Goal: Contribute content: Contribute content

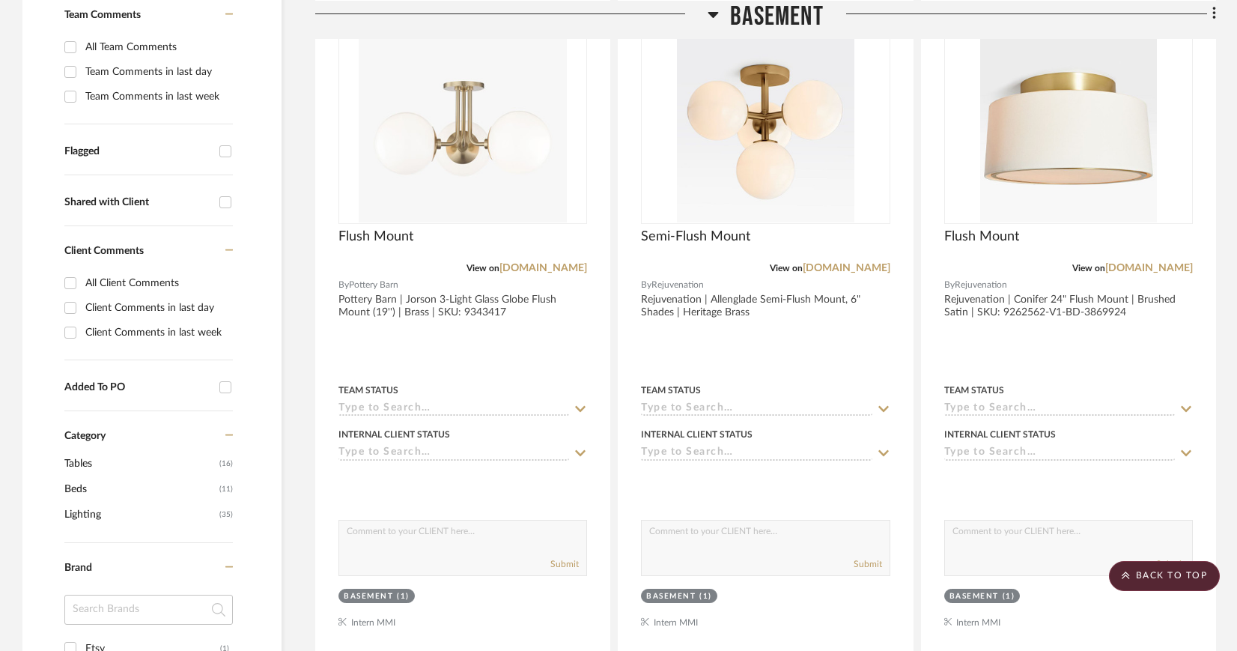
scroll to position [130, 0]
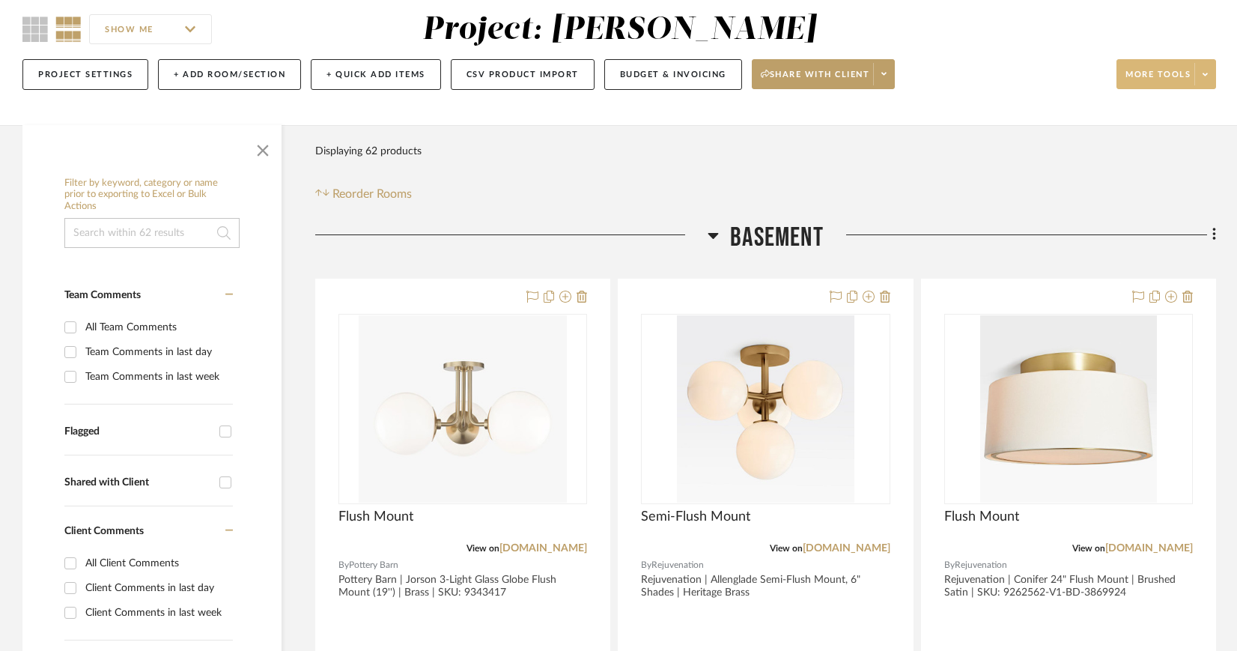
click at [1208, 69] on span at bounding box center [1204, 74] width 21 height 22
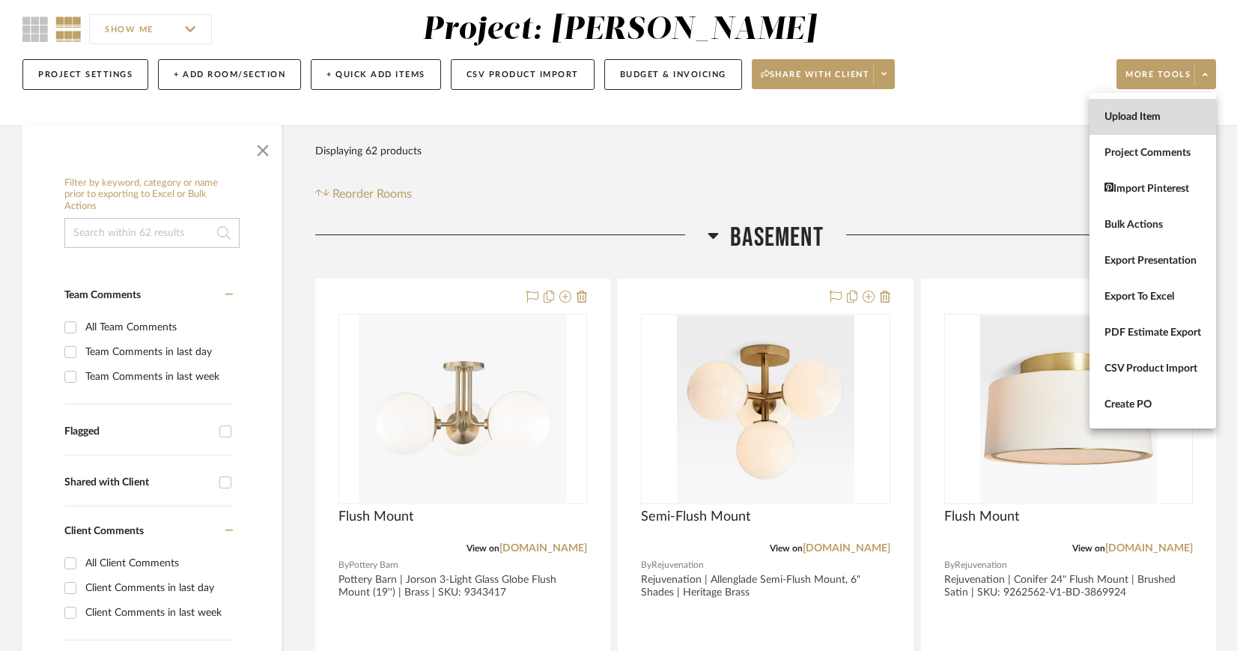
click at [1153, 115] on span "Upload Item" at bounding box center [1152, 117] width 97 height 13
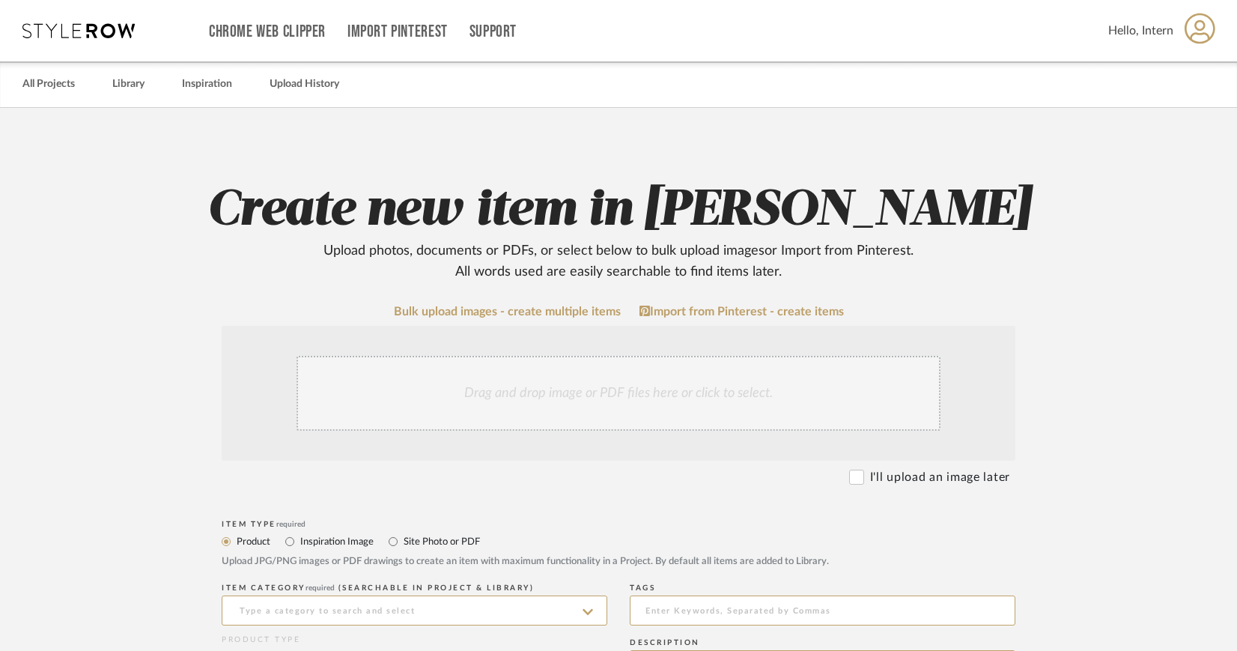
click at [567, 394] on div "Drag and drop image or PDF files here or click to select." at bounding box center [618, 393] width 644 height 75
click at [642, 392] on div "Drag and drop image or PDF files here or click to select." at bounding box center [618, 393] width 644 height 75
click at [607, 381] on div "Drag and drop image or PDF files here or click to select." at bounding box center [618, 393] width 644 height 75
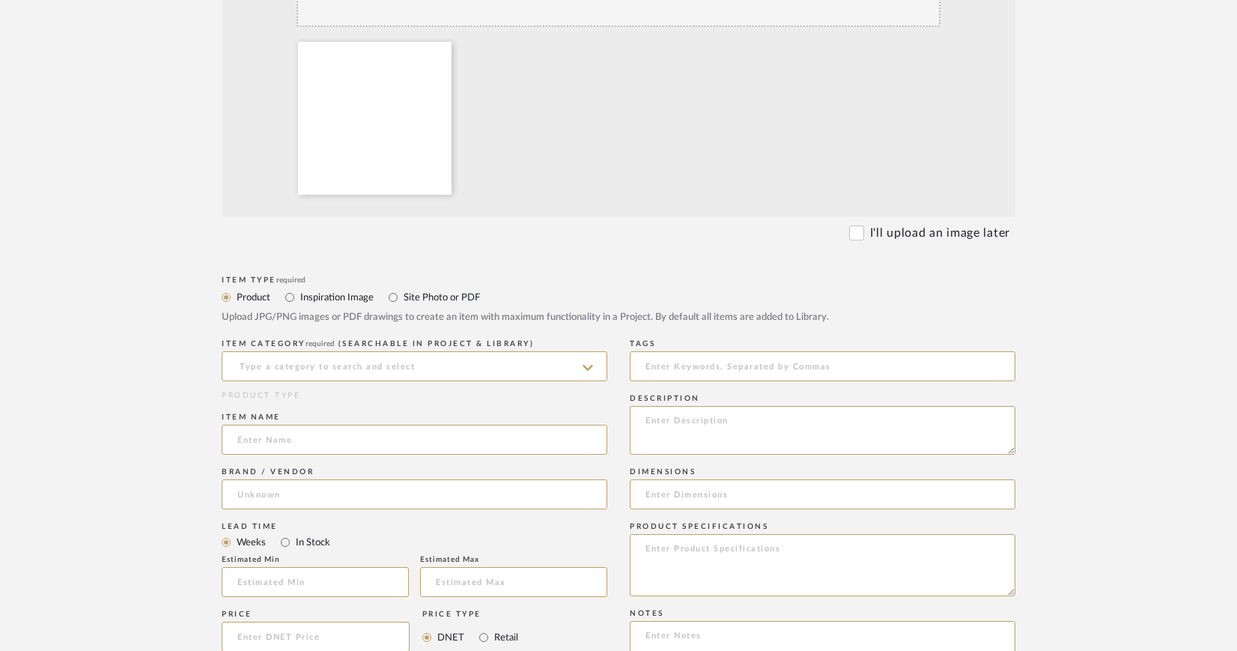
scroll to position [501, 0]
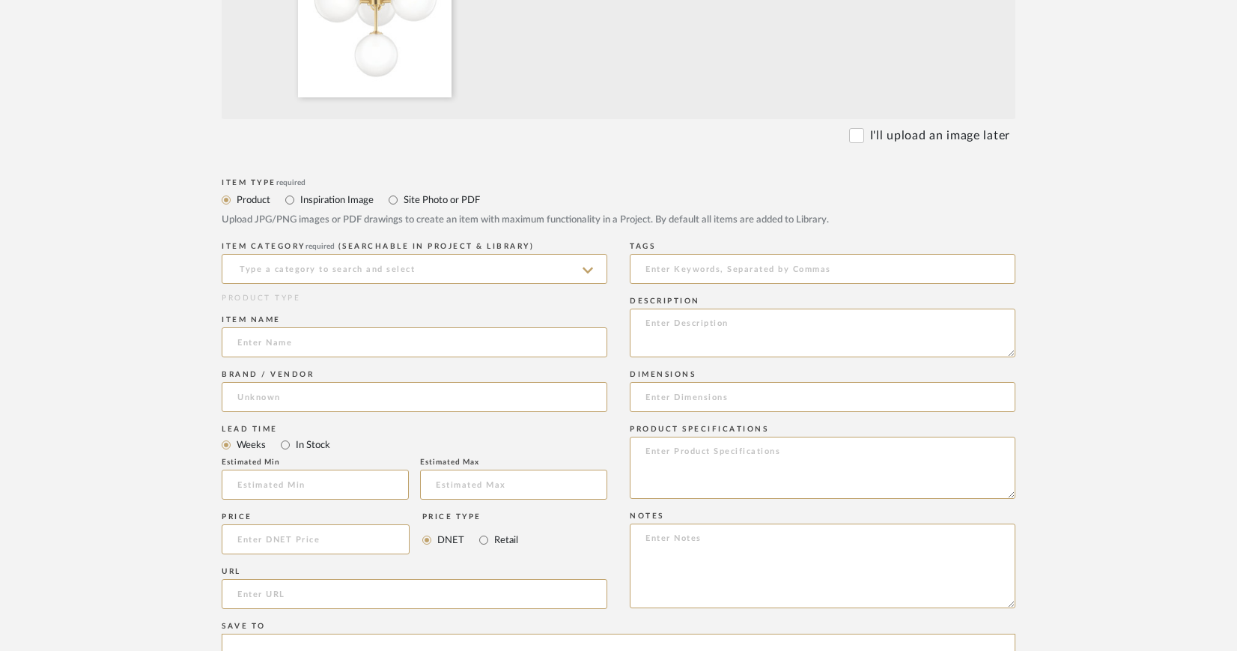
click at [586, 269] on icon at bounding box center [588, 270] width 10 height 6
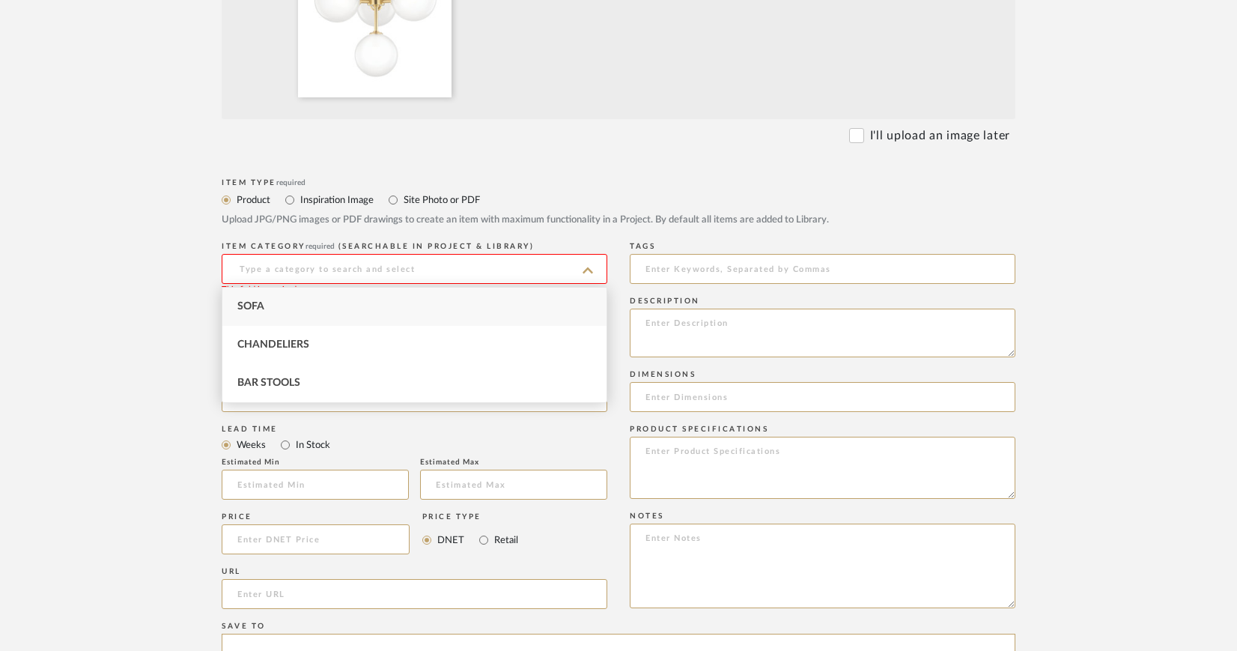
click at [189, 357] on form "Bulk upload images - create multiple items Import from Pinterest - create items…" at bounding box center [619, 426] width 954 height 1245
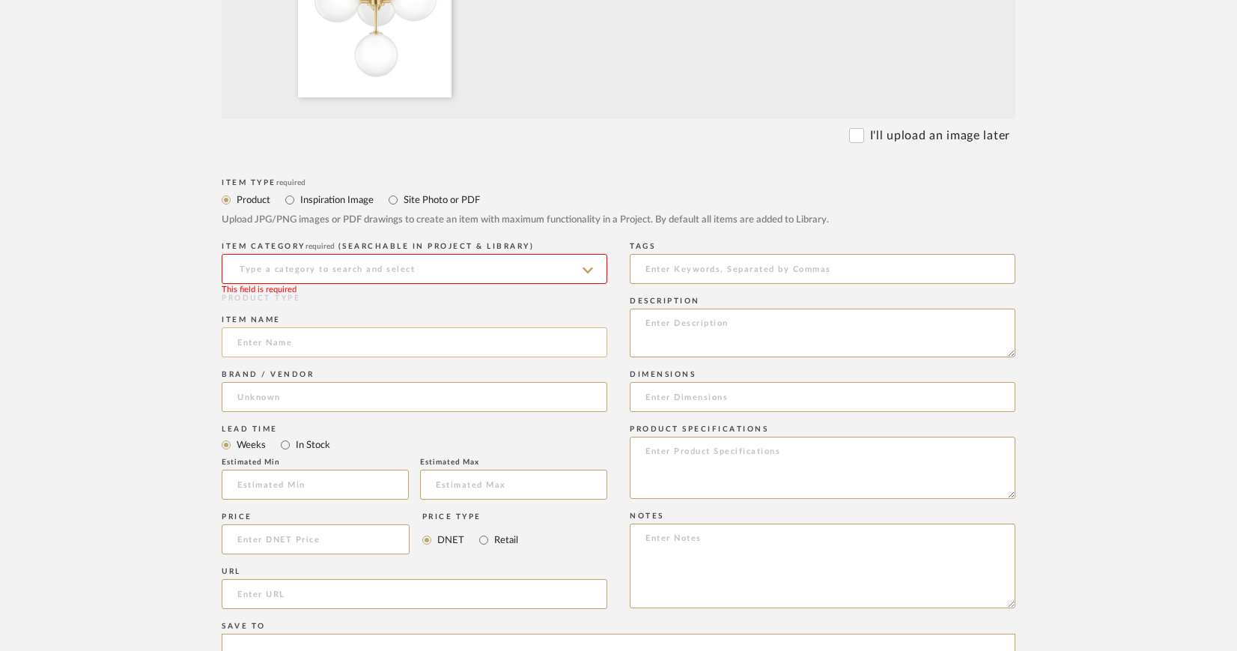
click at [243, 341] on input at bounding box center [415, 342] width 386 height 30
type input "Basement Lights"
click at [360, 270] on input at bounding box center [415, 269] width 386 height 30
type input "Basement"
click at [403, 299] on div "PRODUCT TYPE" at bounding box center [415, 298] width 386 height 11
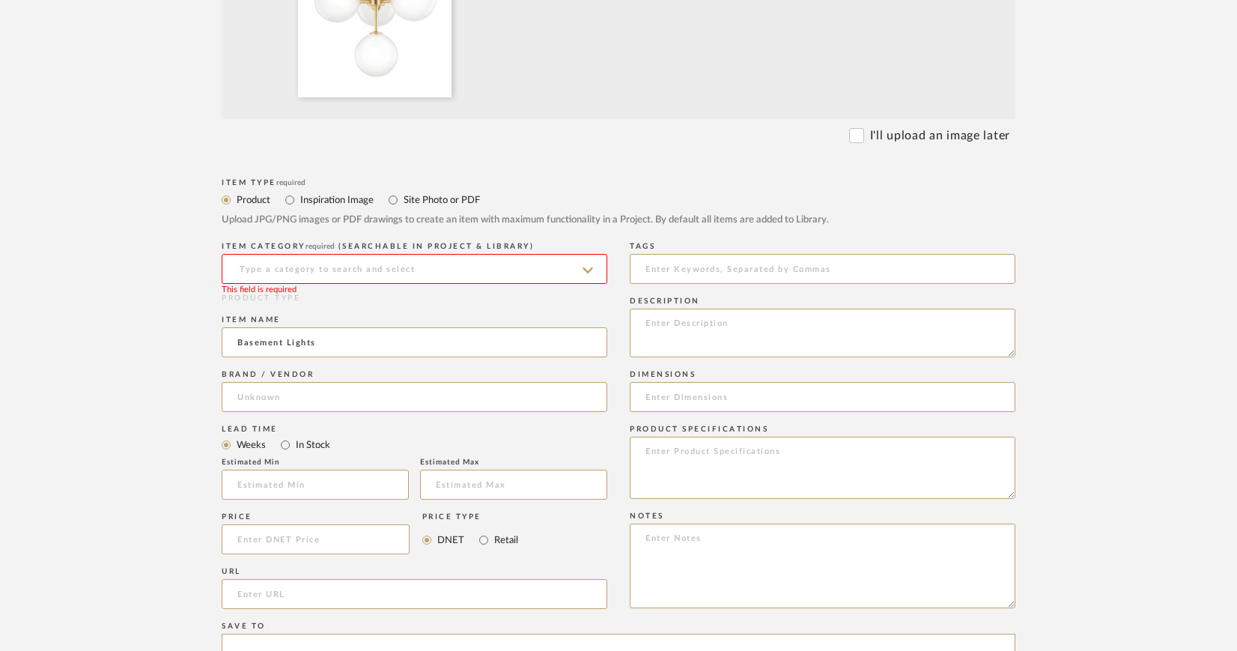
click at [372, 268] on input at bounding box center [415, 269] width 386 height 30
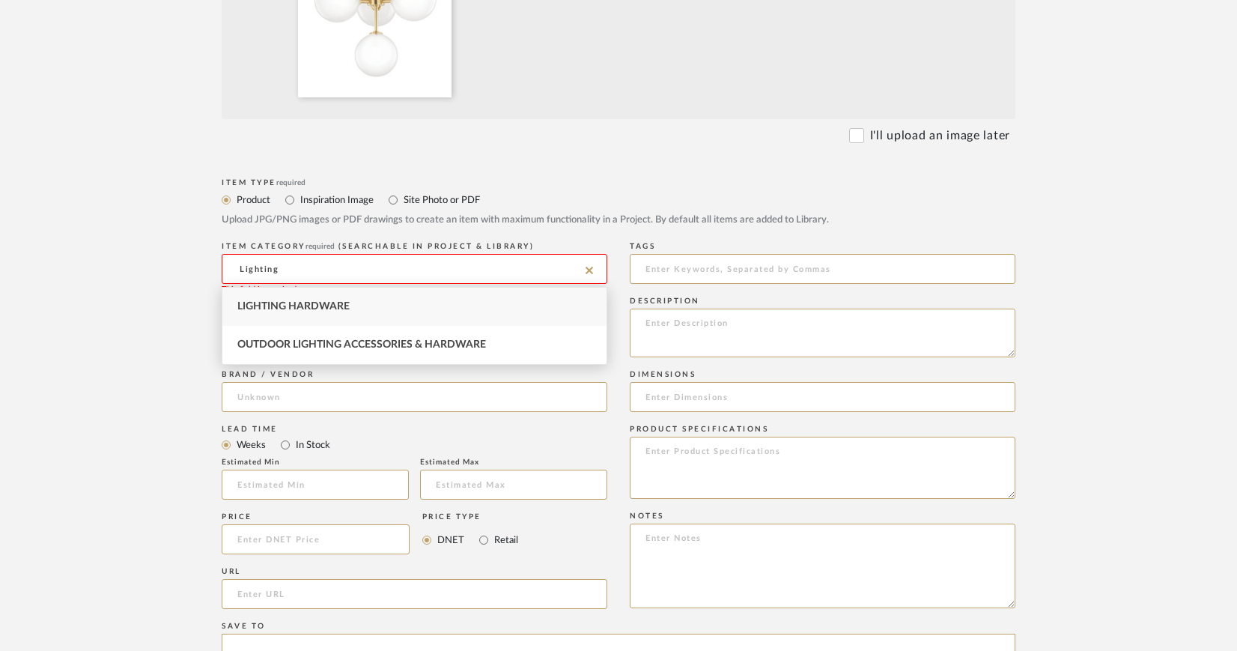
type input "Lighting Hardware"
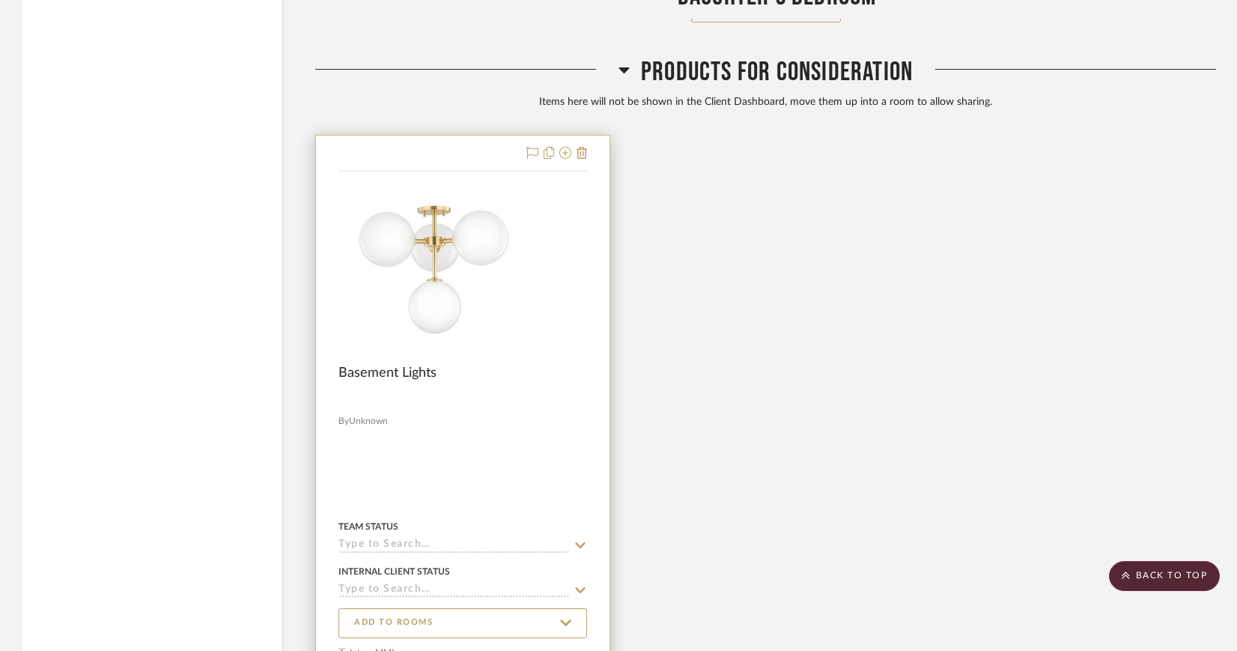
scroll to position [4539, 0]
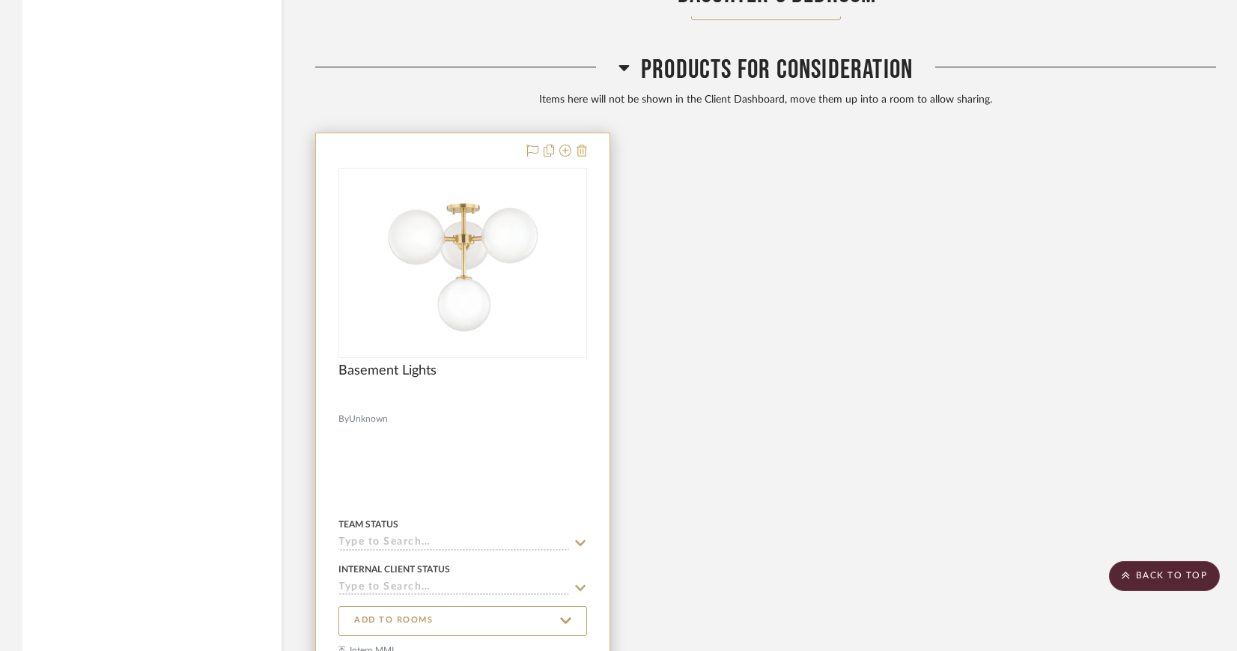
click at [583, 147] on icon at bounding box center [582, 151] width 10 height 12
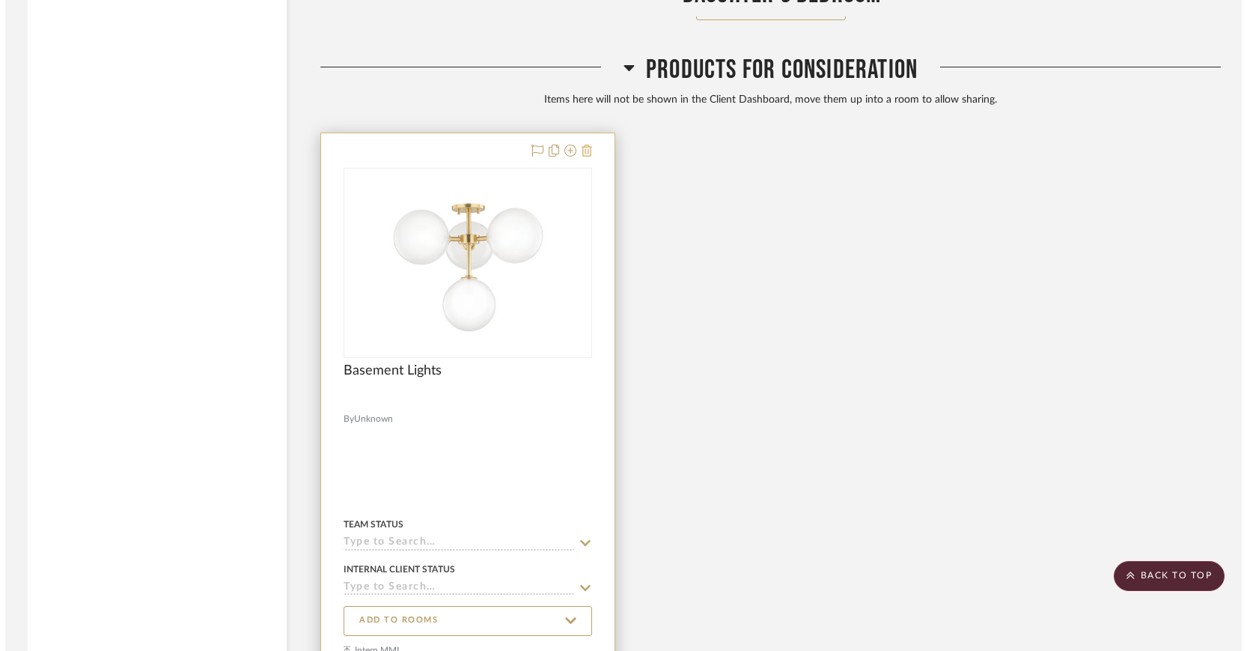
scroll to position [0, 0]
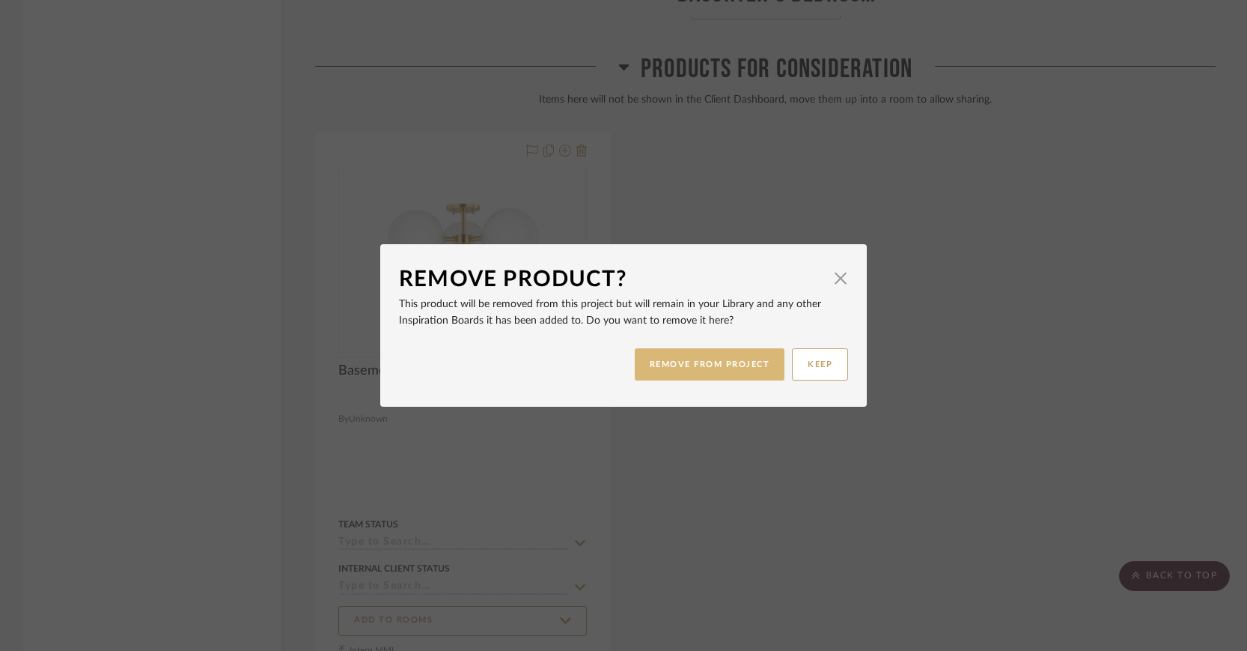
click at [692, 365] on button "REMOVE FROM PROJECT" at bounding box center [710, 364] width 150 height 32
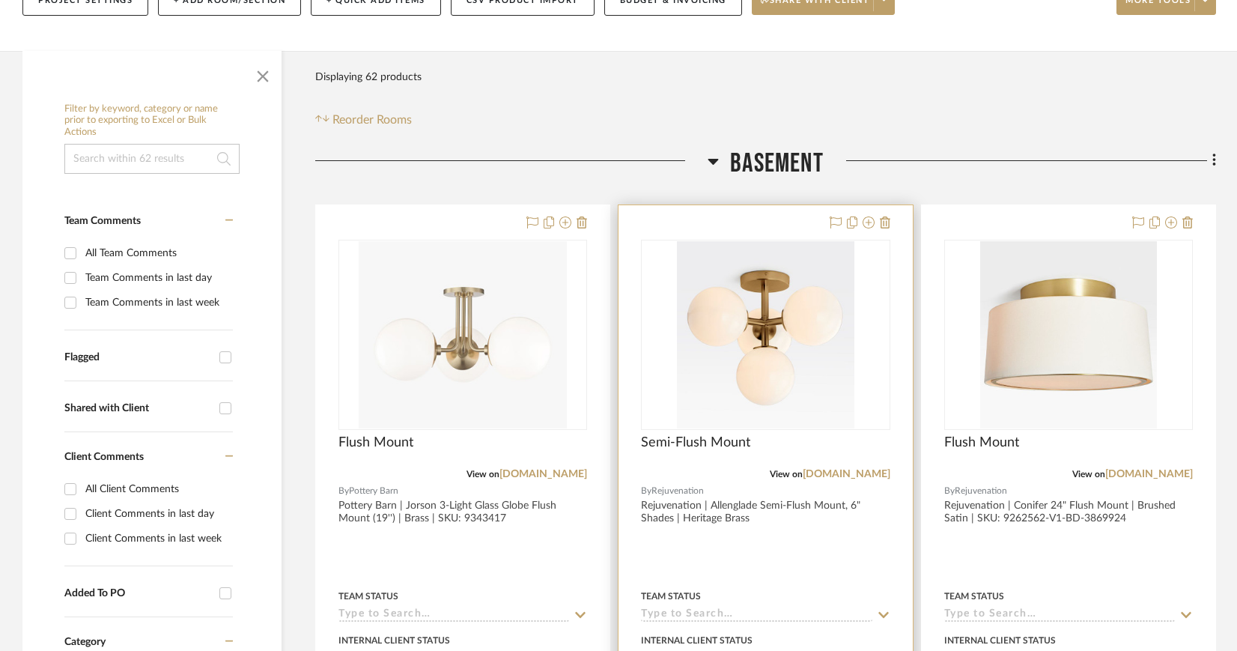
scroll to position [208, 0]
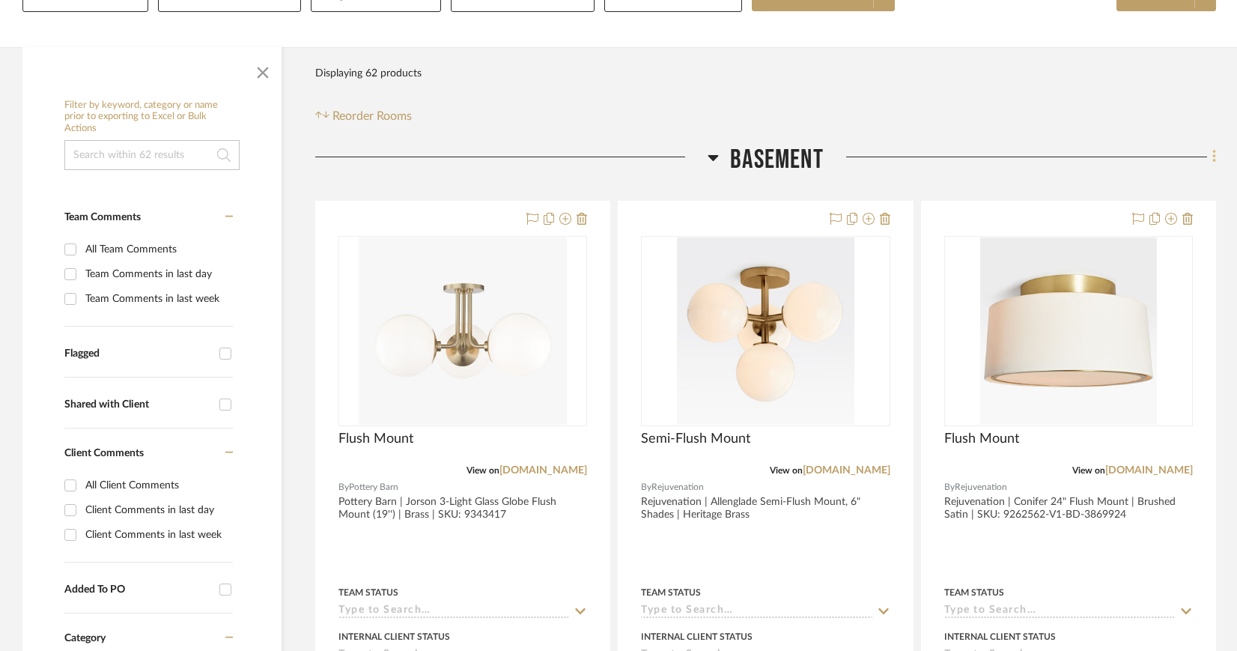
click at [1215, 155] on icon at bounding box center [1214, 156] width 4 height 16
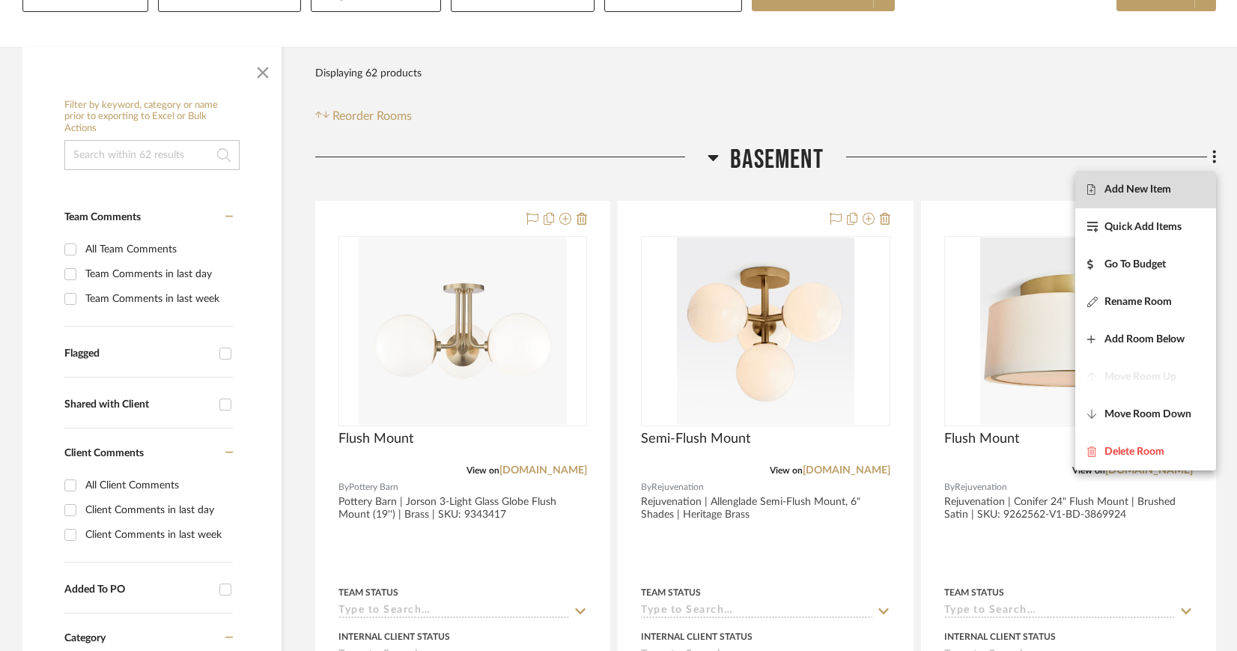
click at [1167, 186] on span "Add New Item" at bounding box center [1137, 189] width 67 height 13
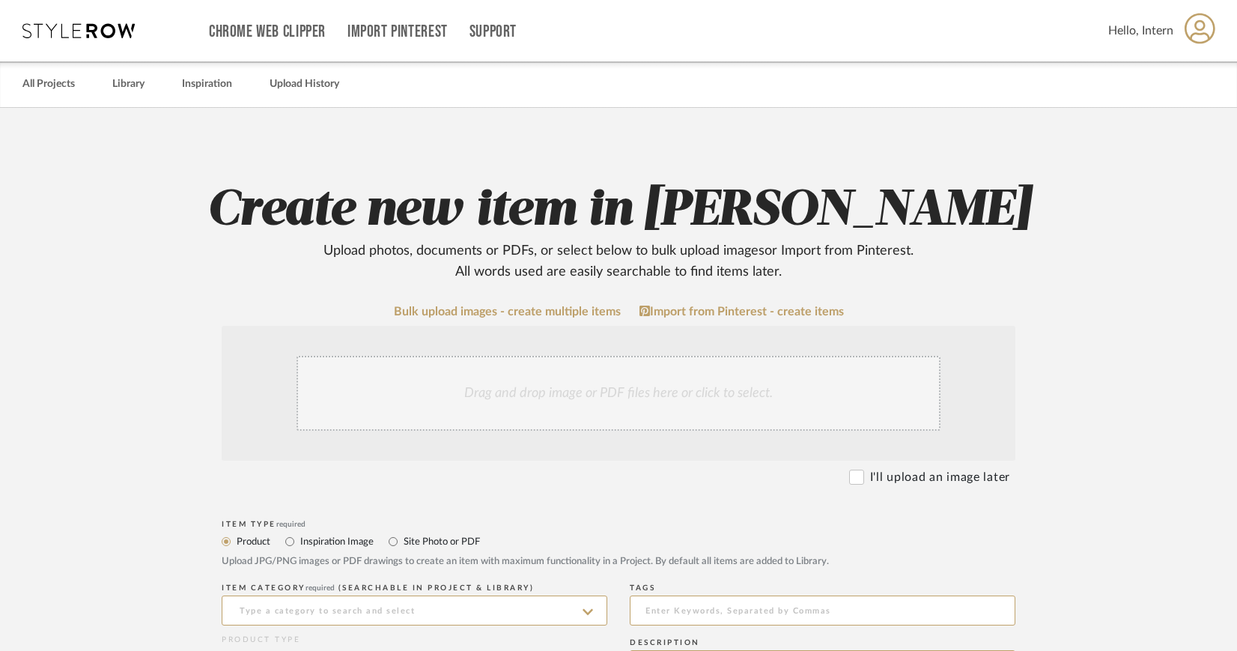
click at [621, 388] on div "Drag and drop image or PDF files here or click to select." at bounding box center [618, 393] width 644 height 75
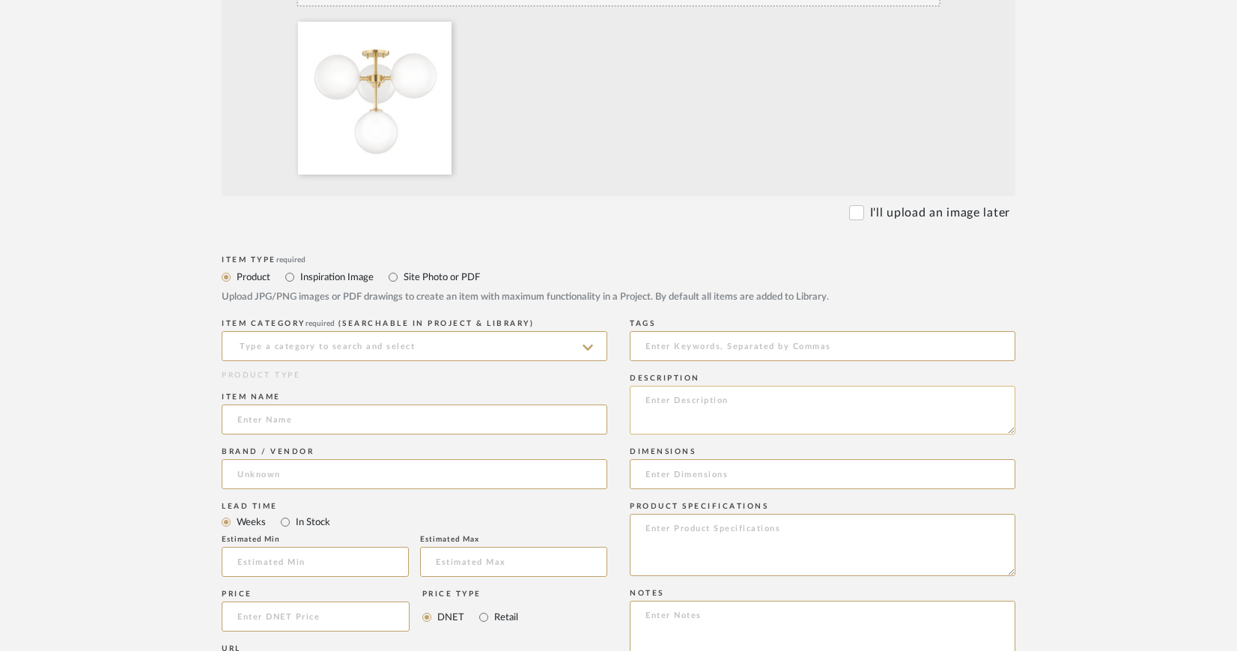
scroll to position [477, 0]
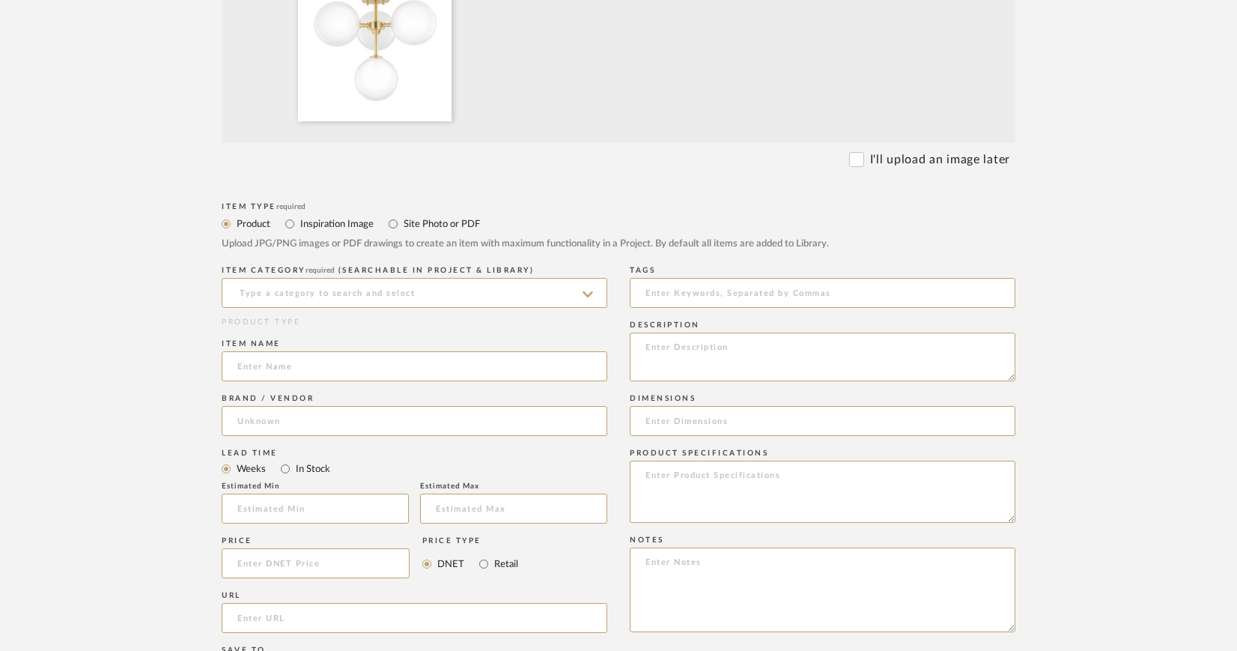
click at [588, 293] on icon at bounding box center [588, 294] width 10 height 12
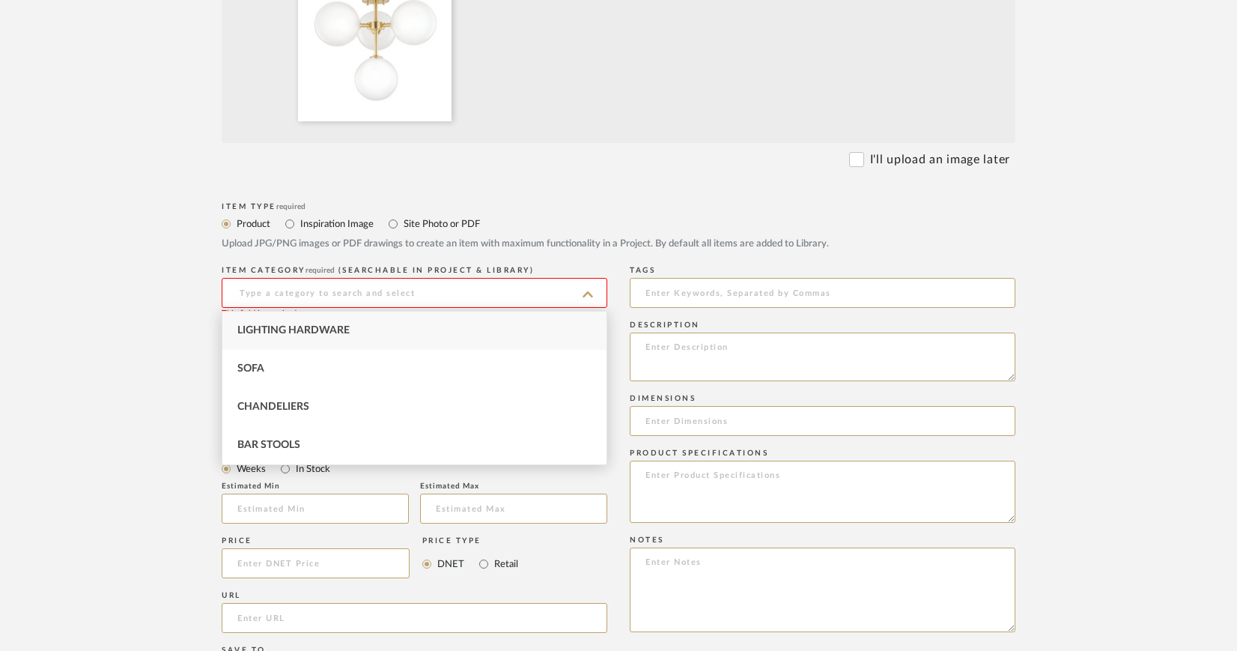
click at [520, 285] on input at bounding box center [415, 293] width 386 height 30
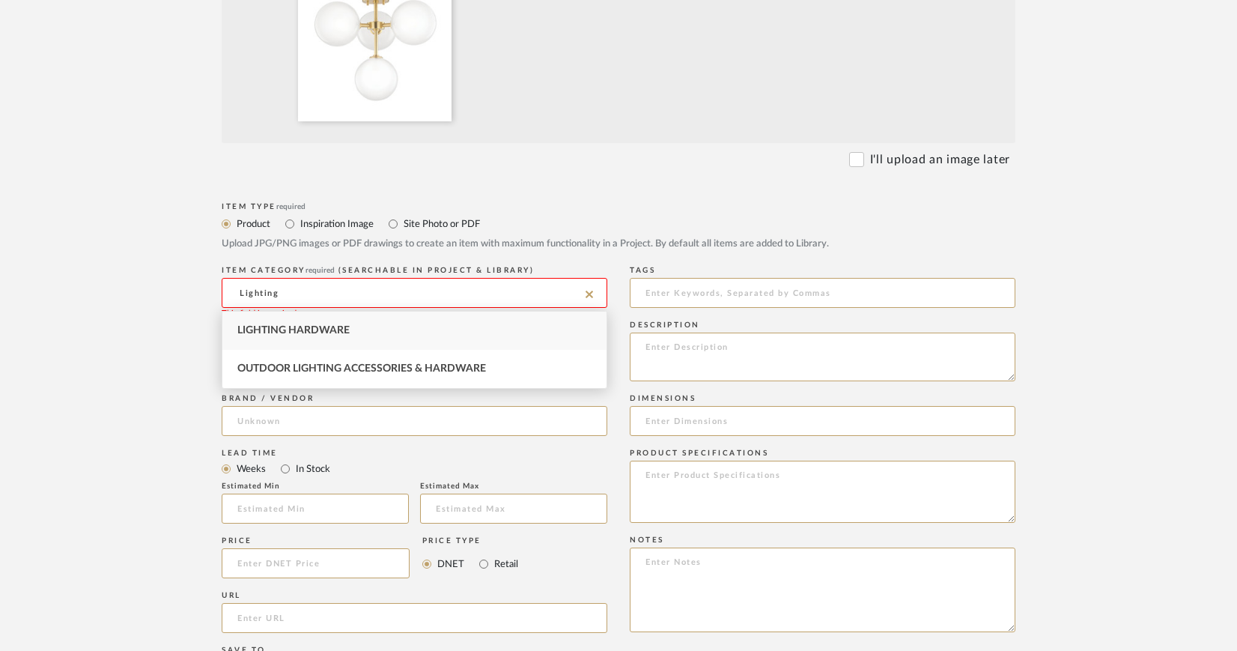
type input "Lighting Hardware"
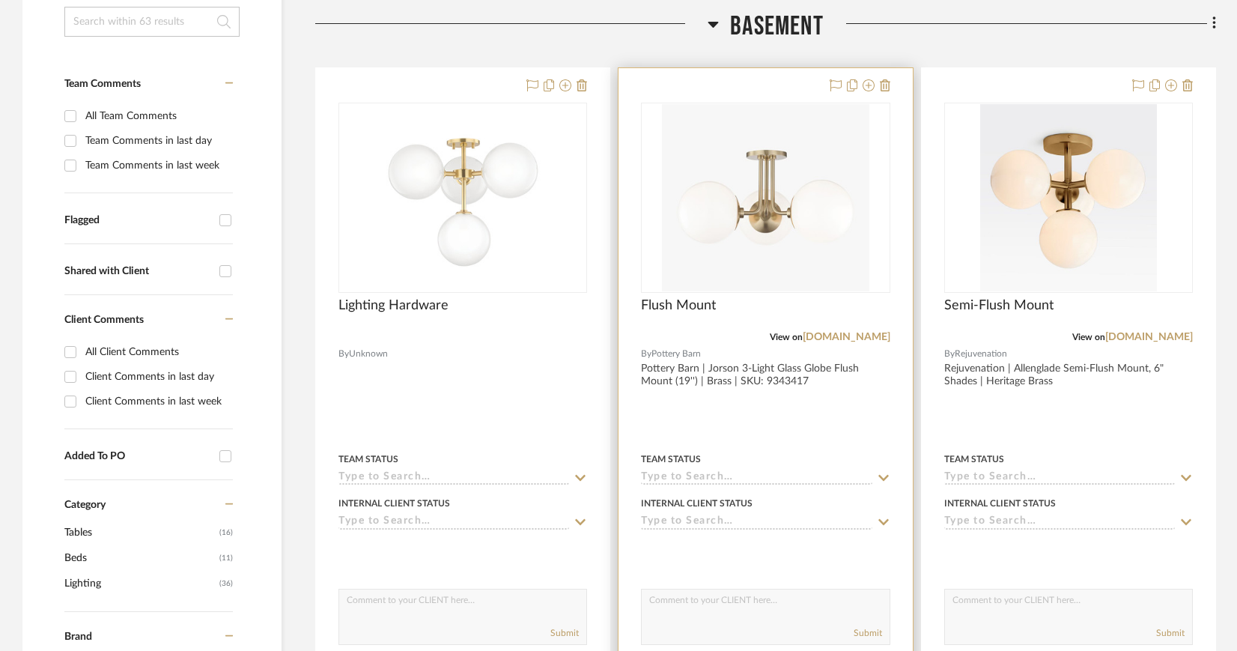
scroll to position [351, 0]
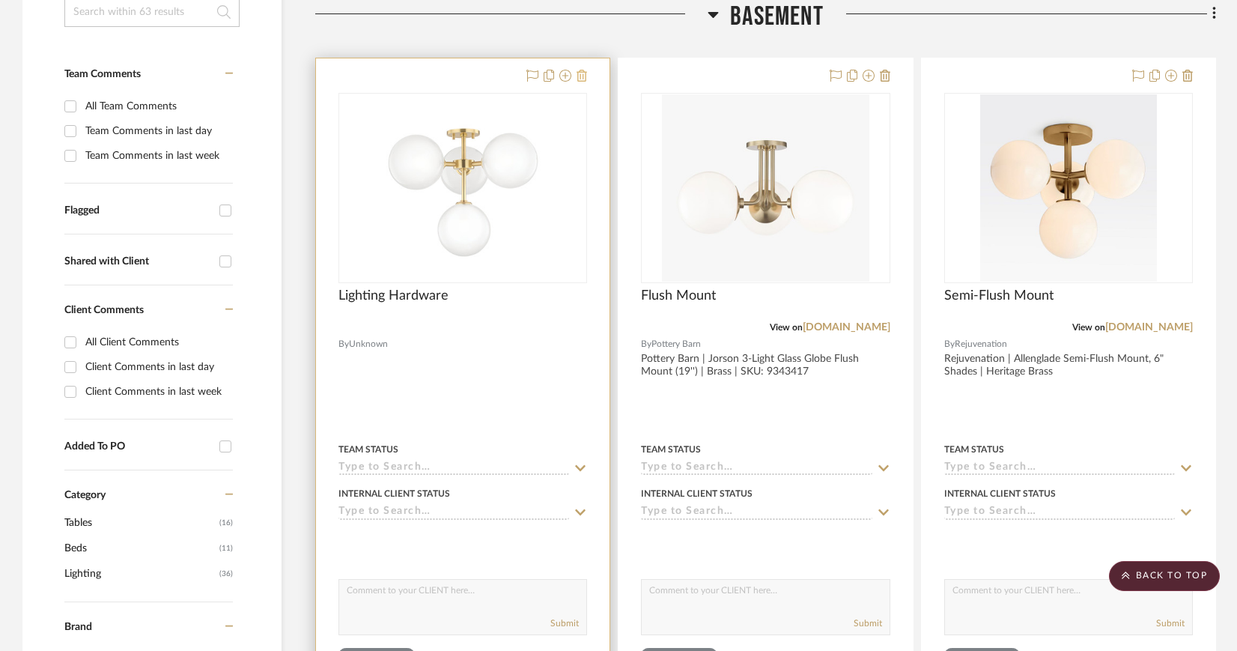
click at [586, 75] on icon at bounding box center [582, 76] width 10 height 12
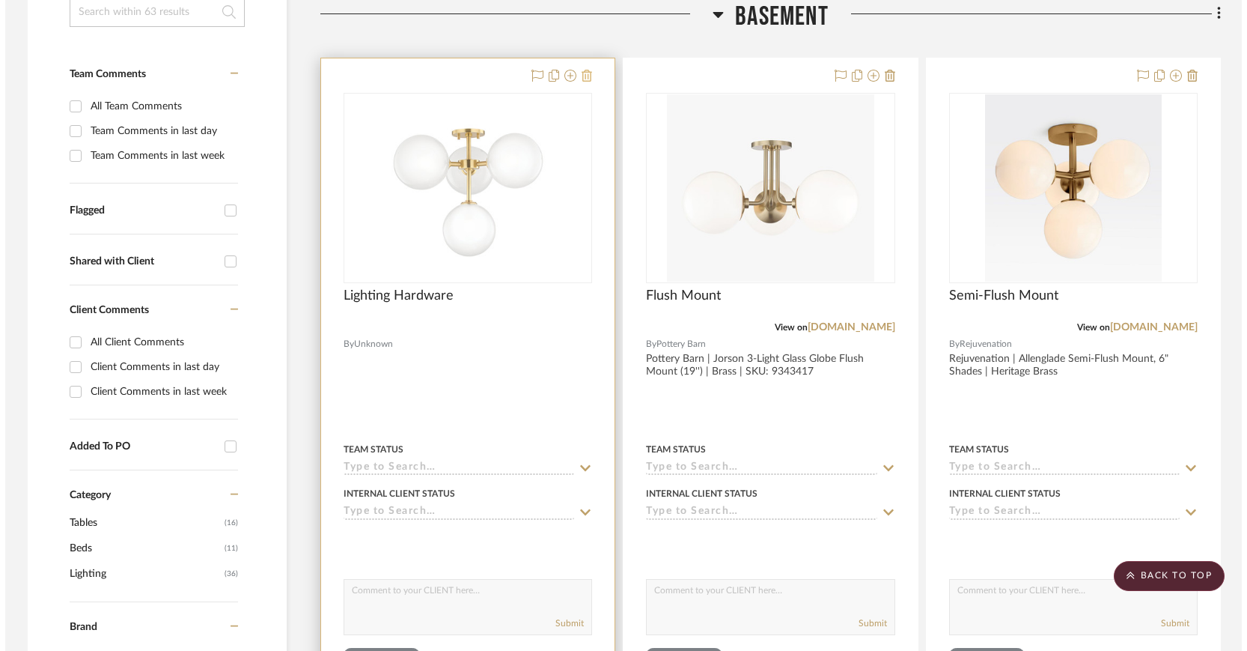
scroll to position [0, 0]
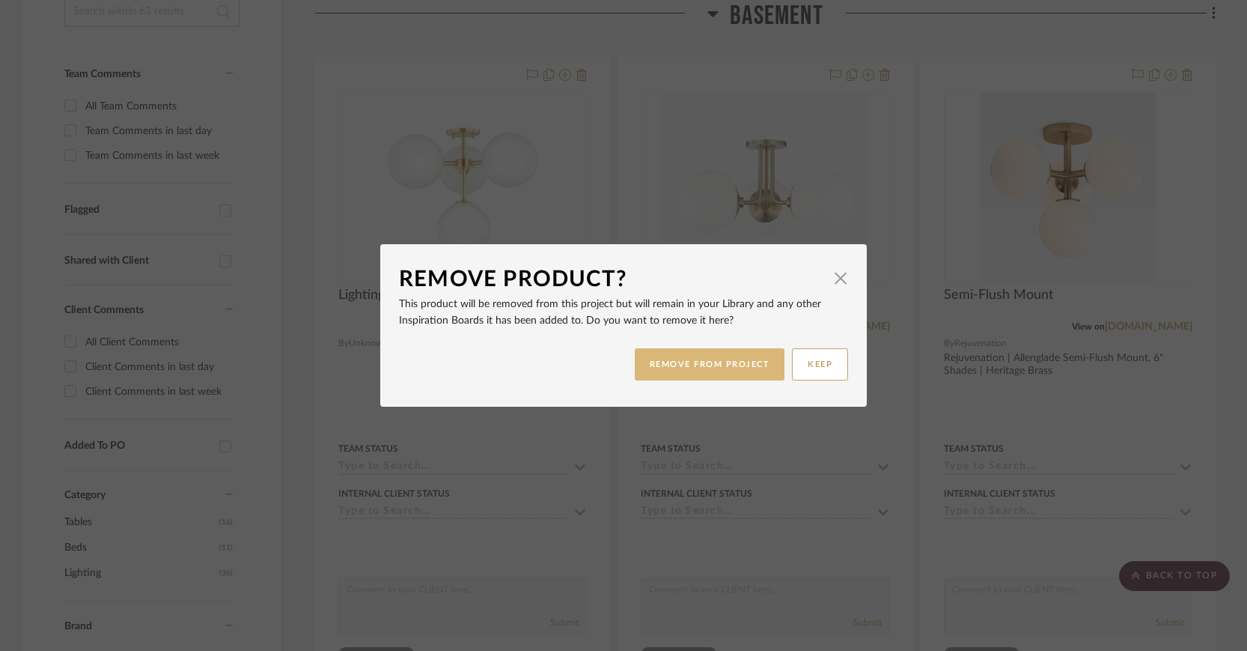
click at [690, 364] on button "REMOVE FROM PROJECT" at bounding box center [710, 364] width 150 height 32
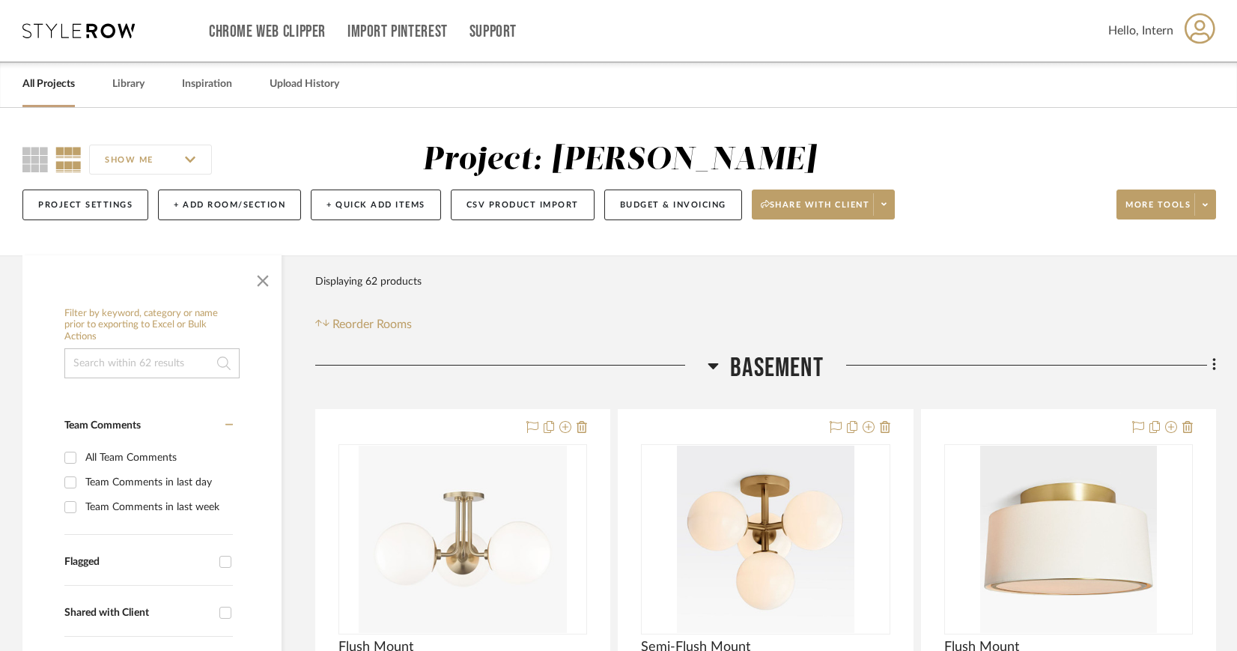
click at [1212, 367] on icon at bounding box center [1214, 364] width 4 height 16
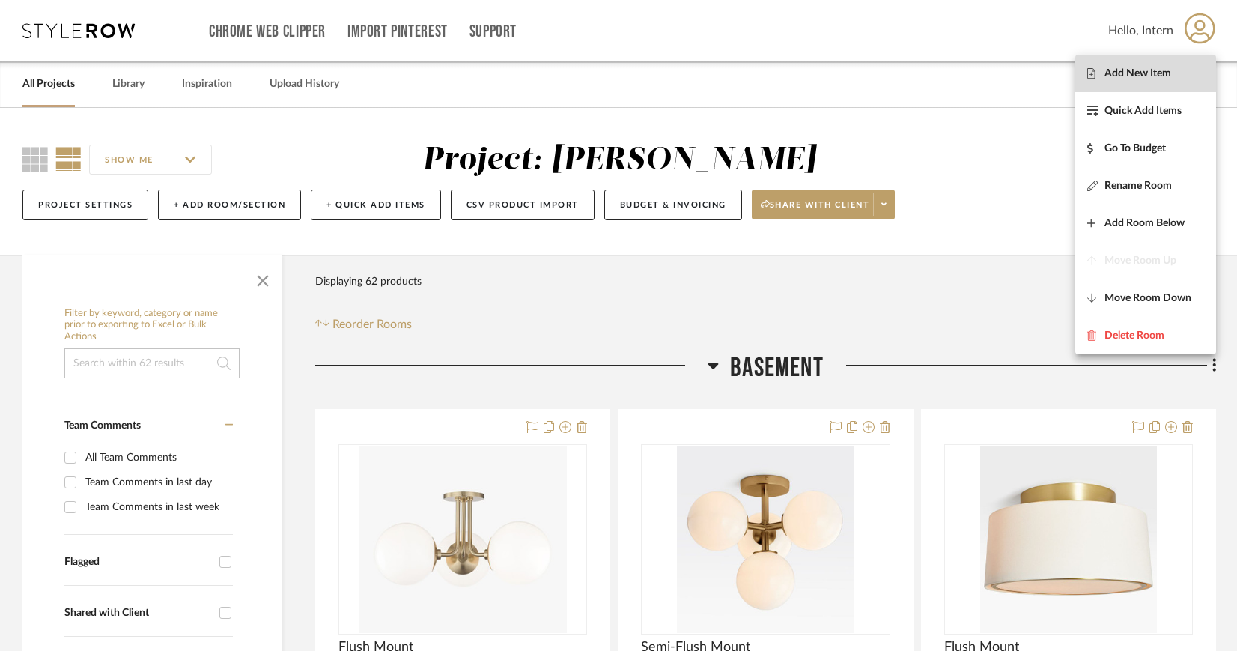
click at [1108, 70] on span "Add New Item" at bounding box center [1137, 73] width 67 height 13
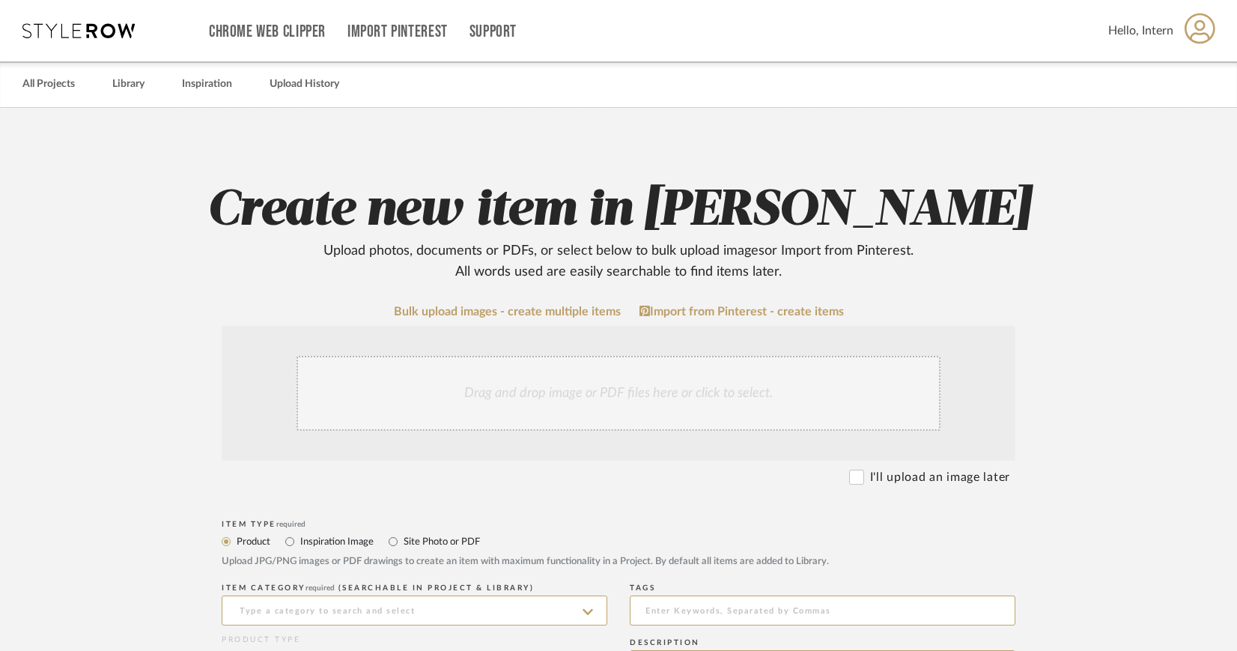
click at [582, 384] on div "Drag and drop image or PDF files here or click to select." at bounding box center [618, 393] width 644 height 75
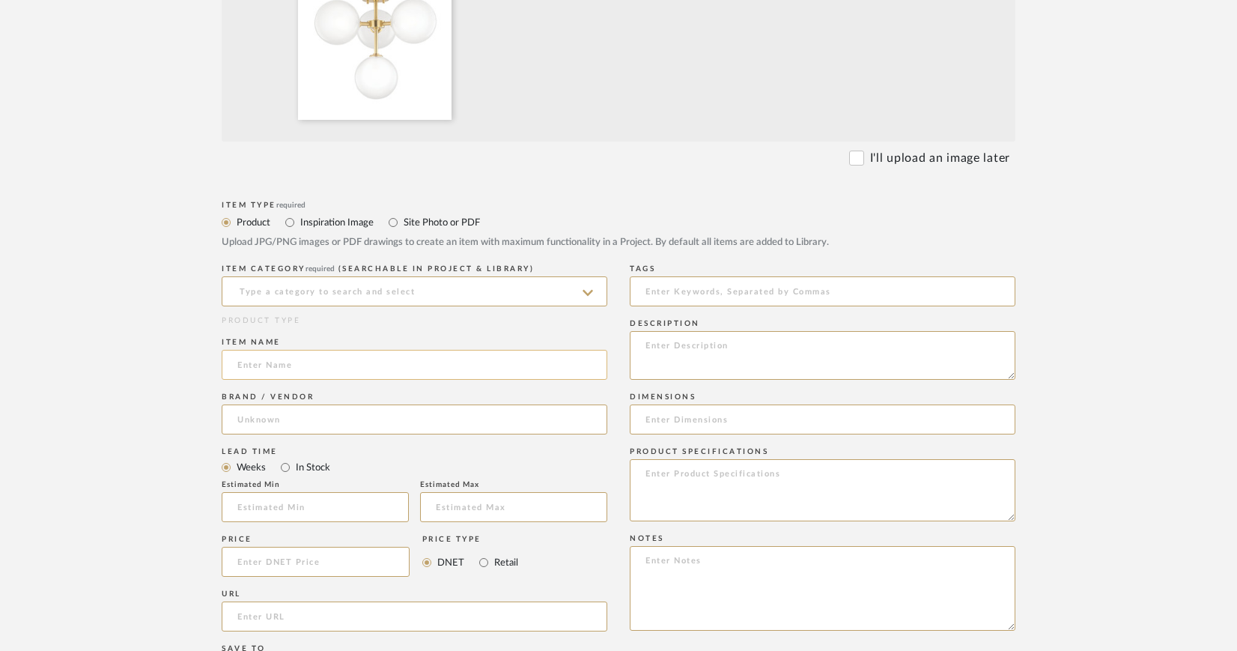
scroll to position [481, 0]
click at [544, 363] on input at bounding box center [415, 362] width 386 height 30
type input "B"
type input "Lighting"
click at [383, 418] on input at bounding box center [415, 417] width 386 height 30
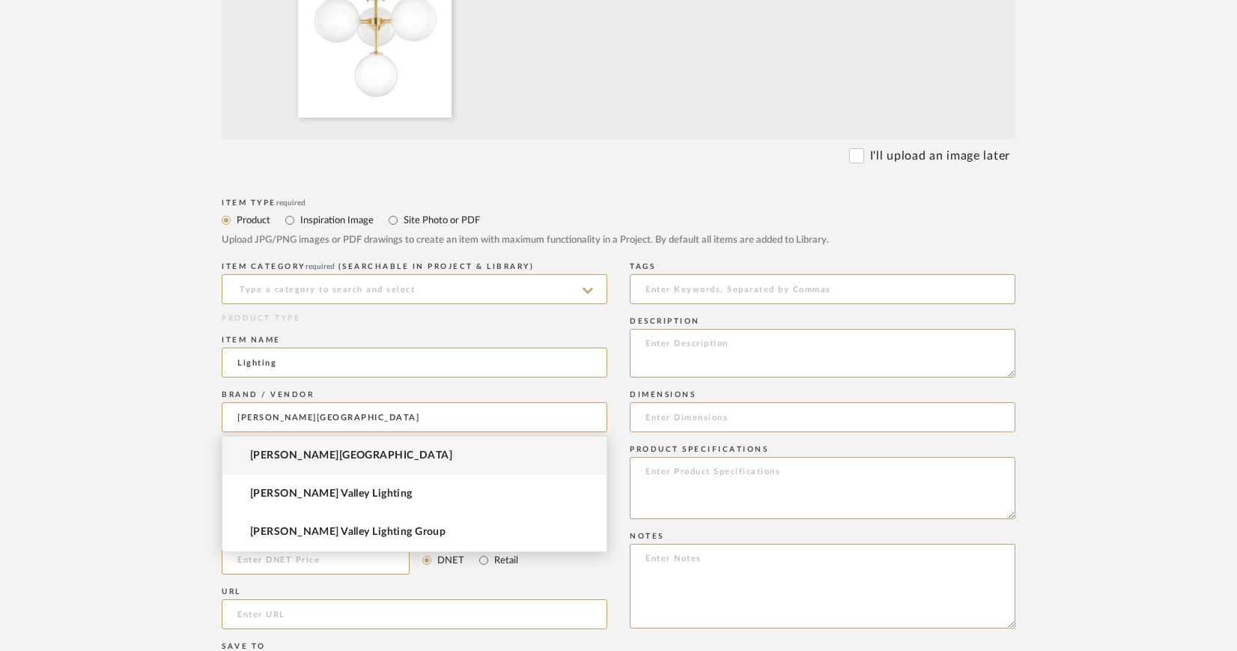
type input "[PERSON_NAME][GEOGRAPHIC_DATA]"
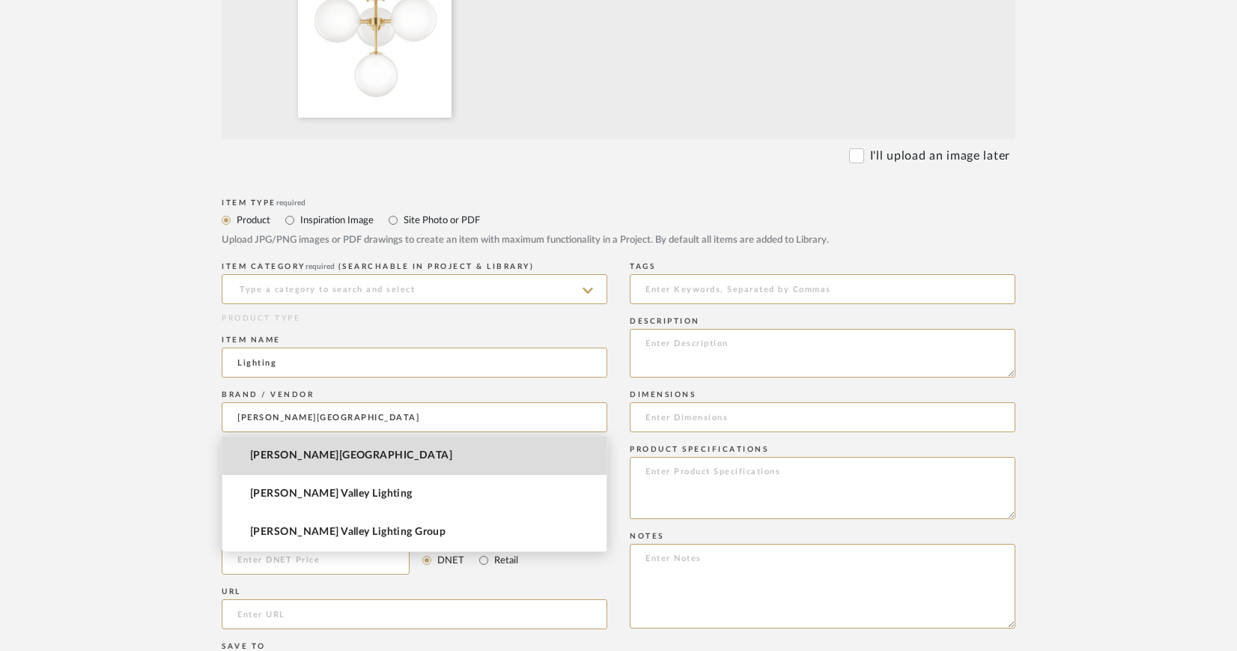
click at [314, 455] on span "[PERSON_NAME][GEOGRAPHIC_DATA]" at bounding box center [351, 455] width 202 height 13
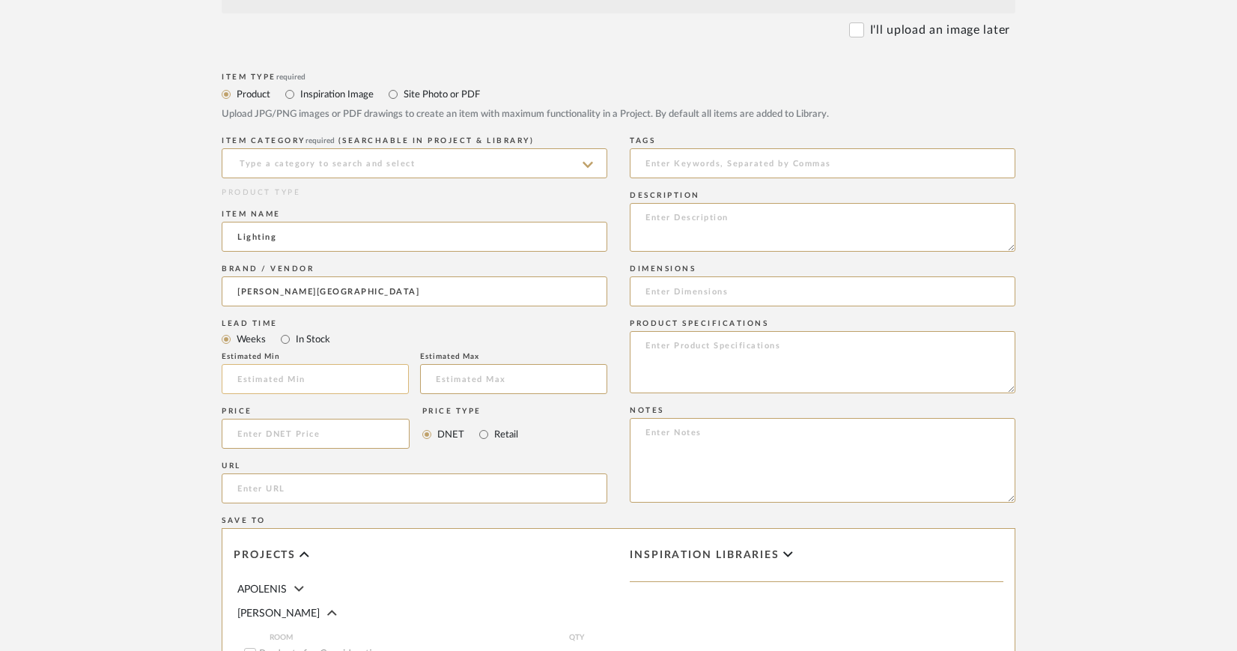
scroll to position [639, 0]
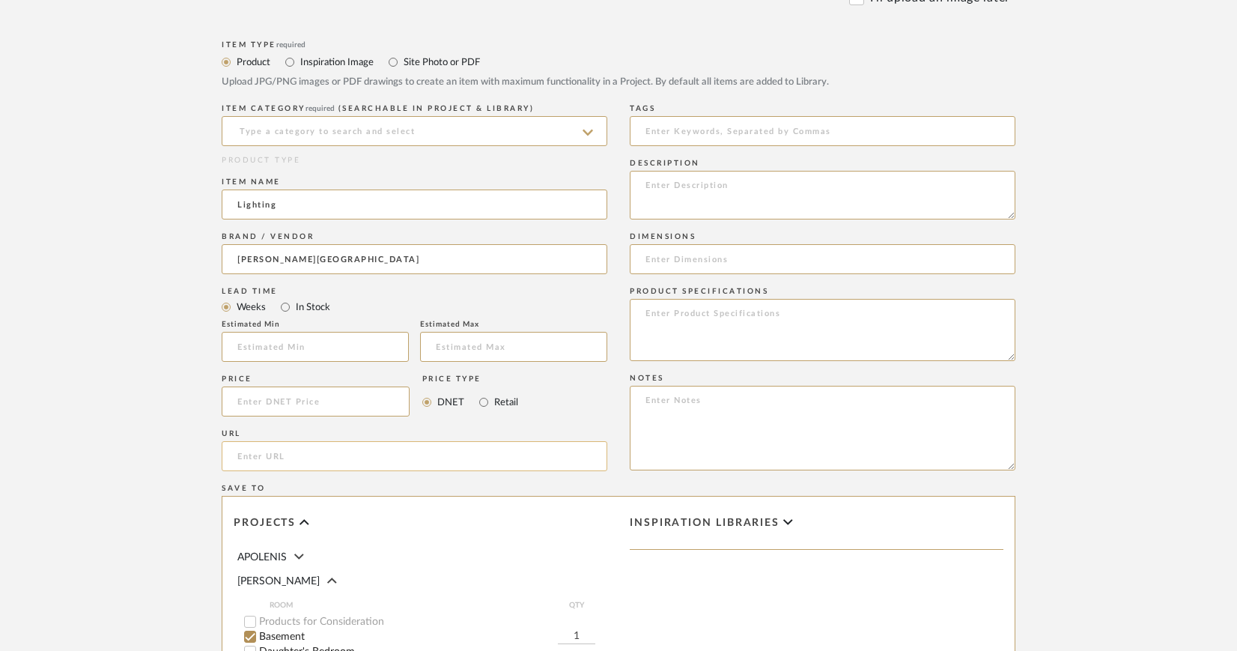
click at [280, 459] on input "url" at bounding box center [415, 456] width 386 height 30
paste input "[URL][DOMAIN_NAME]"
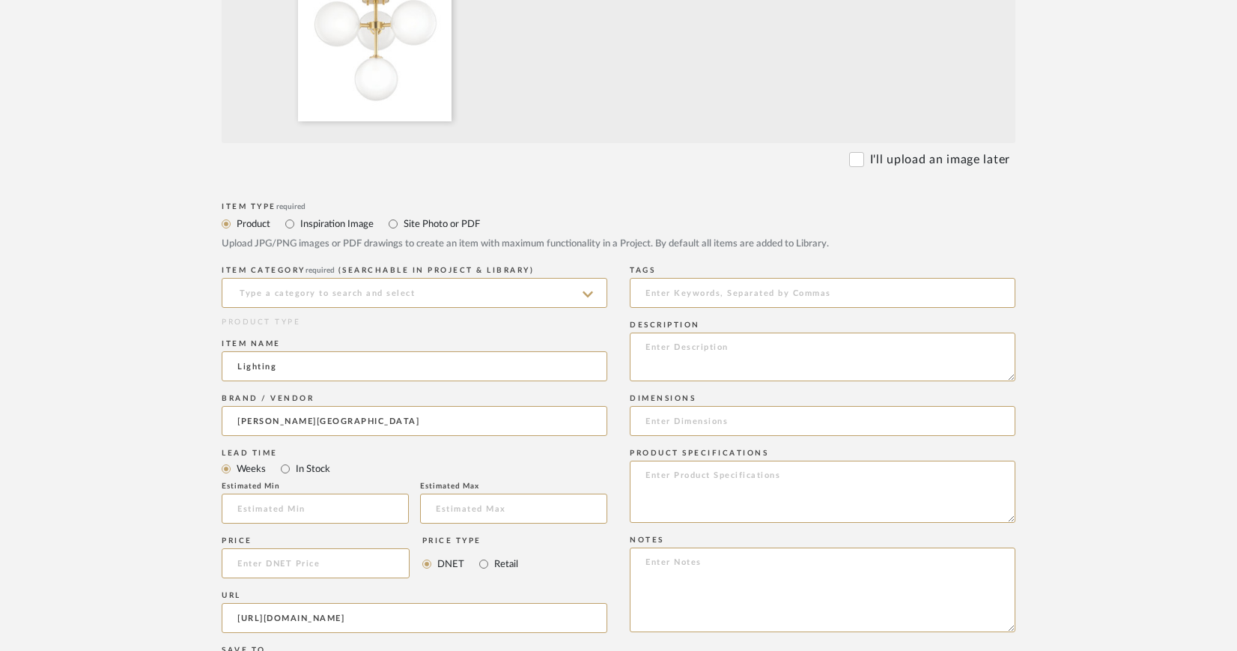
scroll to position [474, 0]
type input "[URL][DOMAIN_NAME]"
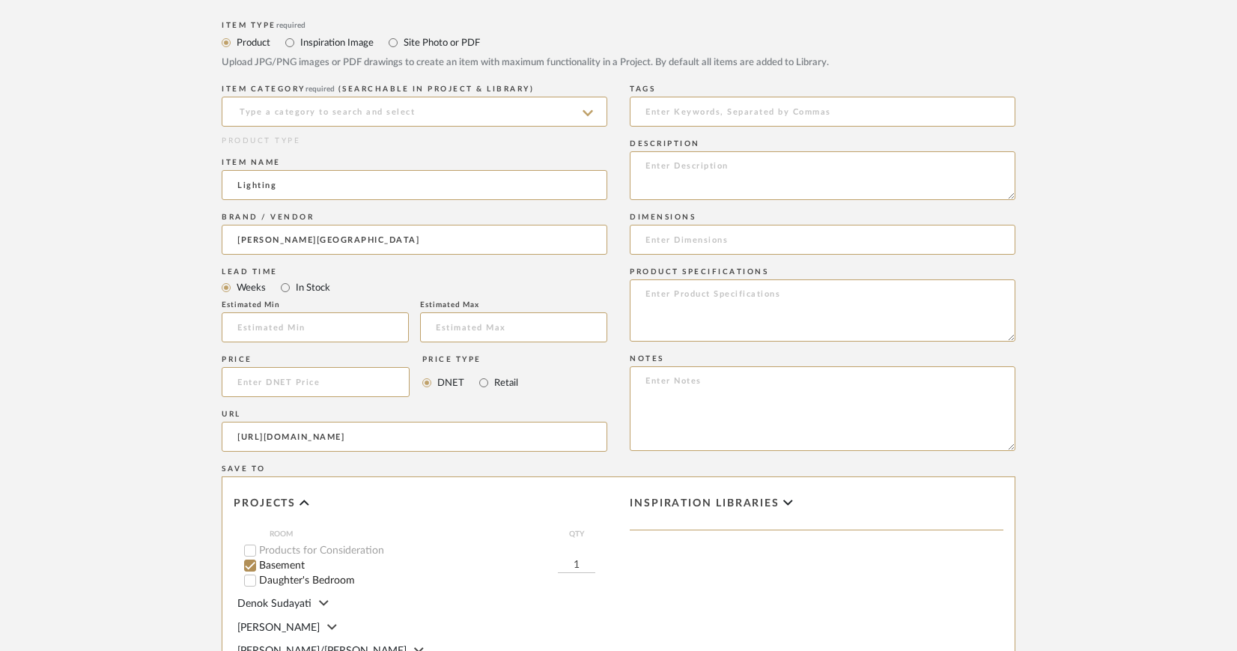
scroll to position [661, 0]
click at [698, 232] on input at bounding box center [823, 237] width 386 height 30
click at [729, 237] on input "Diam. 20.25" x H 18"" at bounding box center [823, 237] width 386 height 30
click at [737, 234] on input "Diam. 20.25" x 18"" at bounding box center [823, 237] width 386 height 30
click at [821, 237] on input "Diam. 20.25" x 18"H Canopy 4.75" Shade: Top" at bounding box center [823, 237] width 386 height 30
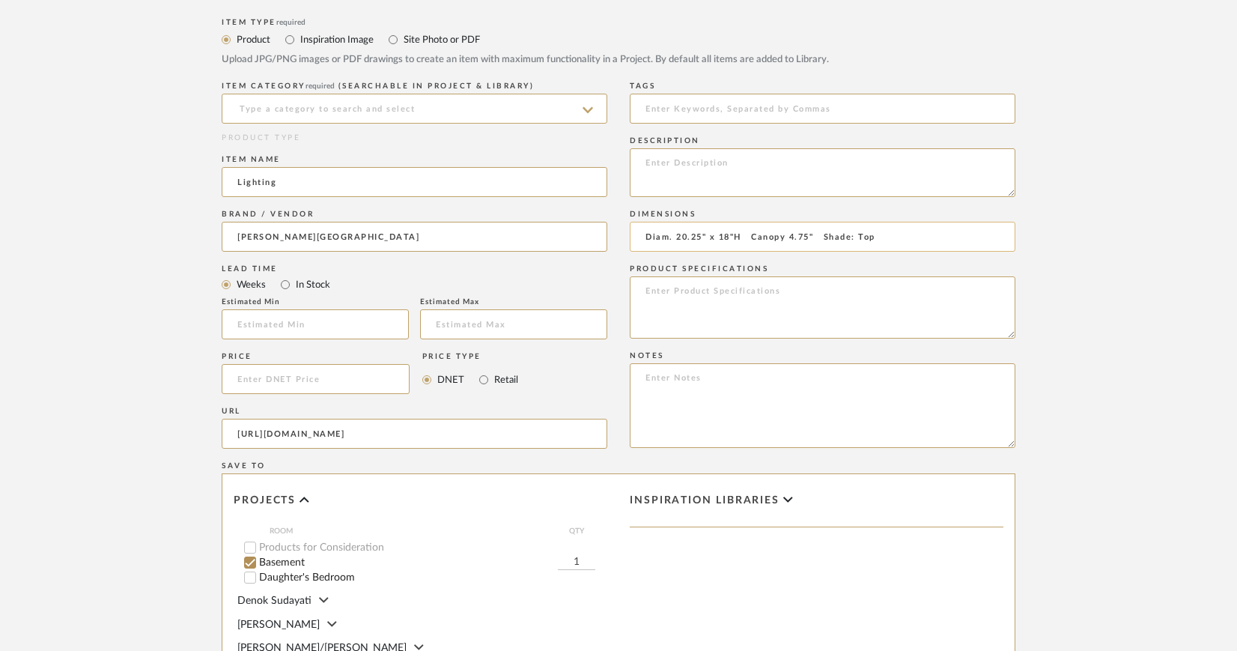
click at [882, 233] on input "Diam. 20.25" x 18"H Canopy 4.75" Shade: Top" at bounding box center [823, 237] width 386 height 30
click at [911, 237] on input "Diam. 20.25" x 18"H Canopy 4.75" Shade: Top 2" x H 7.5"" at bounding box center [823, 237] width 386 height 30
click at [926, 236] on input "Diam. 20.25" x 18"H Canopy 4.75" Shade: Top 2" x 7.5"" at bounding box center [823, 237] width 386 height 30
type input "Diam. 20.25" x 18"H Canopy 4.75" Shade: Top 2" x 7.5"H"
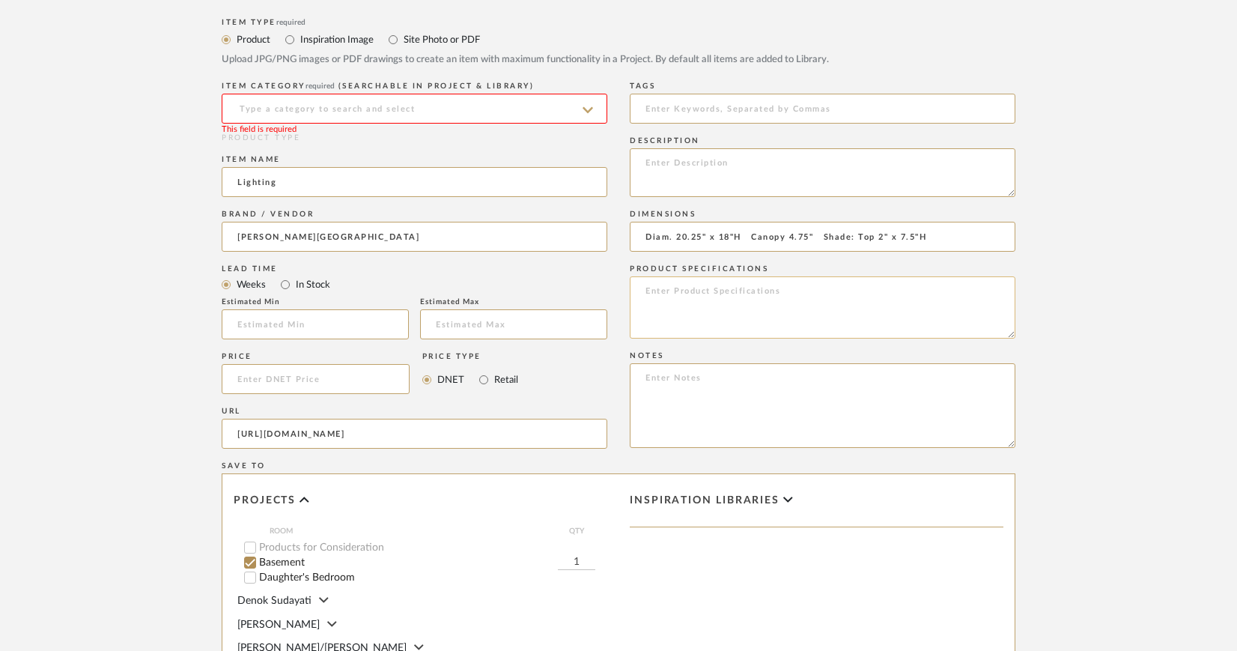
click at [701, 291] on textarea at bounding box center [823, 307] width 386 height 62
click at [717, 305] on textarea "Finish: Aged Brass" at bounding box center [823, 307] width 386 height 62
click at [728, 299] on textarea "Finish: Aged Brass Shade: Socket: G9 Wattage: 6W" at bounding box center [823, 307] width 386 height 62
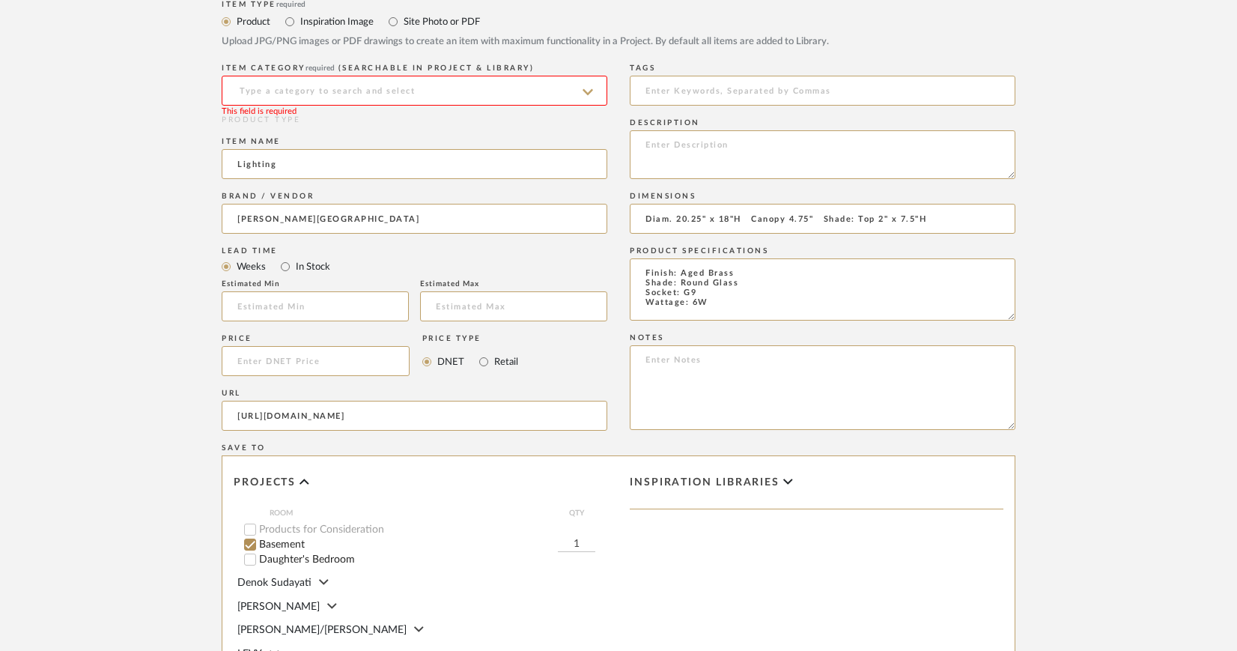
scroll to position [656, 0]
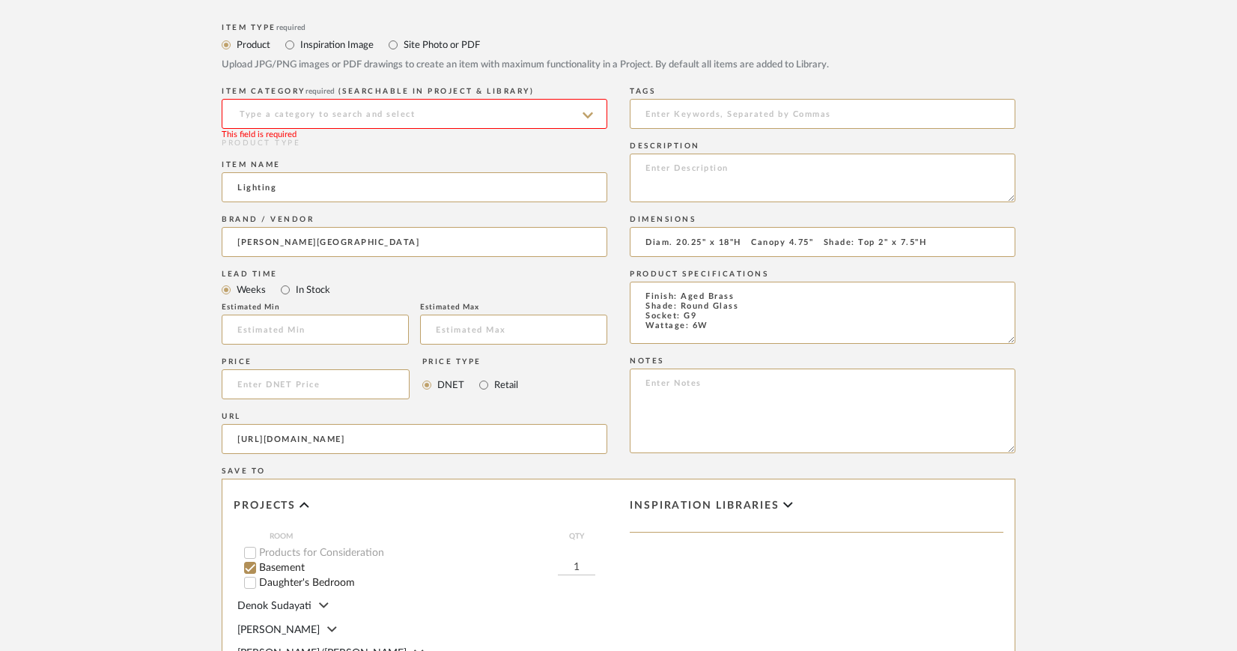
type textarea "Finish: Aged Brass Shade: Round Glass Socket: G9 Wattage: 6W"
click at [419, 106] on input at bounding box center [415, 114] width 386 height 30
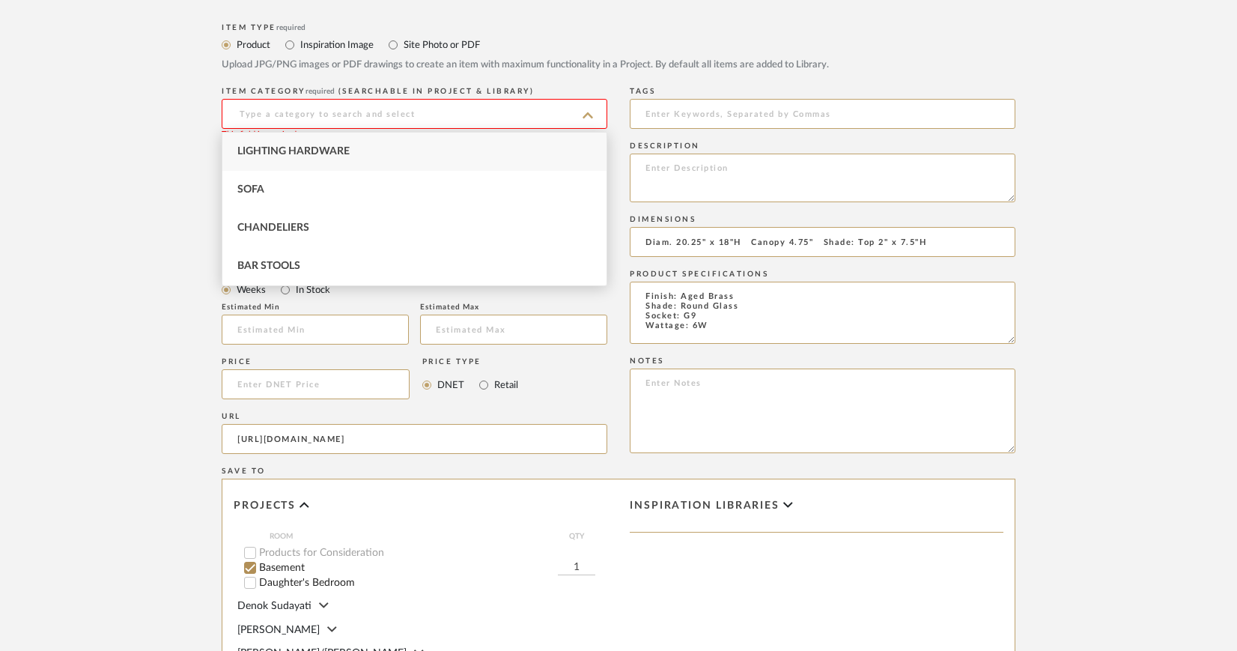
click at [1187, 277] on upload-items "Create new item in CIRKSENA Upload photos, documents or PDFs, or select below t…" at bounding box center [618, 191] width 1237 height 1479
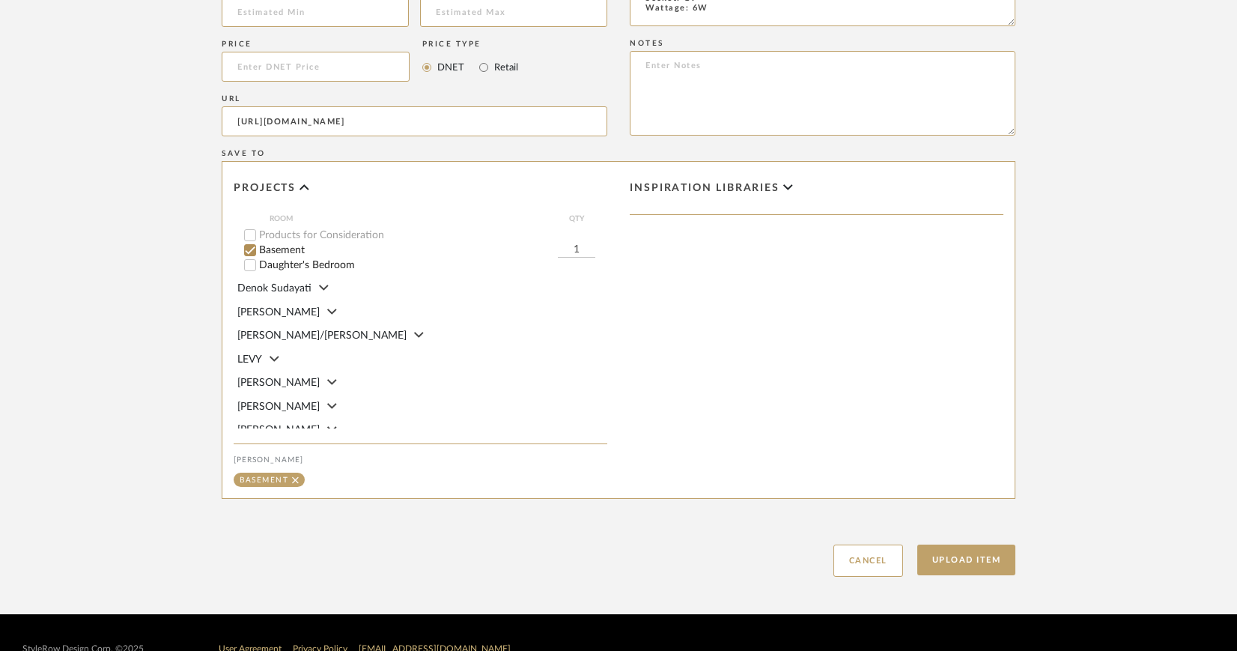
scroll to position [1006, 0]
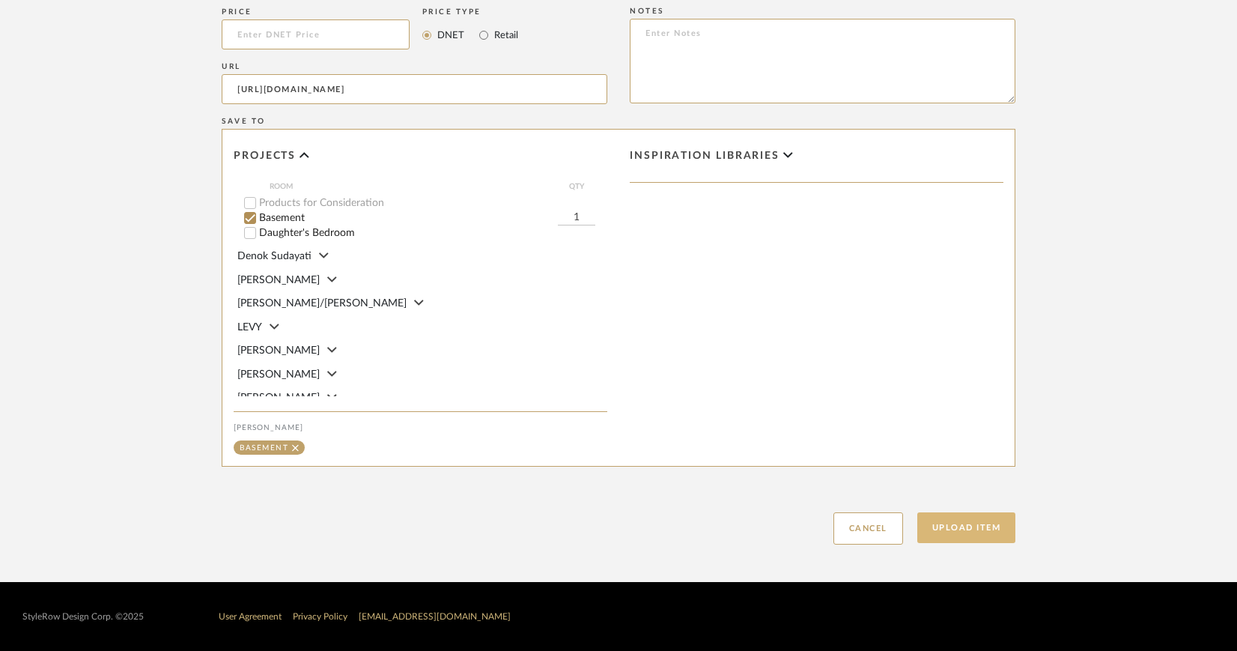
click at [1000, 526] on button "Upload Item" at bounding box center [966, 527] width 99 height 31
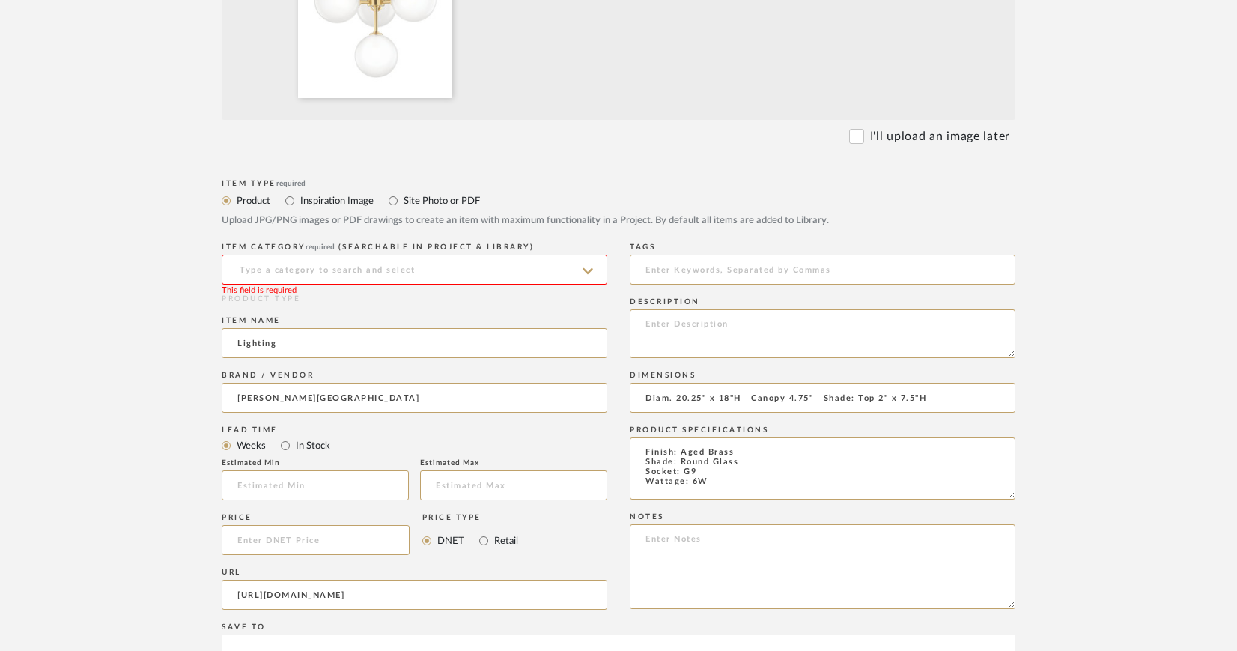
scroll to position [459, 0]
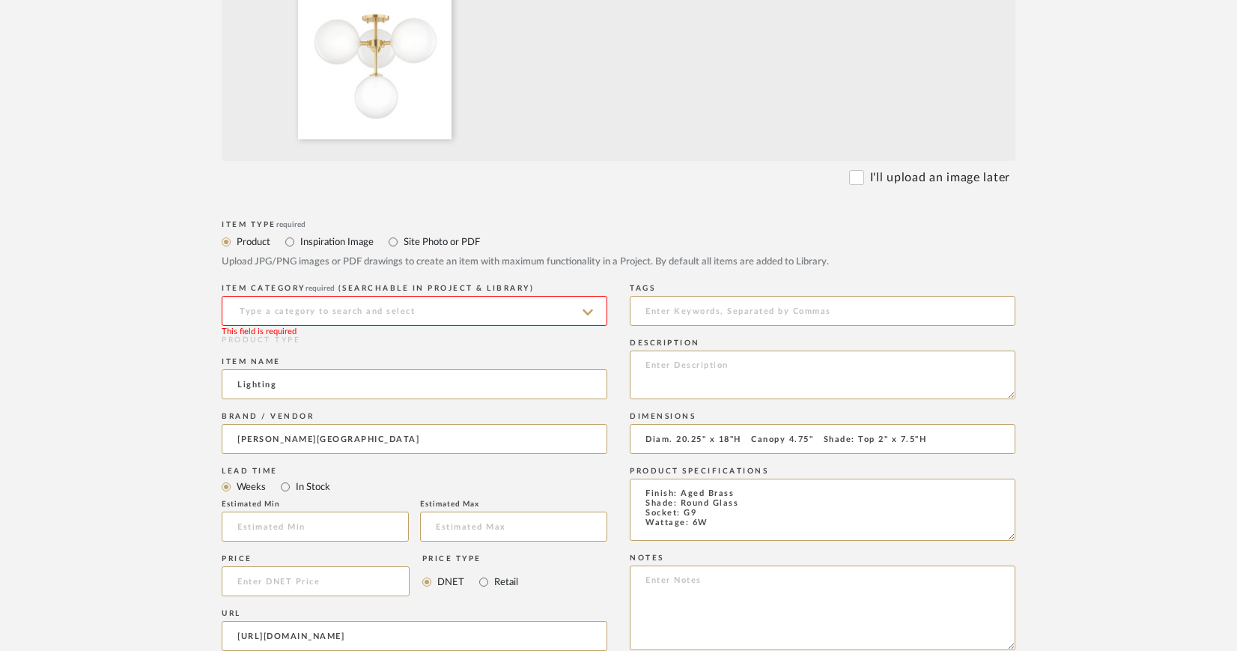
click at [371, 301] on input at bounding box center [415, 311] width 386 height 30
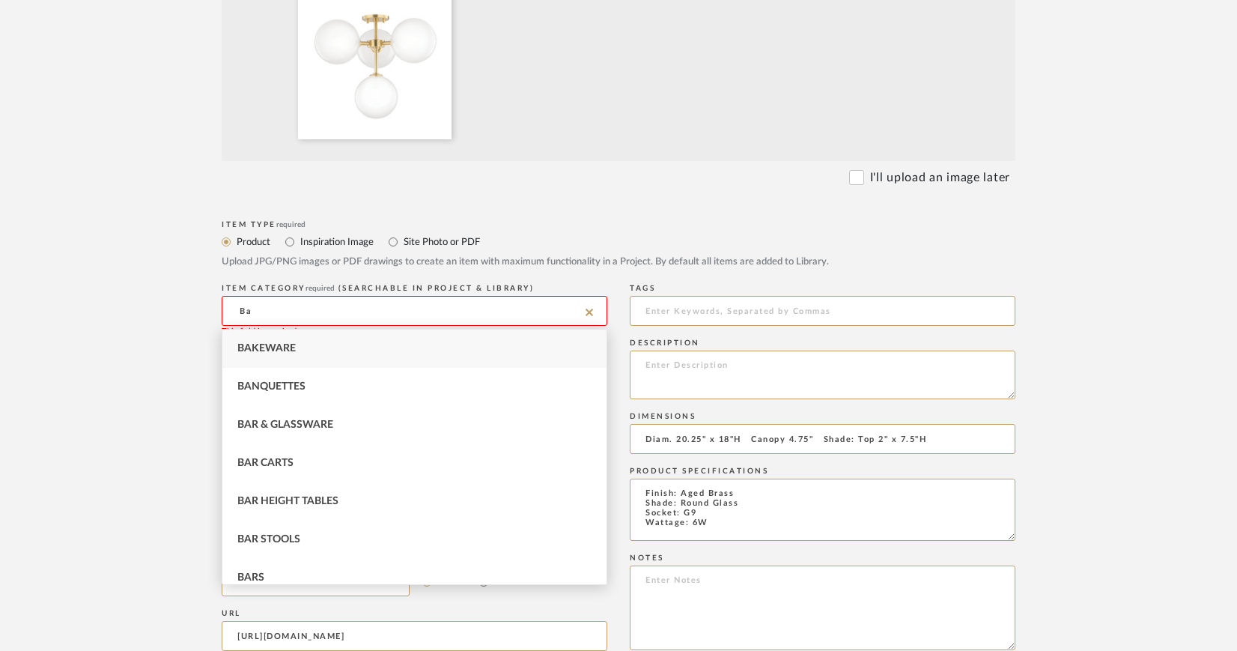
type input "B"
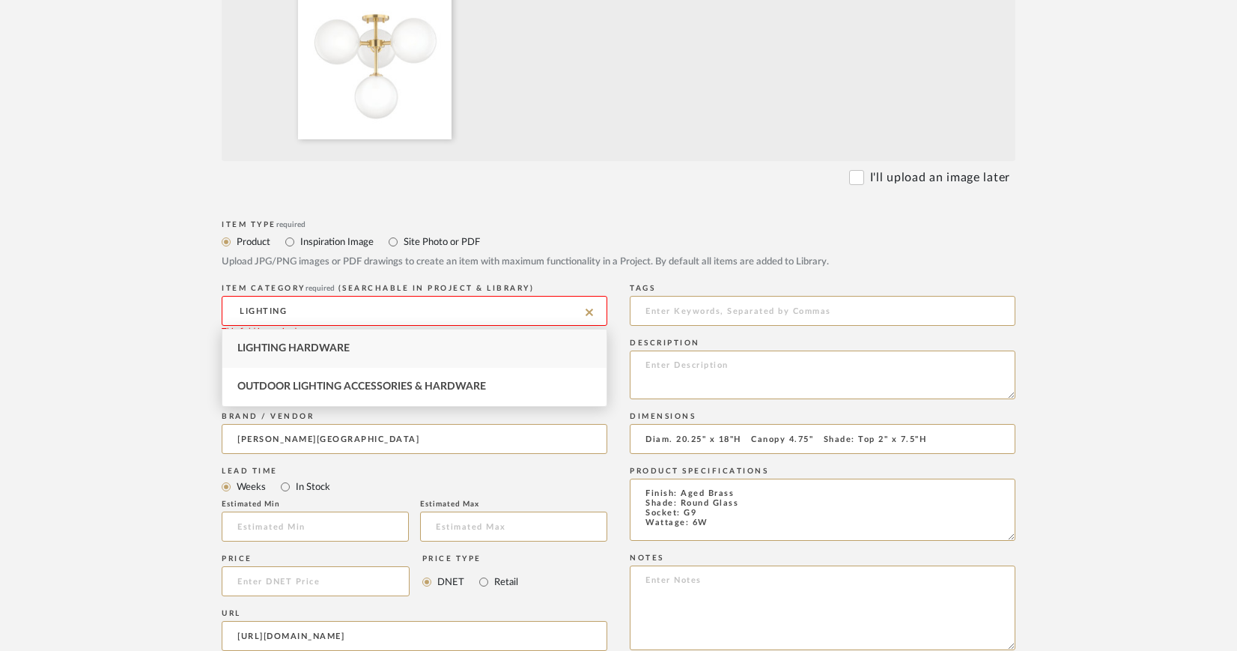
click at [369, 302] on input "LIGHTING" at bounding box center [415, 311] width 386 height 30
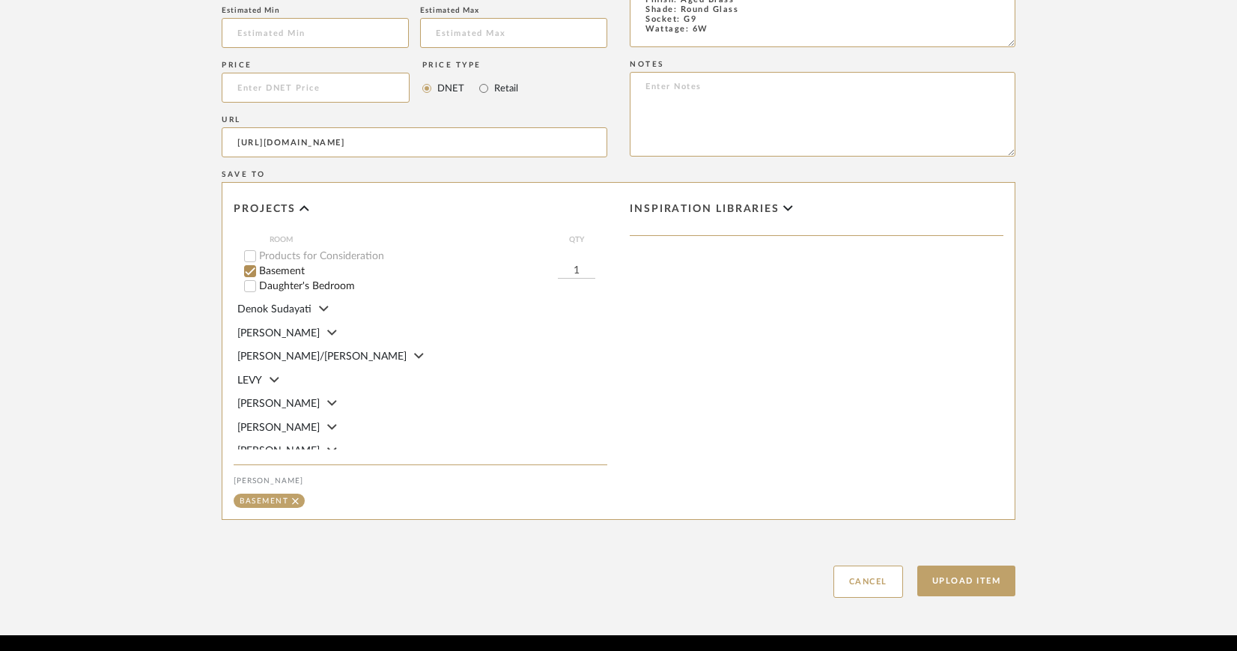
scroll to position [955, 0]
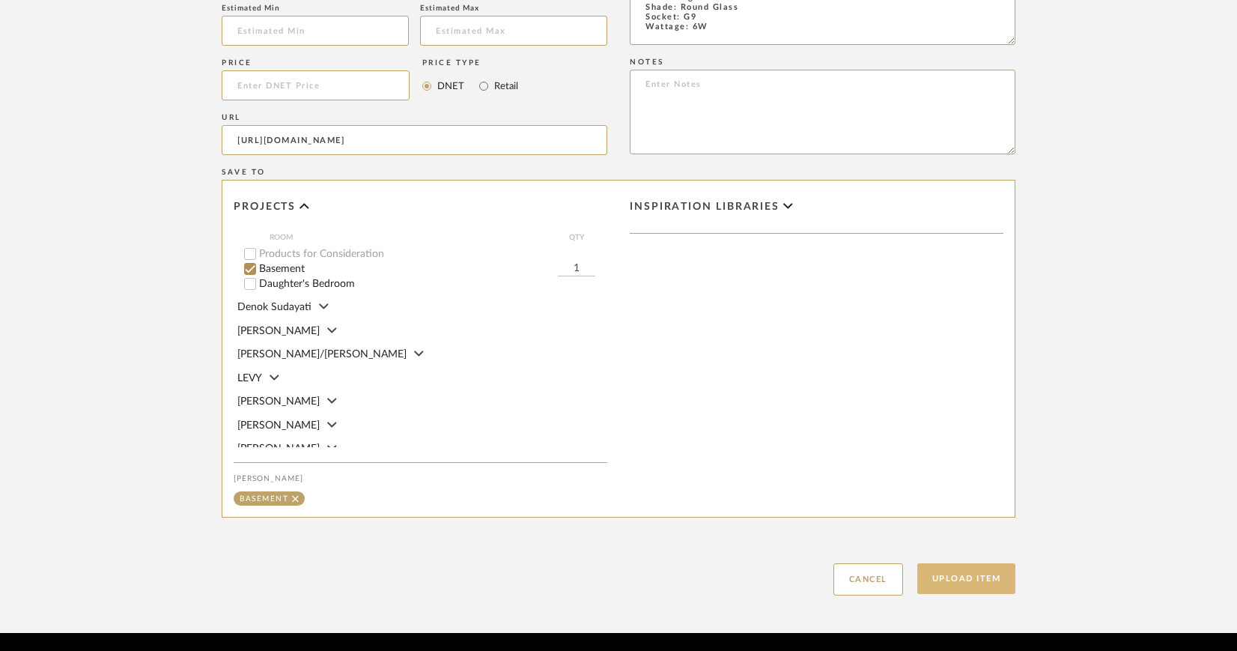
type input "LIGHTING"
click at [946, 577] on button "Upload Item" at bounding box center [966, 578] width 99 height 31
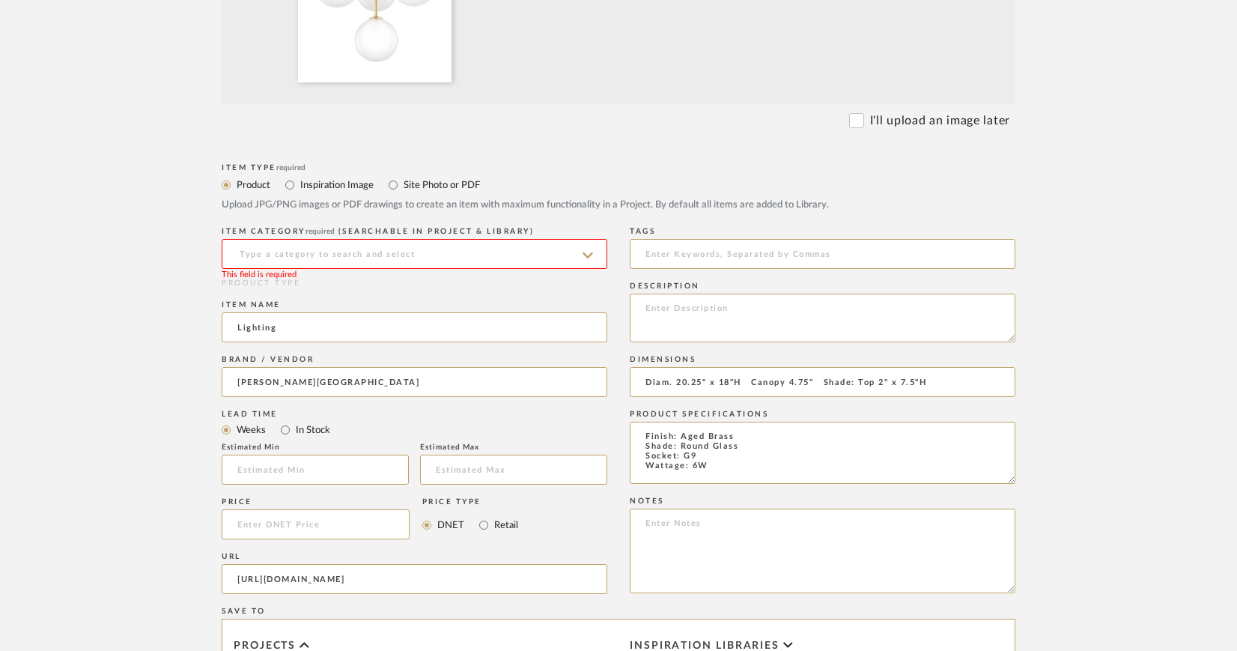
scroll to position [362, 0]
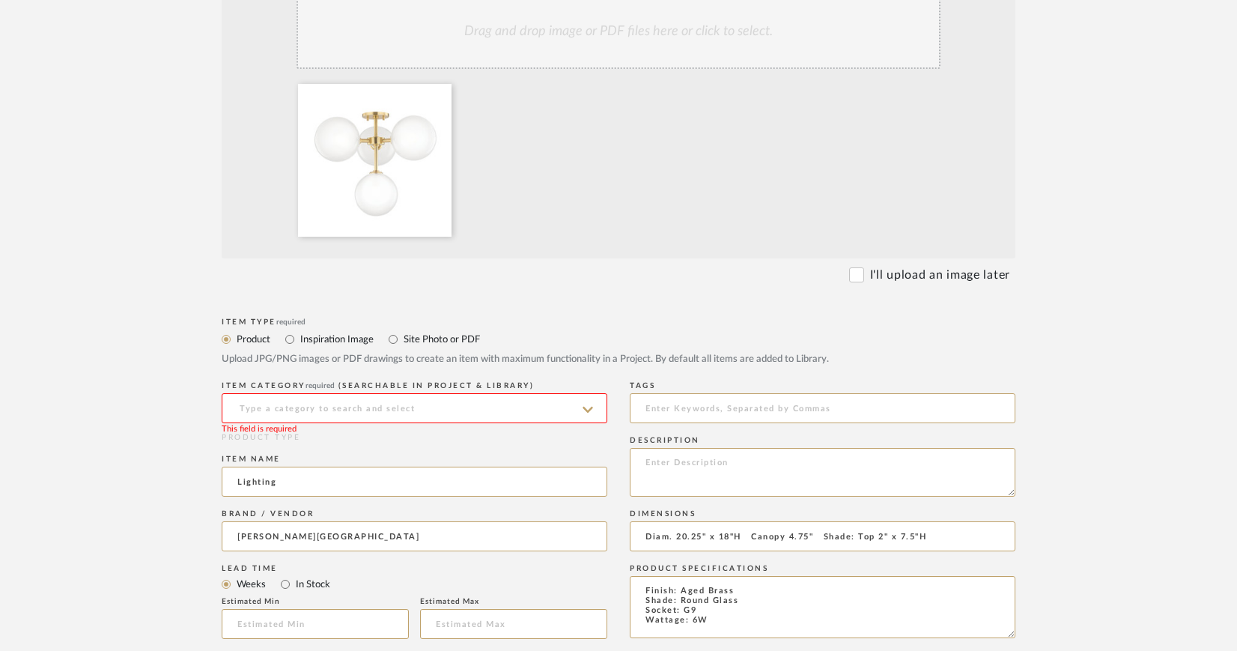
click at [590, 408] on icon at bounding box center [588, 410] width 10 height 6
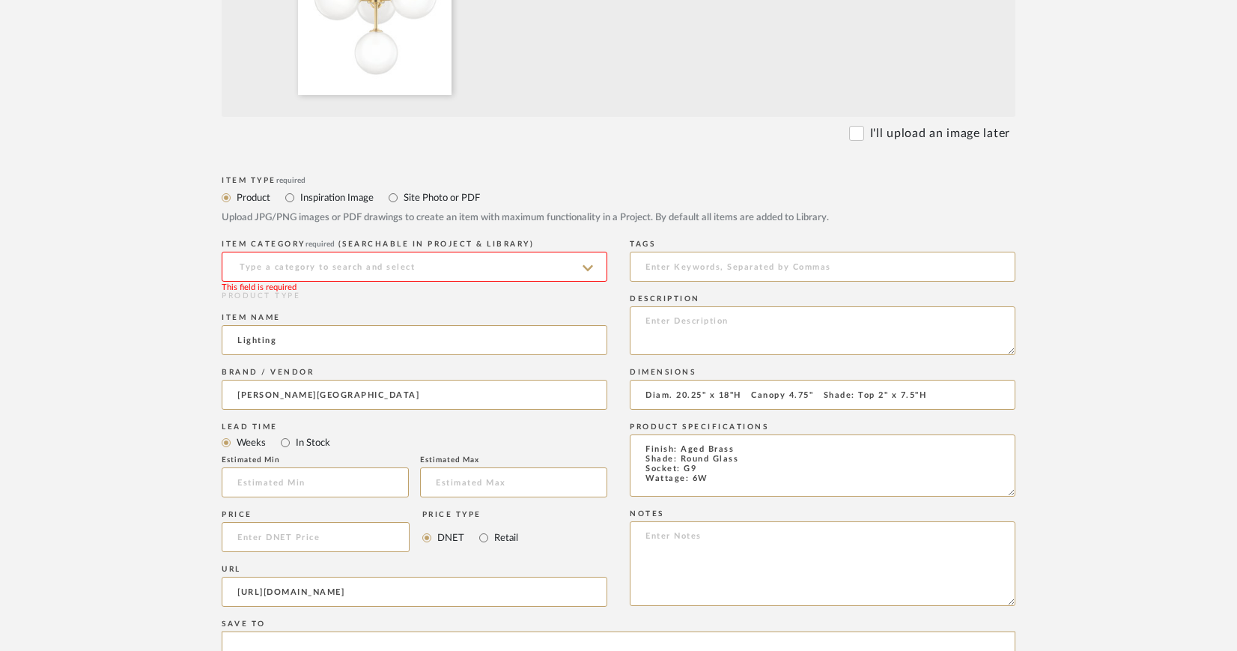
scroll to position [510, 0]
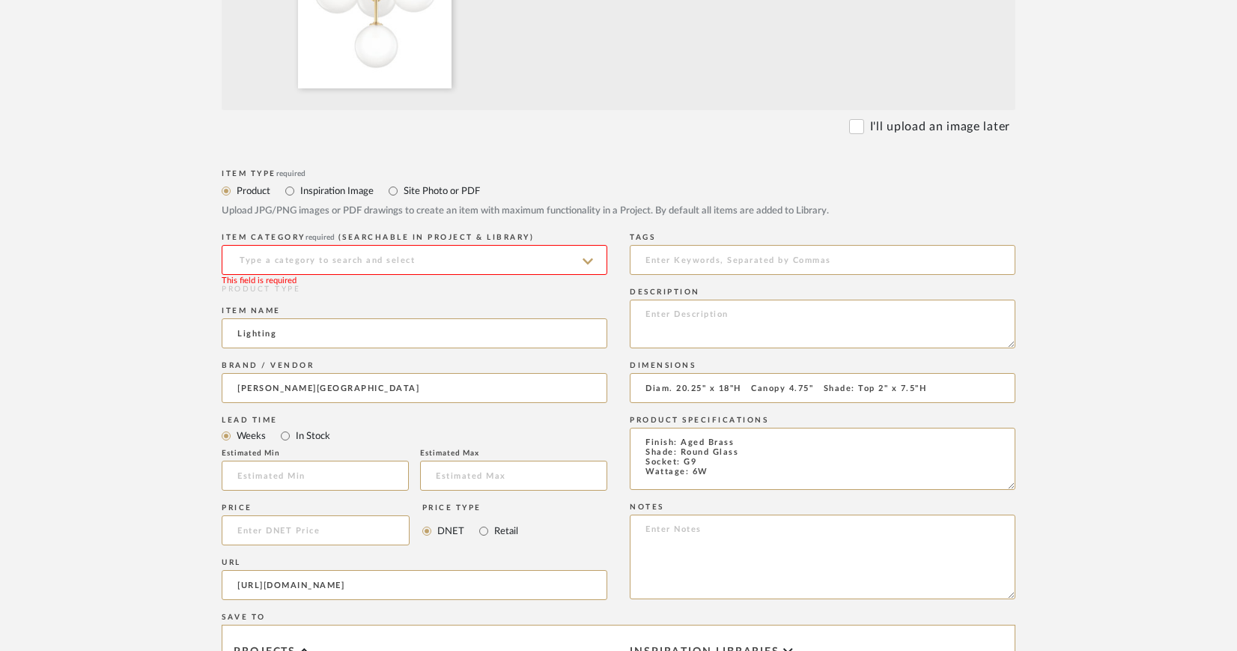
click at [1129, 246] on upload-items "Create new item in CIRKSENA Upload photos, documents or PDFs, or select below t…" at bounding box center [618, 337] width 1237 height 1479
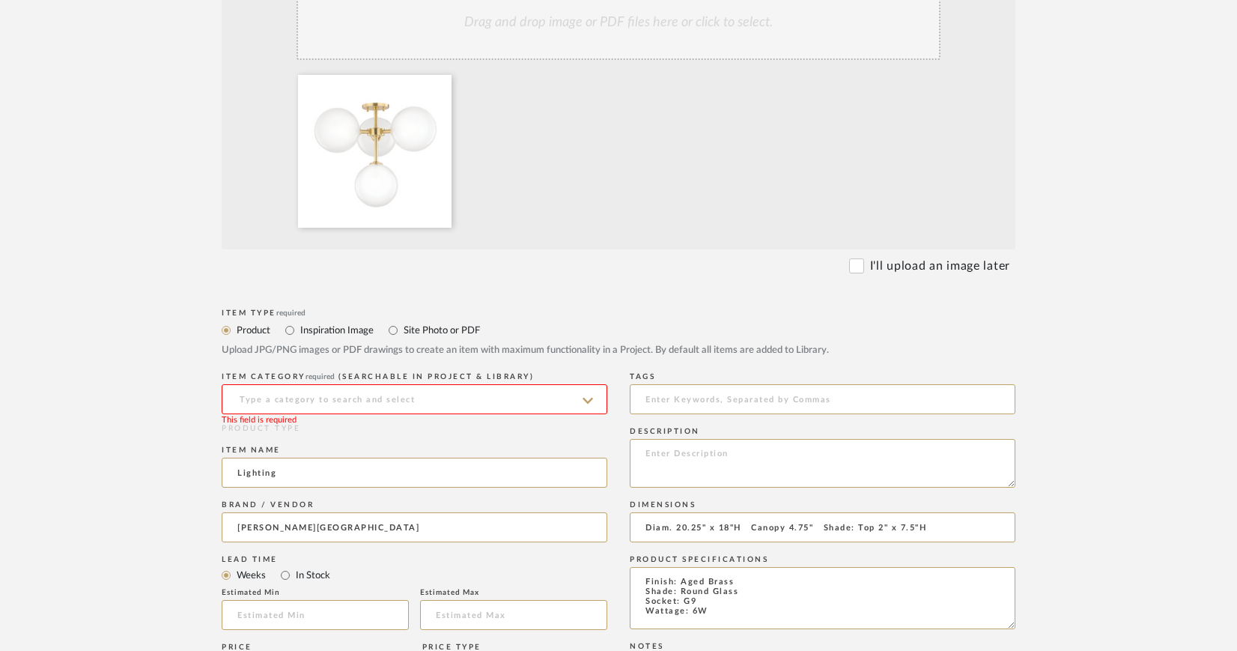
scroll to position [371, 0]
click at [534, 395] on input at bounding box center [415, 399] width 386 height 30
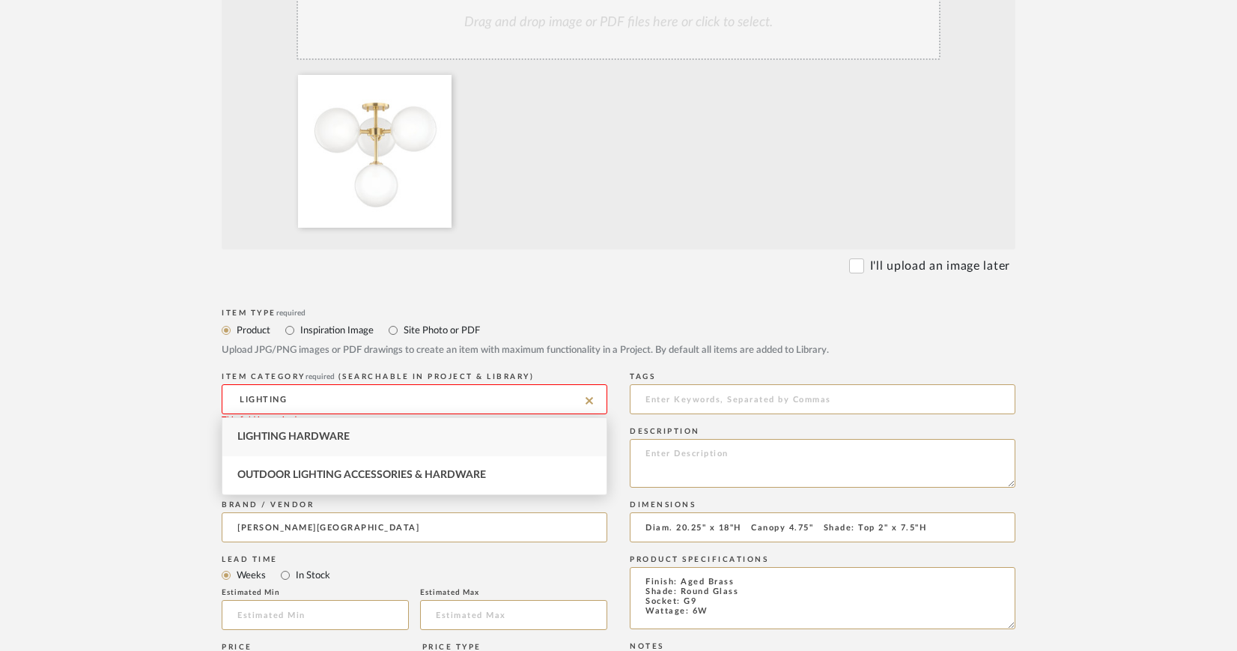
click at [499, 386] on input "LIGHTING" at bounding box center [415, 399] width 386 height 30
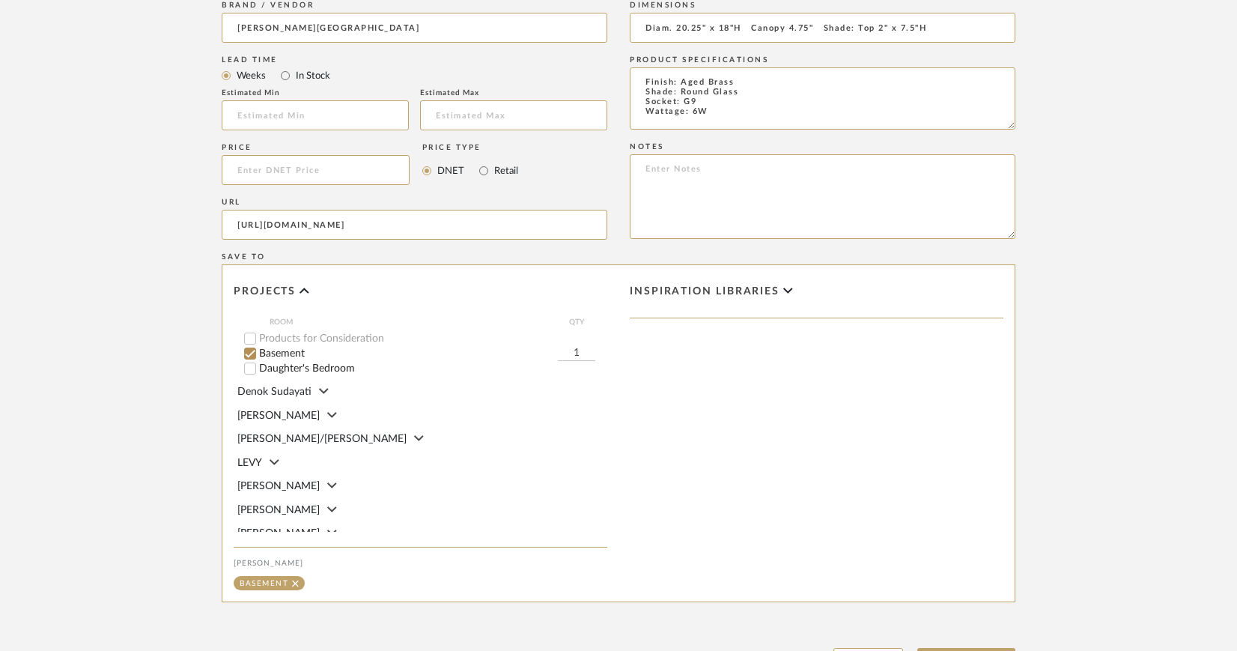
scroll to position [1006, 0]
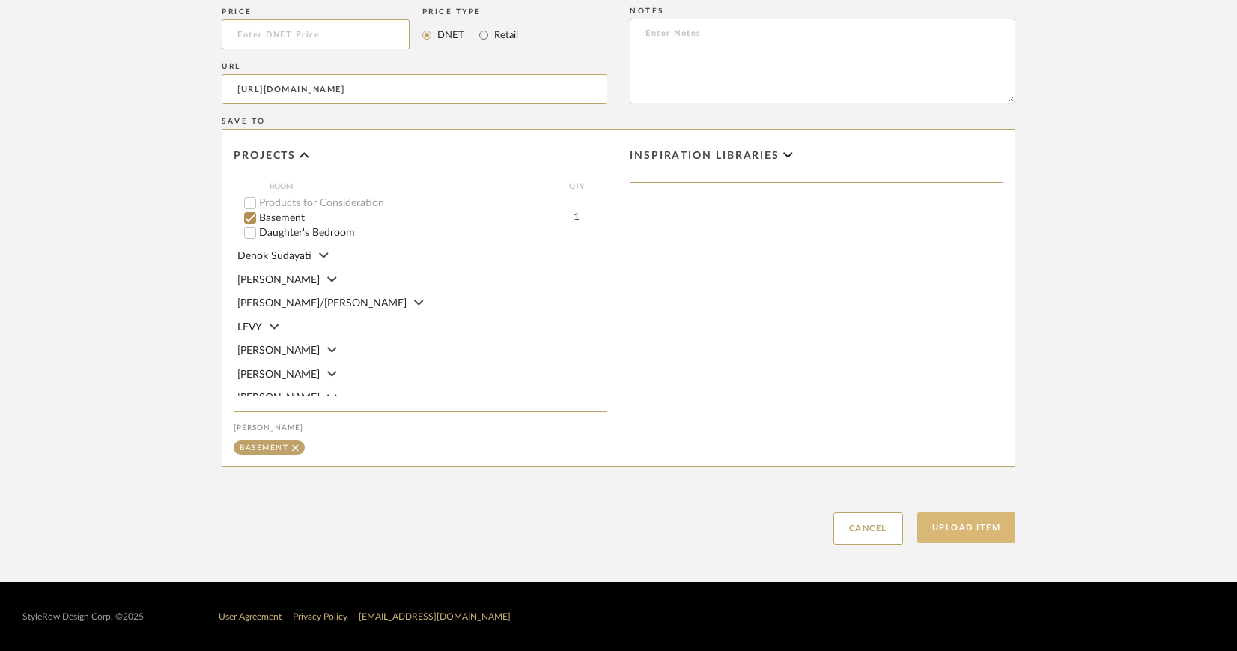
type input "LIGHTING"
click at [973, 520] on button "Upload Item" at bounding box center [966, 527] width 99 height 31
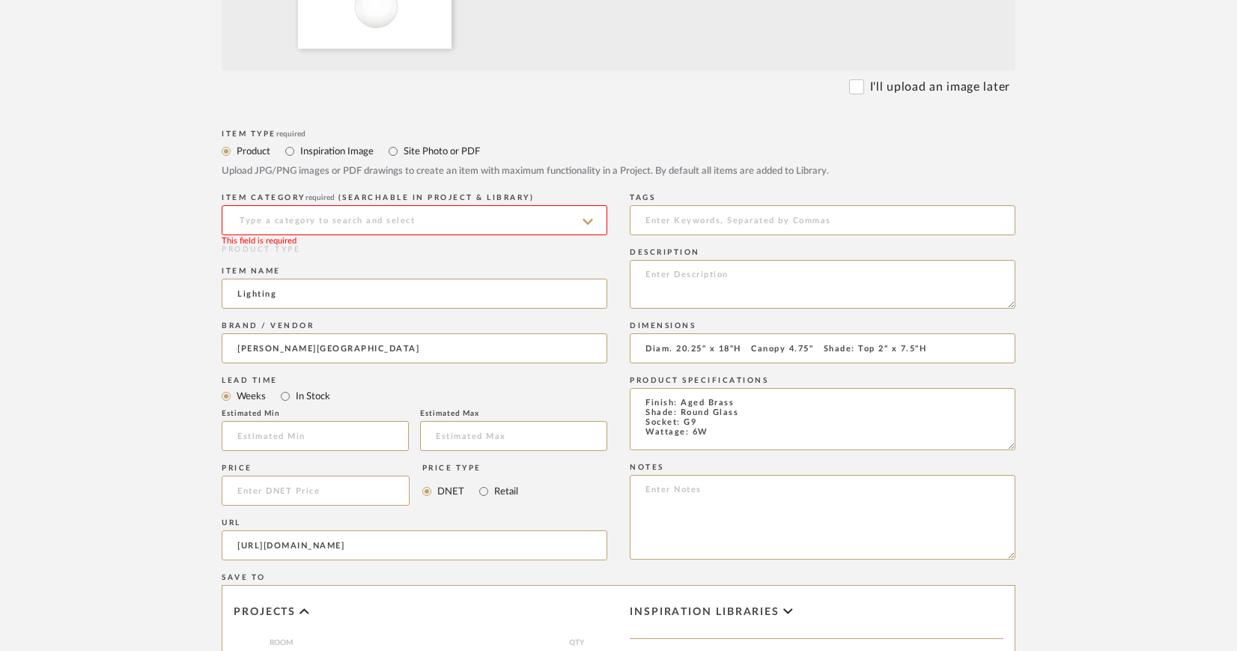
scroll to position [544, 0]
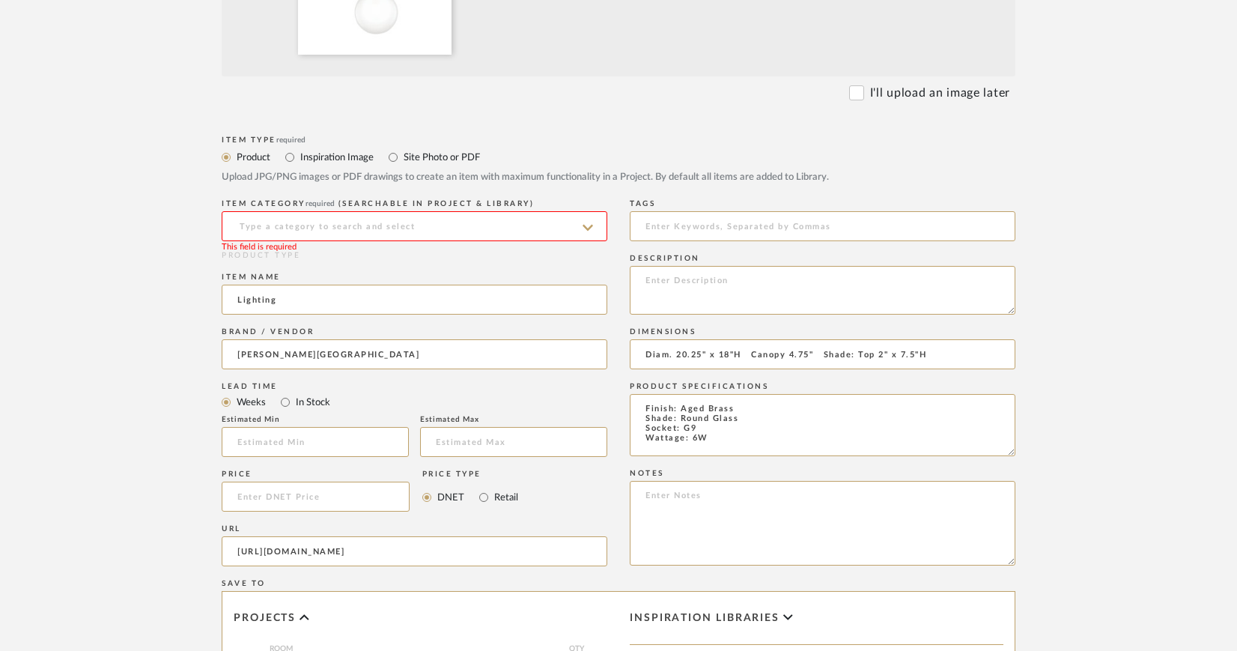
click at [351, 221] on input at bounding box center [415, 226] width 386 height 30
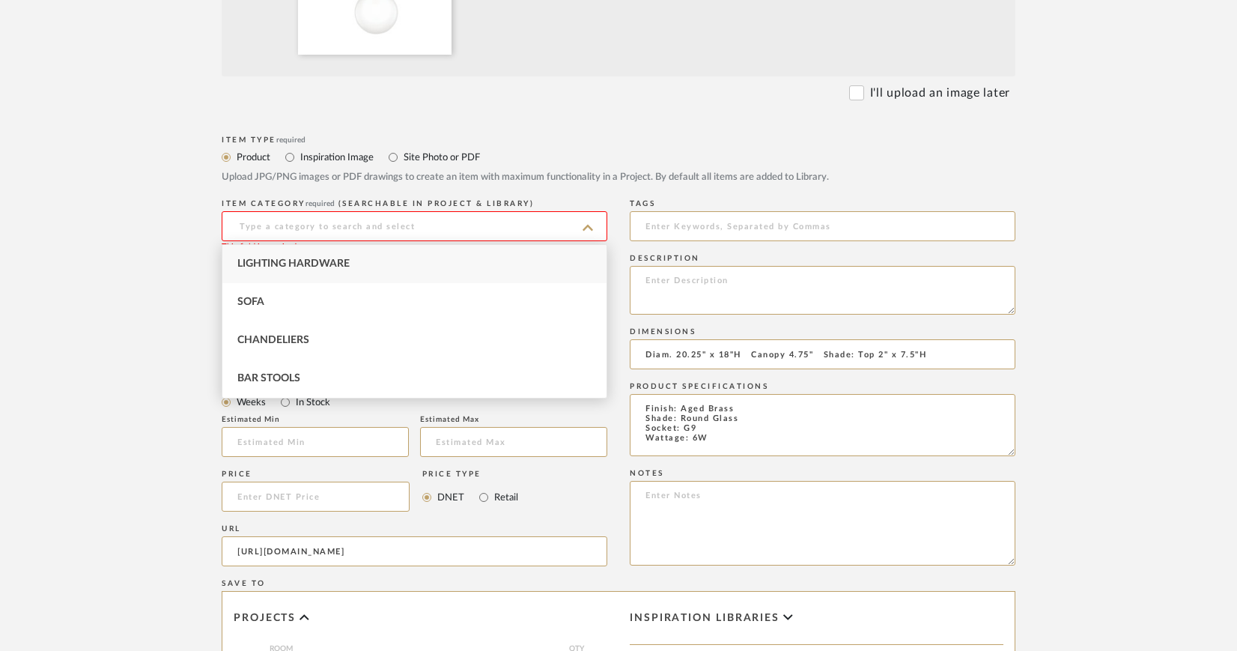
click at [592, 226] on icon at bounding box center [588, 228] width 10 height 12
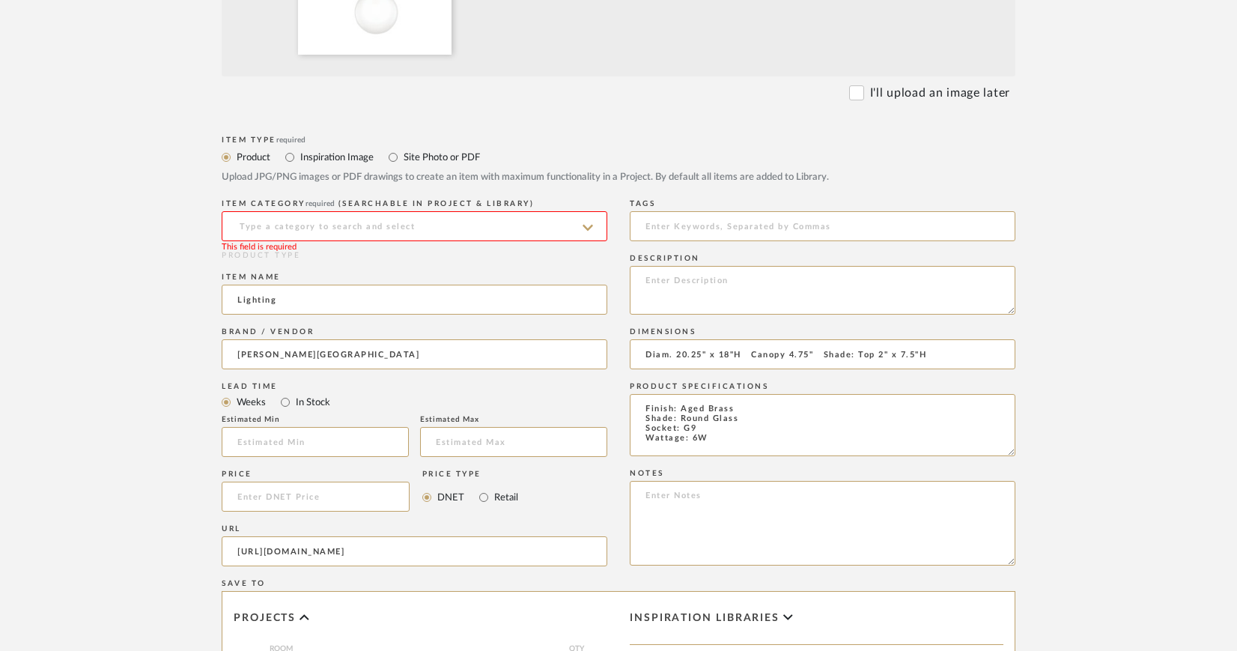
click at [526, 225] on input at bounding box center [415, 226] width 386 height 30
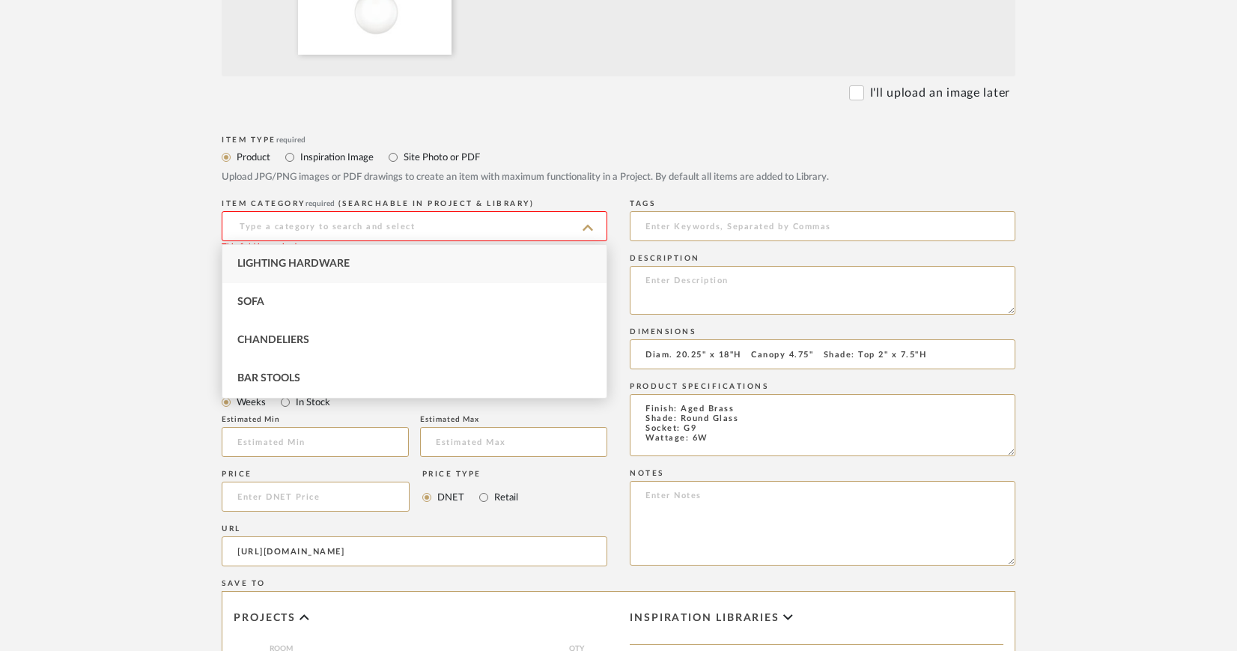
click at [327, 260] on span "Lighting Hardware" at bounding box center [293, 263] width 112 height 10
type input "Lighting Hardware"
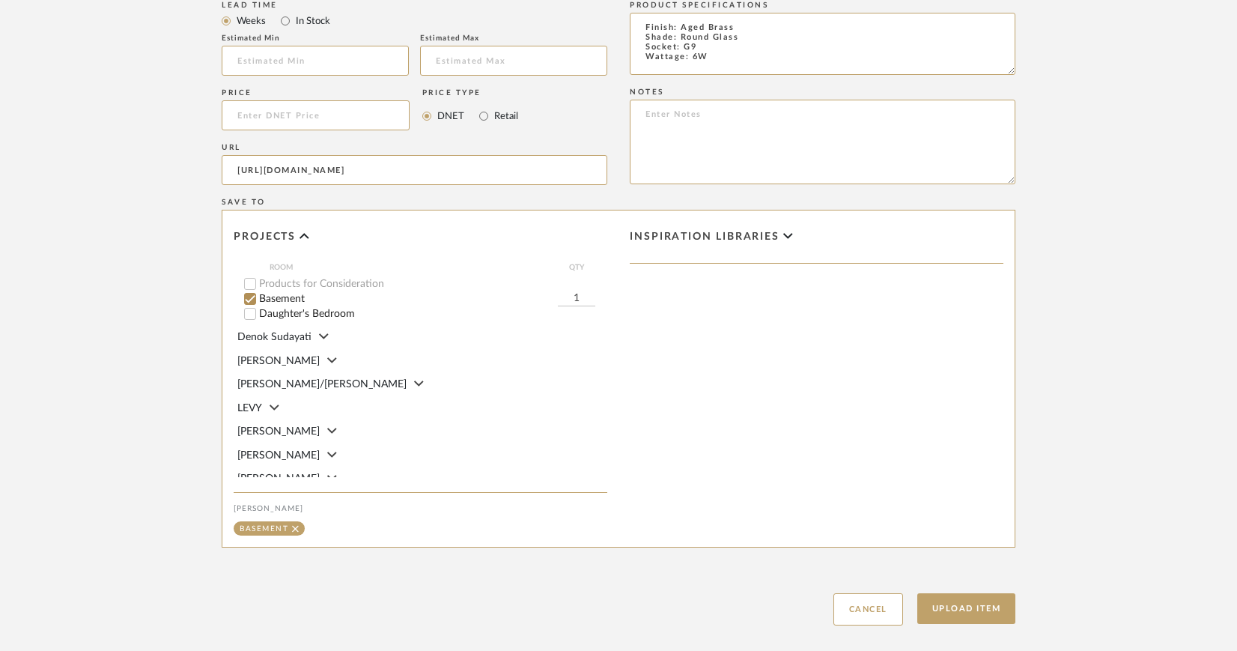
scroll to position [965, 0]
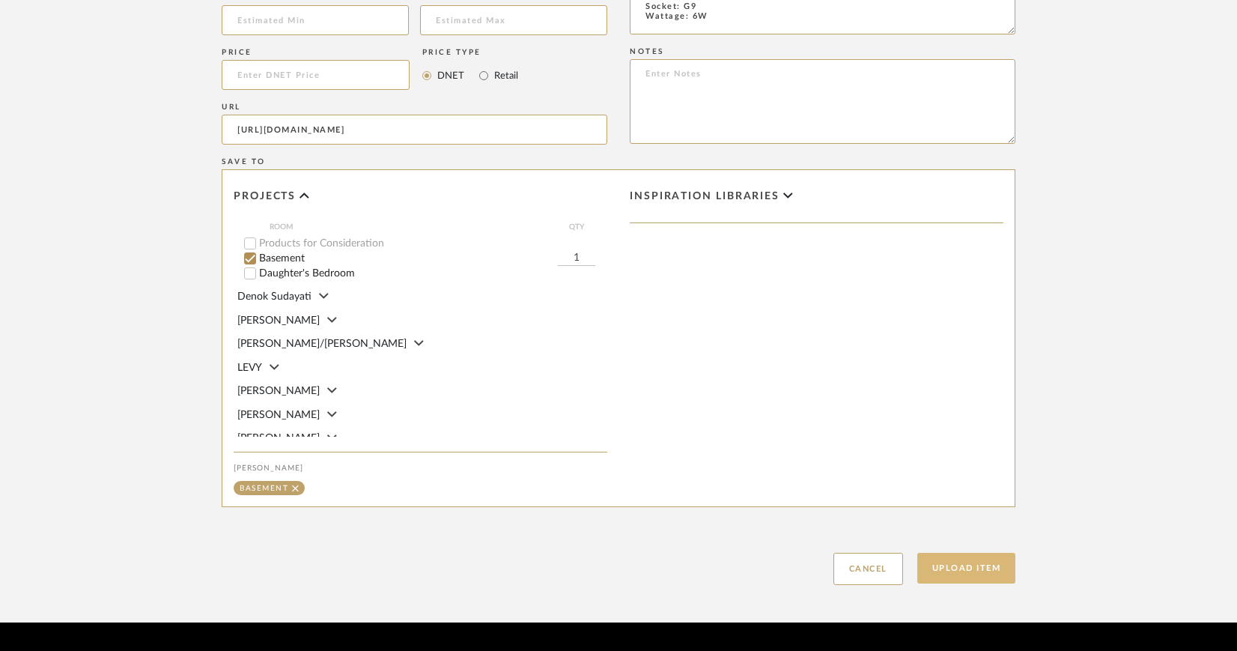
click at [996, 565] on button "Upload Item" at bounding box center [966, 568] width 99 height 31
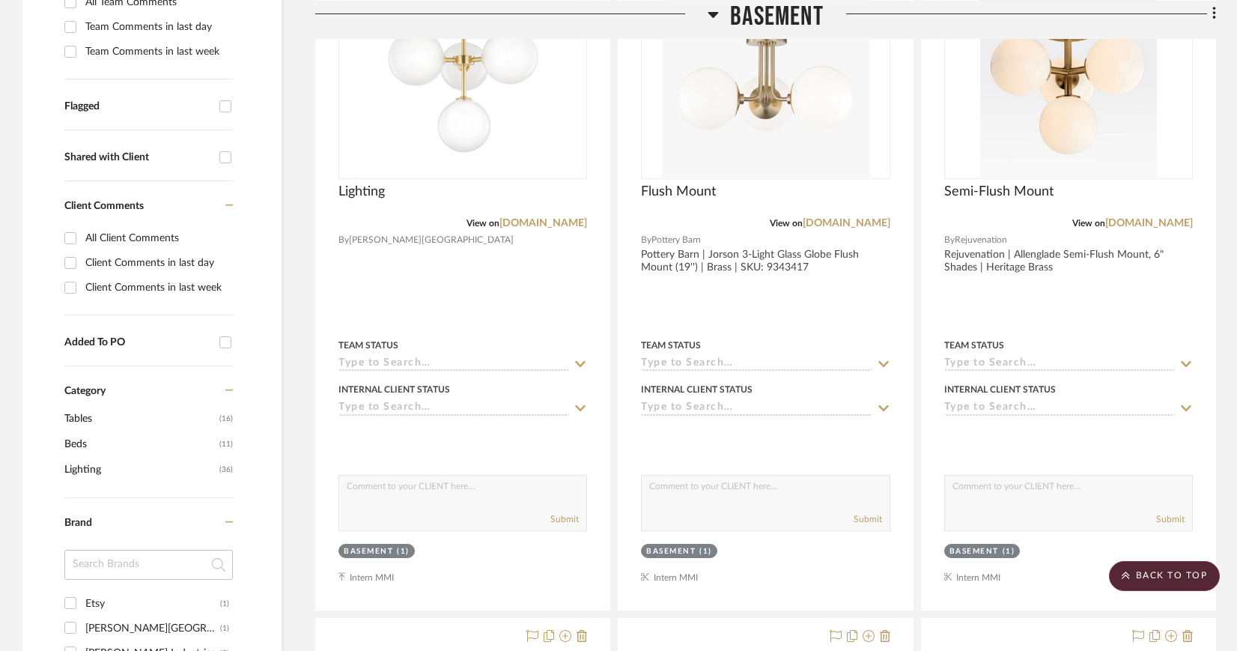
scroll to position [456, 0]
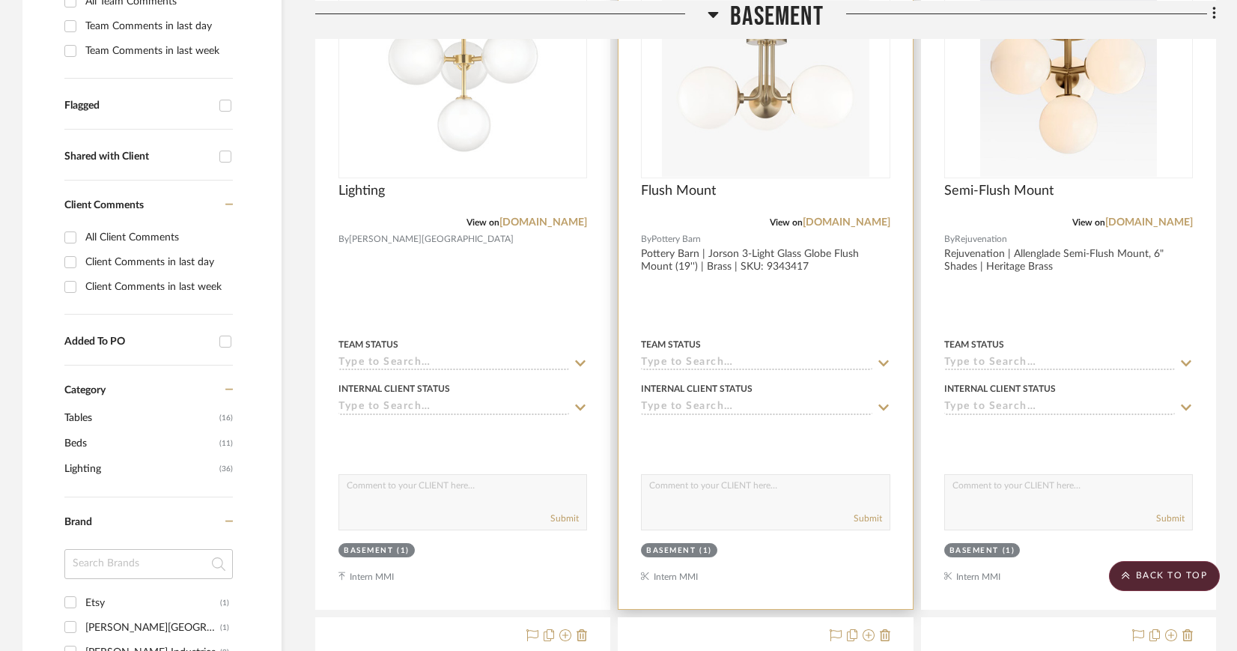
click at [672, 278] on div at bounding box center [765, 281] width 294 height 655
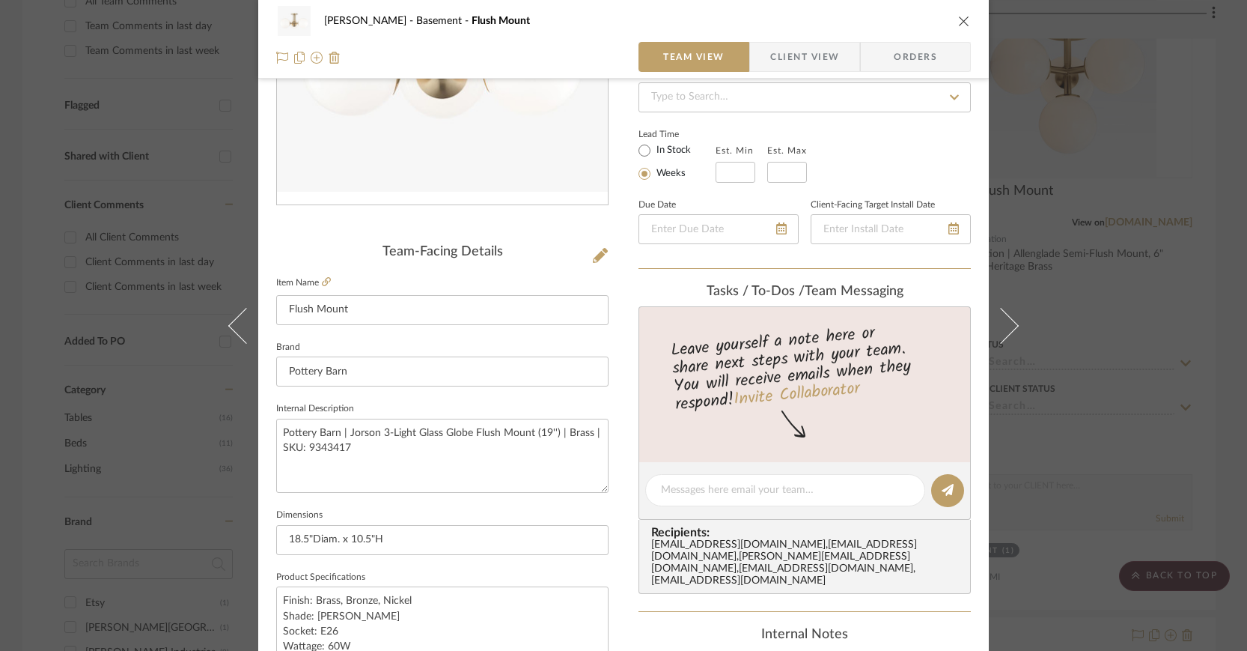
scroll to position [0, 0]
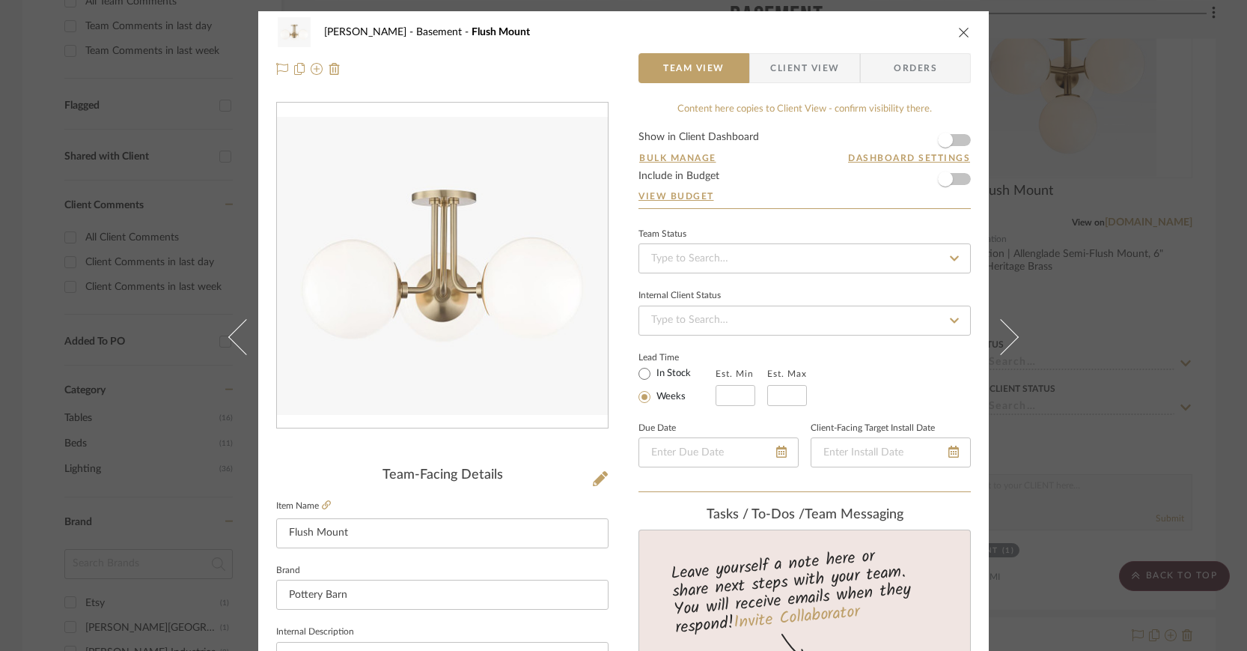
click at [958, 30] on icon "close" at bounding box center [964, 32] width 12 height 12
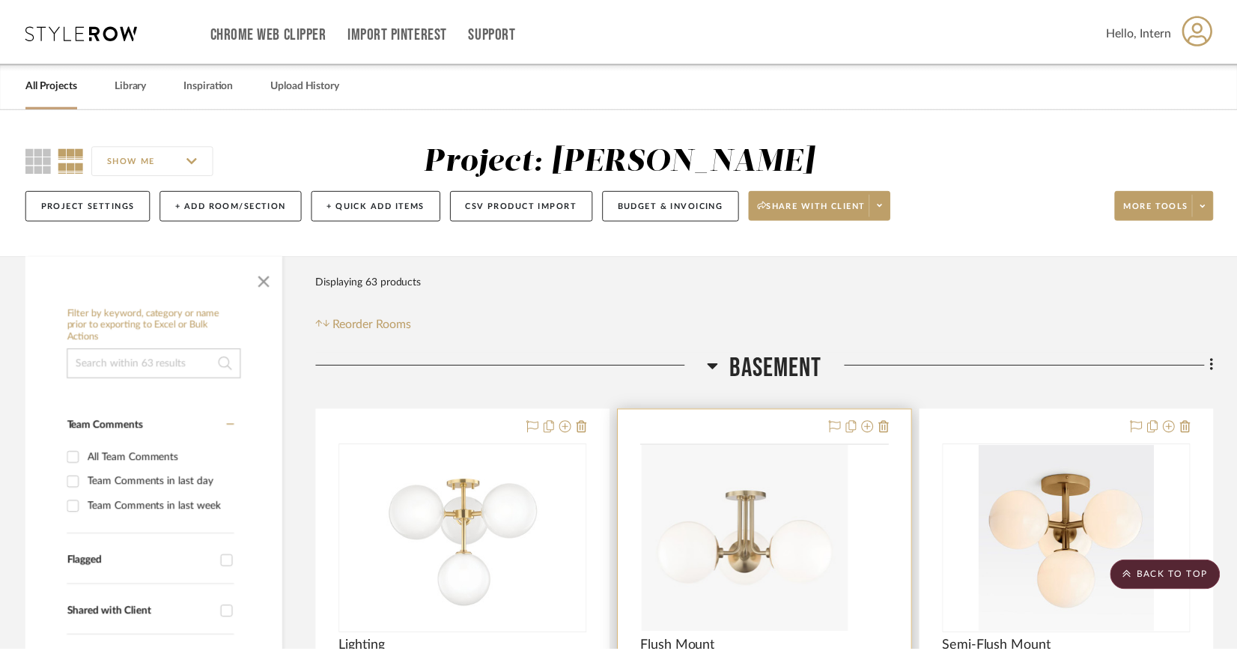
scroll to position [456, 0]
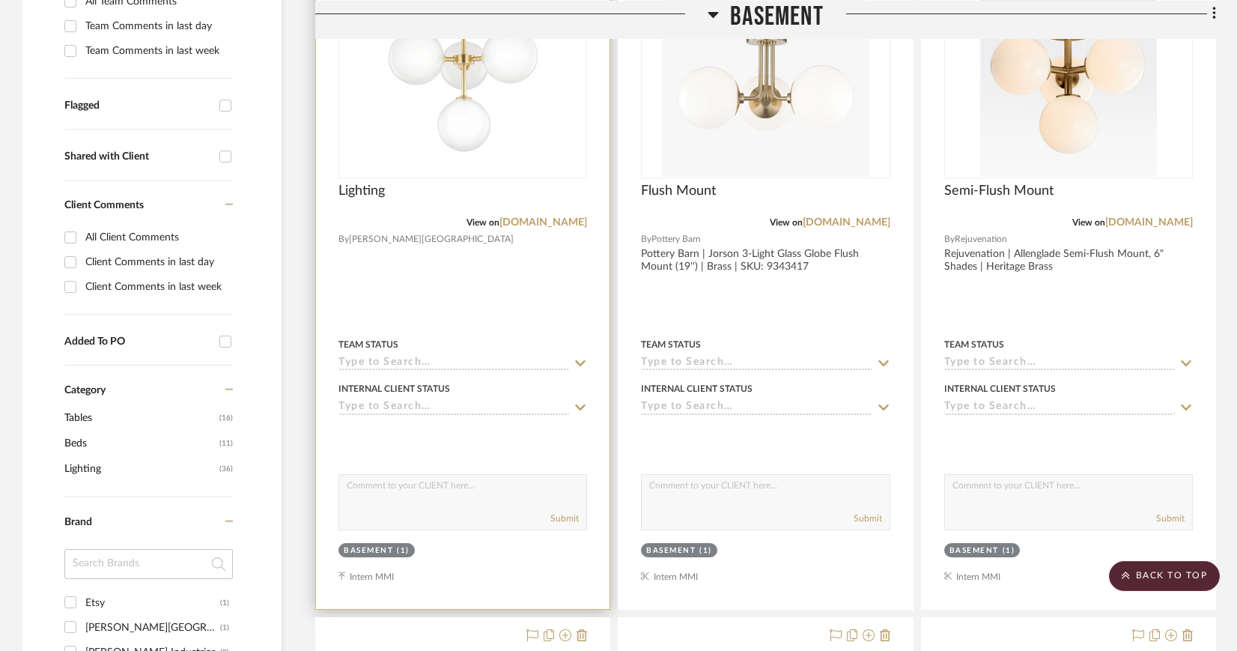
click at [450, 246] on div at bounding box center [463, 281] width 294 height 655
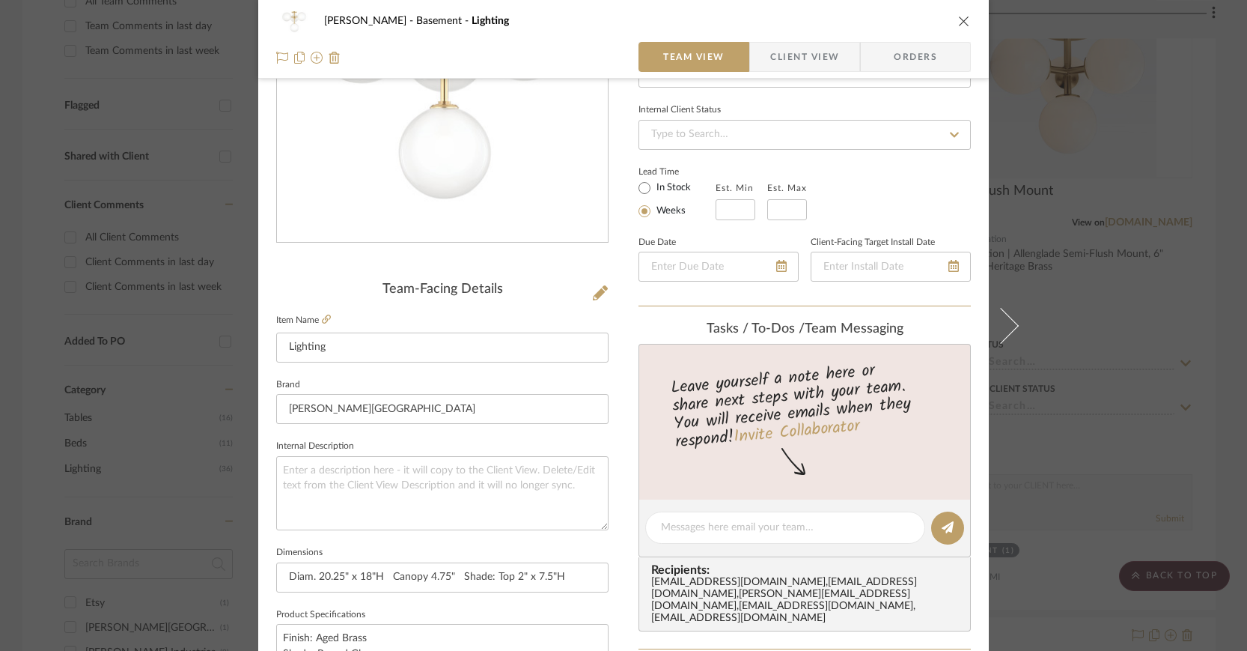
scroll to position [255, 0]
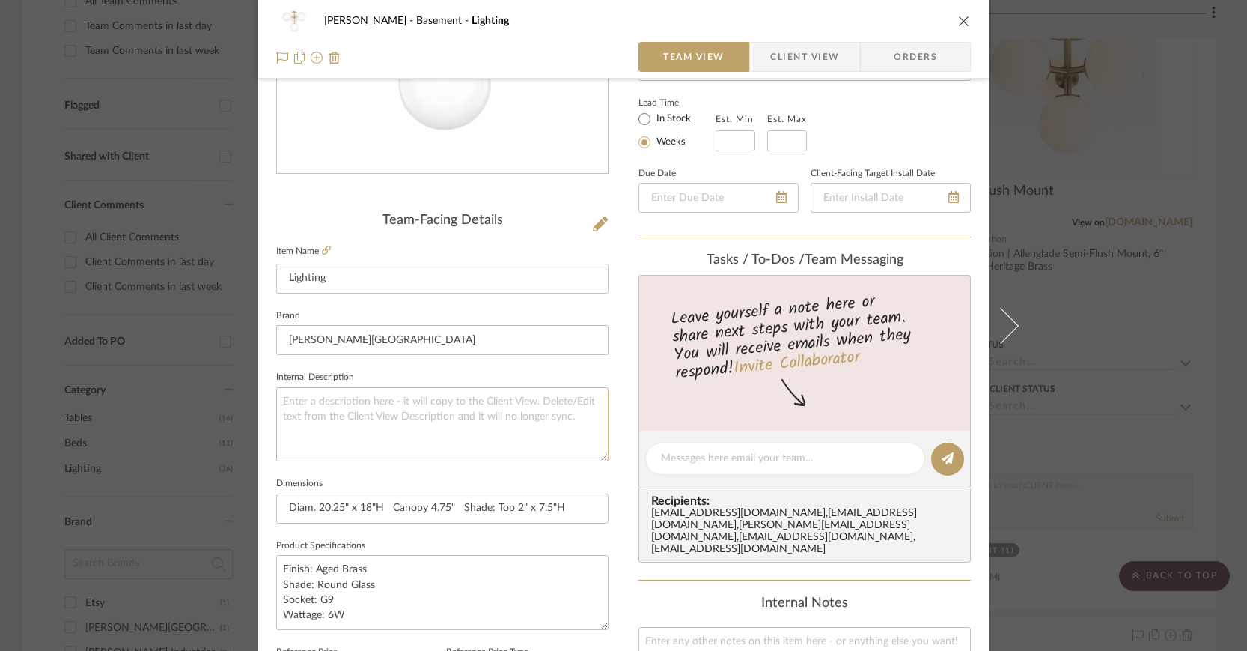
click at [365, 398] on textarea at bounding box center [442, 424] width 332 height 74
paste textarea "Ashleigh SKU: H122604-AGB"
type textarea "Hudson Valley| Ashleigh SKU: H122604-AGB"
click at [276, 417] on textarea "Hudson Valley| Ashleigh SKU: H122604-AGB" at bounding box center [442, 424] width 332 height 74
click at [401, 400] on textarea "Hudson Valley|Ashleigh SKU: H122604-AGB" at bounding box center [442, 424] width 332 height 74
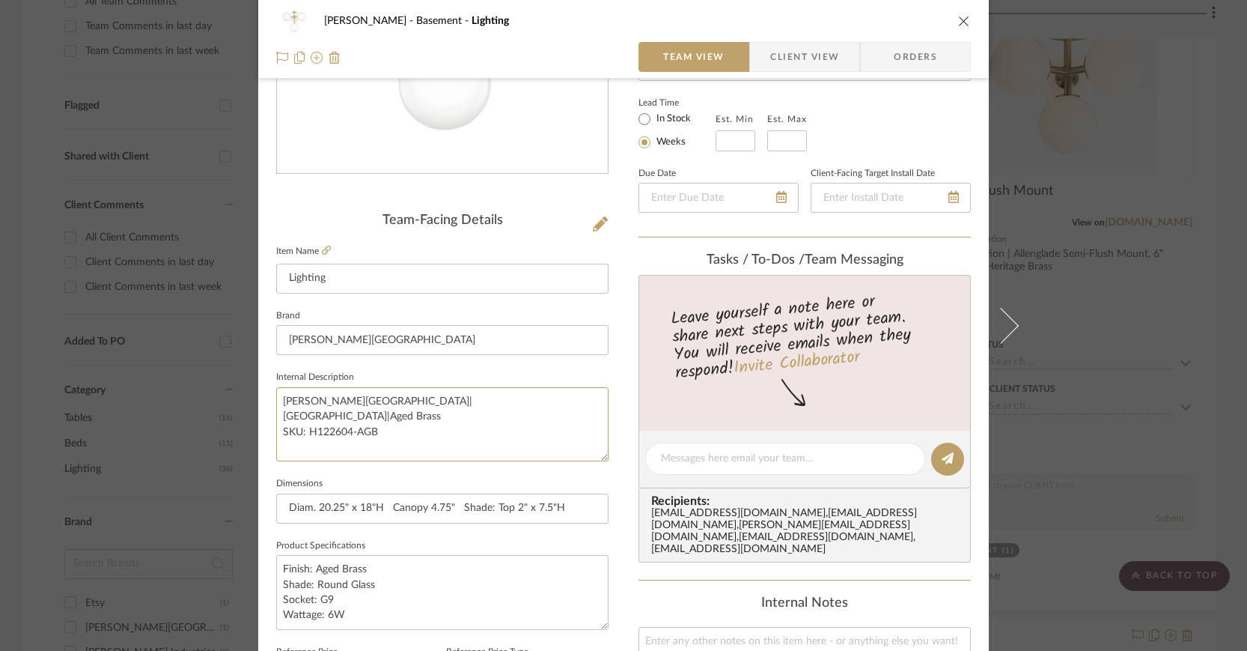
type textarea "Hudson Valley|Ashleigh|Aged Brass SKU: H122604-AGB"
click at [343, 400] on textarea "Hudson Valley|Ashleigh|Aged Brass SKU: H122604-AGB" at bounding box center [442, 424] width 332 height 74
click at [351, 398] on textarea "Hudson Valley |Ashleigh|Aged Brass SKU: H122604-AGB" at bounding box center [442, 424] width 332 height 74
click at [389, 399] on textarea "Hudson Valley | Ashleigh|Aged Brass SKU: H122604-AGB" at bounding box center [442, 424] width 332 height 74
click at [399, 400] on textarea "Hudson Valley | Ashleigh |Aged Brass SKU: H122604-AGB" at bounding box center [442, 424] width 332 height 74
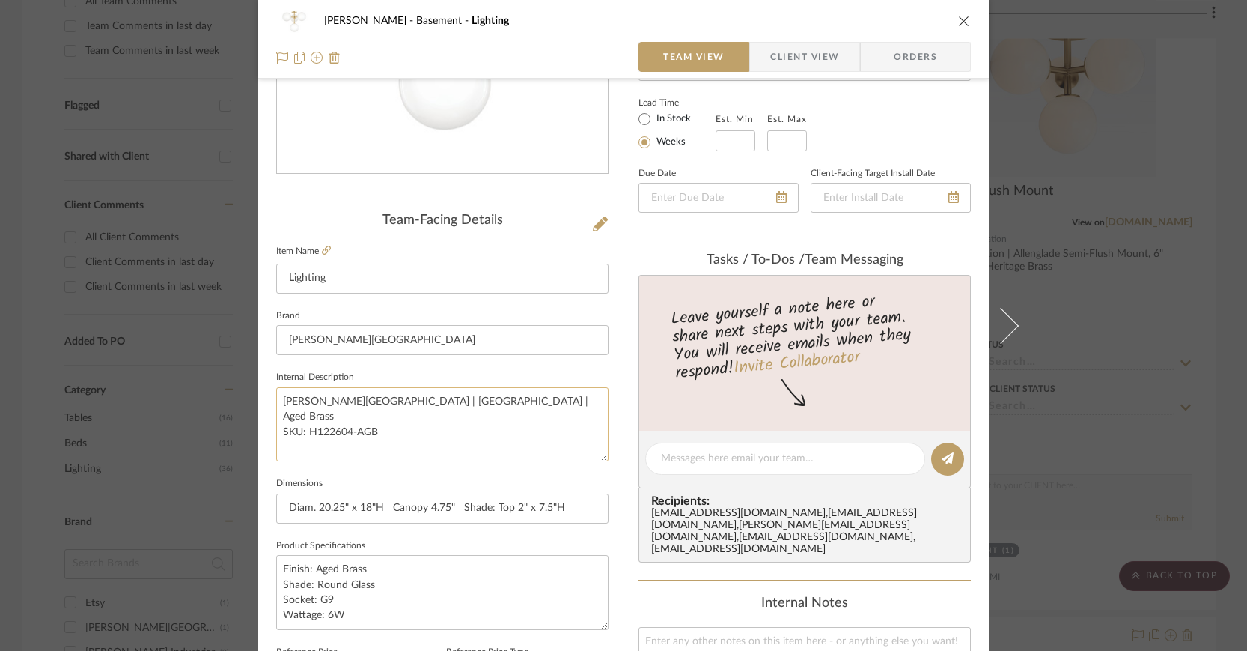
click at [448, 397] on textarea "Hudson Valley | Ashleigh | Aged Brass SKU: H122604-AGB" at bounding box center [442, 424] width 332 height 74
click at [279, 418] on textarea "Hudson Valley | Ashleigh | Aged Brass | SKU: H122604-AGB" at bounding box center [442, 424] width 332 height 74
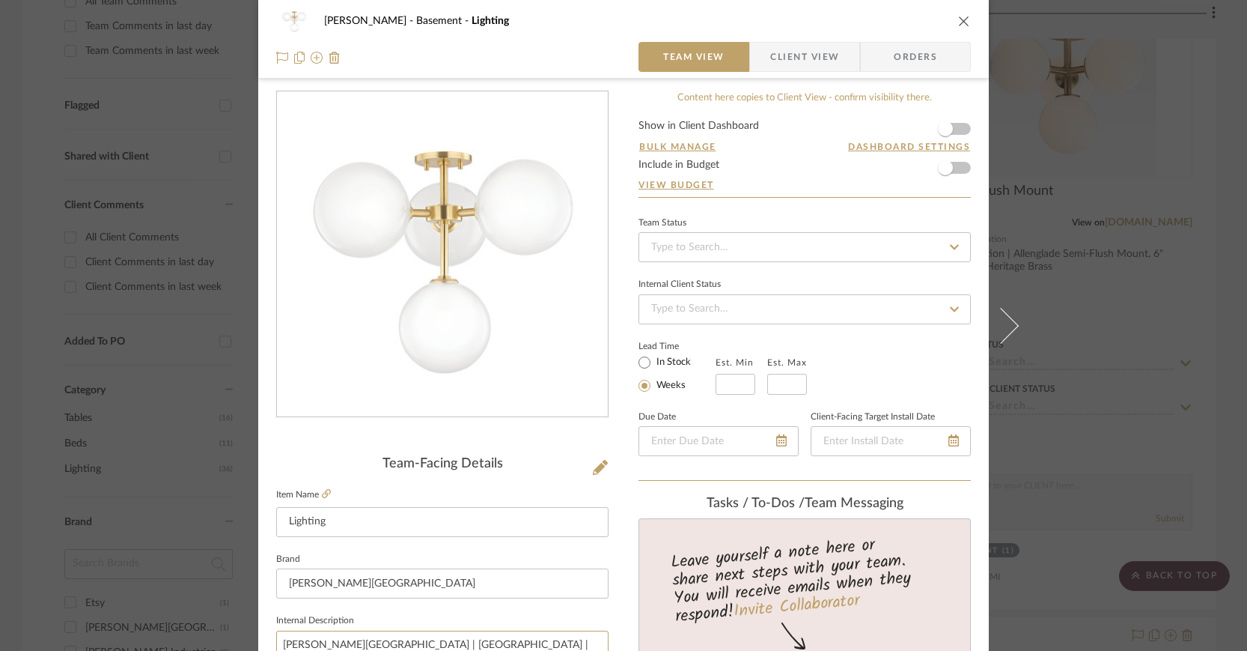
scroll to position [0, 0]
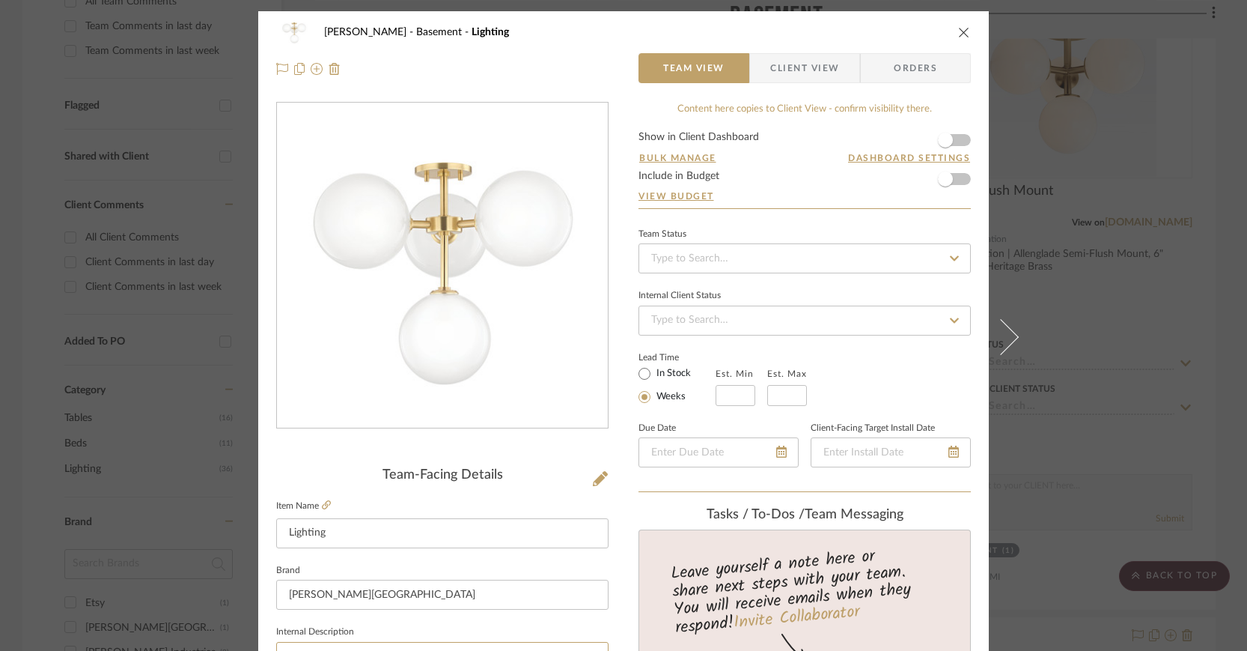
type textarea "[PERSON_NAME][GEOGRAPHIC_DATA] | [GEOGRAPHIC_DATA] | Aged Brass | SKU: H122604-…"
click at [777, 69] on span "Client View" at bounding box center [804, 68] width 69 height 30
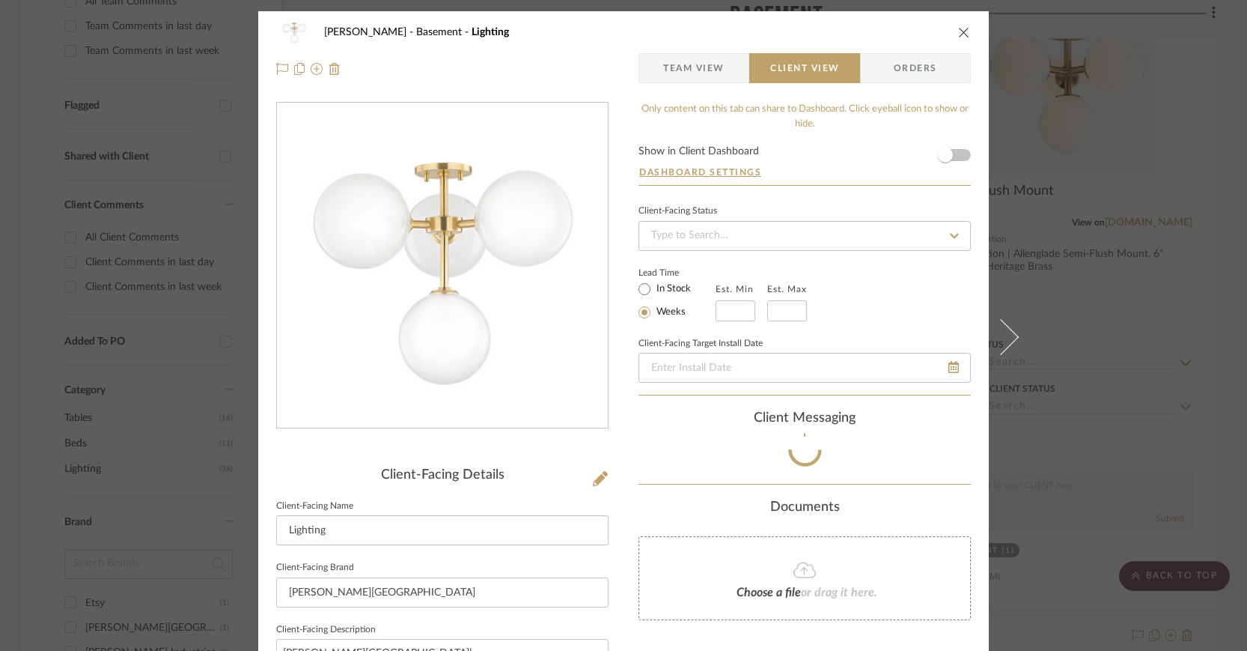
type textarea "[PERSON_NAME][GEOGRAPHIC_DATA] | [GEOGRAPHIC_DATA] | Aged Brass | SKU: H122604-…"
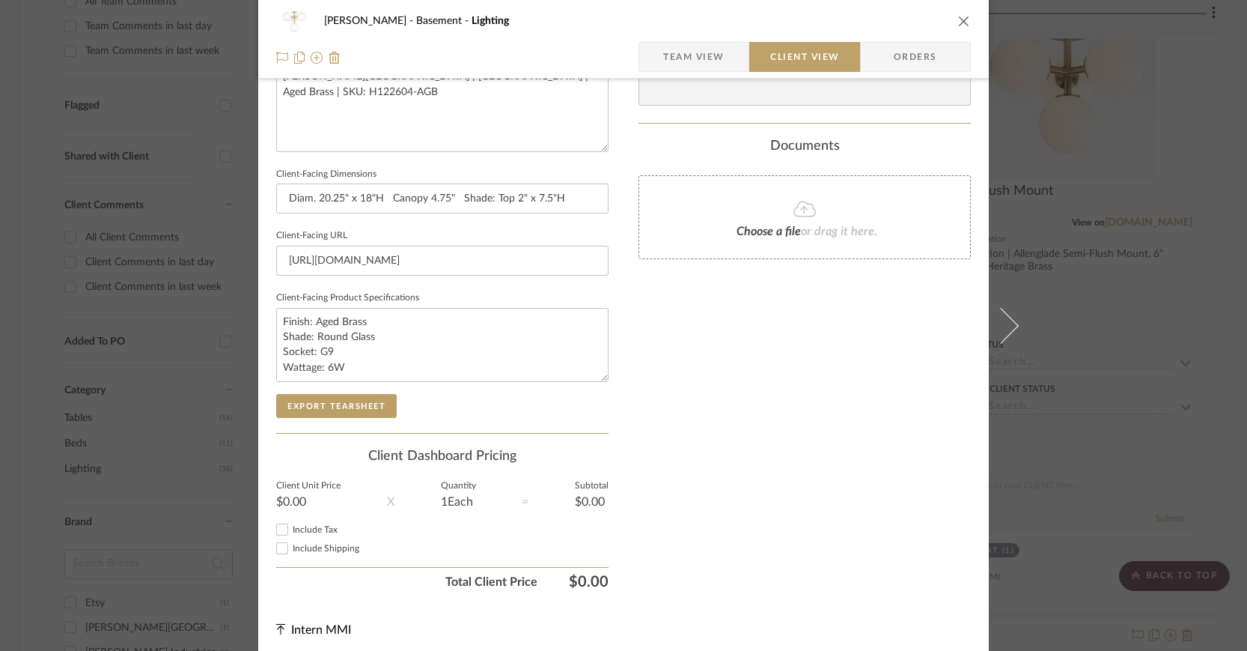
scroll to position [582, 0]
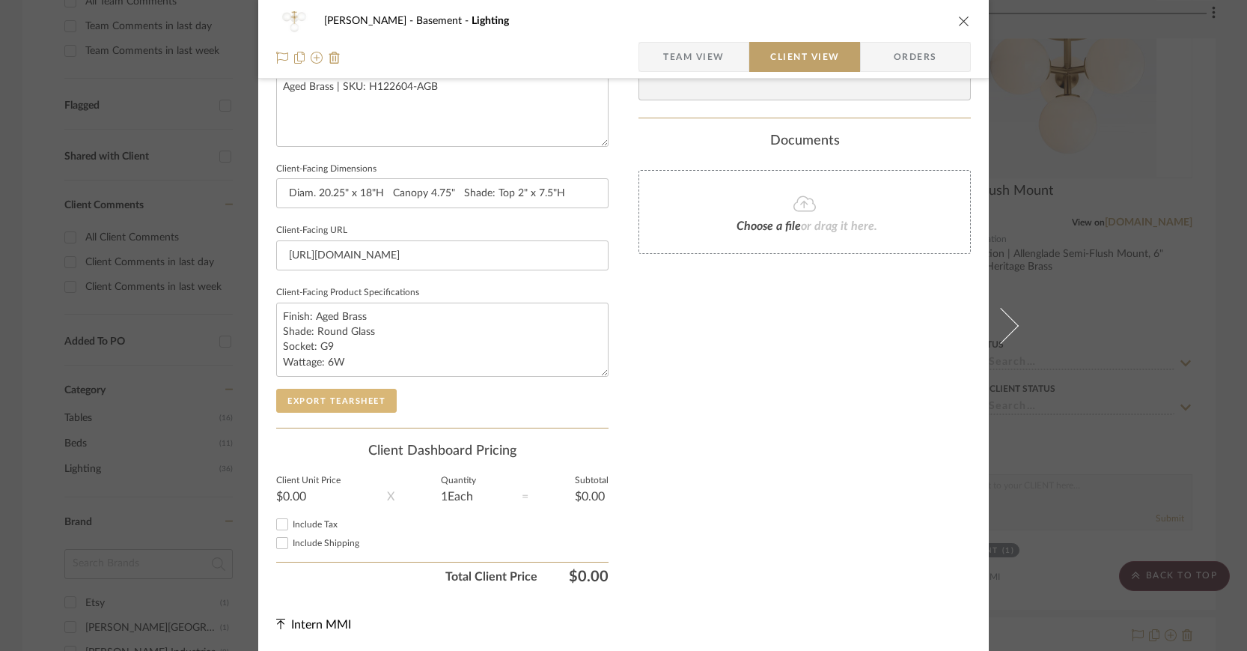
click at [361, 397] on button "Export Tearsheet" at bounding box center [336, 401] width 121 height 24
click at [508, 191] on input "Diam. 20.25" x 18"H Canopy 4.75" Shade: Top 2" x 7.5"H" at bounding box center [442, 193] width 332 height 30
click at [535, 189] on input "Diam. 20.25" x 18"H Canopy 4.75" Shade: 2" x 7.5"H" at bounding box center [442, 193] width 332 height 30
type input "Diam. 20.25" x 18"H Canopy 4.75" Shade: 2" x 7.5""
click at [352, 397] on button "Export Tearsheet" at bounding box center [336, 401] width 121 height 24
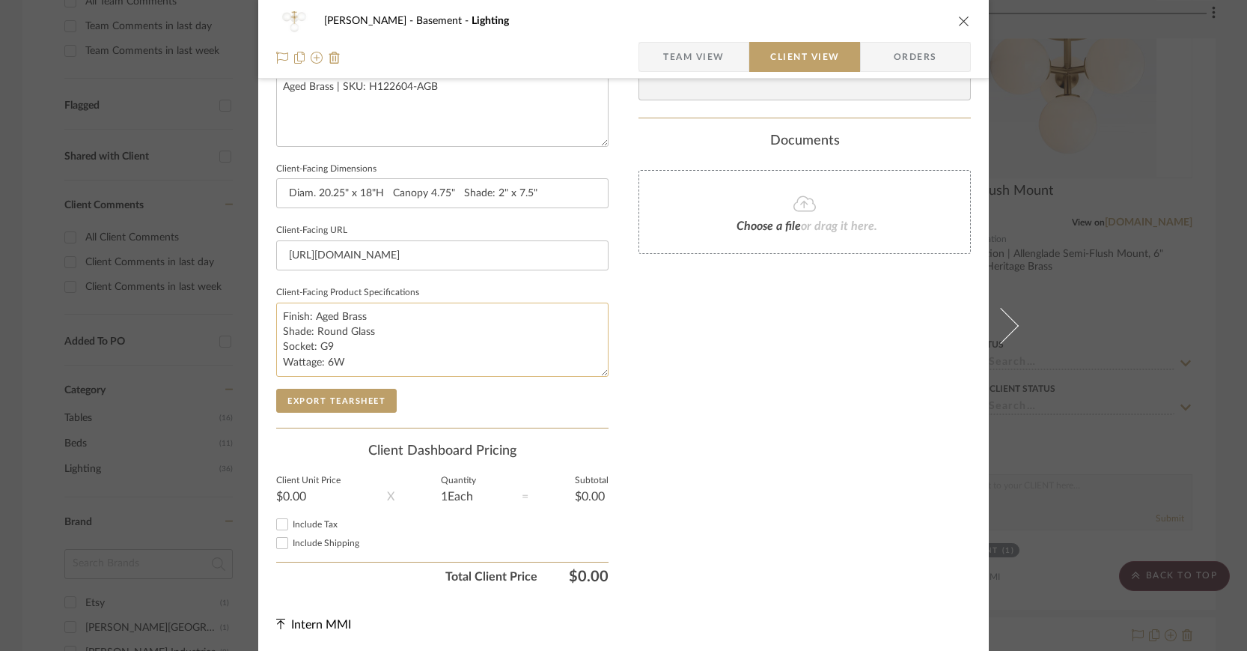
click at [374, 318] on textarea "Finish: Aged Brass Shade: Round Glass Socket: G9 Wattage: 6W" at bounding box center [442, 339] width 332 height 74
type textarea "Finish: Aged Brass, Shade: Round Glass Socket: G9 Wattage: 6W"
type textarea "Finish: Aged Brass, Polished Nickel Shade: Round Glass Socket: G9 Wattage: 6W"
click at [353, 396] on button "Export Tearsheet" at bounding box center [336, 401] width 121 height 24
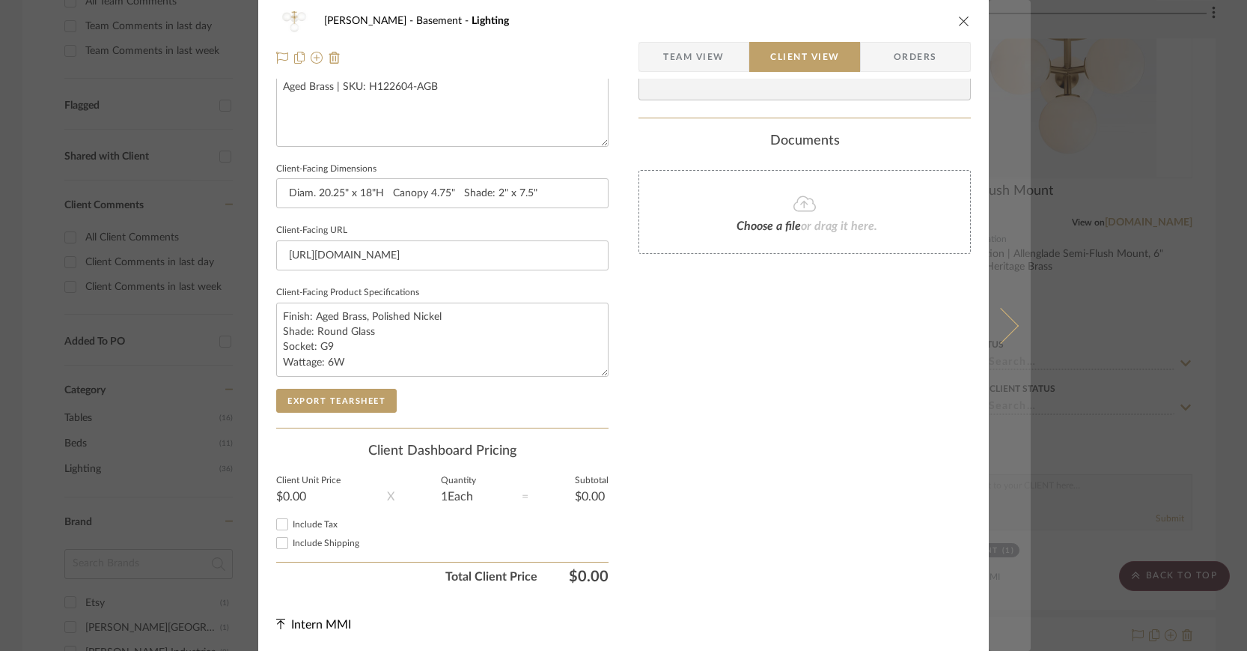
scroll to position [0, 0]
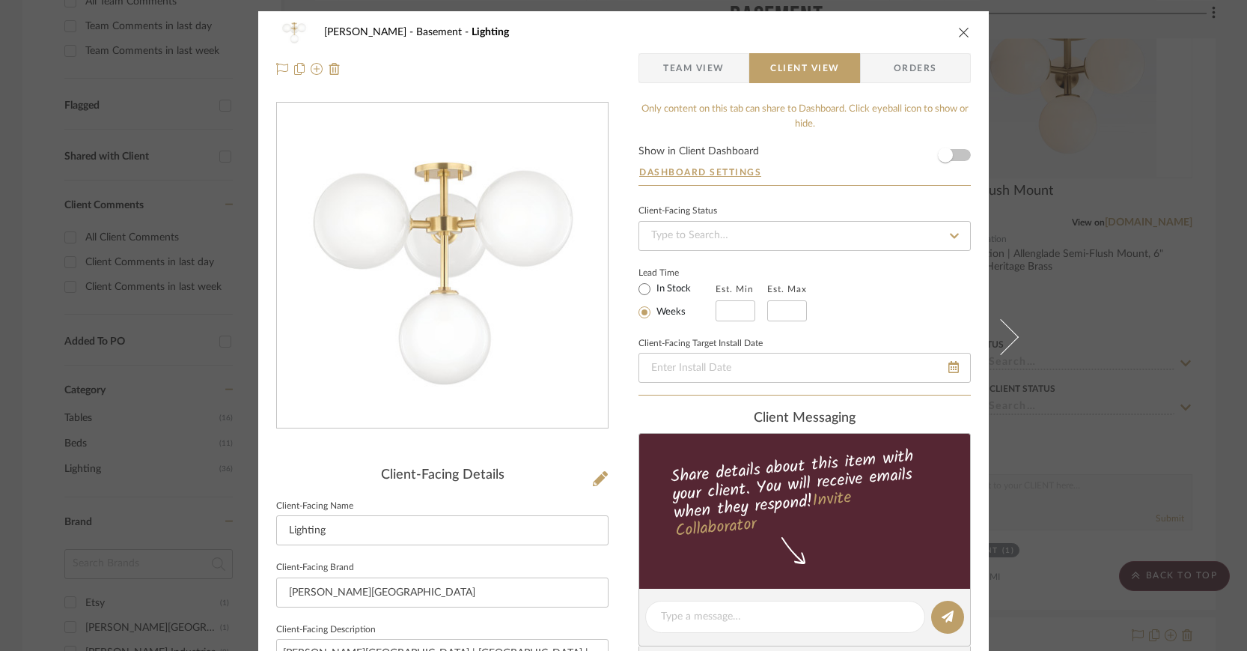
click at [961, 29] on icon "close" at bounding box center [964, 32] width 12 height 12
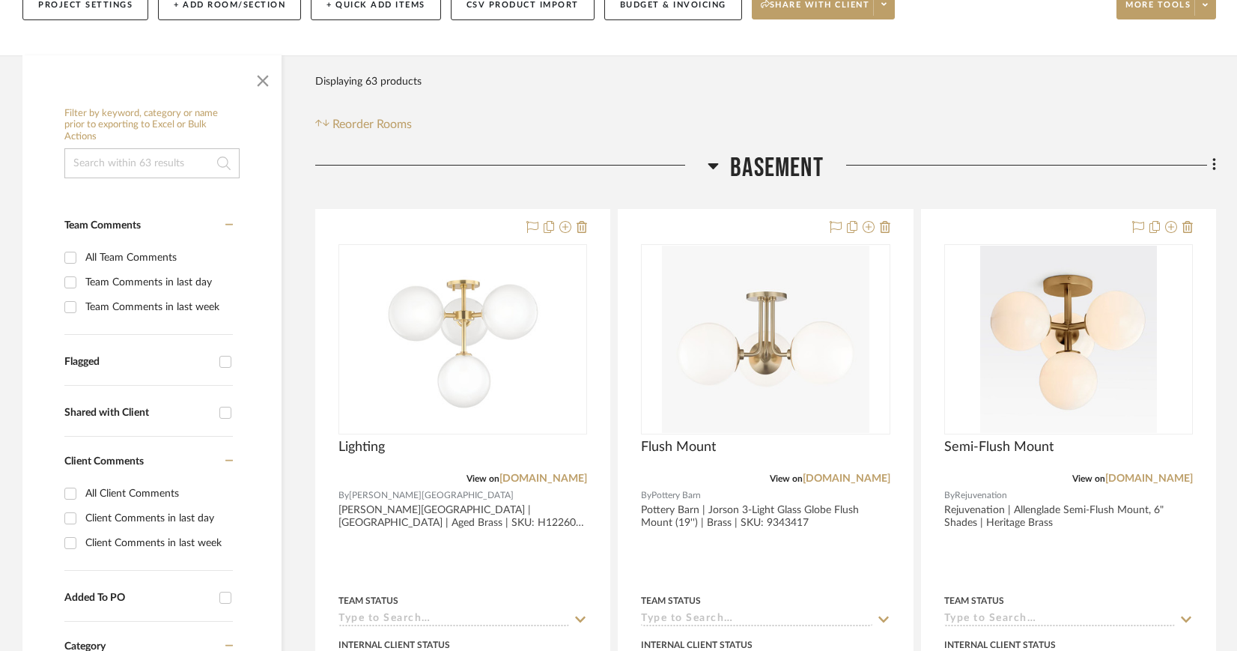
scroll to position [200, 0]
click at [1213, 162] on icon at bounding box center [1213, 165] width 3 height 13
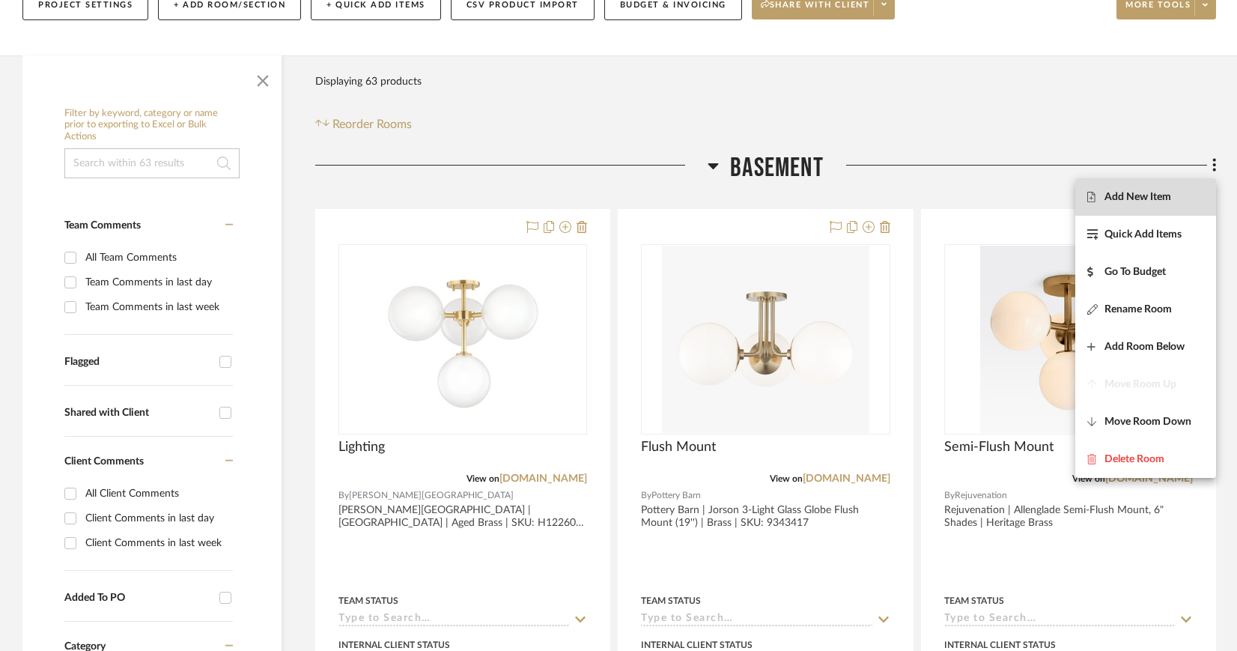
click at [1170, 195] on span "Add New Item" at bounding box center [1137, 197] width 67 height 13
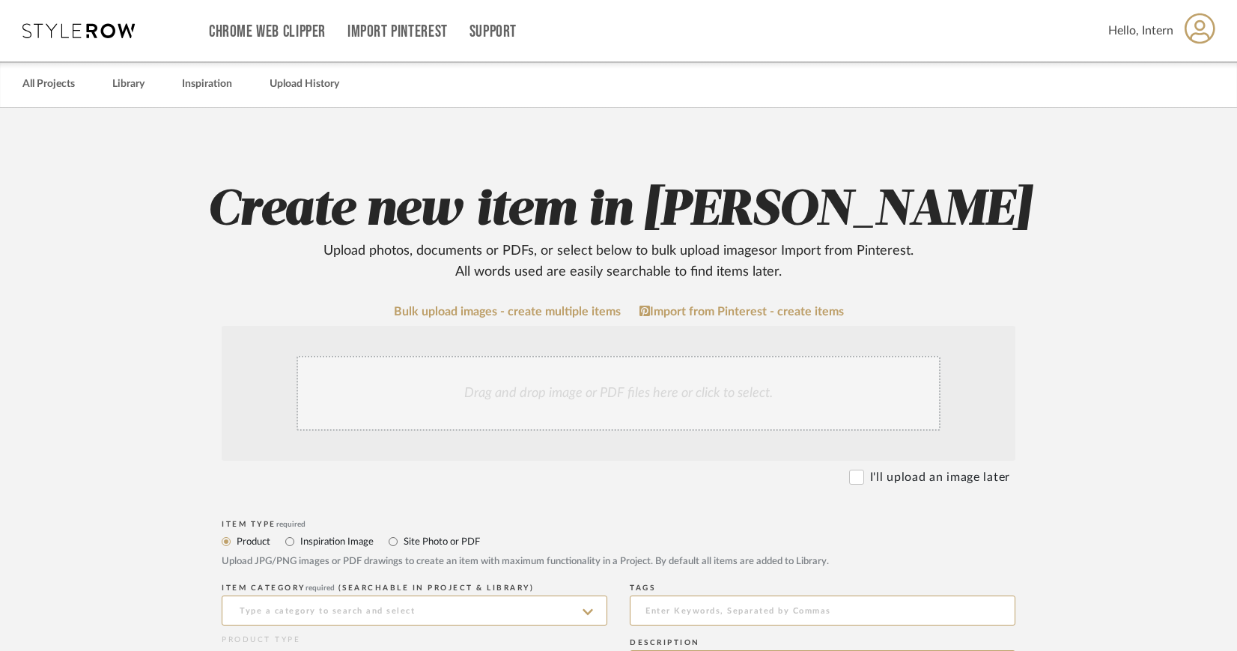
click at [579, 378] on div "Drag and drop image or PDF files here or click to select." at bounding box center [618, 393] width 644 height 75
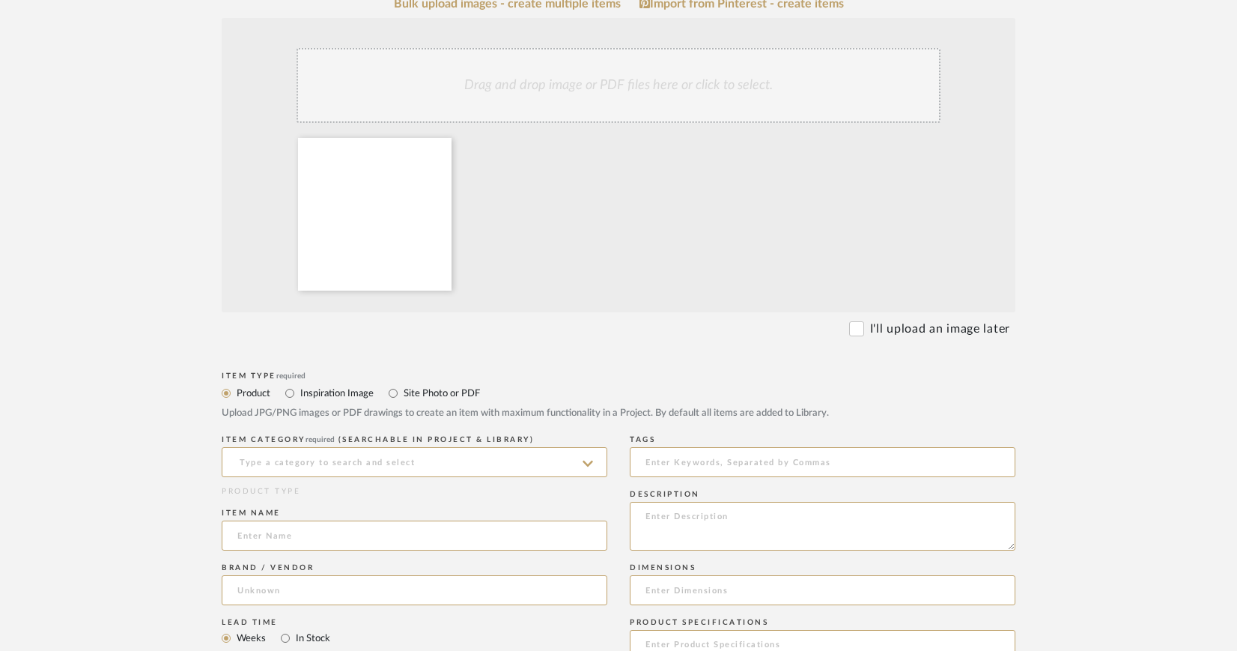
scroll to position [438, 0]
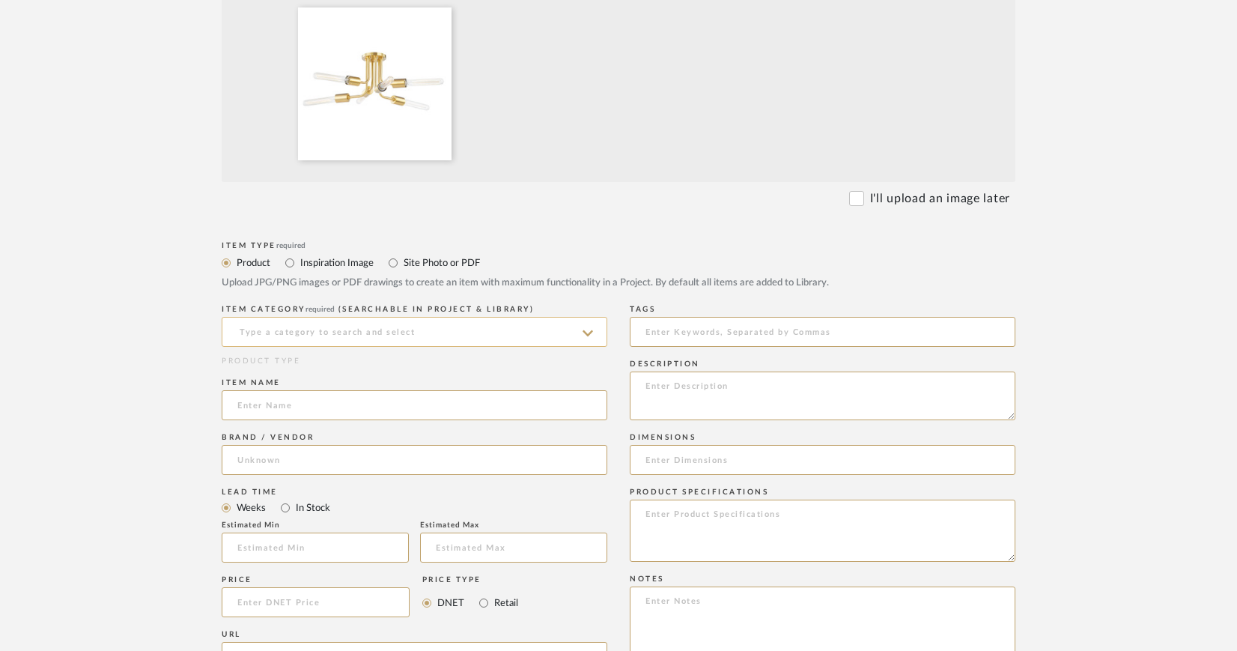
click at [580, 327] on input at bounding box center [415, 332] width 386 height 30
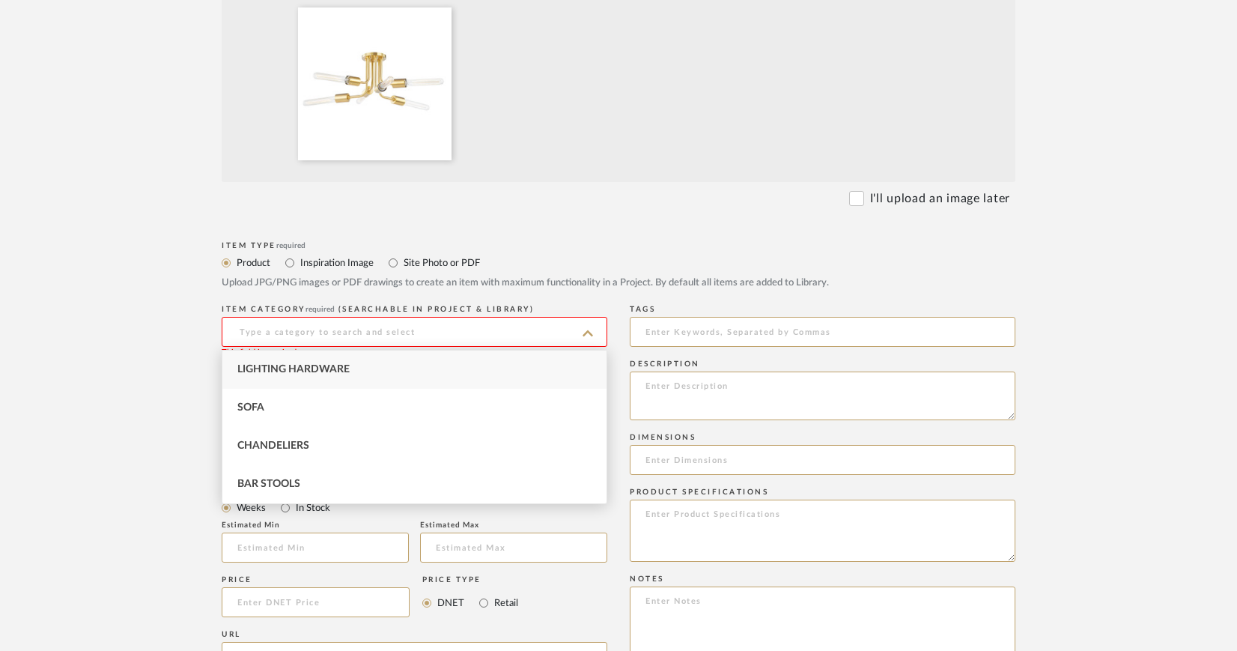
click at [487, 335] on input at bounding box center [415, 332] width 386 height 30
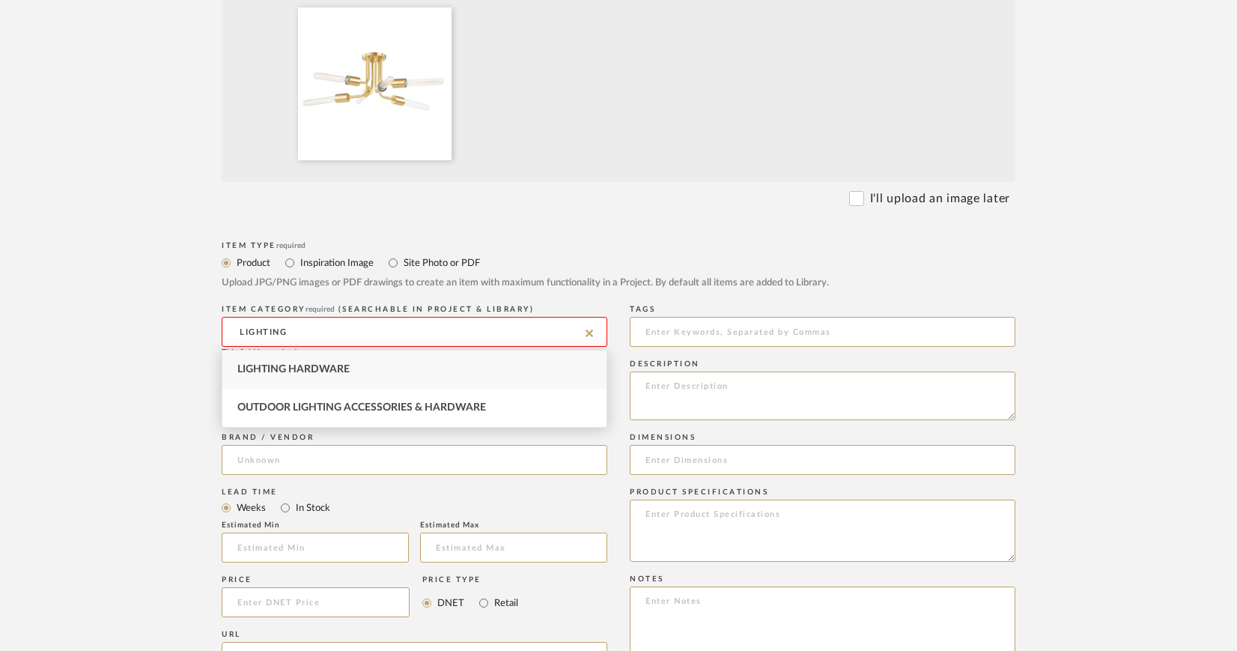
click at [447, 324] on input "LIGHTING" at bounding box center [415, 332] width 386 height 30
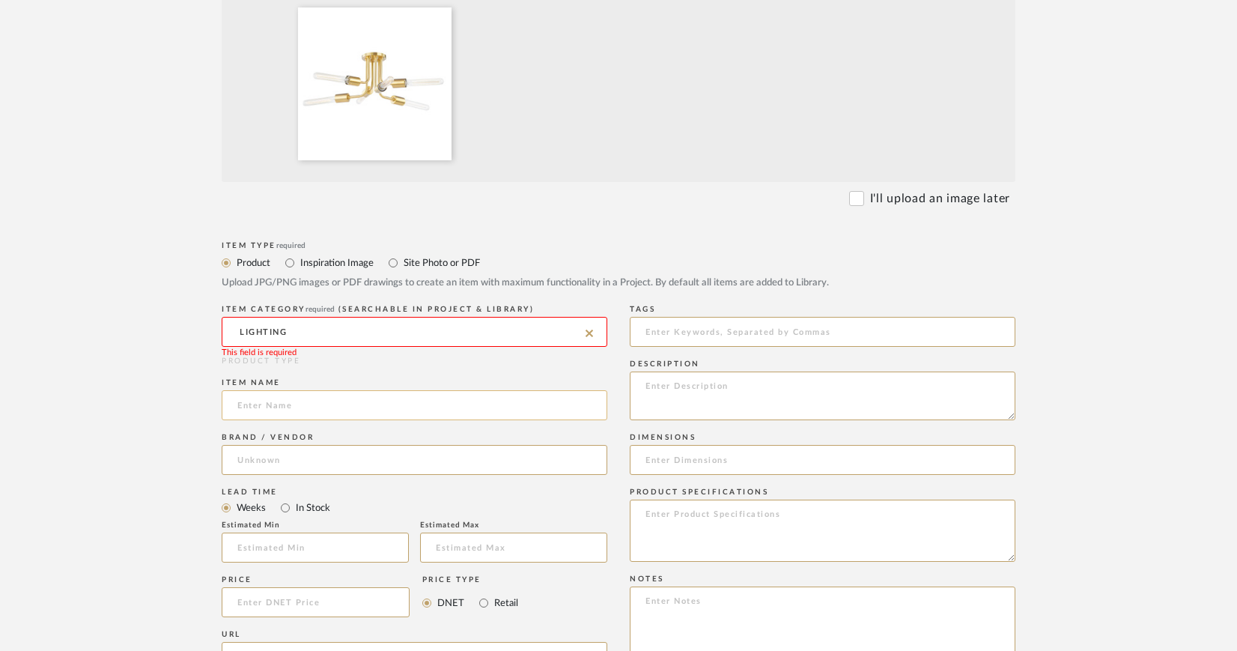
type input "LIGHTING"
click at [319, 401] on input at bounding box center [415, 405] width 386 height 30
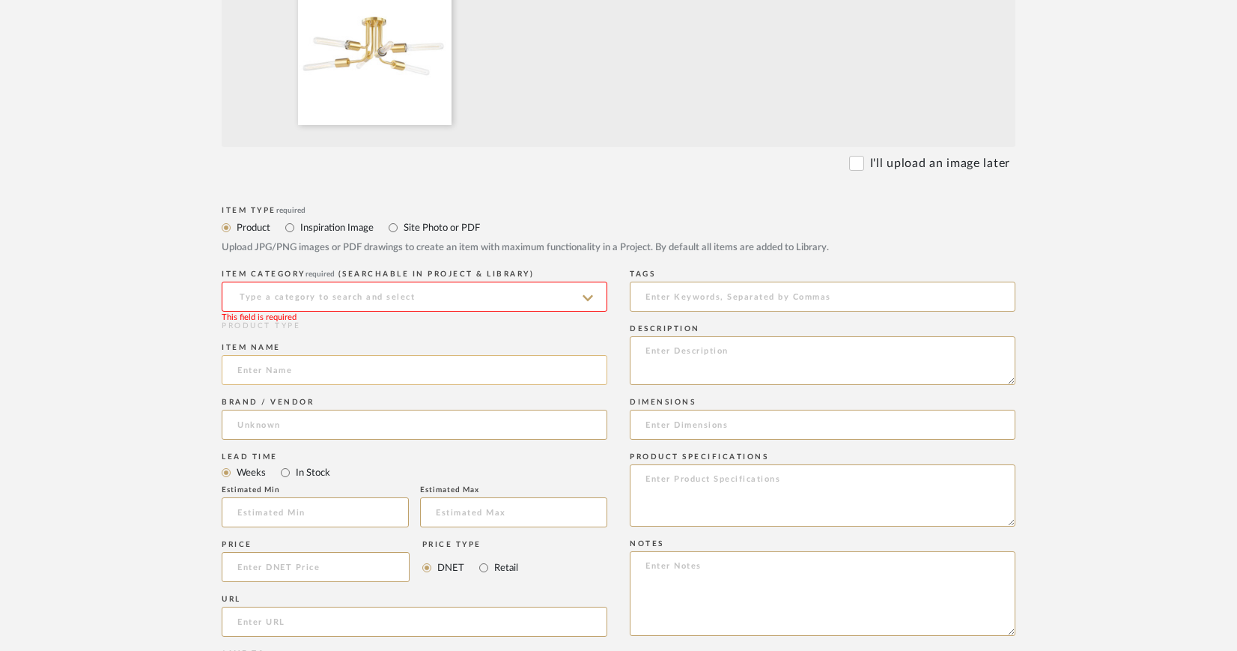
scroll to position [474, 0]
type input "Lighiting"
click at [353, 412] on input at bounding box center [415, 424] width 386 height 30
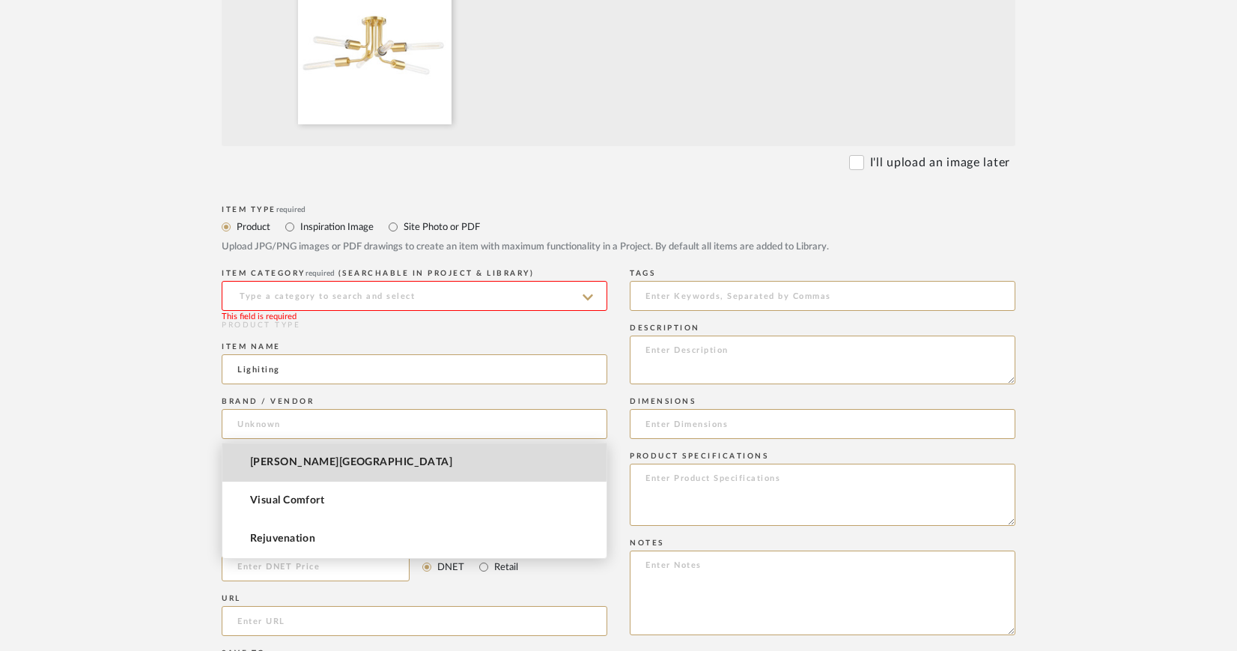
click at [323, 459] on mat-option "[PERSON_NAME][GEOGRAPHIC_DATA]" at bounding box center [414, 462] width 384 height 38
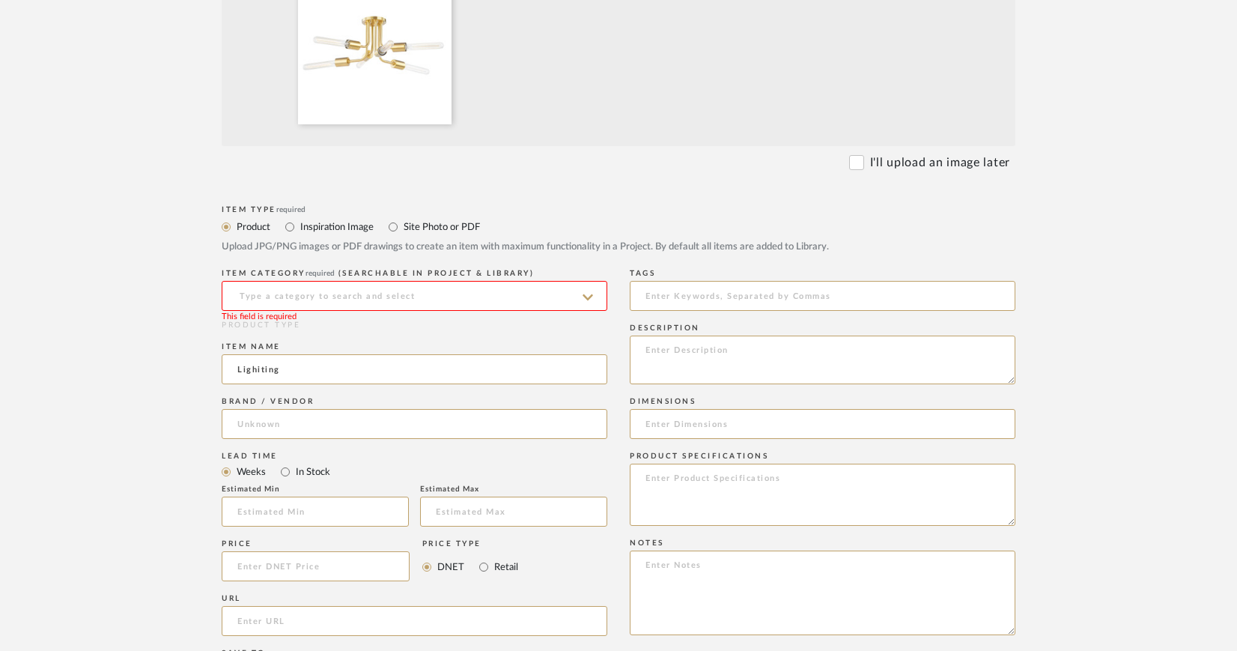
type input "[PERSON_NAME][GEOGRAPHIC_DATA]"
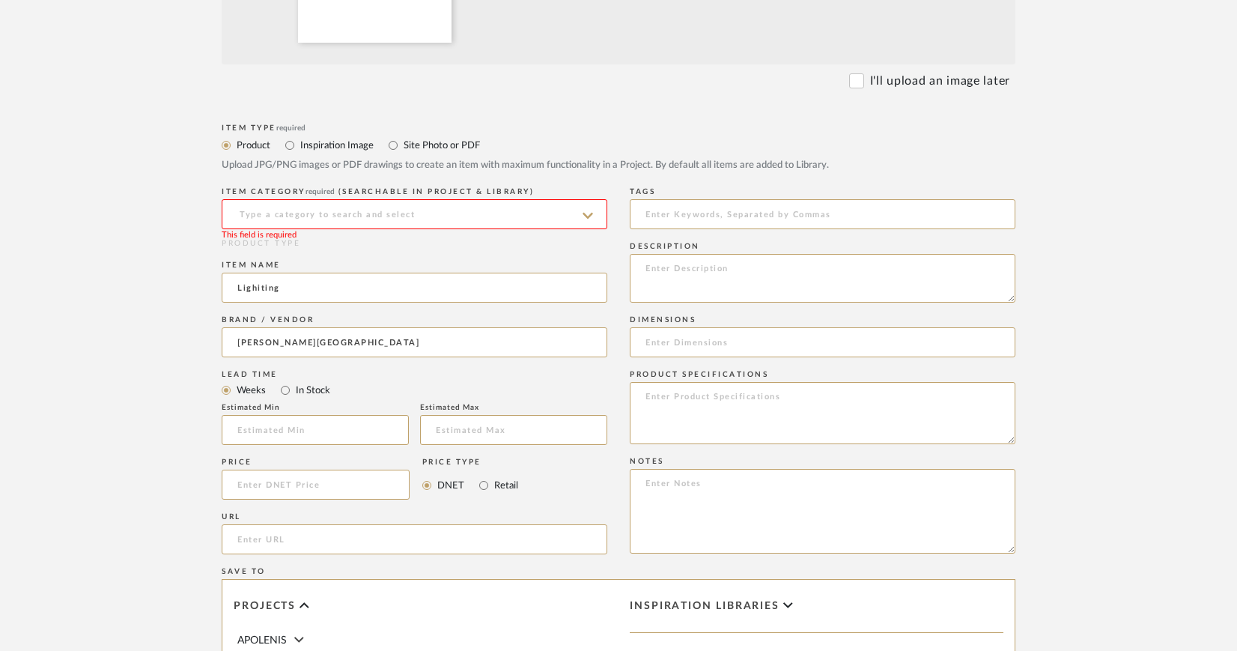
scroll to position [596, 0]
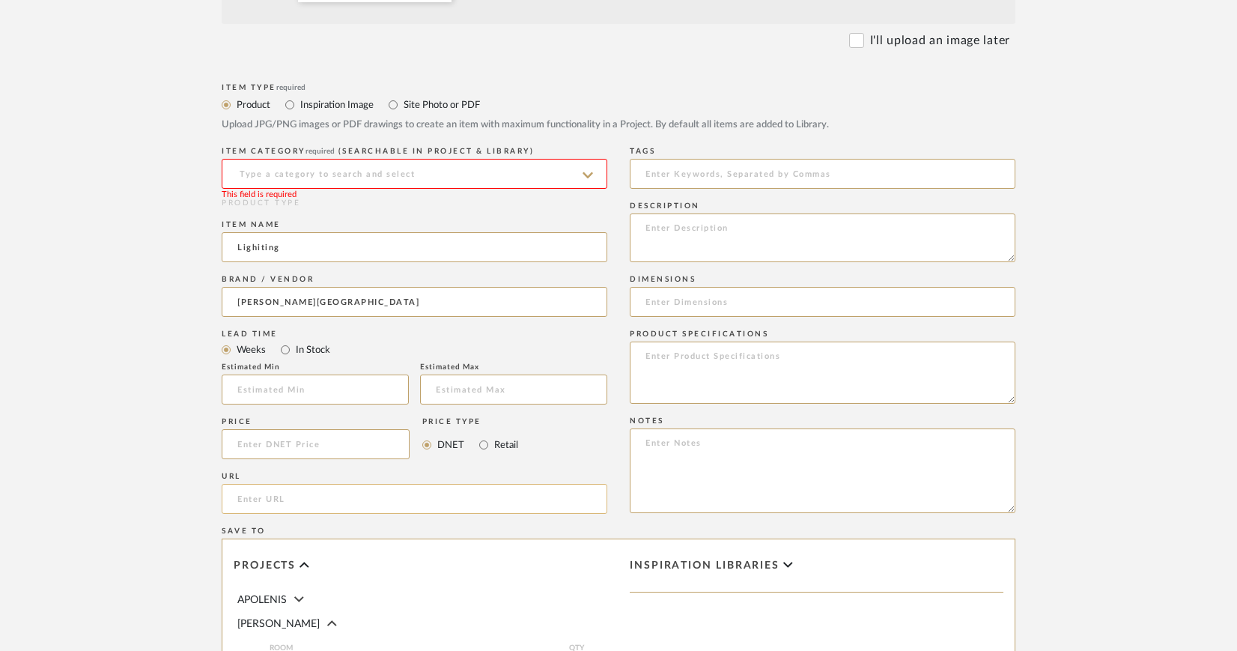
click at [389, 501] on input "url" at bounding box center [415, 499] width 386 height 30
paste input "https://www.hvlgroup.com/Product/H510606-AGB/"
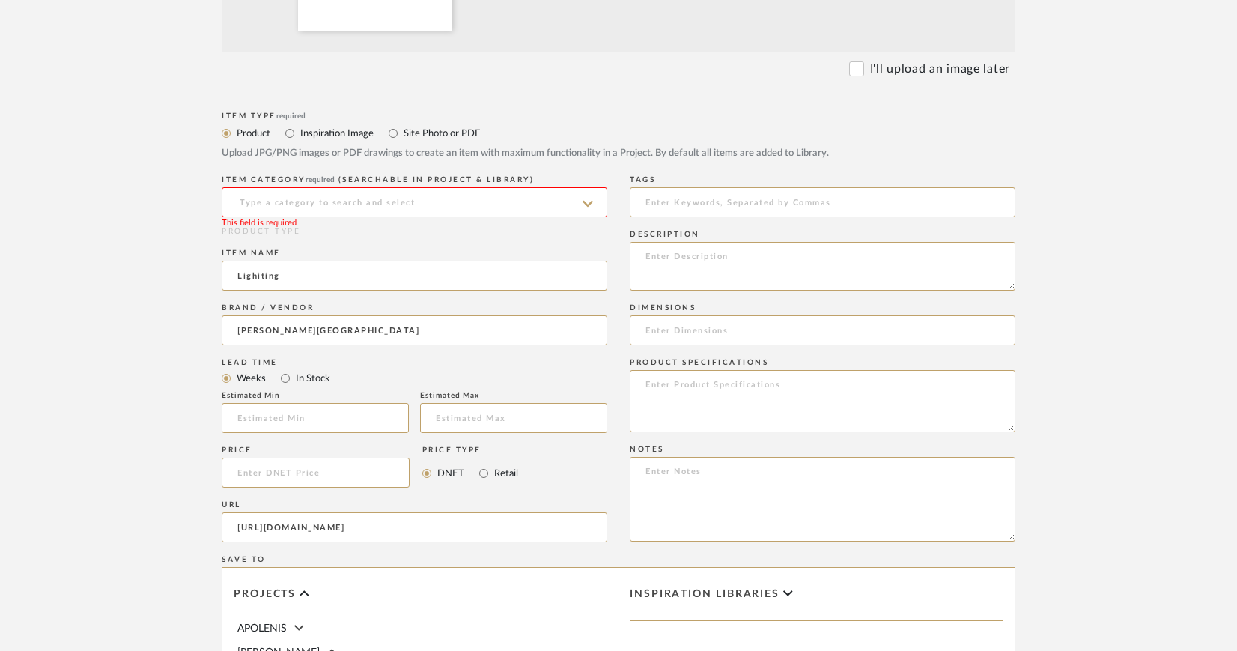
scroll to position [559, 0]
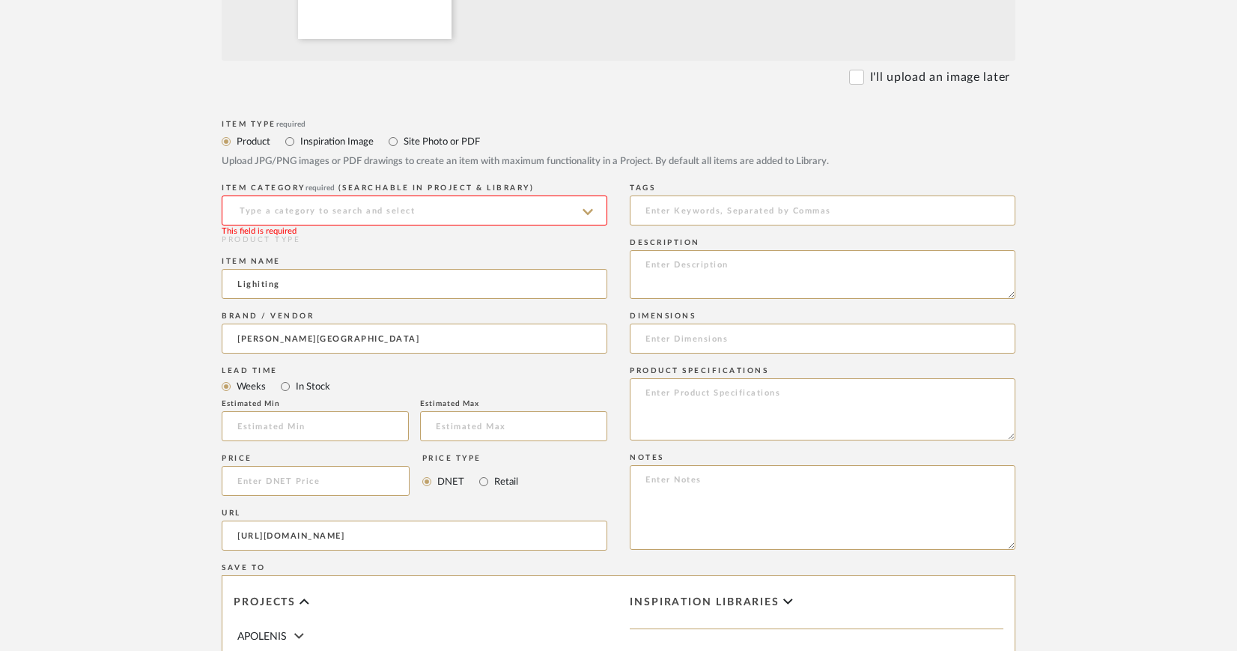
type input "https://www.hvlgroup.com/Product/H510606-AGB/"
click at [663, 260] on textarea at bounding box center [823, 274] width 386 height 49
paste textarea "Donny SKU: H510606-AGB"
click at [761, 269] on textarea "Hudson Valley | Donny SKU: H510606-AGB" at bounding box center [823, 274] width 386 height 49
click at [801, 262] on textarea "Hudson Valley | Donny | Aged BRass | SKU: H510606-AGB" at bounding box center [823, 274] width 386 height 49
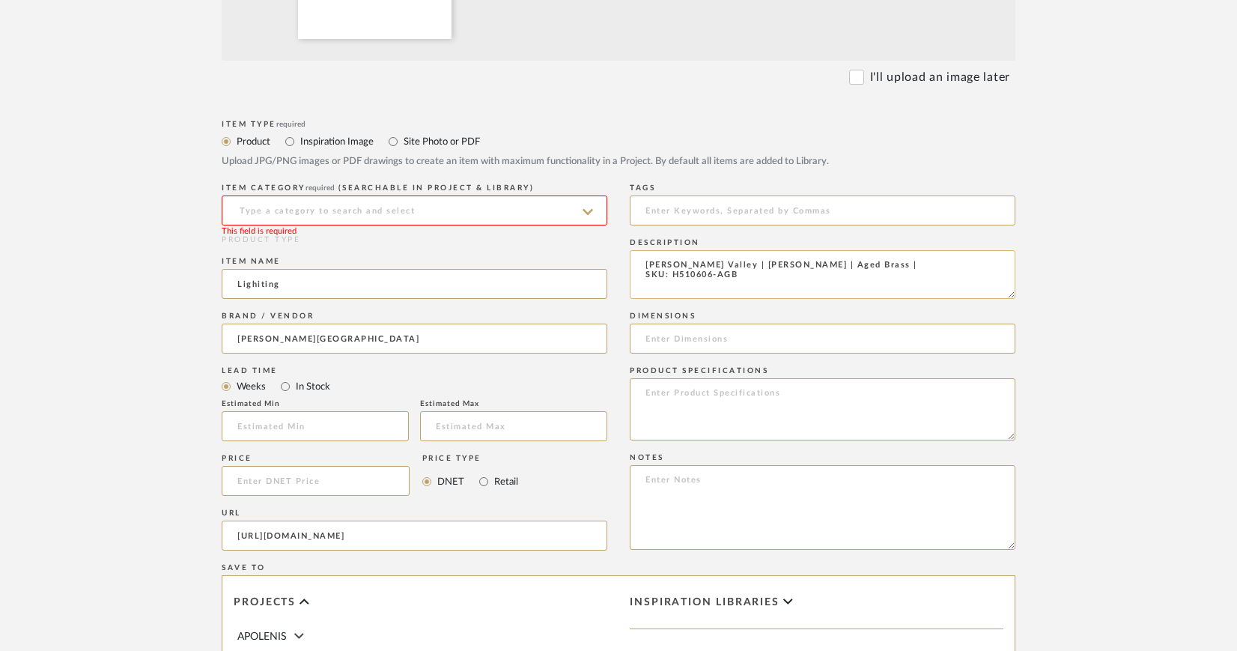
click at [645, 274] on textarea "Hudson Valley | Donny | Aged Brass | SKU: H510606-AGB" at bounding box center [823, 274] width 386 height 49
type textarea "[PERSON_NAME] Valley | [PERSON_NAME] | Aged Brass | SKU: H510606-AGB"
click at [646, 338] on input at bounding box center [823, 338] width 386 height 30
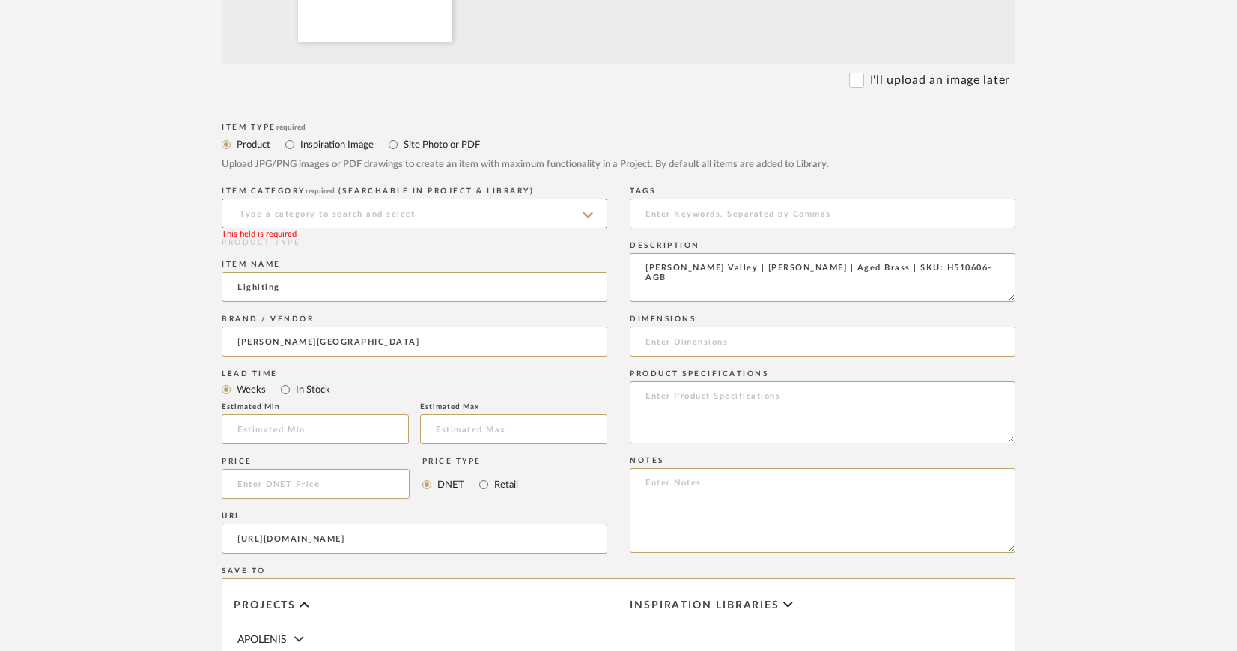
scroll to position [556, 0]
click at [676, 343] on input "Diam. 29.5" x" at bounding box center [823, 341] width 386 height 30
click at [670, 341] on input "29.5" x" at bounding box center [823, 341] width 386 height 30
click at [733, 333] on input "29.5" Diam. x" at bounding box center [823, 341] width 386 height 30
click at [727, 337] on input "29.5" Diam. x" at bounding box center [823, 341] width 386 height 30
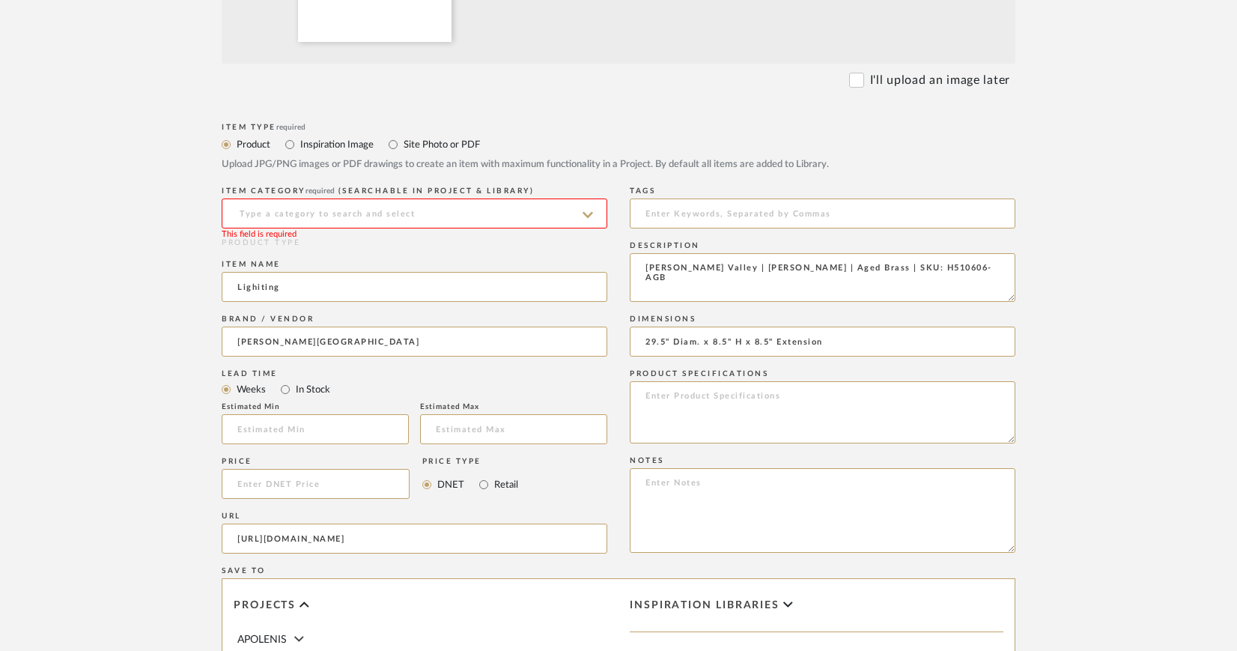
type input "29.5" Diam. x 8.5" H x 8.5" Extension"
click at [1100, 284] on upload-items "Create new item in CIRKSENA Upload photos, documents or PDFs, or select below t…" at bounding box center [618, 291] width 1237 height 1479
click at [679, 399] on textarea at bounding box center [823, 412] width 386 height 62
click at [671, 395] on textarea at bounding box center [823, 412] width 386 height 62
click at [701, 407] on textarea "Finish: Aged Brass Socket: Wattage:" at bounding box center [823, 412] width 386 height 62
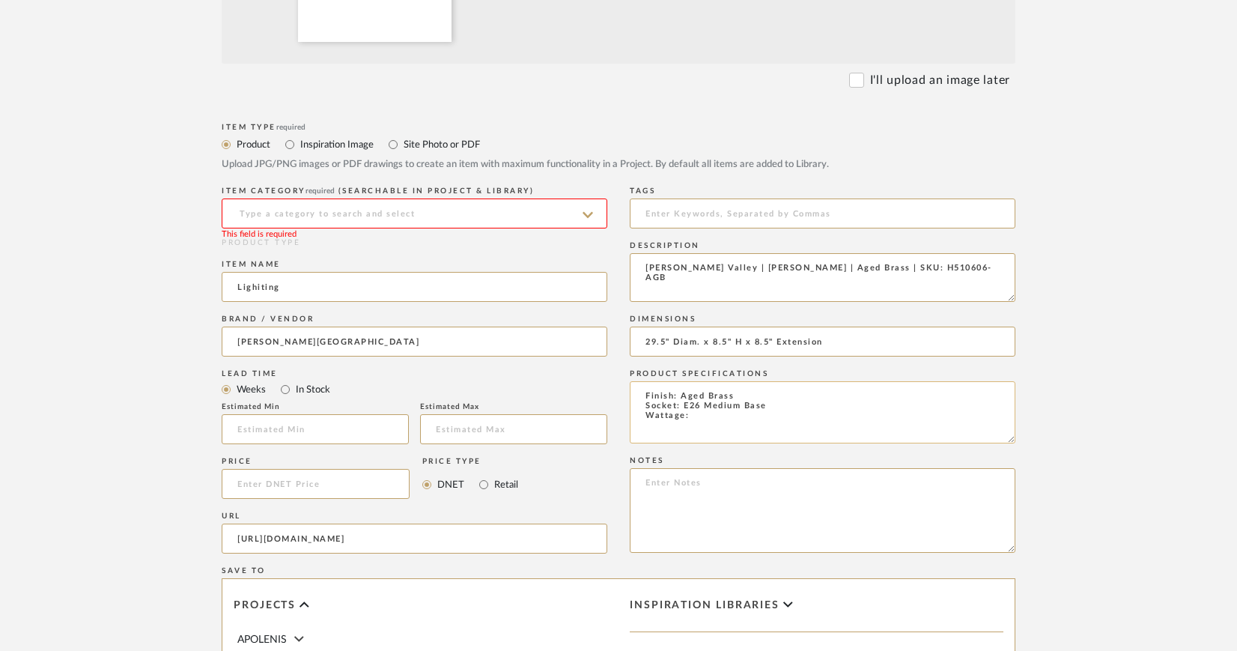
click at [699, 425] on textarea "Finish: Aged Brass Socket: E26 Medium Base Wattage:" at bounding box center [823, 412] width 386 height 62
type textarea "Finish: Aged Brass Socket: E26 Medium Base Wattage: 75W"
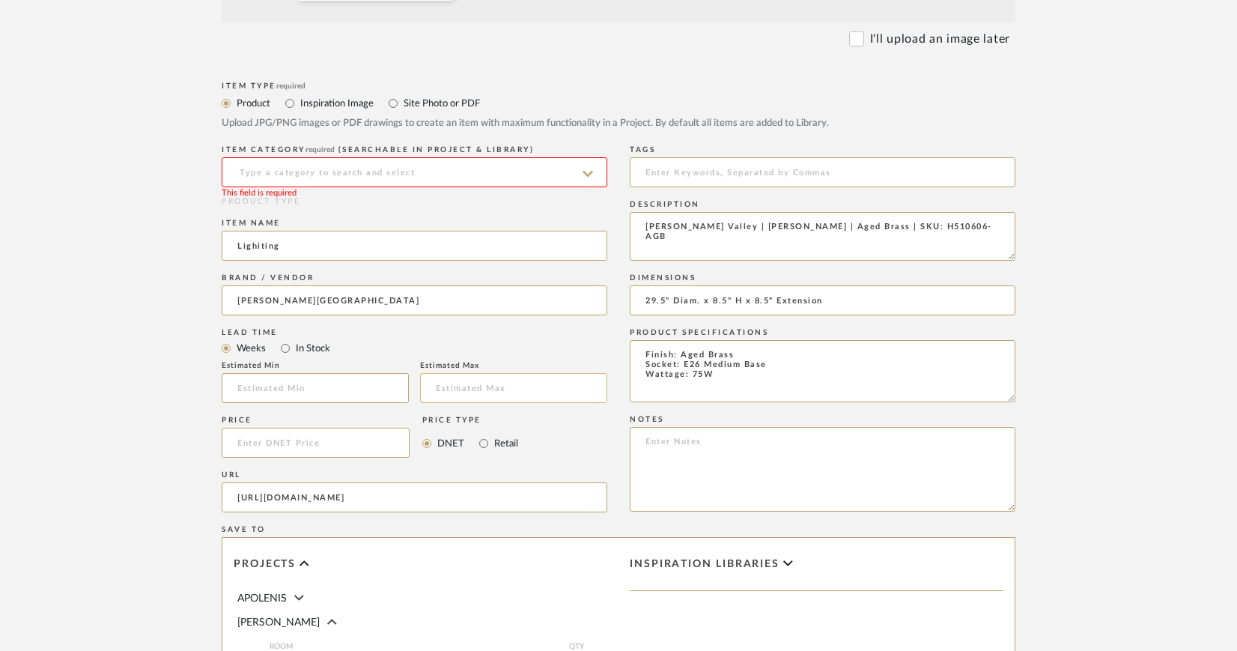
scroll to position [594, 0]
click at [755, 301] on input "29.5" Diam. x 8.5" H x 8.5" Extension" at bounding box center [823, 303] width 386 height 30
click at [782, 300] on input "29.5" Diam. x 8.5" H 8.5" Extension" at bounding box center [823, 303] width 386 height 30
click at [846, 301] on input "29.5" Diam. x 8.5" H Extension" at bounding box center [823, 303] width 386 height 30
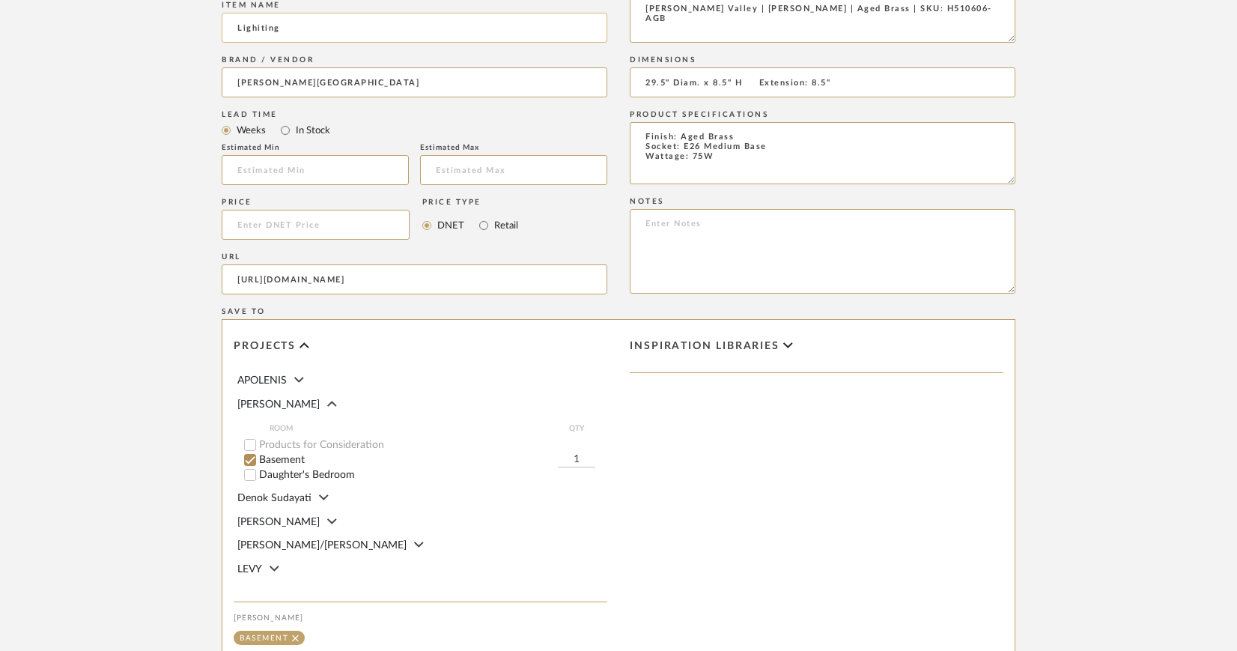
scroll to position [660, 0]
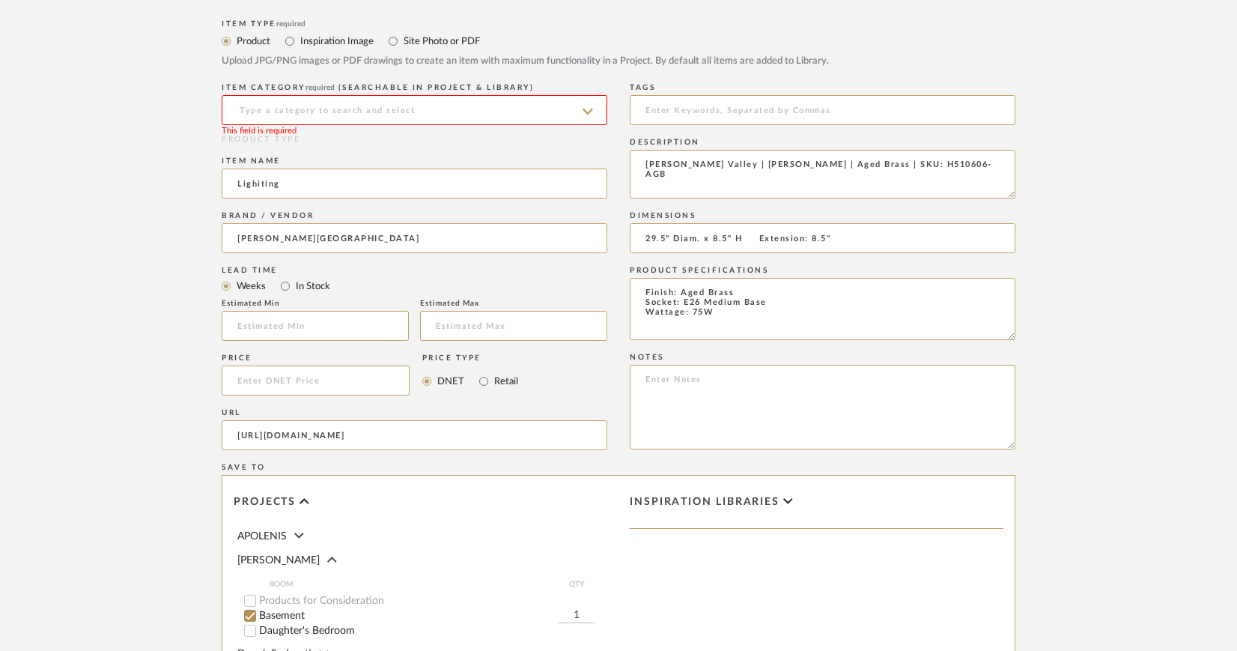
type input "29.5" Diam. x 8.5" H Extension: 8.5""
click at [404, 101] on input at bounding box center [415, 110] width 386 height 30
type input "LIGHTING"
click at [1144, 278] on upload-items "Create new item in CIRKSENA Upload photos, documents or PDFs, or select below t…" at bounding box center [618, 187] width 1237 height 1479
click at [434, 106] on input at bounding box center [415, 110] width 386 height 30
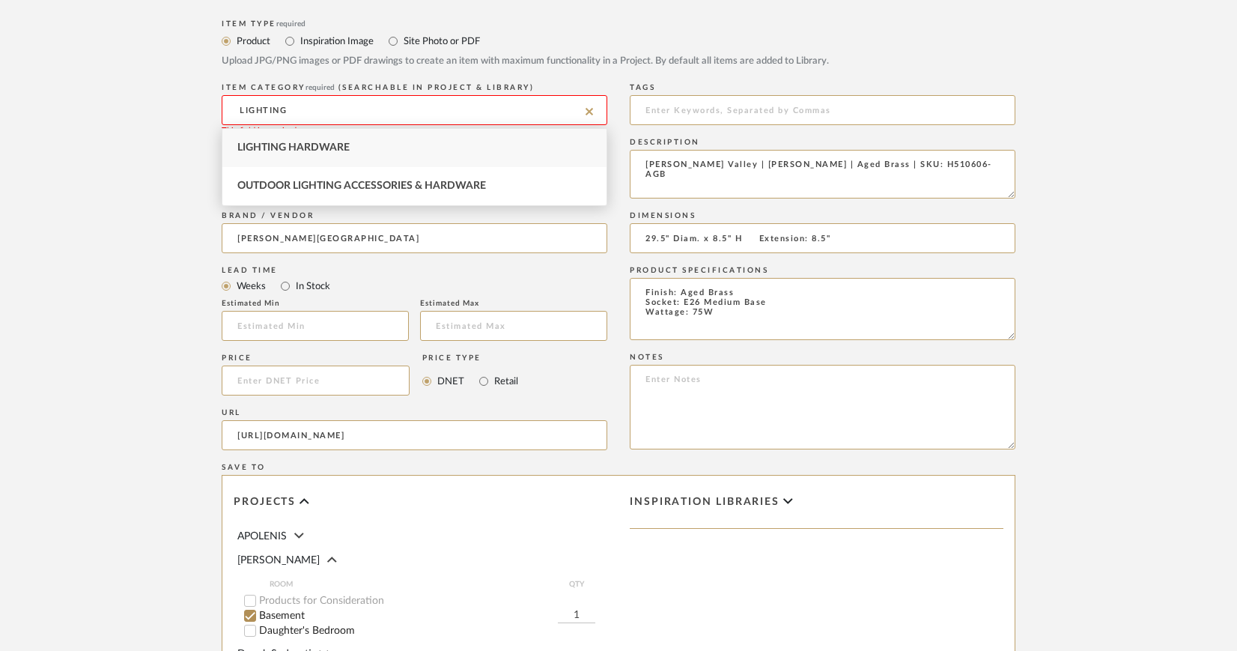
type input "Lighting Hardware"
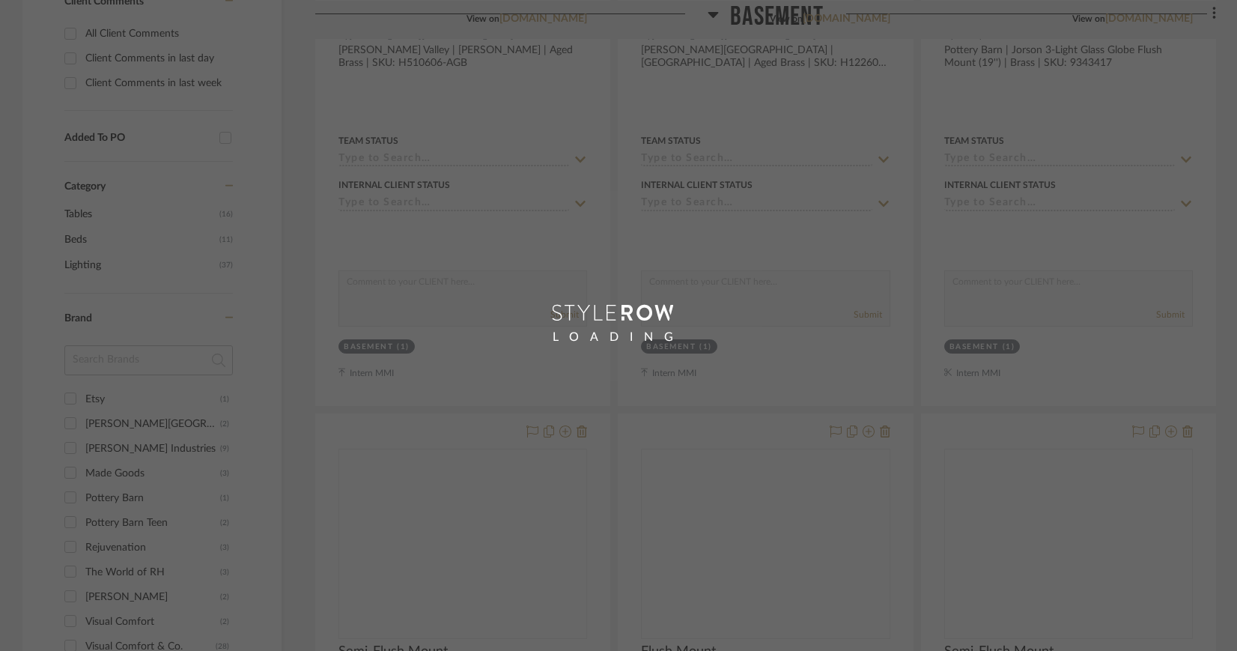
scroll to position [411, 0]
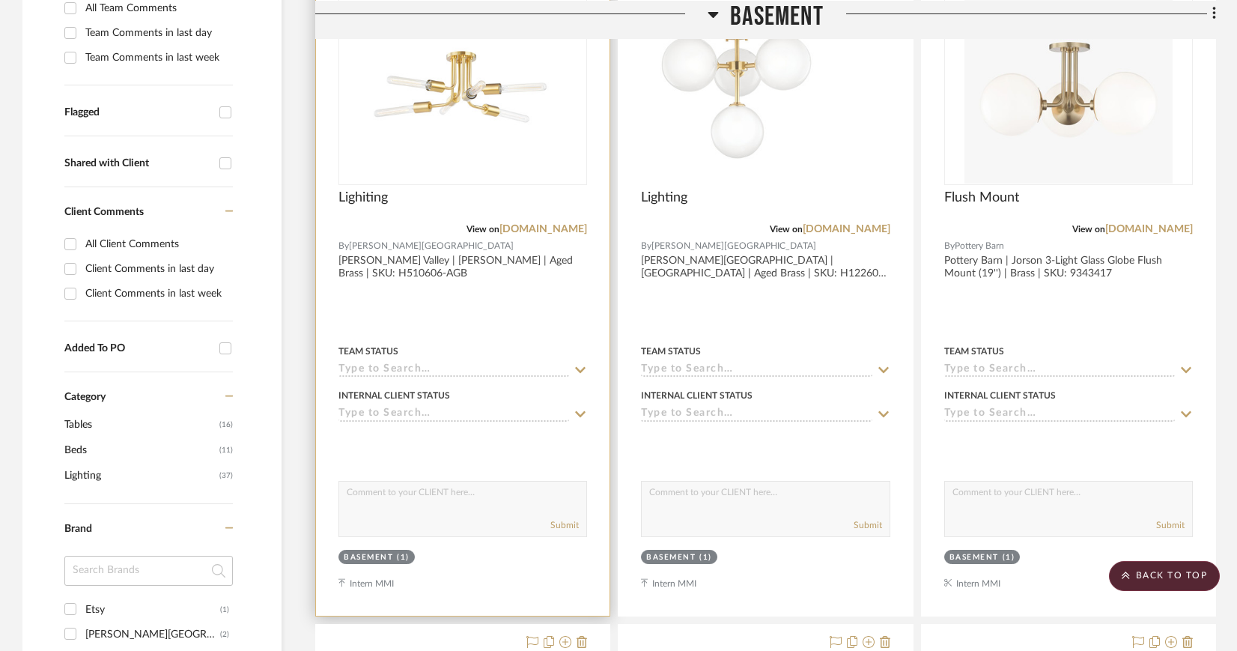
scroll to position [422, 0]
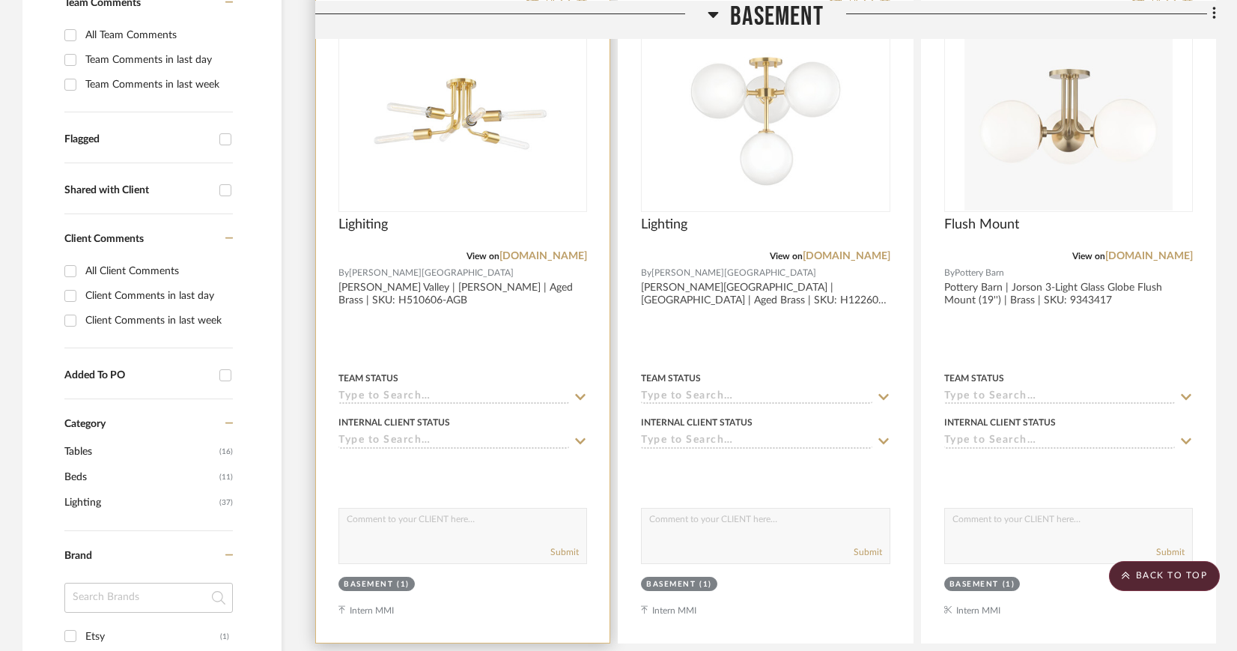
click at [451, 137] on img "0" at bounding box center [462, 116] width 187 height 187
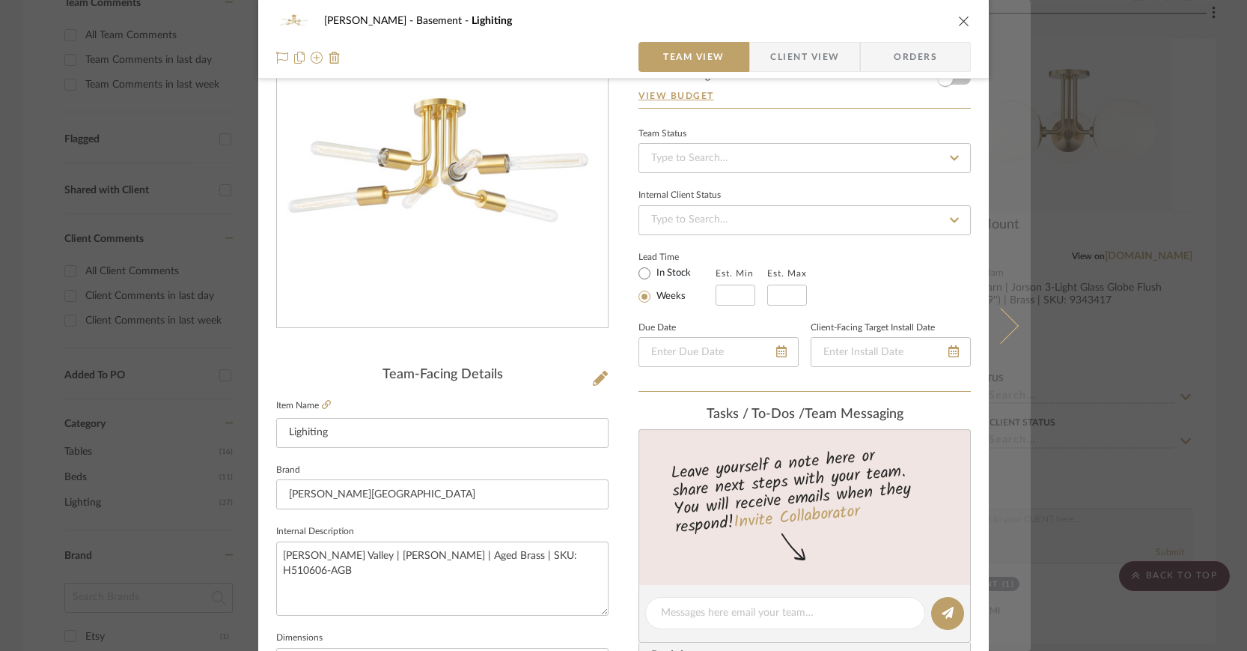
scroll to position [100, 0]
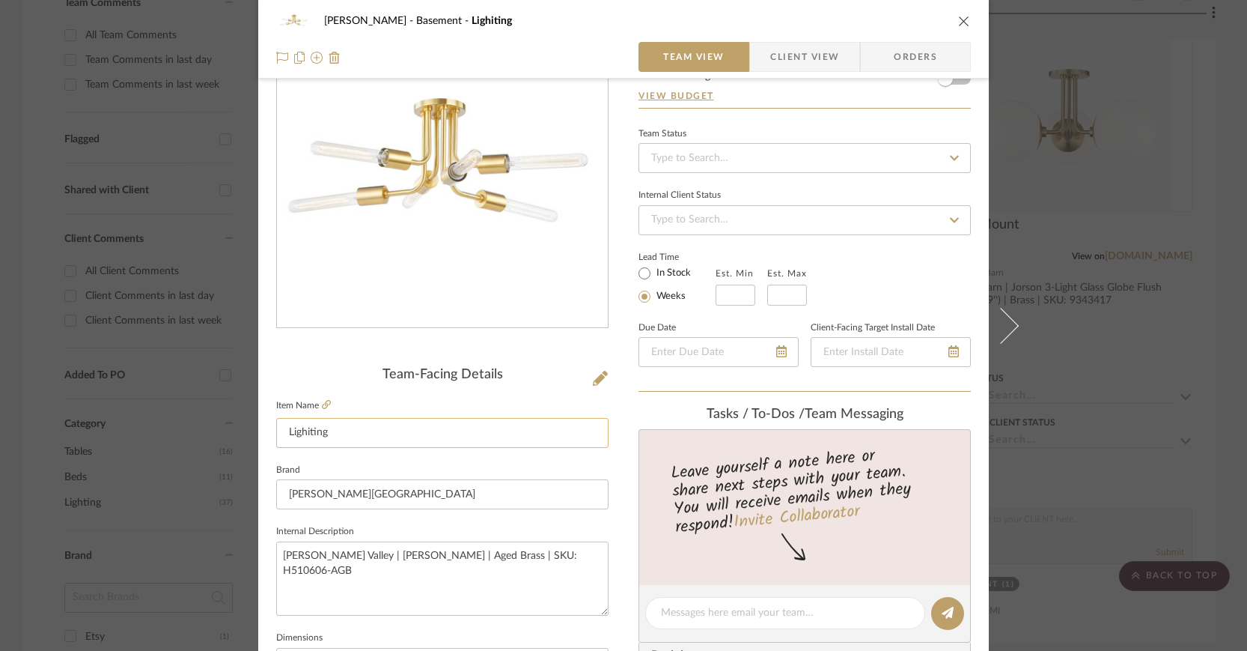
click at [315, 435] on input "Lighiting" at bounding box center [442, 433] width 332 height 30
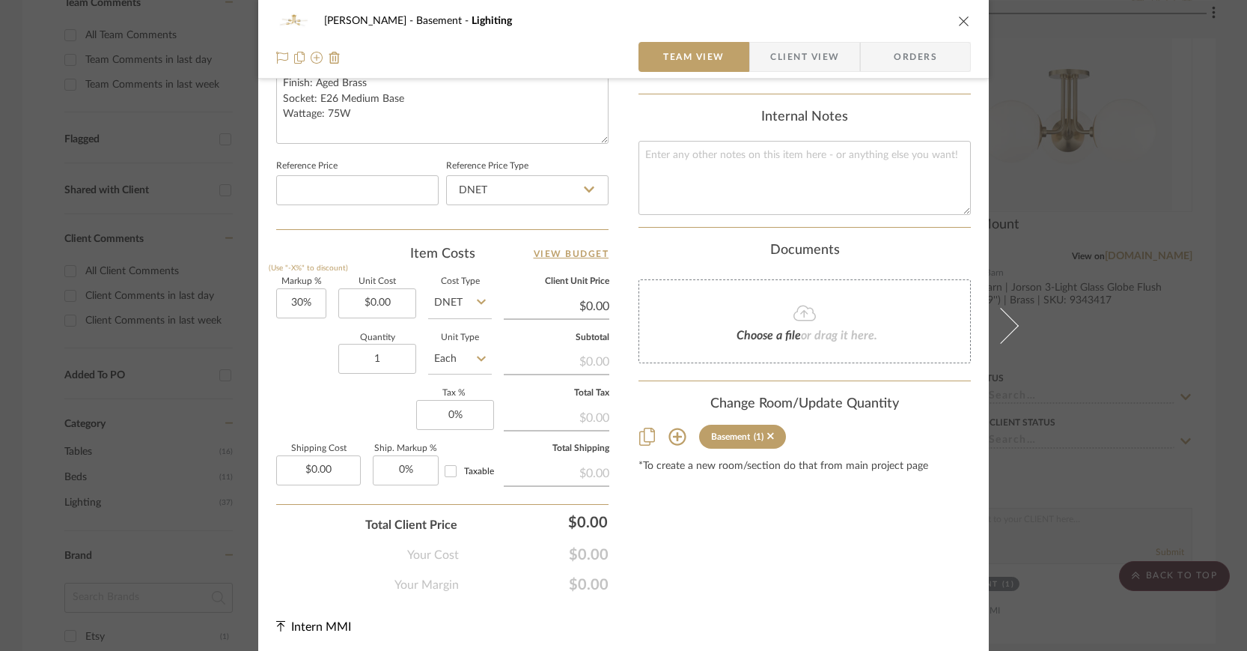
scroll to position [0, 0]
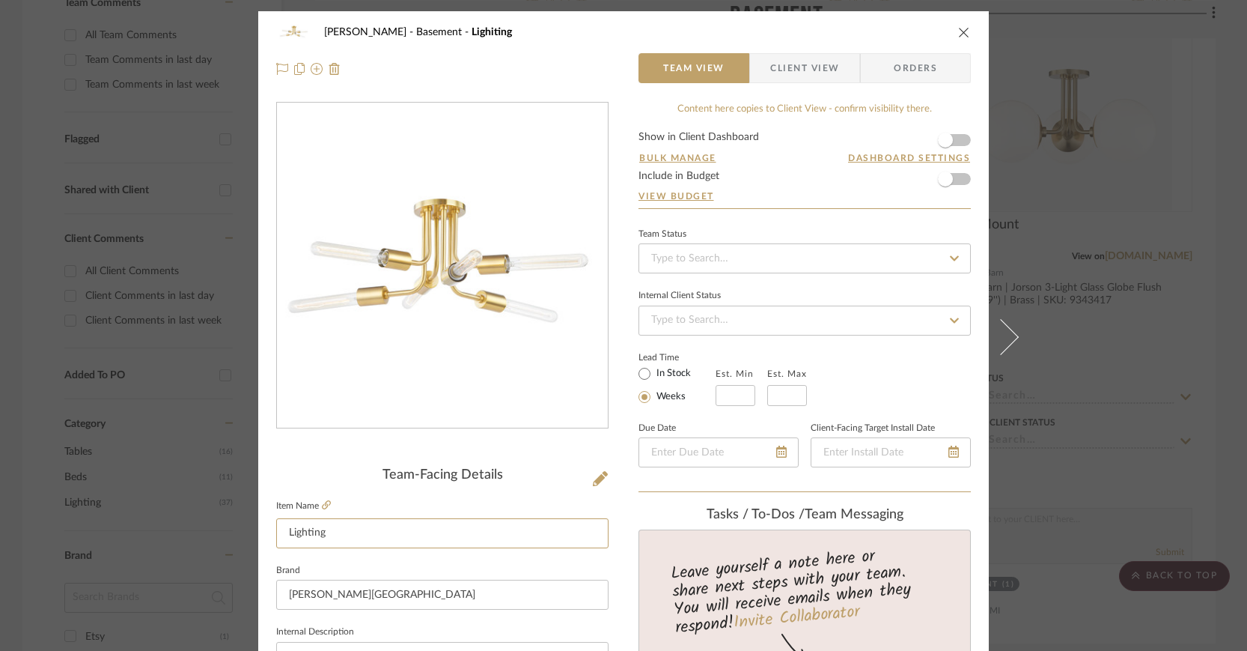
type input "Lighting"
click at [958, 31] on icon "close" at bounding box center [964, 32] width 12 height 12
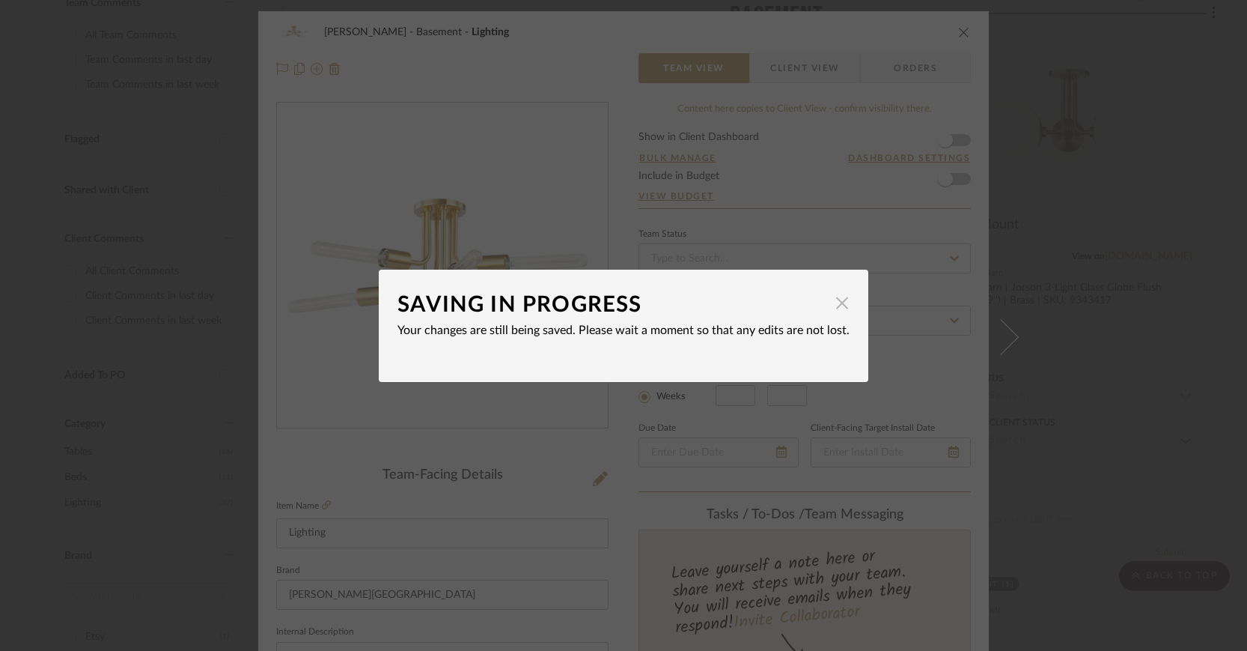
click at [841, 304] on span "button" at bounding box center [842, 303] width 30 height 30
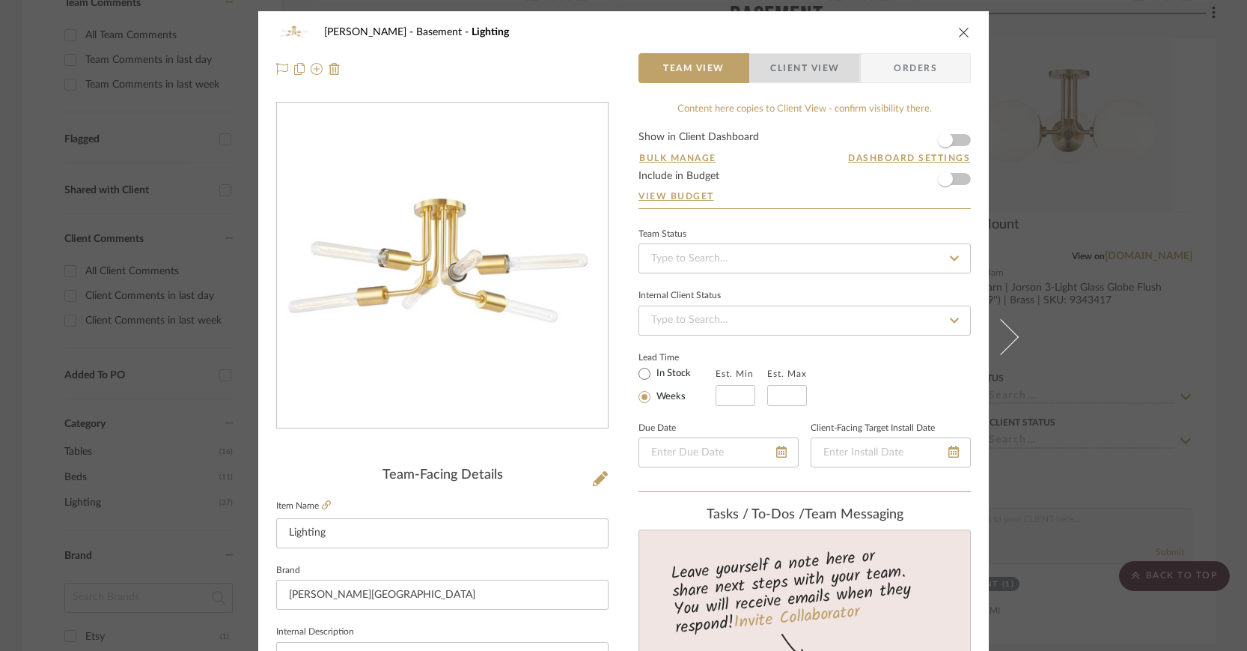
click at [815, 66] on span "Client View" at bounding box center [804, 68] width 69 height 30
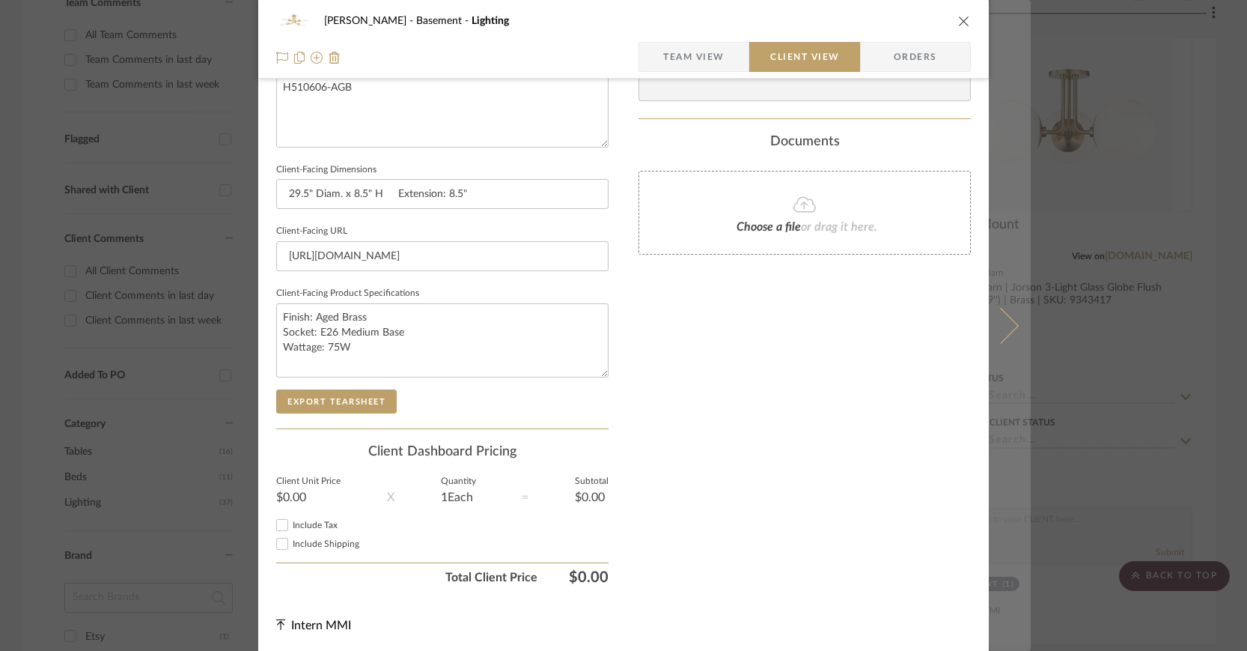
scroll to position [582, 0]
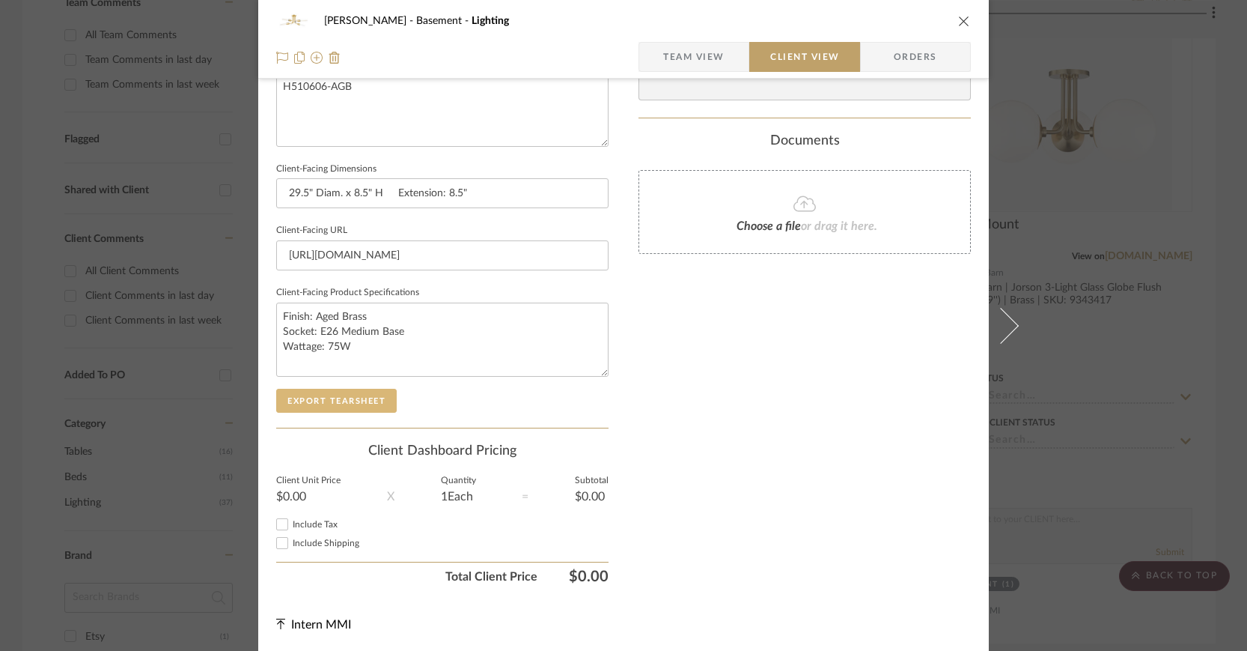
click at [343, 395] on button "Export Tearsheet" at bounding box center [336, 401] width 121 height 24
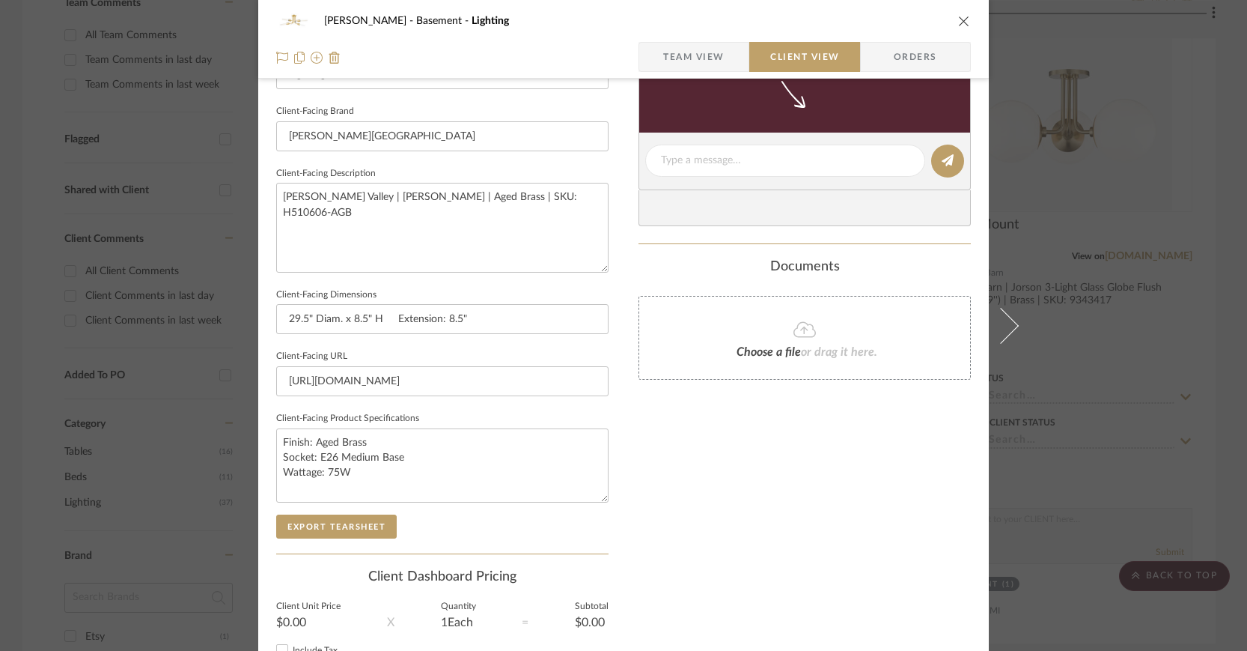
scroll to position [0, 0]
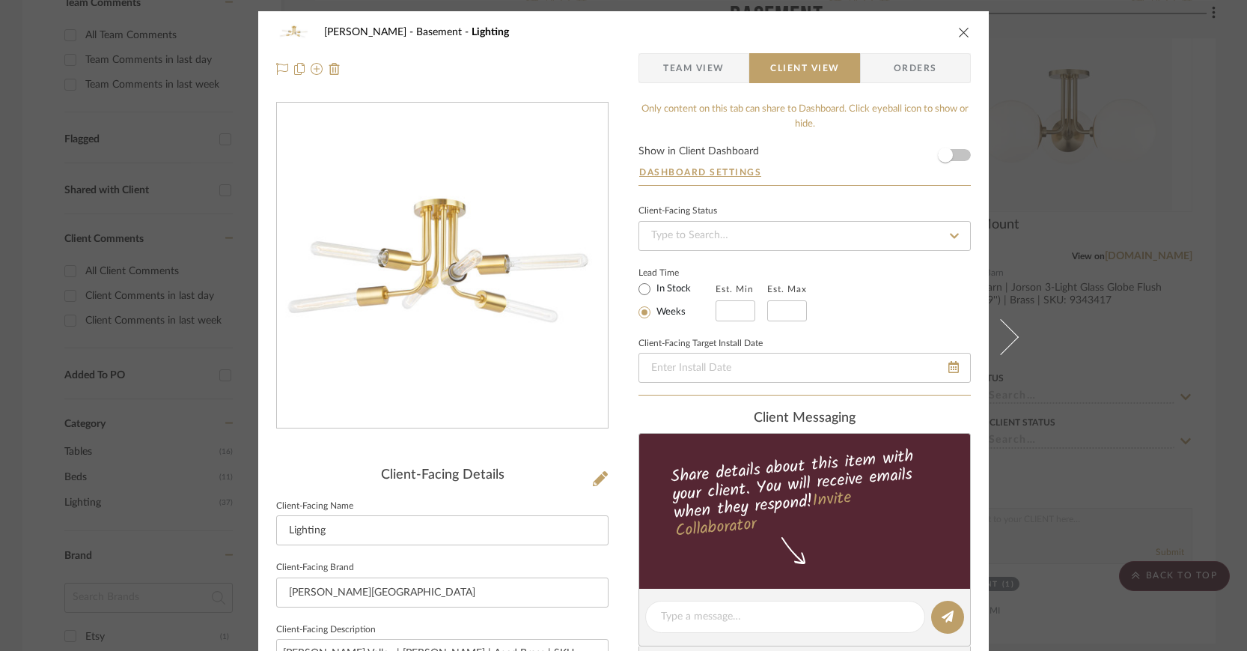
click at [962, 31] on icon "close" at bounding box center [964, 32] width 12 height 12
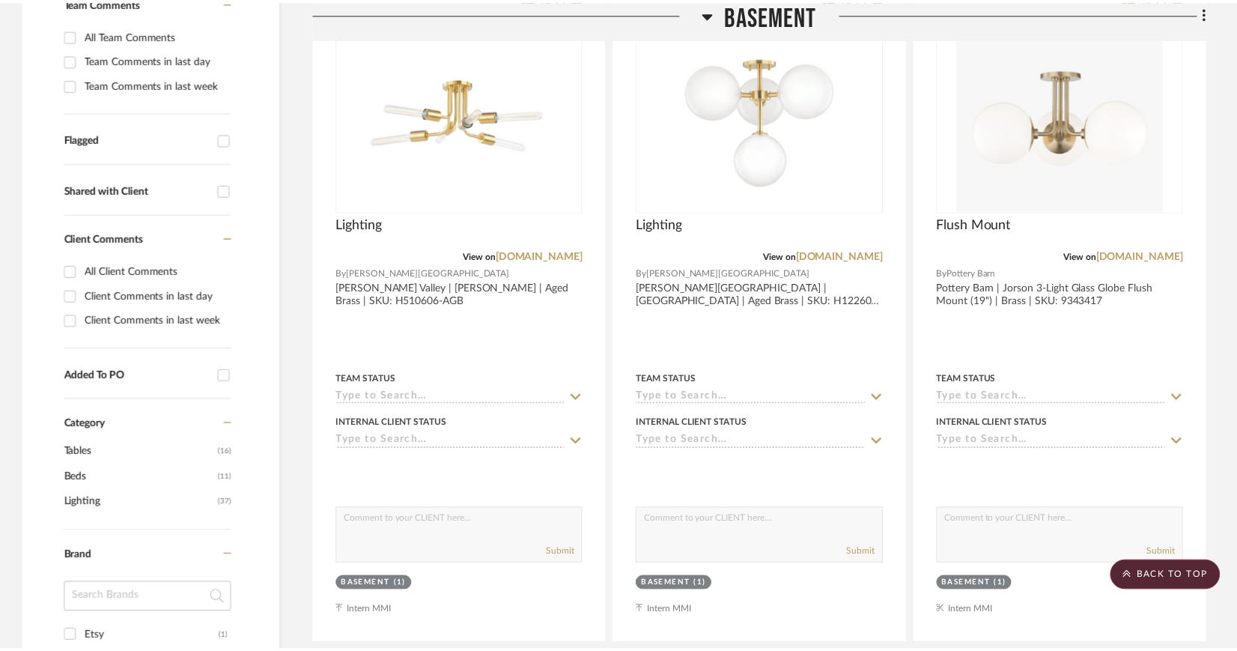
scroll to position [422, 0]
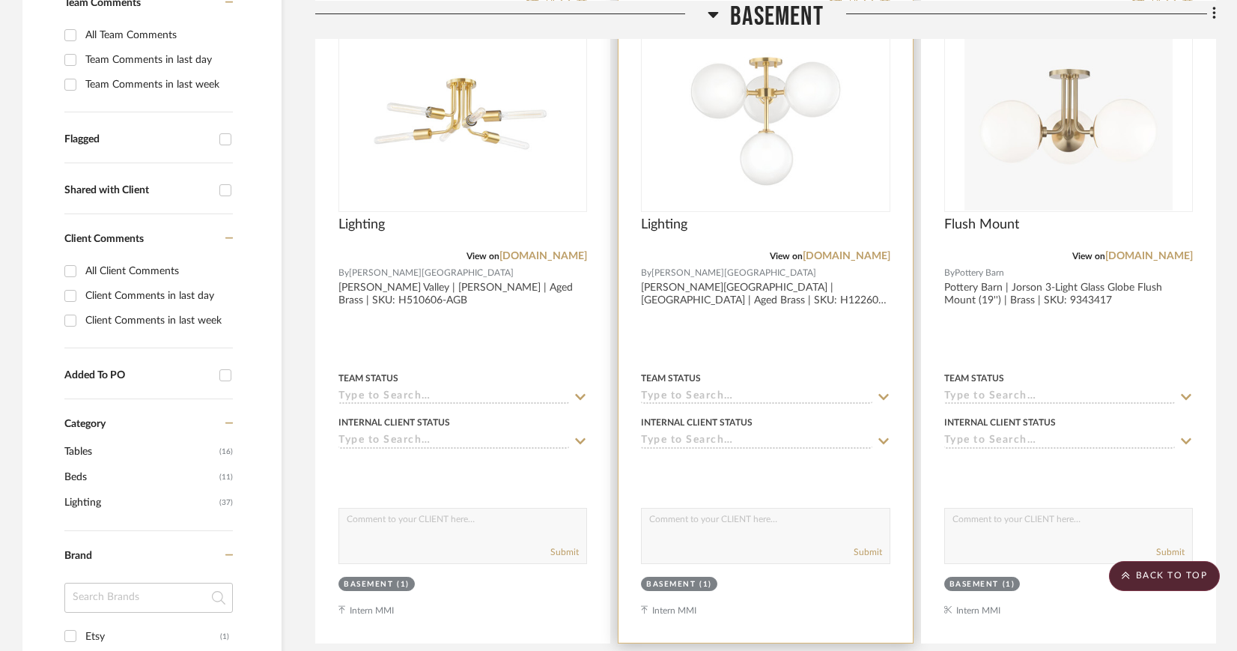
click at [743, 139] on img "0" at bounding box center [765, 116] width 187 height 187
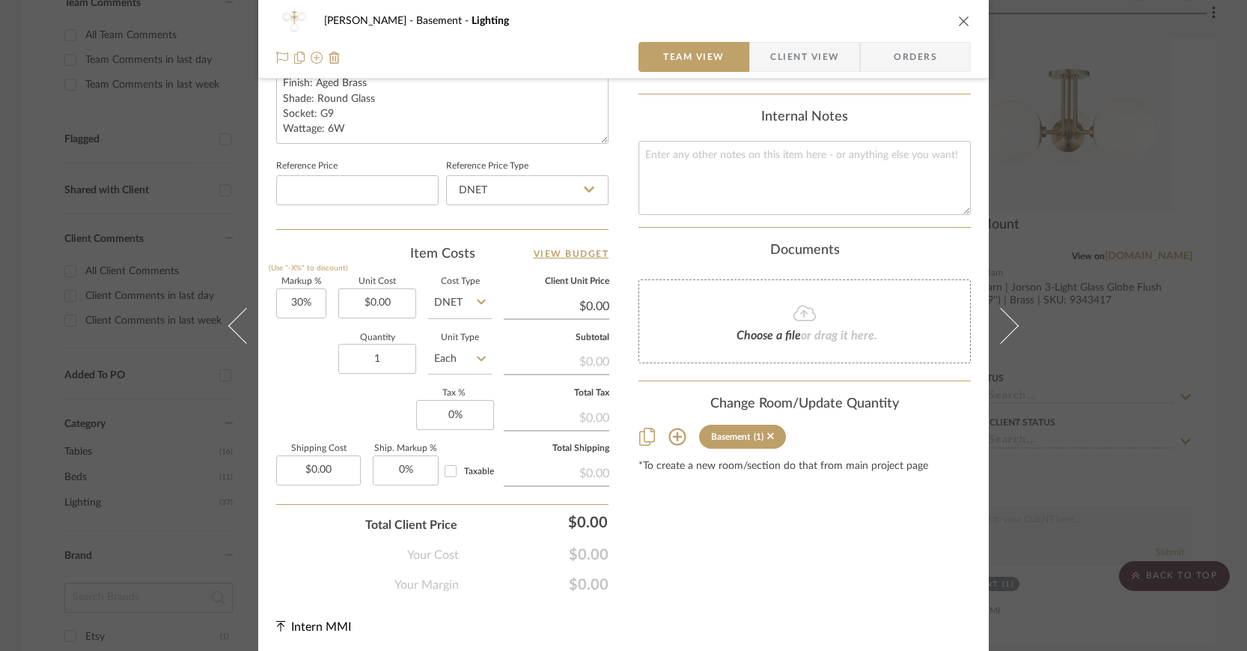
scroll to position [39, 0]
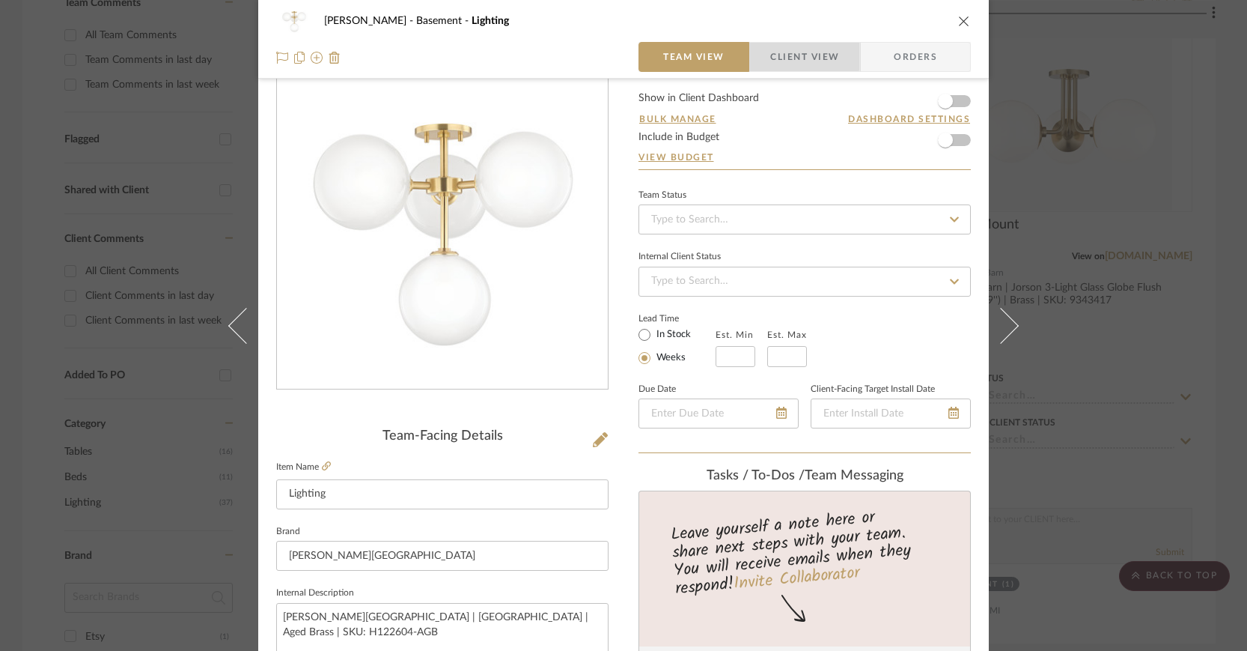
click at [770, 47] on span "Client View" at bounding box center [804, 57] width 69 height 30
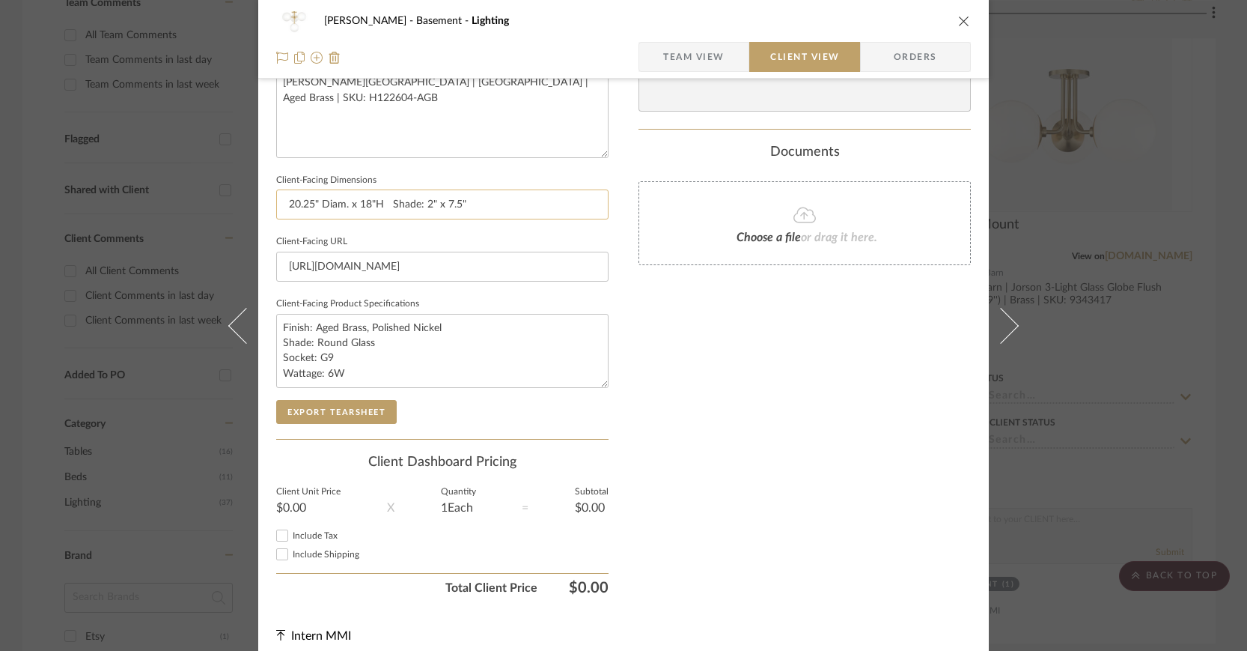
scroll to position [582, 0]
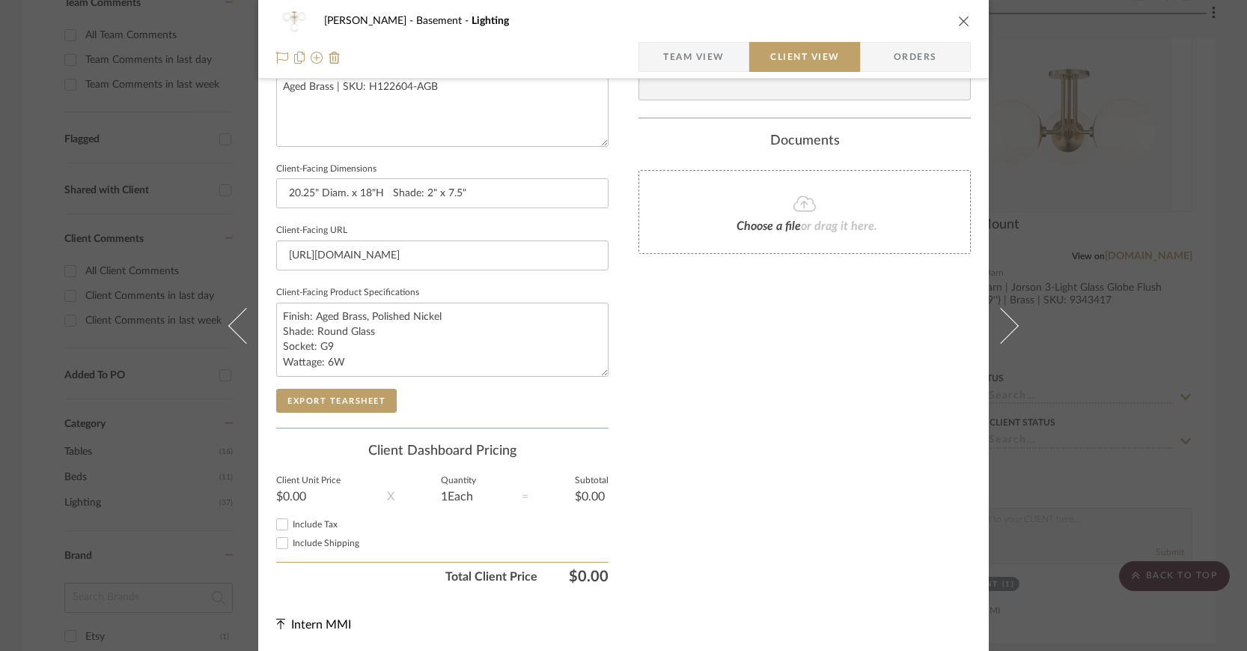
click at [958, 19] on icon "close" at bounding box center [964, 21] width 12 height 12
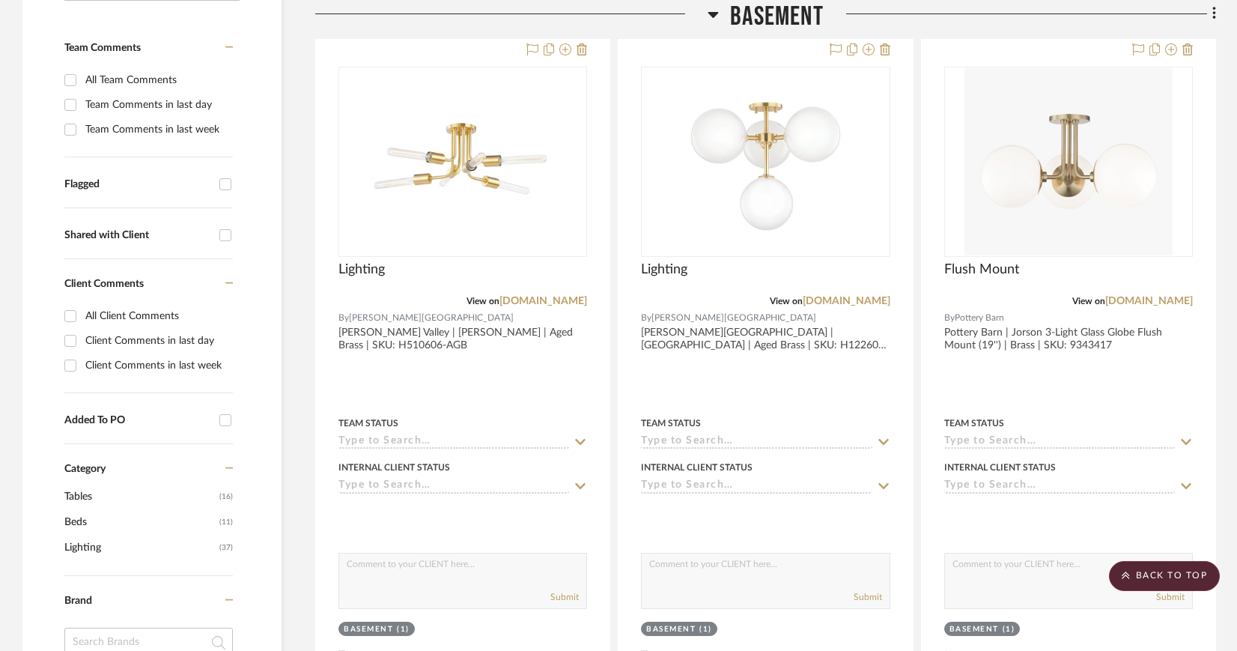
scroll to position [157, 0]
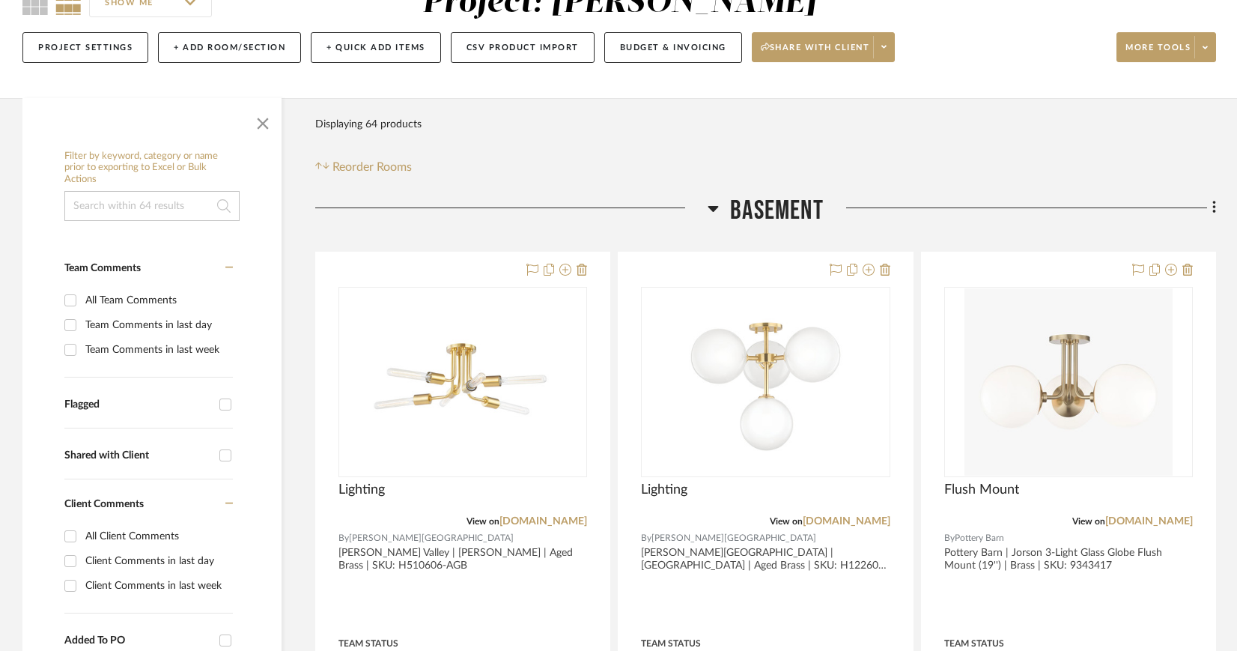
click at [1211, 208] on fa-icon at bounding box center [1212, 209] width 10 height 25
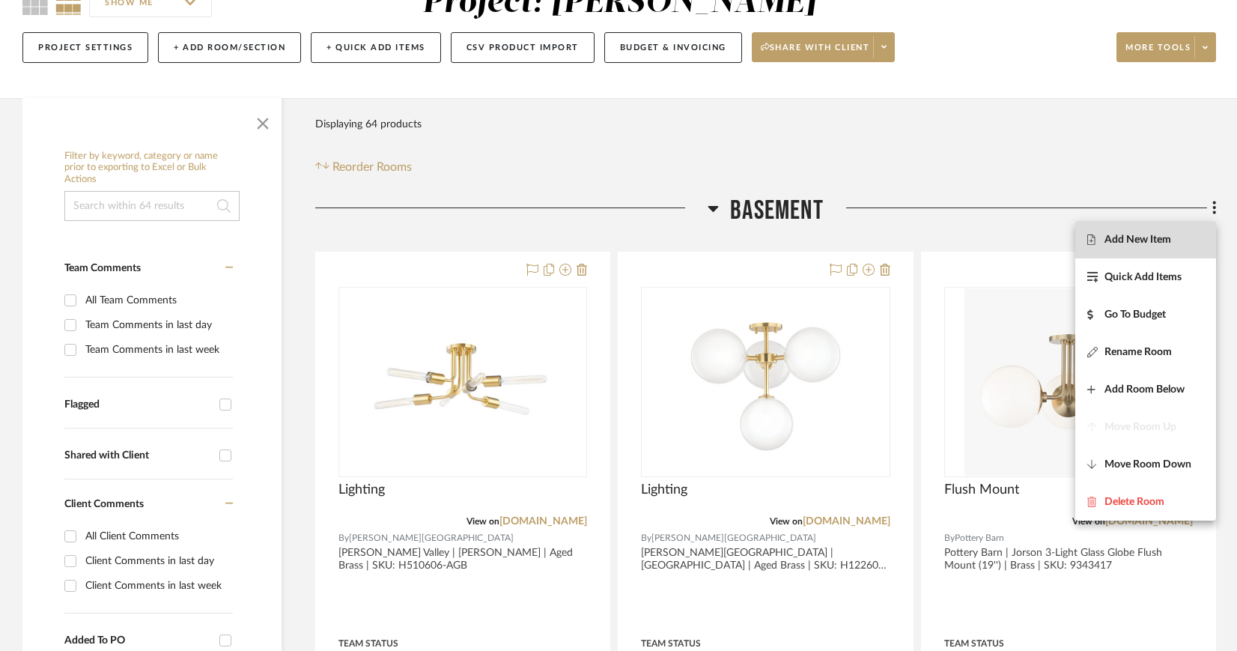
click at [1173, 237] on span "Add New Item" at bounding box center [1145, 240] width 117 height 13
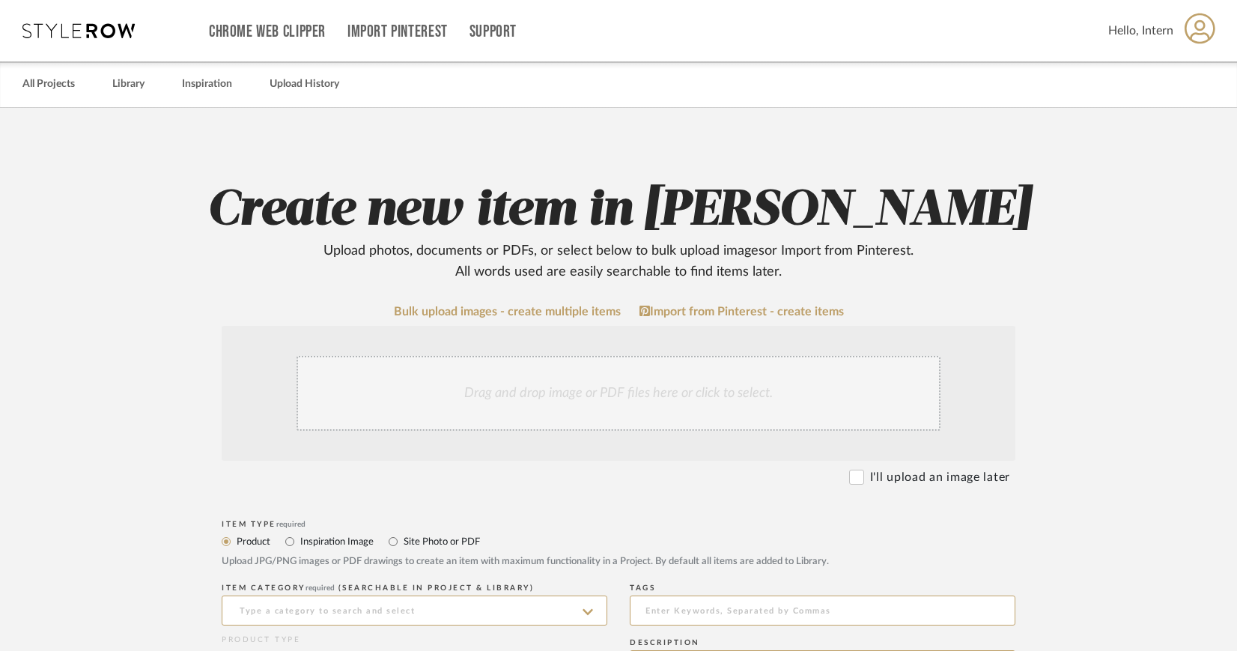
click at [608, 376] on div "Drag and drop image or PDF files here or click to select." at bounding box center [618, 393] width 644 height 75
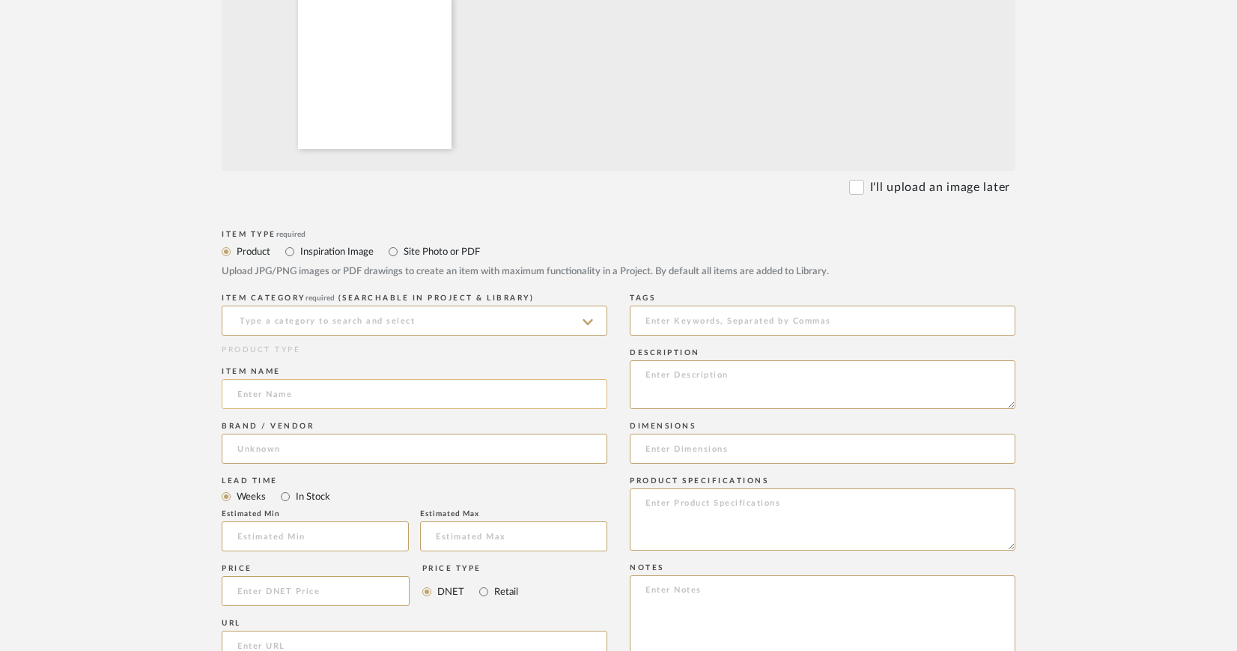
scroll to position [450, 0]
click at [487, 393] on input at bounding box center [415, 393] width 386 height 30
type input "Lighting"
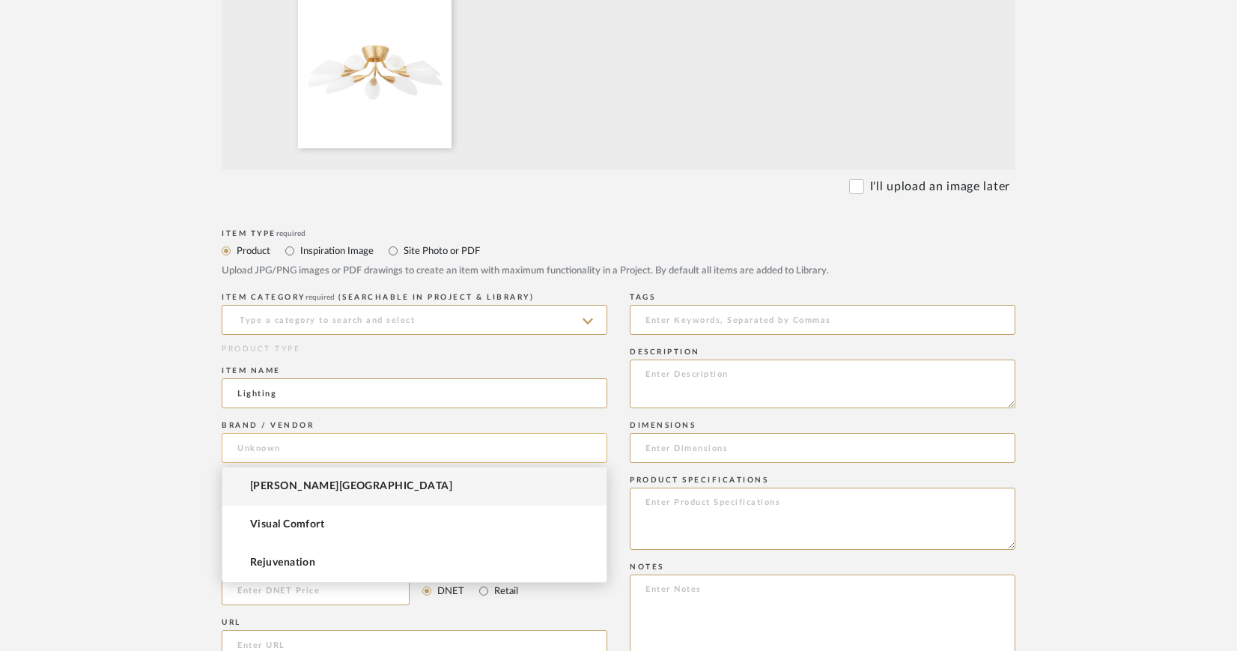
click at [455, 441] on input at bounding box center [415, 448] width 386 height 30
click at [308, 490] on span "[PERSON_NAME][GEOGRAPHIC_DATA]" at bounding box center [351, 486] width 202 height 13
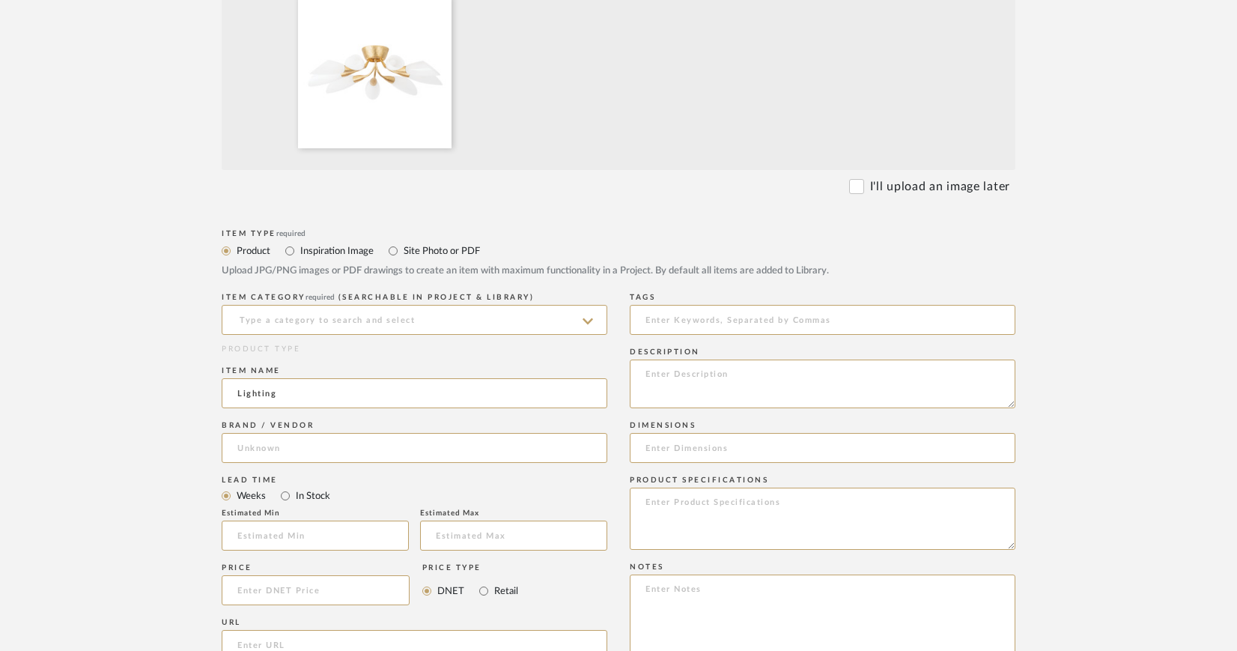
type input "[PERSON_NAME][GEOGRAPHIC_DATA]"
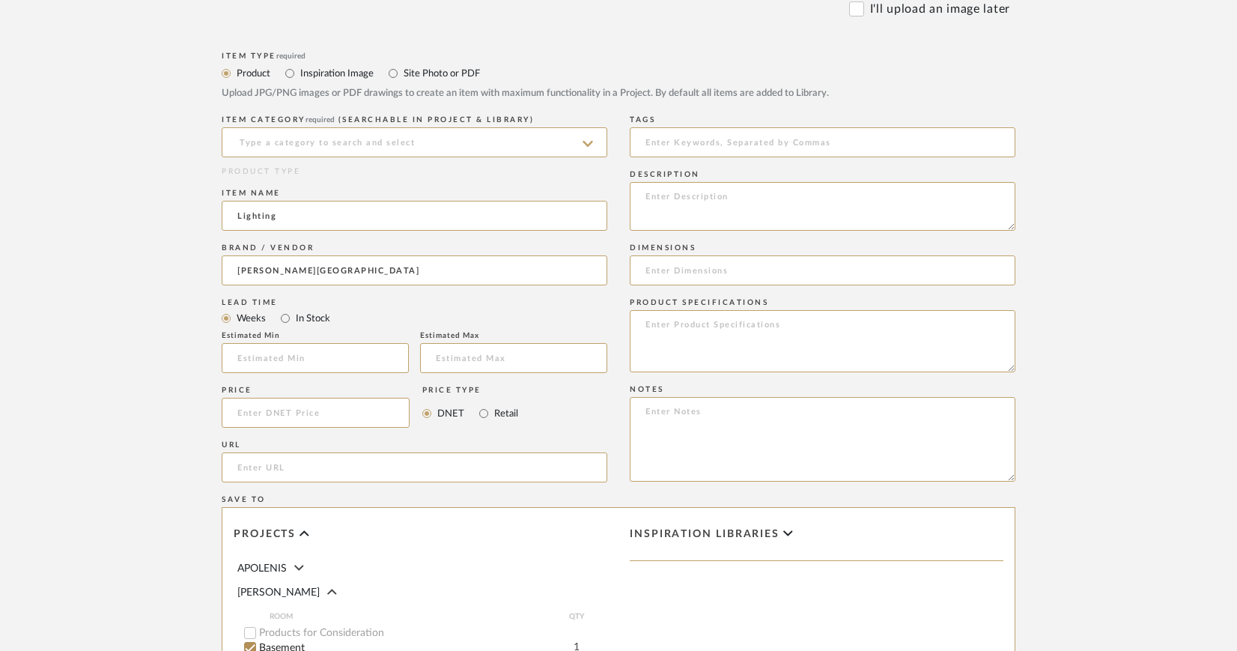
scroll to position [662, 0]
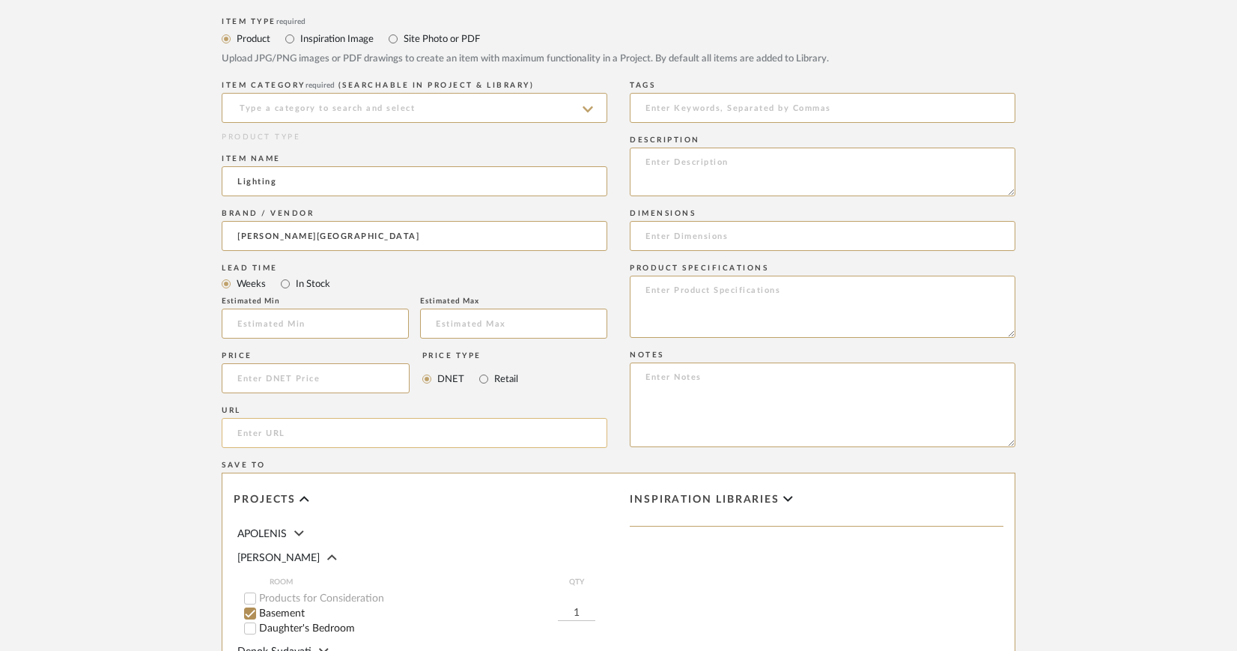
click at [419, 437] on input "url" at bounding box center [415, 433] width 386 height 30
click at [383, 432] on input "url" at bounding box center [415, 433] width 386 height 30
paste input "https://www.hvlgroup.com/Product/3031-VGL/"
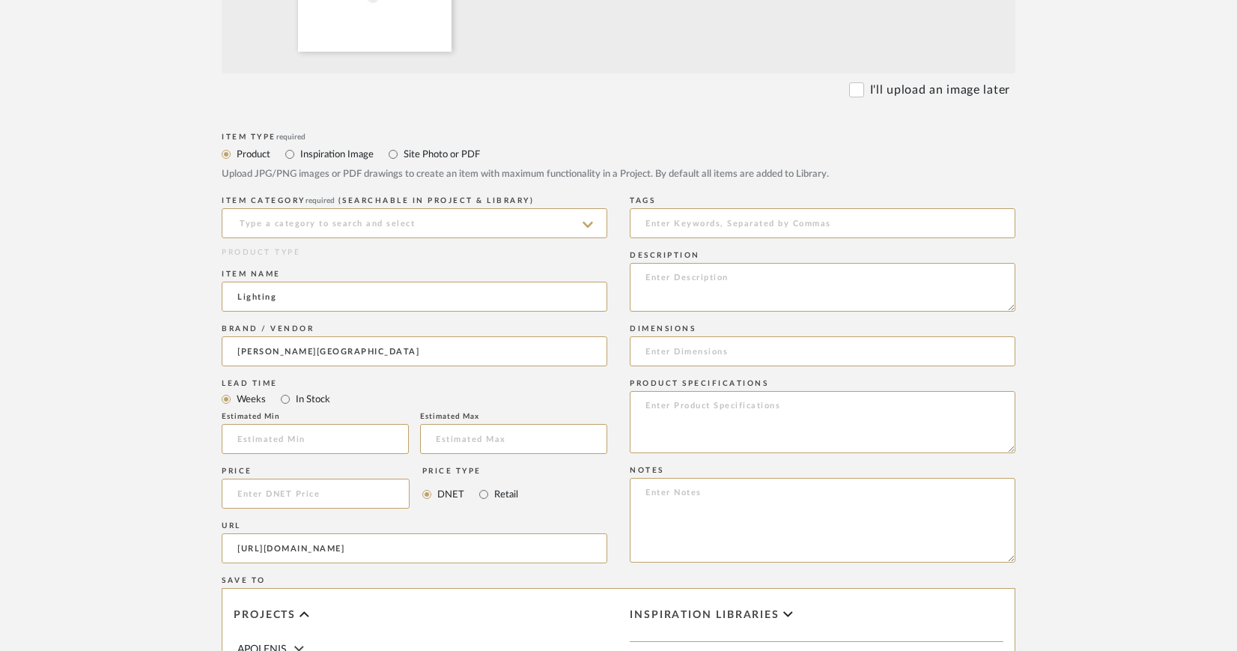
scroll to position [547, 0]
type input "https://www.hvlgroup.com/Product/3031-VGL/"
click at [655, 281] on textarea at bounding box center [823, 286] width 386 height 49
type textarea "D"
type textarea "h"
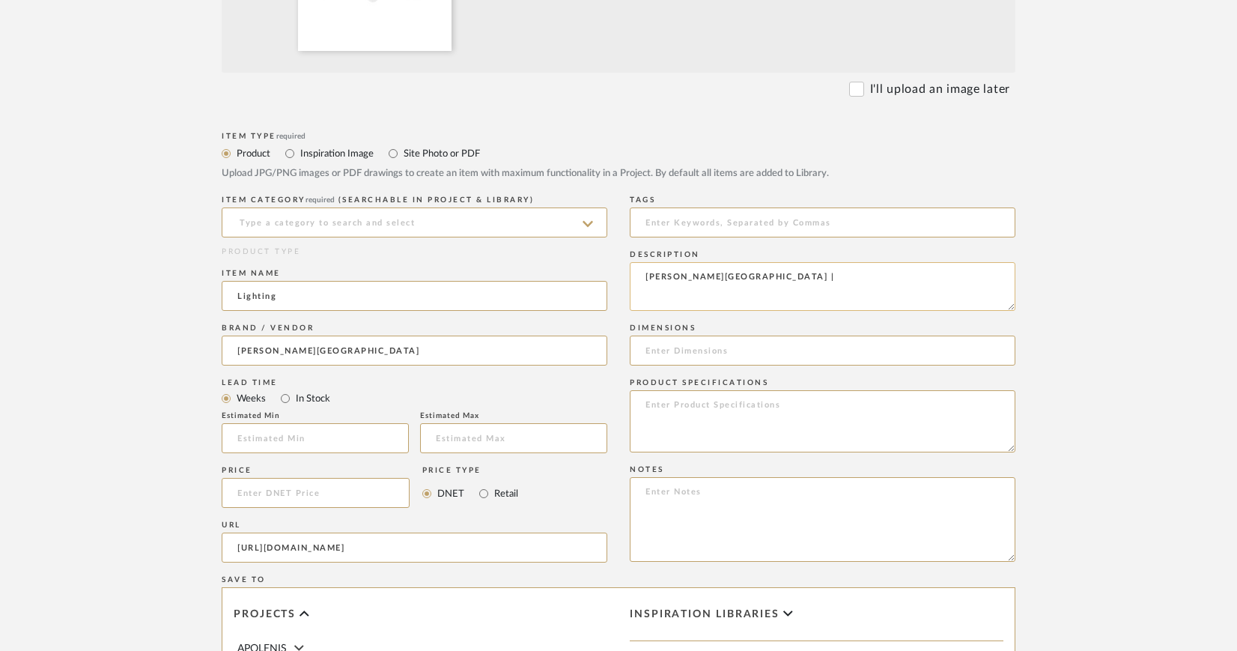
paste textarea "Enfield SKU: 3031-VGL"
click at [774, 279] on textarea "Hudson Valley | Enfield SKU: 3031-VGL" at bounding box center [823, 286] width 386 height 49
click at [646, 285] on textarea "Hudson Valley | Enfield | Vintage Gold Leaf | SKU: 3031-VGL" at bounding box center [823, 286] width 386 height 49
type textarea "[PERSON_NAME][GEOGRAPHIC_DATA] | Enfield | Vintage Gold Leaf | SKU: 3031-VGL"
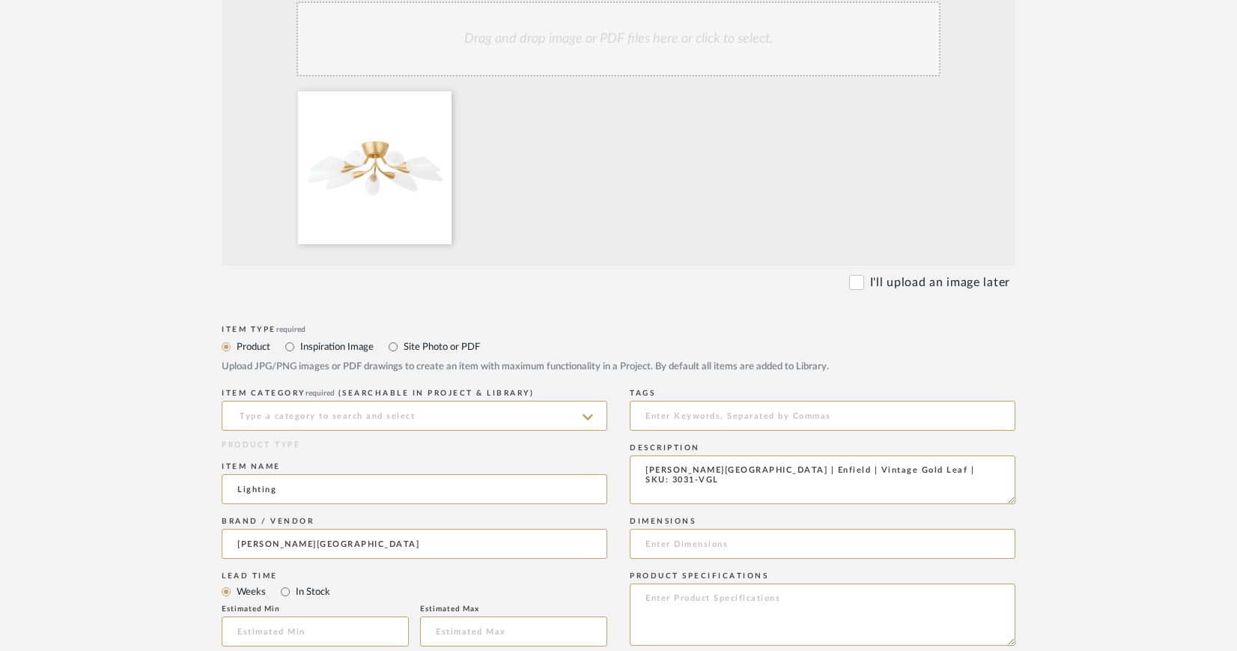
scroll to position [377, 0]
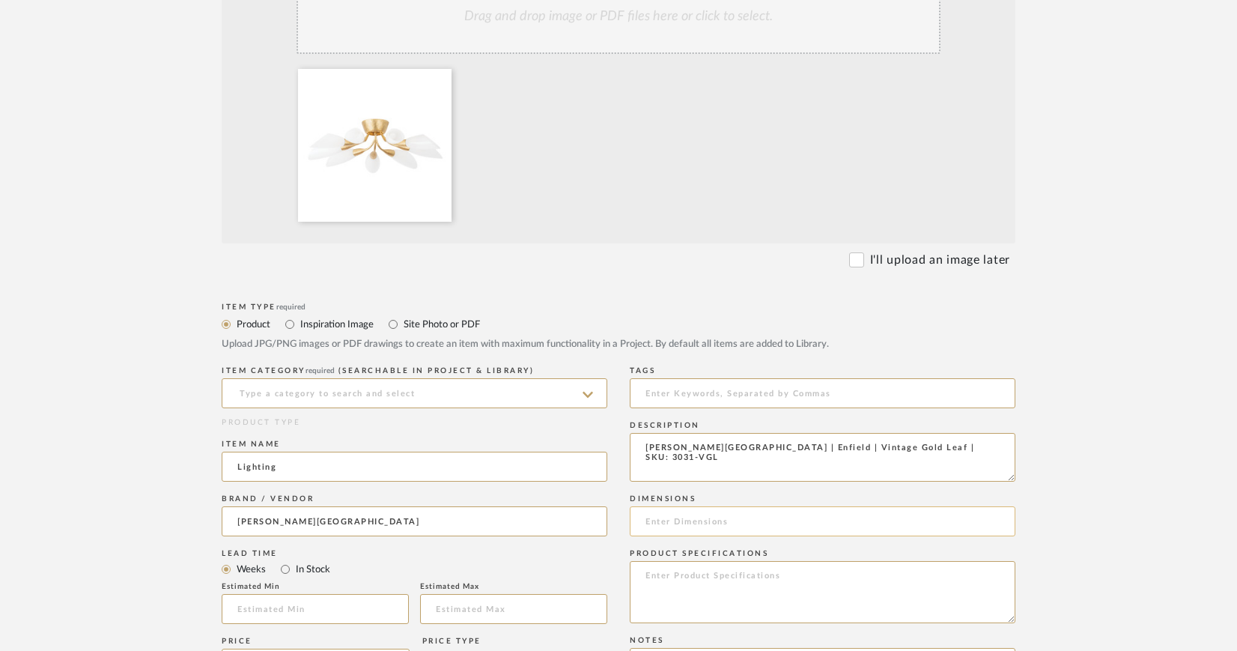
click at [684, 517] on input at bounding box center [823, 521] width 386 height 30
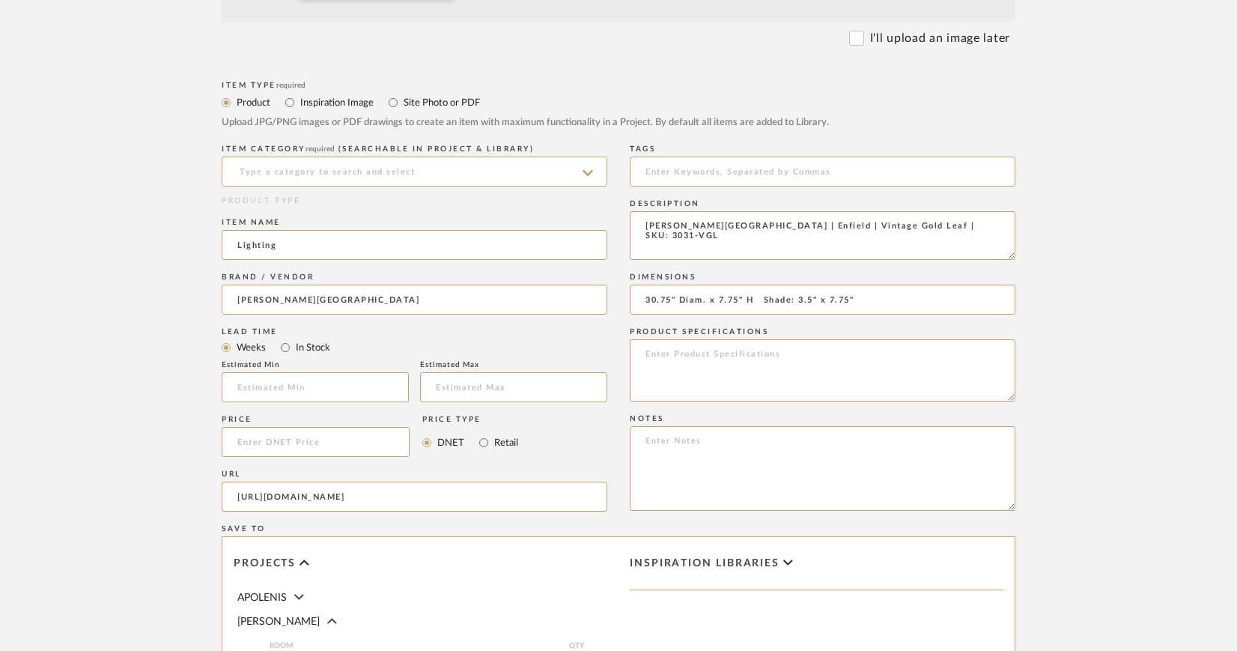
scroll to position [672, 0]
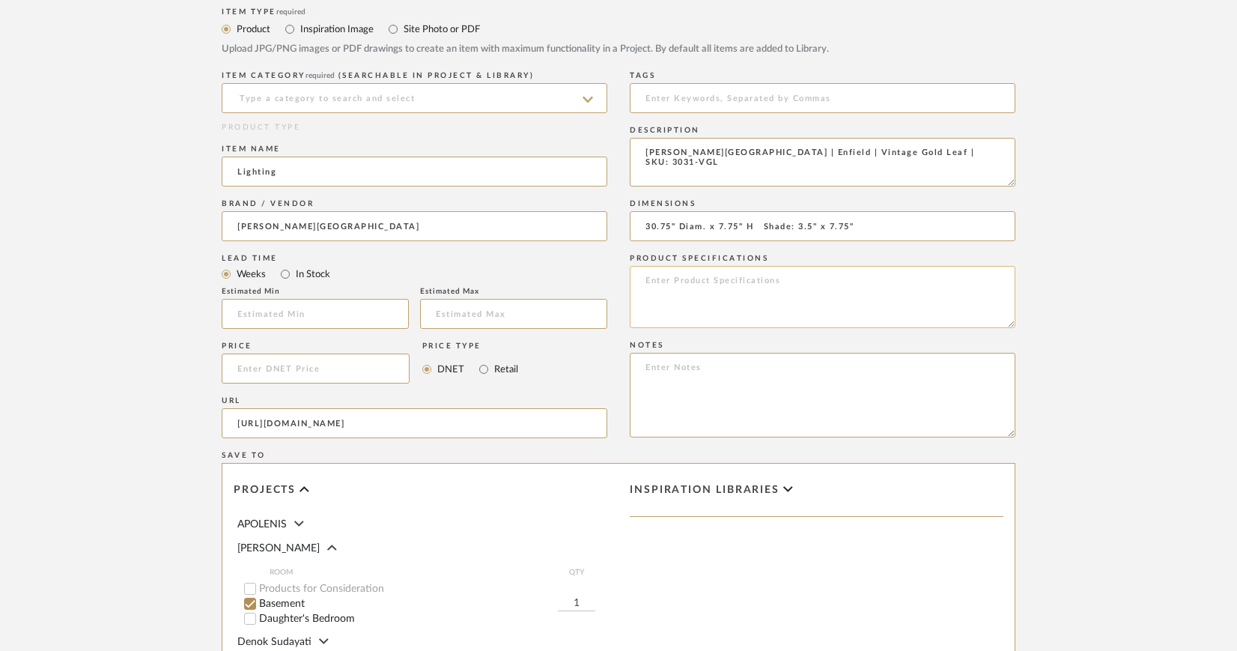
type input "30.75" Diam. x 7.75" H Shade: 3.5" x 7.75""
click at [672, 275] on textarea at bounding box center [823, 297] width 386 height 62
click at [733, 291] on textarea "Finish: Vintage Gold Leaf Socket: Wattage:" at bounding box center [823, 297] width 386 height 62
click at [647, 288] on textarea "Finish: Vintage Gold Leaf Socket: E12 Candelabra Base Wattage:" at bounding box center [823, 297] width 386 height 62
click at [699, 314] on textarea "Finish: Vintage Gold Leaf Shade: Glass Cloud Socket: E12 Candelabra Base Wattag…" at bounding box center [823, 297] width 386 height 62
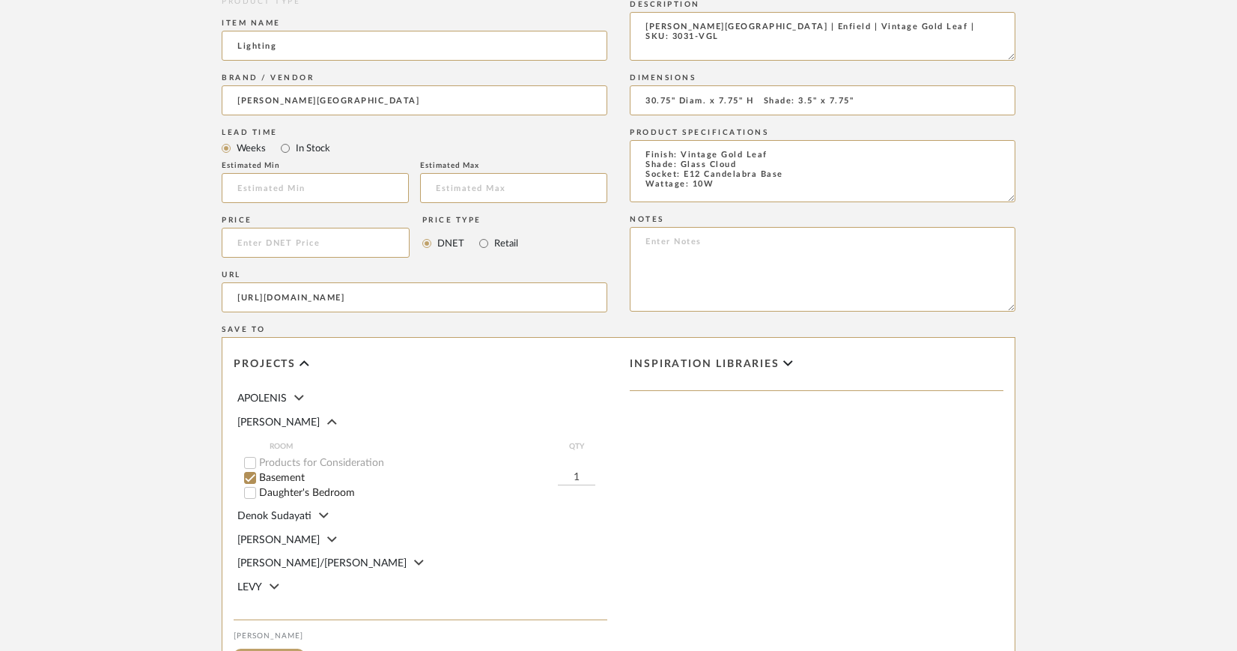
scroll to position [686, 0]
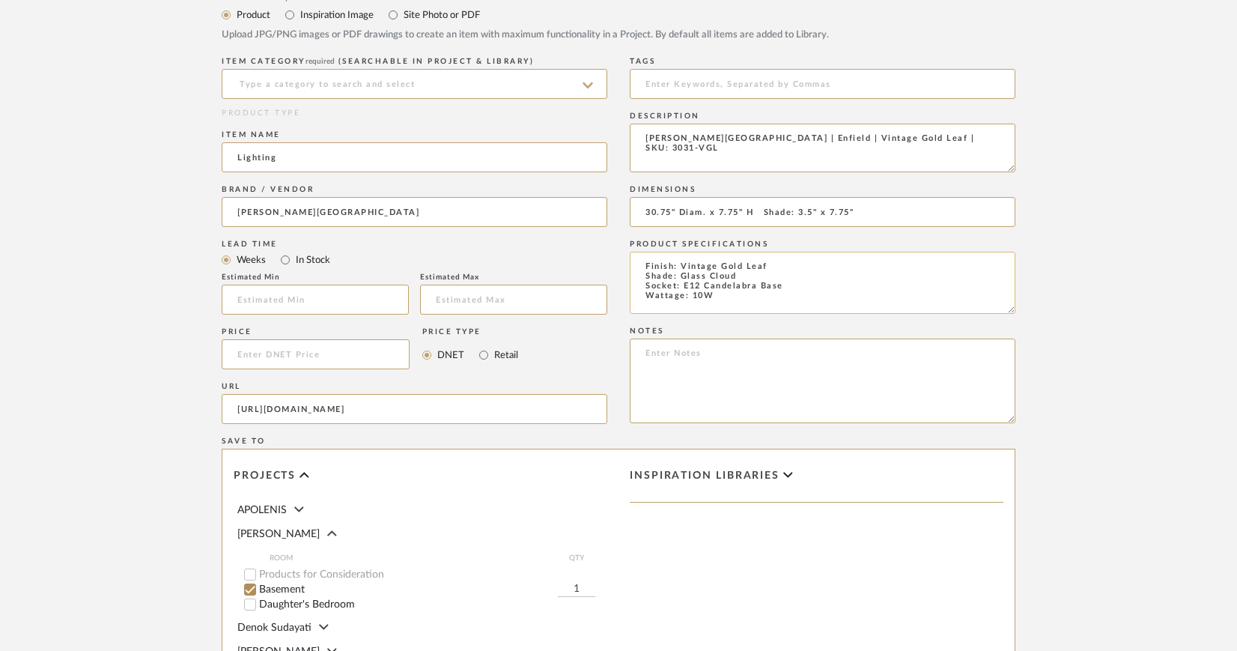
click at [704, 297] on textarea "Finish: Vintage Gold Leaf Shade: Glass Cloud Socket: E12 Candelabra Base Wattag…" at bounding box center [823, 283] width 386 height 62
type textarea "Finish: Vintage Gold Leaf Shade: Glass Cloud Socket: E12 Candelabra Base Wattag…"
click at [1072, 288] on form "Bulk upload images - create multiple items Import from Pinterest - create items…" at bounding box center [619, 241] width 954 height 1245
click at [276, 78] on input at bounding box center [415, 84] width 386 height 30
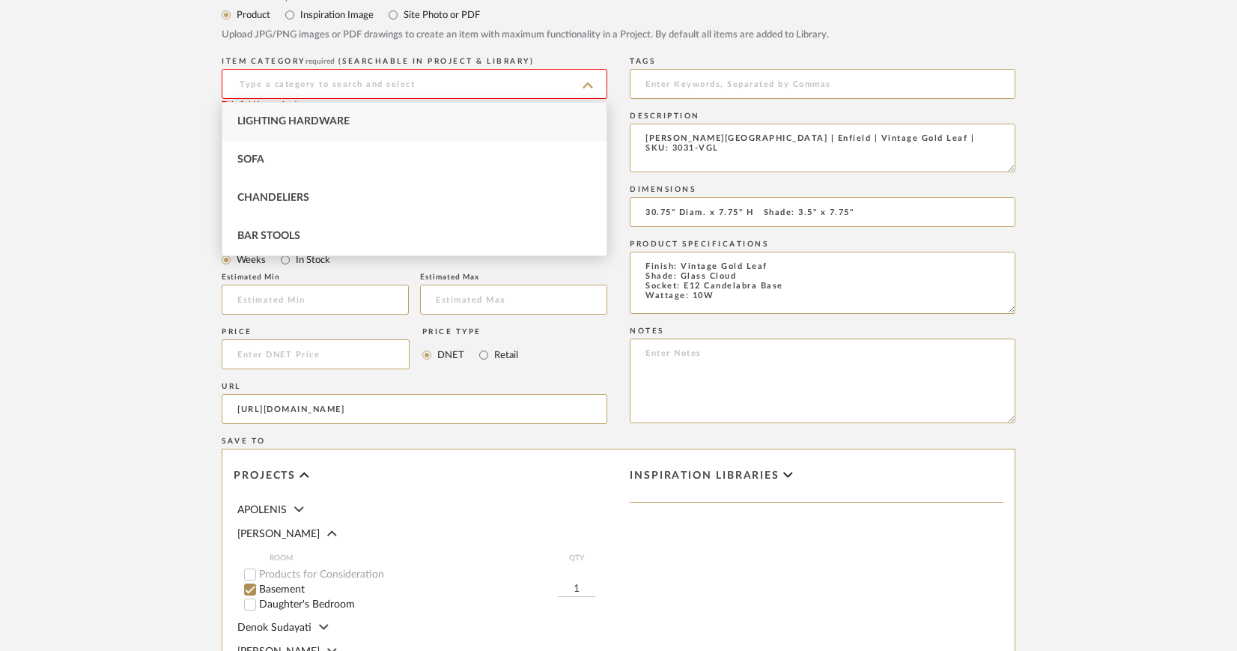
click at [293, 123] on span "Lighting Hardware" at bounding box center [293, 121] width 112 height 10
type input "Lighting Hardware"
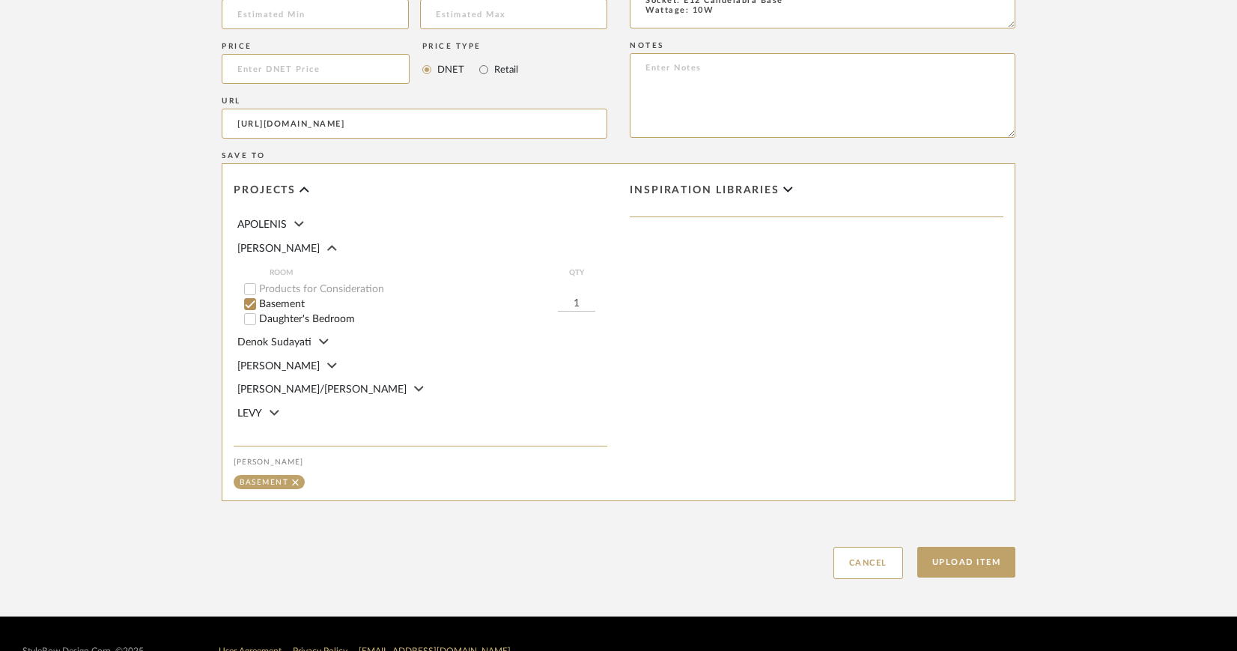
scroll to position [1006, 0]
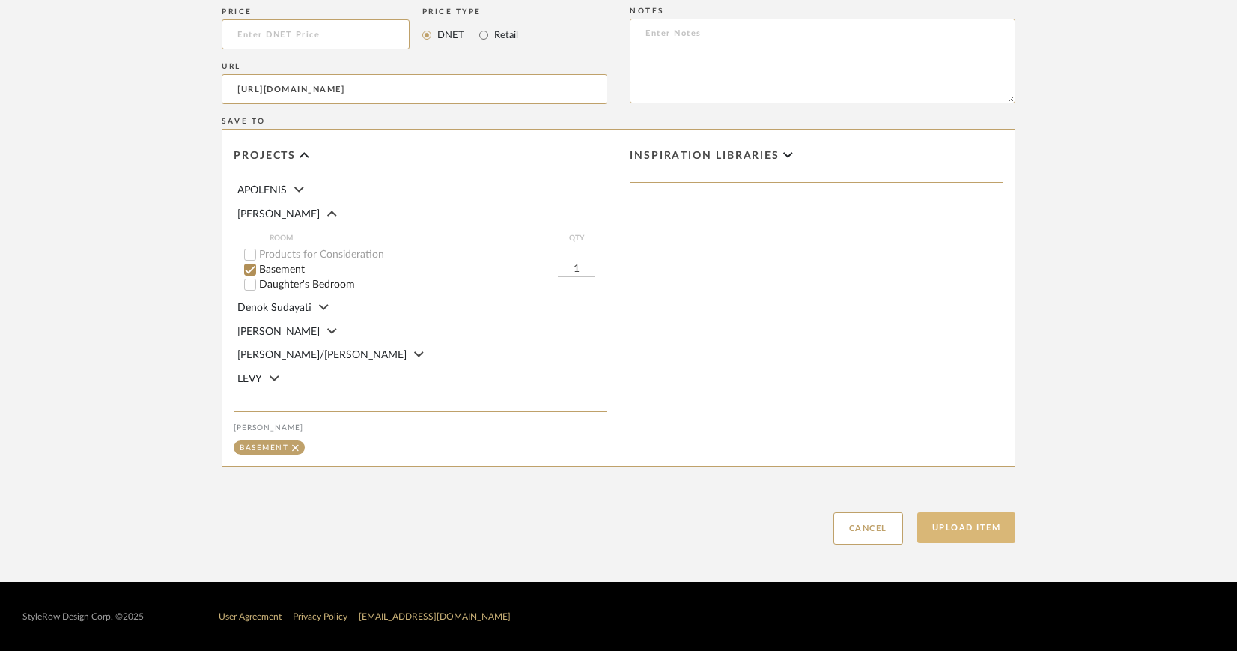
click at [991, 526] on button "Upload Item" at bounding box center [966, 527] width 99 height 31
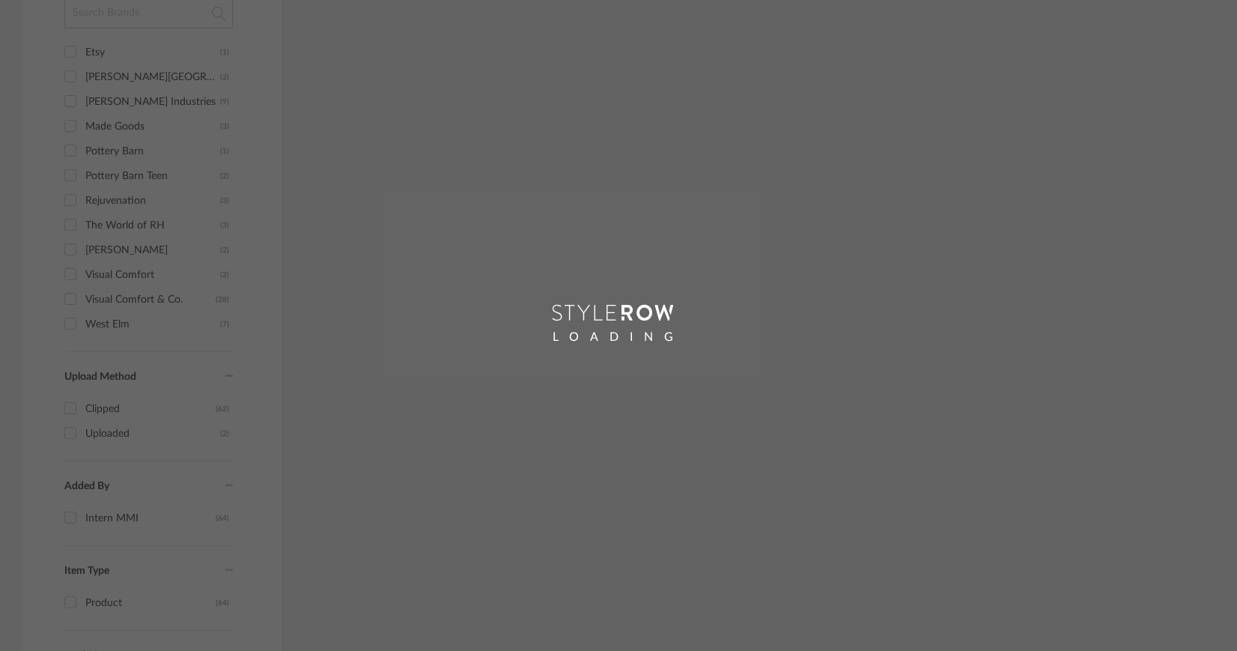
scroll to position [892, 0]
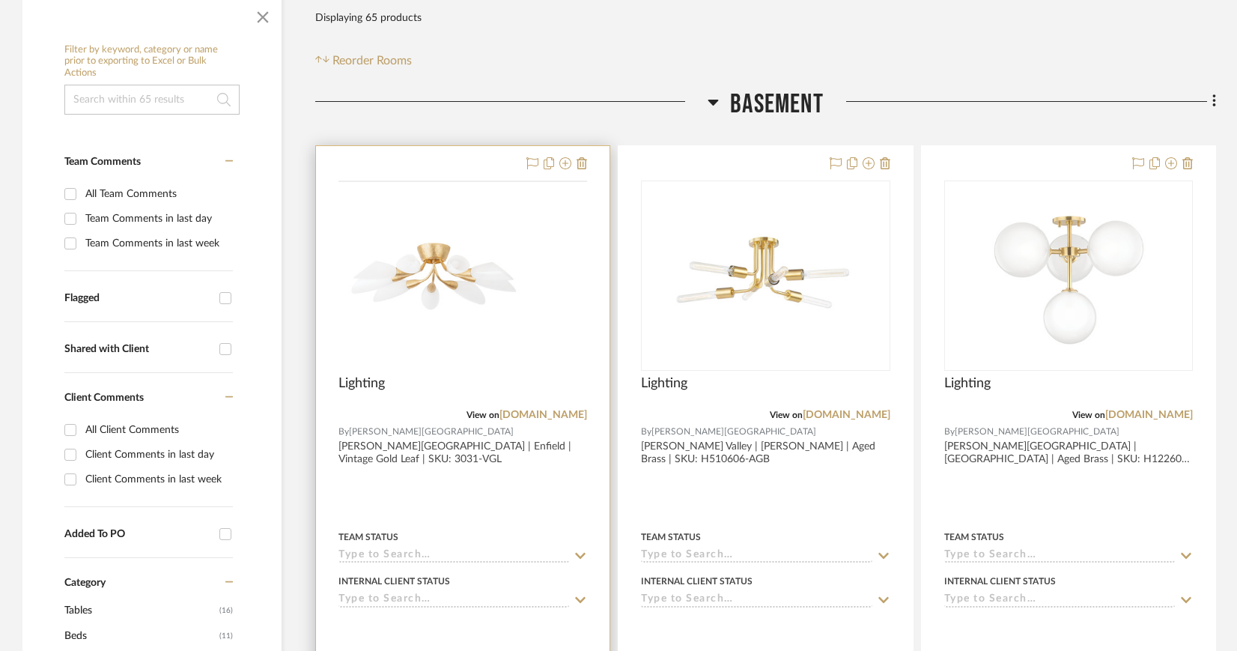
scroll to position [351, 0]
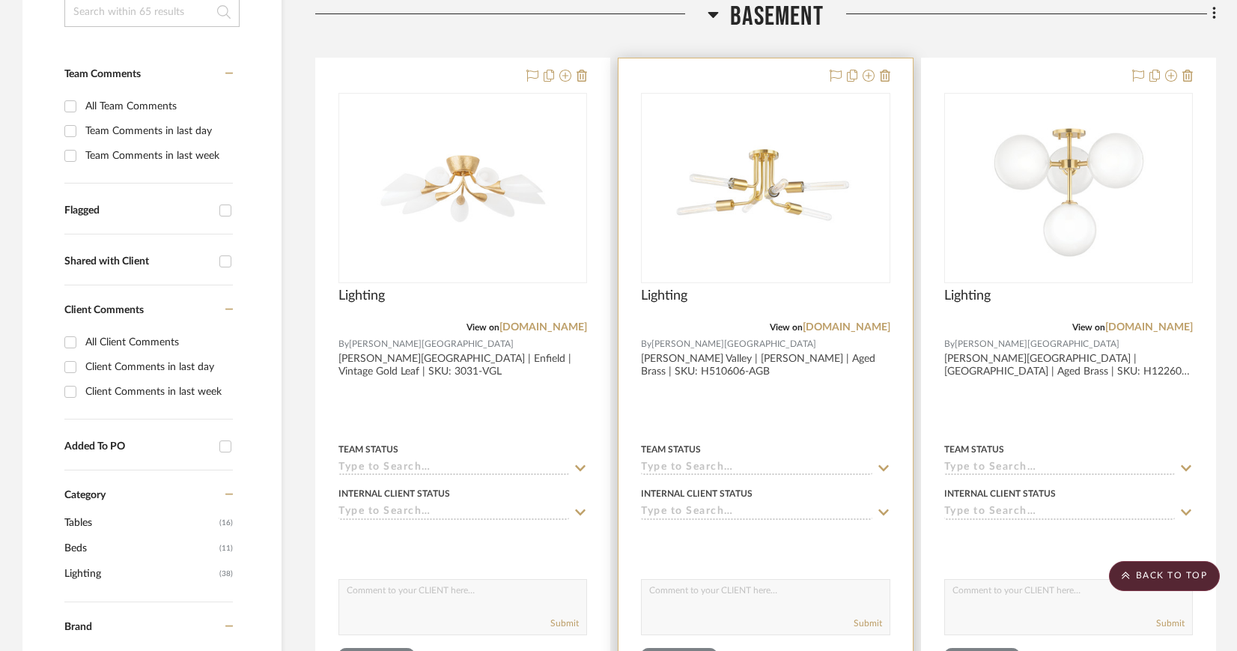
click at [770, 202] on img "0" at bounding box center [765, 187] width 187 height 187
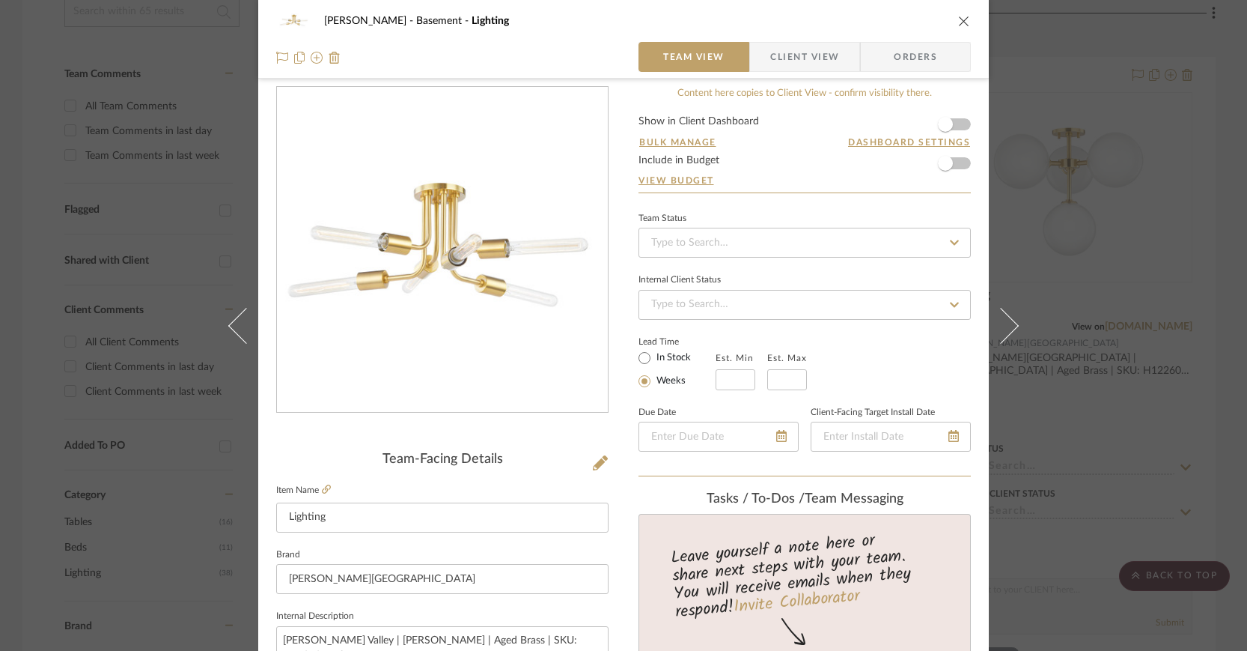
scroll to position [16, 0]
click at [806, 51] on span "Client View" at bounding box center [804, 57] width 69 height 30
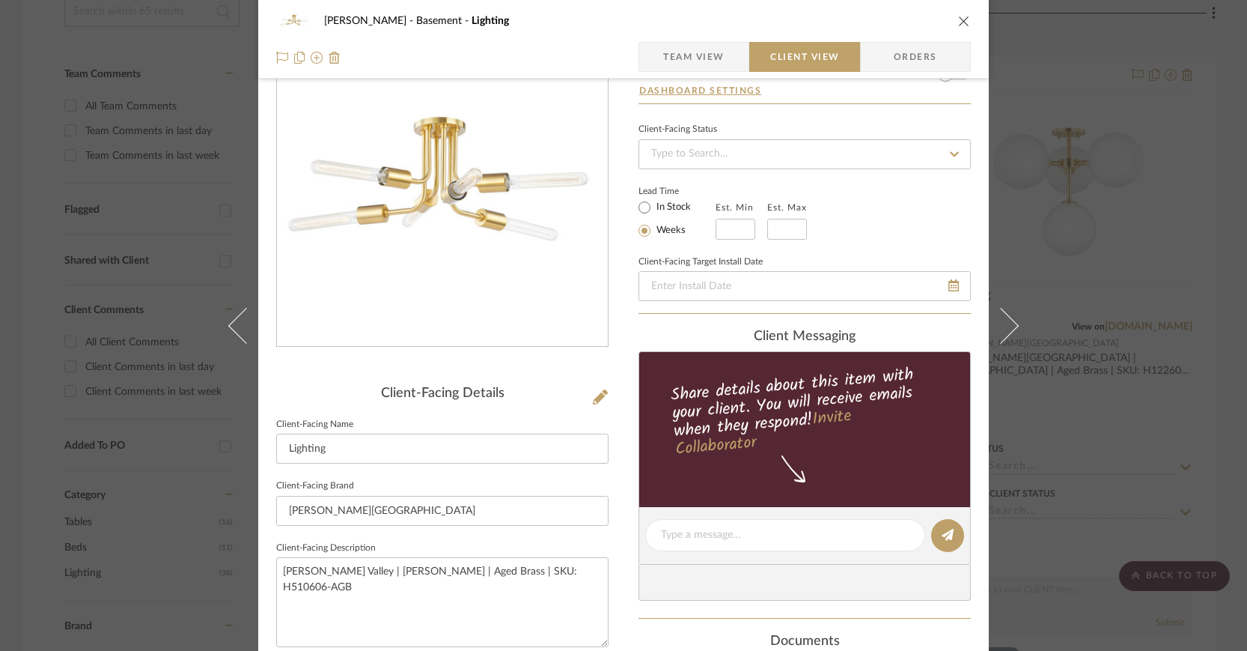
scroll to position [0, 0]
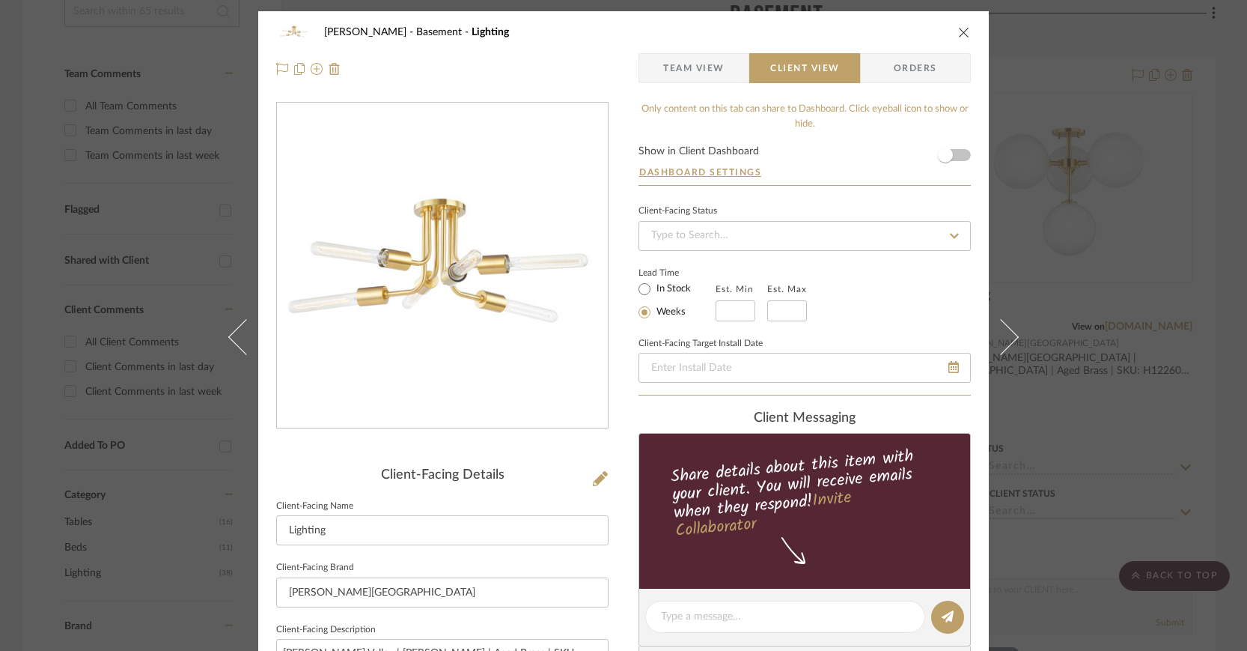
click at [958, 28] on icon "close" at bounding box center [964, 32] width 12 height 12
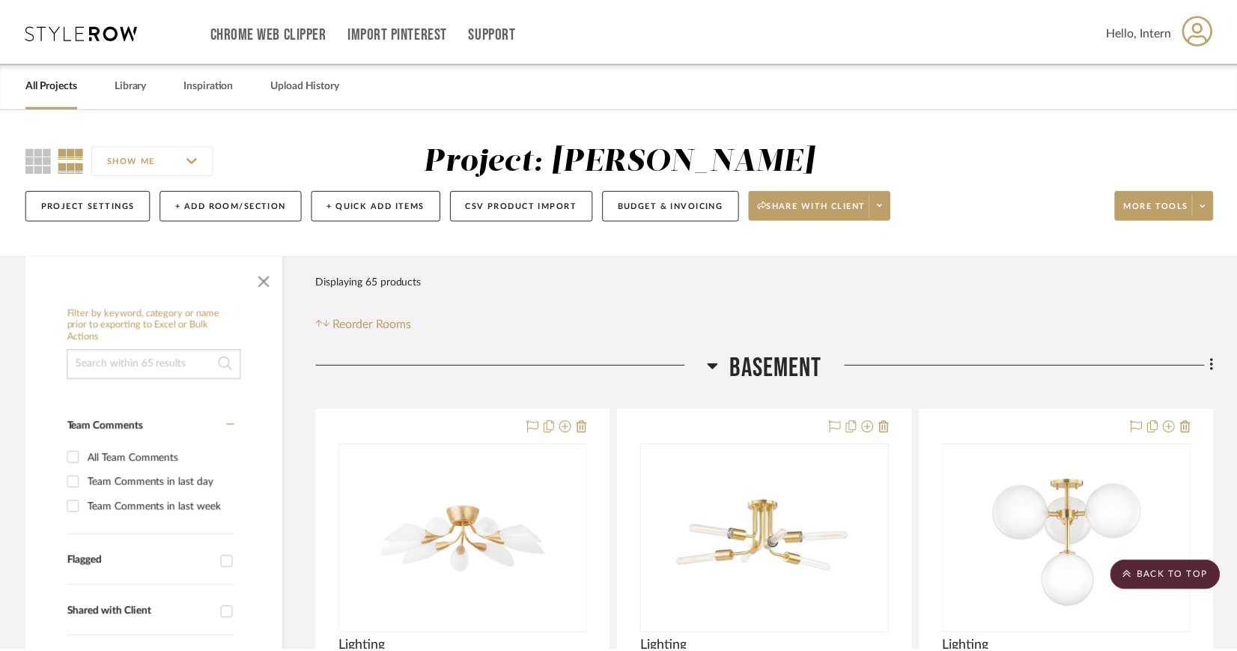
scroll to position [351, 0]
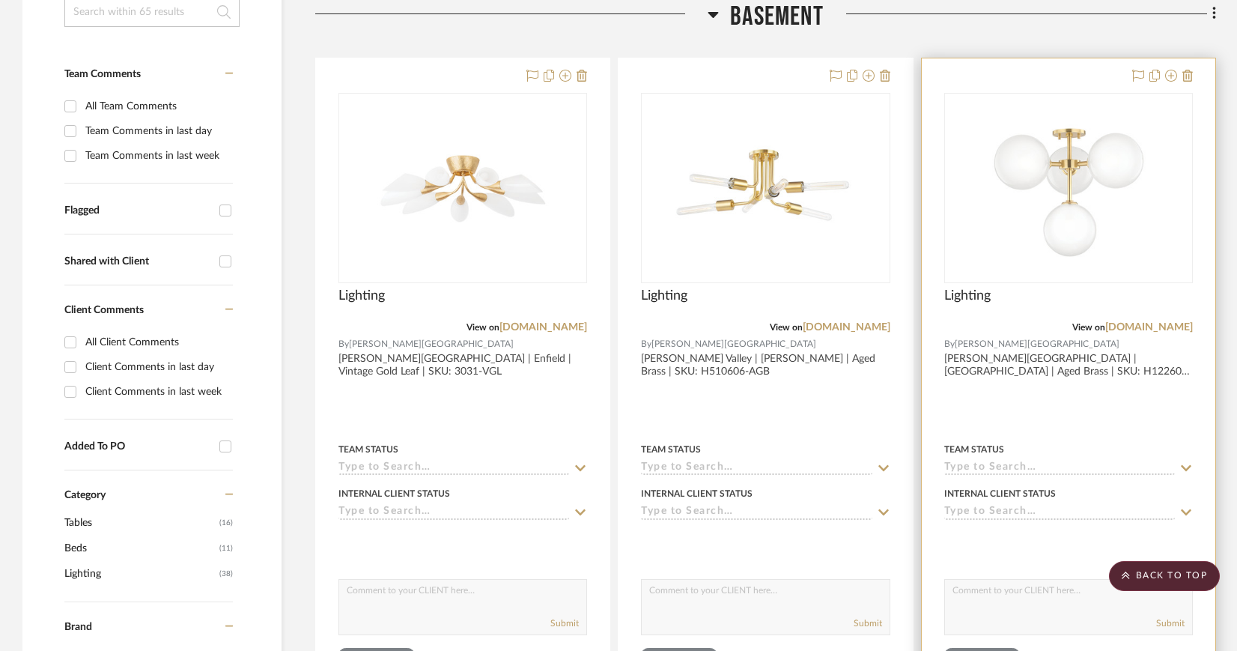
click at [1013, 181] on img "0" at bounding box center [1068, 187] width 187 height 187
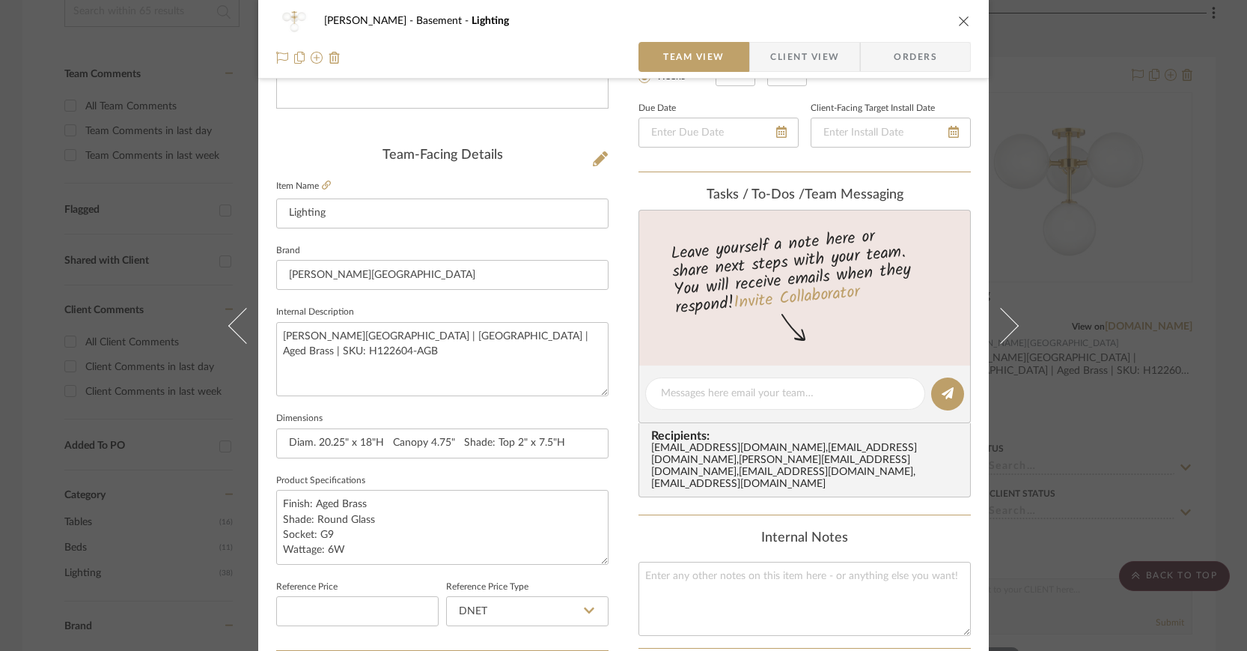
scroll to position [344, 0]
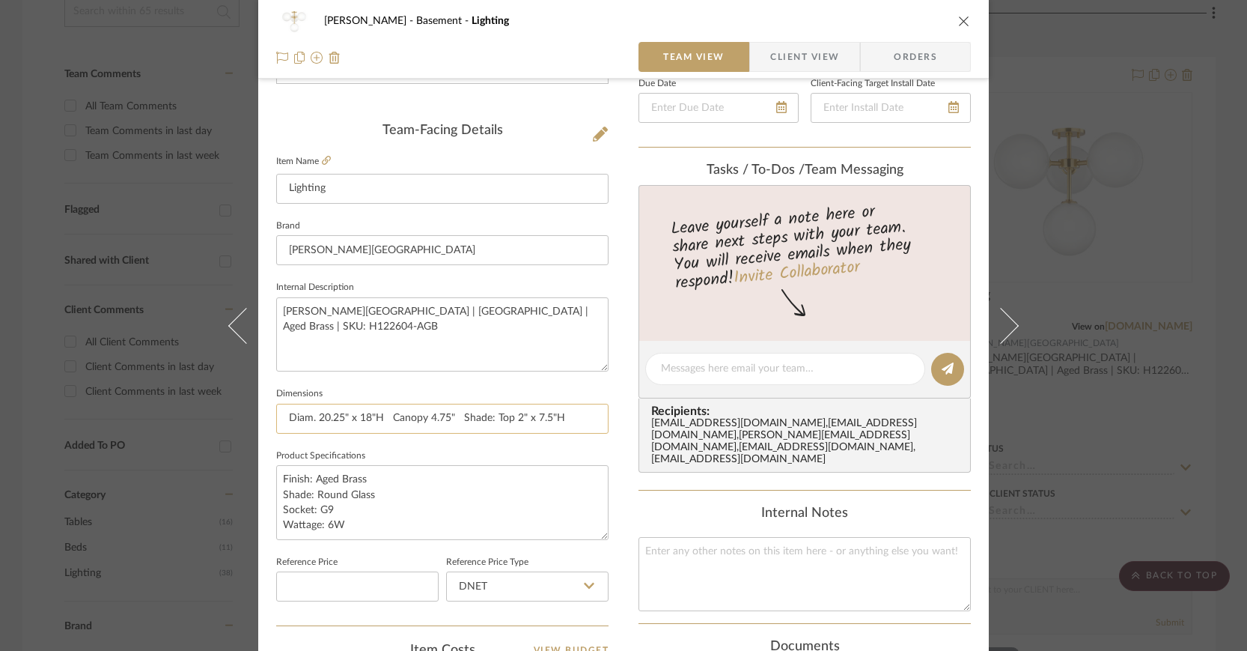
click at [314, 416] on input "Diam. 20.25" x 18"H Canopy 4.75" Shade: Top 2" x 7.5"H" at bounding box center [442, 419] width 332 height 30
click at [316, 416] on input "20.25" x 18"H Canopy 4.75" Shade: Top 2" x 7.5"H" at bounding box center [442, 419] width 332 height 30
click at [371, 418] on input "20.25" Diam. x 18"H Canopy 4.75" Shade: Top 2" x 7.5"H" at bounding box center [442, 419] width 332 height 30
drag, startPoint x: 391, startPoint y: 416, endPoint x: 453, endPoint y: 416, distance: 62.1
click at [453, 416] on input "20.25" Diam. x 18" H Canopy 4.75" Shade: Top 2" x 7.5"H" at bounding box center [442, 419] width 332 height 30
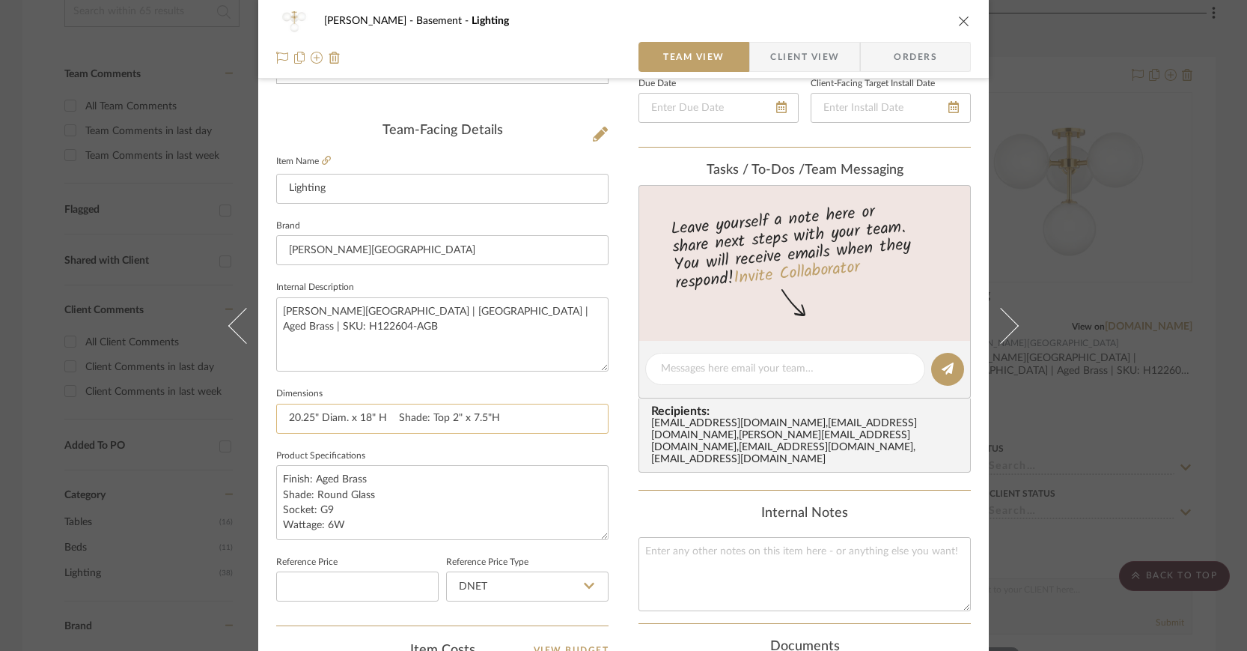
click at [445, 417] on input "20.25" Diam. x 18" H Shade: Top 2" x 7.5"H" at bounding box center [442, 419] width 332 height 30
click at [475, 419] on input "20.25" Diam. x 18" H Shade: 2" x 7.5"H" at bounding box center [442, 419] width 332 height 30
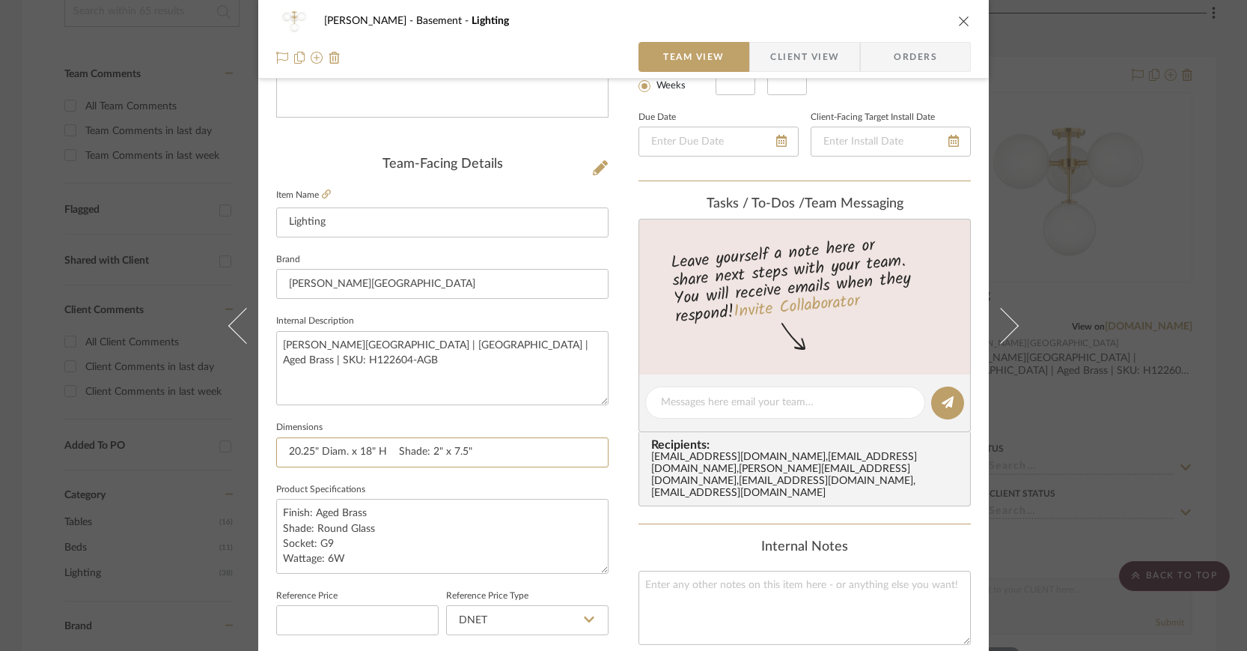
scroll to position [0, 0]
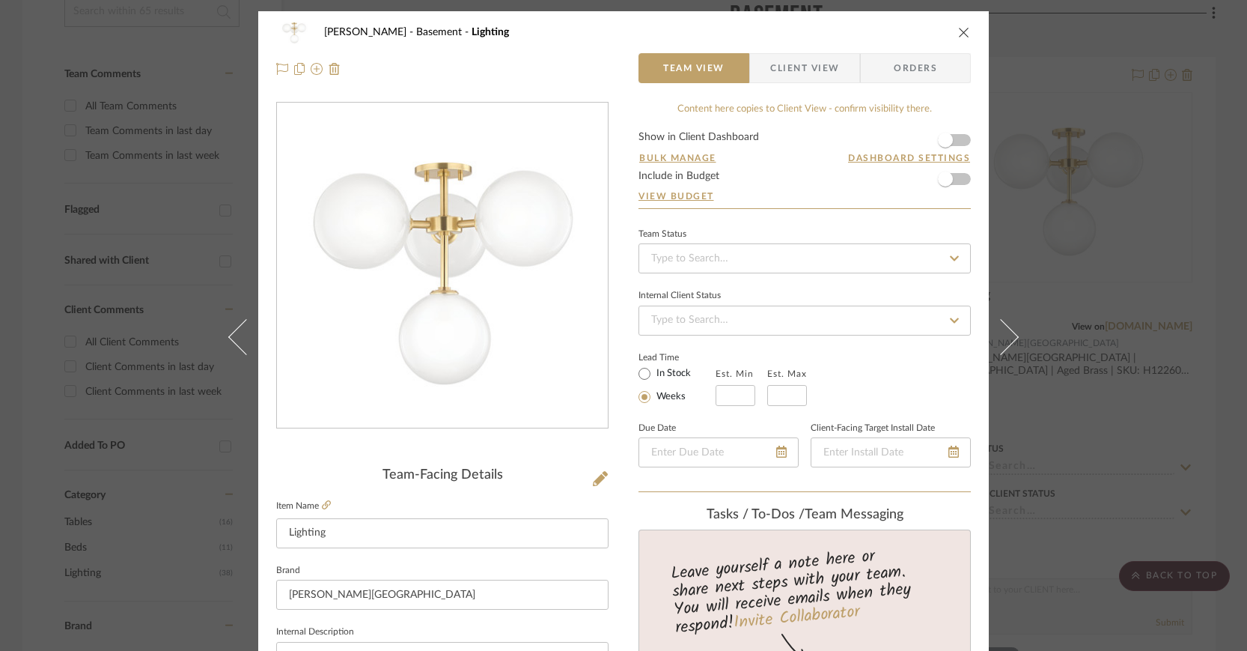
type input "20.25" Diam. x 18" H Shade: 2" x 7.5""
click at [770, 61] on span "Client View" at bounding box center [804, 68] width 69 height 30
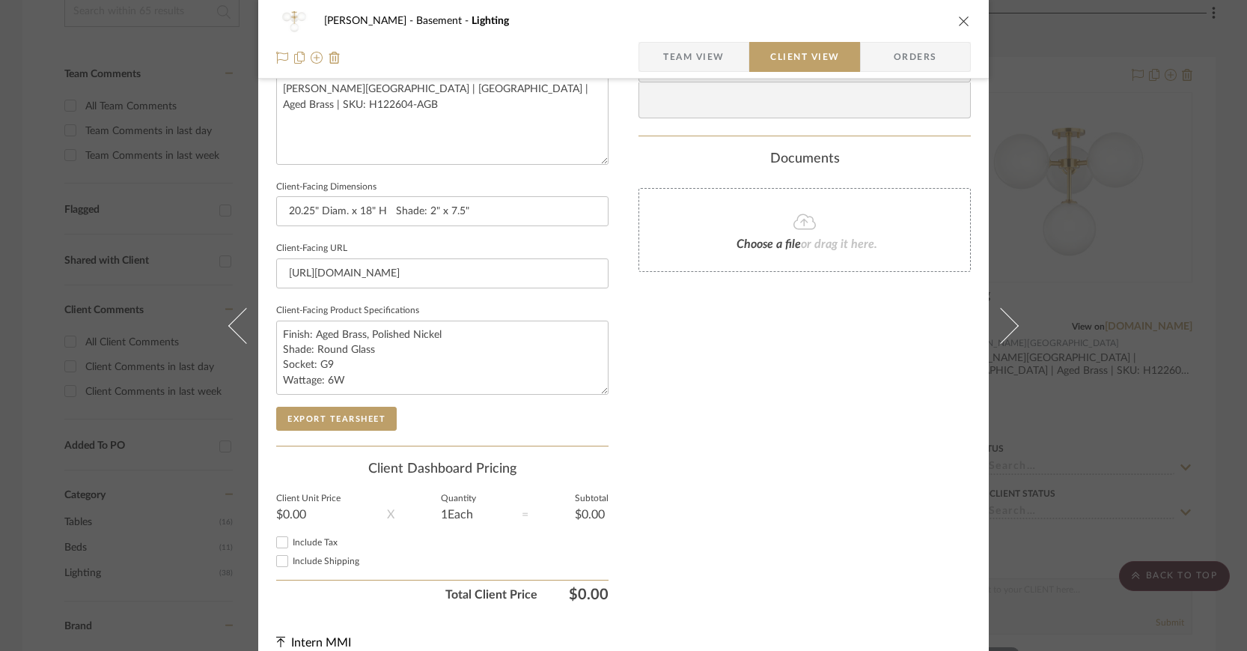
scroll to position [582, 0]
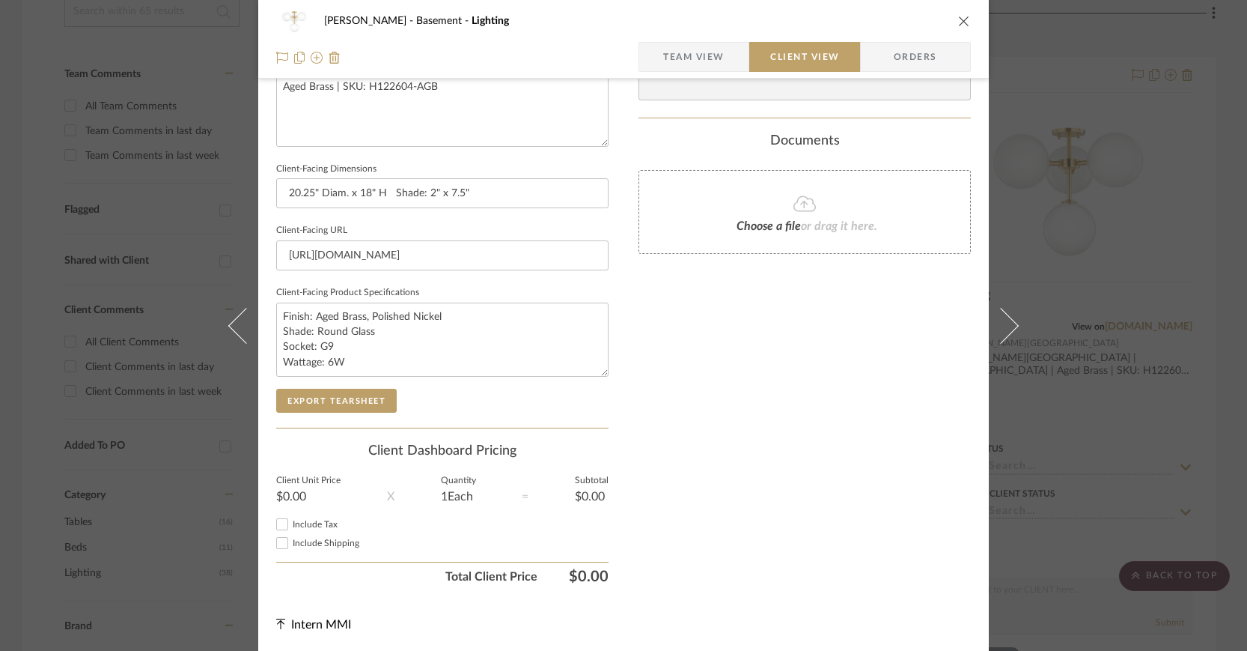
click at [959, 17] on icon "close" at bounding box center [964, 21] width 12 height 12
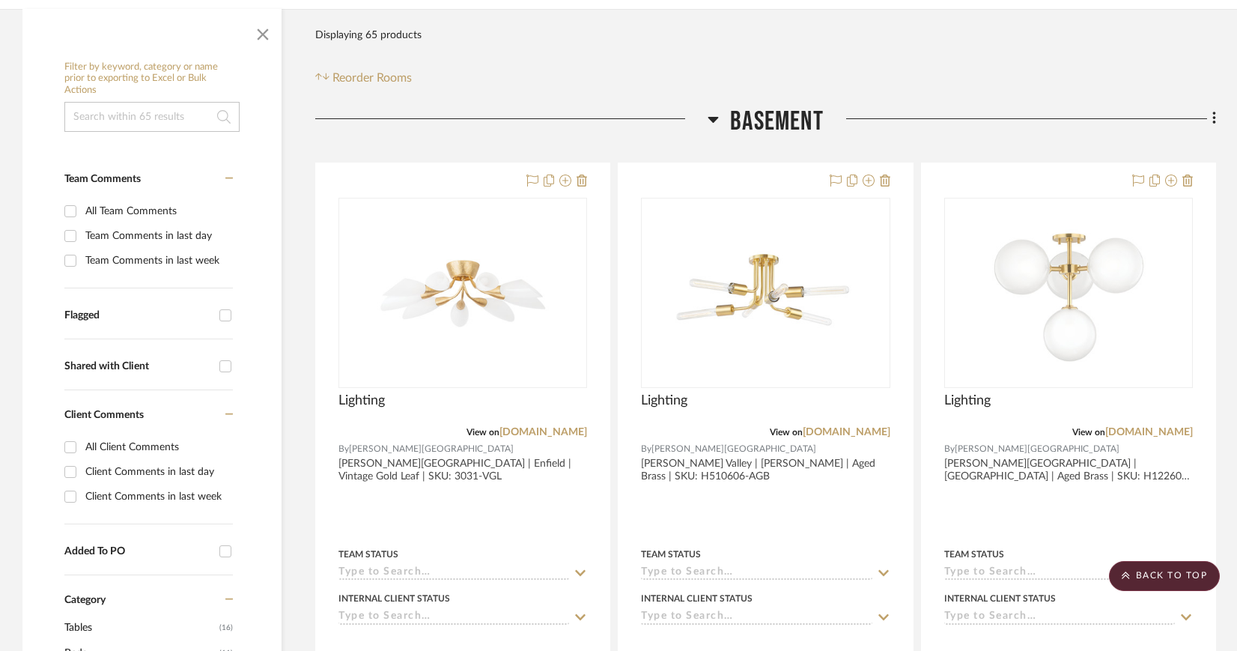
scroll to position [246, 0]
click at [1212, 116] on icon at bounding box center [1214, 119] width 4 height 16
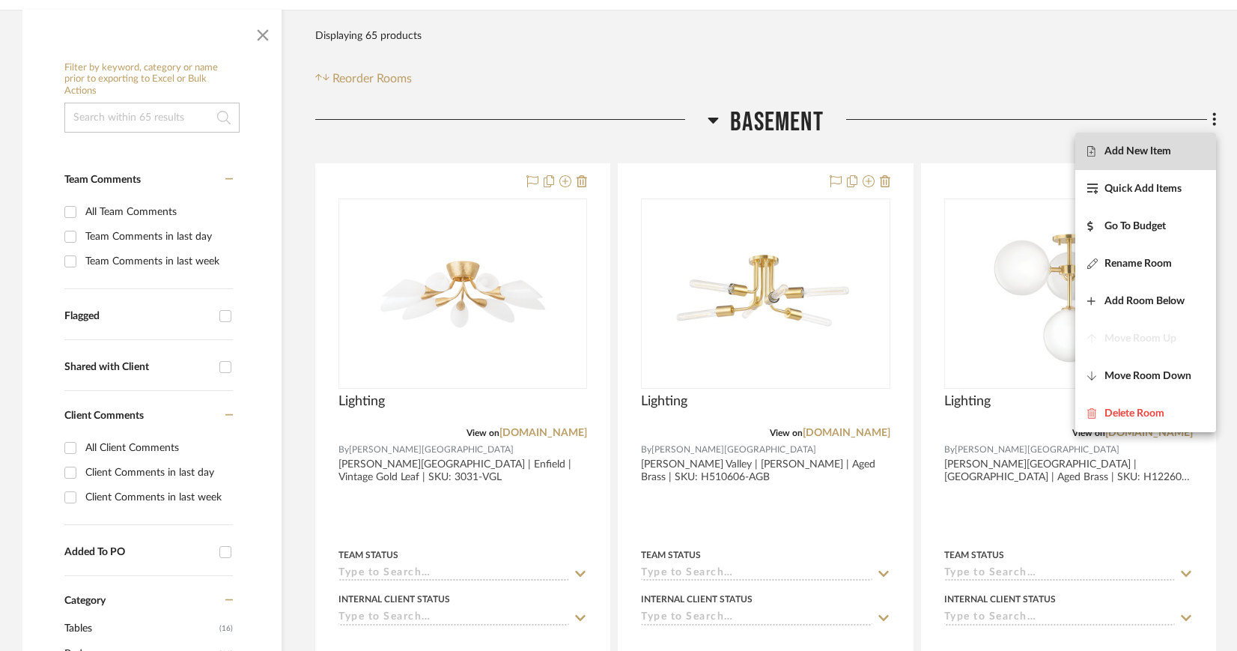
click at [1168, 151] on span "Add New Item" at bounding box center [1137, 151] width 67 height 13
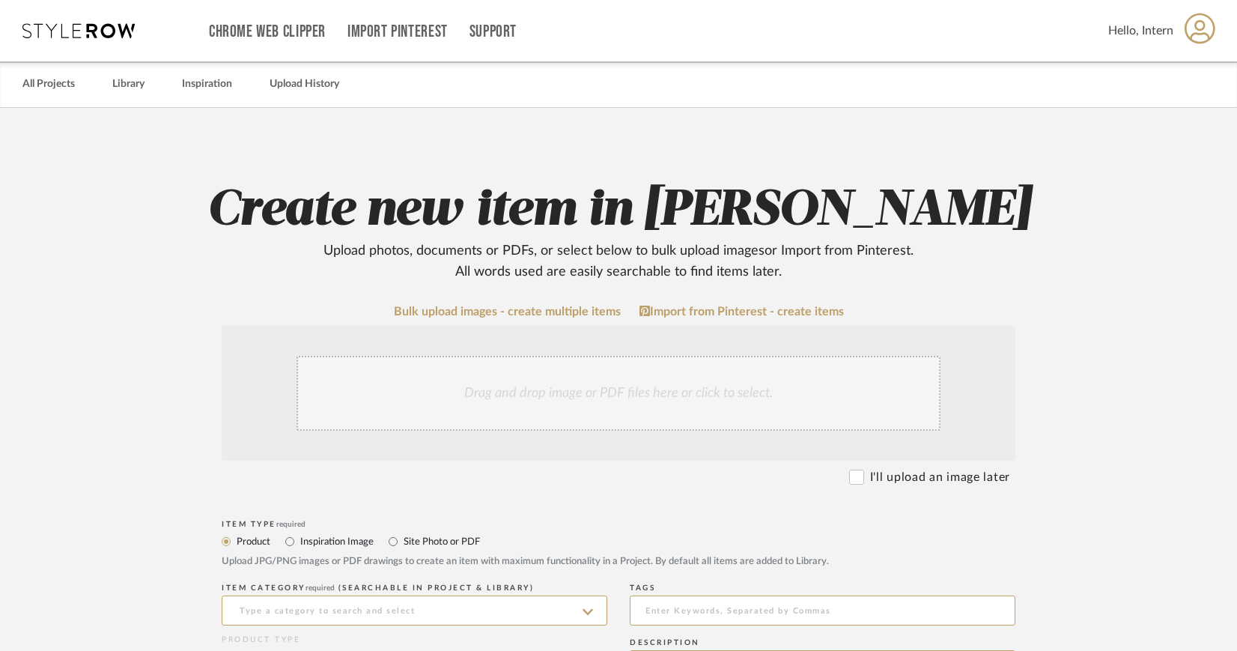
click at [597, 395] on div "Drag and drop image or PDF files here or click to select." at bounding box center [618, 393] width 644 height 75
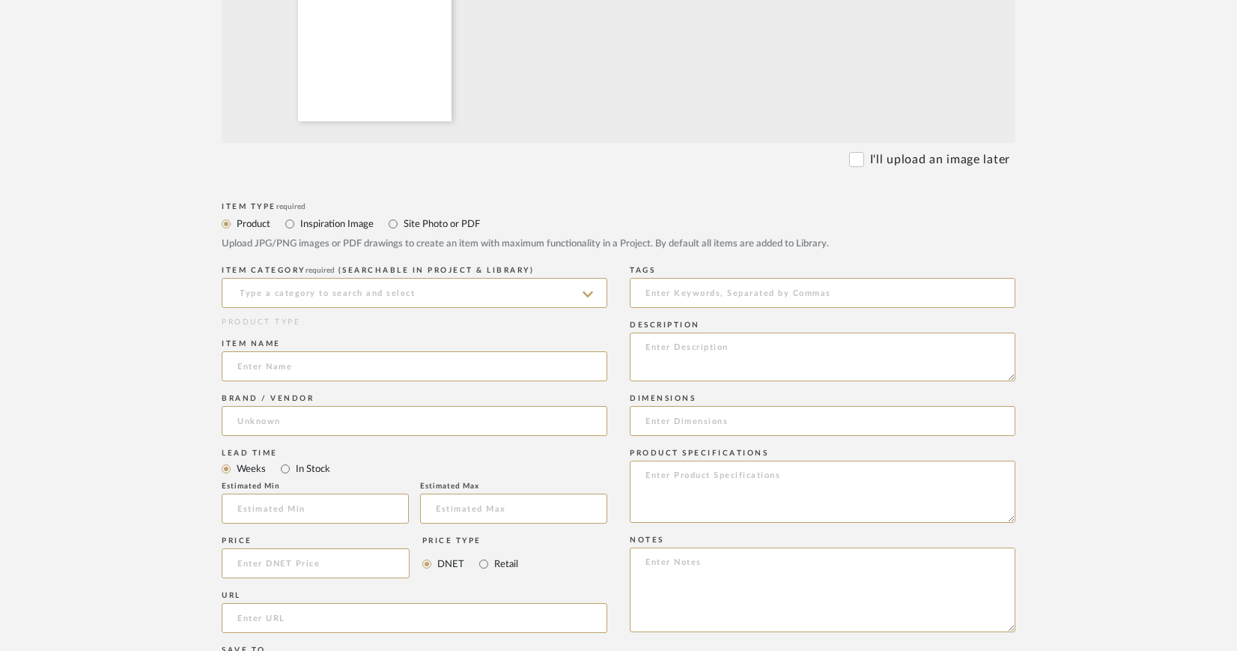
scroll to position [496, 0]
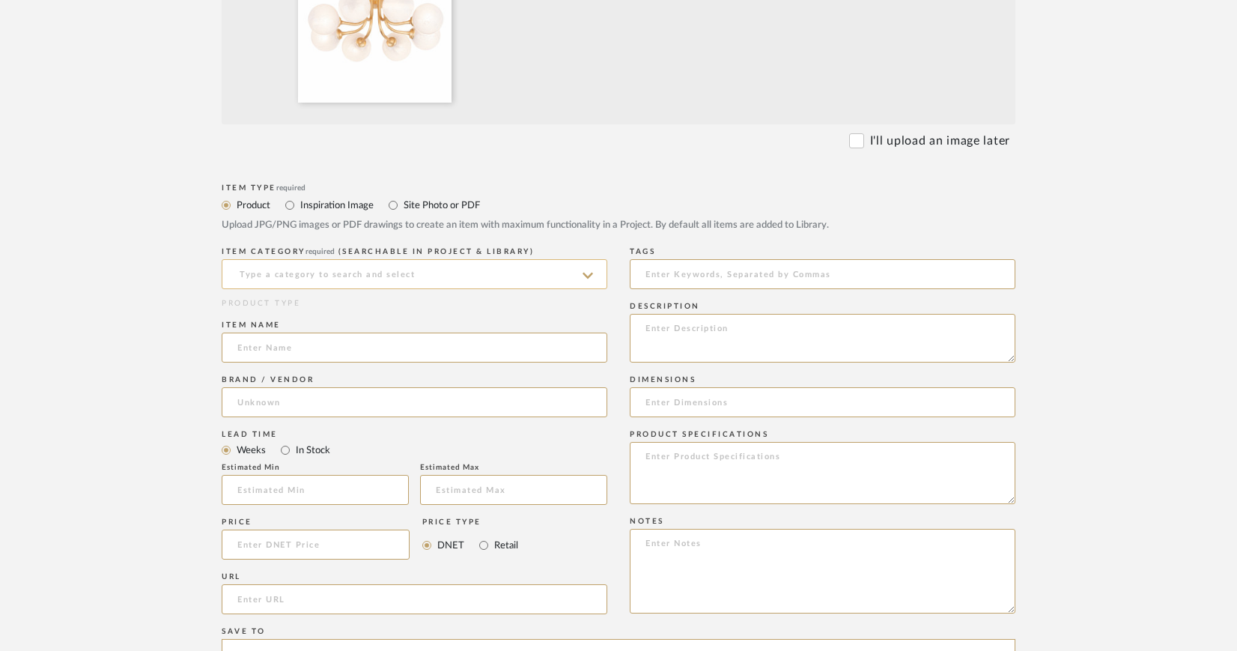
click at [586, 267] on input at bounding box center [415, 274] width 386 height 30
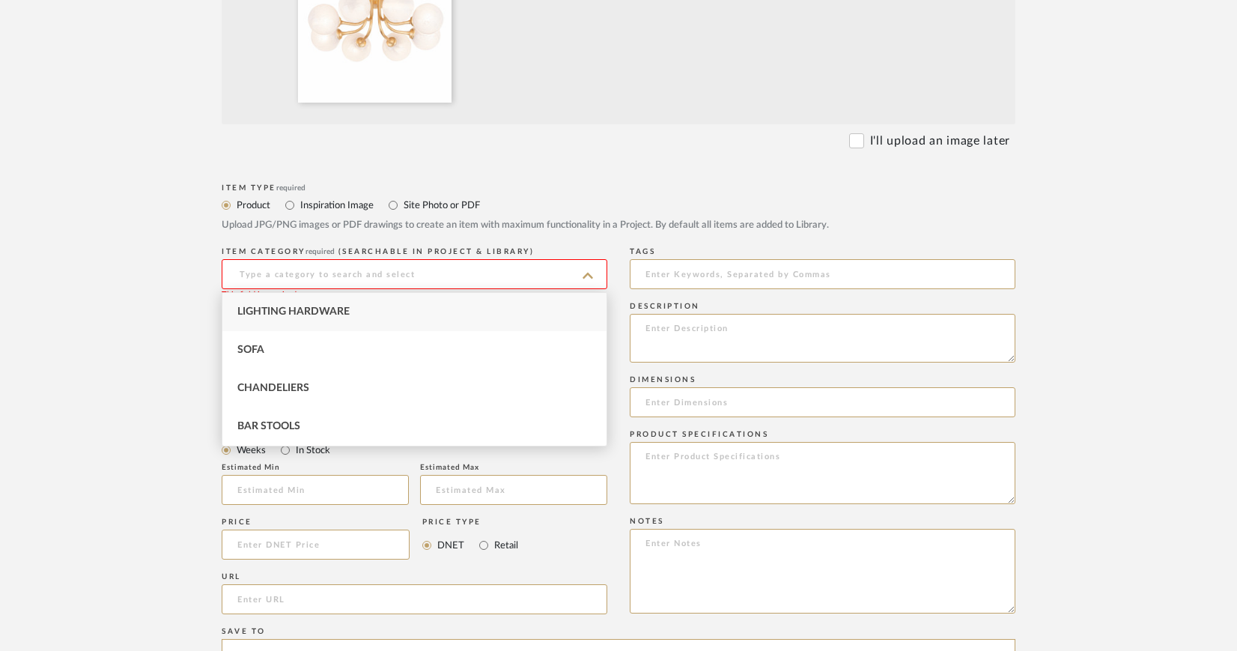
click at [358, 304] on div "Lighting Hardware" at bounding box center [414, 312] width 384 height 38
type input "Lighting Hardware"
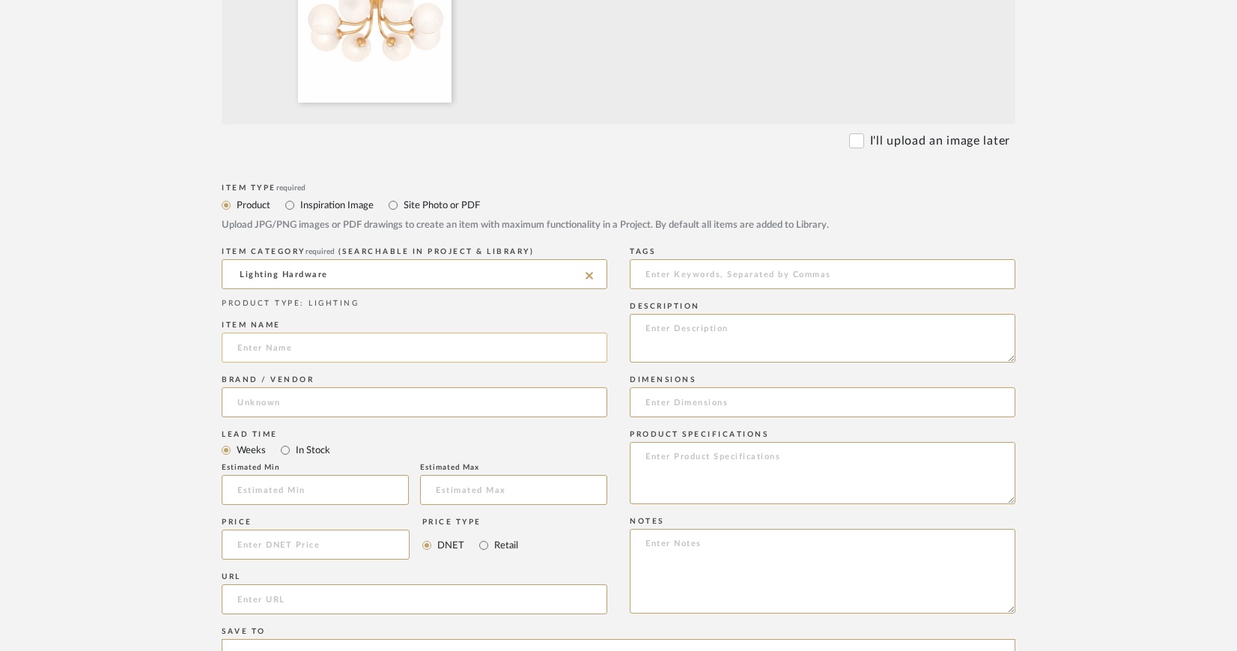
click at [320, 342] on input at bounding box center [415, 347] width 386 height 30
type input "Lighting"
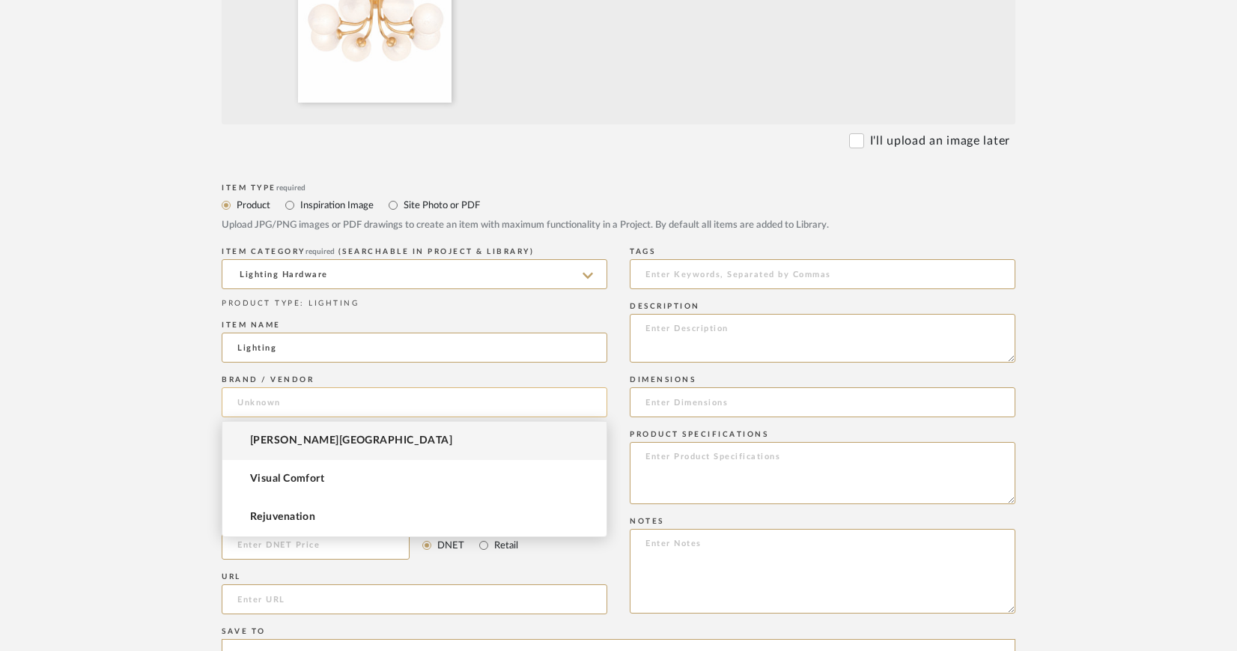
click at [311, 402] on input at bounding box center [415, 402] width 386 height 30
click at [292, 443] on span "[PERSON_NAME][GEOGRAPHIC_DATA]" at bounding box center [351, 440] width 202 height 13
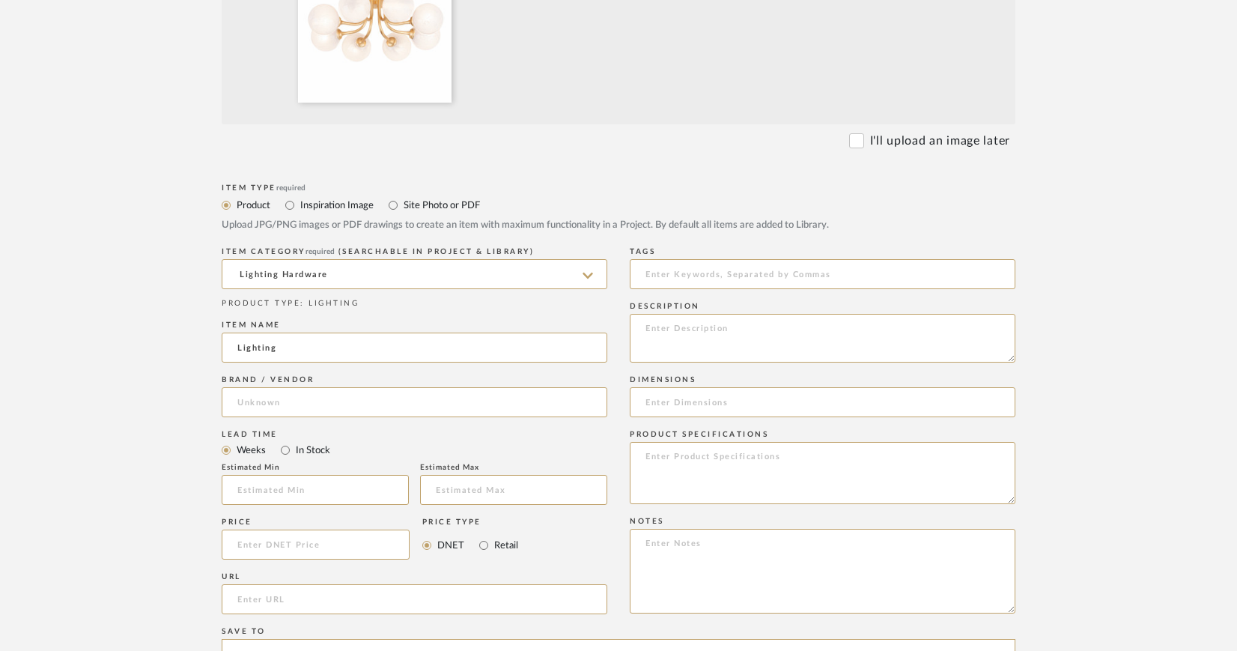
type input "[PERSON_NAME][GEOGRAPHIC_DATA]"
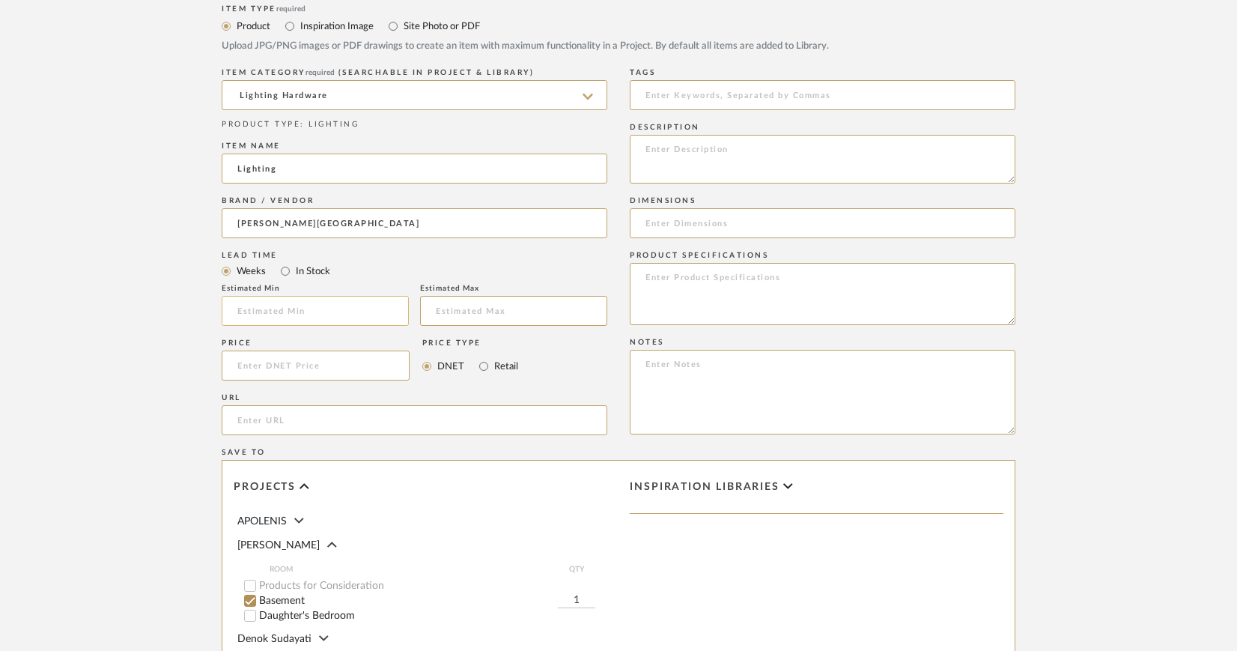
scroll to position [676, 0]
click at [294, 420] on input "url" at bounding box center [415, 419] width 386 height 30
click at [288, 416] on input "url" at bounding box center [415, 419] width 386 height 30
paste input "https://www.hvlgroup.com/Product/332-08-VGL/"
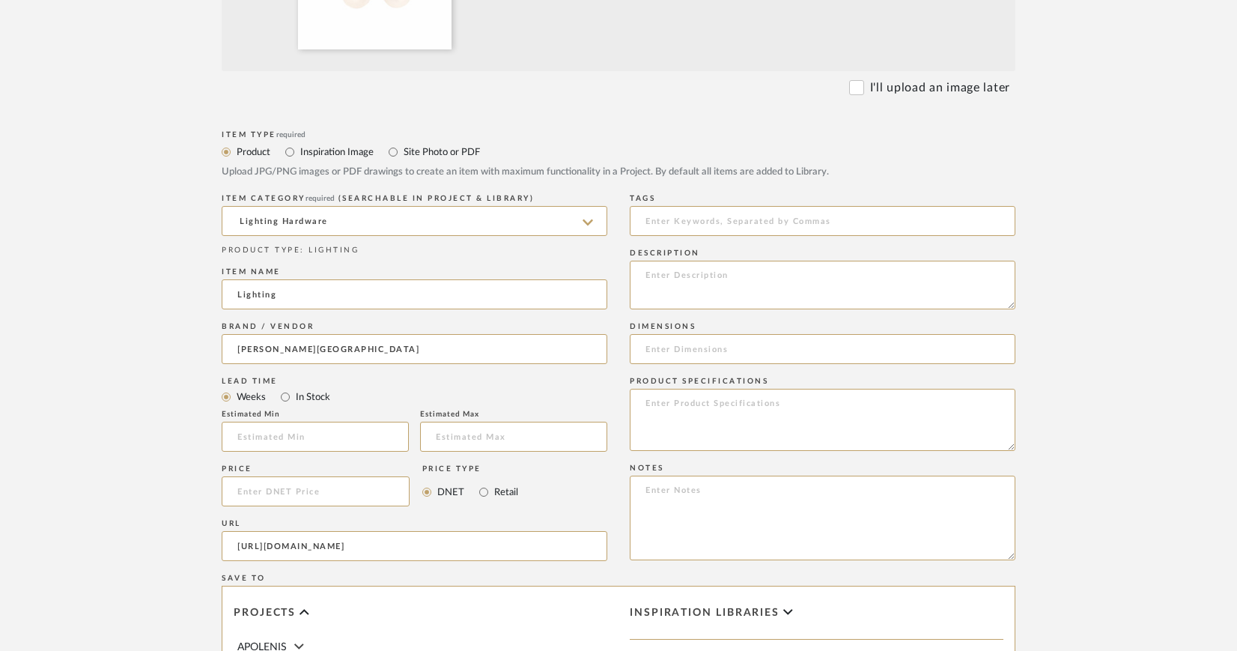
scroll to position [548, 0]
type input "https://www.hvlgroup.com/Product/332-08-VGL/"
click at [668, 268] on textarea at bounding box center [823, 285] width 386 height 49
paste textarea "Onyx SKU: 332-08-VGL"
click at [772, 277] on textarea "Hudson Valley | Onyx SKU: 332-08-VGL" at bounding box center [823, 285] width 386 height 49
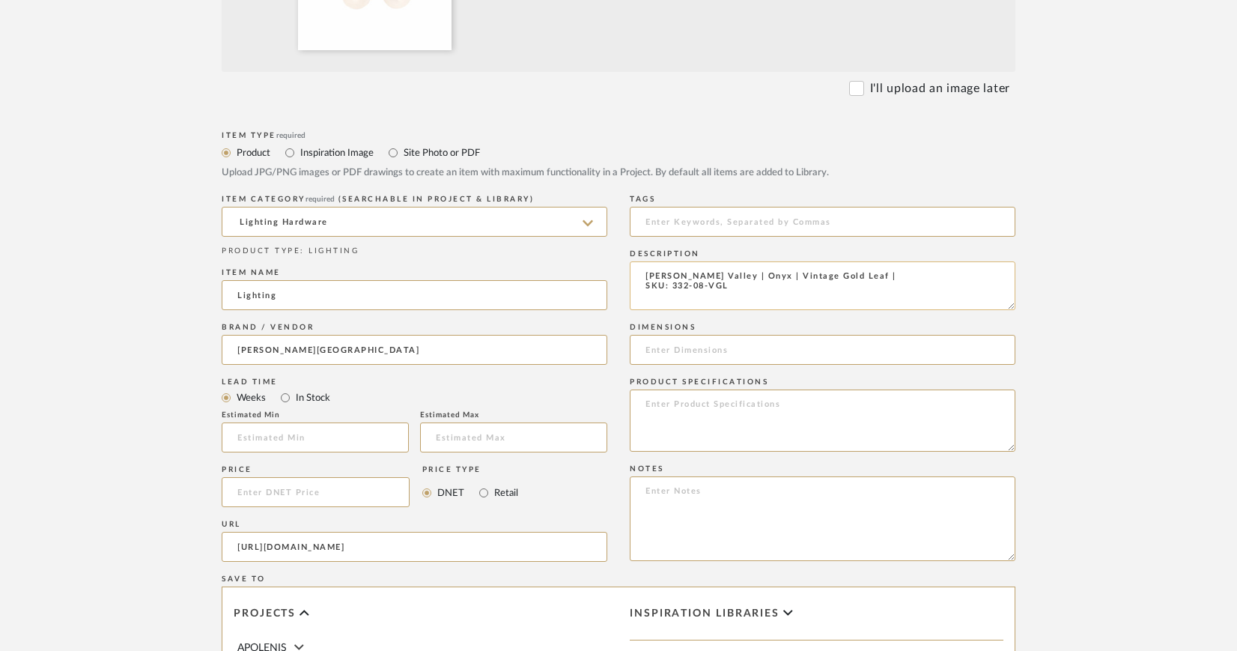
click at [645, 286] on textarea "Hudson Valley | Onyx | Vintage Gold Leaf | SKU: 332-08-VGL" at bounding box center [823, 285] width 386 height 49
type textarea "[PERSON_NAME] Valley | Onyx | Vintage Gold Leaf | SKU: 332-08-VGL"
click at [643, 341] on input at bounding box center [823, 350] width 386 height 30
click at [755, 348] on input "24.75" Diam. x 8.25" H. Shade: 5" x 5"" at bounding box center [823, 350] width 386 height 30
click at [803, 350] on input "24.75" Diam. x 8.25" H Shade: 5" x 5"" at bounding box center [823, 350] width 386 height 30
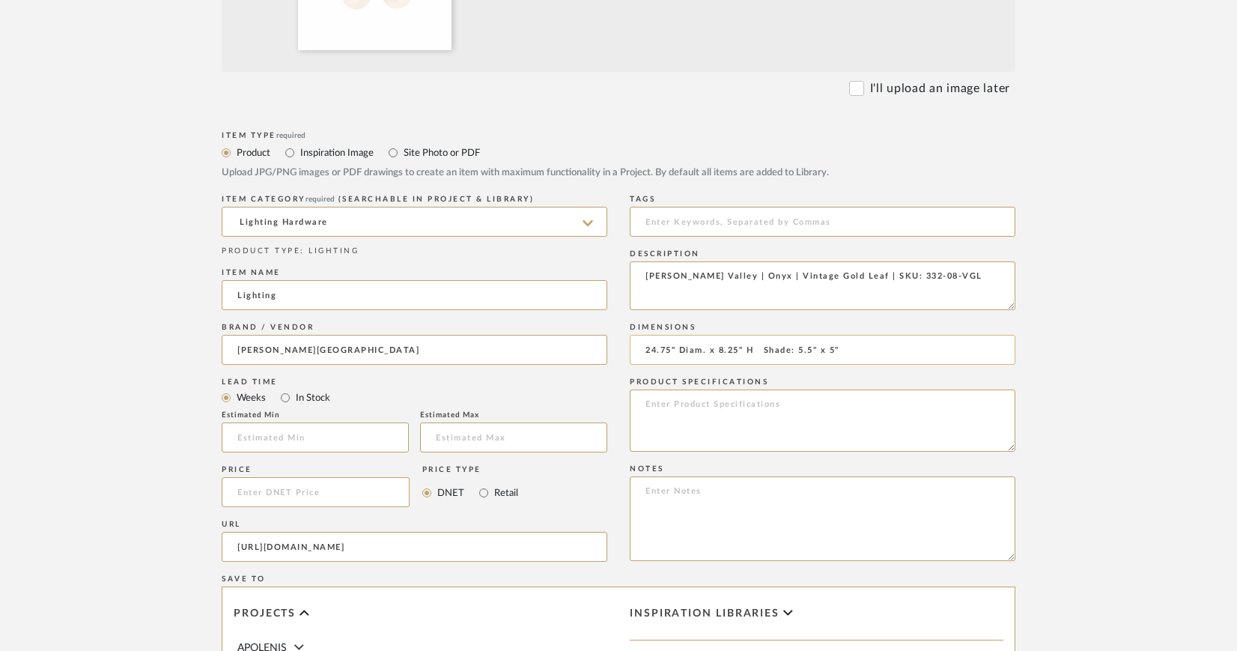
click at [834, 348] on input "24.75" Diam. x 8.25" H Shade: 5.5" x 5"" at bounding box center [823, 350] width 386 height 30
drag, startPoint x: 764, startPoint y: 347, endPoint x: 870, endPoint y: 349, distance: 106.3
click at [870, 349] on input "24.75" Diam. x 8.25" H Shade: 5.5" x 5.5"" at bounding box center [823, 350] width 386 height 30
type input "24.75" Diam. x 8.25" H"
click at [643, 401] on textarea at bounding box center [823, 420] width 386 height 62
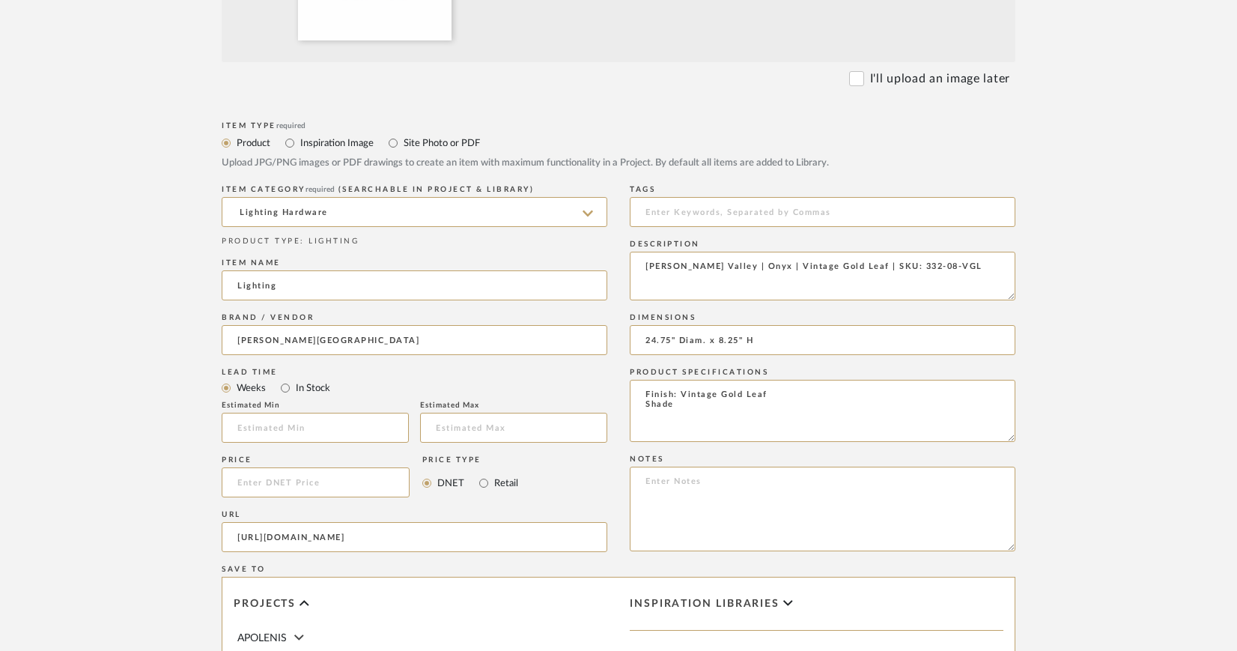
scroll to position [558, 0]
paste textarea "cloud etched inside"
click at [739, 404] on textarea "Finish: Vintage Gold Leaf Shade: Glass Cloud cloud etched inside" at bounding box center [823, 411] width 386 height 62
drag, startPoint x: 806, startPoint y: 402, endPoint x: 915, endPoint y: 408, distance: 108.7
click at [915, 408] on textarea "Finish: Vintage Gold Leaf Shade: Glass Cloud Etched Inside cloud etched inside" at bounding box center [823, 411] width 386 height 62
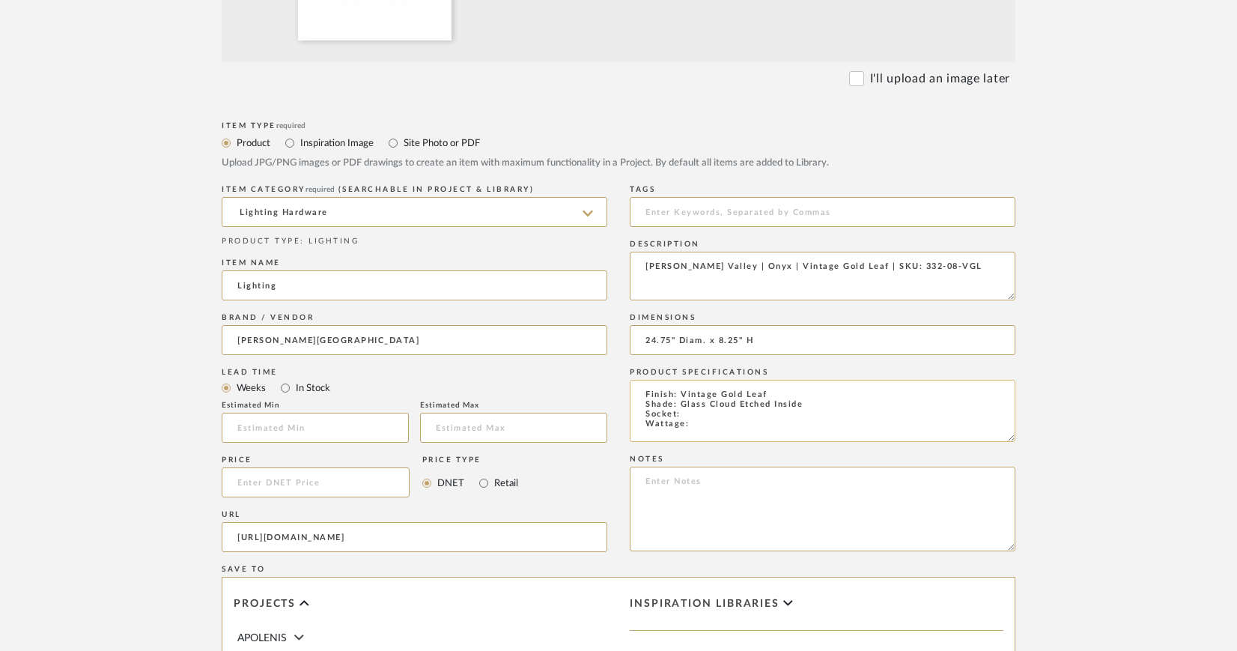
click at [726, 416] on textarea "Finish: Vintage Gold Leaf Shade: Glass Cloud Etched Inside Socket: Wattage:" at bounding box center [823, 411] width 386 height 62
click at [723, 424] on textarea "Finish: Vintage Gold Leaf Shade: Glass Cloud Etched Inside Socket: G9 LED Watta…" at bounding box center [823, 411] width 386 height 62
type textarea "Finish: Vintage Gold Leaf Shade: Glass Cloud Etched Inside Socket: G9 LED Watta…"
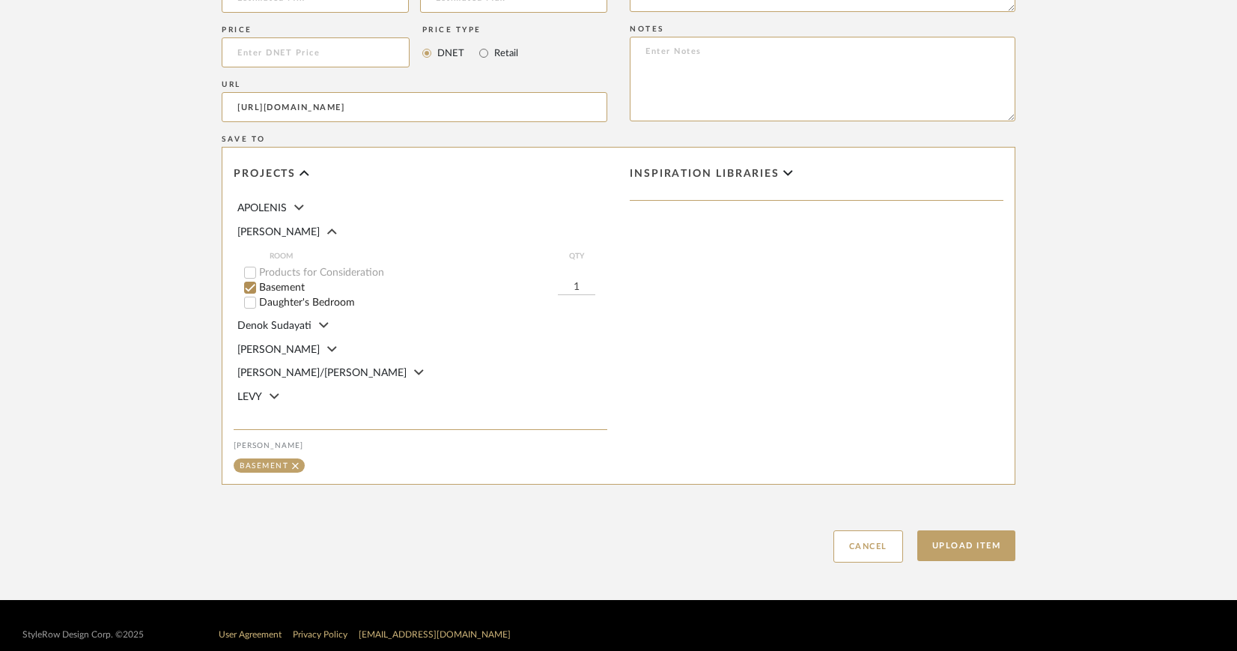
scroll to position [1006, 0]
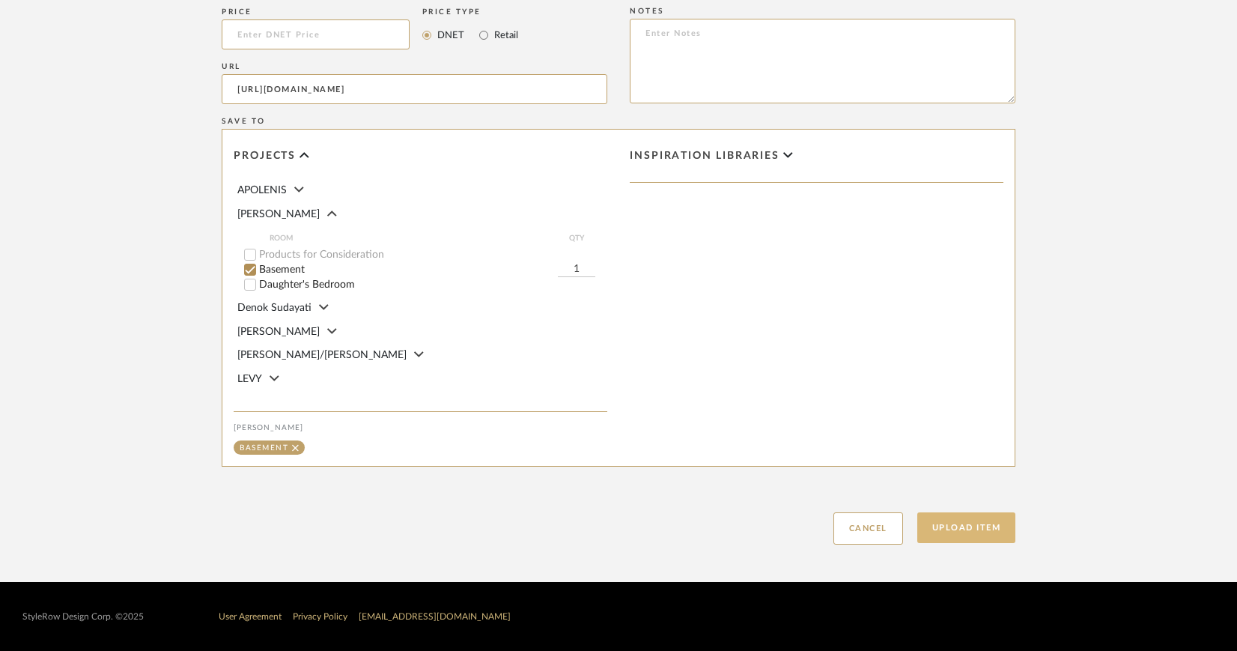
click at [965, 521] on button "Upload Item" at bounding box center [966, 527] width 99 height 31
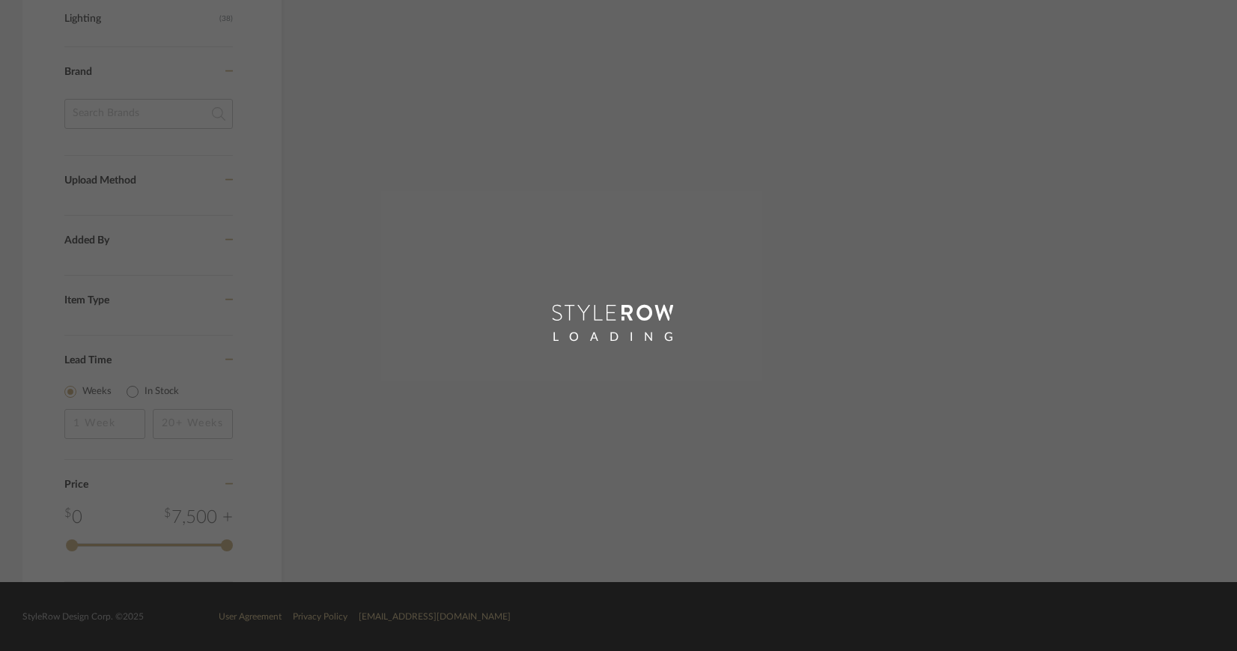
scroll to position [892, 0]
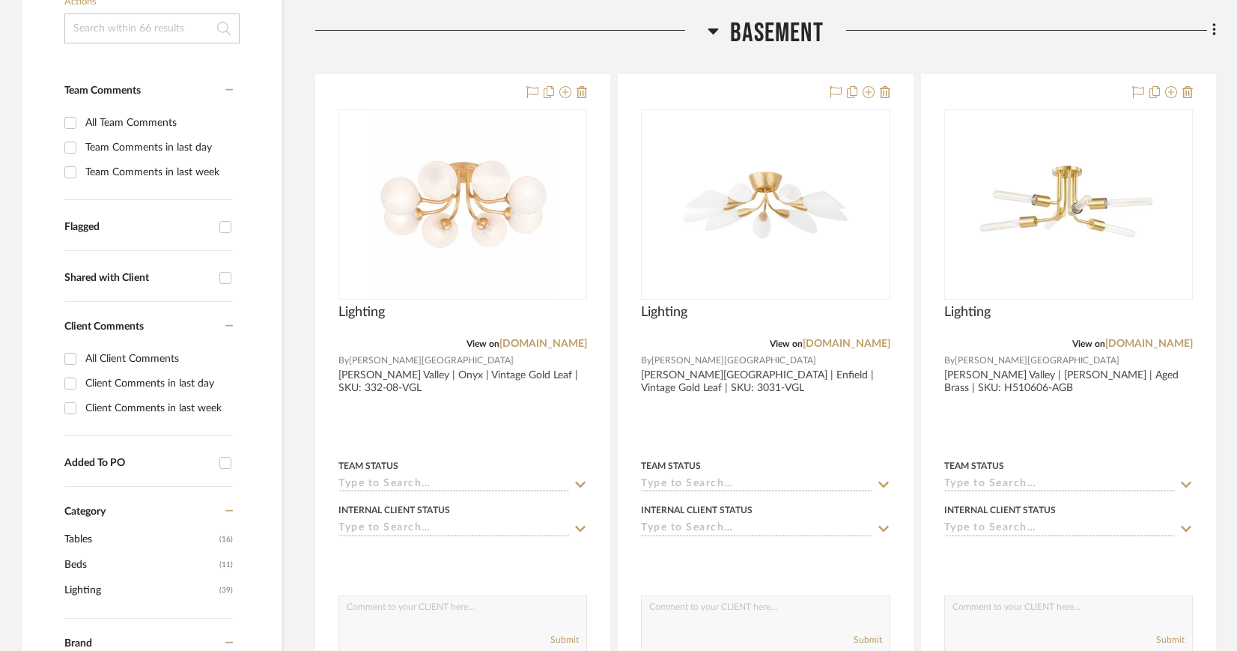
scroll to position [351, 0]
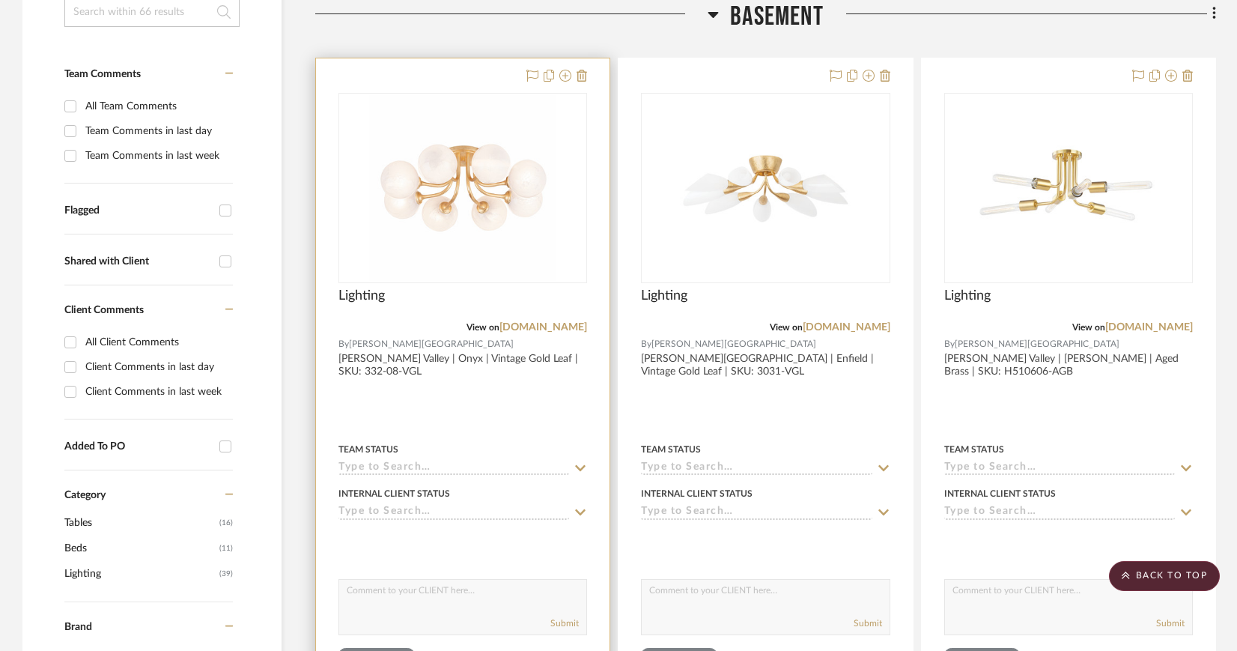
click at [477, 192] on img "0" at bounding box center [462, 187] width 187 height 187
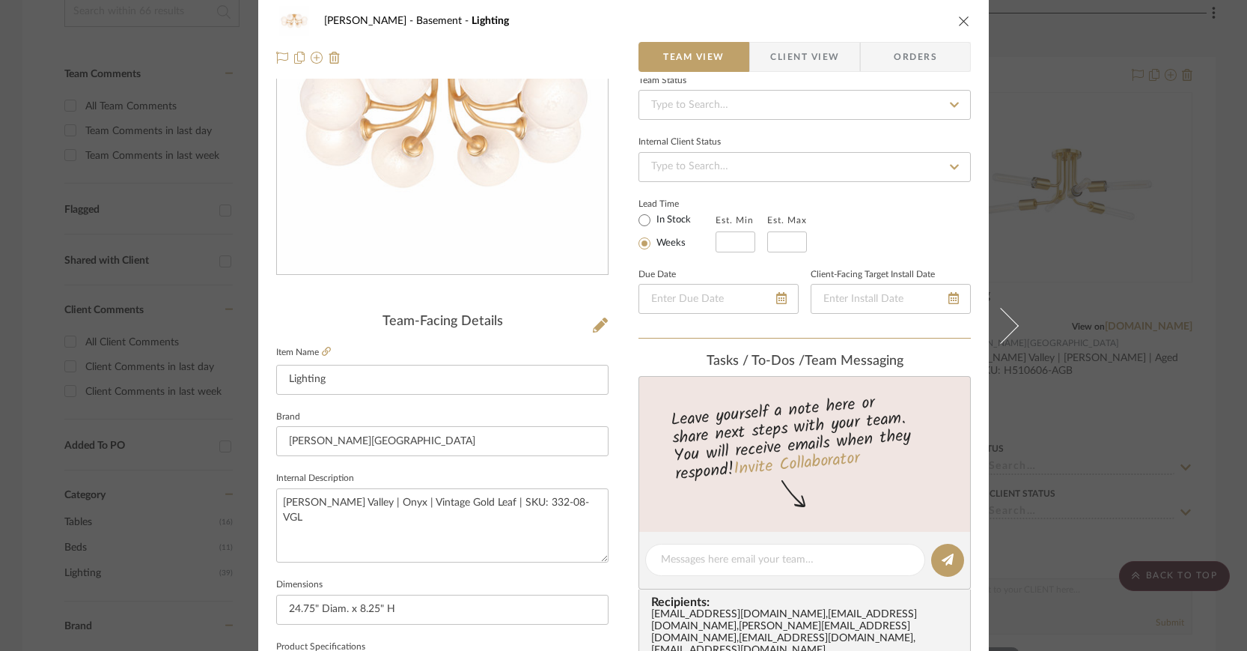
scroll to position [0, 0]
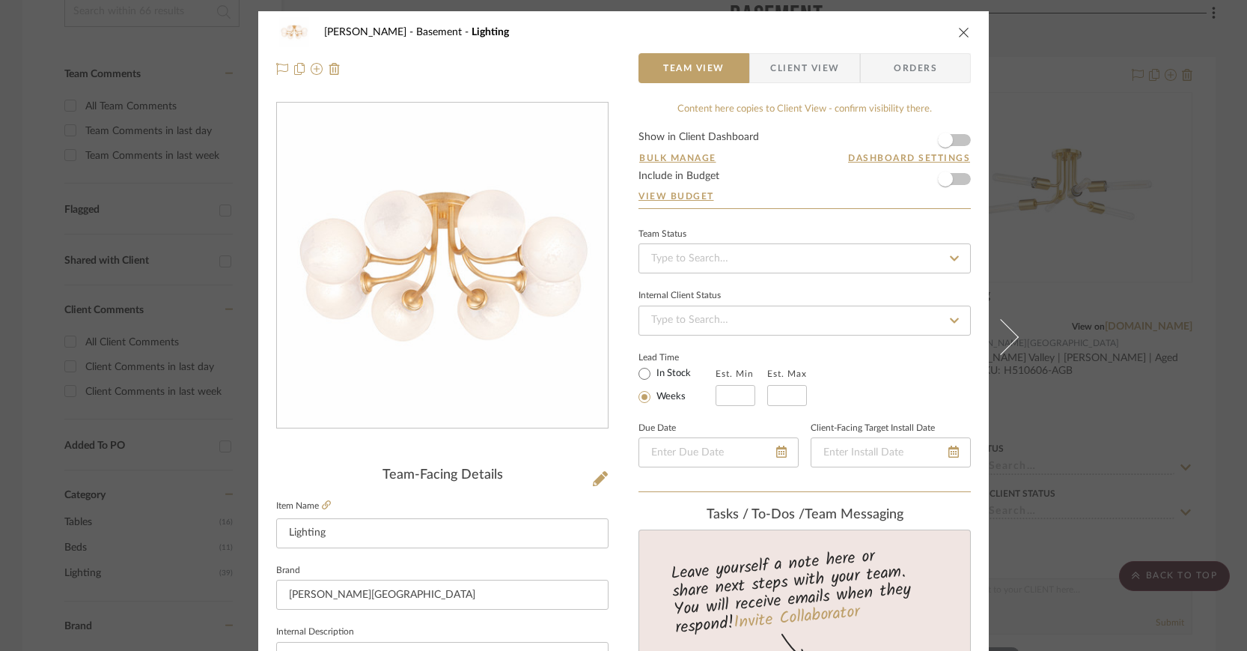
click at [958, 28] on icon "close" at bounding box center [964, 32] width 12 height 12
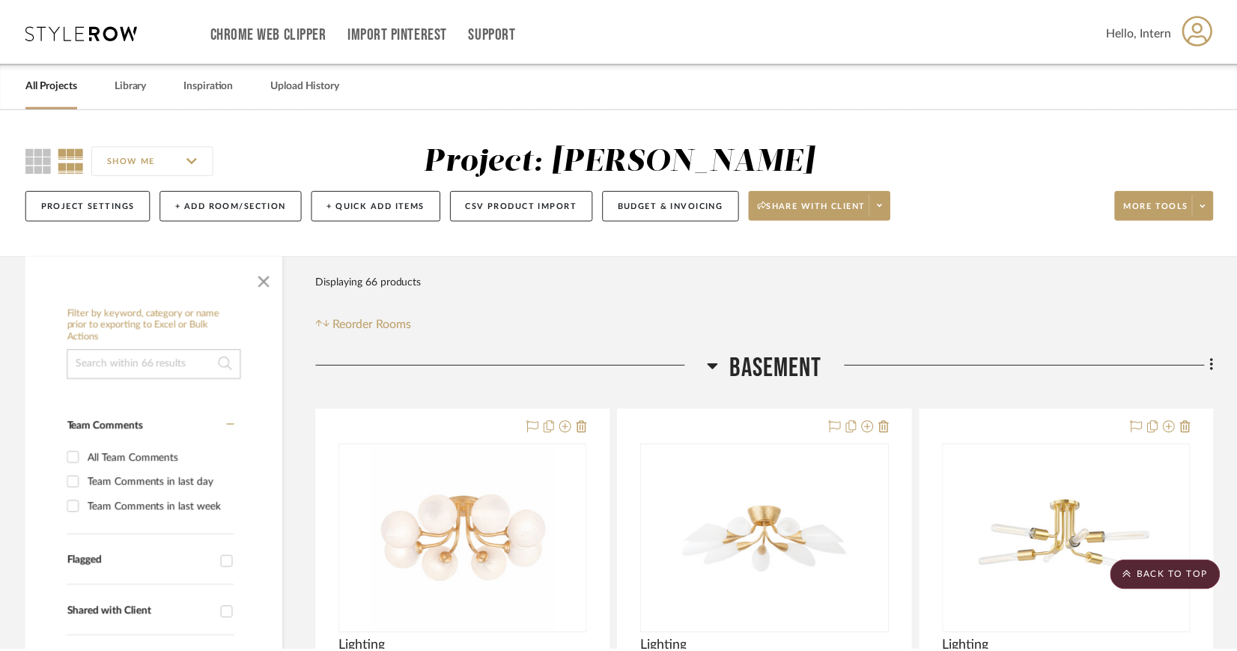
scroll to position [351, 0]
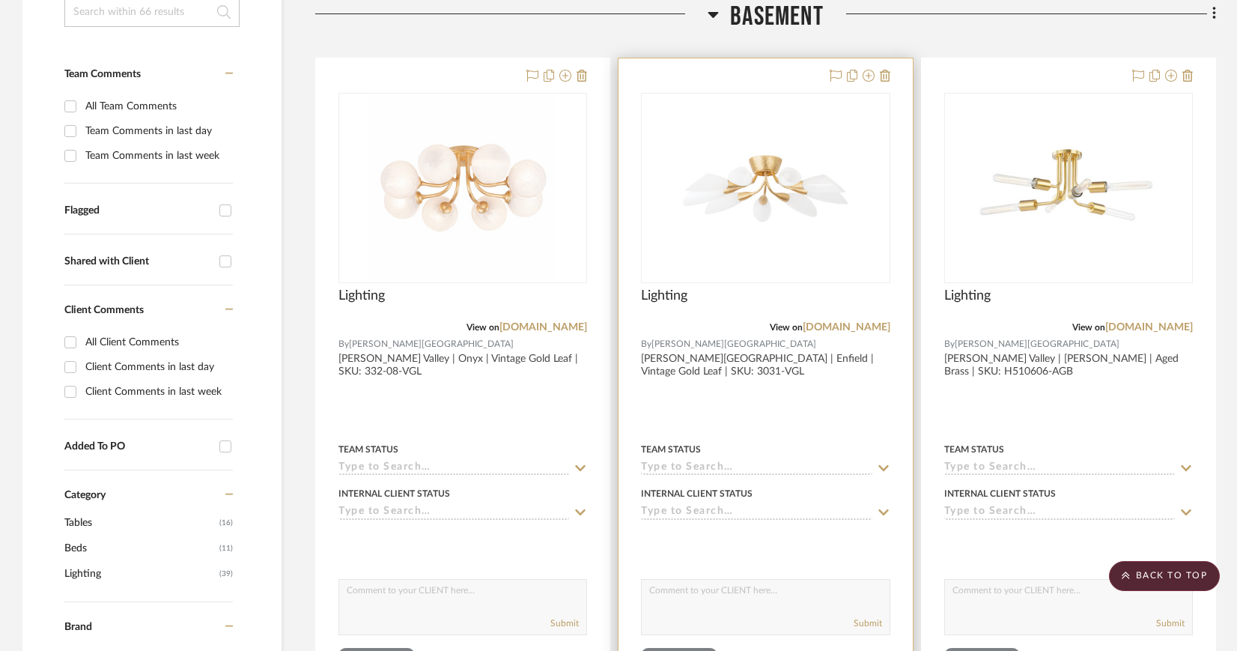
click at [756, 183] on img "0" at bounding box center [765, 187] width 187 height 187
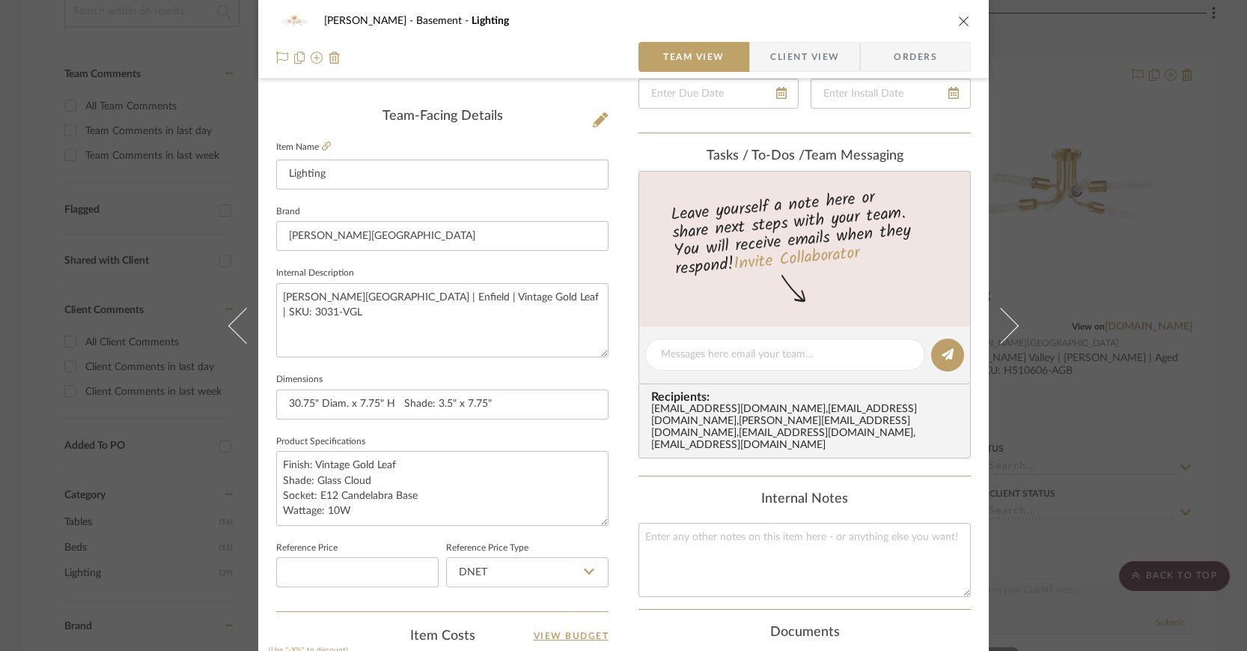
scroll to position [124, 0]
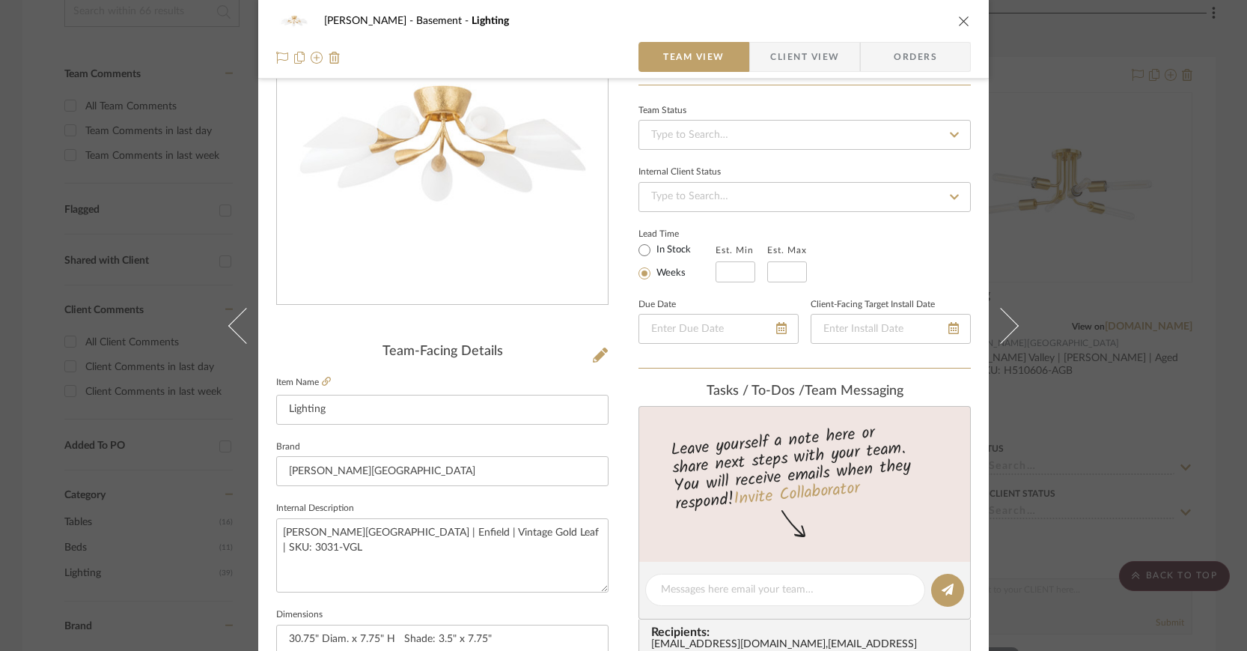
click at [959, 16] on icon "close" at bounding box center [964, 21] width 12 height 12
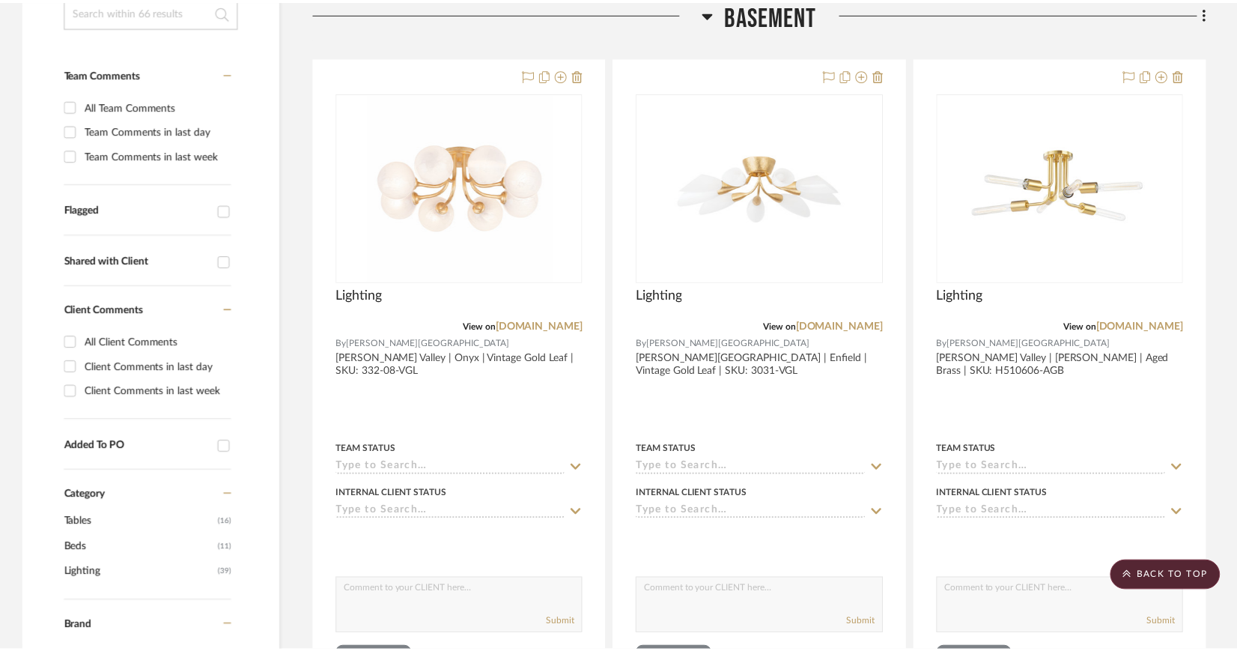
scroll to position [351, 0]
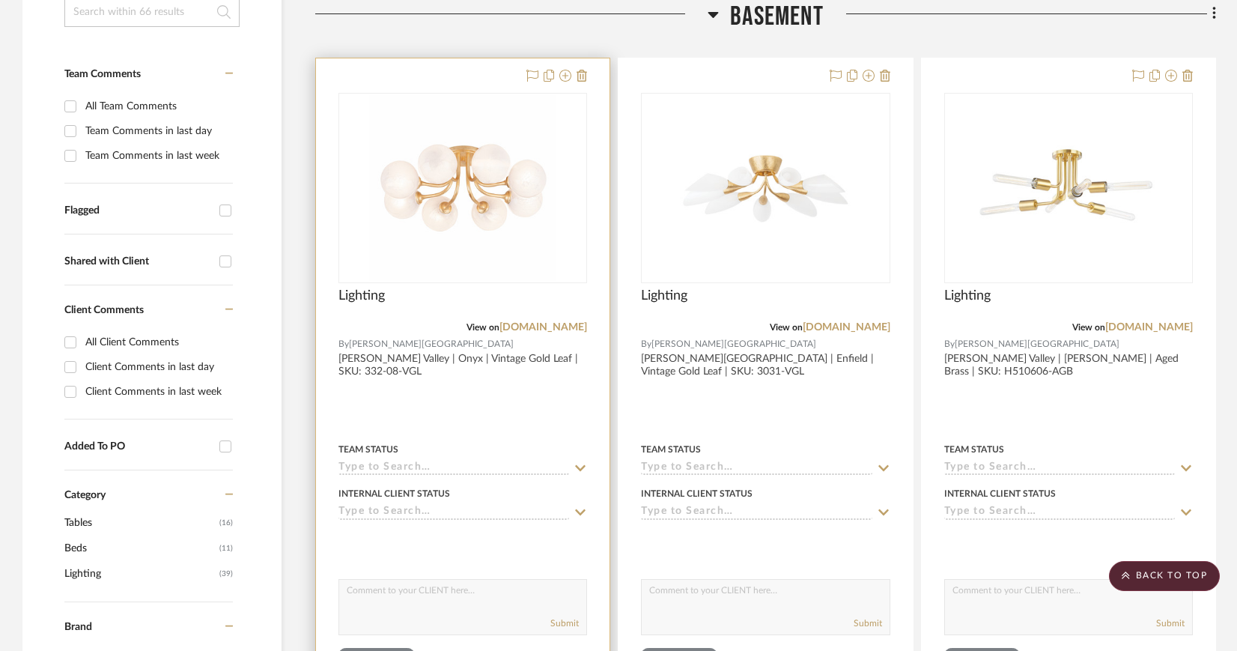
click at [481, 182] on img "0" at bounding box center [462, 187] width 187 height 187
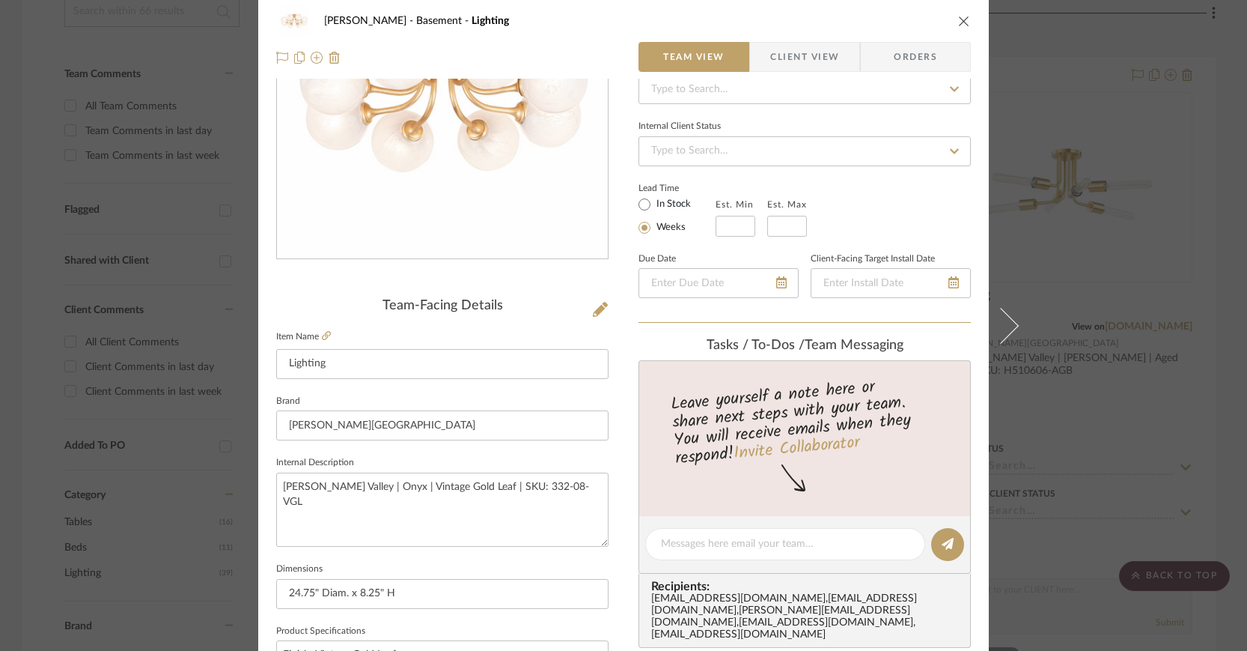
scroll to position [0, 0]
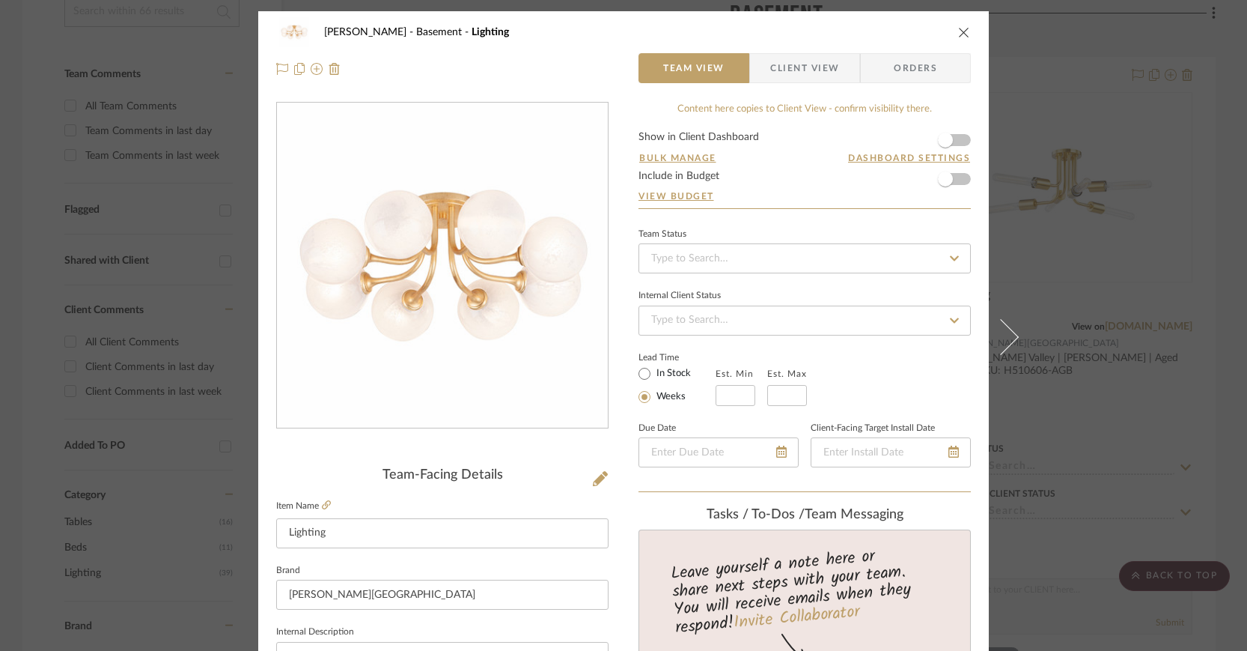
click at [798, 69] on span "Client View" at bounding box center [804, 68] width 69 height 30
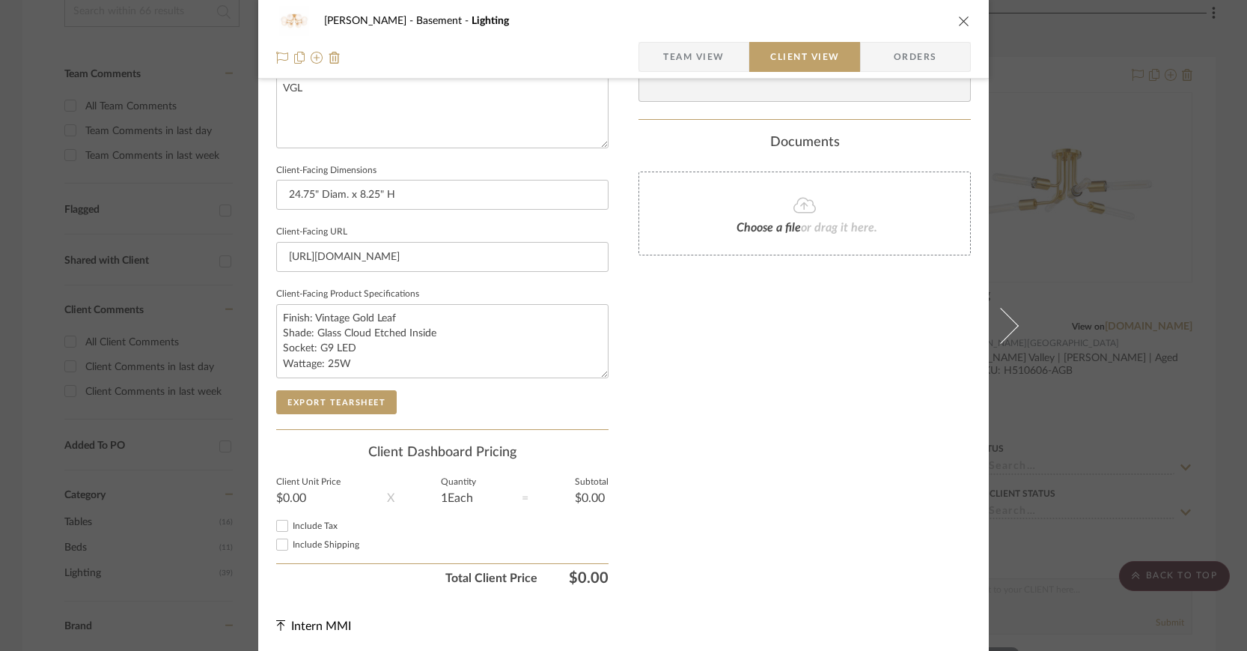
scroll to position [582, 0]
click at [962, 19] on icon "close" at bounding box center [964, 21] width 12 height 12
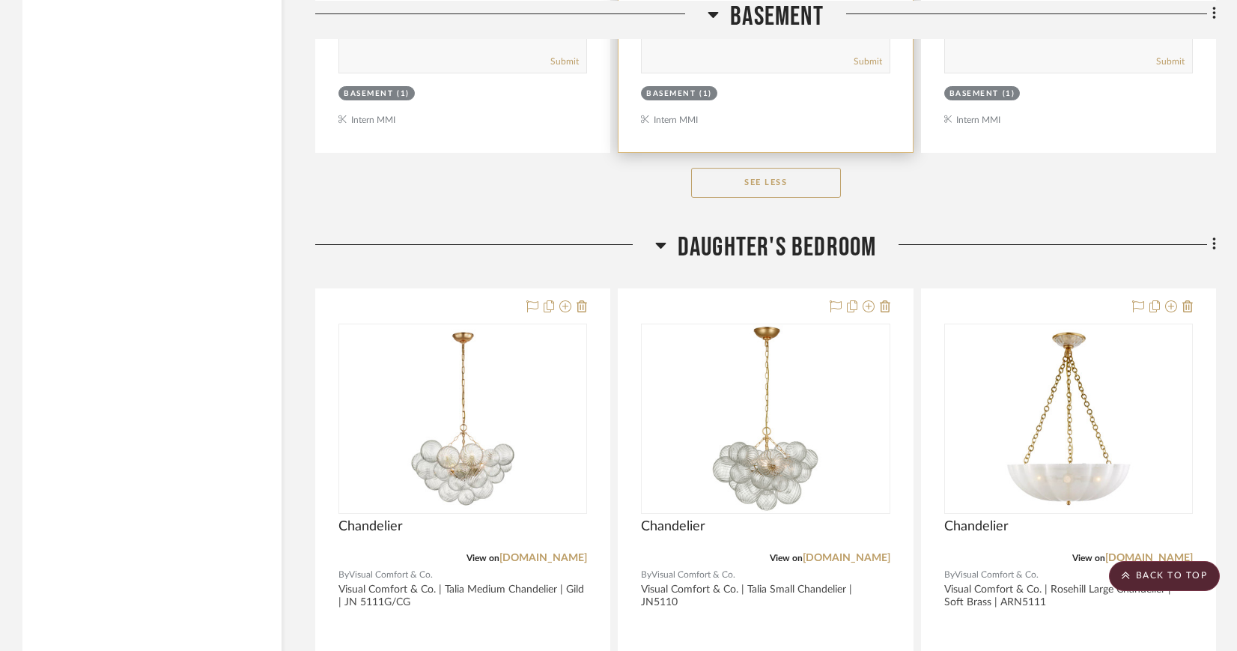
scroll to position [2921, 0]
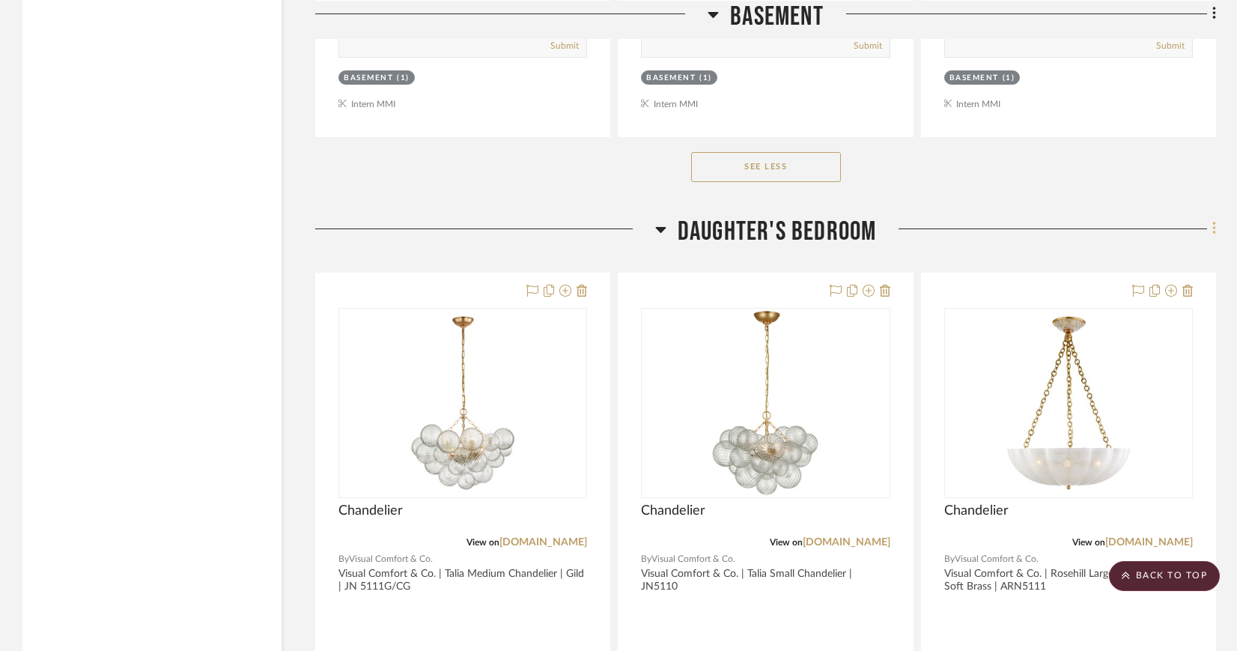
click at [1212, 223] on icon at bounding box center [1214, 228] width 4 height 16
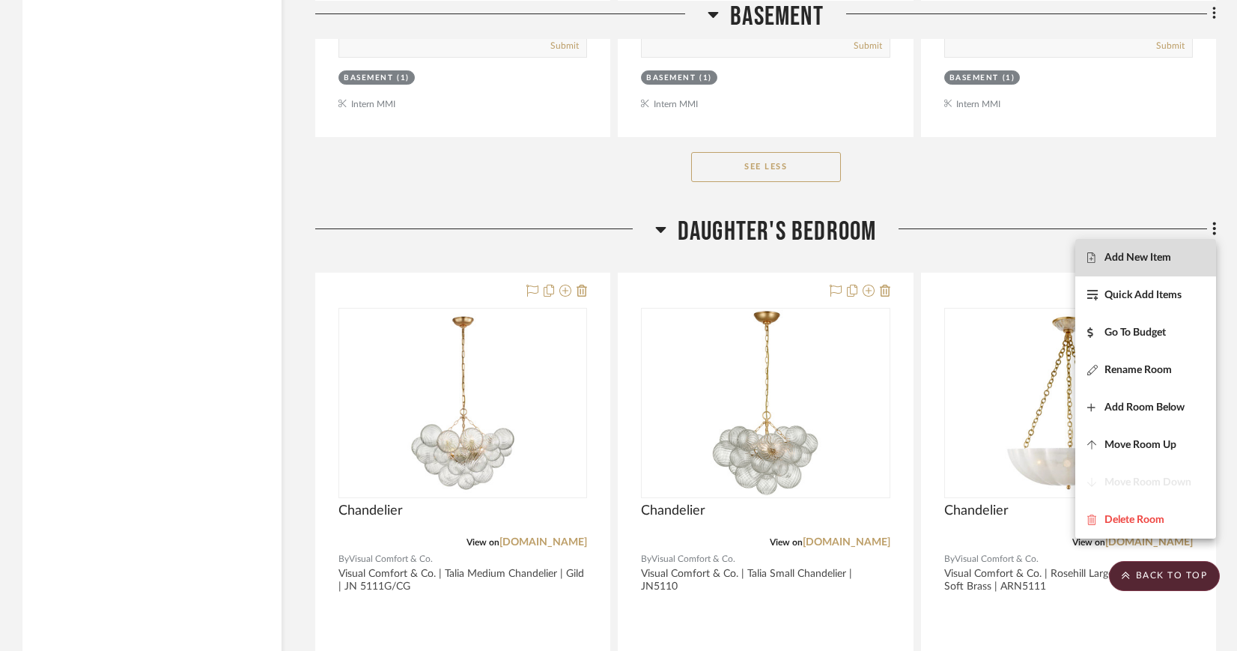
click at [1166, 254] on span "Add New Item" at bounding box center [1137, 258] width 67 height 13
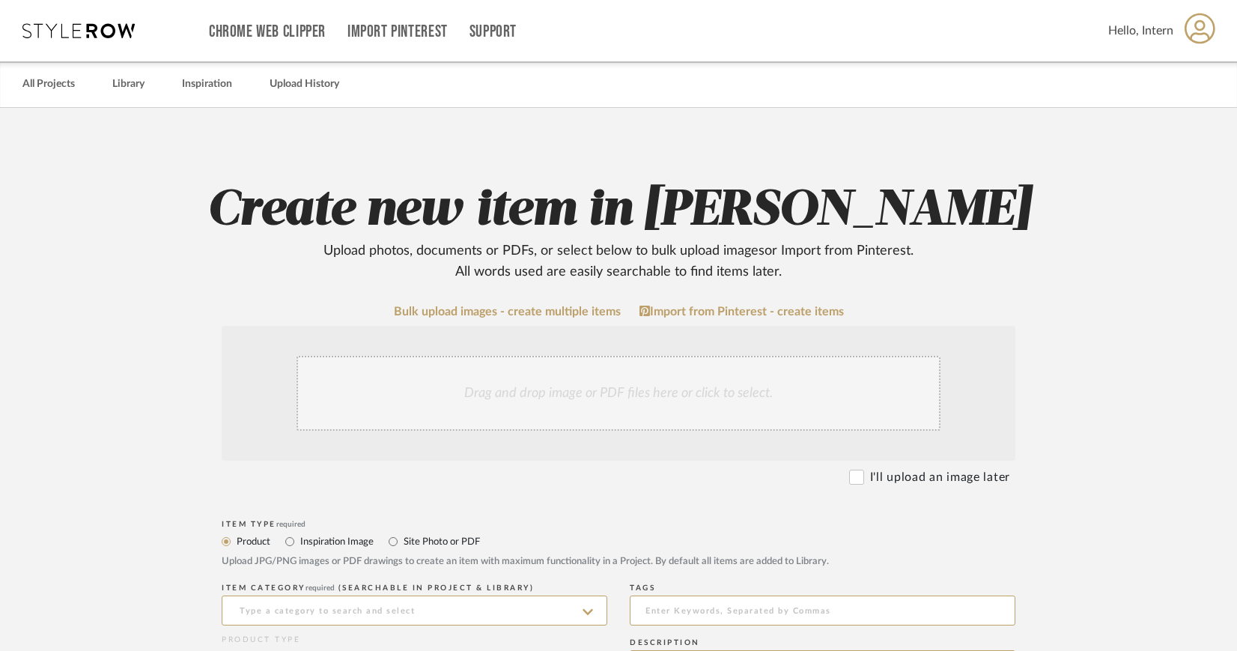
click at [583, 378] on div "Drag and drop image or PDF files here or click to select." at bounding box center [618, 393] width 644 height 75
click at [660, 388] on div "Drag and drop image or PDF files here or click to select." at bounding box center [618, 393] width 644 height 75
click at [625, 387] on div "Drag and drop image or PDF files here or click to select." at bounding box center [618, 393] width 644 height 75
click at [644, 378] on div "Drag and drop image or PDF files here or click to select." at bounding box center [618, 393] width 644 height 75
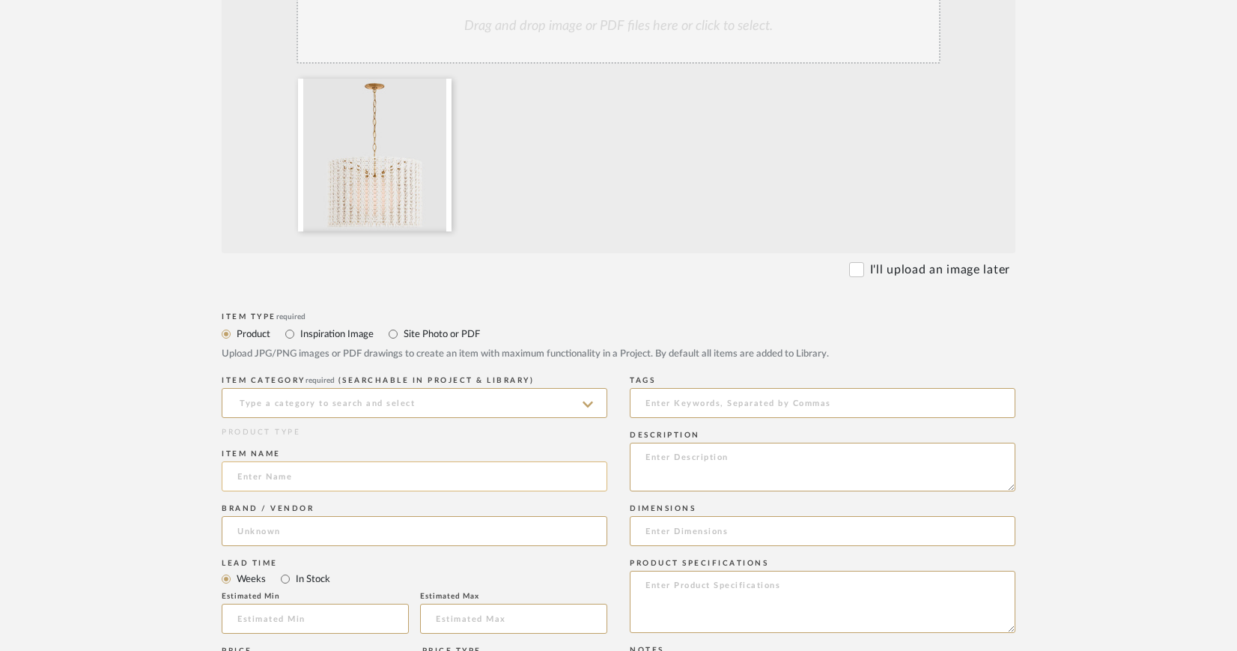
scroll to position [389, 0]
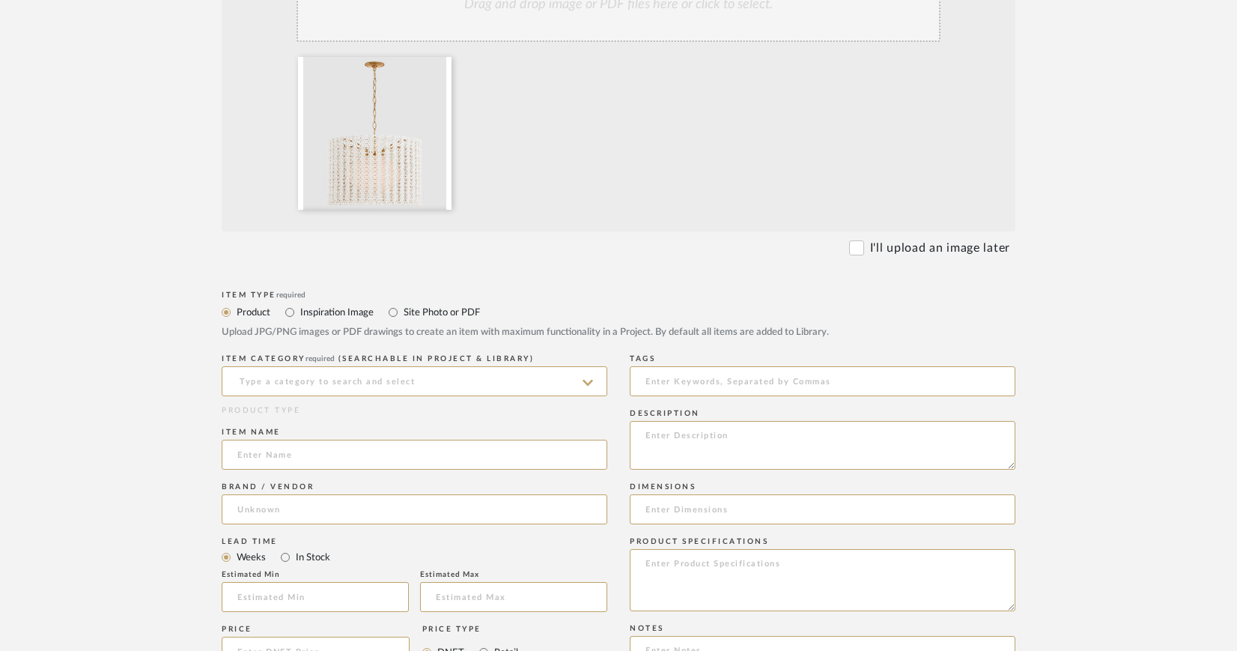
click at [589, 382] on icon at bounding box center [588, 383] width 10 height 6
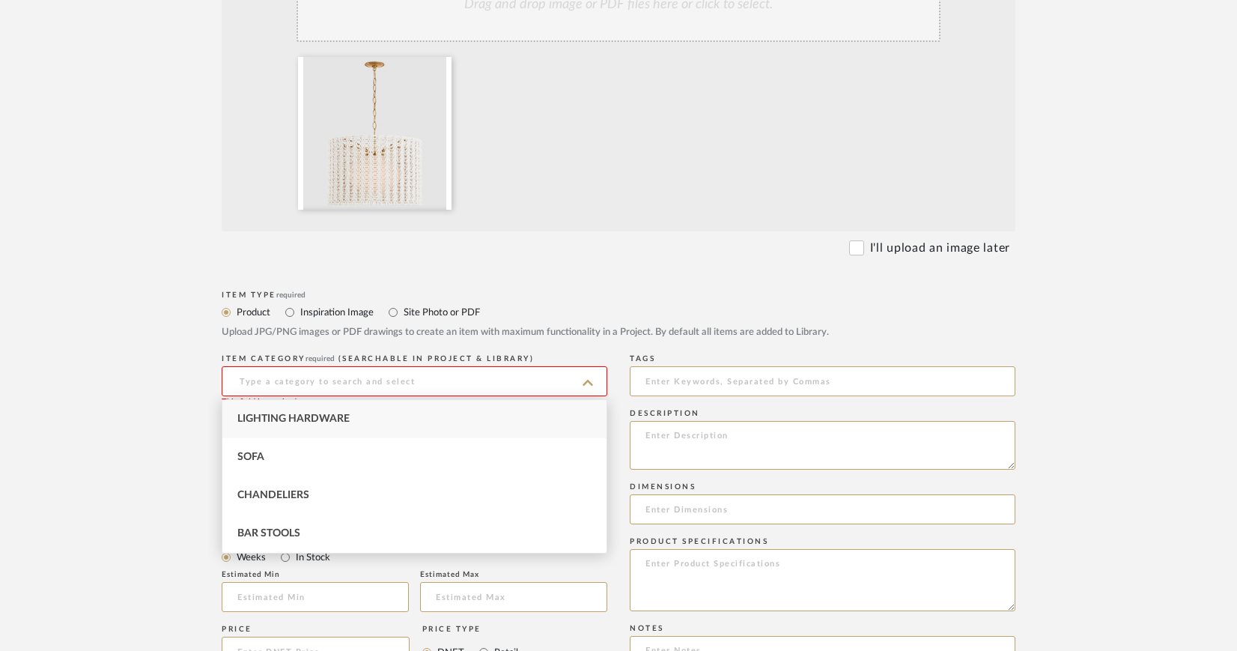
click at [345, 416] on span "Lighting Hardware" at bounding box center [293, 418] width 112 height 10
type input "Lighting Hardware"
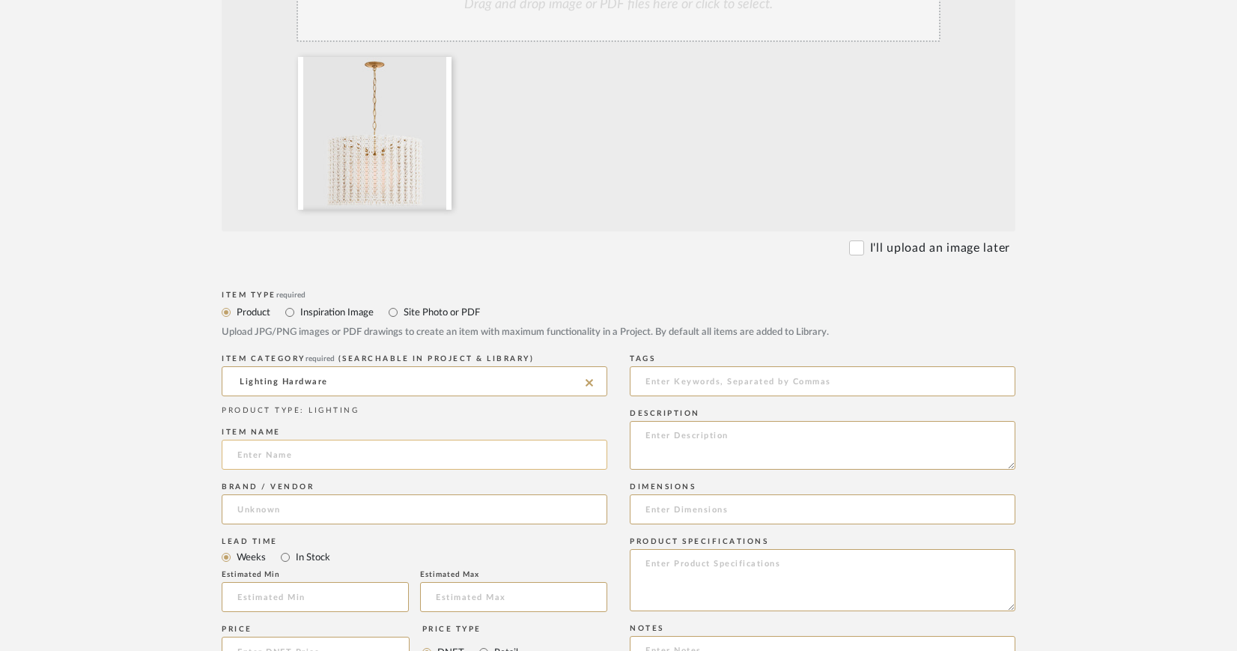
click at [282, 452] on input at bounding box center [415, 455] width 386 height 30
type input "Lighting"
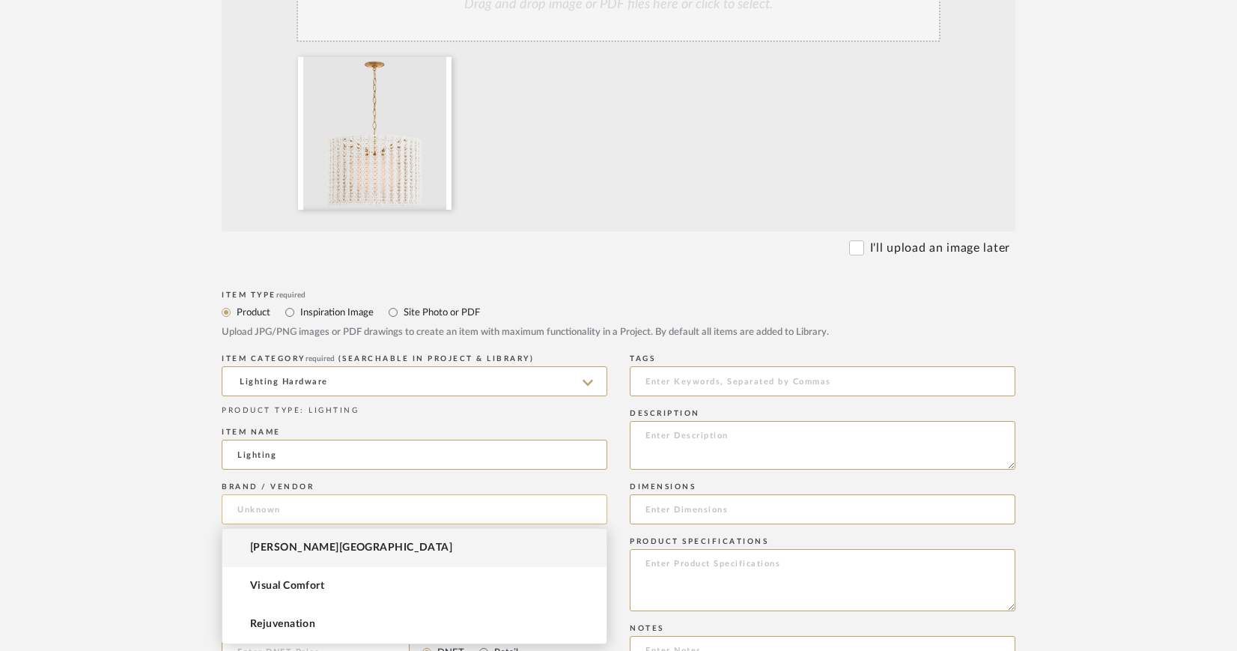
click at [358, 506] on input at bounding box center [415, 509] width 386 height 30
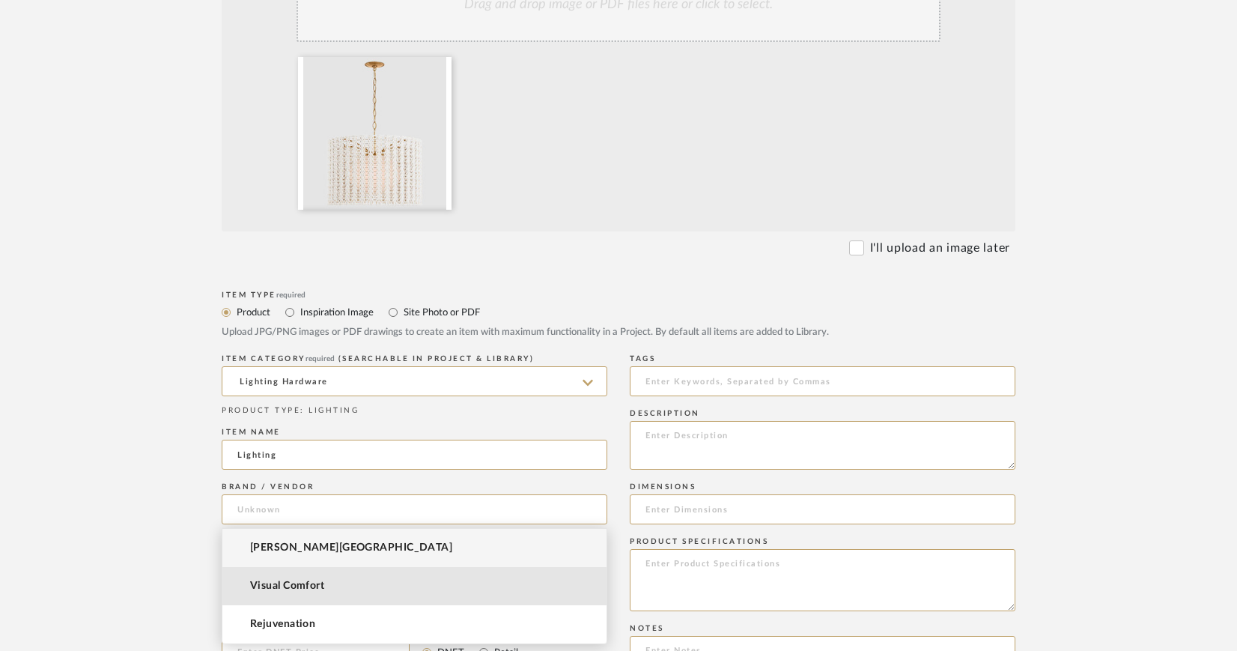
click at [328, 586] on mat-option "Visual Comfort" at bounding box center [414, 586] width 384 height 38
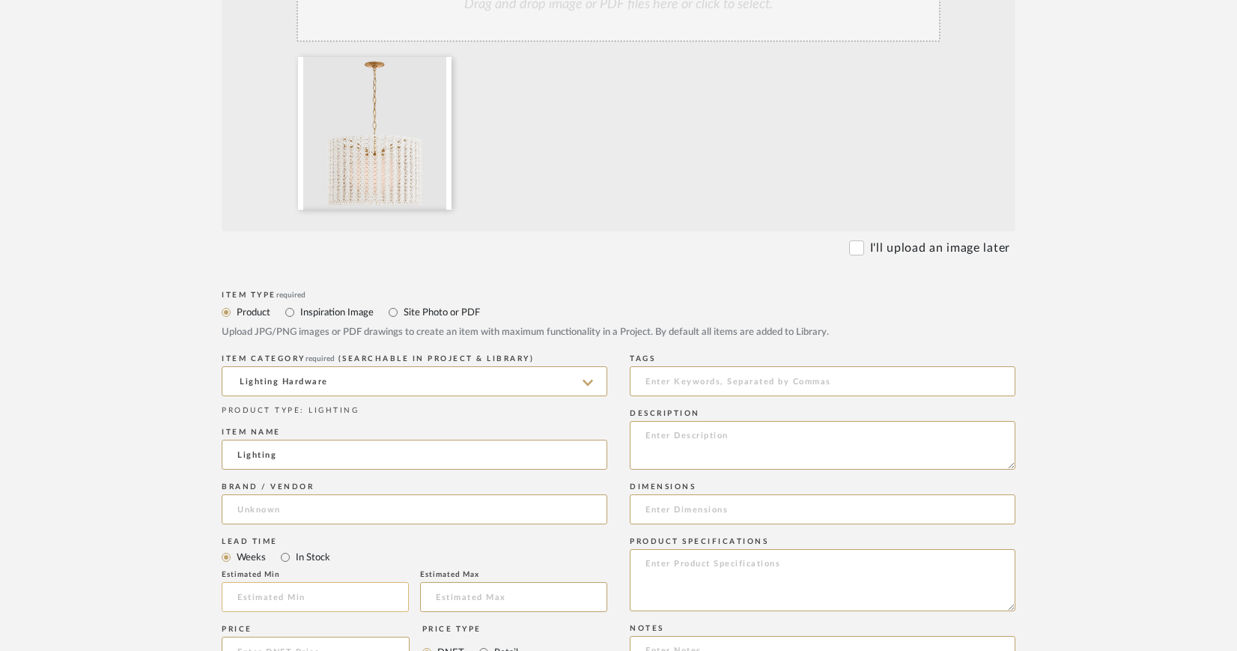
type input "Visual Comfort"
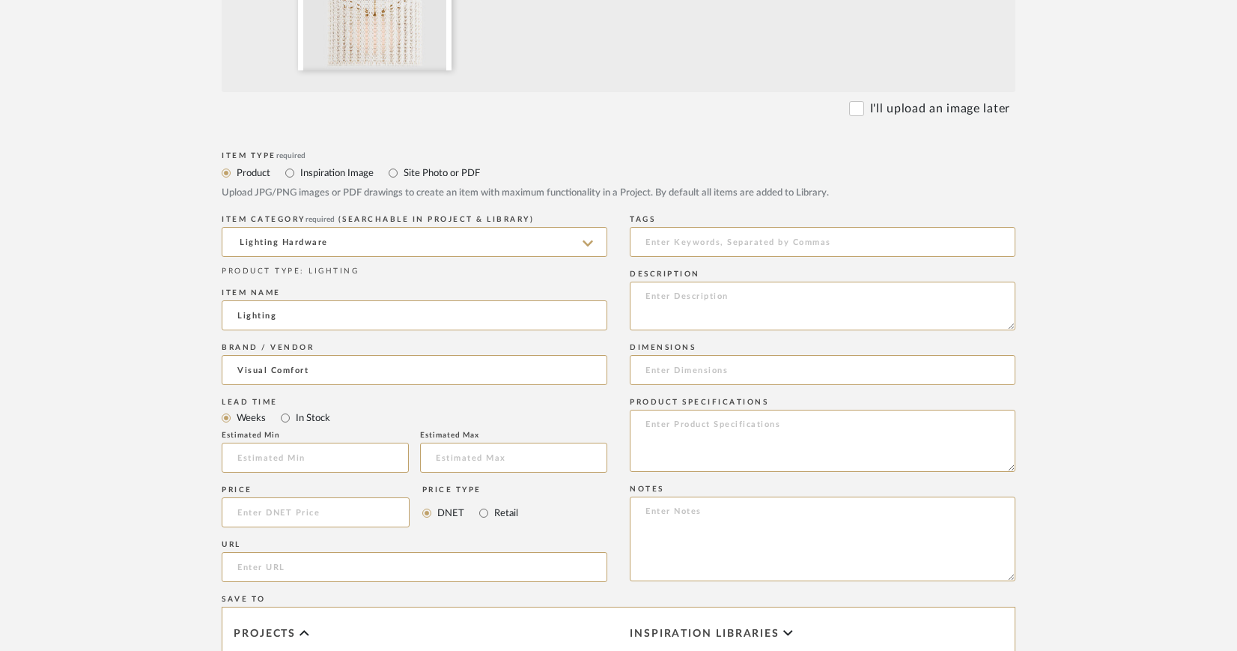
scroll to position [536, 0]
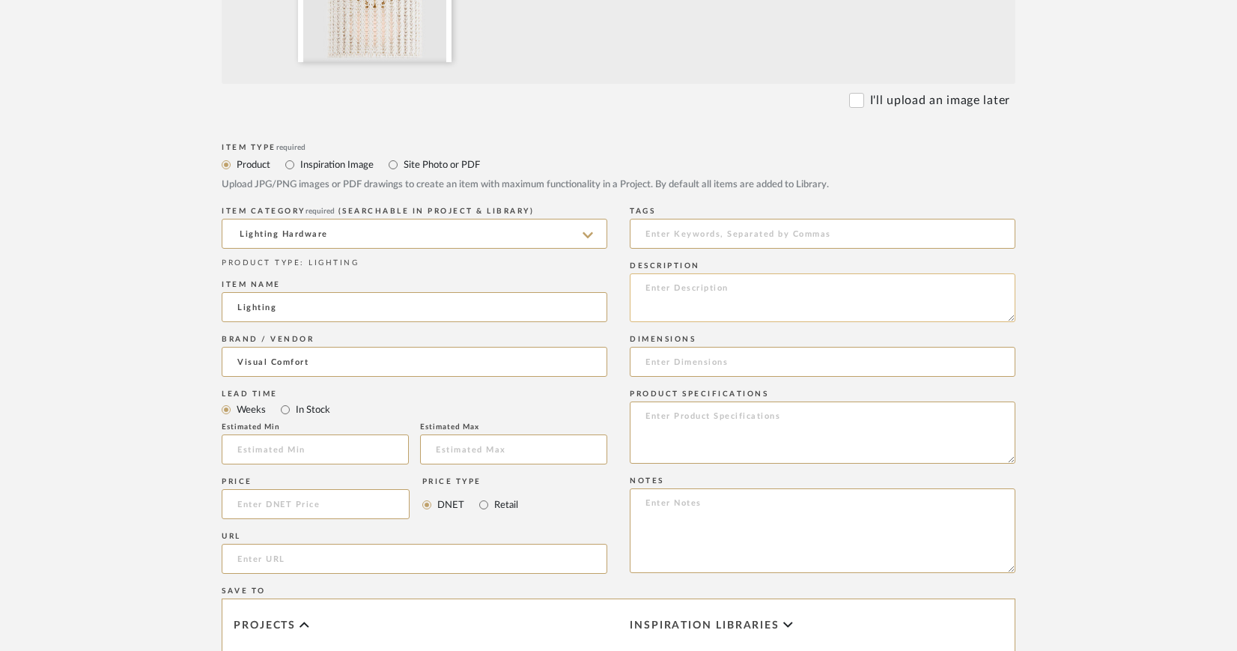
click at [650, 282] on textarea at bounding box center [823, 297] width 386 height 49
paste textarea "Catania 30" Hanging Shade with Braided Rope"
paste textarea "FW 5030AB/WG-CR"
click at [954, 288] on textarea "Visual Comfort | Catania 30" Hanging Shade with Braided Rope | FW 5030AB/WG-CR" at bounding box center [823, 297] width 386 height 49
type textarea "Visual Comfort | [GEOGRAPHIC_DATA] 30" Hanging Shade with Braided Rope | Antiqu…"
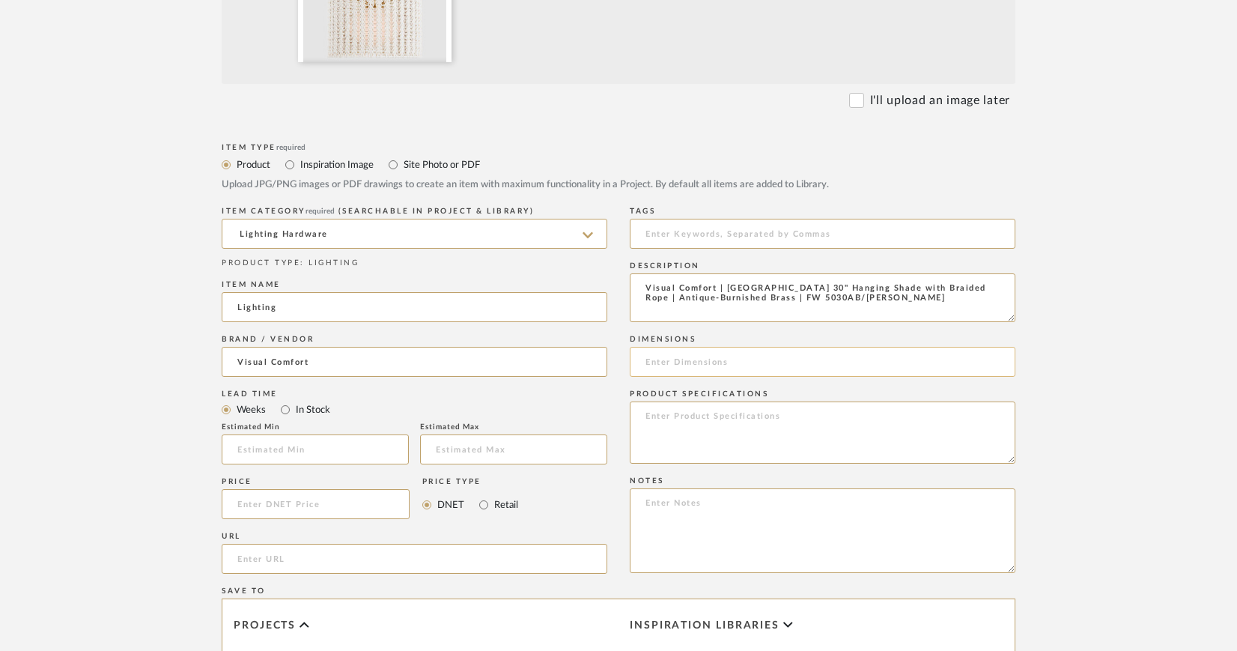
click at [755, 362] on input at bounding box center [823, 362] width 386 height 30
type input "29" W x 21" H"
click at [746, 413] on textarea at bounding box center [823, 432] width 386 height 62
click at [690, 434] on textarea "Finish: Antique-Burnished Brass, Shade: Socket: Wattage:" at bounding box center [823, 432] width 386 height 62
paste textarea "E26 Keyless"
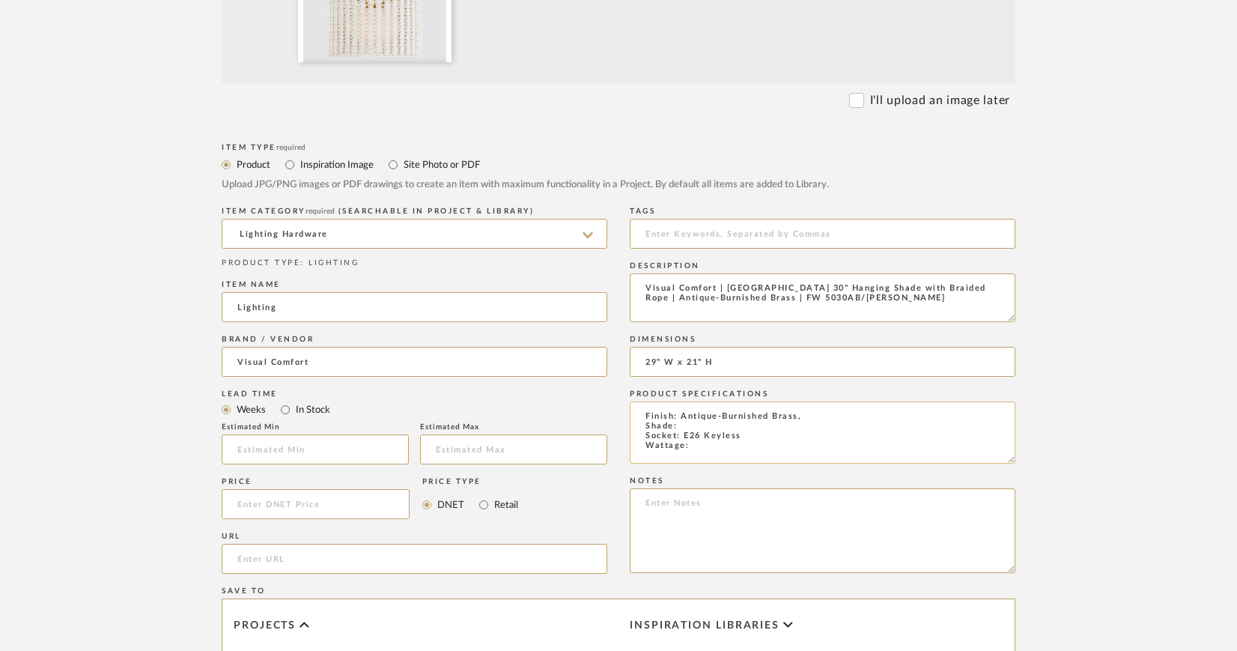
click at [707, 448] on textarea "Finish: Antique-Burnished Brass, Shade: Socket: E26 Keyless Wattage:" at bounding box center [823, 432] width 386 height 62
paste textarea "15 LED A19"
click at [825, 415] on textarea "Finish: Antique-Burnished Brass, Shade: Socket: E26 Keyless Wattage: 15 LED A19" at bounding box center [823, 432] width 386 height 62
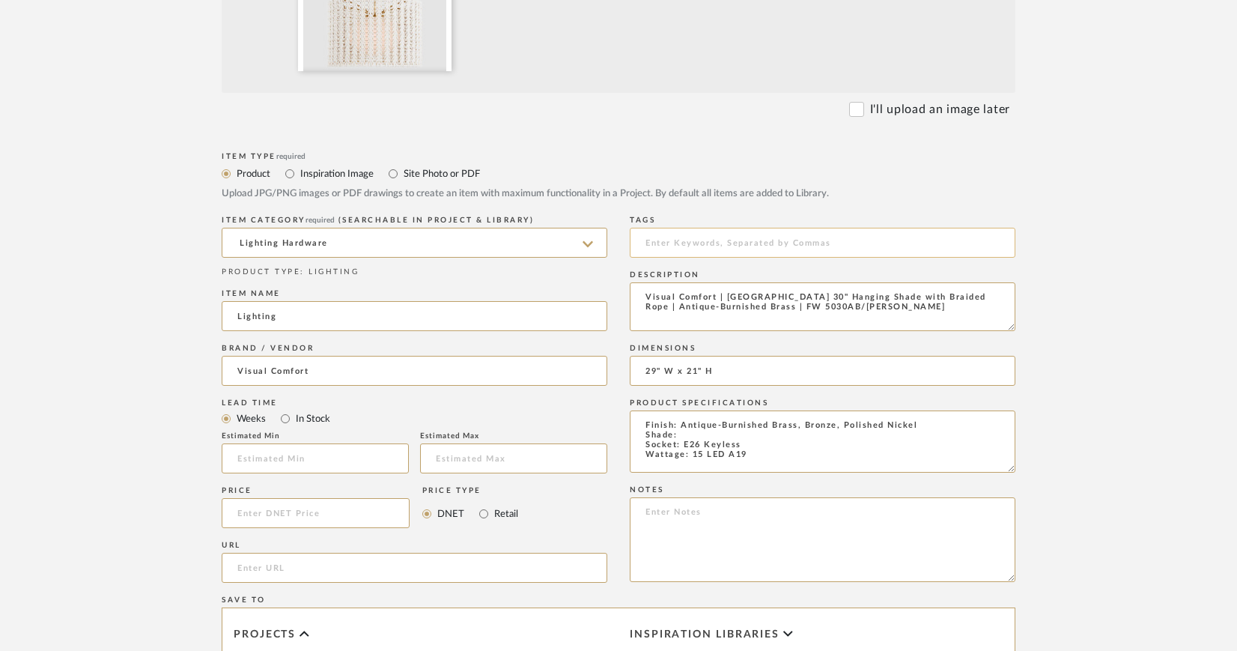
scroll to position [527, 0]
click at [693, 438] on textarea "Finish: Antique-Burnished Brass, Bronze, Polished Nickel Shade: Socket: E26 Key…" at bounding box center [823, 441] width 386 height 62
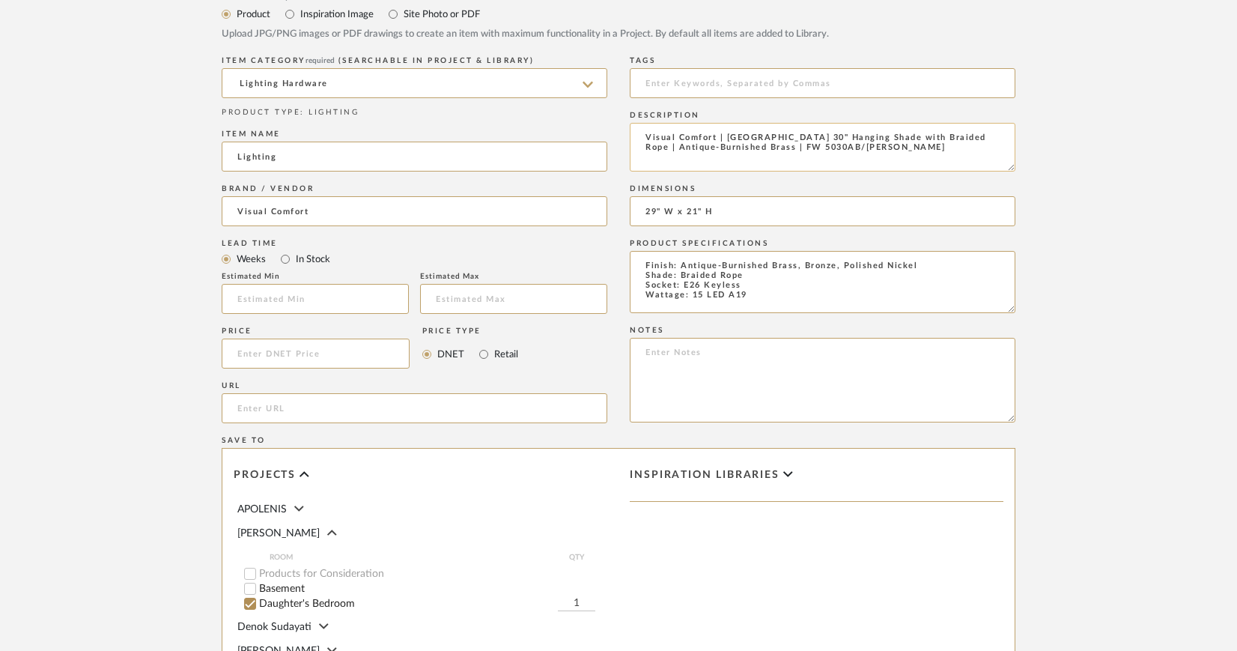
scroll to position [685, 0]
type textarea "Finish: Antique-Burnished Brass, Bronze, Polished Nickel Shade: Braided Rope So…"
click at [345, 404] on input "url" at bounding box center [415, 410] width 386 height 30
paste input "https://www.visualcomfort.com/catania-30-hanging-shade-with-braided-rope-fw5030…"
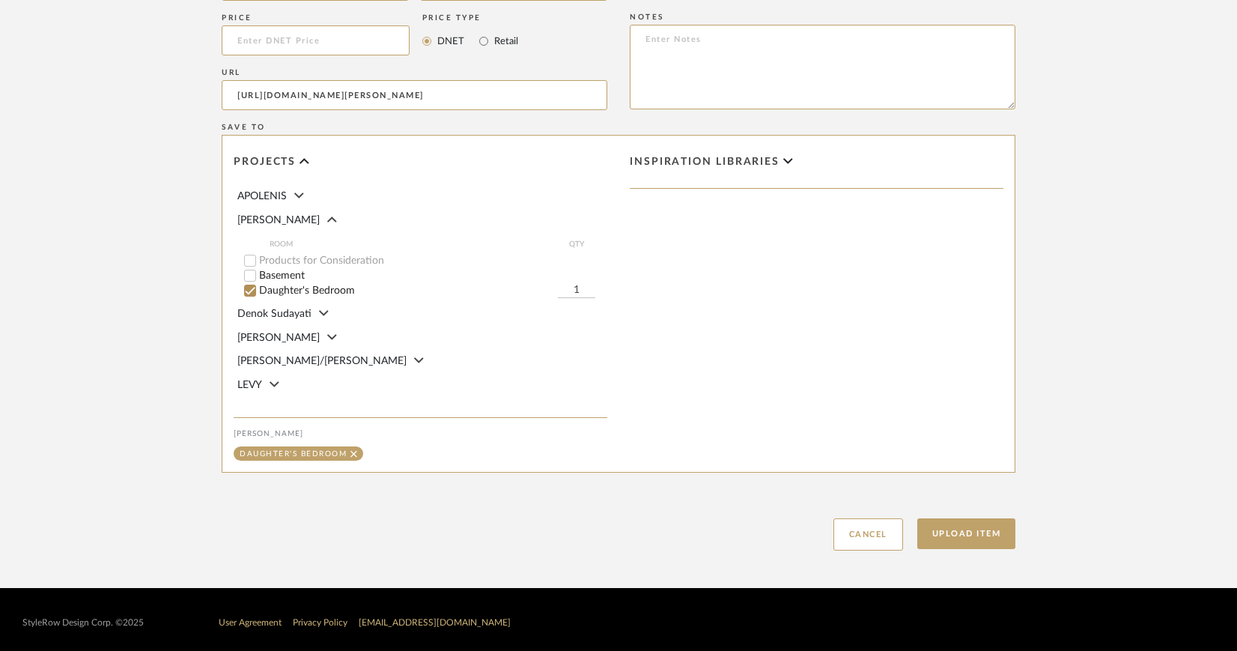
scroll to position [1006, 0]
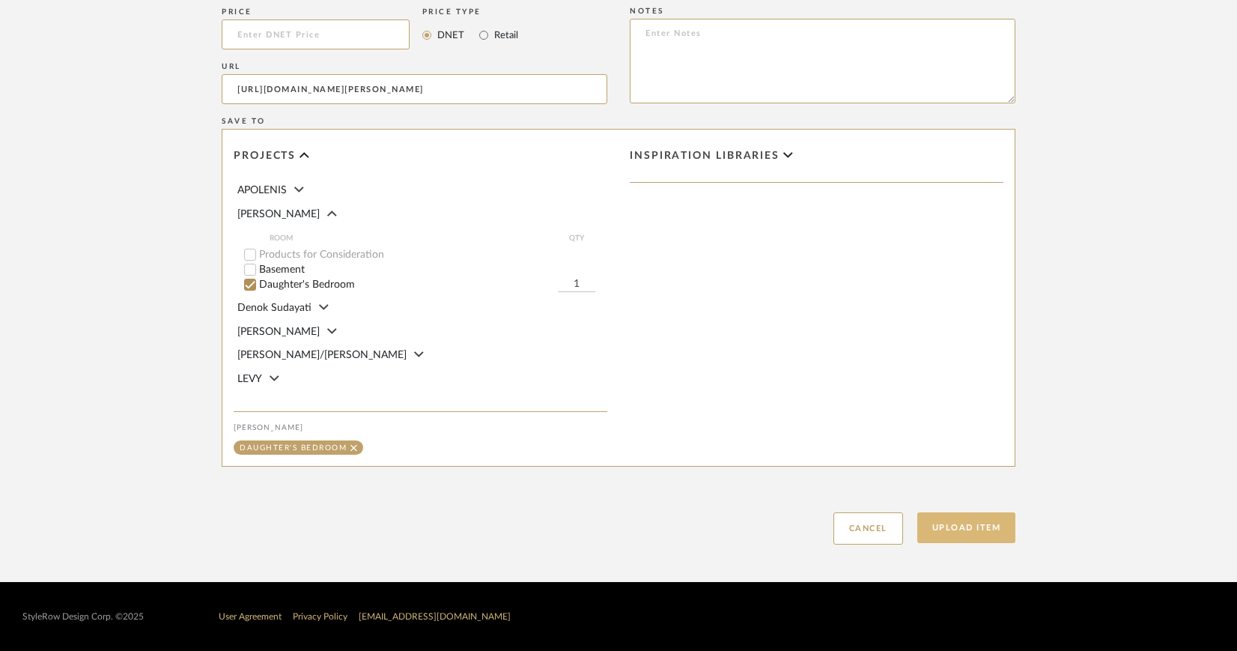
type input "https://www.visualcomfort.com/catania-30-hanging-shade-with-braided-rope-fw5030…"
click at [959, 522] on button "Upload Item" at bounding box center [966, 527] width 99 height 31
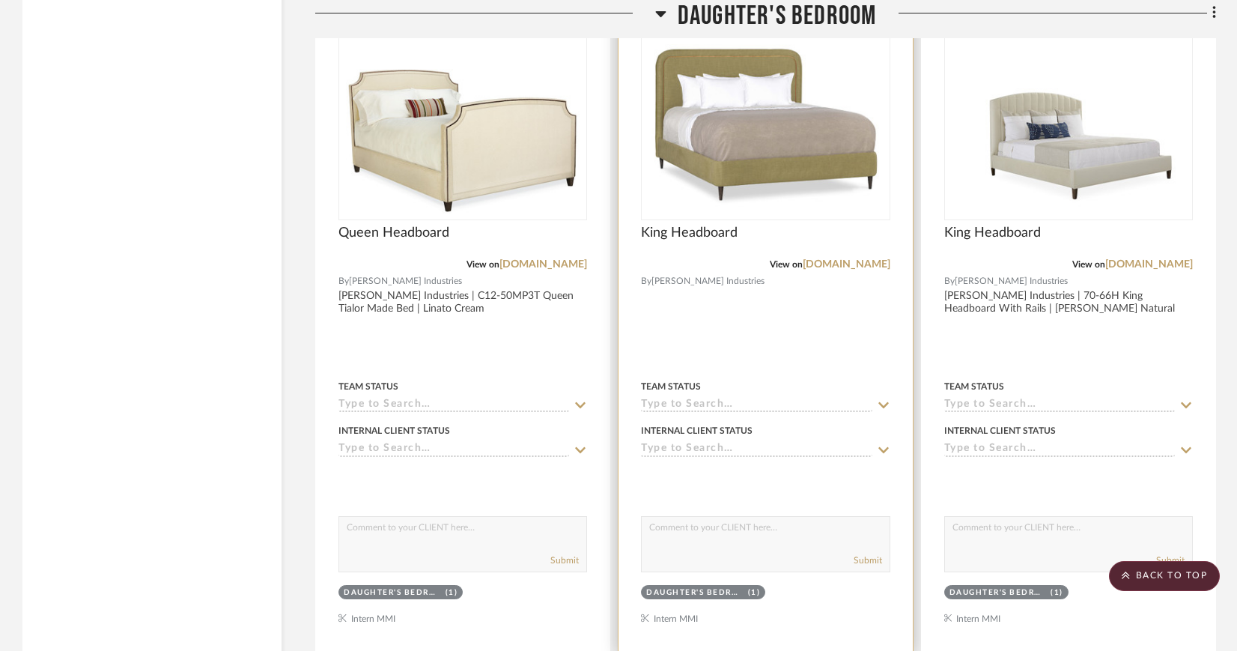
scroll to position [13690, 0]
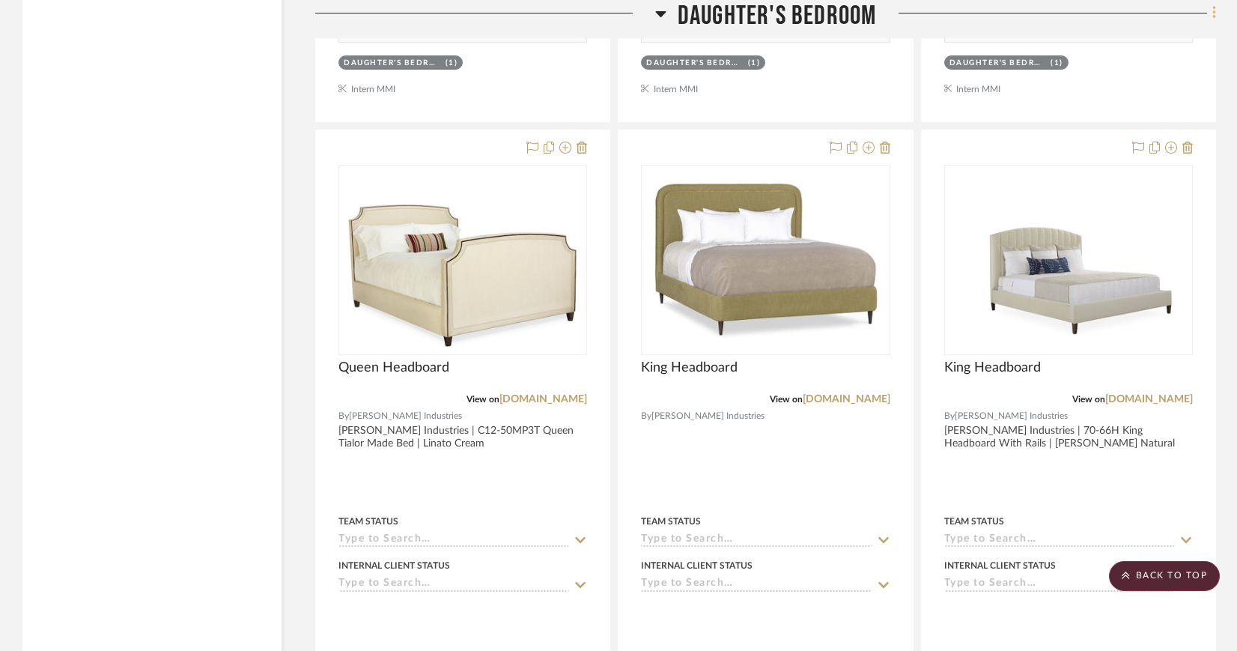
click at [1213, 13] on icon at bounding box center [1214, 13] width 4 height 16
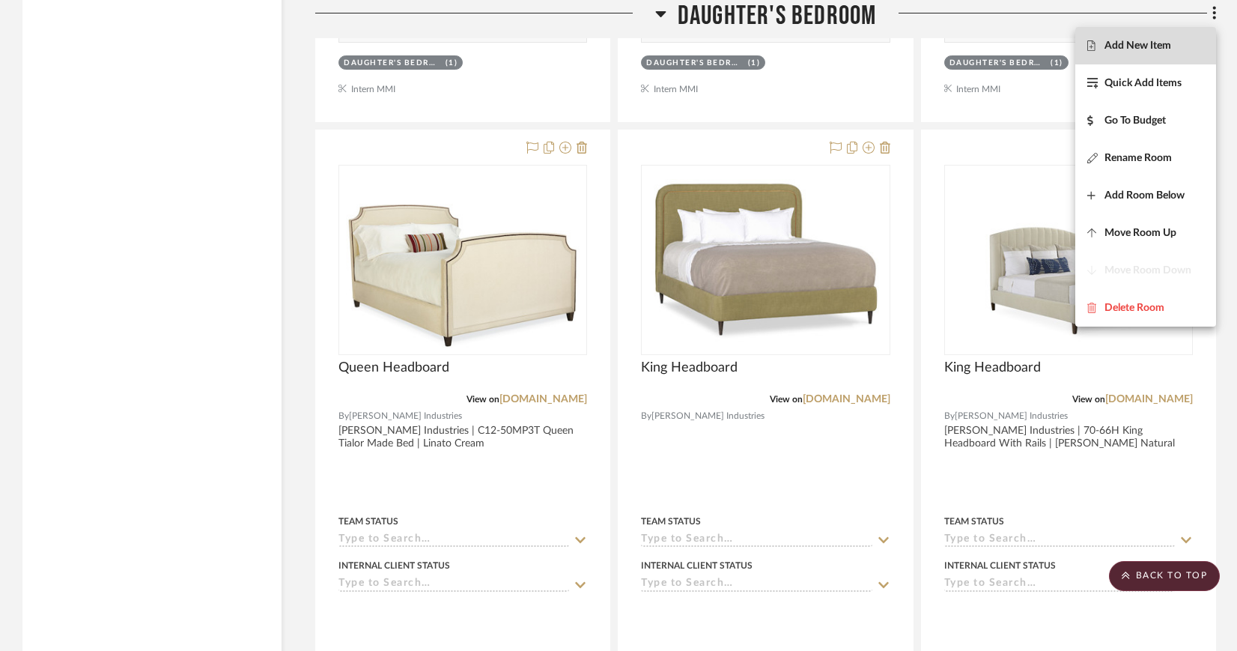
click at [1179, 46] on span "Add New Item" at bounding box center [1145, 46] width 117 height 13
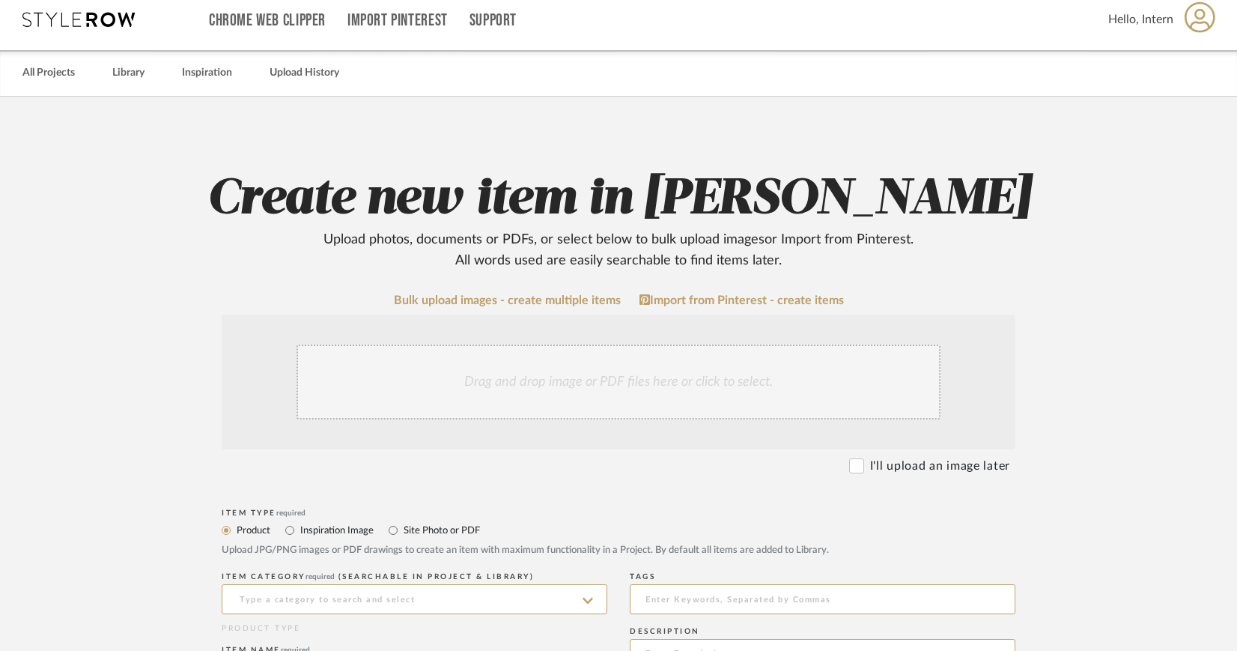
scroll to position [12, 0]
click at [630, 368] on div "Drag and drop image or PDF files here or click to select." at bounding box center [618, 381] width 644 height 75
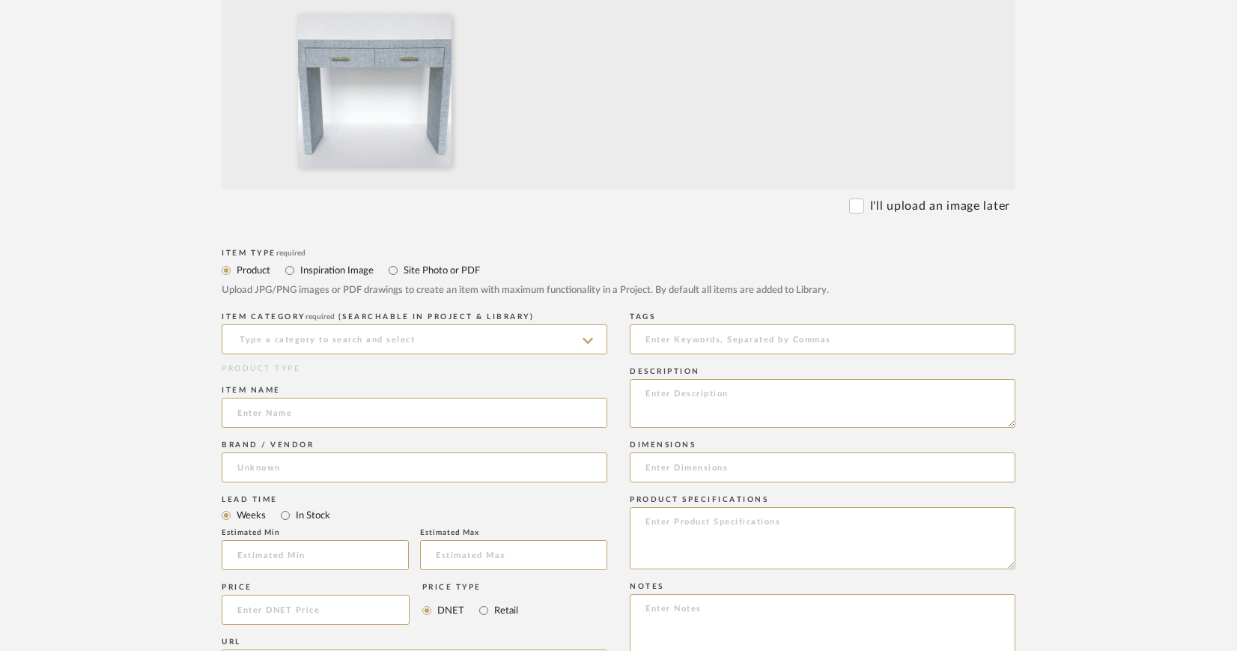
scroll to position [463, 0]
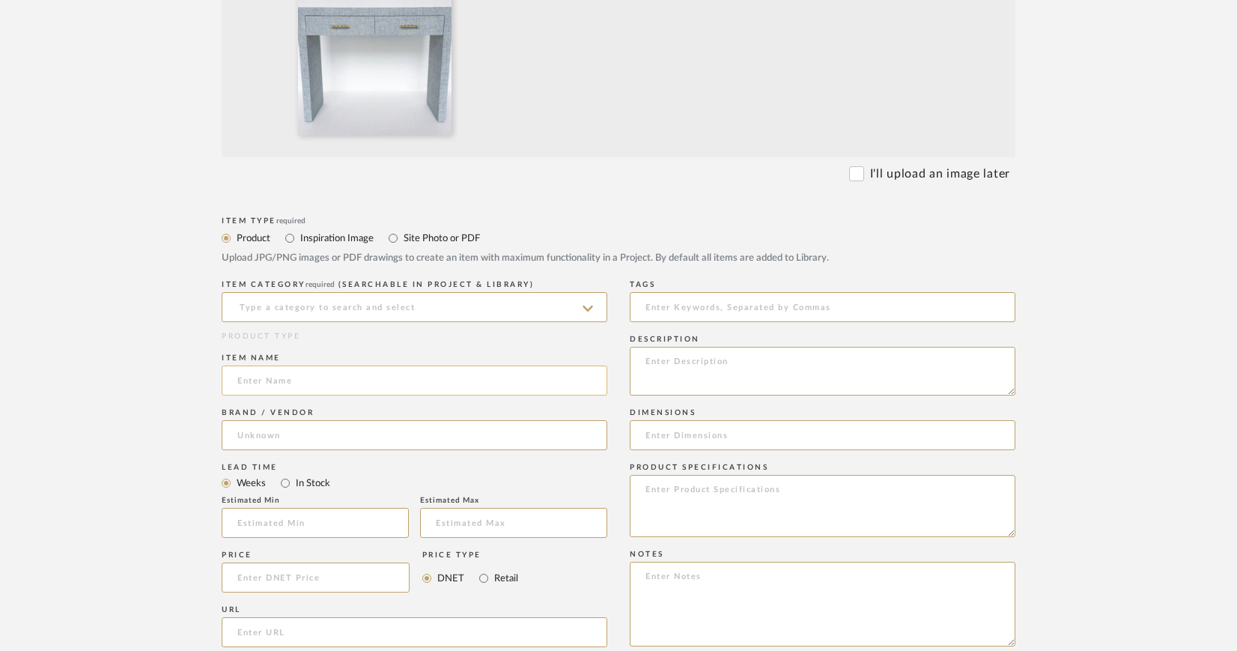
click at [326, 380] on input at bounding box center [415, 380] width 386 height 30
type input "Vanity"
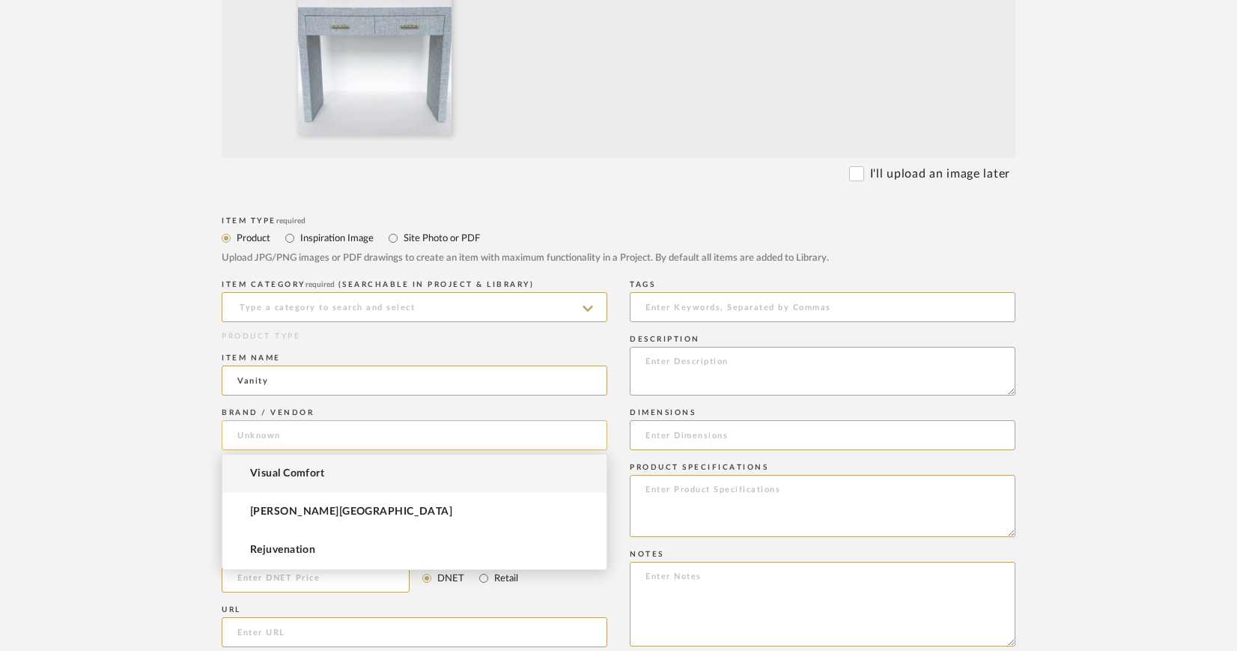
click at [292, 434] on input at bounding box center [415, 435] width 386 height 30
type input "LivenUp Design"
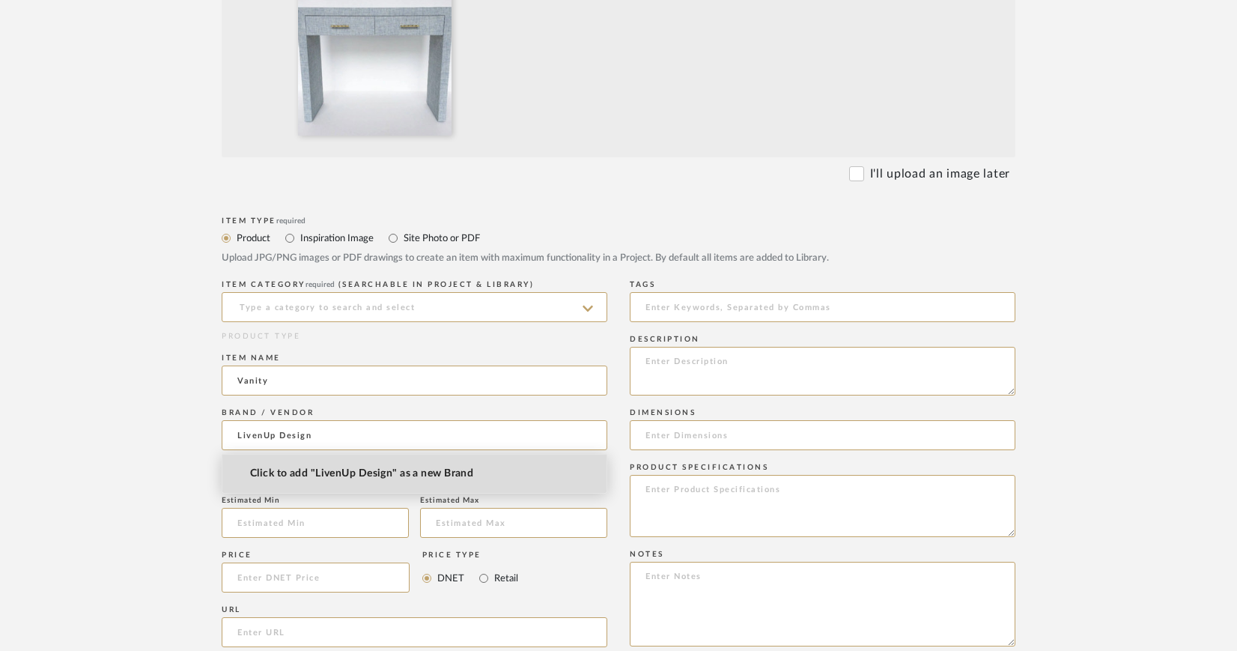
click at [300, 473] on span "Click to add "LivenUp Design" as a new Brand" at bounding box center [361, 473] width 223 height 13
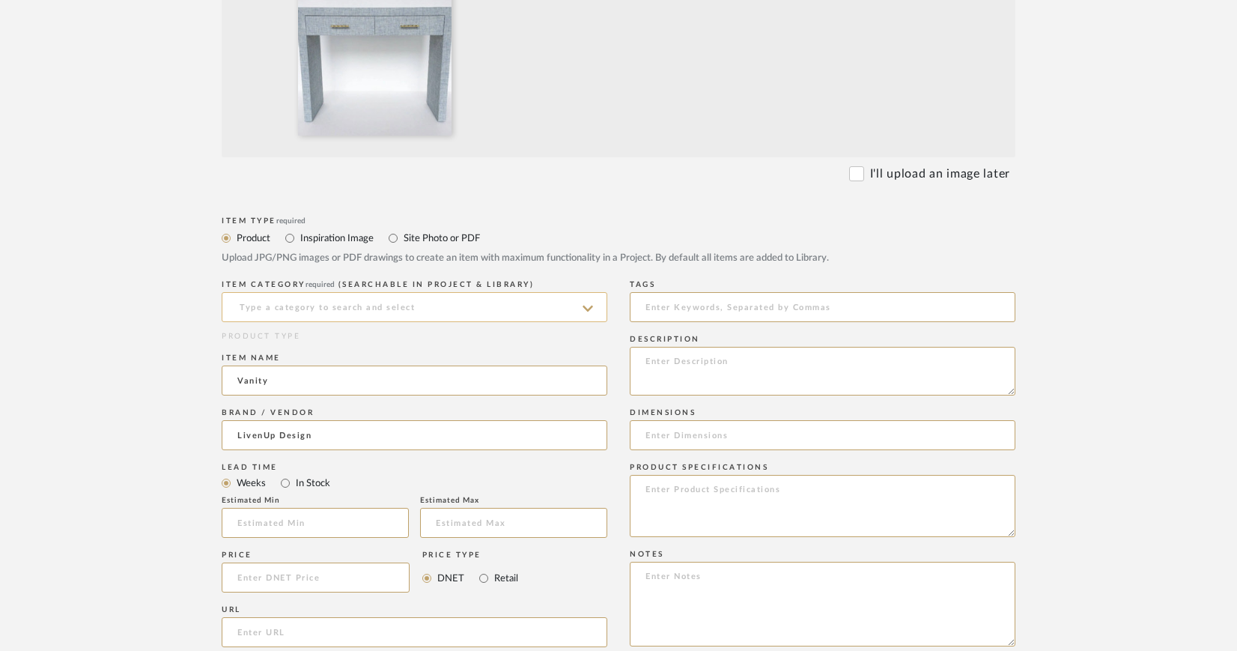
click at [404, 306] on input at bounding box center [415, 307] width 386 height 30
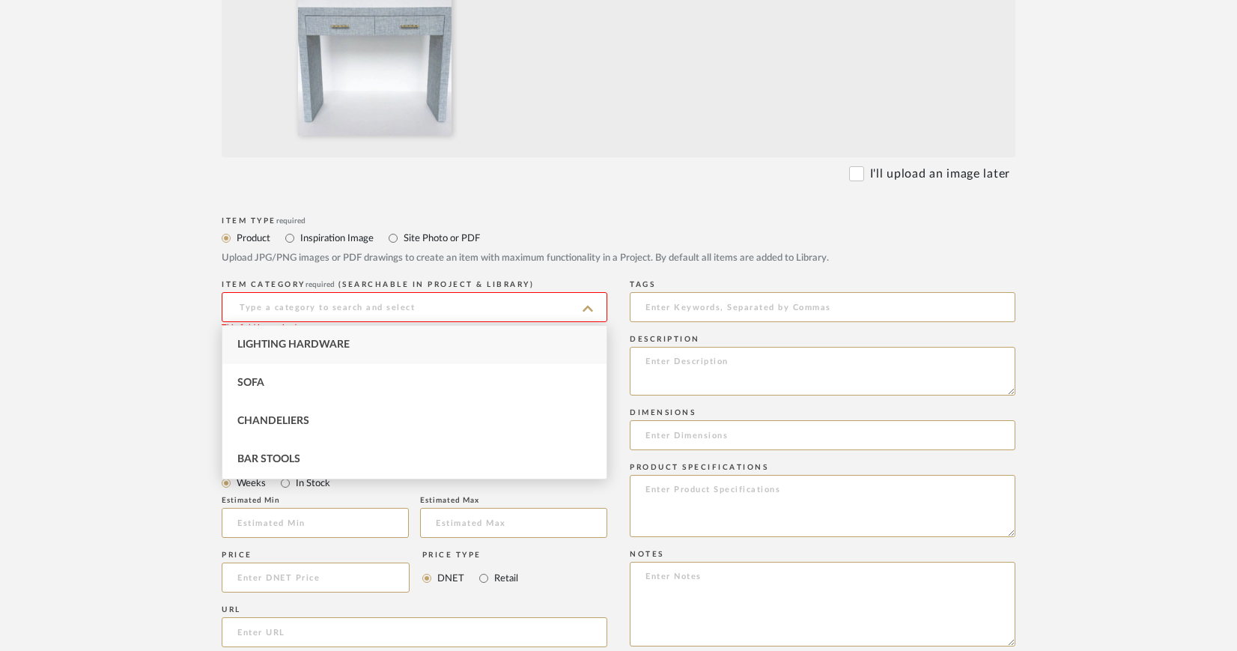
click at [84, 289] on upload-items "Create new item in CIRKSENA Upload photos, documents or PDFs, or select below t…" at bounding box center [618, 384] width 1237 height 1479
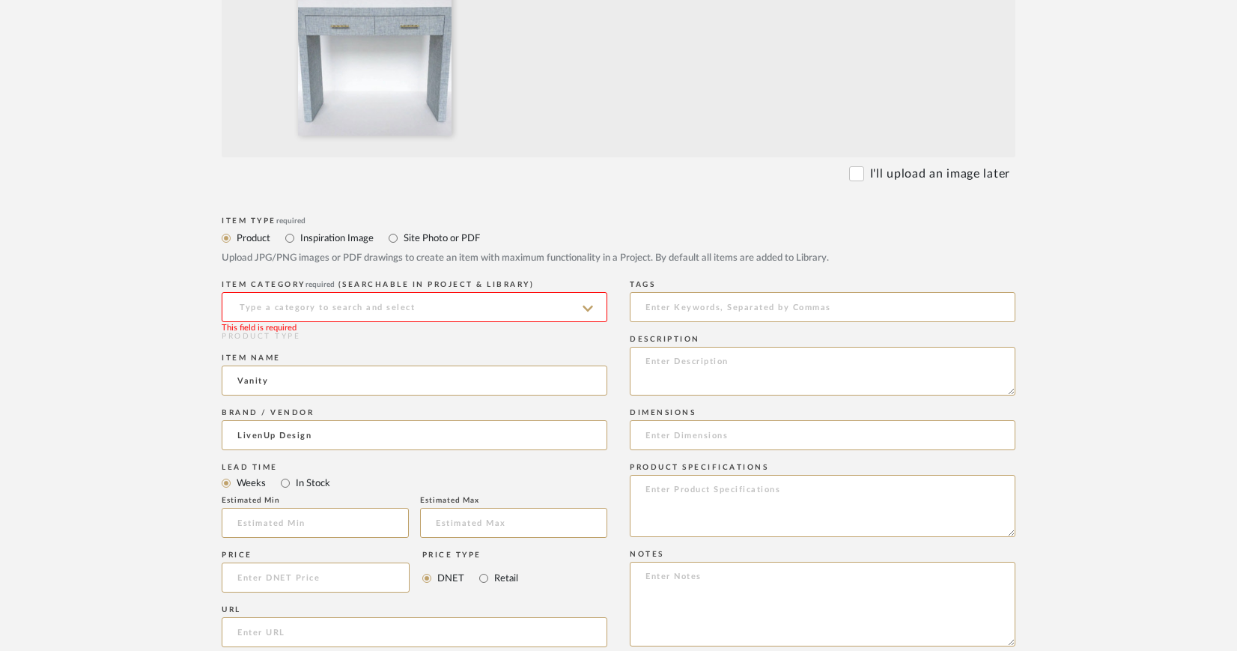
click at [279, 301] on input at bounding box center [415, 307] width 386 height 30
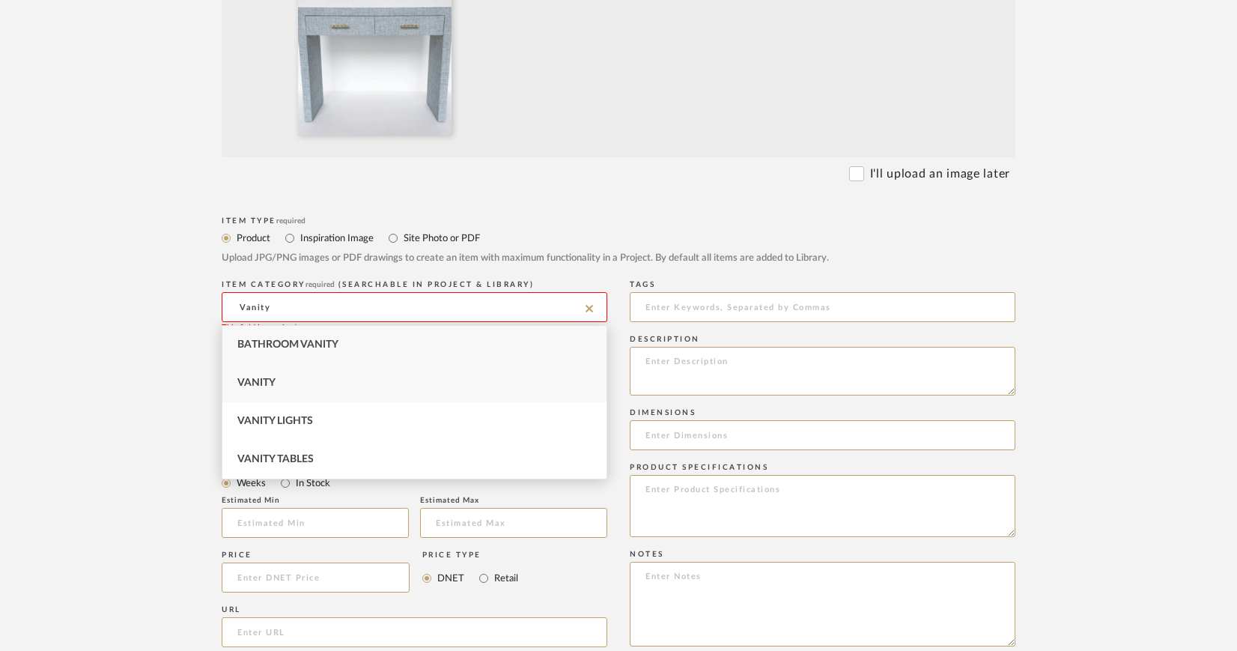
type input "Vanity"
click at [267, 383] on span "Vanity" at bounding box center [256, 382] width 38 height 10
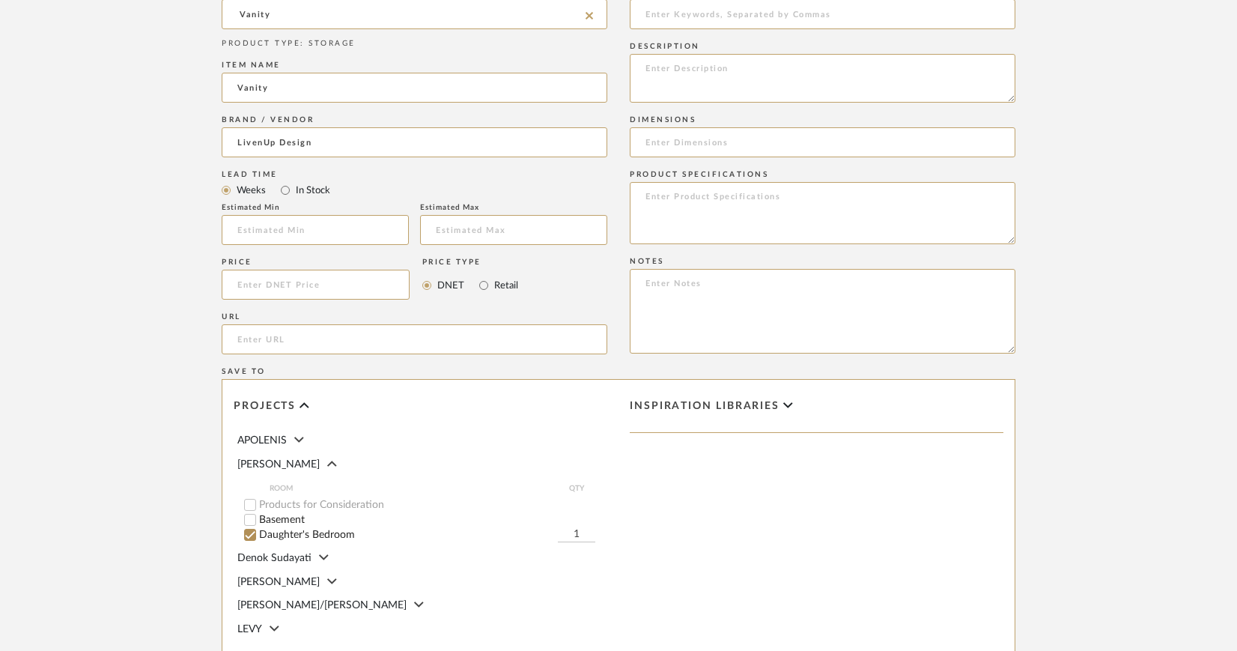
scroll to position [770, 0]
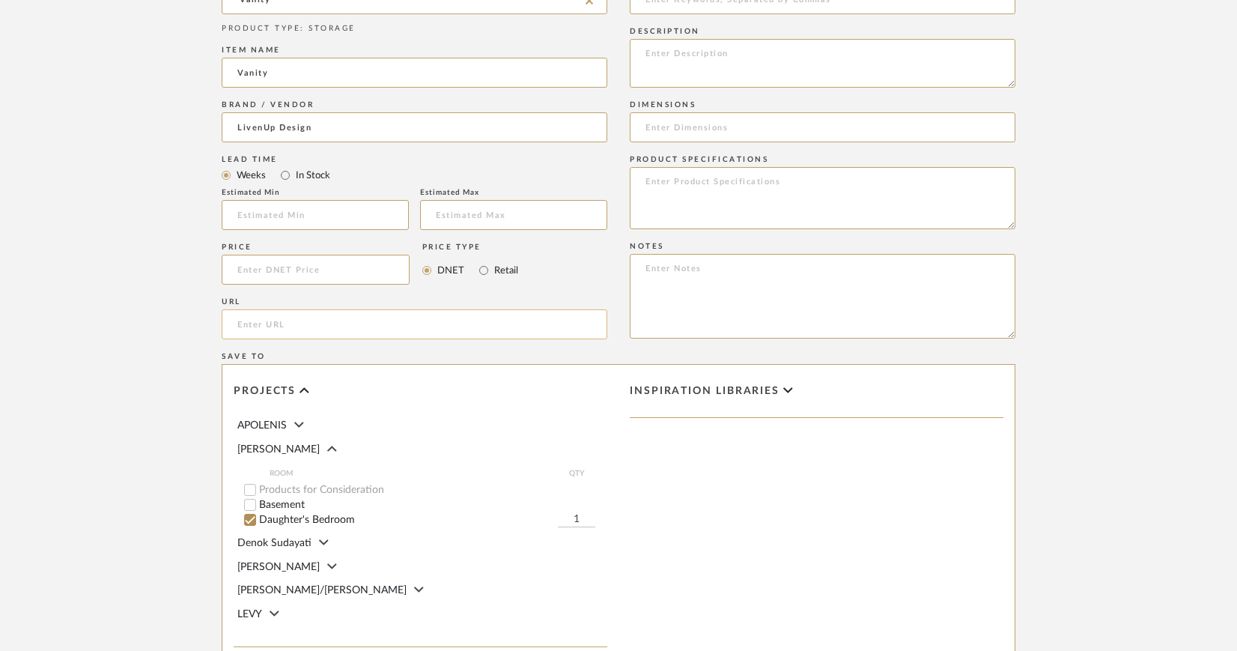
click at [317, 324] on input "url" at bounding box center [415, 324] width 386 height 30
click at [264, 320] on input "url" at bounding box center [415, 324] width 386 height 30
paste input "https://www.etsy.com/listing/534307520/custom-grasscloth-parsons-waterfall?ga_s…"
drag, startPoint x: 422, startPoint y: 323, endPoint x: 210, endPoint y: 326, distance: 211.9
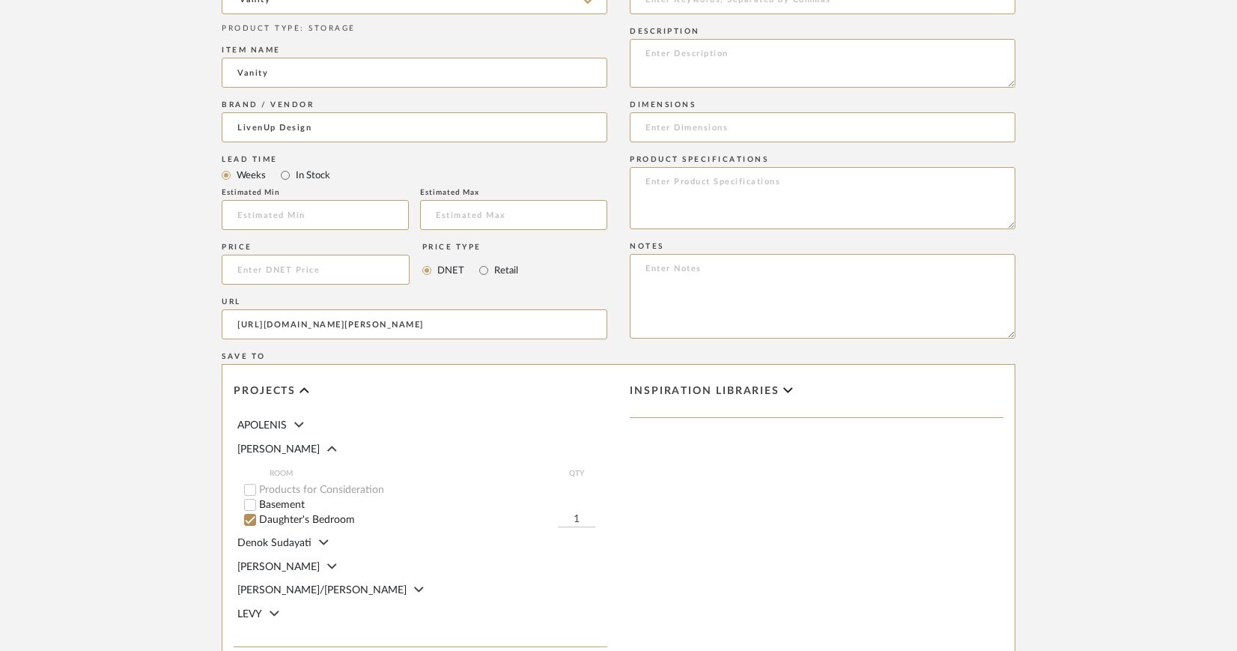
click at [210, 326] on form "Bulk upload images - create multiple items Import from Pinterest - create items…" at bounding box center [619, 156] width 954 height 1245
type input "https://www.etsy.com/listing/534307520/custom-grasscloth-parsons-waterfall?ga_s…"
click at [385, 359] on div "Save To" at bounding box center [619, 356] width 794 height 9
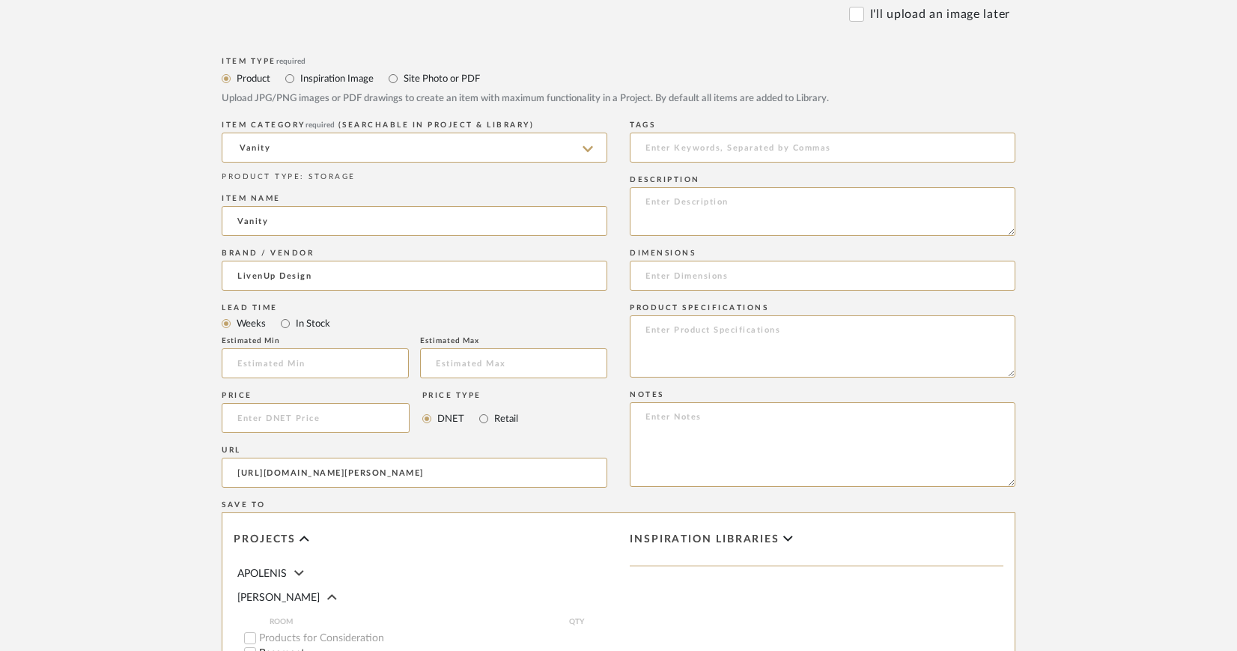
scroll to position [593, 0]
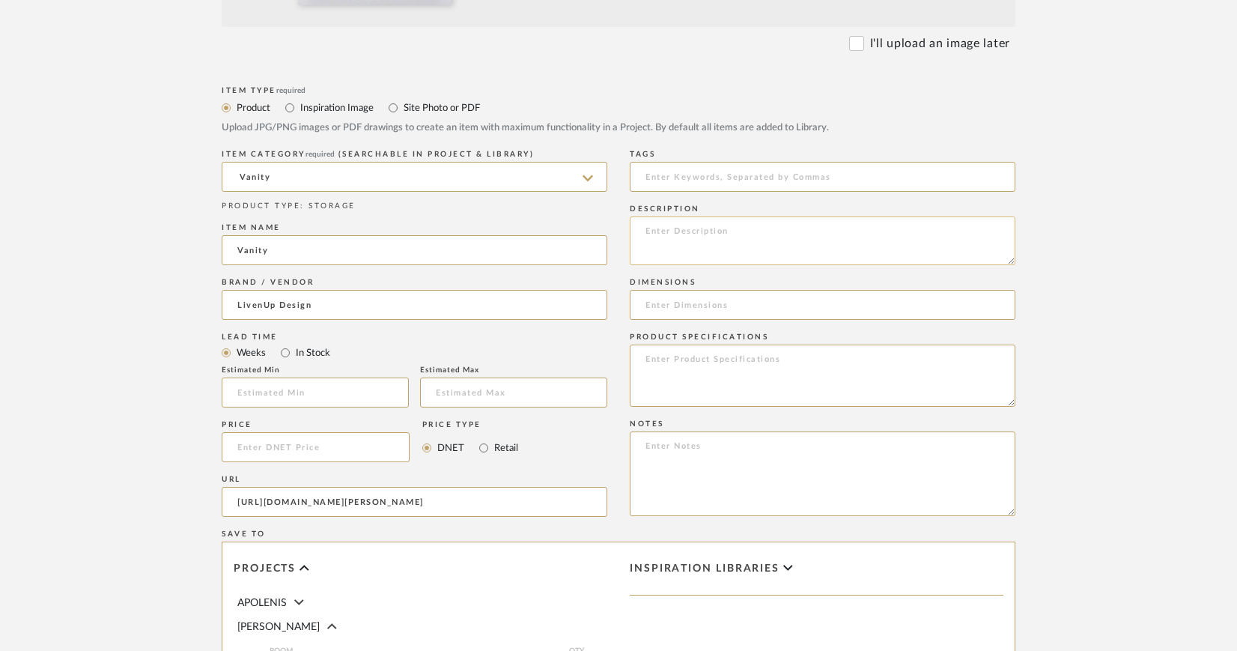
click at [717, 231] on textarea at bounding box center [823, 240] width 386 height 49
paste textarea "Custom Grasscloth Parson's Waterfall Desk/Table - Custom Built"
type textarea "livenUp Design | Custom Grasscloth [PERSON_NAME] Waterfall Desk/Table - Custom …"
click at [690, 302] on input at bounding box center [823, 305] width 386 height 30
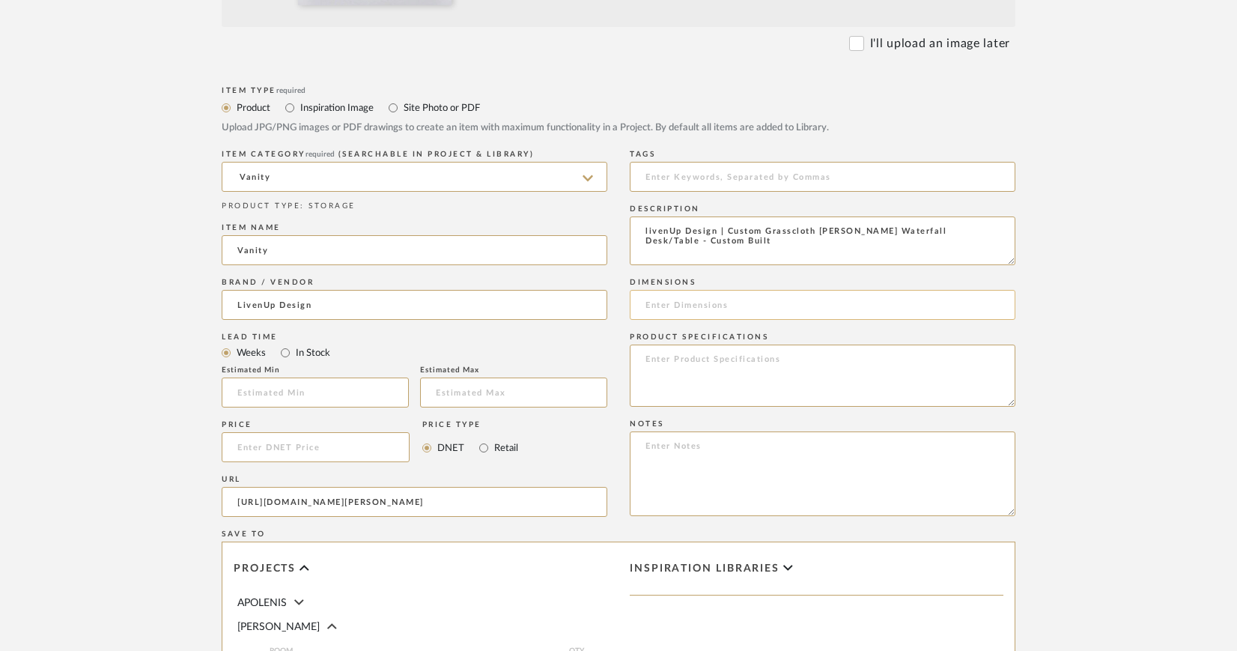
paste input "20"D x 48"W x 30"H"
click at [642, 304] on input "20"D x 48"W x 30"H" at bounding box center [823, 305] width 386 height 30
drag, startPoint x: 720, startPoint y: 302, endPoint x: 755, endPoint y: 306, distance: 35.4
click at [755, 306] on input "48" W x 20"D x 48"W x 30"H" at bounding box center [823, 305] width 386 height 30
type input "48" W x 20"D x 30"H"
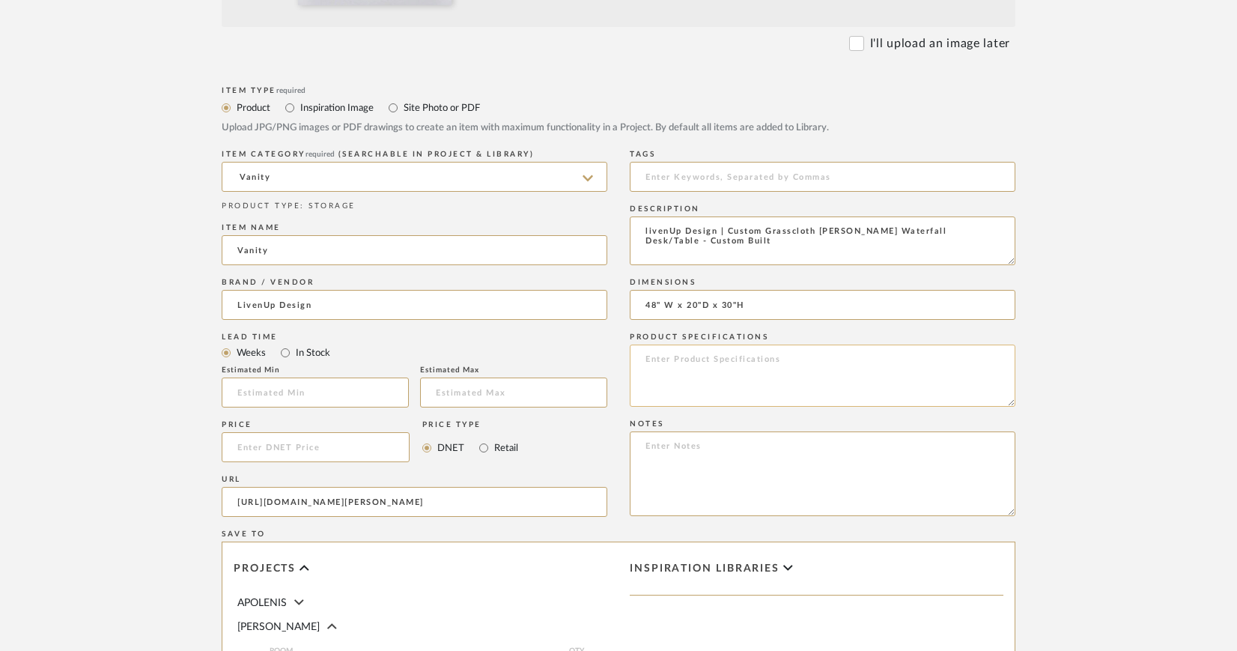
click at [663, 356] on textarea at bounding box center [823, 375] width 386 height 62
type textarea "Finish: Various Options"
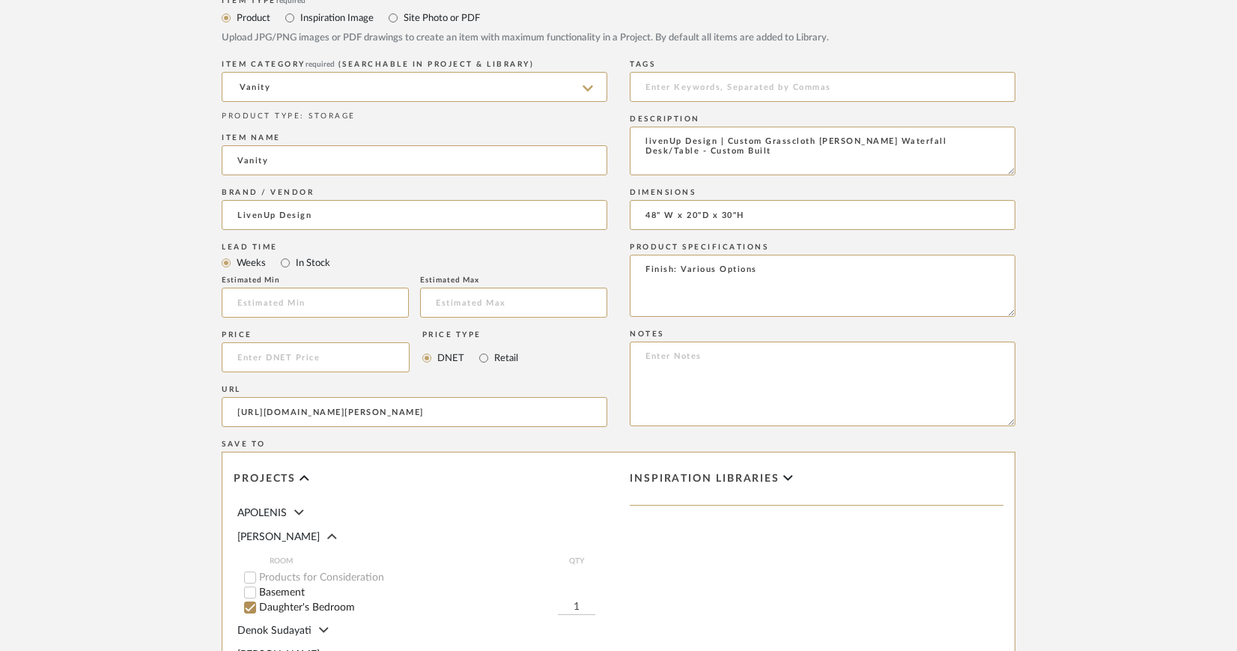
scroll to position [1006, 0]
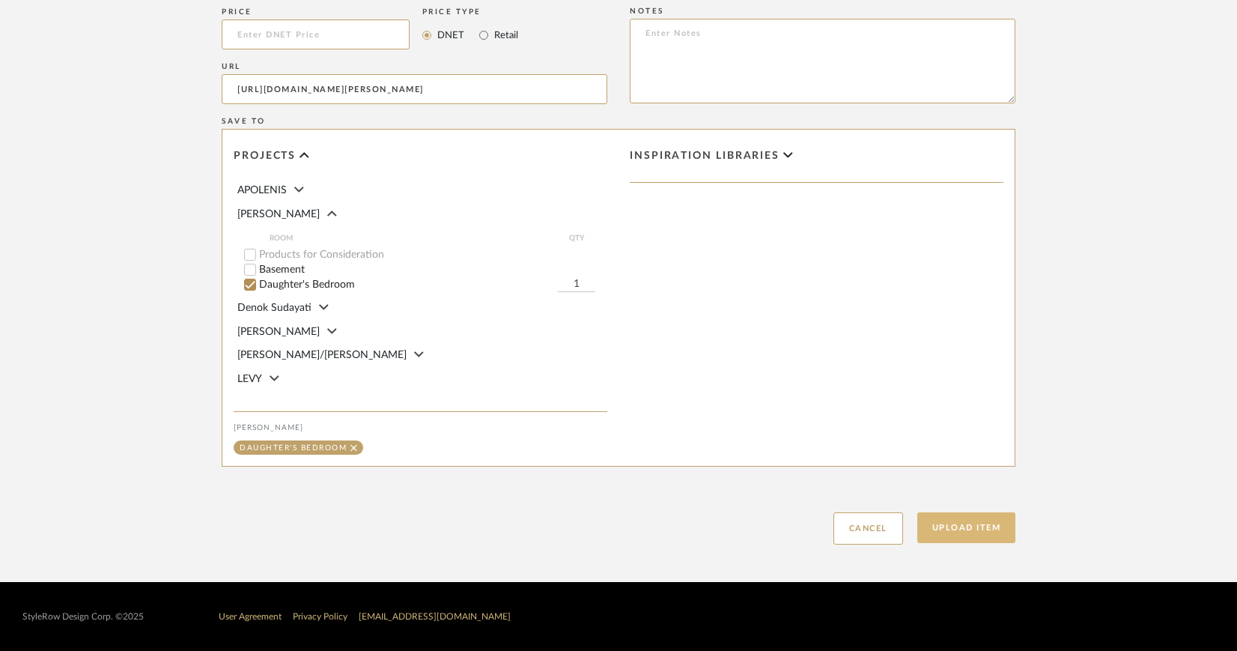
click at [967, 526] on button "Upload Item" at bounding box center [966, 527] width 99 height 31
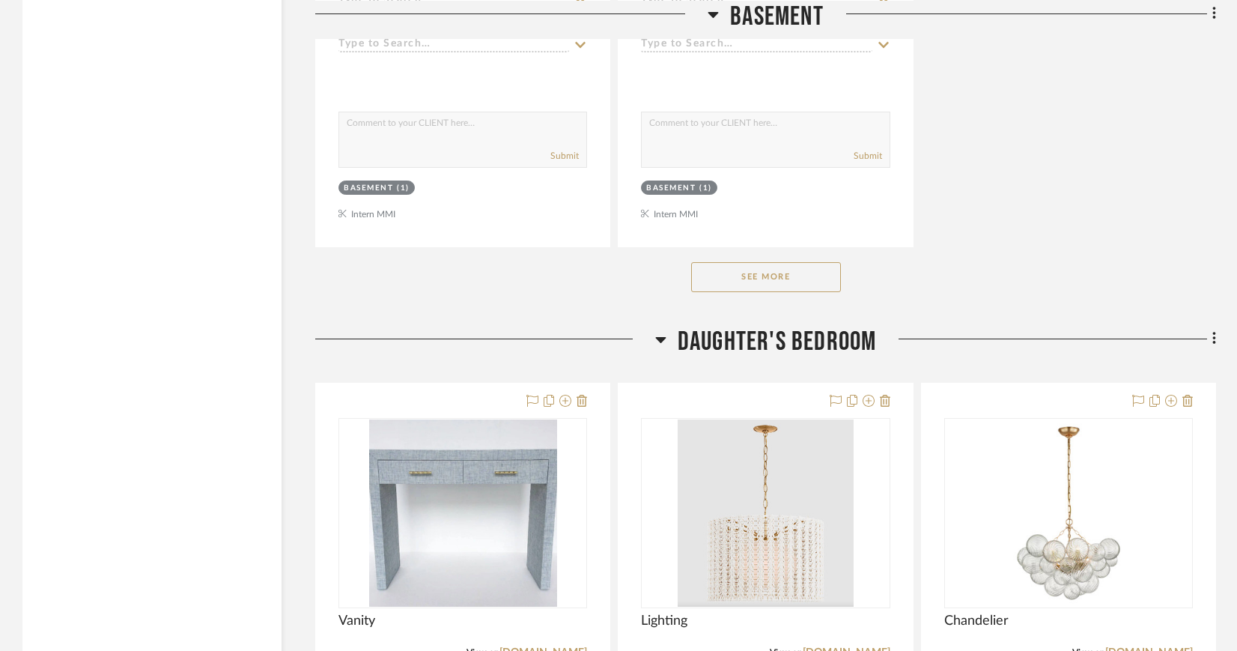
scroll to position [2465, 0]
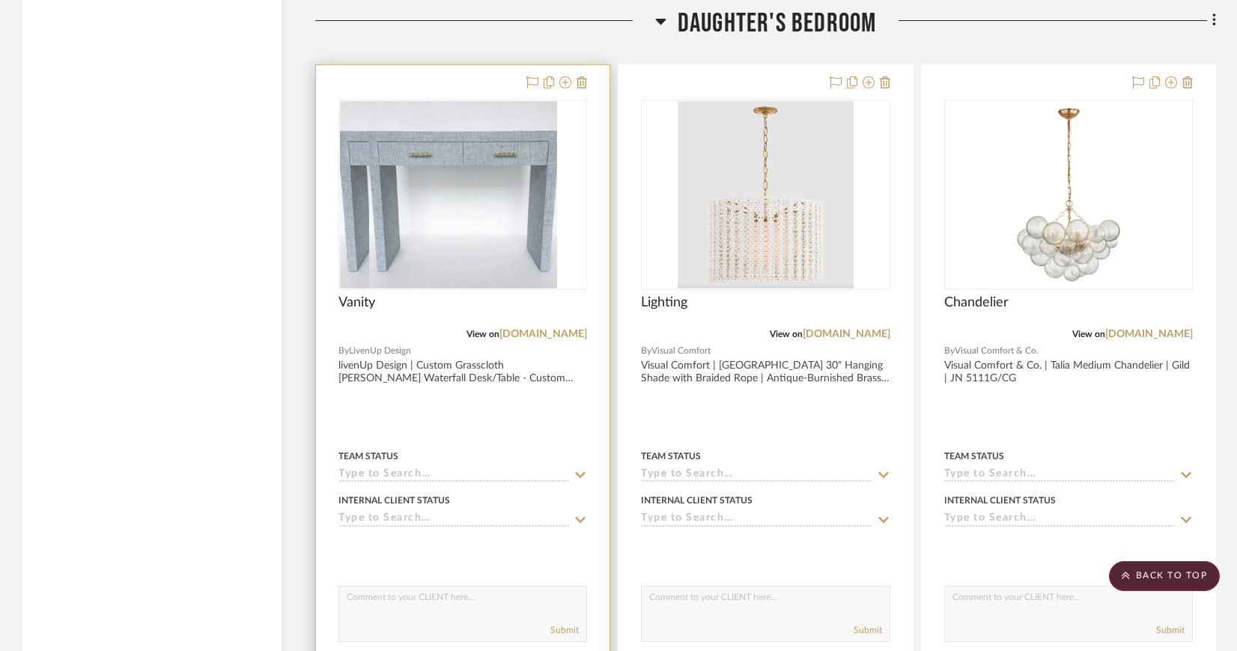
click at [435, 160] on div at bounding box center [462, 195] width 249 height 190
click at [450, 159] on img "0" at bounding box center [463, 194] width 188 height 187
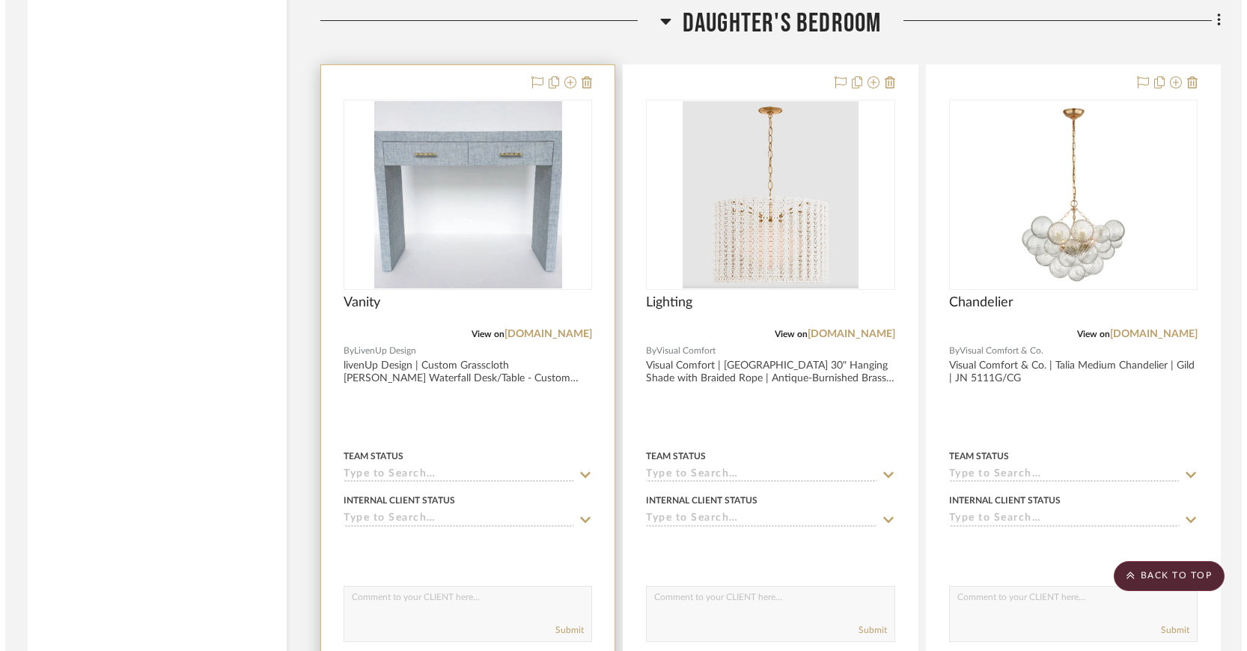
scroll to position [0, 0]
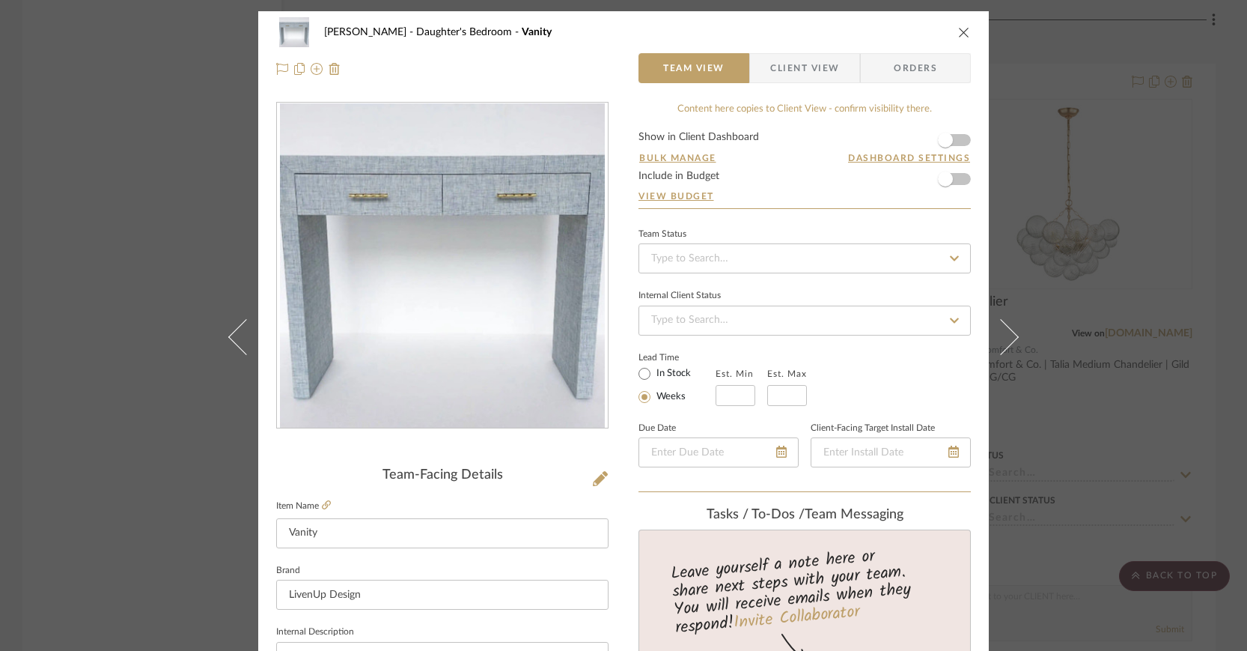
click at [793, 67] on span "Client View" at bounding box center [804, 68] width 69 height 30
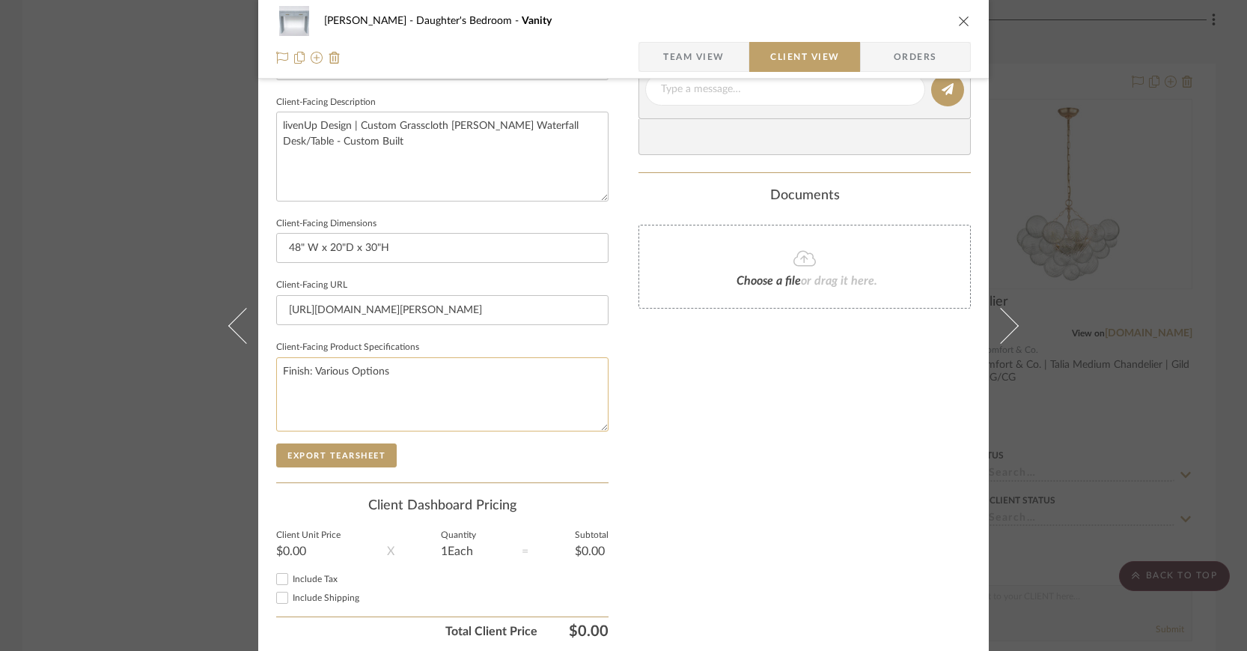
scroll to position [527, 0]
click at [338, 450] on button "Export Tearsheet" at bounding box center [336, 455] width 121 height 24
click at [338, 246] on input "48" W x 20"D x 30"H" at bounding box center [442, 248] width 332 height 30
click at [377, 246] on input "48" W x 20" D x 30"H" at bounding box center [442, 248] width 332 height 30
type input "48" W x 20" D x 30" H"
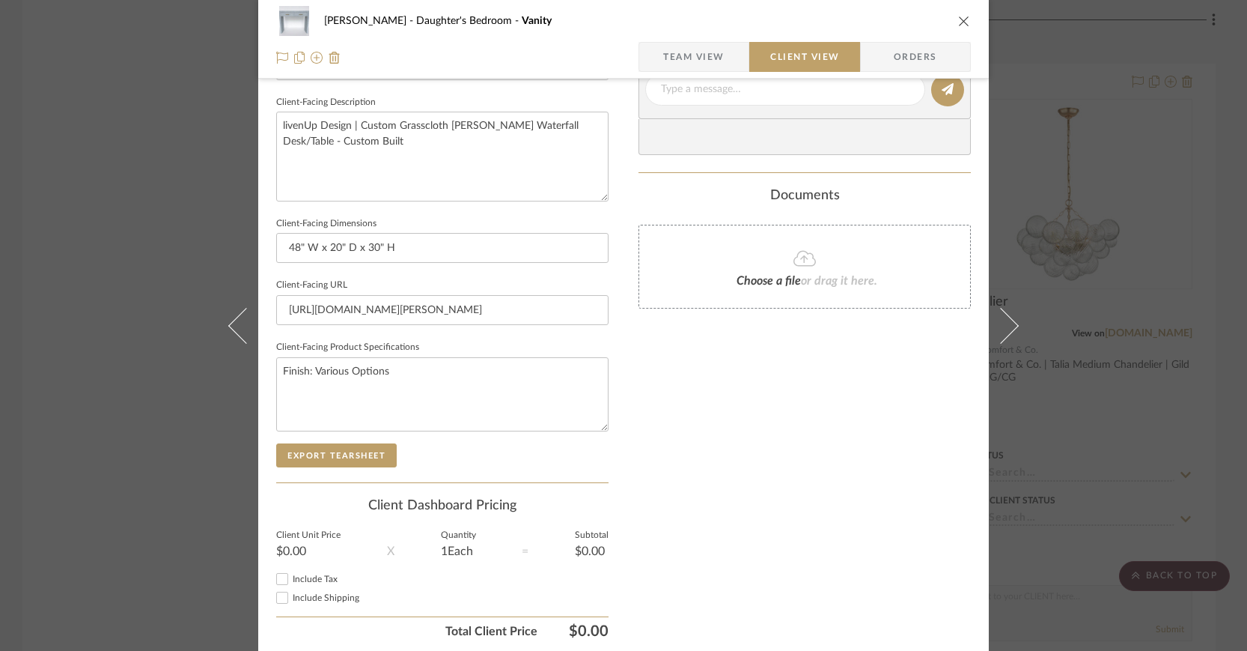
click at [959, 17] on icon "close" at bounding box center [964, 21] width 12 height 12
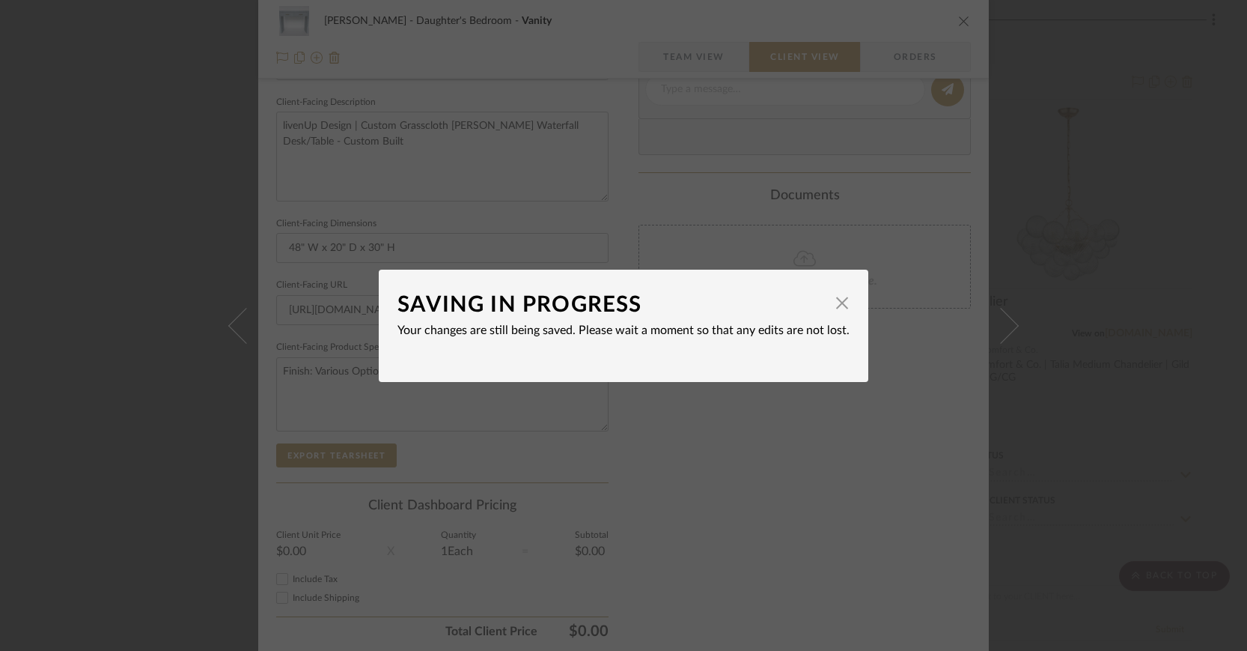
click at [1029, 256] on div "SAVING IN PROGRESS × Your changes are still being saved. Please wait a moment s…" at bounding box center [623, 325] width 1247 height 651
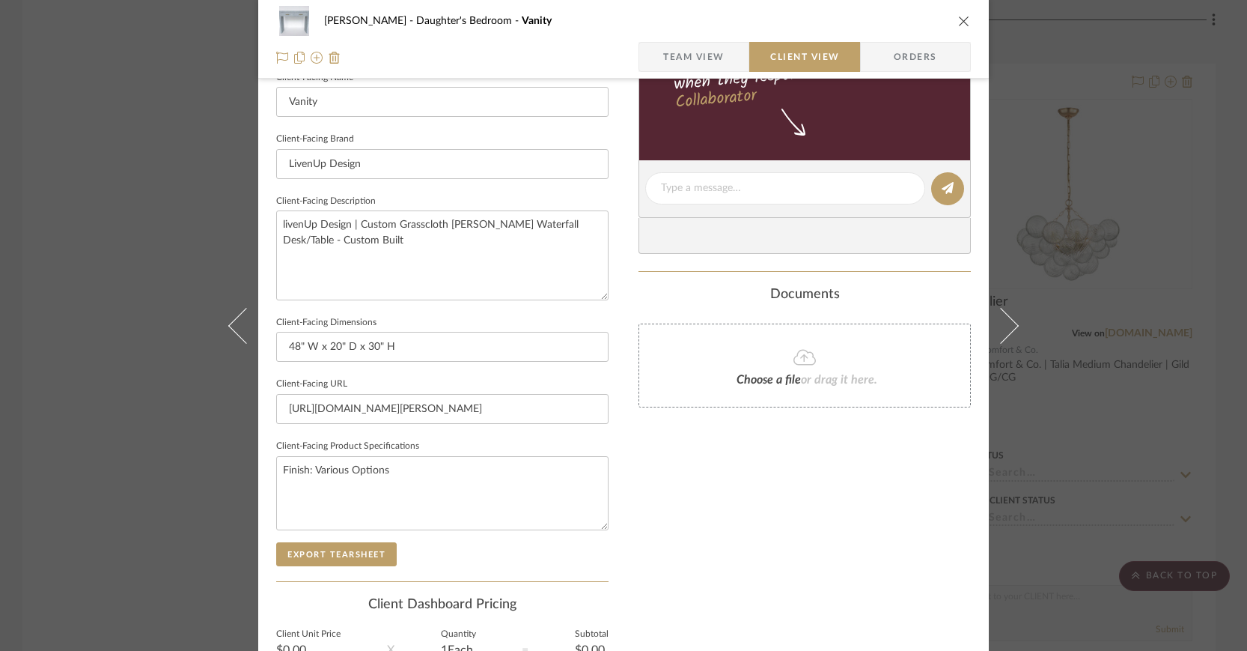
scroll to position [149, 0]
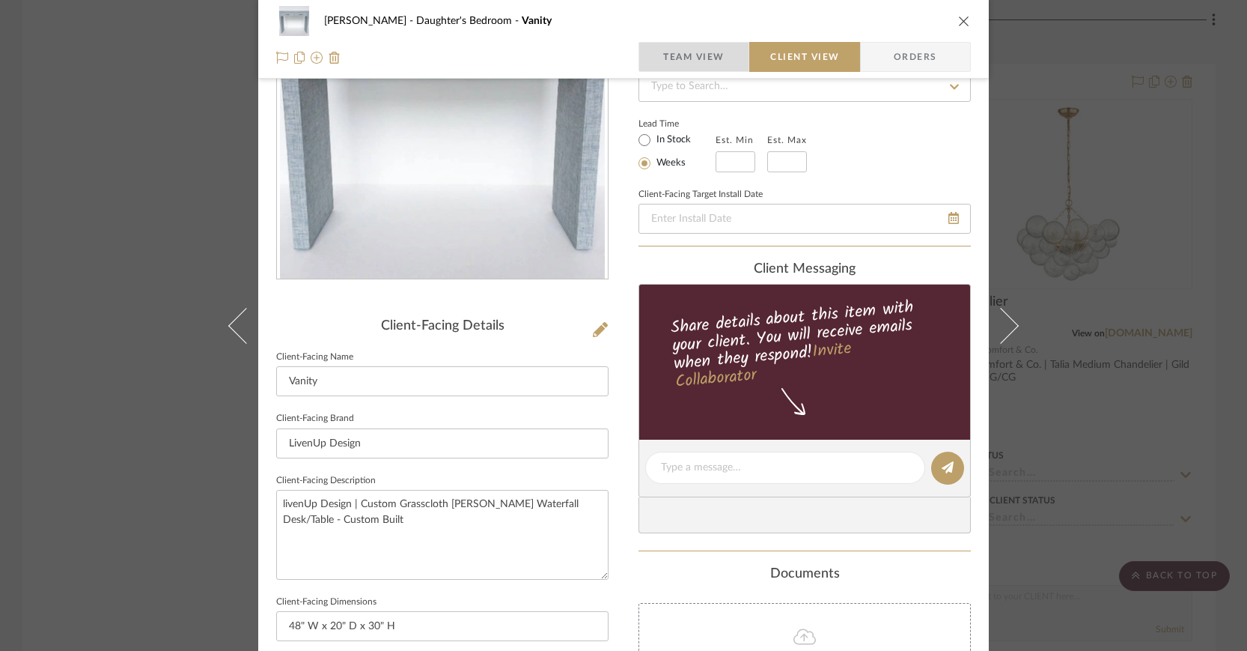
click at [696, 53] on span "Team View" at bounding box center [693, 57] width 61 height 30
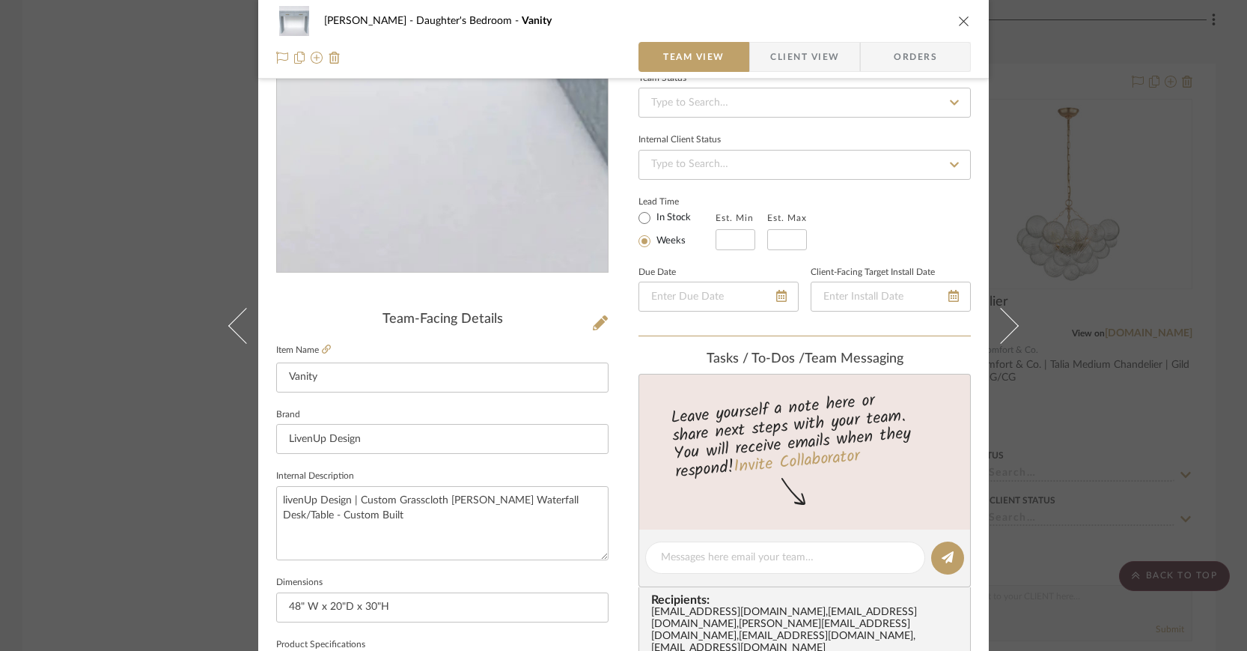
scroll to position [251, 0]
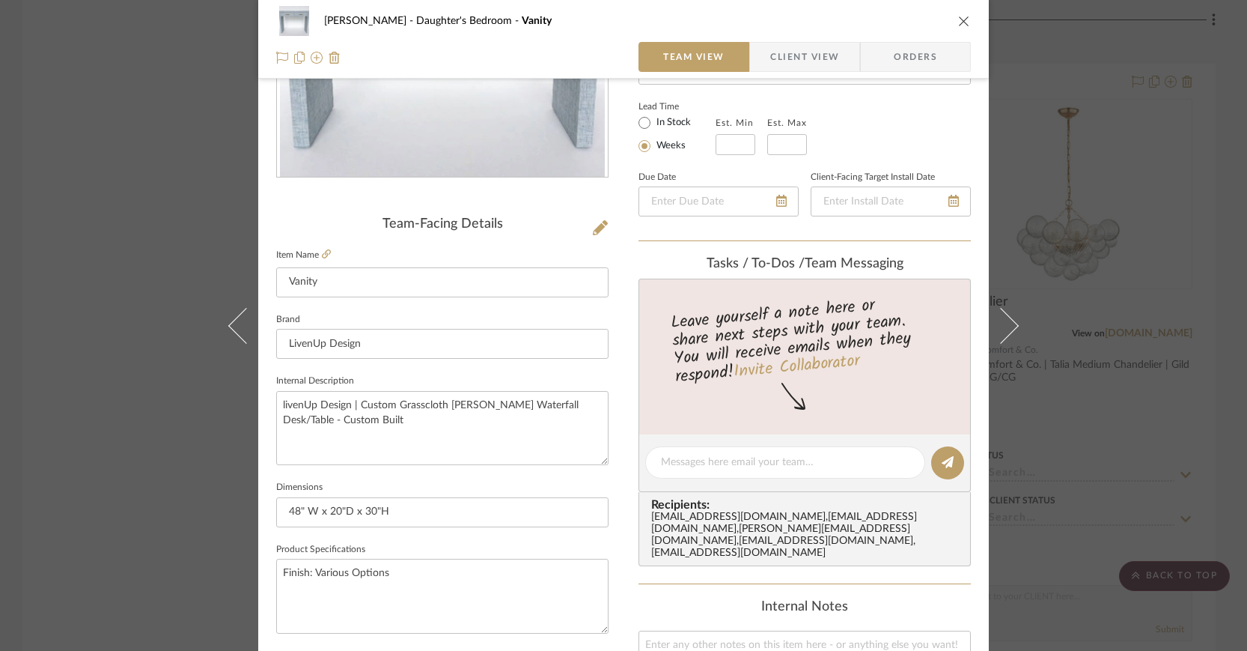
click at [787, 55] on span "Client View" at bounding box center [804, 57] width 69 height 30
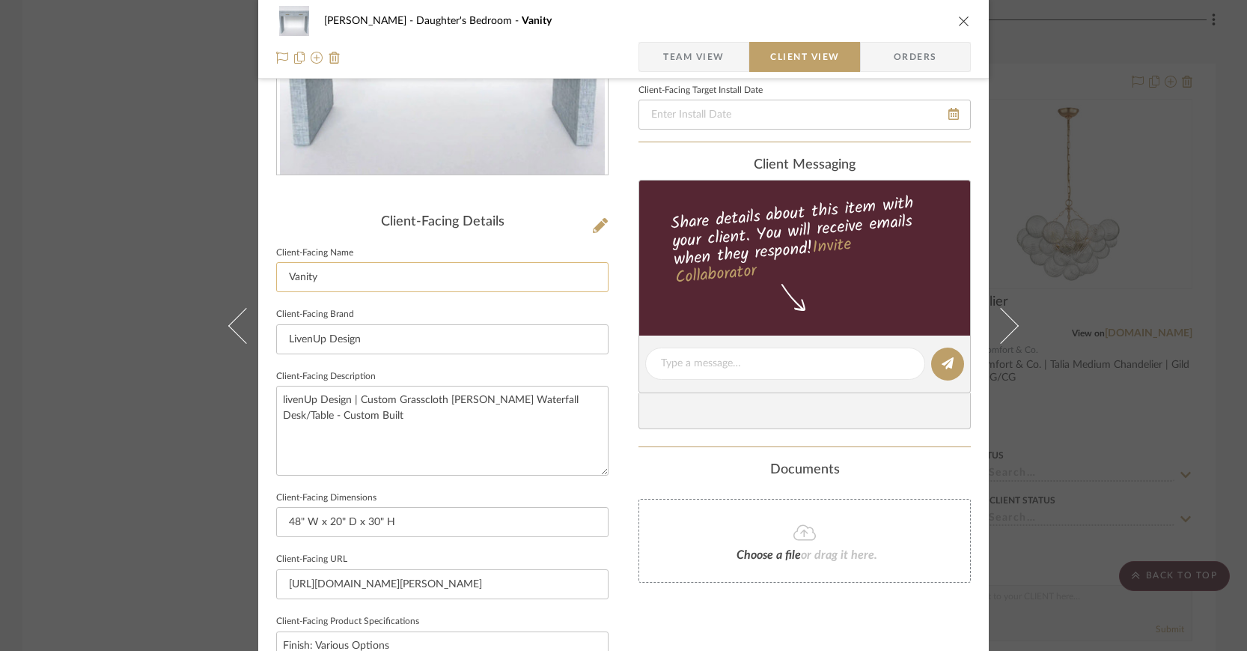
scroll to position [254, 0]
click at [711, 48] on span "Team View" at bounding box center [693, 57] width 61 height 30
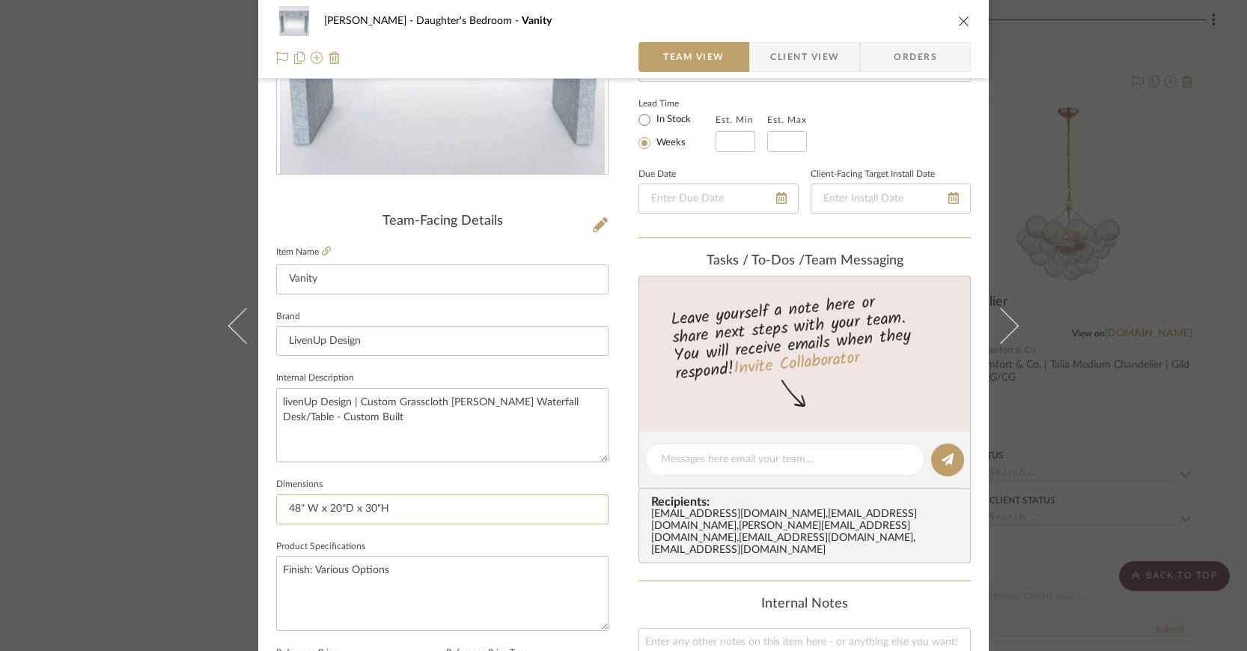
click at [341, 508] on input "48" W x 20"D x 30"H" at bounding box center [442, 509] width 332 height 30
click at [376, 508] on input "48" W x 20" D x 30"H" at bounding box center [442, 509] width 332 height 30
type input "48" W x 20" D x 30" H"
click at [962, 19] on icon "close" at bounding box center [964, 21] width 12 height 12
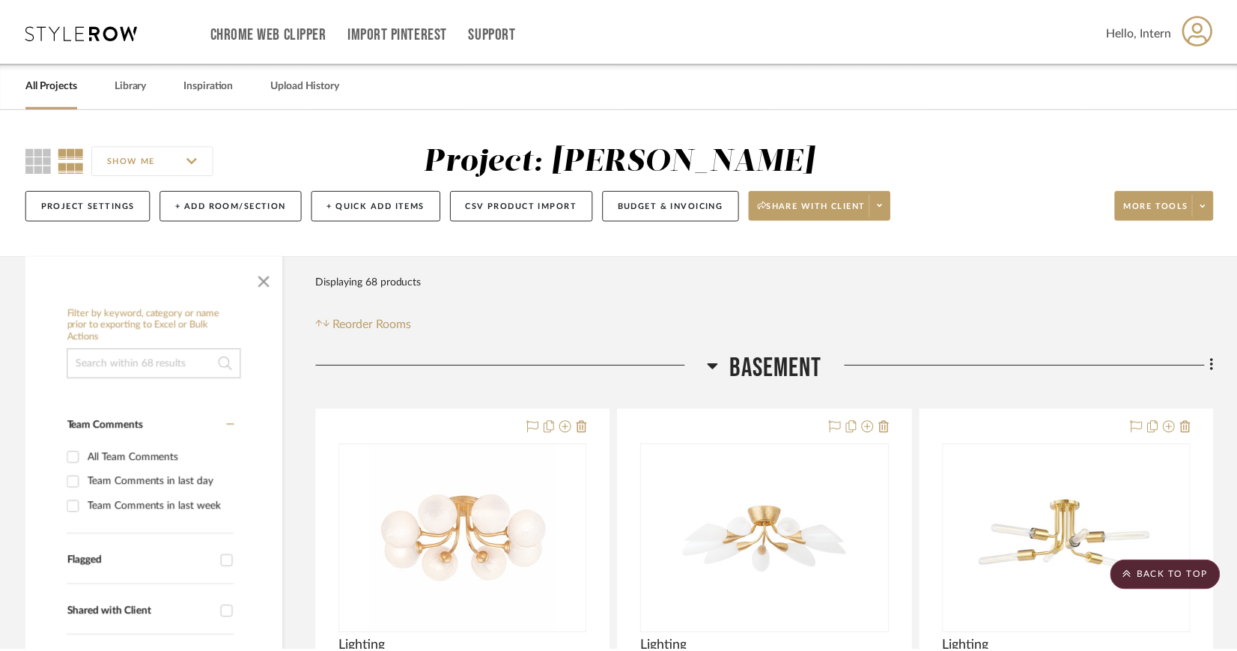
scroll to position [2465, 0]
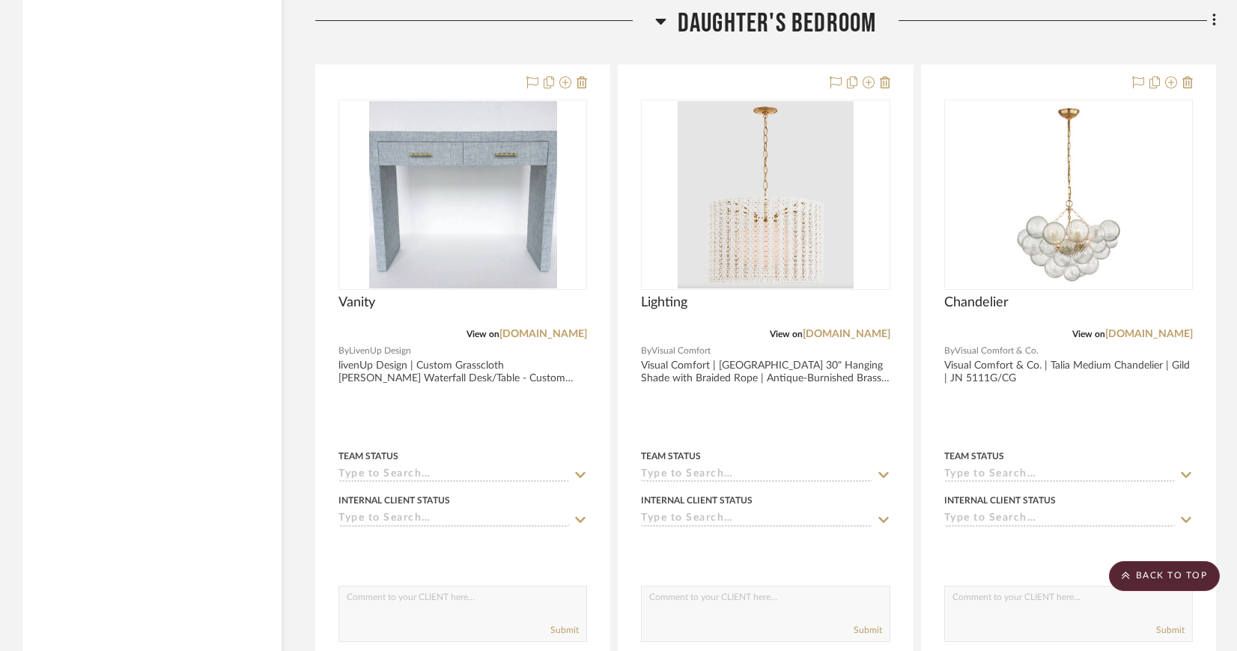
click at [1213, 17] on icon at bounding box center [1214, 20] width 4 height 16
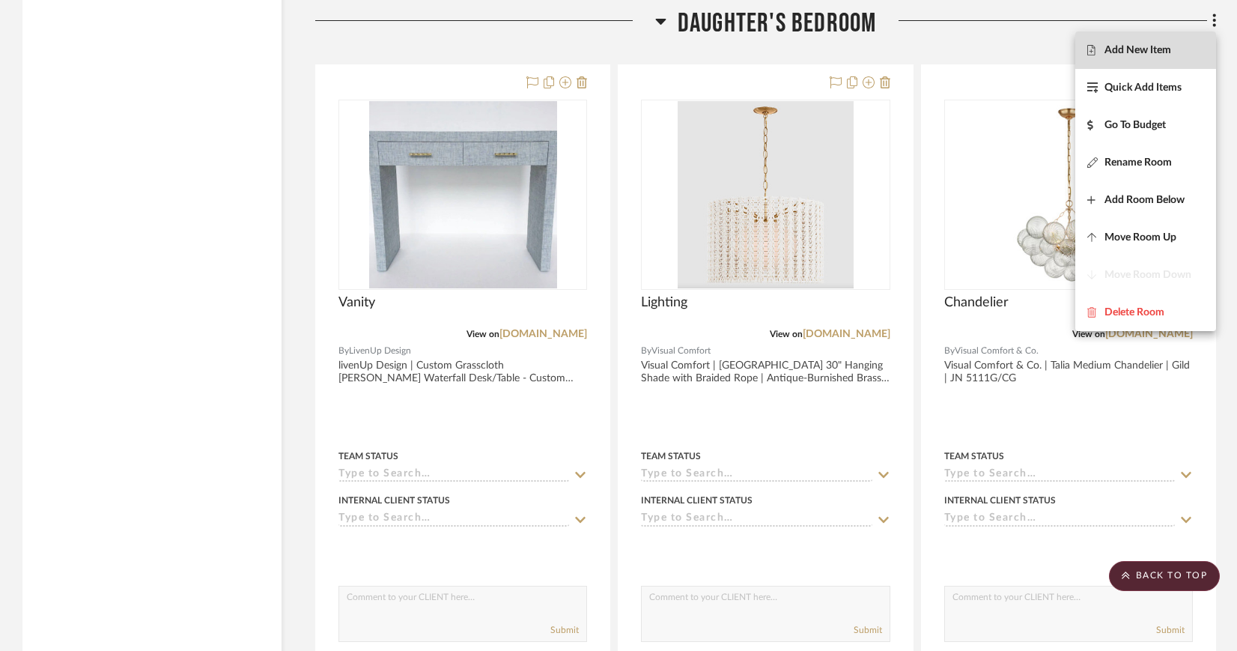
click at [1158, 49] on span "Add New Item" at bounding box center [1137, 50] width 67 height 13
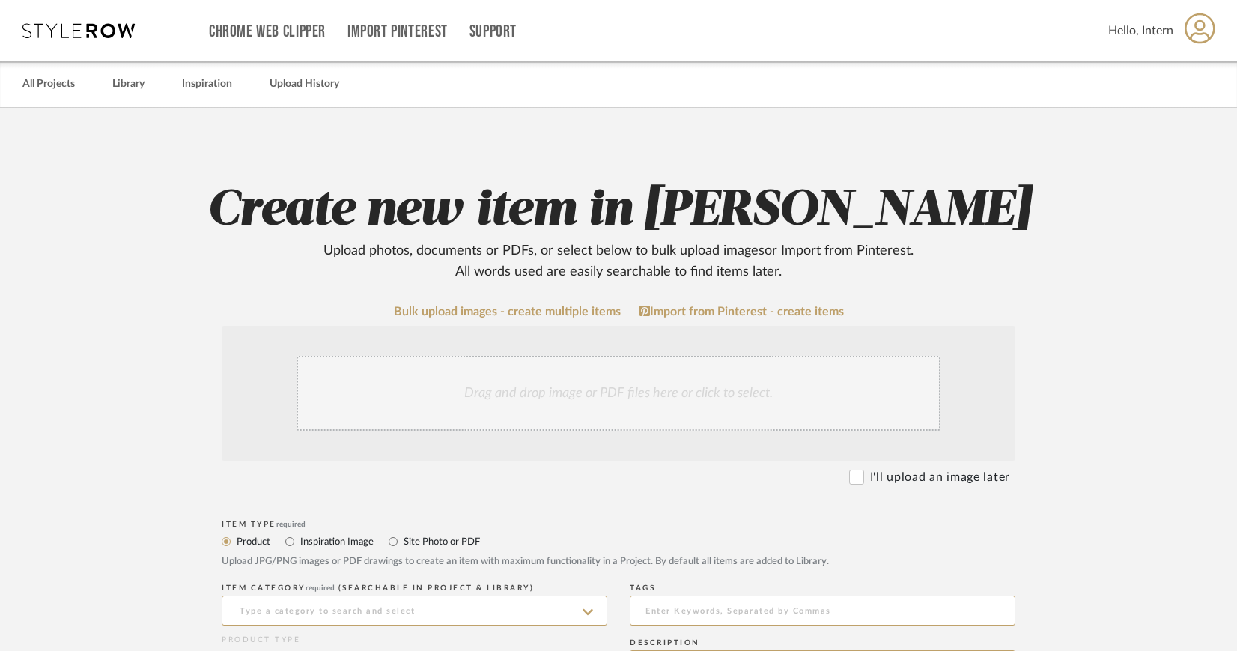
click at [593, 375] on div "Drag and drop image or PDF files here or click to select." at bounding box center [618, 393] width 644 height 75
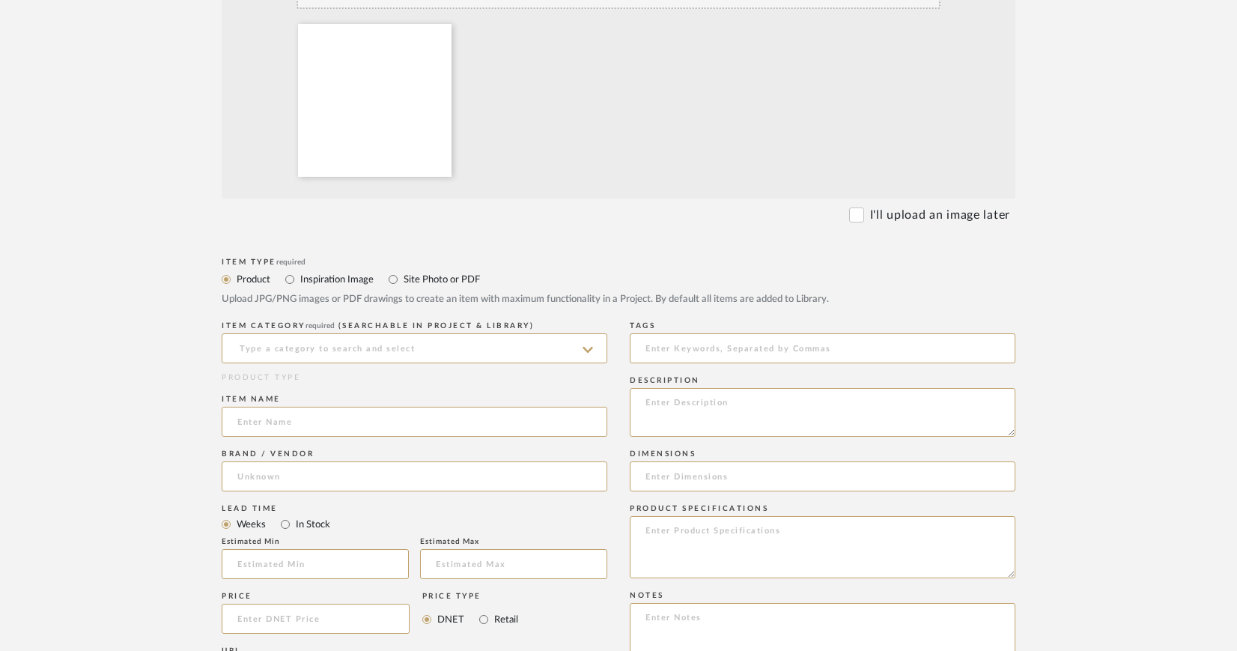
scroll to position [425, 0]
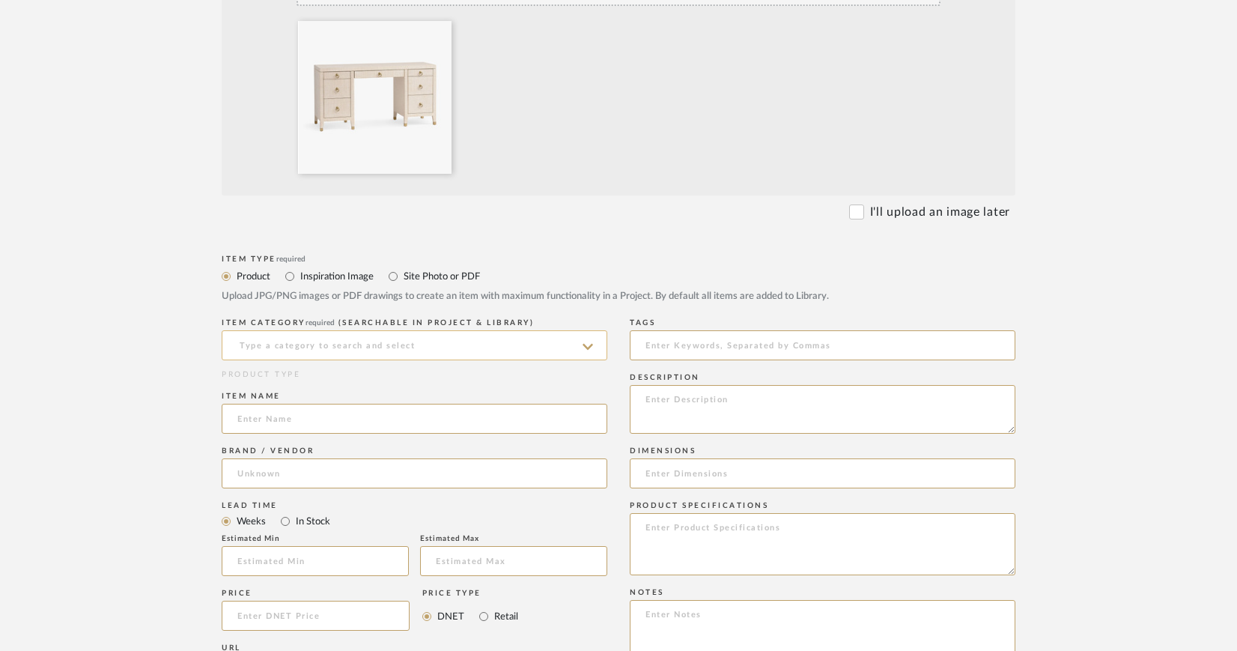
click at [489, 343] on input at bounding box center [415, 345] width 386 height 30
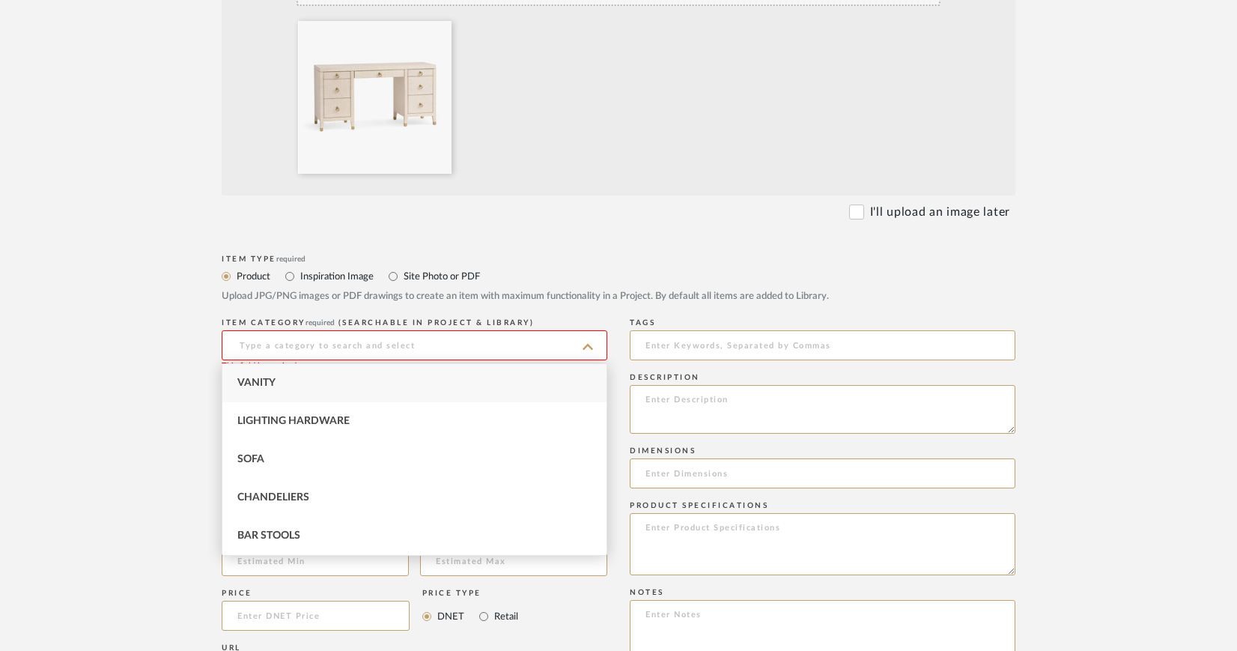
click at [291, 380] on div "Vanity" at bounding box center [414, 383] width 384 height 38
type input "Vanity"
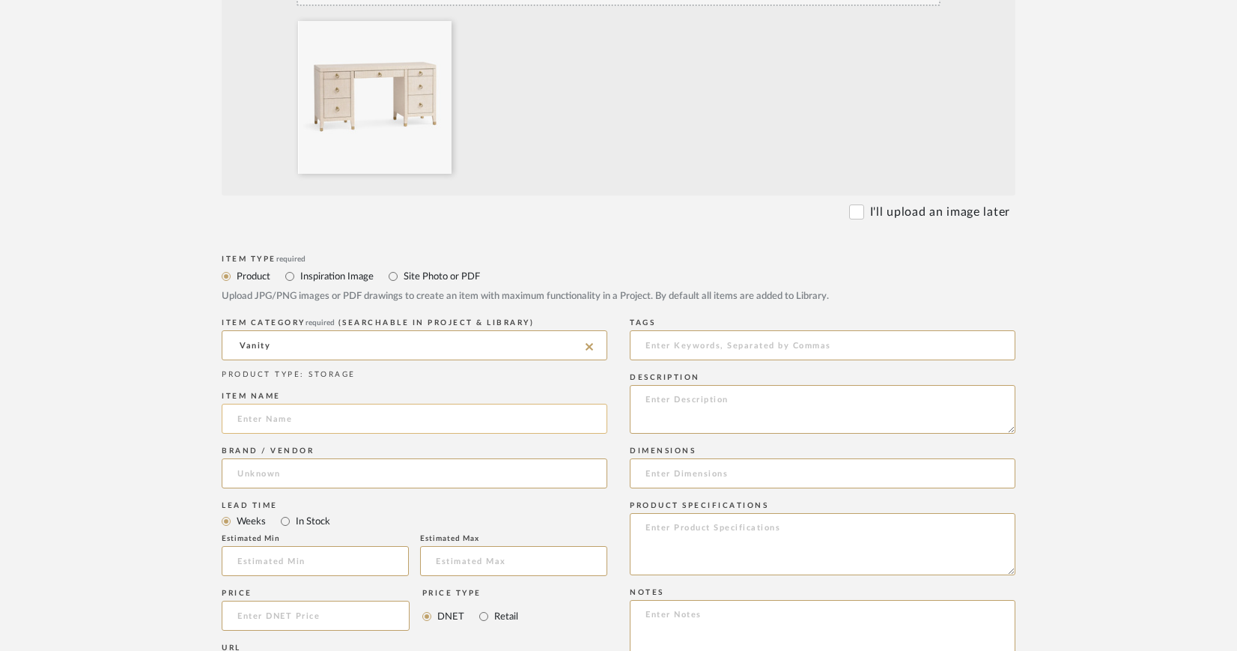
click at [287, 413] on input at bounding box center [415, 419] width 386 height 30
type input "Vanity"
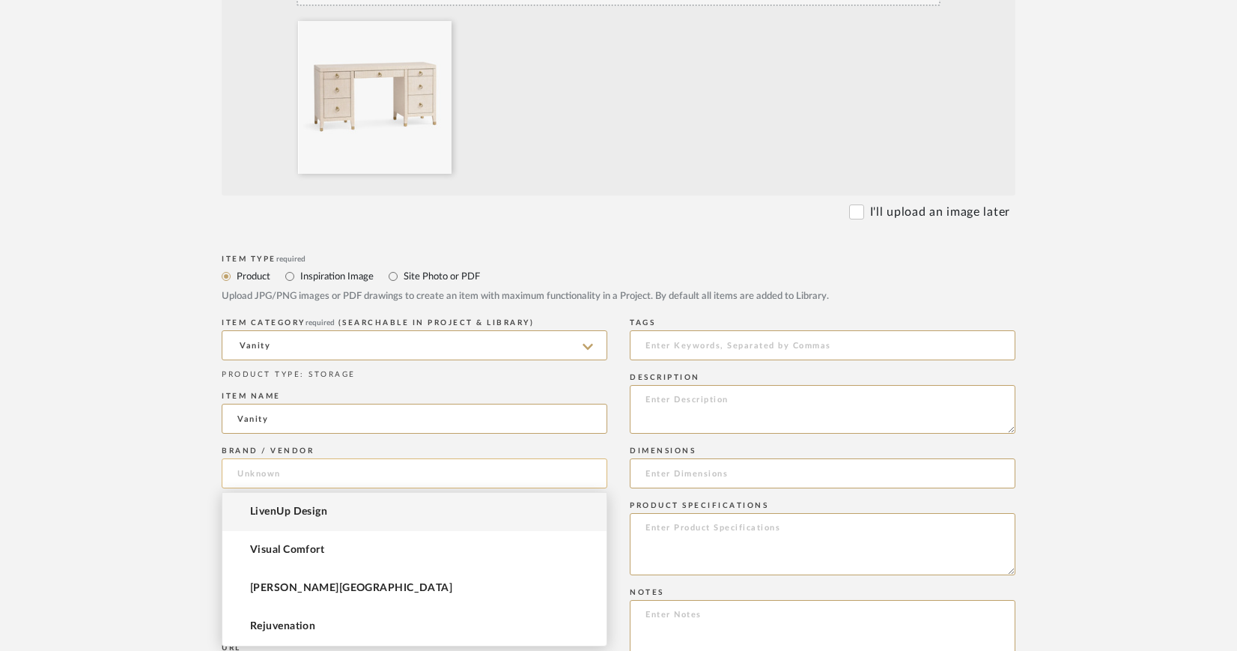
click at [259, 469] on input at bounding box center [415, 473] width 386 height 30
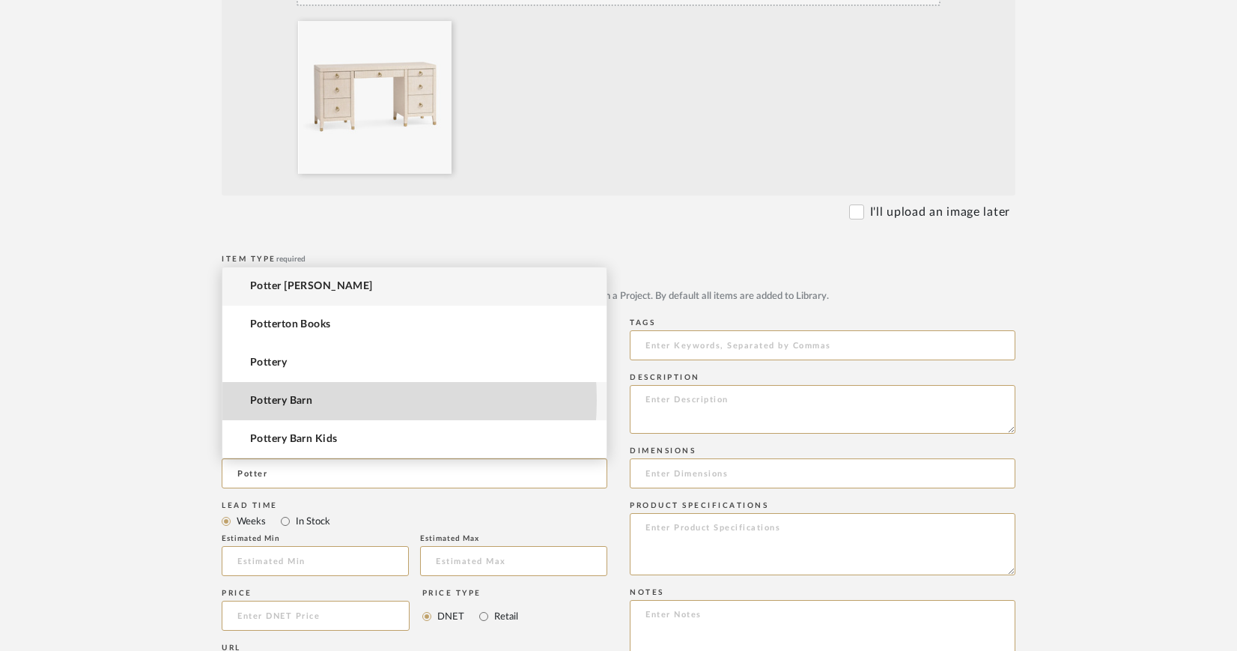
click at [303, 400] on span "Pottery Barn" at bounding box center [281, 401] width 62 height 13
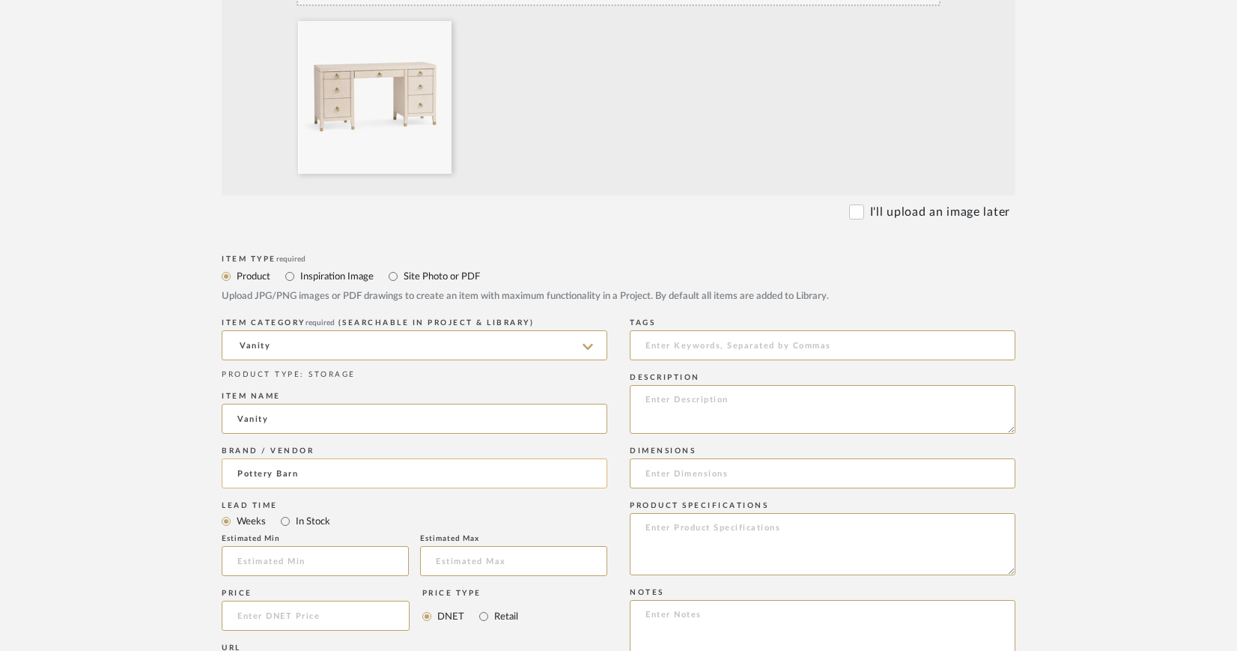
click at [326, 468] on input "Pottery Barn" at bounding box center [415, 473] width 386 height 30
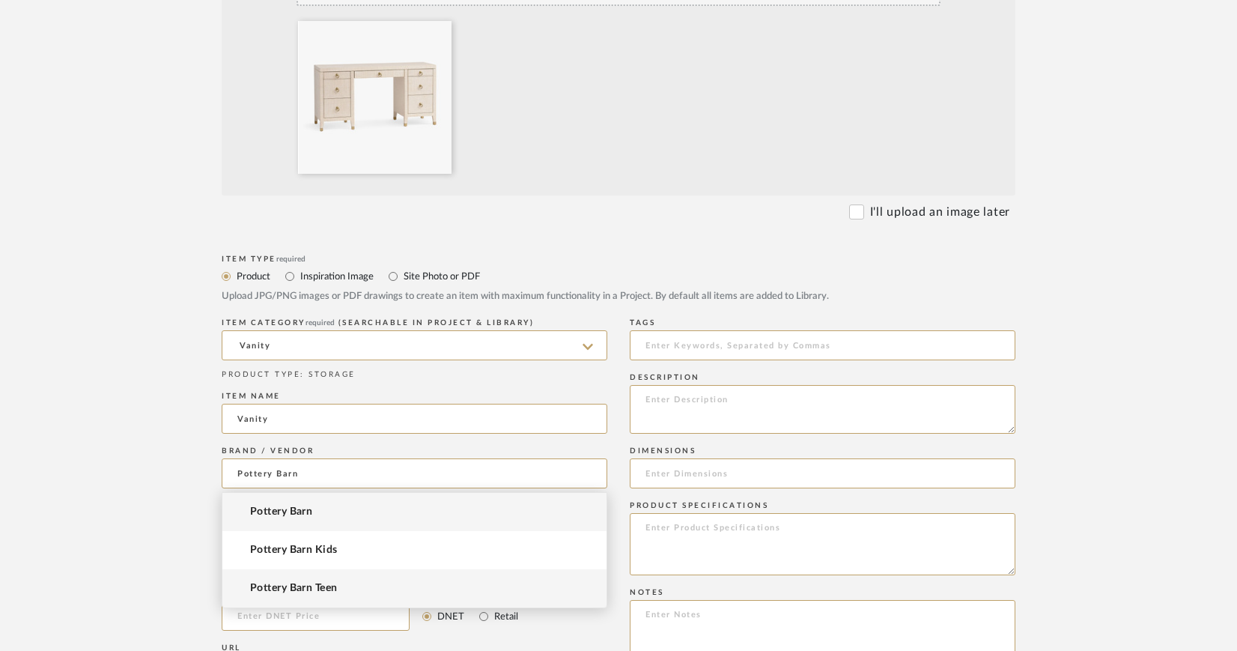
click at [302, 587] on span "Pottery Barn Teen" at bounding box center [293, 588] width 87 height 13
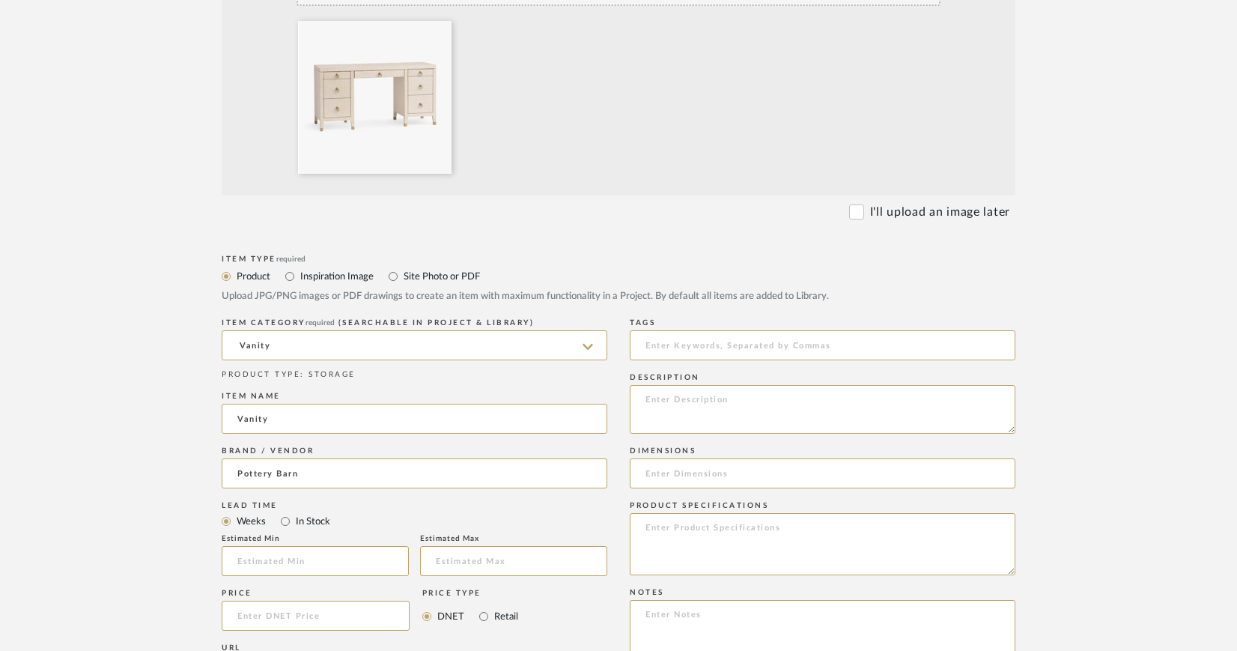
type input "Pottery Barn Teen"
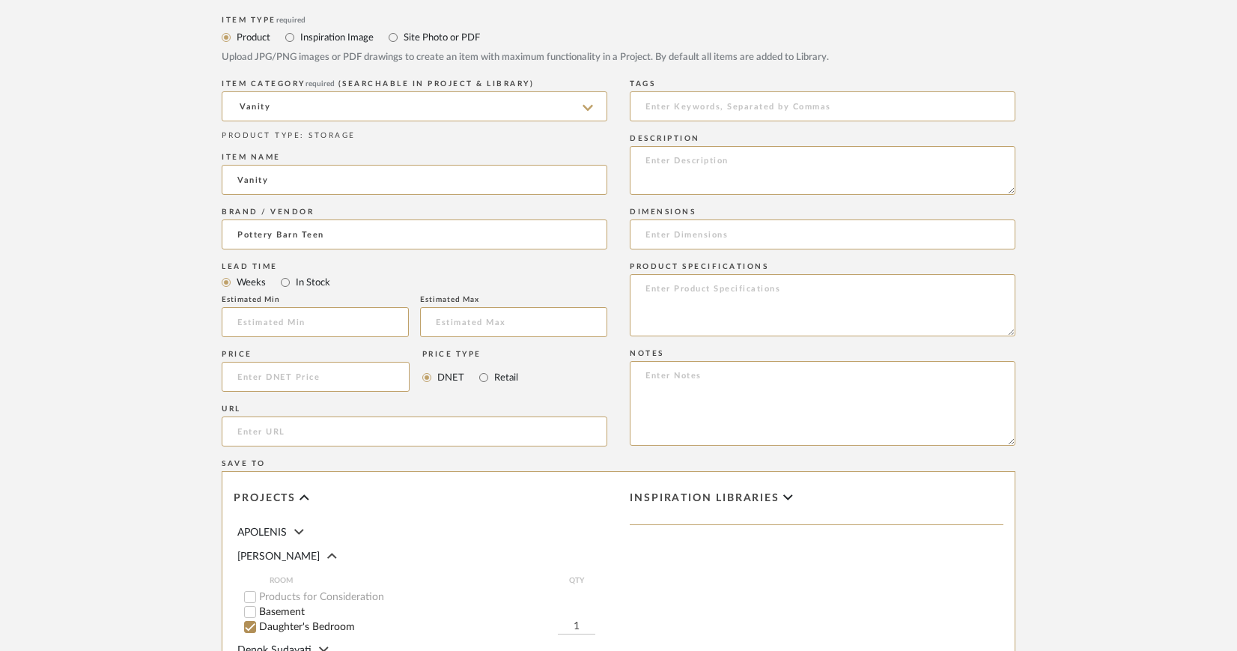
scroll to position [665, 0]
click at [398, 422] on input "url" at bounding box center [415, 430] width 386 height 30
click at [320, 429] on input "url" at bounding box center [415, 430] width 386 height 30
paste input "https://www.pbteen.com/products/aerin-raffia-storage-desk/?catalogId=21&sku=855…"
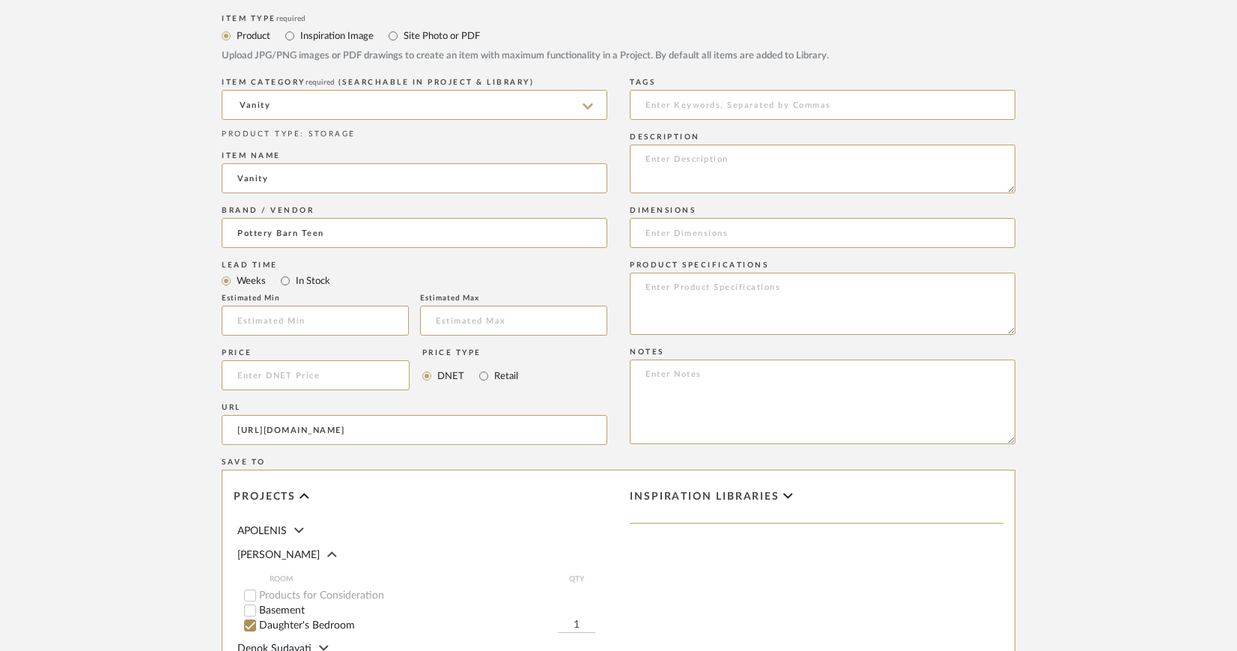
drag, startPoint x: 342, startPoint y: 422, endPoint x: 180, endPoint y: 427, distance: 161.8
click at [180, 427] on form "Bulk upload images - create multiple items Import from Pinterest - create items…" at bounding box center [619, 262] width 954 height 1245
type input "https://www.pbteen.com/products/aerin-raffia-storage-desk/?catalogId=21&sku=855…"
click at [666, 150] on textarea at bounding box center [823, 169] width 386 height 49
paste textarea "AERIN Raffia Storage Desk (58")"
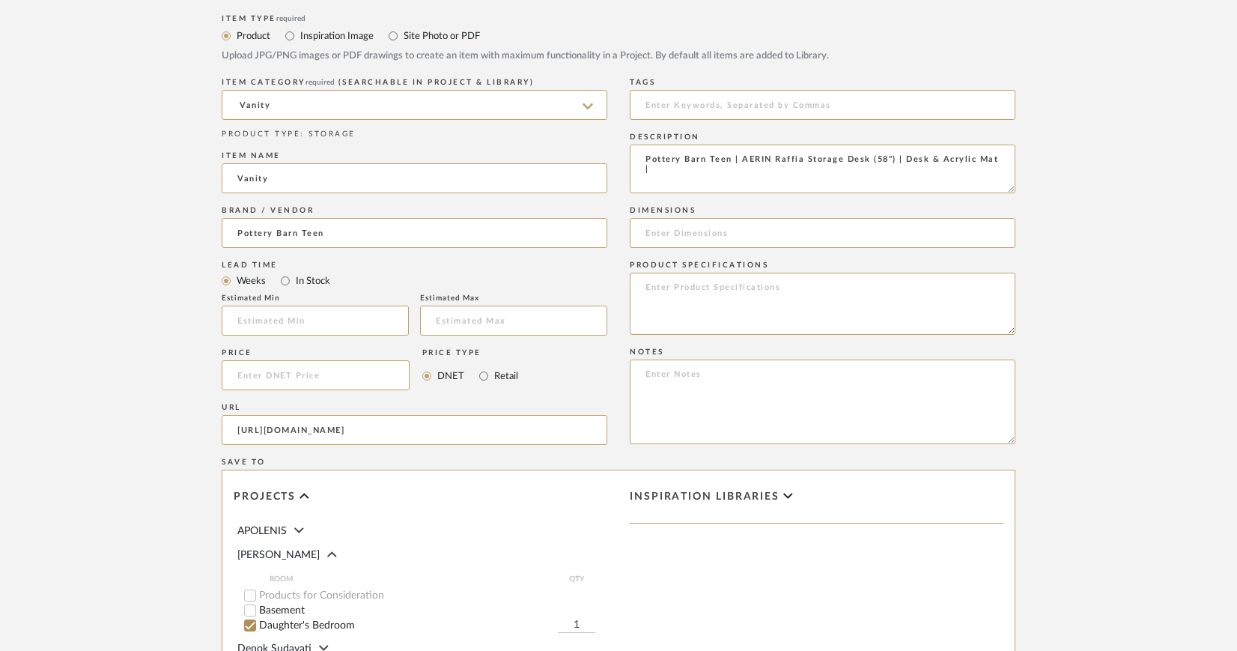
paste textarea "SKU: 8559372"
type textarea "Pottery Barn Teen | AERIN Raffia Storage Desk (58") | Desk & Acrylic Mat | SKU:…"
click at [670, 223] on input at bounding box center [823, 233] width 386 height 30
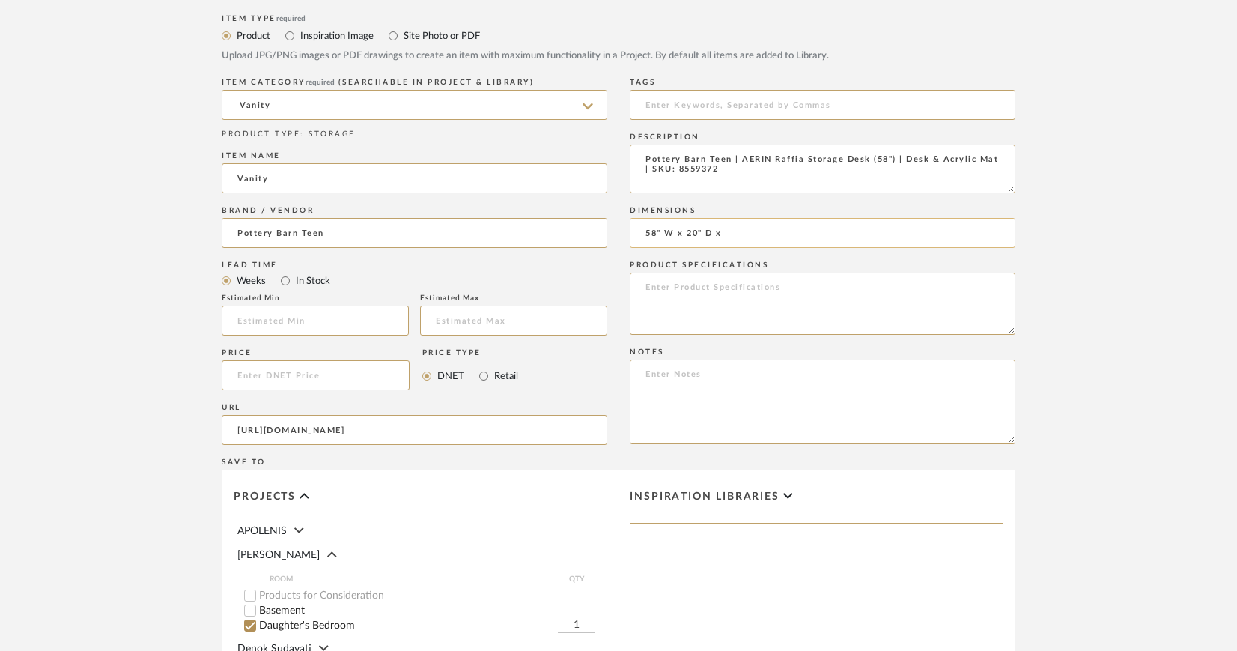
click at [708, 234] on input "58" W x 20" D x" at bounding box center [823, 233] width 386 height 30
click at [778, 231] on input "58" W x 20" D x" at bounding box center [823, 233] width 386 height 30
type input "58" W x 20" D x 30" H"
click at [690, 289] on textarea at bounding box center [823, 304] width 386 height 62
paste textarea "Whitewash Raffia with hardware finished in antique brass."
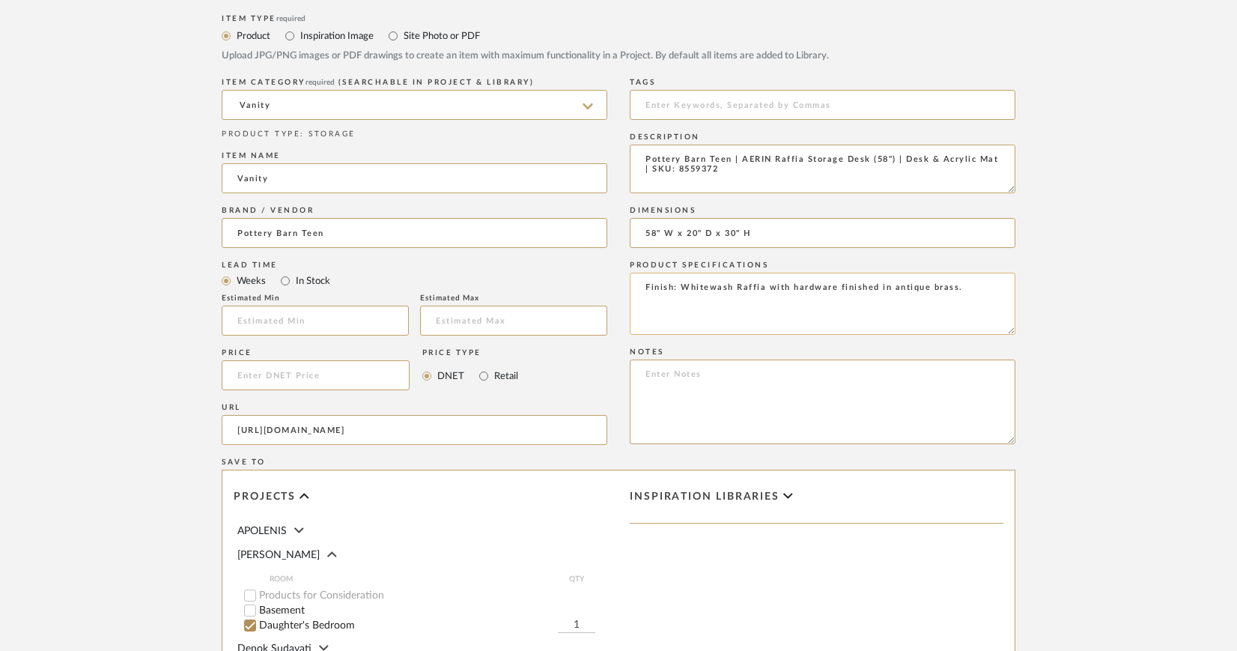
click at [895, 285] on textarea "Finish: Whitewash Raffia with hardware finished in antique brass." at bounding box center [823, 304] width 386 height 62
click at [935, 285] on textarea "Finish: Whitewash Raffia with hardware finished in Antique brass." at bounding box center [823, 304] width 386 height 62
click at [960, 288] on textarea "Finish: Whitewash Raffia with hardware finished in Antique Brass." at bounding box center [823, 304] width 386 height 62
click at [748, 296] on textarea "Finish: Whitewash Raffia with hardware finished in Antique Brass Hardware: Anti…" at bounding box center [823, 304] width 386 height 62
click at [690, 296] on textarea "Finish: Whitewash Raffia with hardware finished in Antique Brass Hardware: Anti…" at bounding box center [823, 304] width 386 height 62
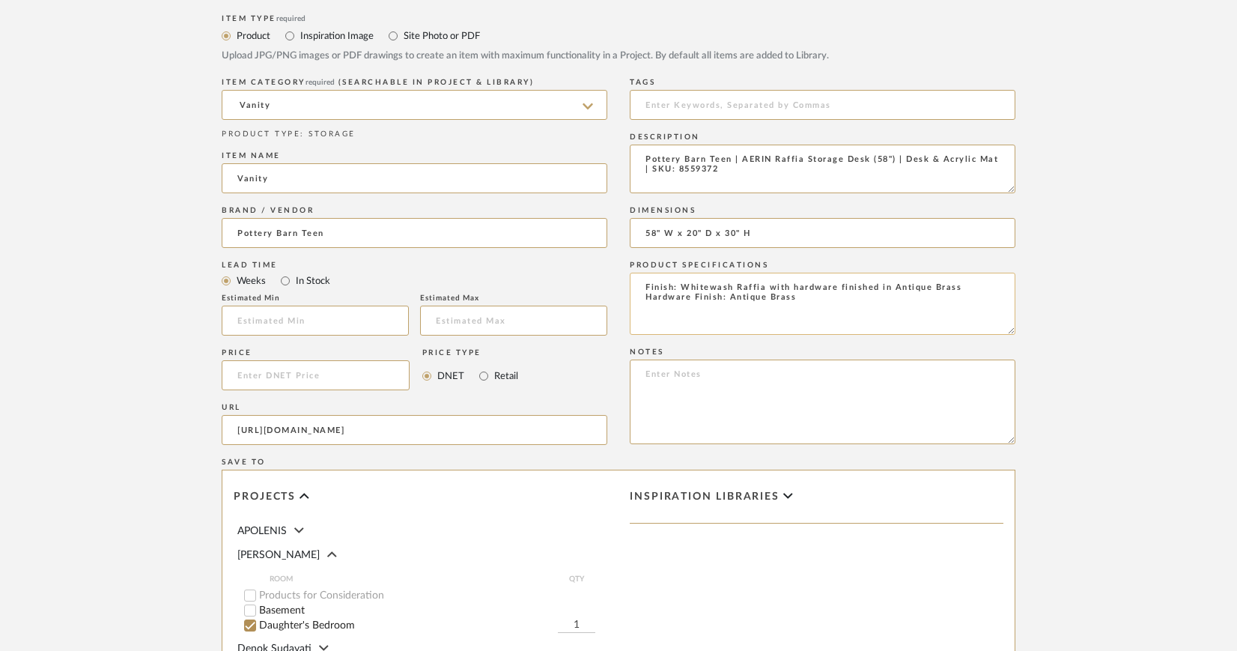
drag, startPoint x: 767, startPoint y: 284, endPoint x: 961, endPoint y: 286, distance: 193.2
click at [961, 286] on textarea "Finish: Whitewash Raffia with hardware finished in Antique Brass Hardware Finis…" at bounding box center [823, 304] width 386 height 62
type textarea "Finish: Whitewash Raffia Hardware Finish: Antique Brass"
click at [762, 231] on input "58" W x 20" D x 30" H" at bounding box center [823, 233] width 386 height 30
paste input "Acrylic Desk Mat Overall: 57.5" wide x 19.5" high x 0.125” thick"
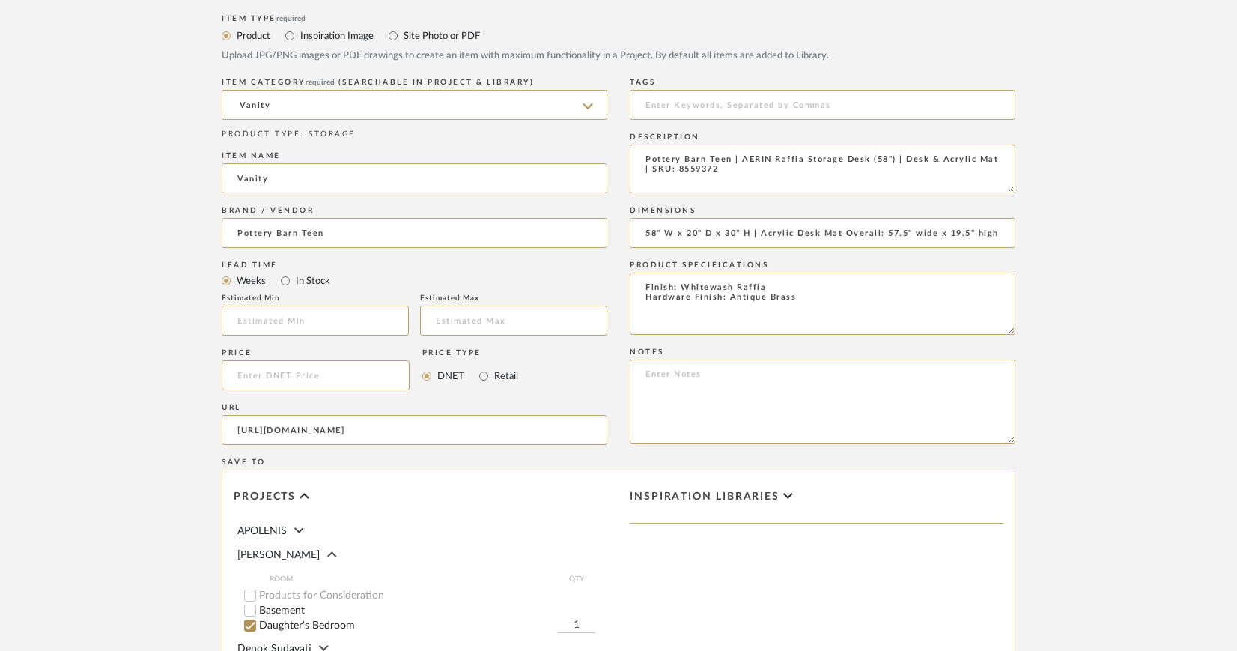
scroll to position [0, 65]
click at [812, 230] on input "58" W x 20" D x 30" H | Acrylic Desk Mat Overall: 57.5" wide x 19.5" high x 0.1…" at bounding box center [823, 233] width 386 height 30
click at [868, 230] on input "58" W x 20" D x 30" H | Acrylic Desk Mat: 57.5" wide x 19.5" high x 0.125” thick" at bounding box center [823, 233] width 386 height 30
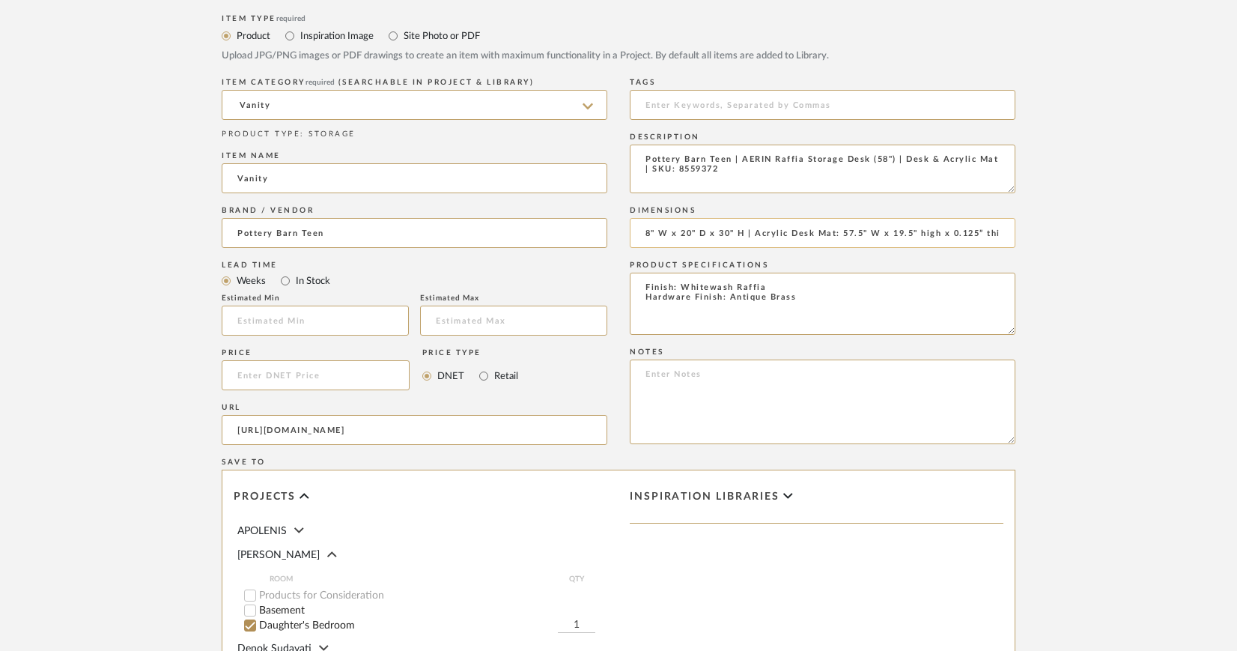
click at [937, 233] on input "58" W x 20" D x 30" H | Acrylic Desk Mat: 57.5" W x 19.5" high x 0.125” thick" at bounding box center [823, 233] width 386 height 30
click at [982, 232] on input "58" W x 20" D x 30" H | Acrylic Desk Mat: 57.5" W x 19.5" H x 0.125” thick" at bounding box center [823, 233] width 386 height 30
click at [1083, 261] on form "Bulk upload images - create multiple items Import from Pinterest - create items…" at bounding box center [619, 262] width 954 height 1245
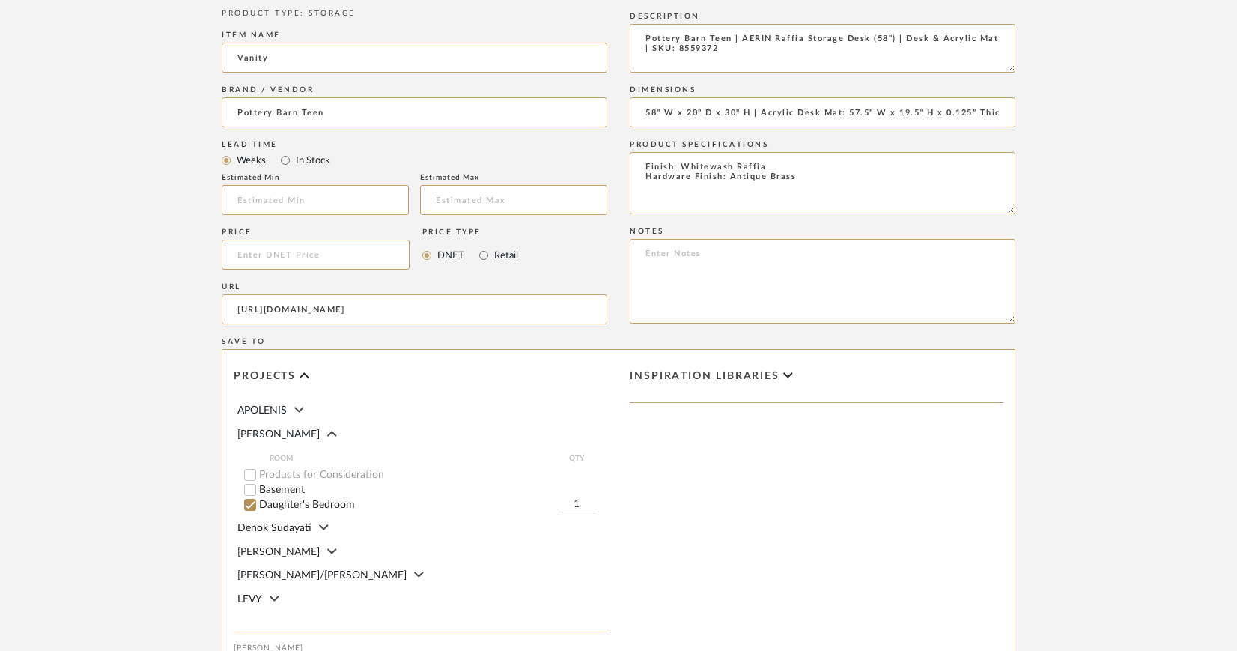
scroll to position [733, 0]
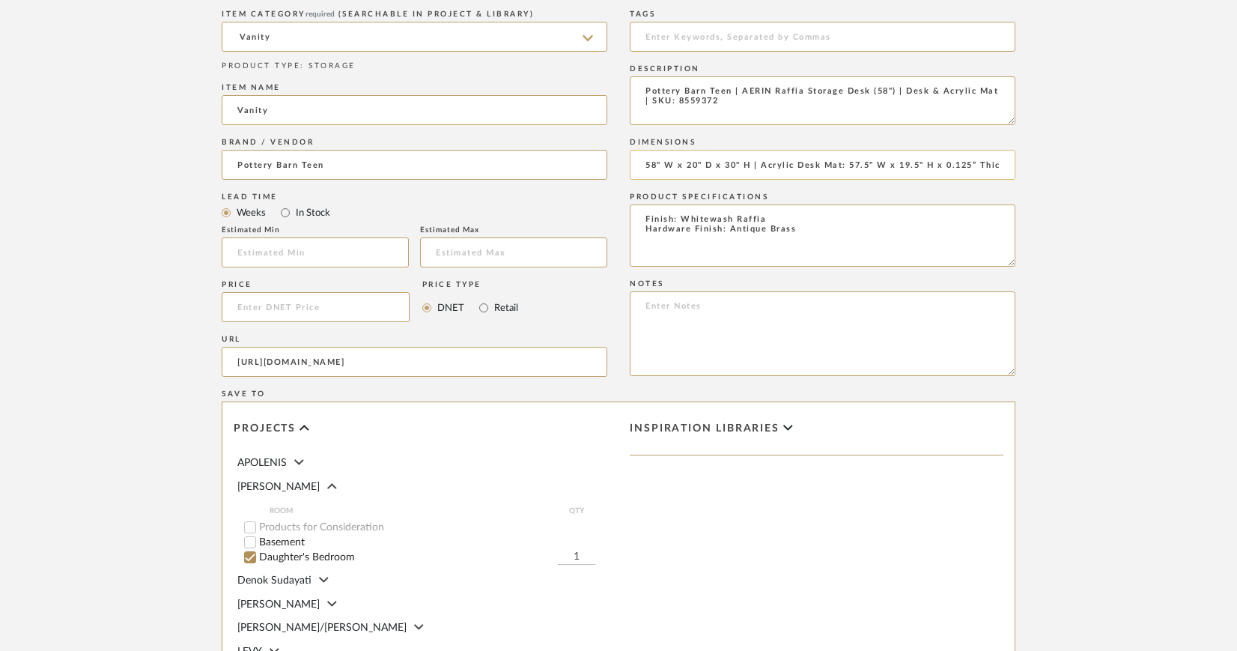
click at [761, 162] on input "58" W x 20" D x 30" H | Acrylic Desk Mat: 57.5" W x 19.5" H x 0.125” Thick" at bounding box center [823, 165] width 386 height 30
paste input "Center Drawer Interior: 23" wide x 14" deep x 3.5" high"
click at [889, 163] on input "58" W x 20" D x 30" H | Center Drawer Interior: 23" wide x 14" deep x 3.5" high…" at bounding box center [823, 165] width 386 height 30
click at [931, 159] on input "58" W x 20" D x 30" H | Center Drawer Interior: 23" W x 14" deep x 3.5" highAcr…" at bounding box center [823, 165] width 386 height 30
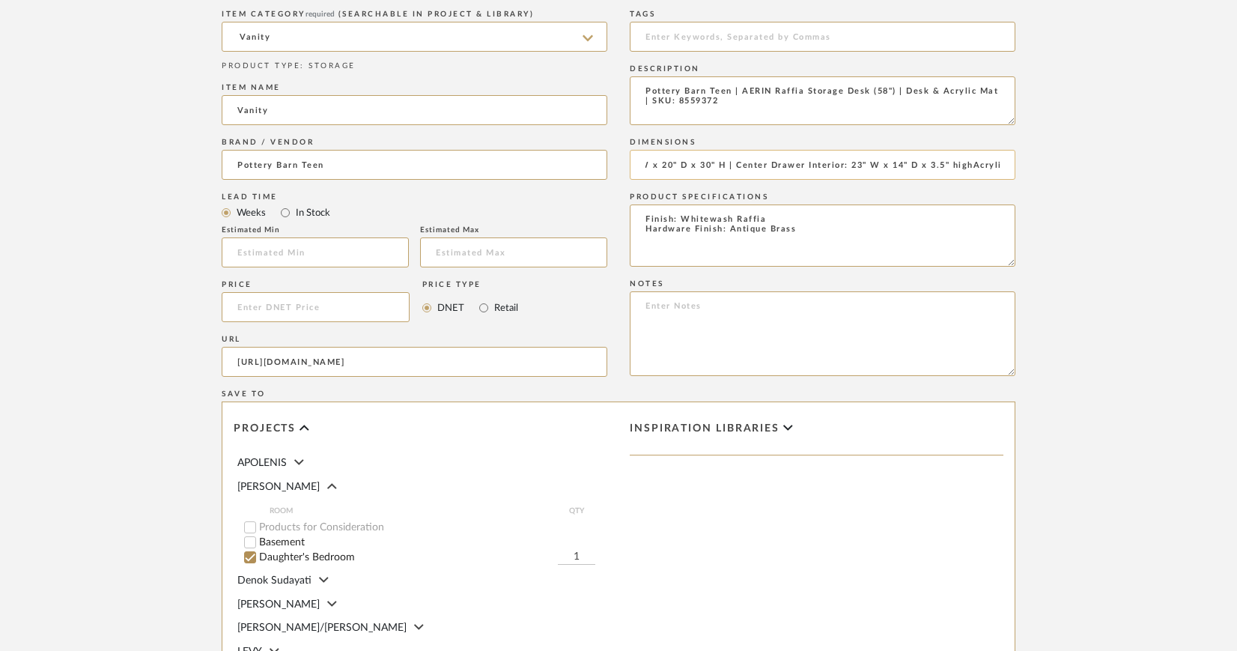
click at [973, 162] on input "58" W x 20" D x 30" H | Center Drawer Interior: 23" W x 14" D x 3.5" highAcryli…" at bounding box center [823, 165] width 386 height 30
paste input "ight Interior Drawer: 12.5" wide x 14" deep x 3.5" high"
click at [737, 162] on input "58" W x 20" D x 30" H | Center Drawer Interior: 23" W x 14" D x 3.5" H | ight I…" at bounding box center [823, 165] width 386 height 30
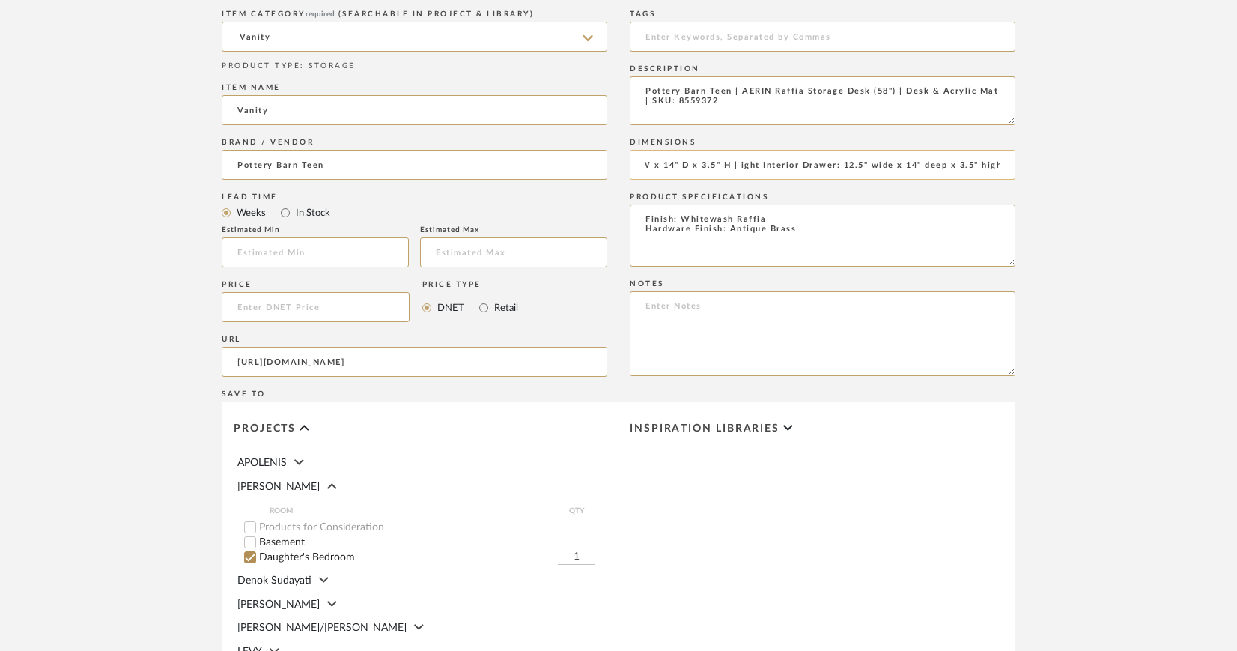
click at [758, 165] on input "58" W x 20" D x 30" H | Center Drawer Interior: 23" W x 14" D x 3.5" H | ight I…" at bounding box center [823, 165] width 386 height 30
click at [739, 165] on input "58" W x 20" D x 30" H | Center Drawer Interior: 23" W x 14" D x 3.5" H | ight I…" at bounding box center [823, 165] width 386 height 30
click at [763, 164] on input "58" W x 20" D x 30" H | Center Drawer Interior: 23" W x 14" D x 3.5" H | Right …" at bounding box center [823, 165] width 386 height 30
click at [922, 165] on input "58" W x 20" D x 30" H | Center Drawer Interior: 23" W x 14" D x 3.5" H | Right/…" at bounding box center [823, 165] width 386 height 30
click at [961, 164] on input "58" W x 20" D x 30" H | Center Drawer Interior: 23" W x 14" D x 3.5" H | Right/…" at bounding box center [823, 165] width 386 height 30
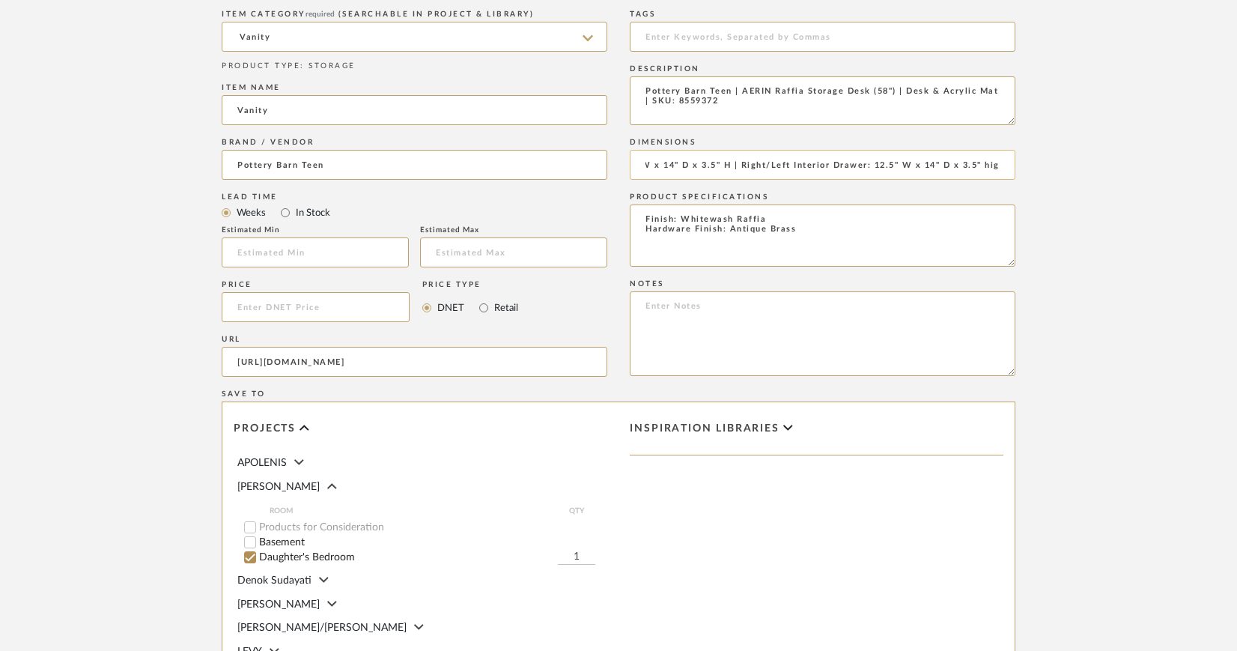
click at [996, 162] on input "58" W x 20" D x 30" H | Center Drawer Interior: 23" W x 14" D x 3.5" H | Right/…" at bounding box center [823, 165] width 386 height 30
click at [1003, 165] on input "58" W x 20" D x 30" H | Center Drawer Interior: 23" W x 14" D x 3.5" H | Right/…" at bounding box center [823, 165] width 386 height 30
paste input "Legroom: 25.5" wide x 18.5" deep x 25" high"
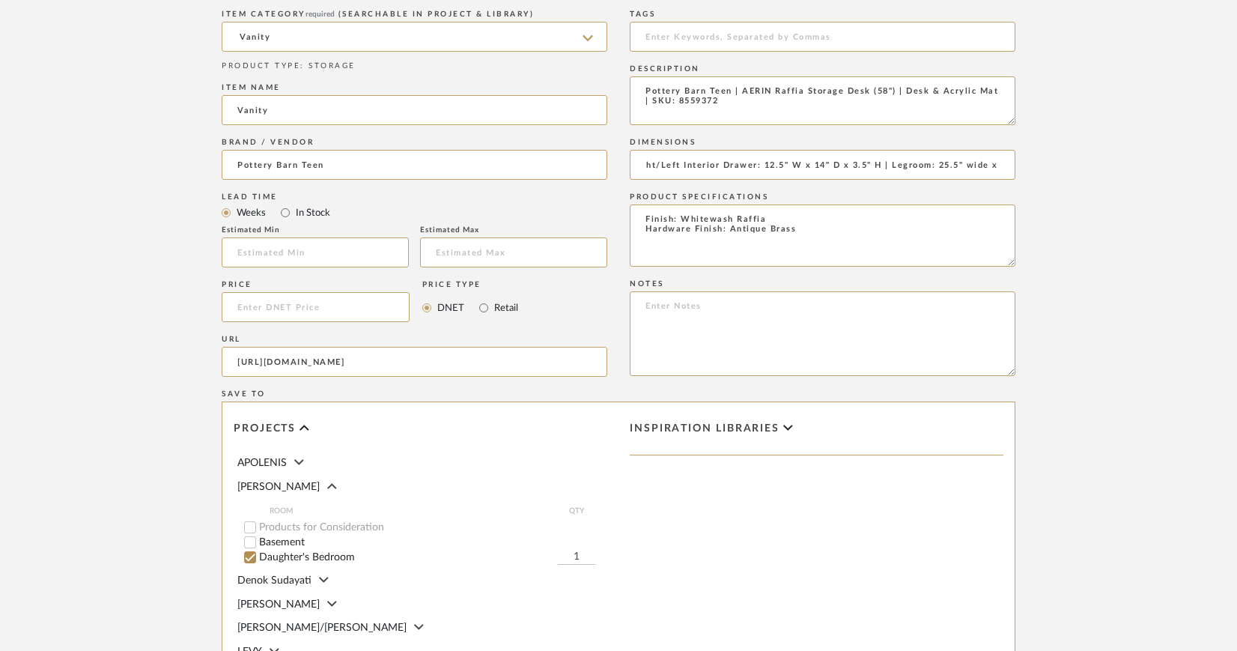
scroll to position [0, 463]
click at [885, 160] on input "58" W x 20" D x 30" H | Center Drawer Interior: 23" W x 14" D x 3.5" H | Right/…" at bounding box center [823, 165] width 386 height 30
click at [934, 163] on input "58" W x 20" D x 30" H | Center Drawer Interior: 23" W x 14" D x 3.5" H | Right/…" at bounding box center [823, 165] width 386 height 30
click at [970, 166] on input "58" W x 20" D x 30" H | Center Drawer Interior: 23" W x 14" D x 3.5" H | Right/…" at bounding box center [823, 165] width 386 height 30
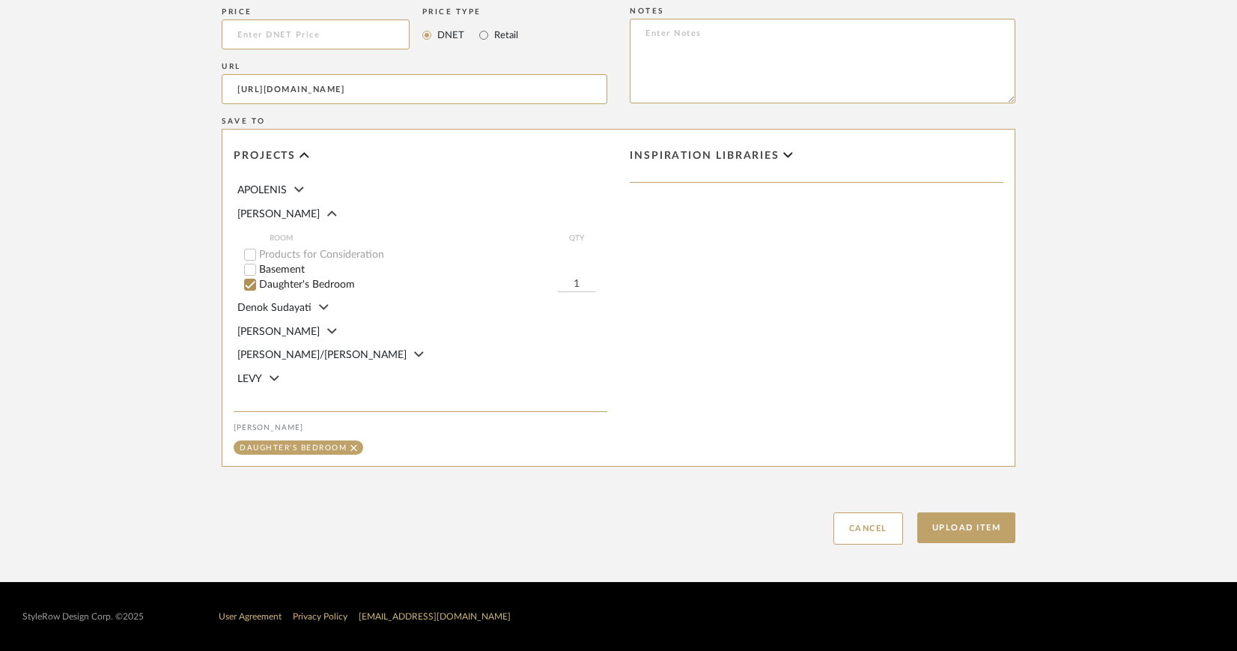
scroll to position [1006, 0]
type input "58" W x 20" D x 30" H | Center Drawer Interior: 23" W x 14" D x 3.5" H | Right/…"
click at [946, 528] on button "Upload Item" at bounding box center [966, 527] width 99 height 31
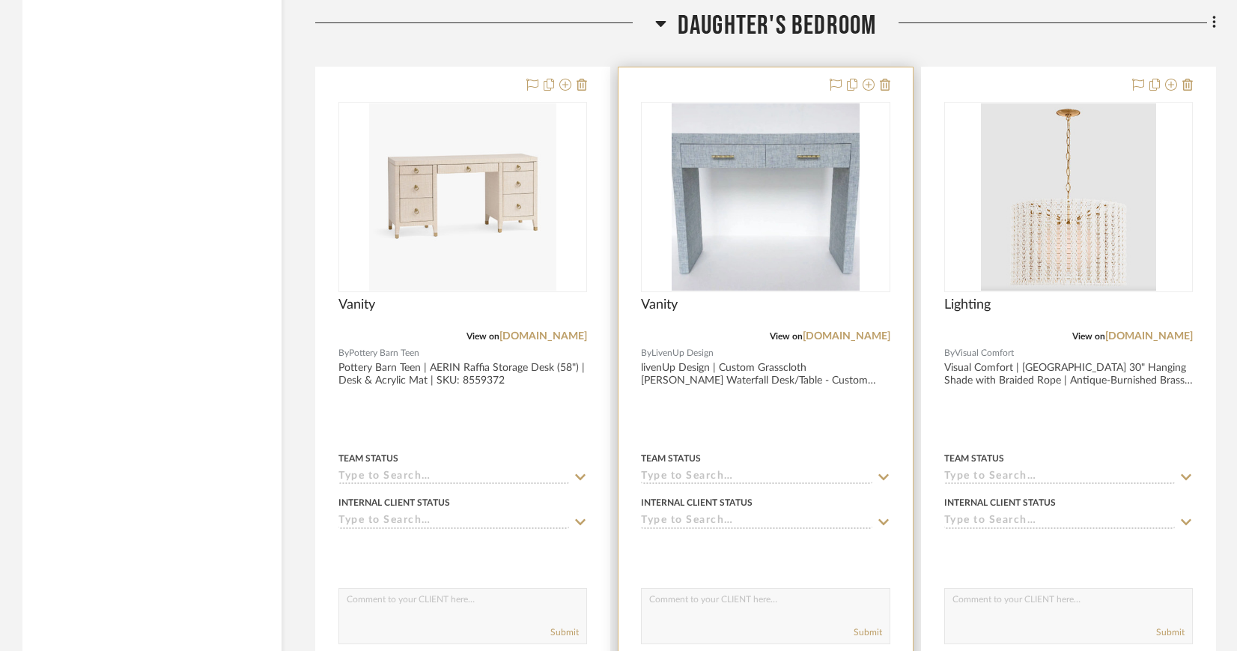
scroll to position [2465, 0]
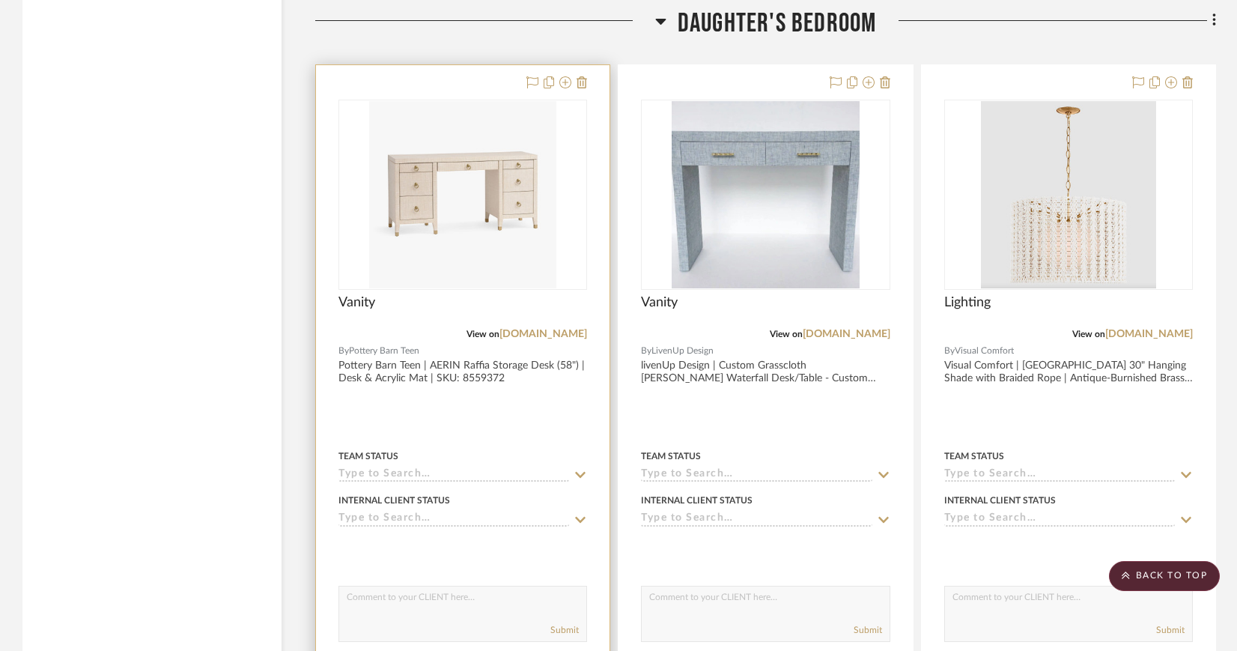
click at [491, 195] on img "0" at bounding box center [462, 194] width 187 height 187
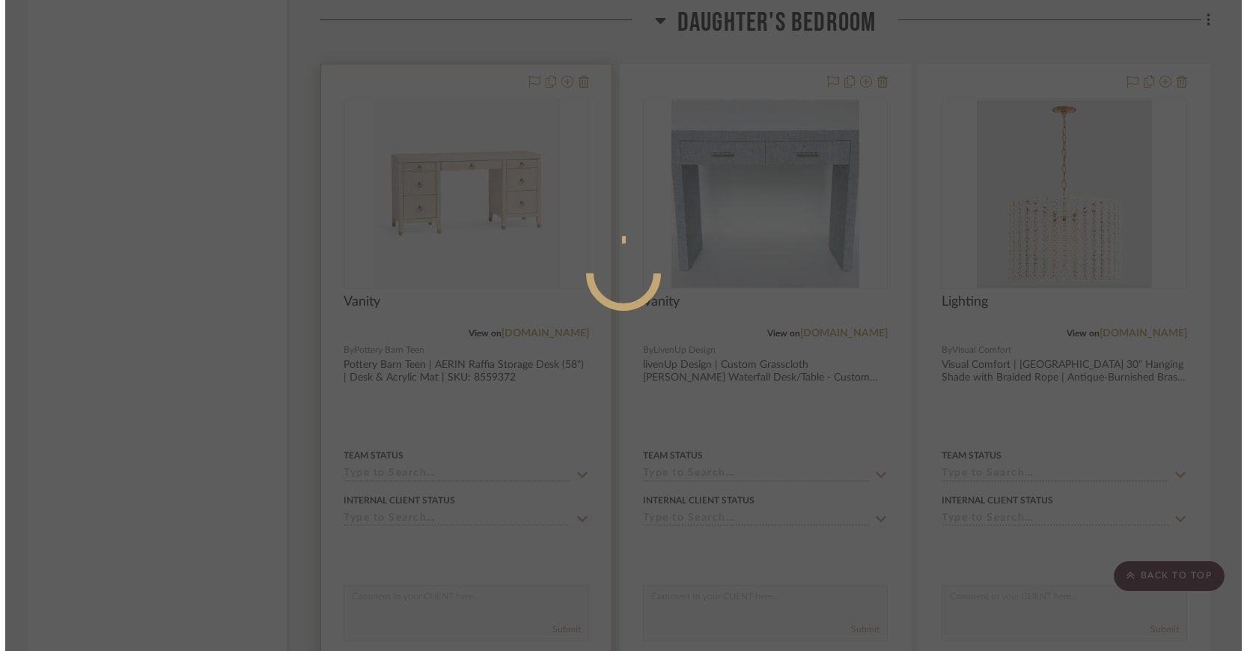
scroll to position [0, 0]
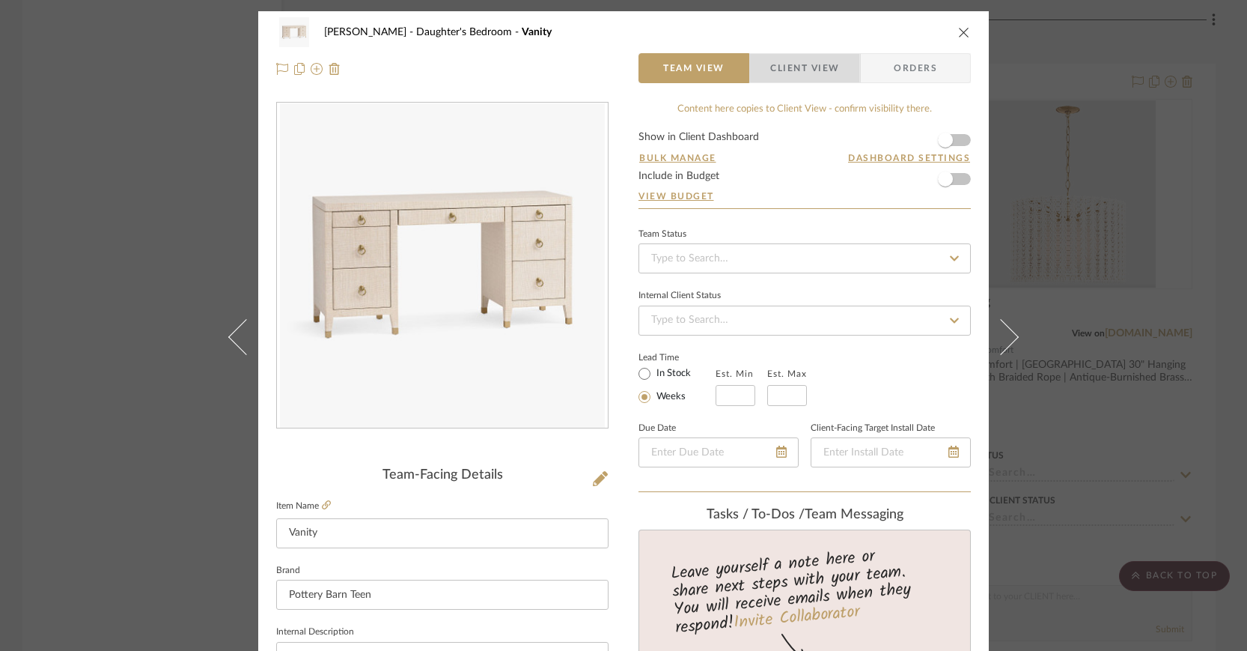
click at [801, 66] on span "Client View" at bounding box center [804, 68] width 69 height 30
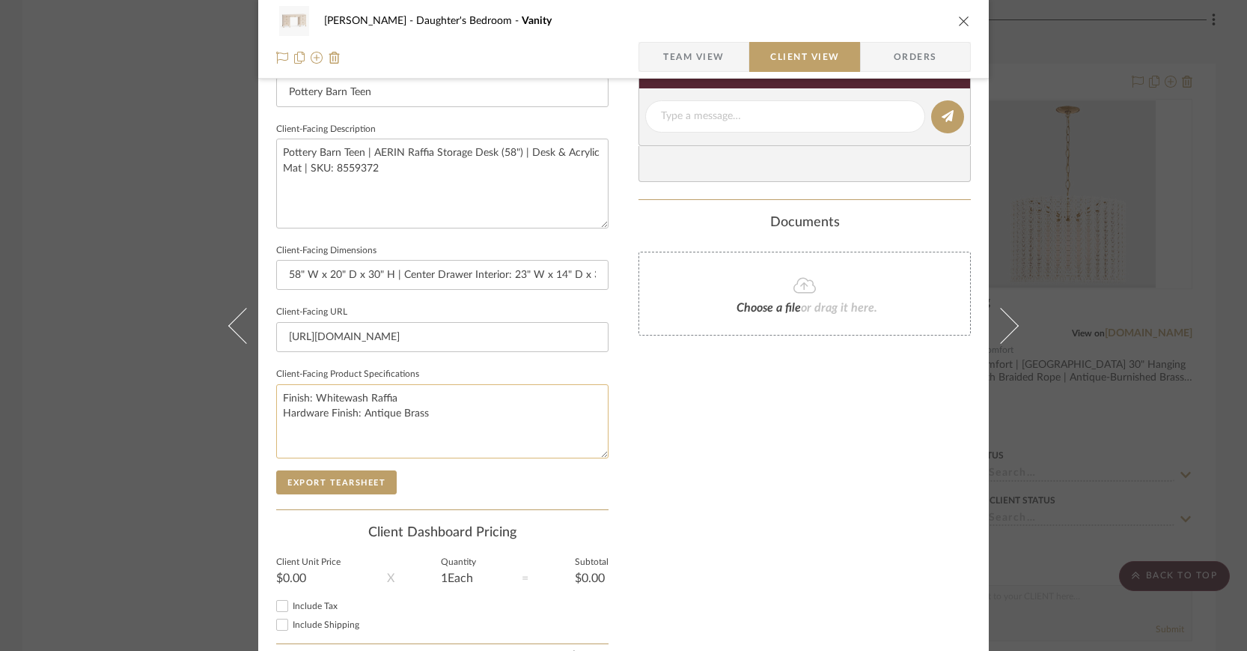
scroll to position [504, 0]
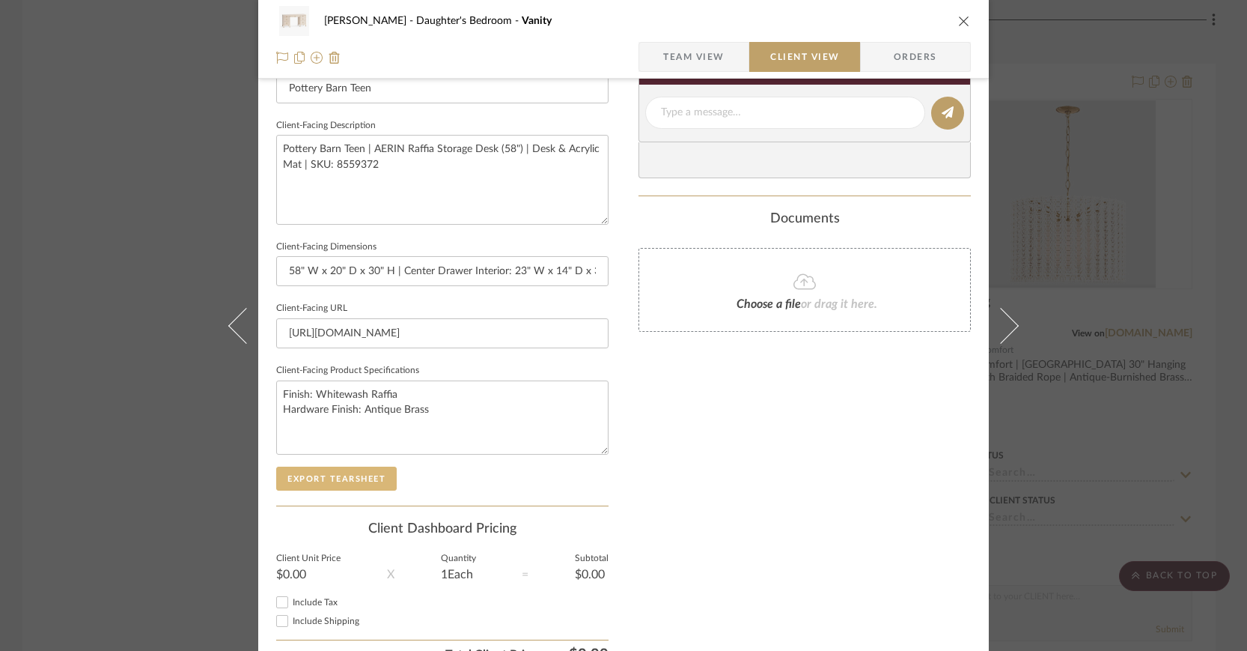
click at [374, 473] on button "Export Tearsheet" at bounding box center [336, 478] width 121 height 24
click at [959, 19] on icon "close" at bounding box center [964, 21] width 12 height 12
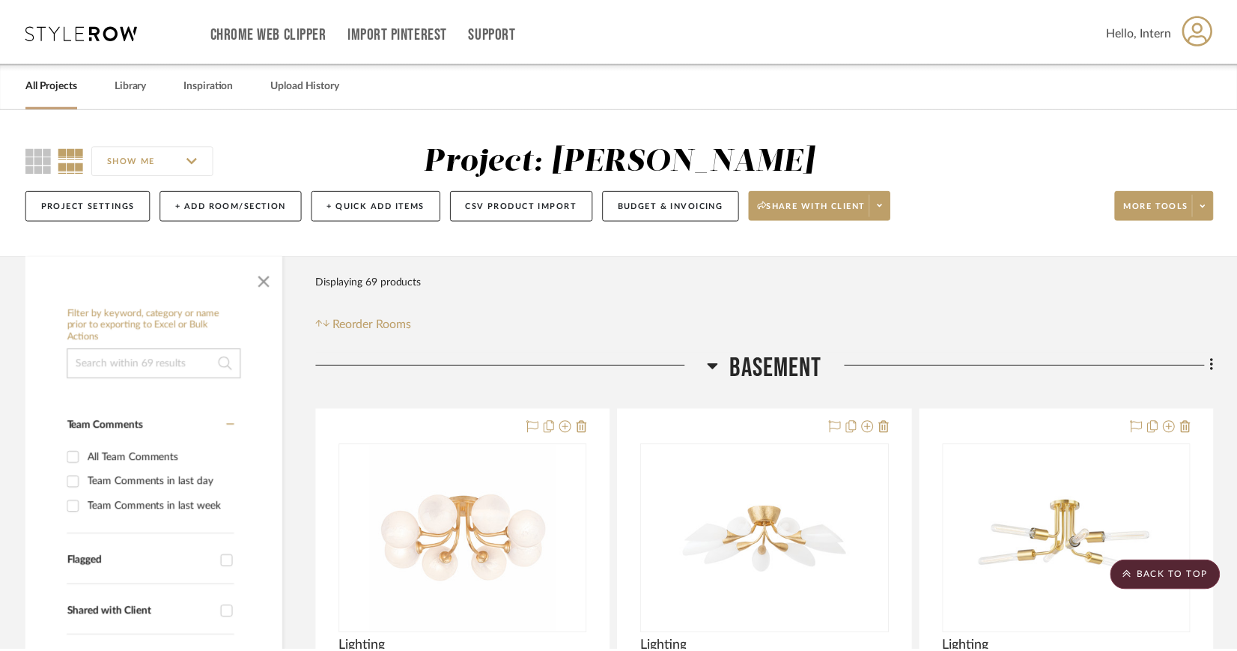
scroll to position [2465, 0]
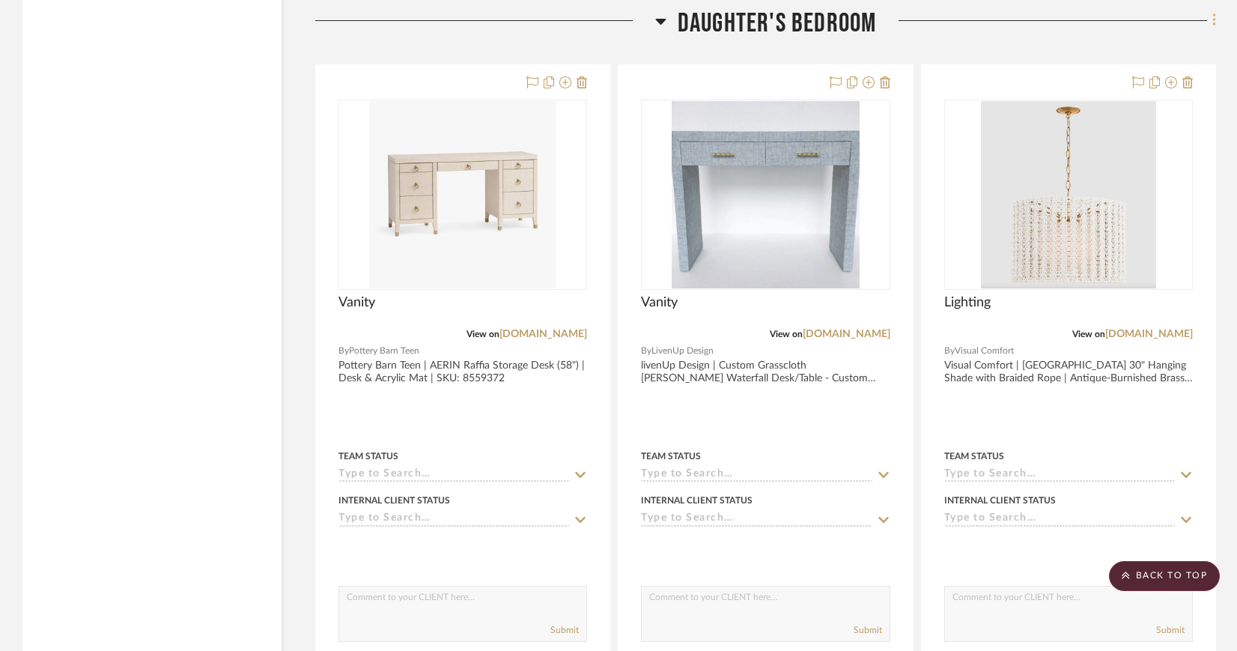
click at [1212, 16] on icon at bounding box center [1214, 20] width 4 height 16
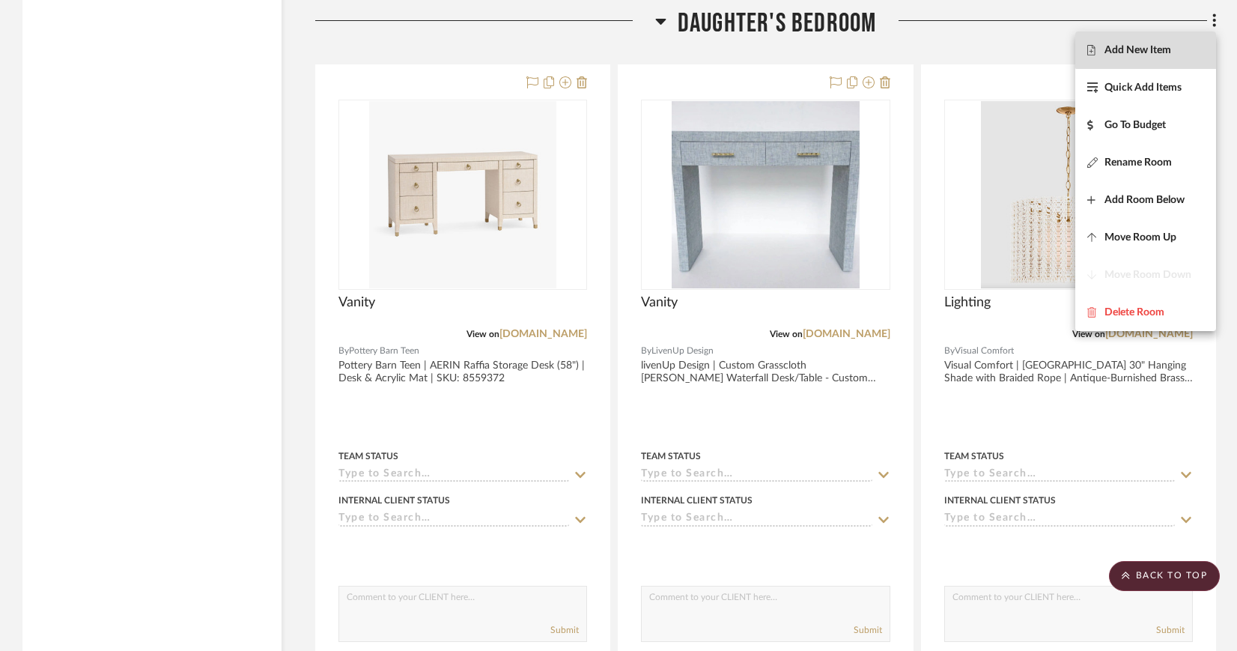
click at [1154, 49] on span "Add New Item" at bounding box center [1137, 50] width 67 height 13
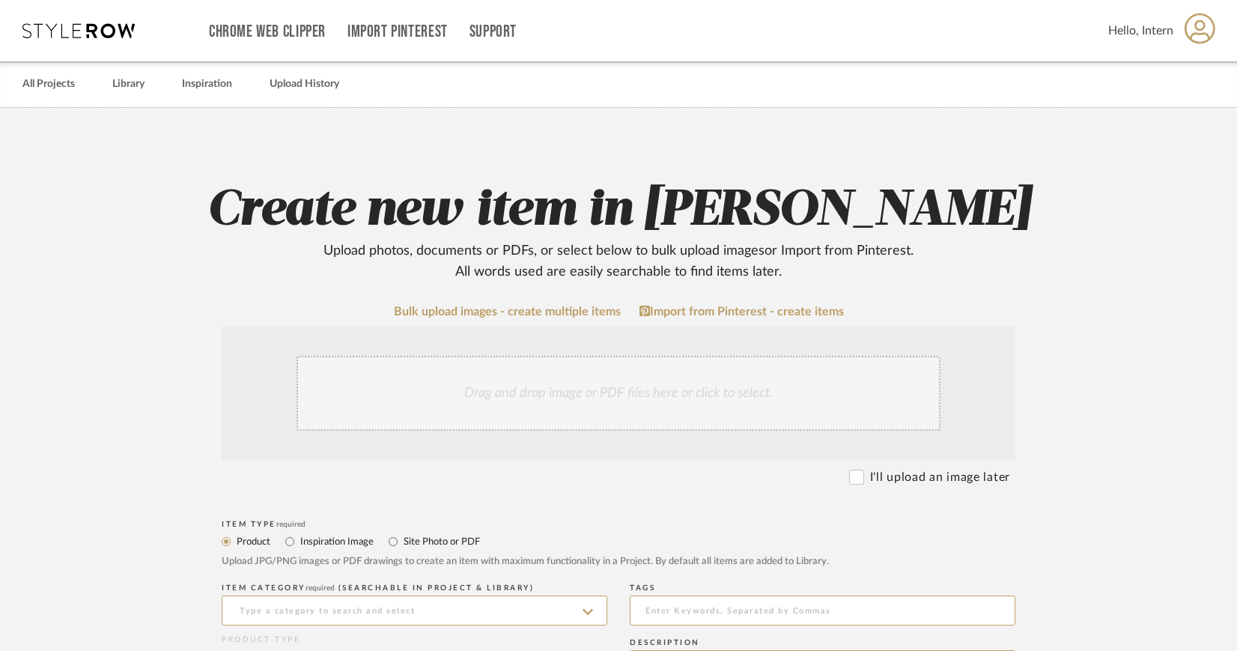
click at [613, 374] on div "Drag and drop image or PDF files here or click to select." at bounding box center [618, 393] width 644 height 75
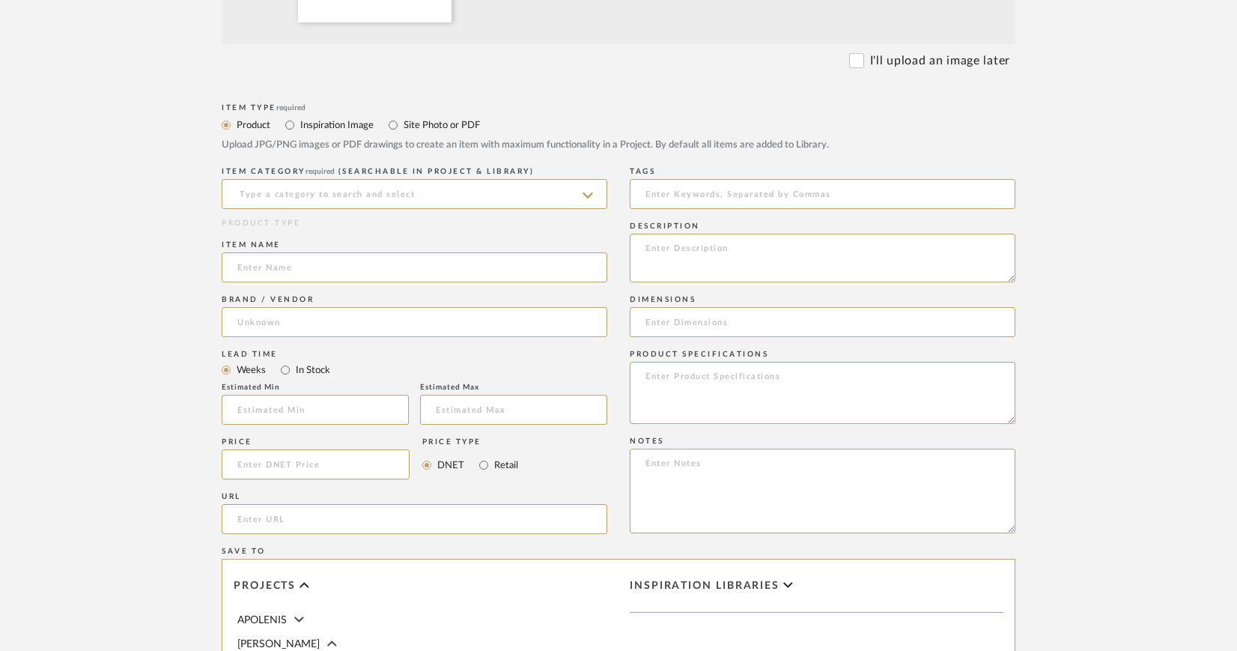
scroll to position [587, 0]
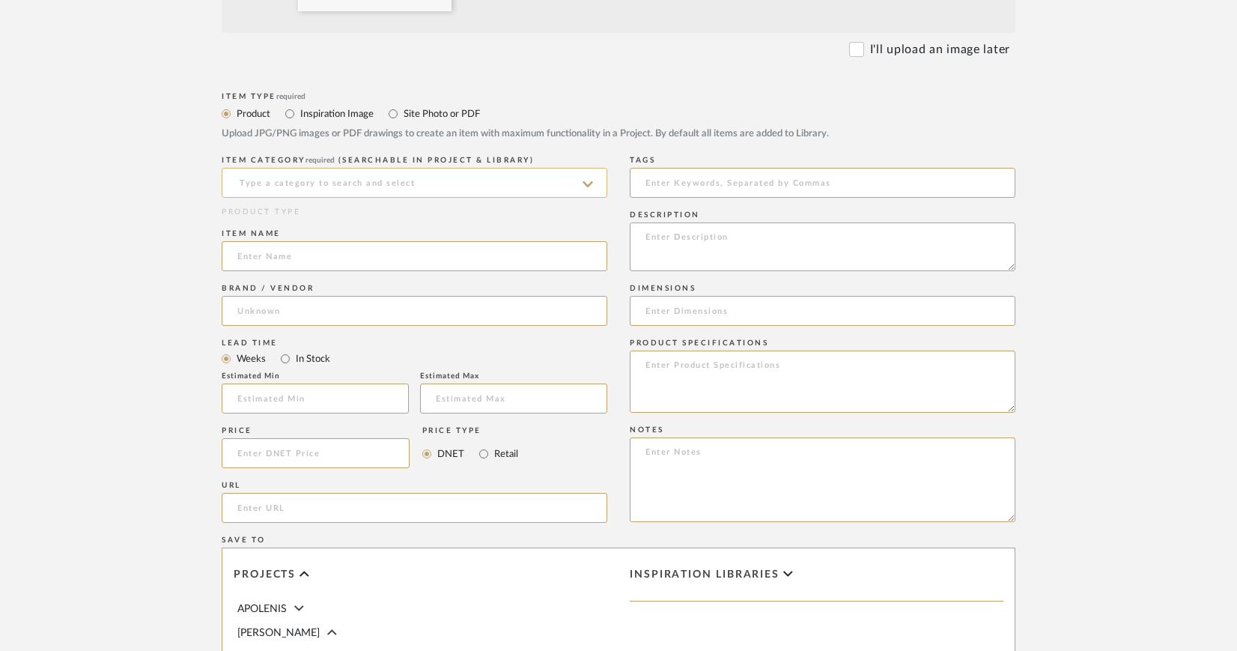
click at [397, 180] on input at bounding box center [415, 183] width 386 height 30
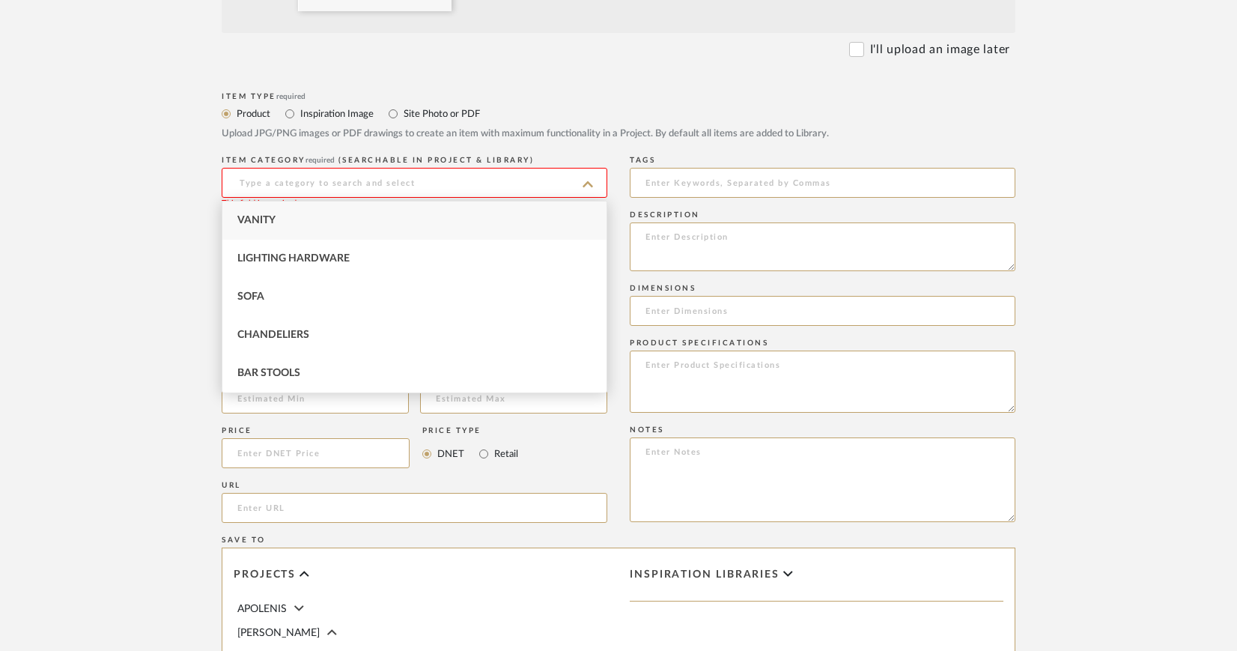
click at [296, 220] on div "Vanity" at bounding box center [414, 220] width 384 height 38
type input "Vanity"
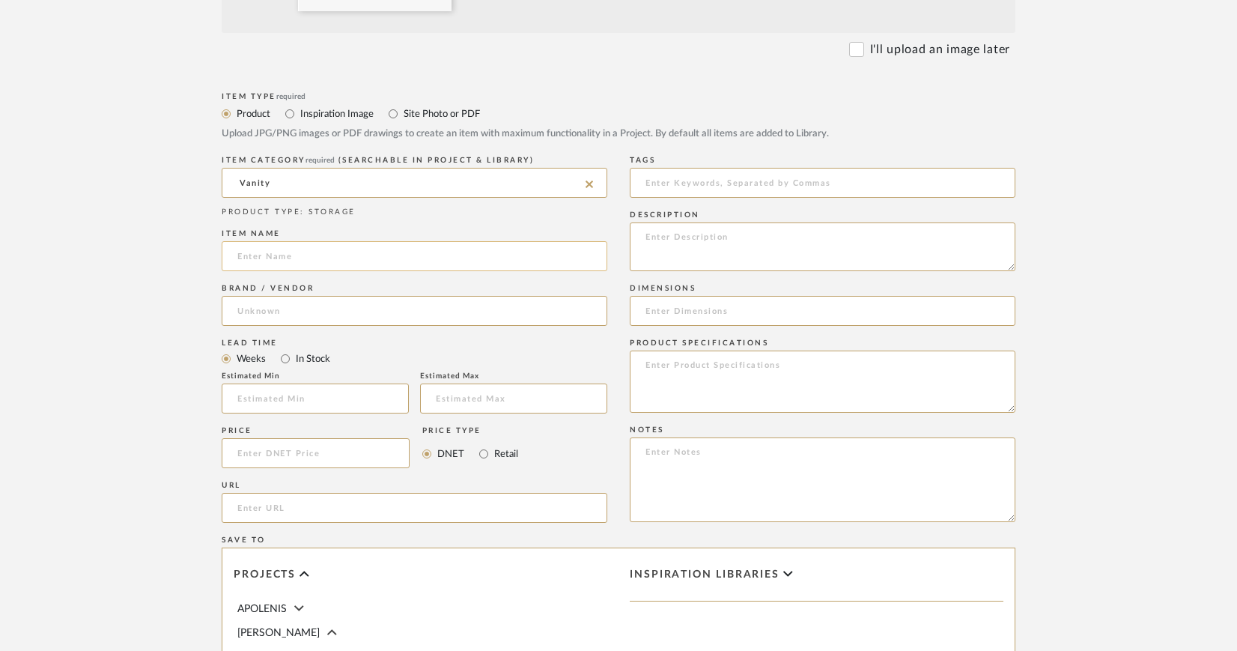
click at [297, 254] on input at bounding box center [415, 256] width 386 height 30
type input "Vanity"
click at [312, 505] on input "url" at bounding box center [415, 508] width 386 height 30
paste input "[URL][DOMAIN_NAME]"
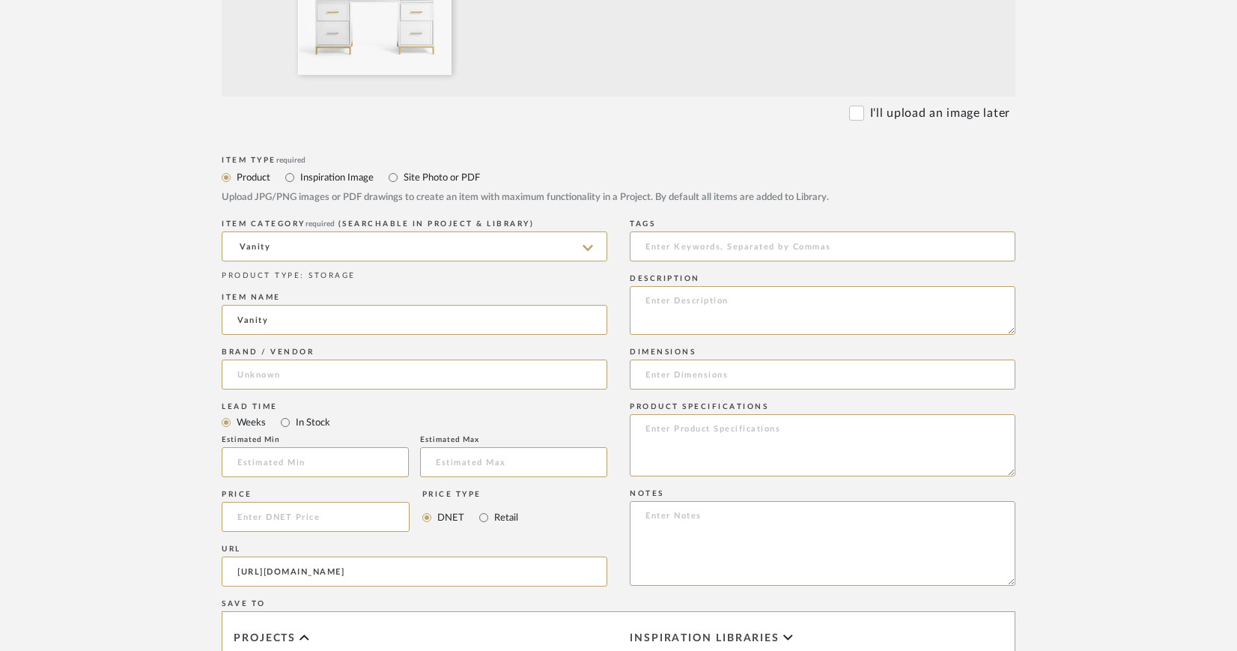
scroll to position [520, 0]
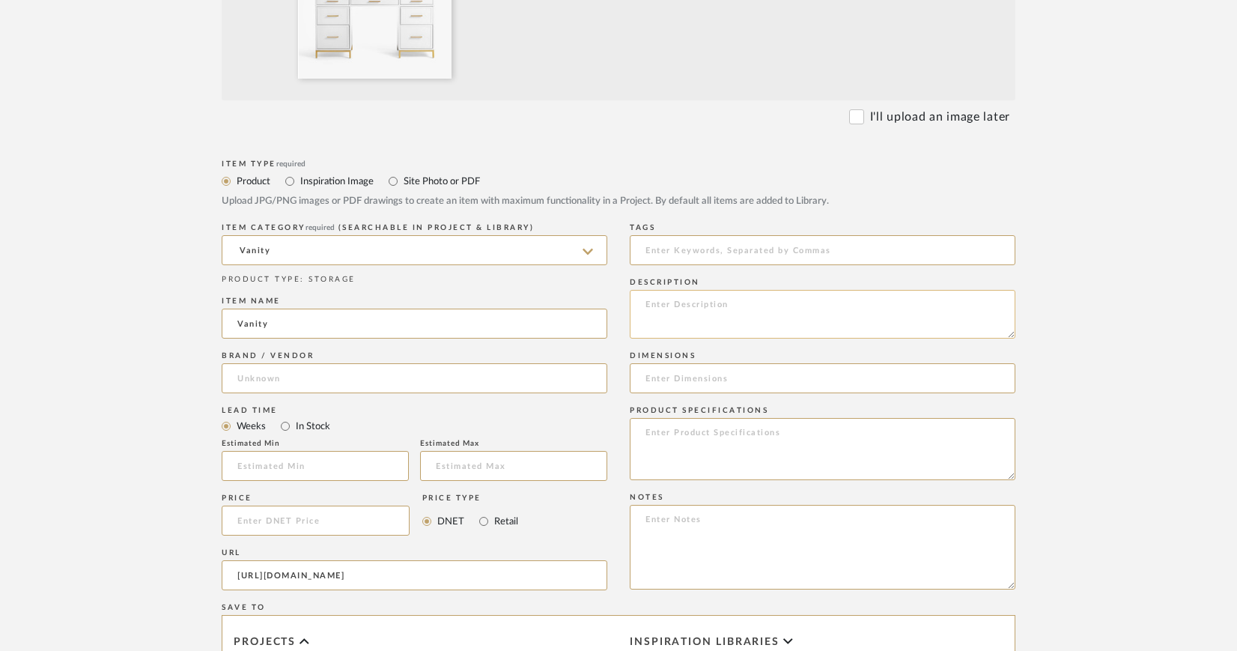
type input "[URL][DOMAIN_NAME]"
click at [702, 304] on textarea at bounding box center [823, 314] width 386 height 49
click at [529, 380] on input at bounding box center [415, 378] width 386 height 30
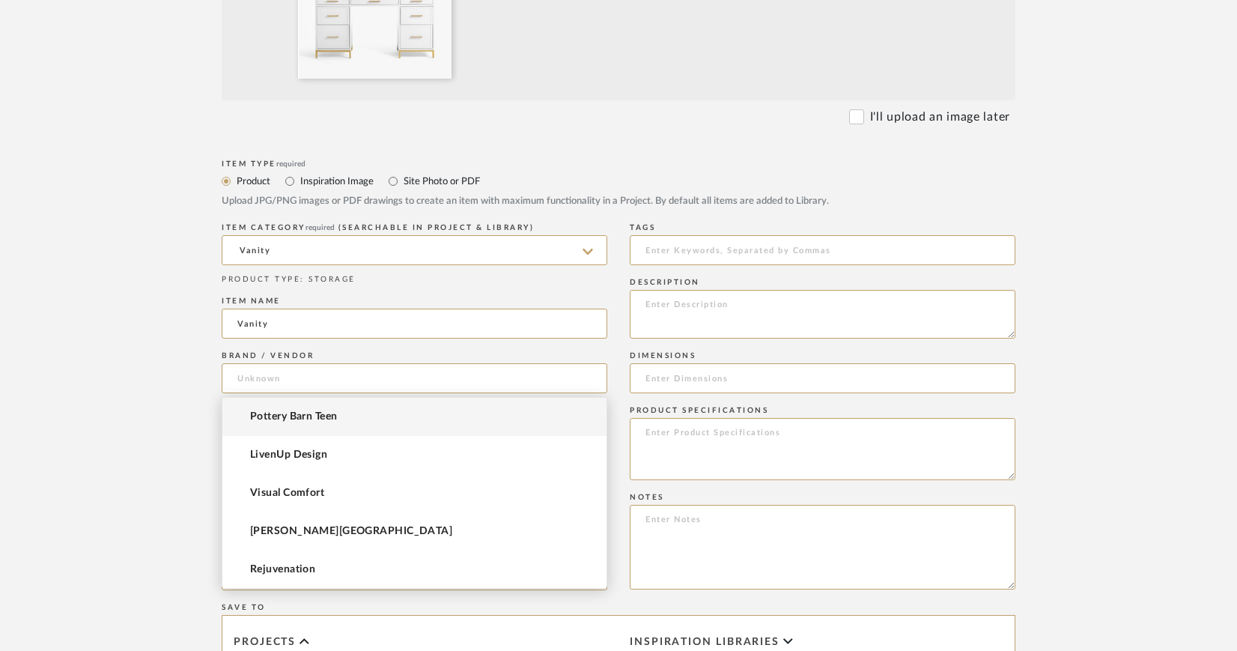
click at [327, 415] on span "Pottery Barn Teen" at bounding box center [293, 416] width 87 height 13
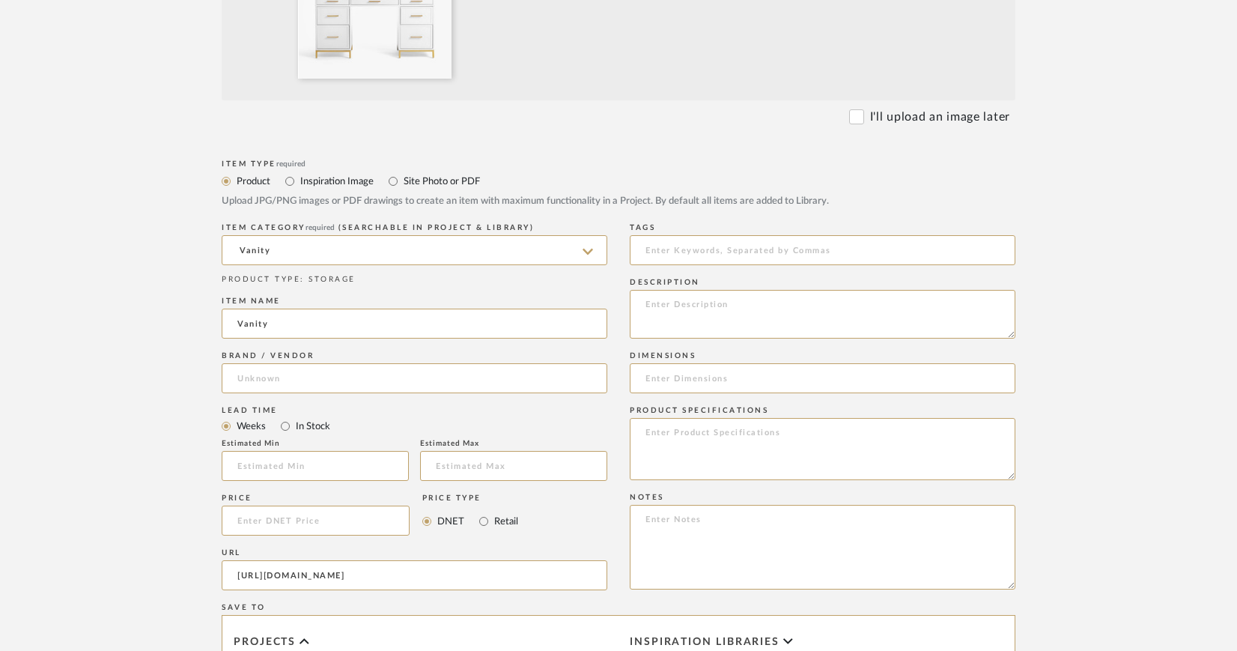
type input "Pottery Barn Teen"
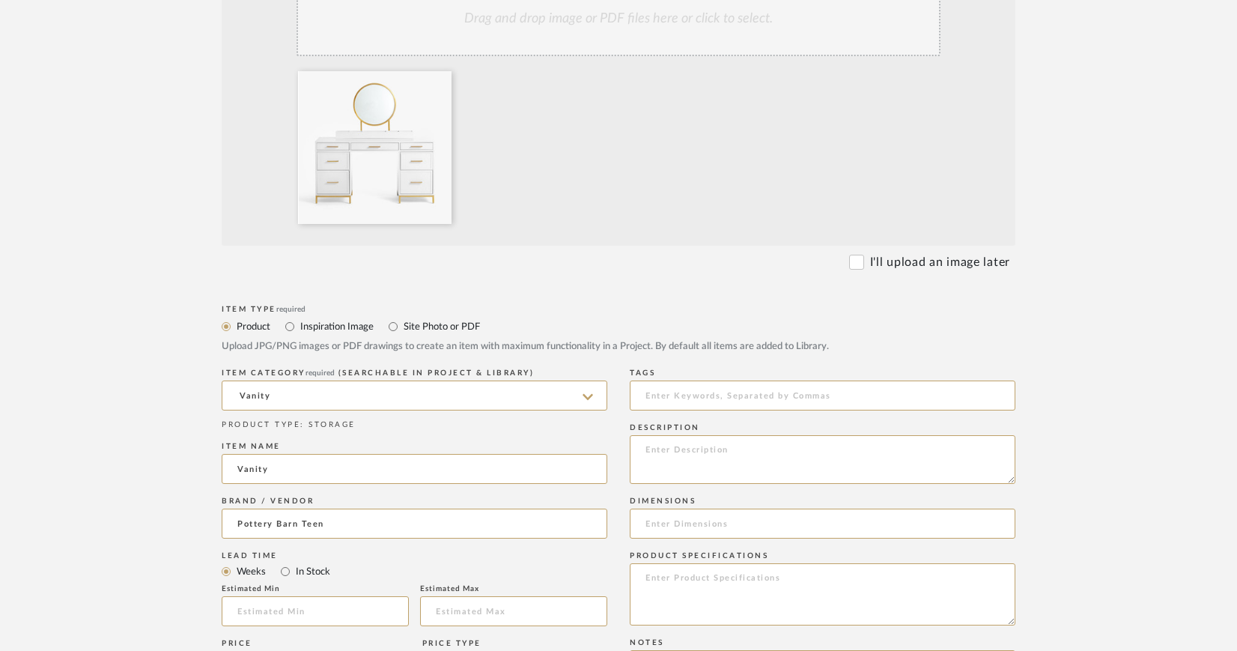
scroll to position [353, 0]
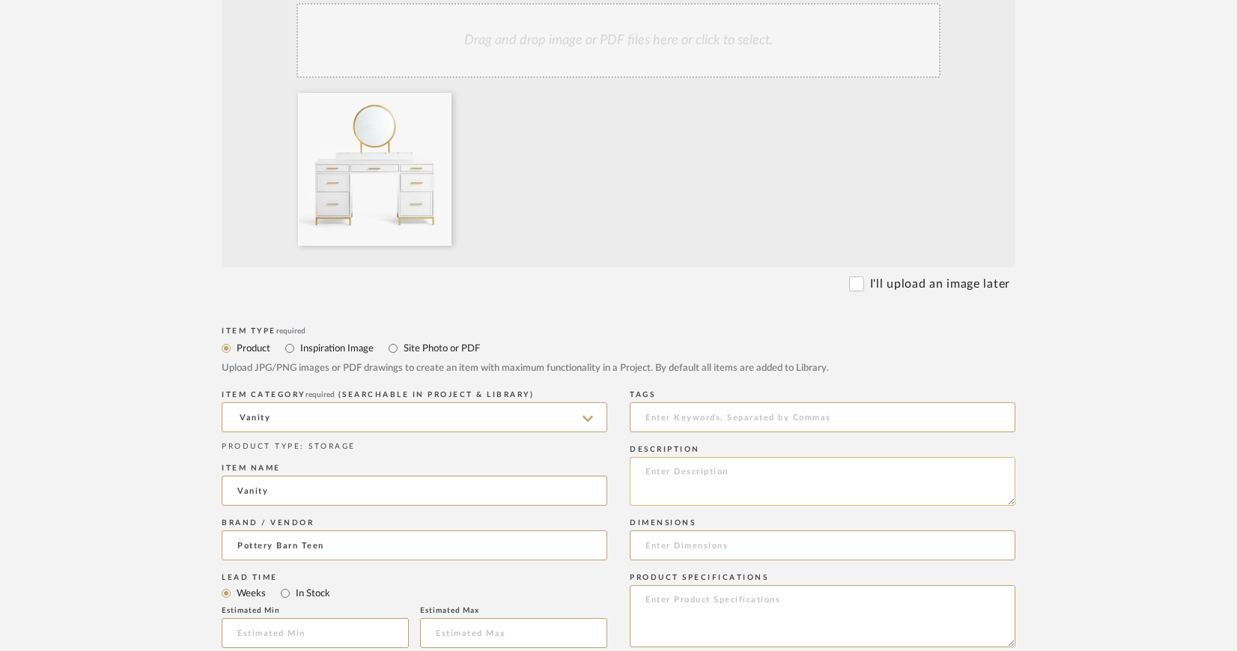
click at [654, 462] on textarea at bounding box center [823, 481] width 386 height 49
paste textarea "Blaire Smart™ Storage Vanity Desk (57")"
click at [943, 473] on textarea "Pottery Barn Teen | Blaire Smart™ Storage Vanity Desk (57")" at bounding box center [823, 481] width 386 height 49
paste textarea "SKU: 455173"
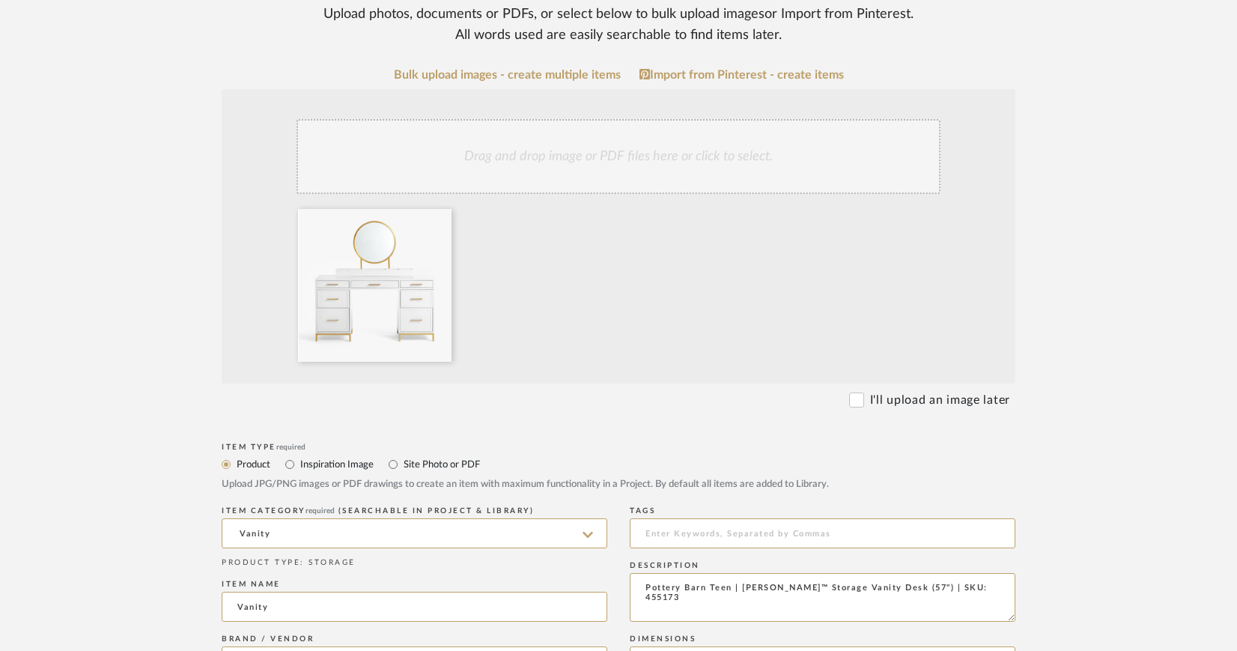
scroll to position [165, 0]
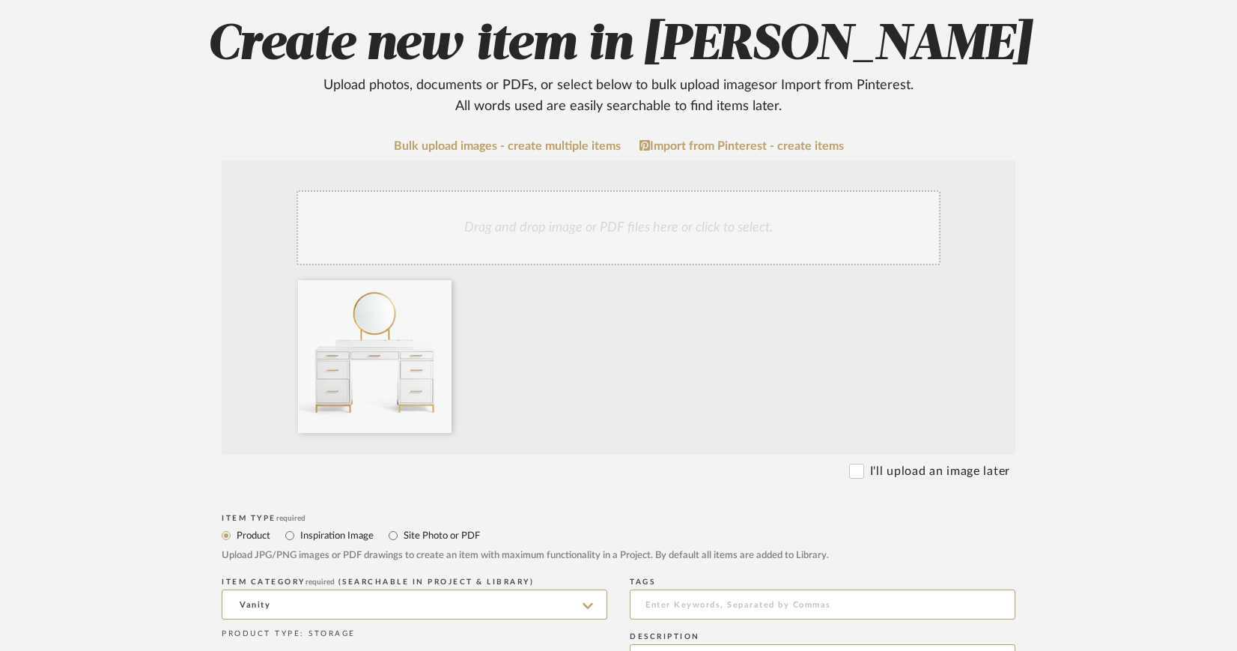
type textarea "Pottery Barn Teen | [PERSON_NAME]™ Storage Vanity Desk (57") | SKU: 455173"
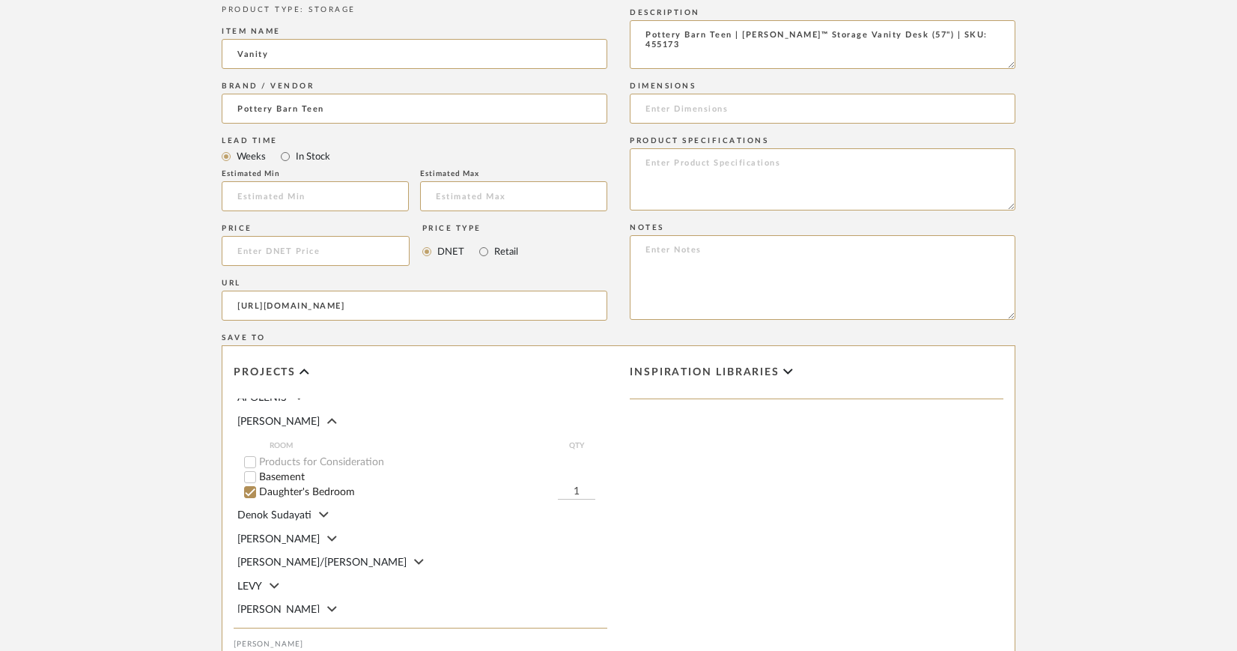
scroll to position [11, 0]
click at [663, 162] on textarea at bounding box center [823, 179] width 386 height 62
paste textarea "Simply White finish"
type textarea "Finish: Simply White Hardware Finish: Gold"
click at [663, 107] on input at bounding box center [823, 109] width 386 height 30
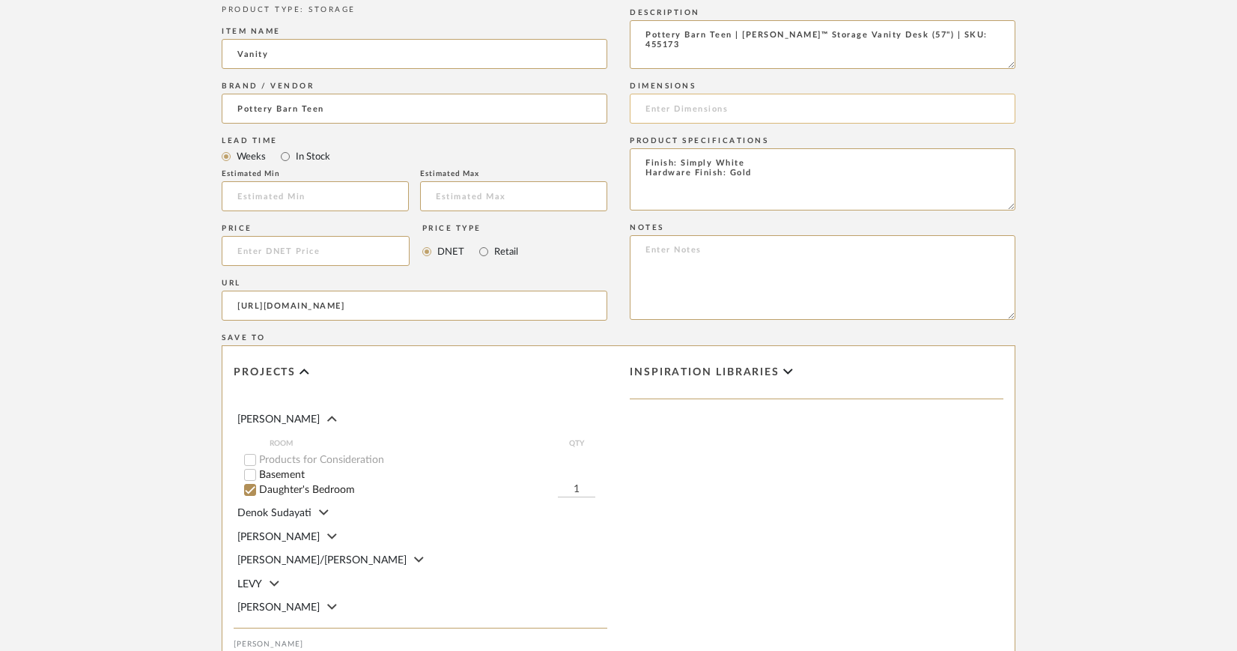
click at [656, 106] on input at bounding box center [823, 109] width 386 height 30
paste input "Smart Storage Desk and Vanity Overall: 57" wide x 18" deep x 65.5" high"
click at [876, 106] on input "Smart Storage Desk and Vanity Overall: 57" wide x 18" deep x 65.5" high" at bounding box center [823, 109] width 386 height 30
click at [915, 107] on input "Smart Storage Desk and Vanity Overall: 57" W x 18" deep x 65.5" high" at bounding box center [823, 109] width 386 height 30
click at [961, 106] on input "Smart Storage Desk and Vanity Overall: 57" W x 18" D x 65.5" high" at bounding box center [823, 109] width 386 height 30
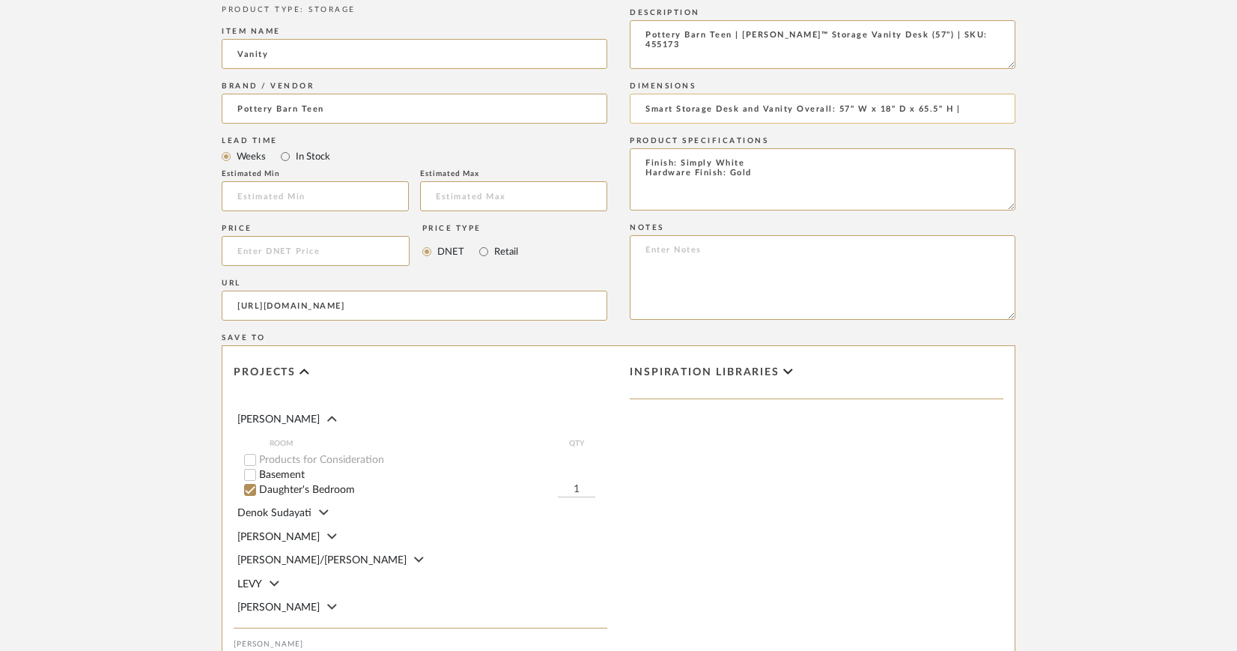
paste input "Smart Storage Desk Overall: 57" wide x 18" deep x 30" high"
click at [891, 107] on input "Smart Storage Desk and Vanity Overall: 57" W x 18" D x 65.5" H | Smart Storage …" at bounding box center [823, 109] width 386 height 30
click at [844, 107] on input "Smart Storage Desk and Vanity Overall: 57" W x 18" D x 65.5" H | Smart Storage …" at bounding box center [823, 109] width 386 height 30
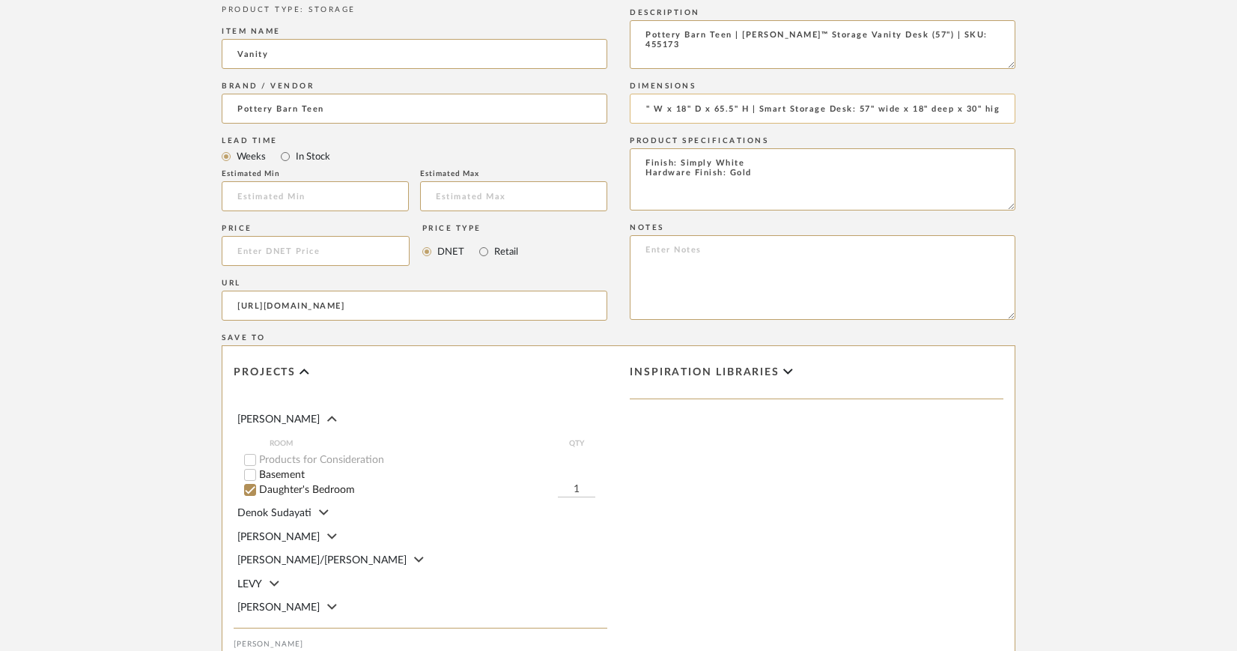
click at [893, 107] on input "Smart Storage Desk and Vanity Overall: 57" W x 18" D x 65.5" H | Smart Storage …" at bounding box center [823, 109] width 386 height 30
click at [957, 109] on input "Smart Storage Desk and Vanity Overall: 57" W x 18" D x 65.5" H | Smart Storage …" at bounding box center [823, 109] width 386 height 30
click at [999, 108] on input "Smart Storage Desk and Vanity Overall: 57" W x 18" D x 65.5" H | Smart Storage …" at bounding box center [823, 109] width 386 height 30
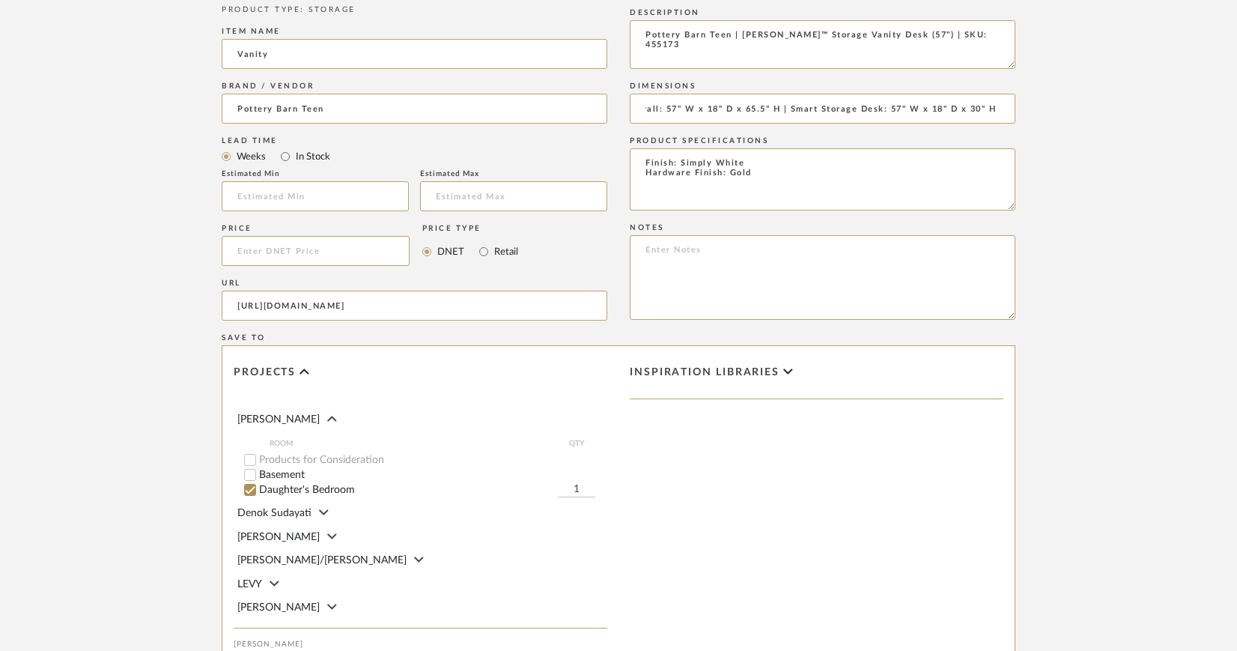
scroll to position [0, 0]
click at [1006, 103] on input "Smart Storage Desk and Vanity Overall: 57" W x 18" D x 65.5" H | Smart Storage …" at bounding box center [823, 109] width 386 height 30
paste input "Vanity Mirror Hutch Overall: 39" wide x 7" deep x 35.5" high"
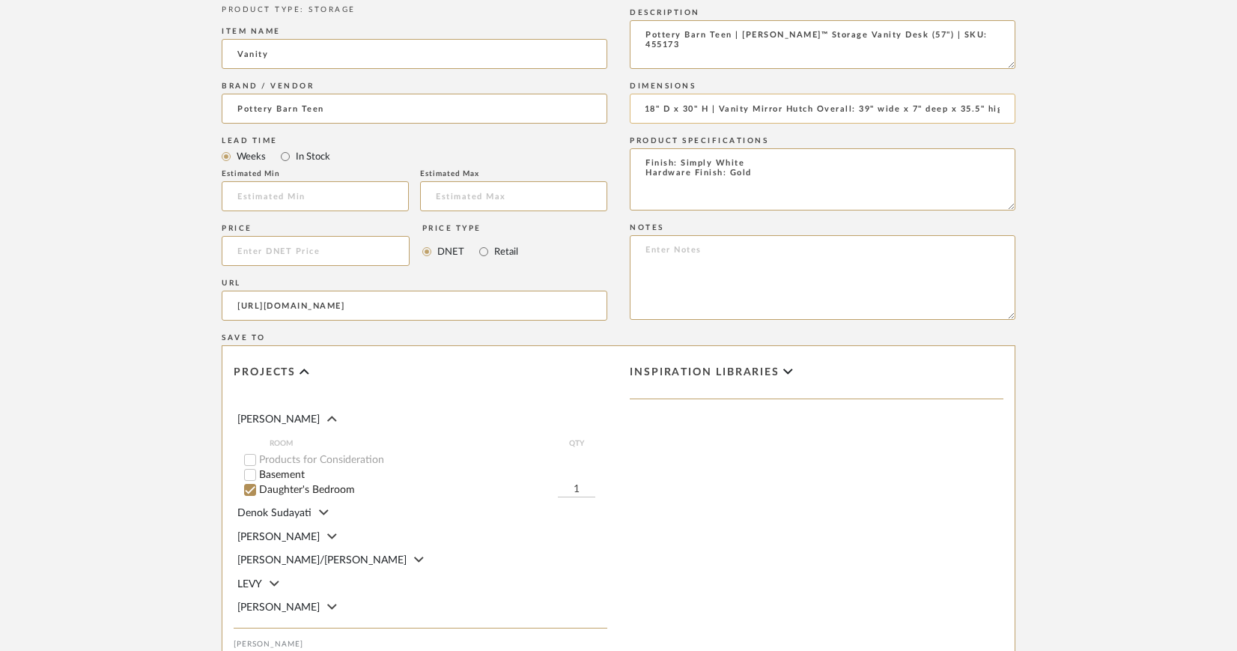
click at [701, 109] on input "Smart Storage Desk and Vanity Overall: 57" W x 18" D x 65.5" H | Smart Storage …" at bounding box center [823, 109] width 386 height 30
click at [910, 112] on input "Smart Storage Desk and Vanity Overall: 57" W x 18" D x 65.5" H | Smart Storage …" at bounding box center [823, 109] width 386 height 30
click at [964, 105] on input "Smart Storage Desk and Vanity Overall: 57" W x 18" D x 65.5" H | Smart Storage …" at bounding box center [823, 109] width 386 height 30
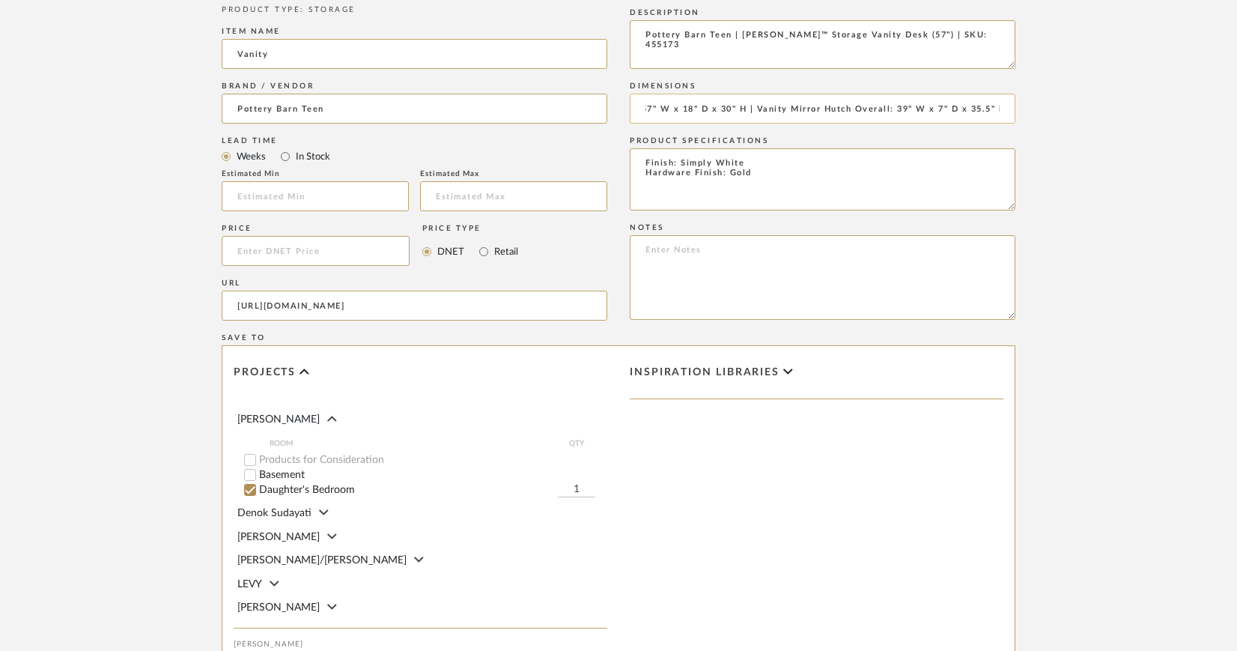
click at [1004, 108] on input "Smart Storage Desk and Vanity Overall: 57" W x 18" D x 65.5" H | Smart Storage …" at bounding box center [823, 109] width 386 height 30
click at [1053, 132] on form "Bulk upload images - create multiple items Import from Pinterest - create items…" at bounding box center [619, 138] width 954 height 1245
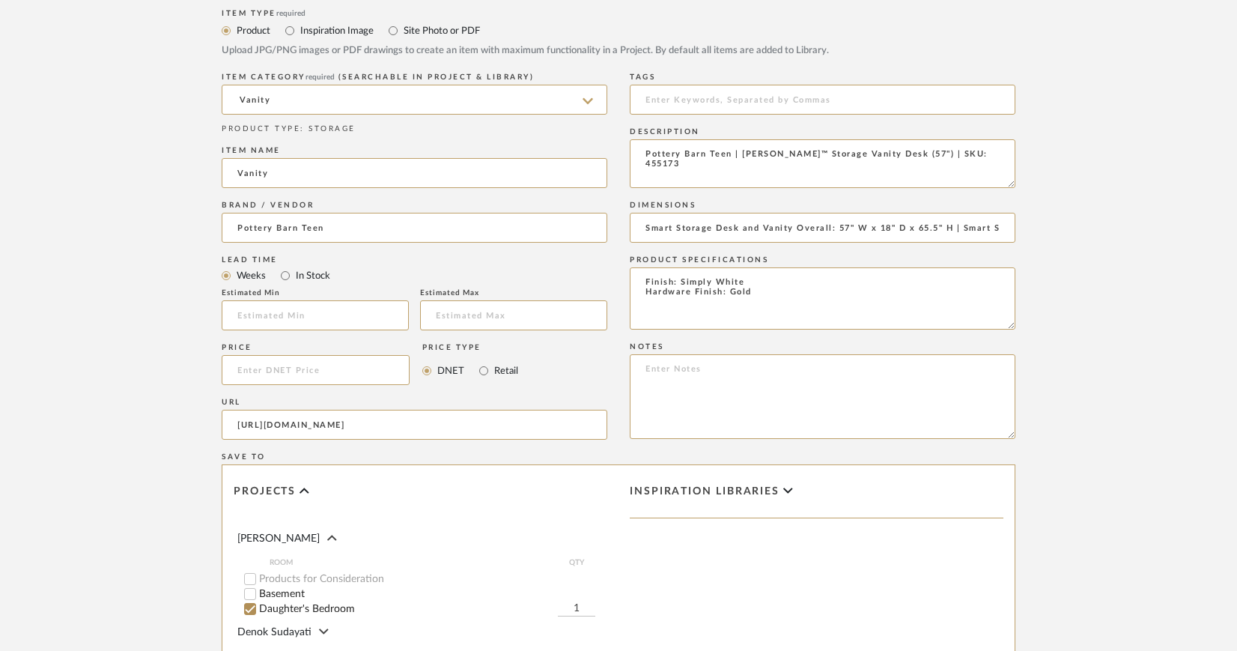
scroll to position [660, 0]
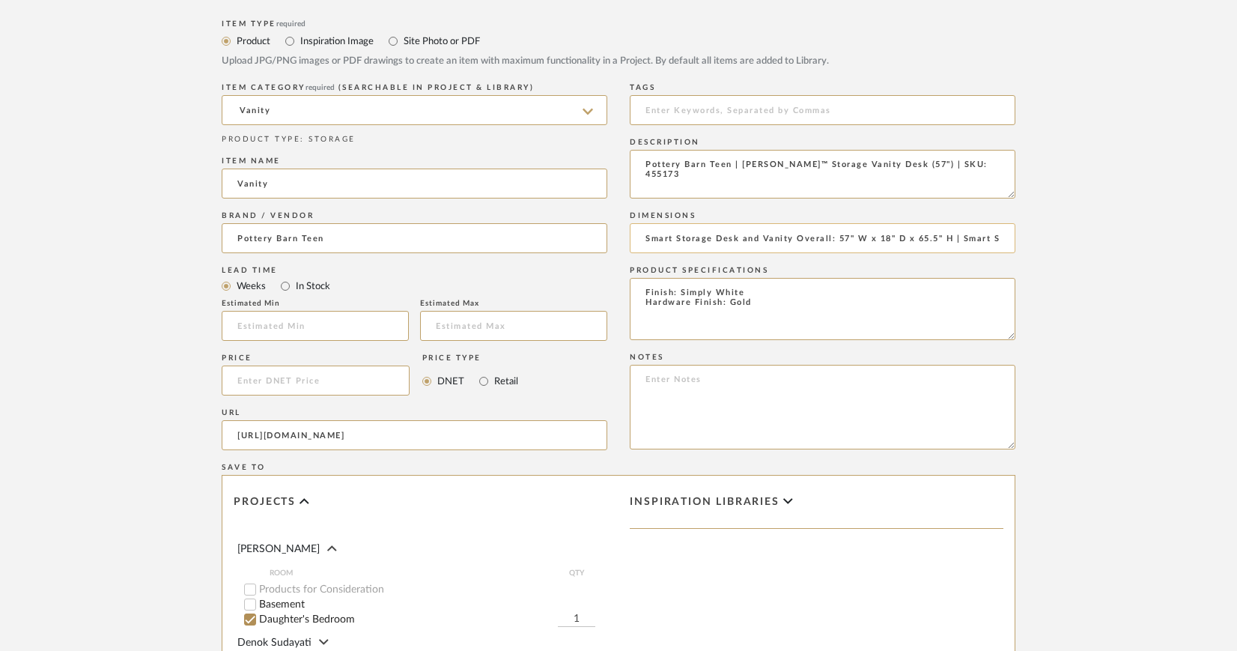
click at [648, 237] on input "Smart Storage Desk and Vanity Overall: 57" W x 18" D x 65.5" H | Smart Storage …" at bounding box center [823, 238] width 386 height 30
click at [642, 237] on input "Smart Storage Desk and Vanity Overall: 57" W x 18" D x 65.5" H | Smart Storage …" at bounding box center [823, 238] width 386 height 30
click at [1000, 234] on input "Smart Storage Desk and Vanity Overall: 57" W x 18" D x 65.5" H | Smart Storage …" at bounding box center [823, 238] width 386 height 30
paste input "Legroom: 23" wide x 18" deep x 25.5" high"
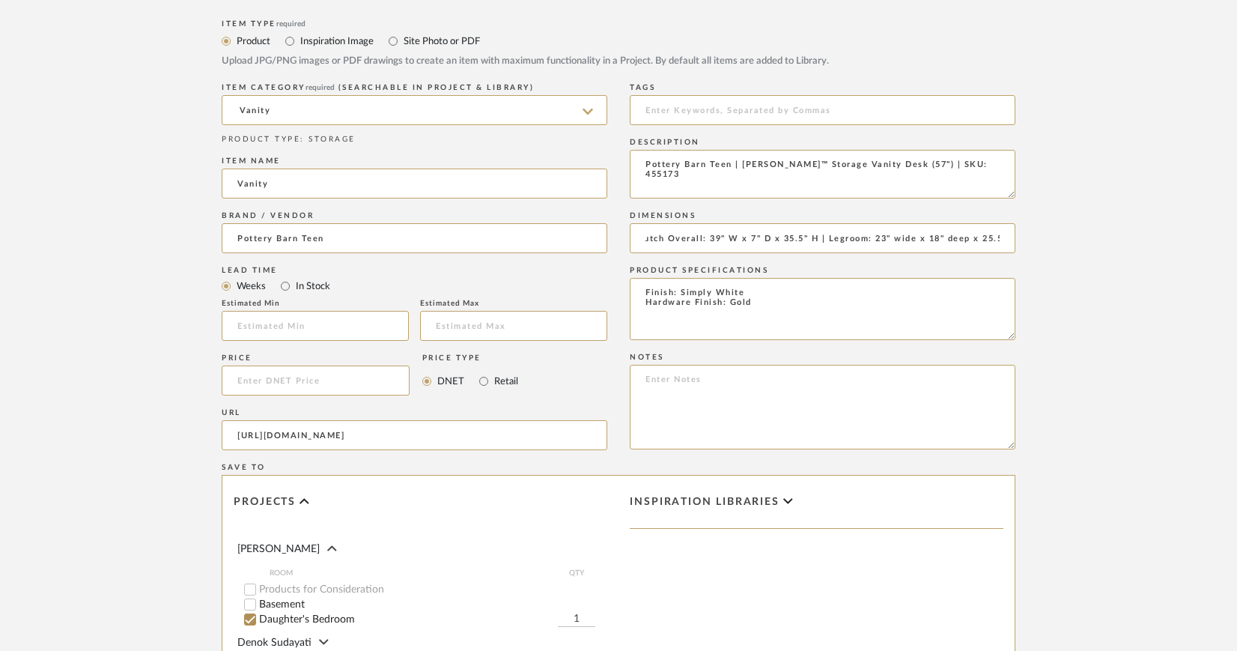
scroll to position [0, 656]
click at [896, 236] on input "Smart Storage Desk and Vanity Overall: 57" W x 18" D x 65.5" H | Smart Storage …" at bounding box center [823, 238] width 386 height 30
click at [962, 237] on input "Smart Storage Desk and Vanity Overall: 57" W x 18" D x 65.5" H | Smart Storage …" at bounding box center [823, 238] width 386 height 30
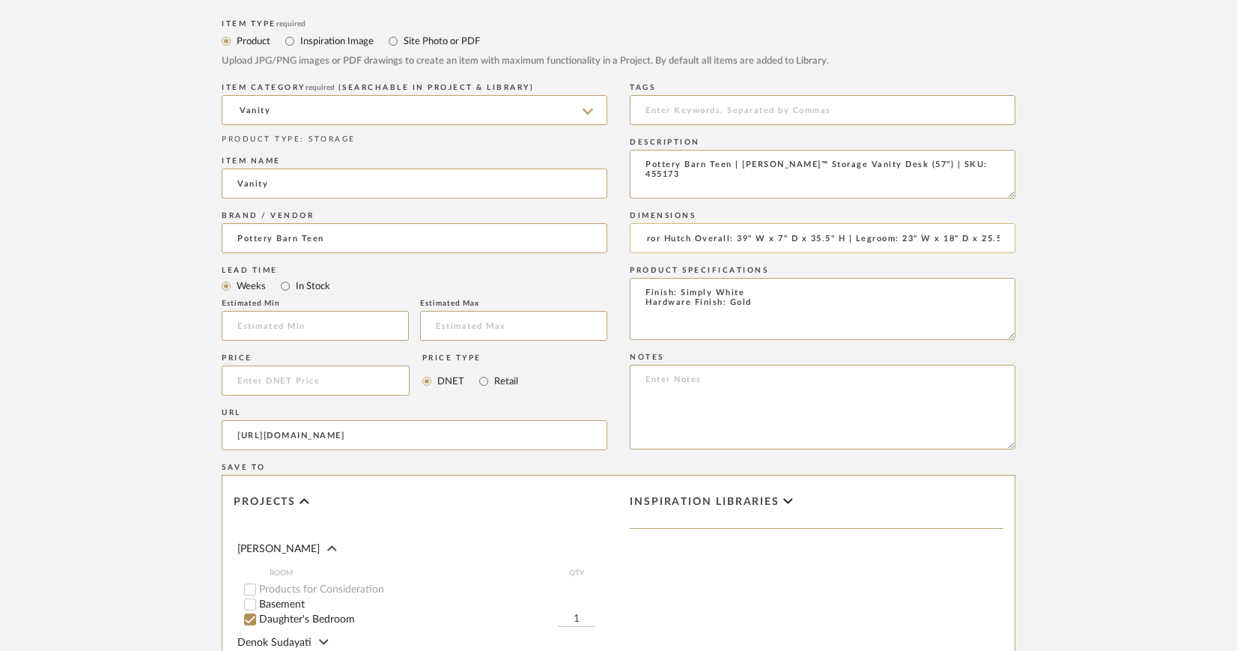
click at [1004, 241] on input "Smart Storage Desk and Vanity Overall: 57" W x 18" D x 65.5" H | Smart Storage …" at bounding box center [823, 238] width 386 height 30
click at [1002, 237] on input "Smart Storage Desk and Vanity Overall: 57" W x 18" D x 65.5" H | Smart Storage …" at bounding box center [823, 238] width 386 height 30
type input "Smart Storage Desk and Vanity Overall: 57" W x 18" D x 65.5" H | Smart Storage …"
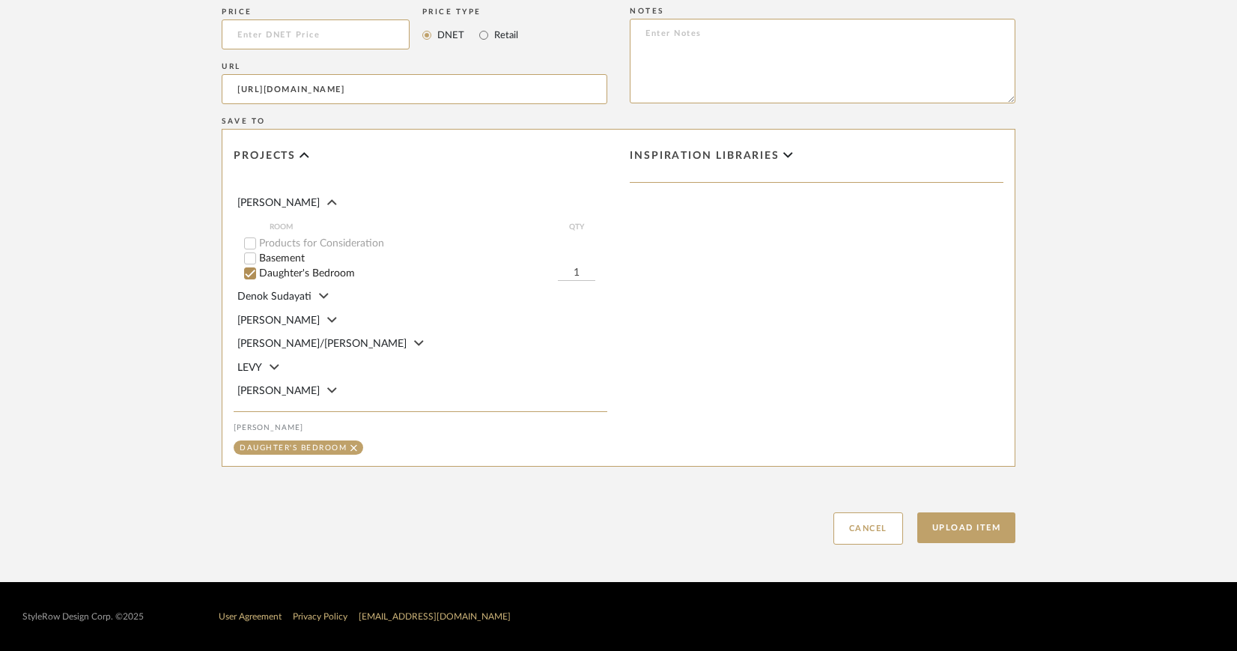
scroll to position [1006, 0]
click at [978, 529] on button "Upload Item" at bounding box center [966, 527] width 99 height 31
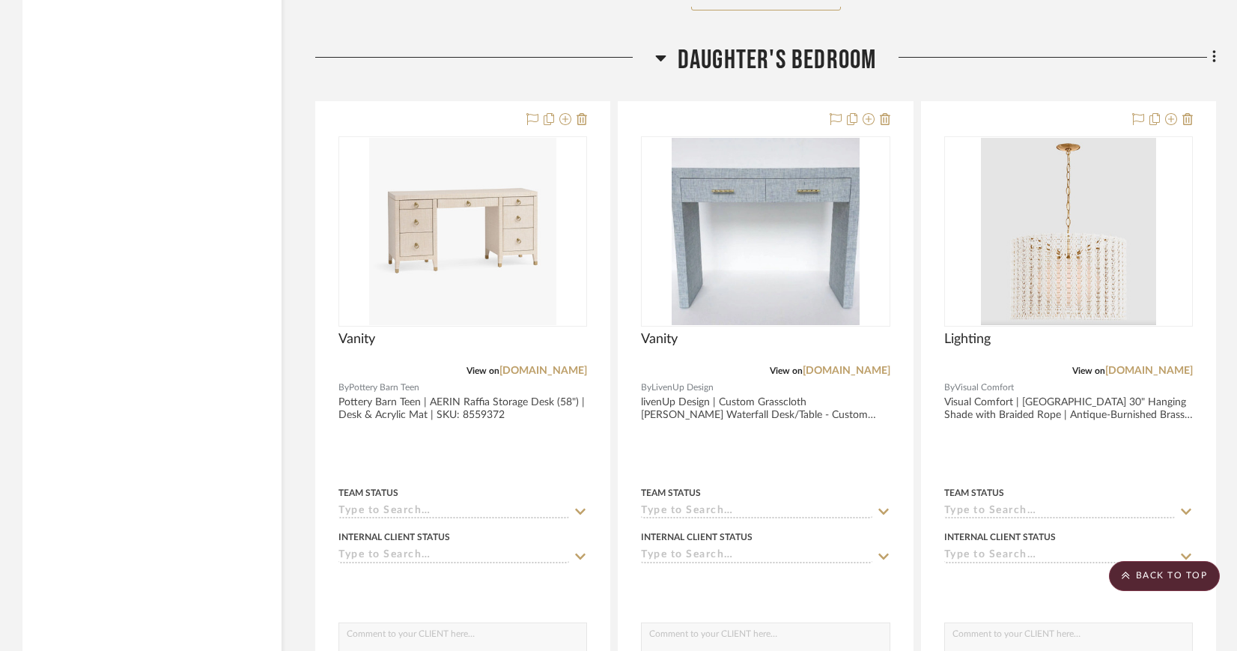
scroll to position [2460, 0]
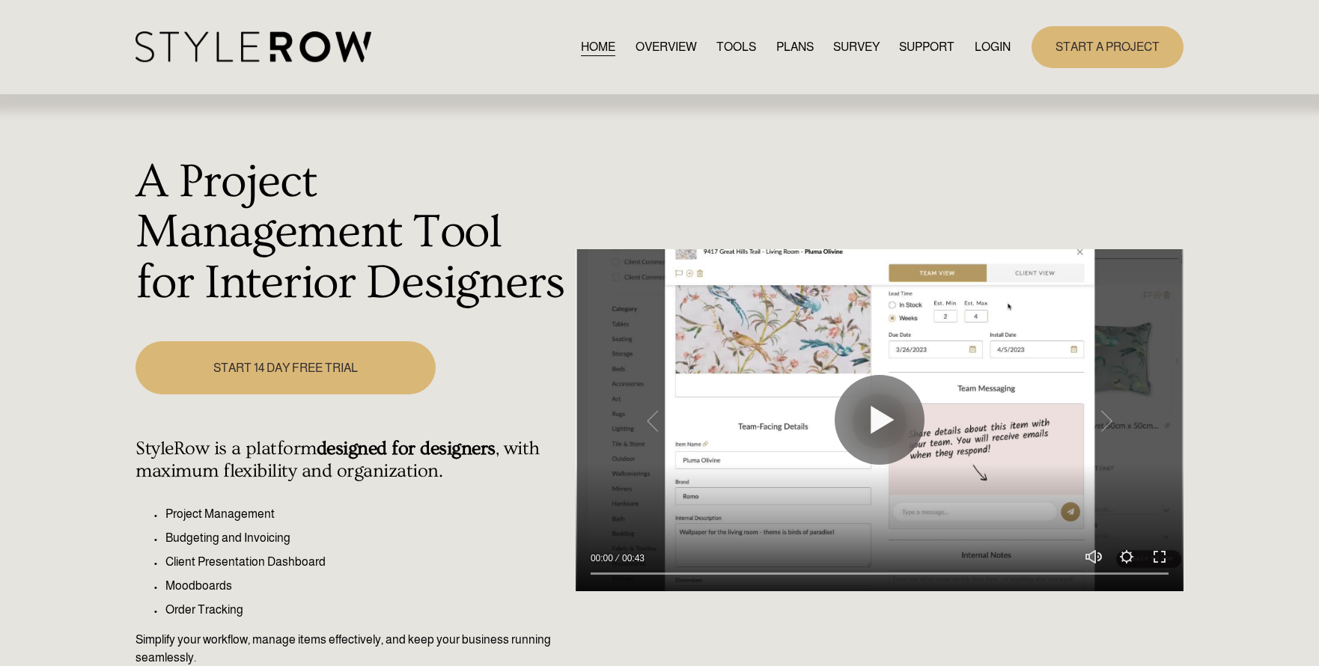
click at [1000, 48] on link "LOGIN" at bounding box center [993, 47] width 36 height 20
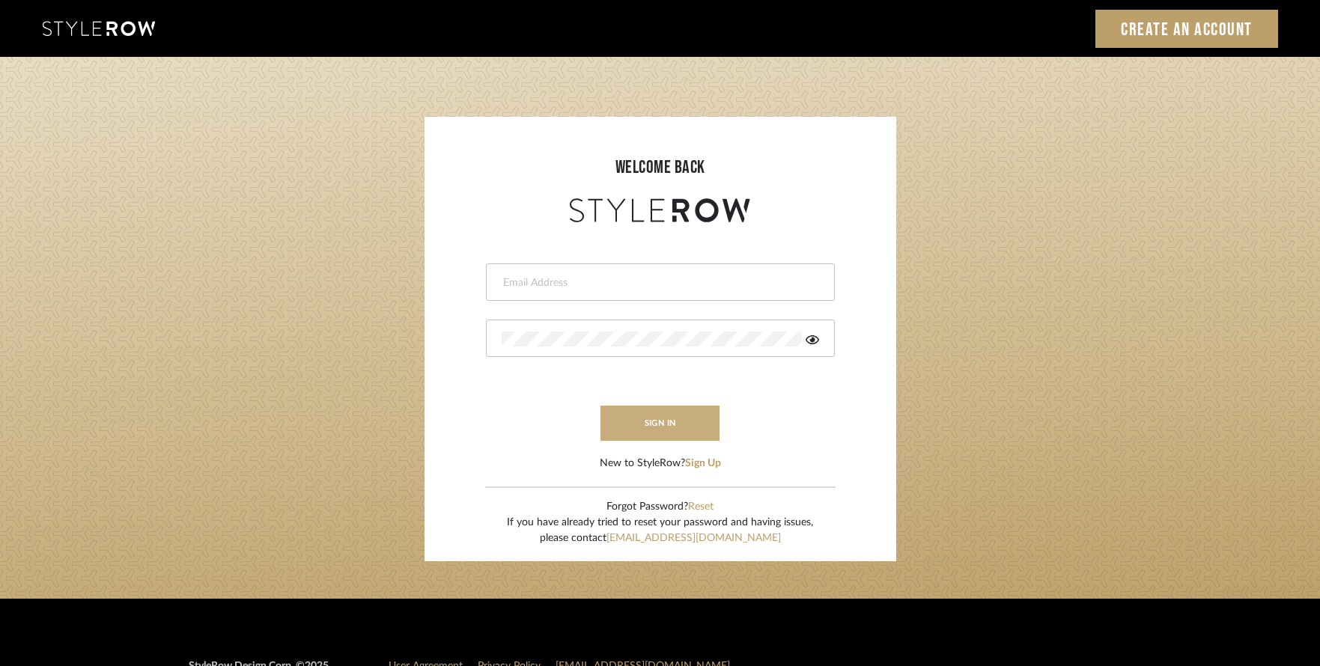
type input "intern@meyerinteriors.com"
click at [685, 421] on button "sign in" at bounding box center [660, 423] width 120 height 35
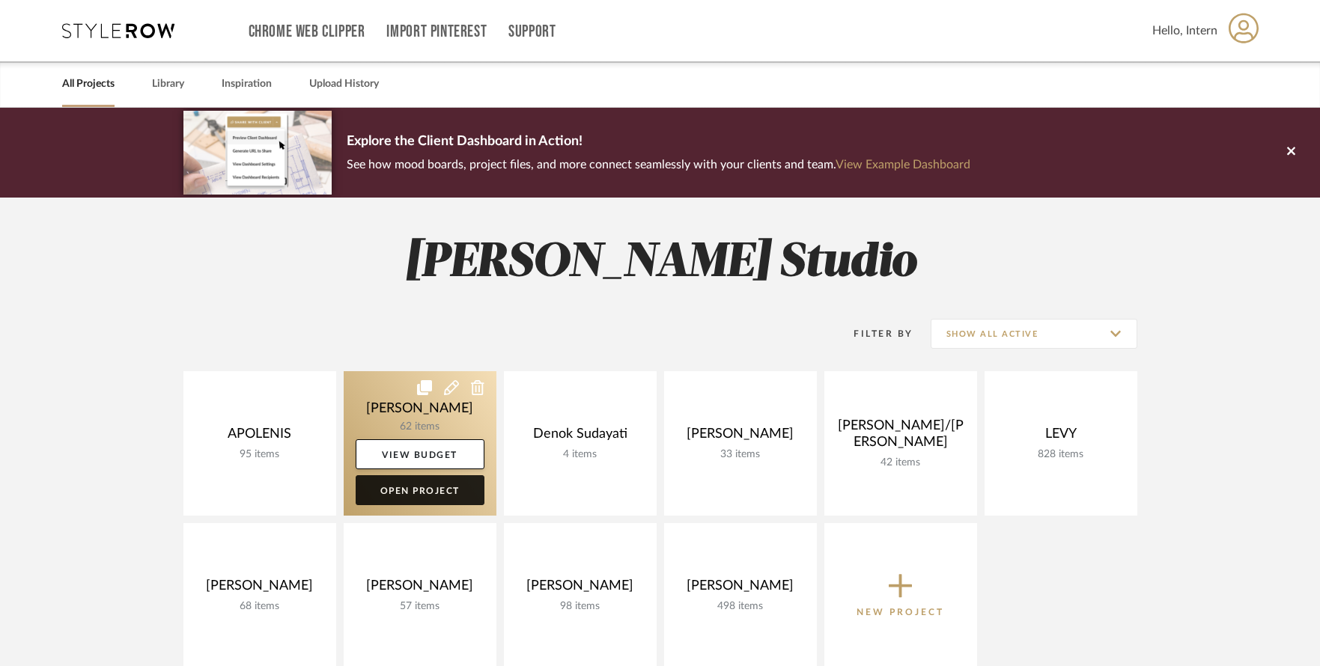
click at [408, 492] on link "Open Project" at bounding box center [420, 490] width 129 height 30
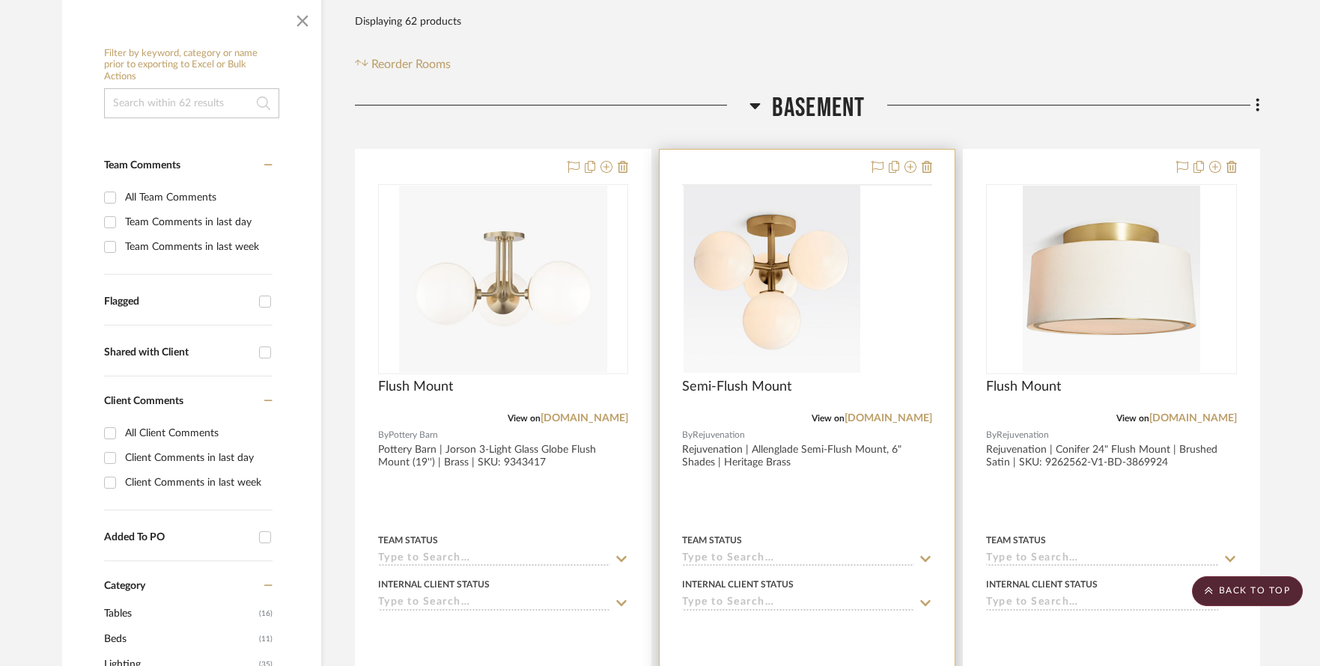
scroll to position [306, 0]
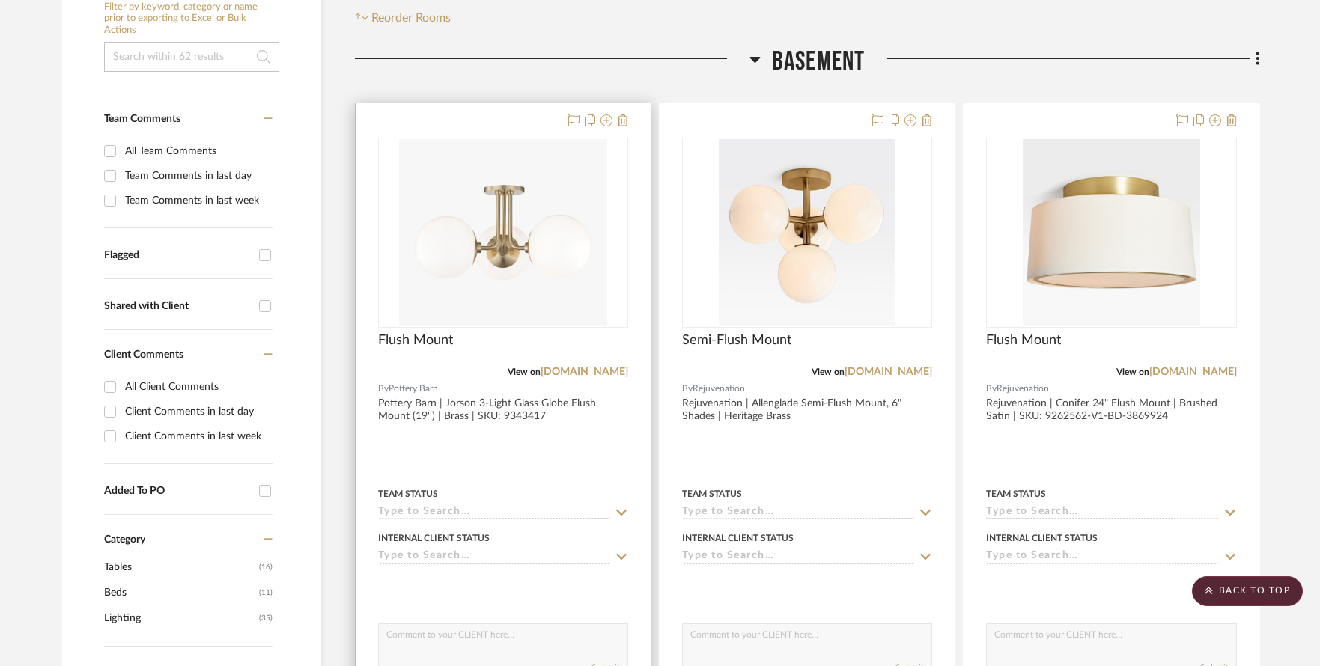
click at [550, 234] on img "0" at bounding box center [503, 232] width 208 height 187
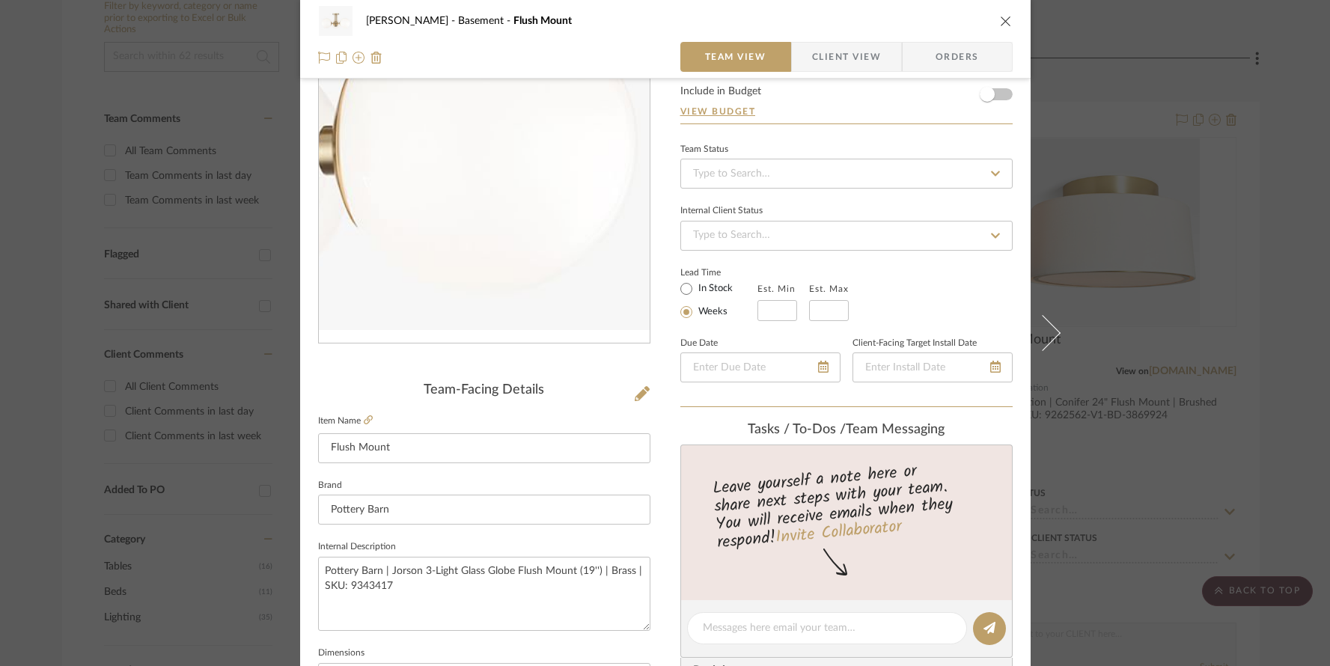
scroll to position [97, 0]
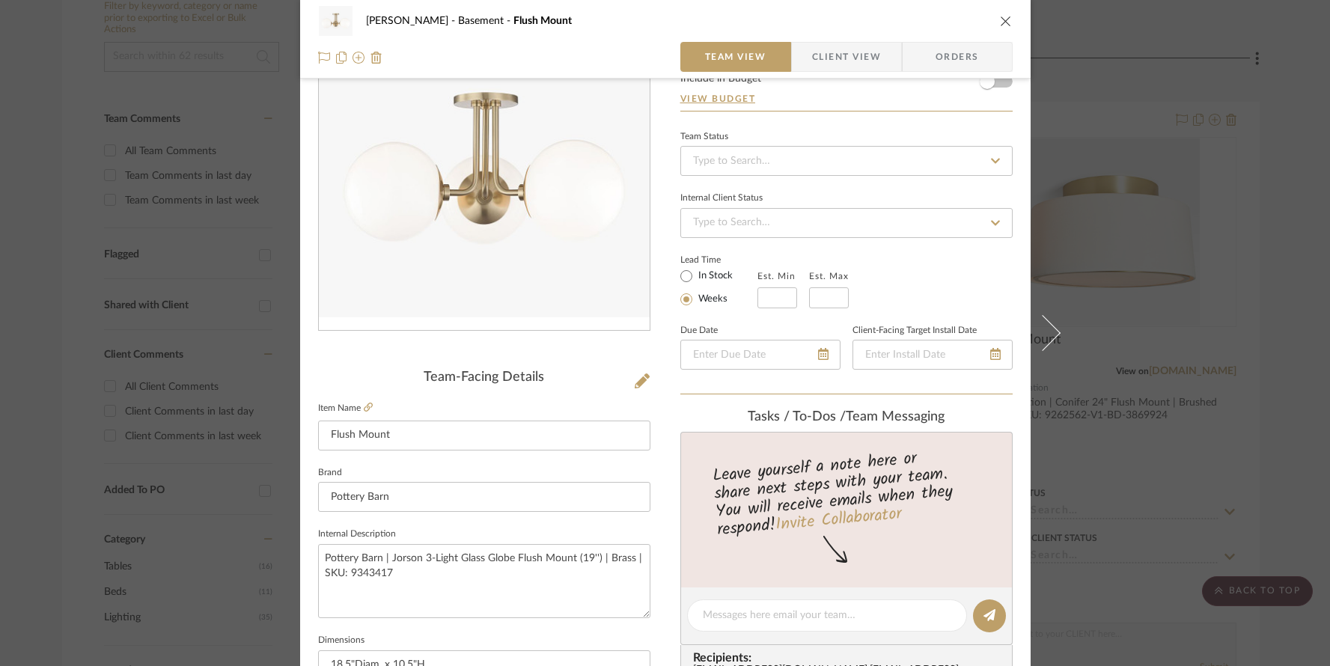
click at [868, 61] on span "Client View" at bounding box center [846, 57] width 69 height 30
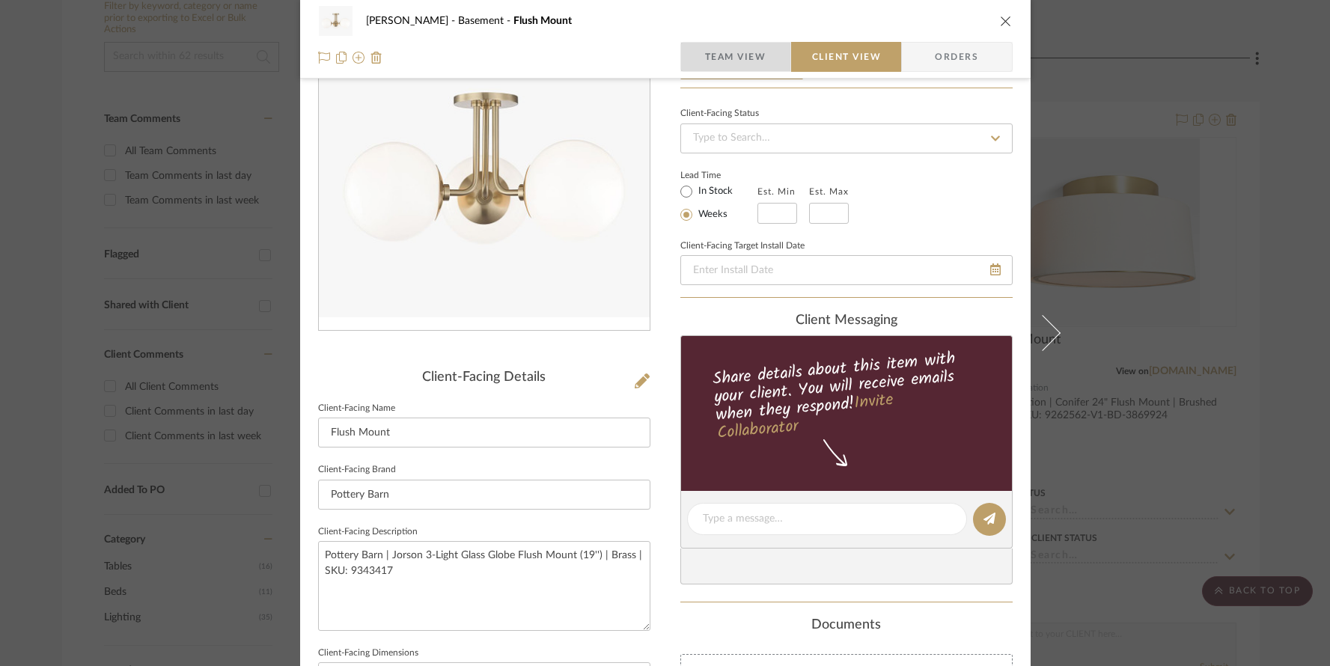
click at [743, 57] on span "Team View" at bounding box center [735, 57] width 61 height 30
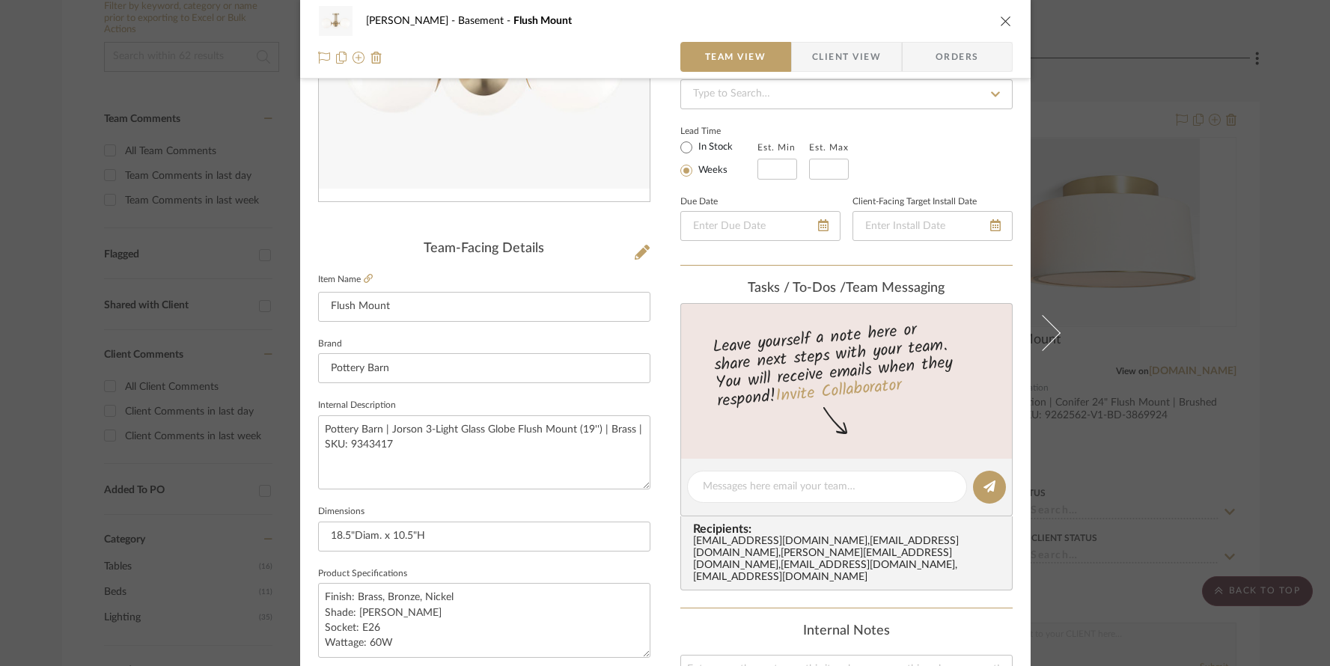
scroll to position [0, 0]
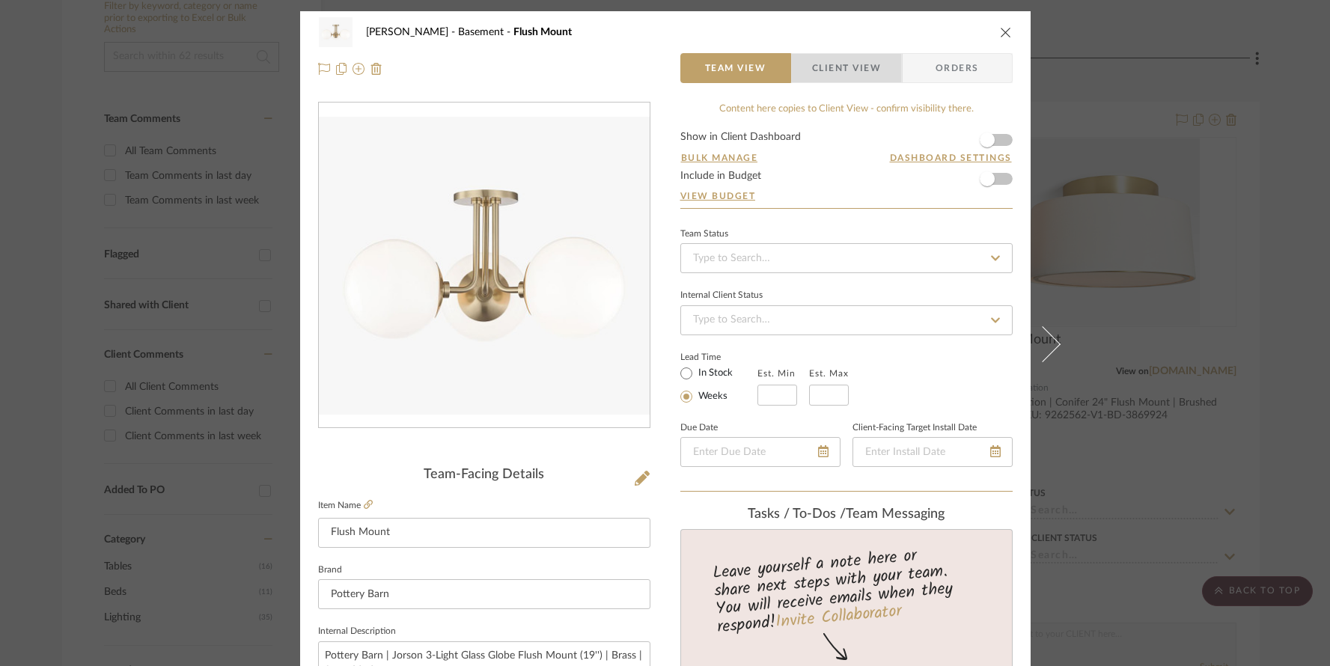
click at [858, 77] on span "Client View" at bounding box center [846, 68] width 69 height 30
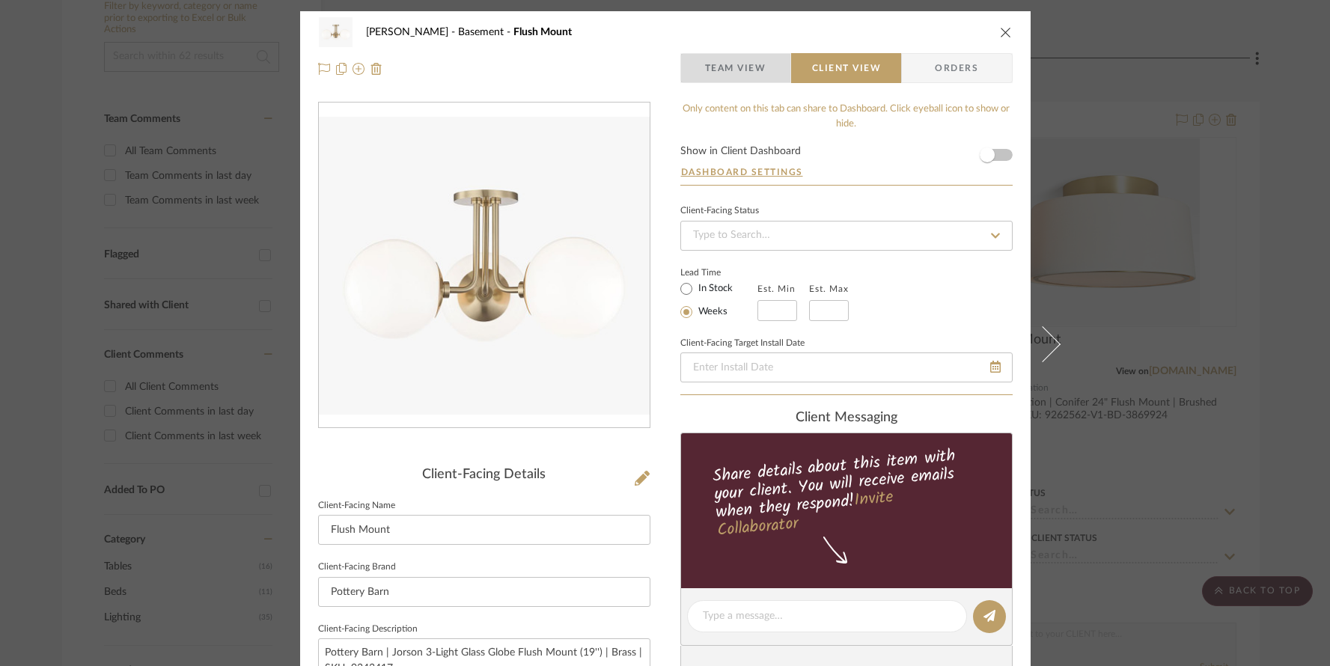
click at [733, 67] on span "Team View" at bounding box center [735, 68] width 61 height 30
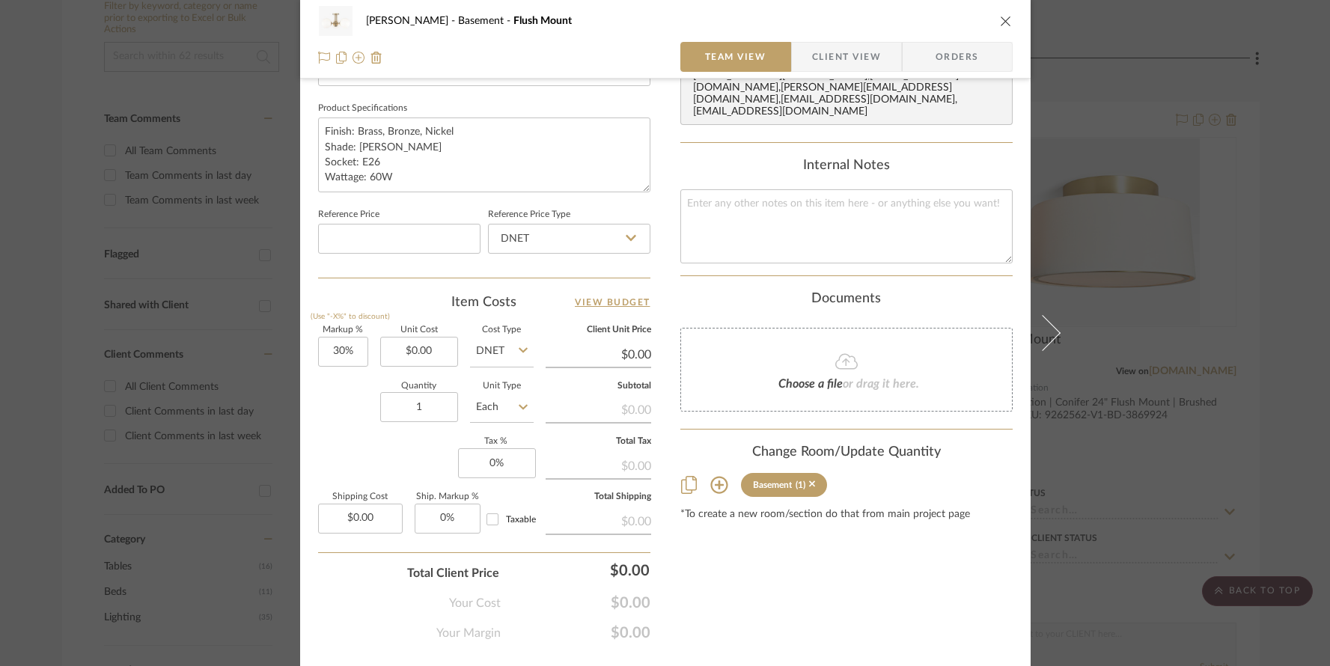
scroll to position [725, 0]
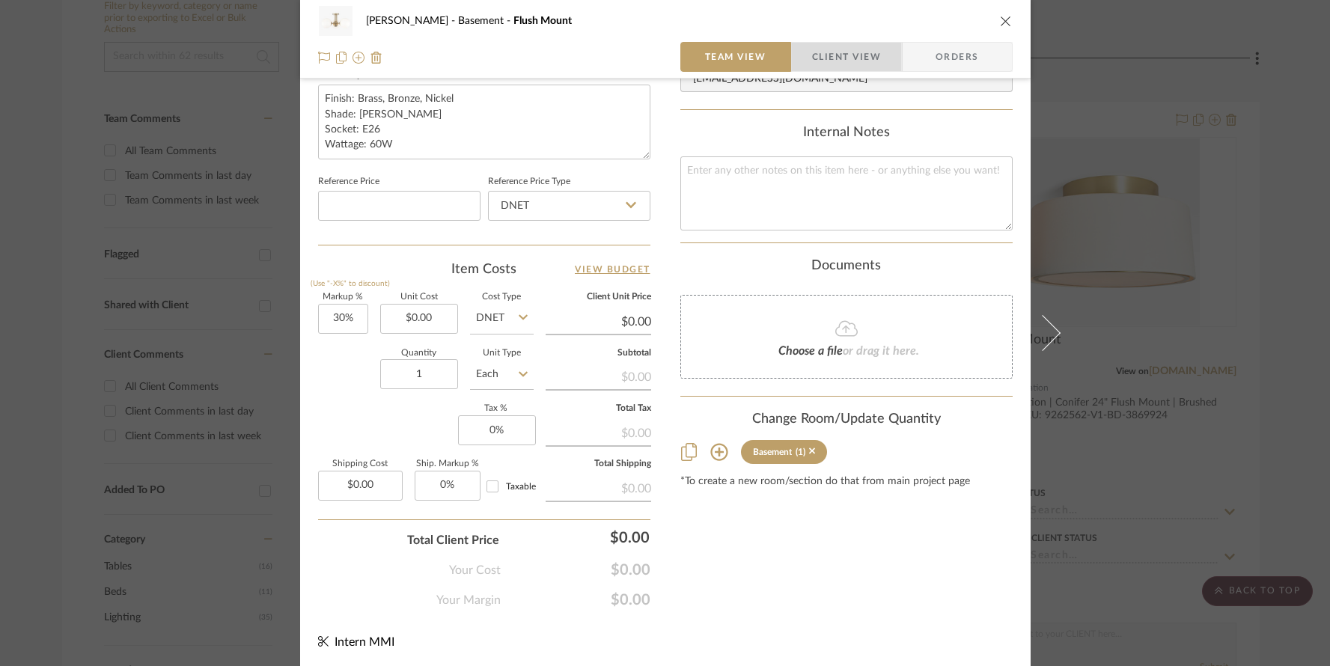
click at [854, 53] on span "Client View" at bounding box center [846, 57] width 69 height 30
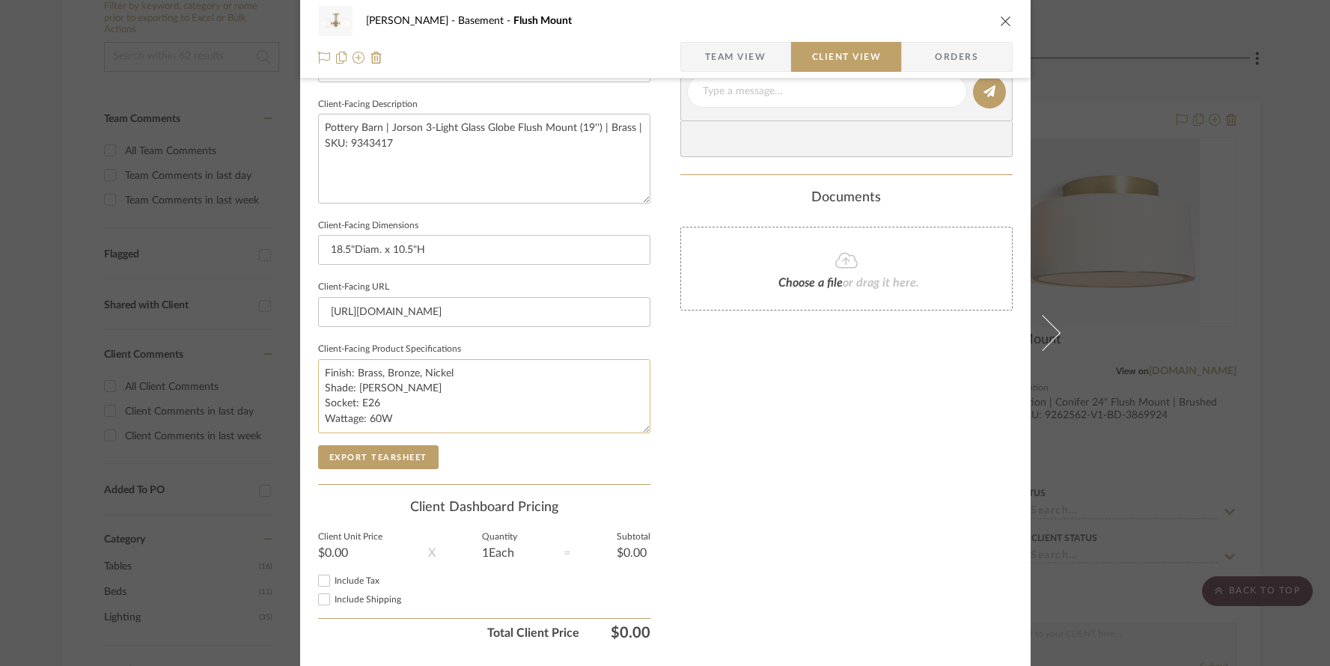
scroll to position [524, 0]
click at [416, 452] on button "Export Tearsheet" at bounding box center [378, 458] width 121 height 24
click at [396, 452] on button "Export Tearsheet" at bounding box center [378, 458] width 121 height 24
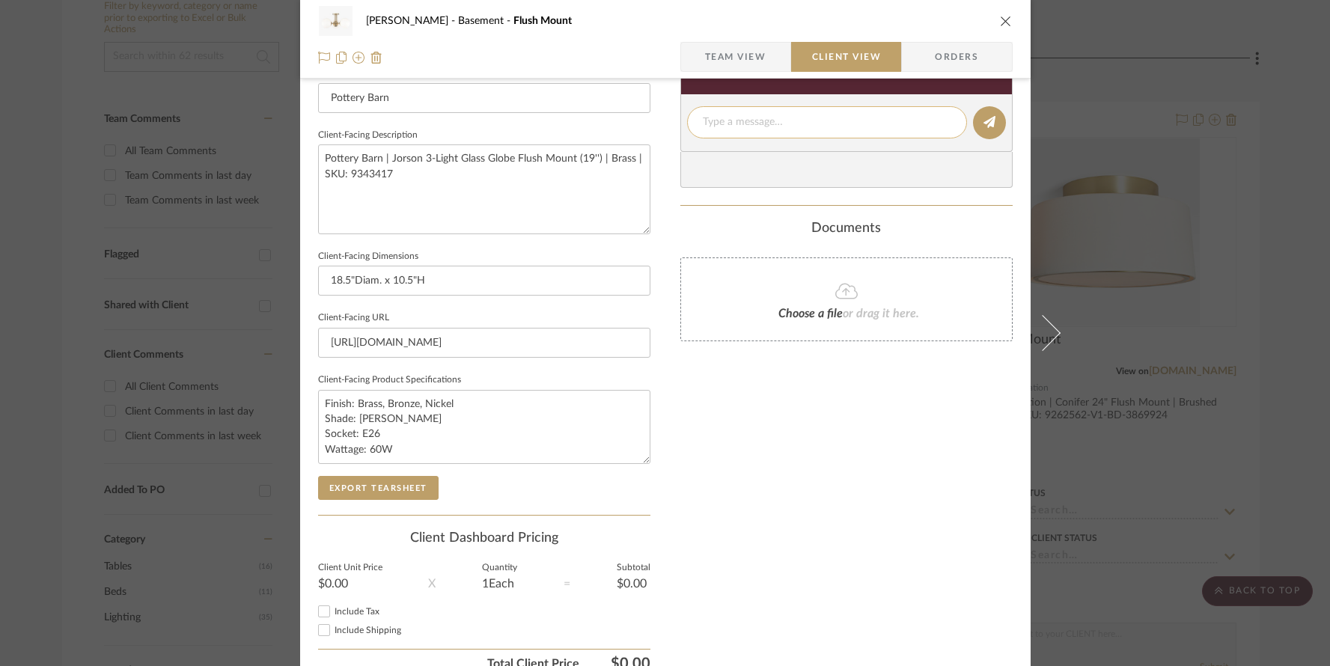
scroll to position [340, 0]
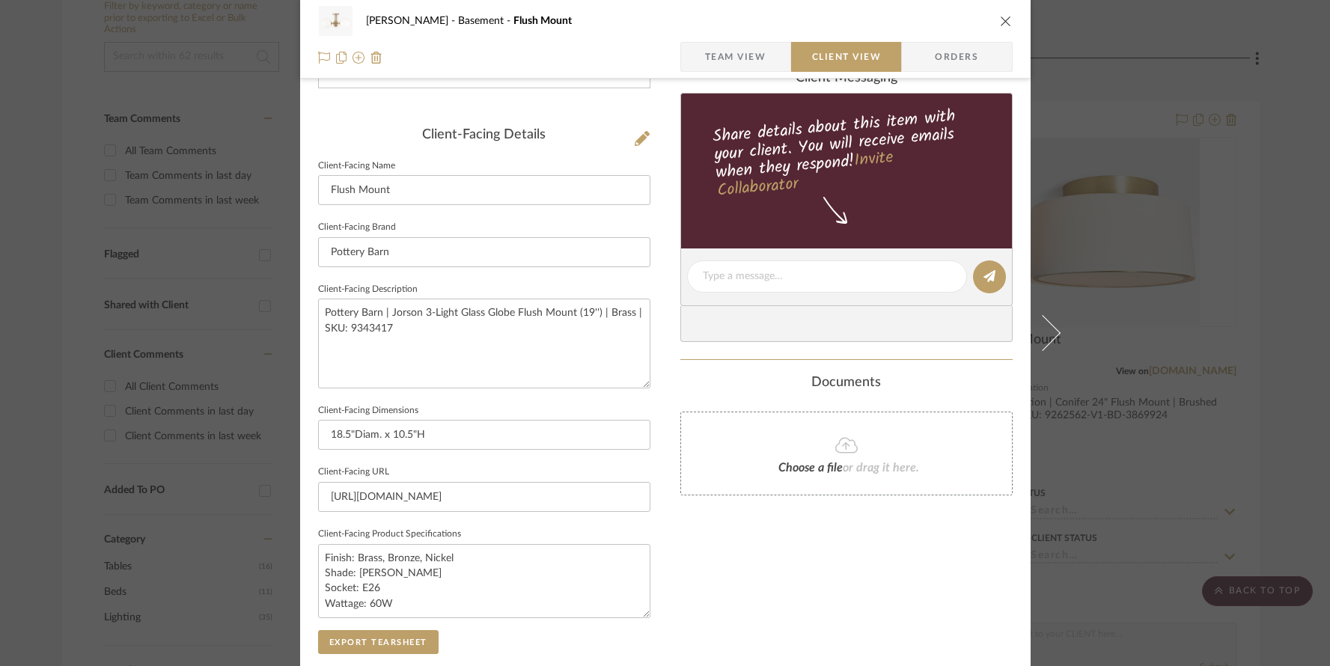
click at [1000, 19] on icon "close" at bounding box center [1006, 21] width 12 height 12
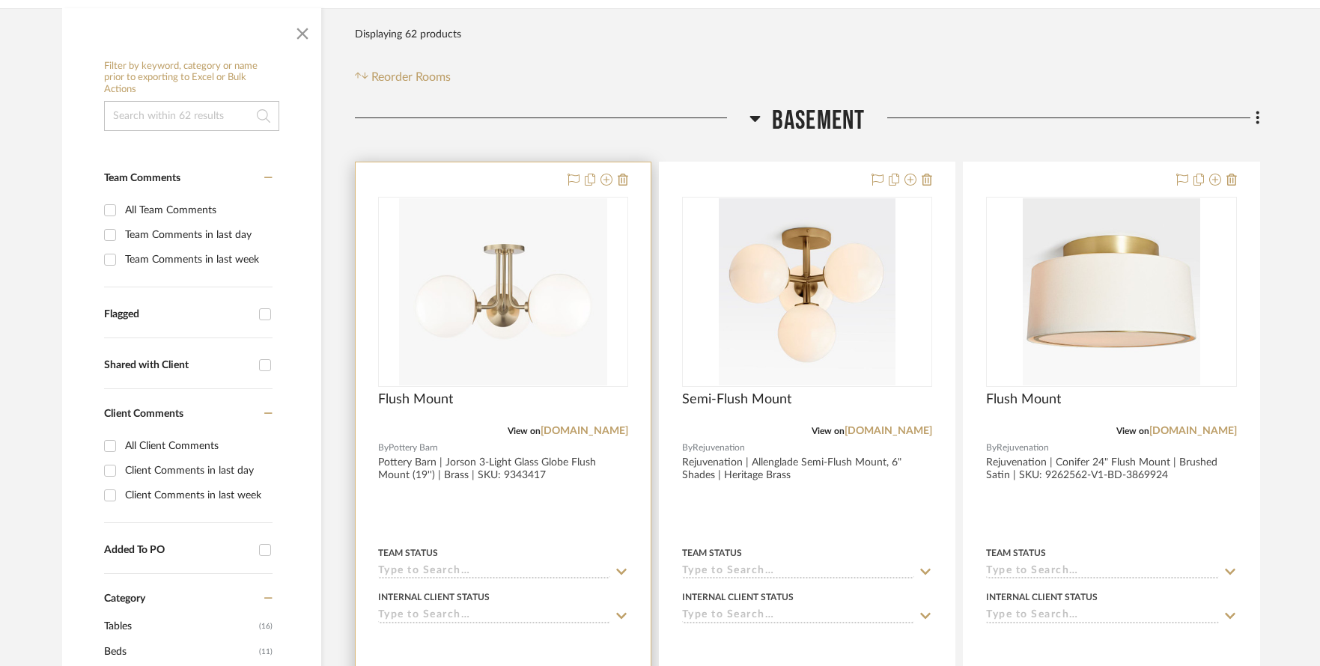
scroll to position [248, 0]
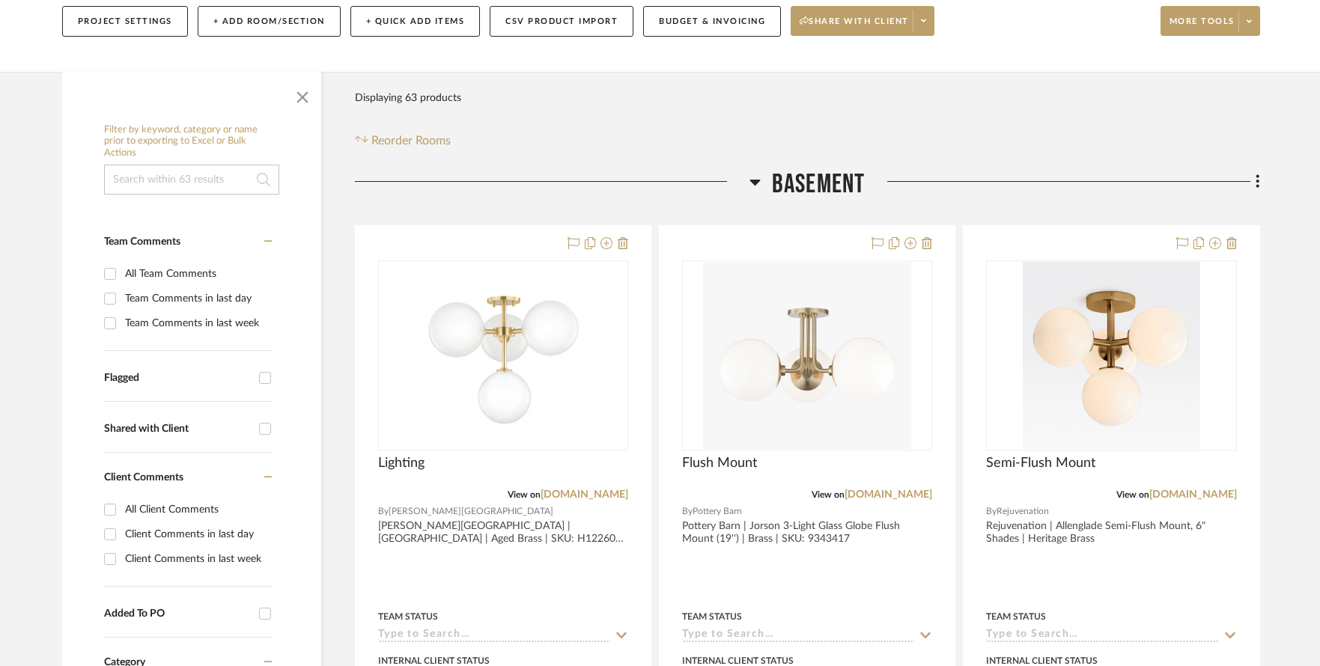
scroll to position [184, 0]
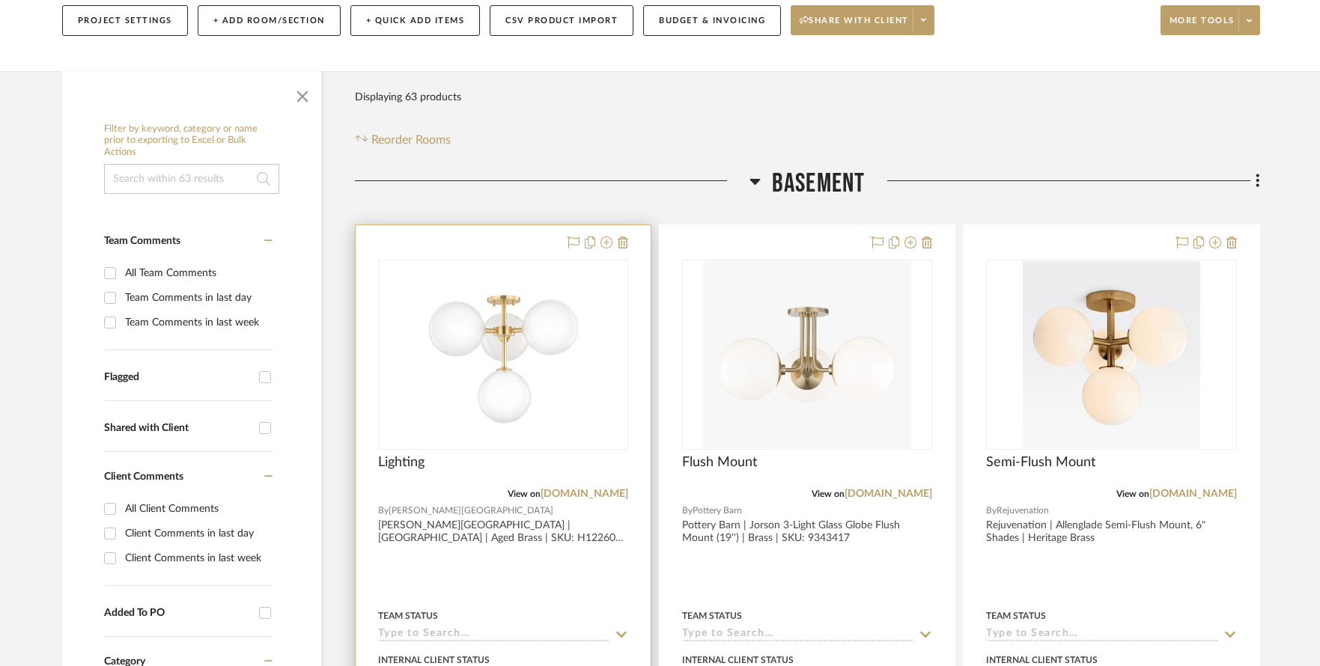
click at [568, 297] on img "0" at bounding box center [503, 354] width 187 height 187
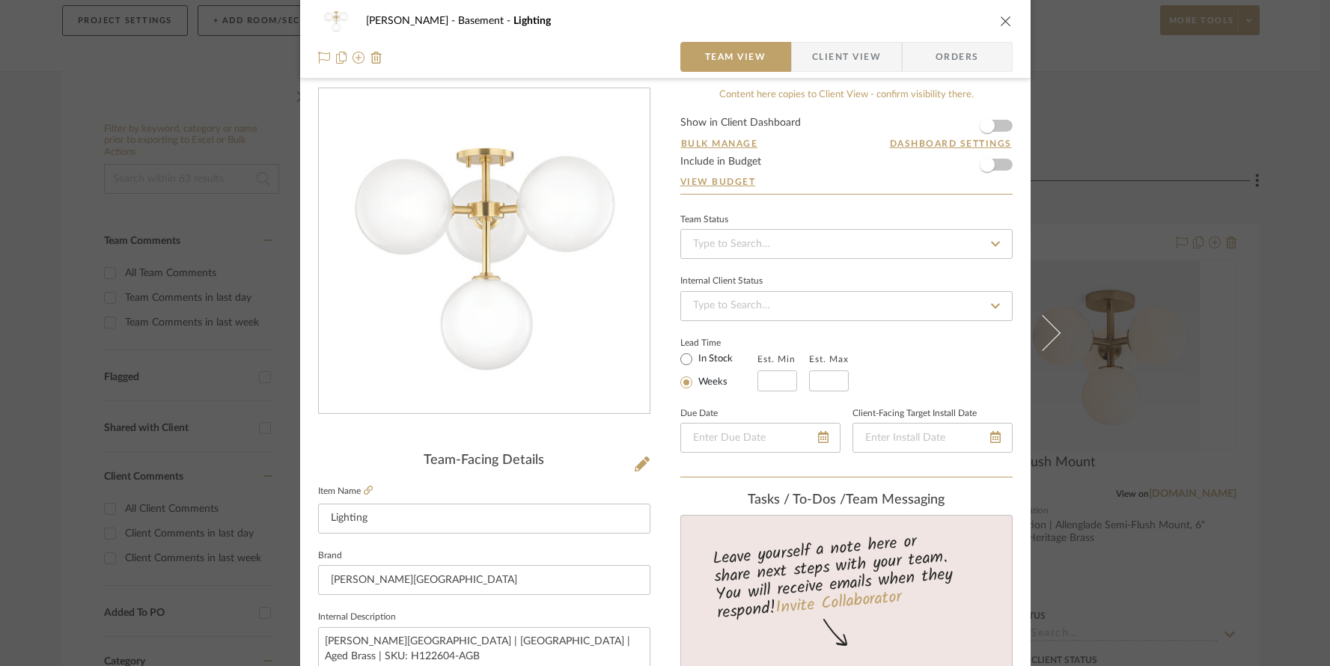
scroll to position [15, 0]
click at [850, 57] on span "Client View" at bounding box center [846, 57] width 69 height 30
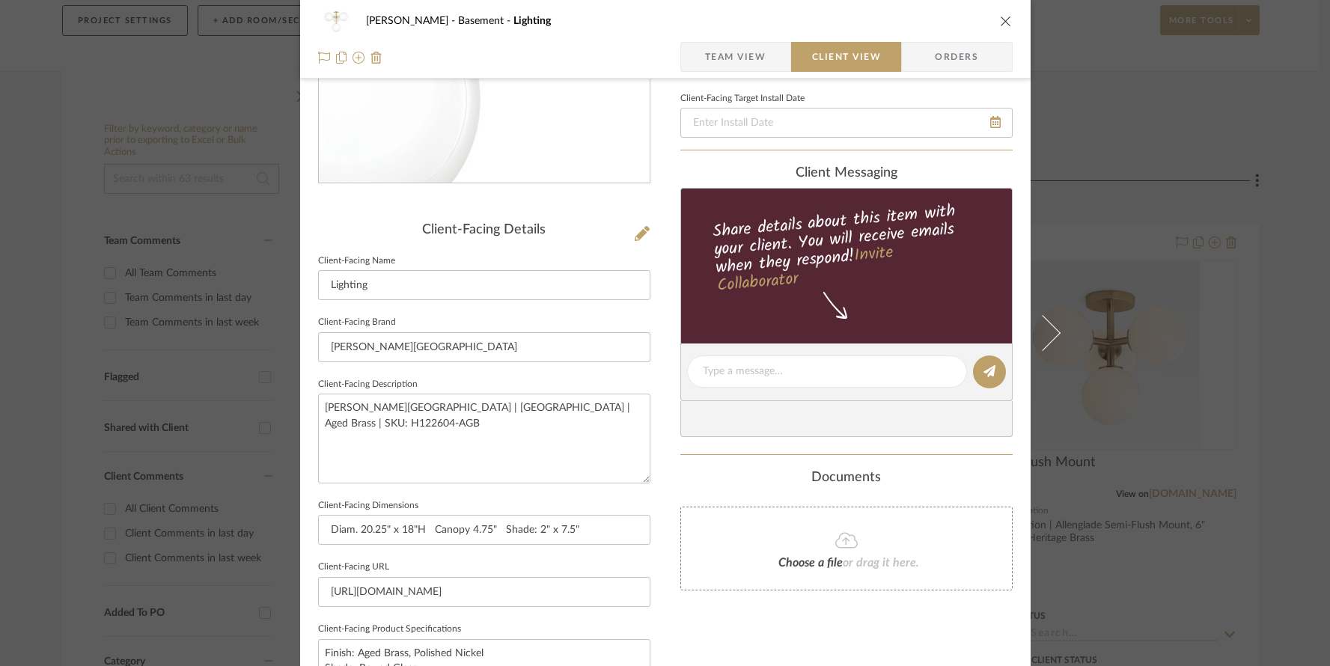
scroll to position [284, 0]
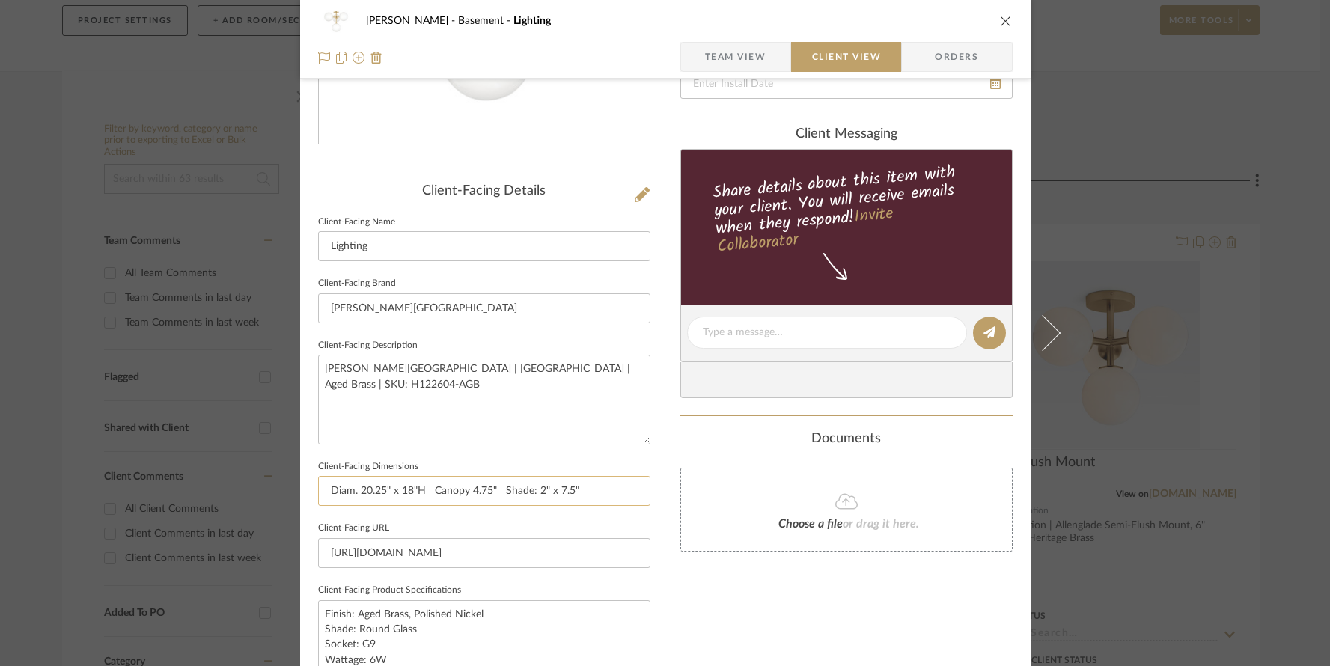
click at [356, 487] on input "Diam. 20.25" x 18"H Canopy 4.75" Shade: 2" x 7.5"" at bounding box center [484, 491] width 332 height 30
click at [358, 489] on input "20.25" x 18"H Canopy 4.75" Shade: 2" x 7.5"" at bounding box center [484, 491] width 332 height 30
type input "20.25" Diam. x 18"H Canopy 4.75" Shade: 2" x 7.5""
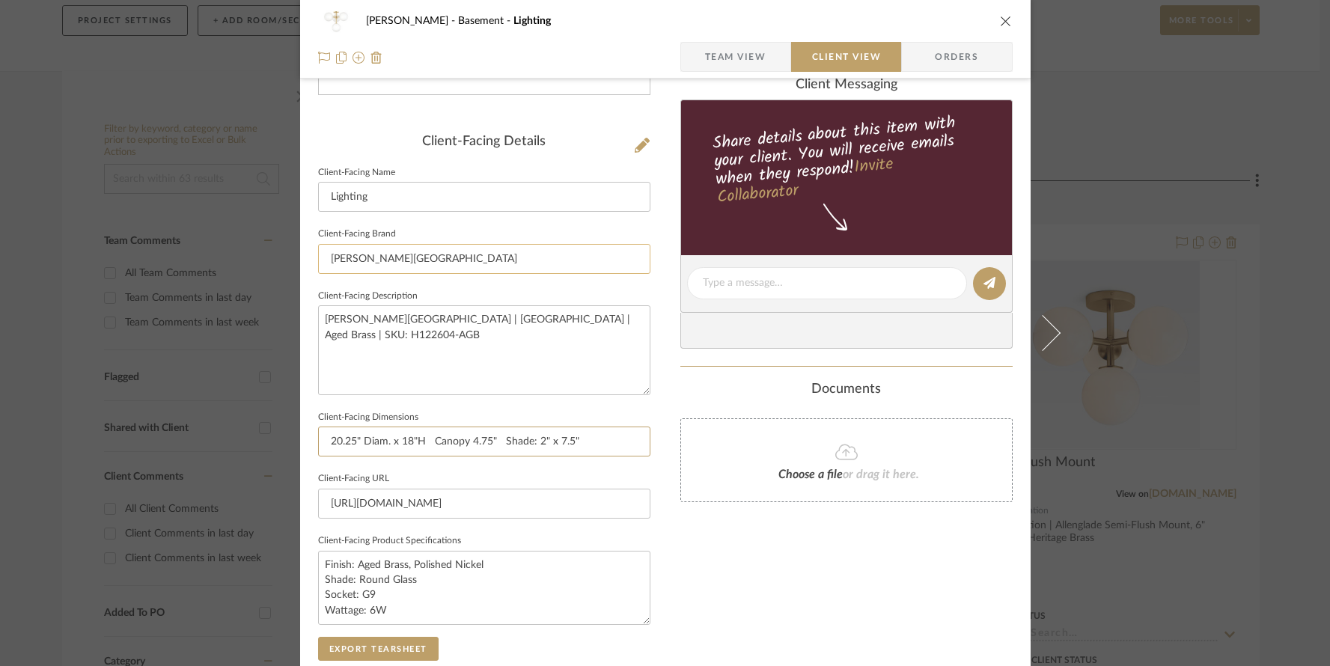
scroll to position [335, 0]
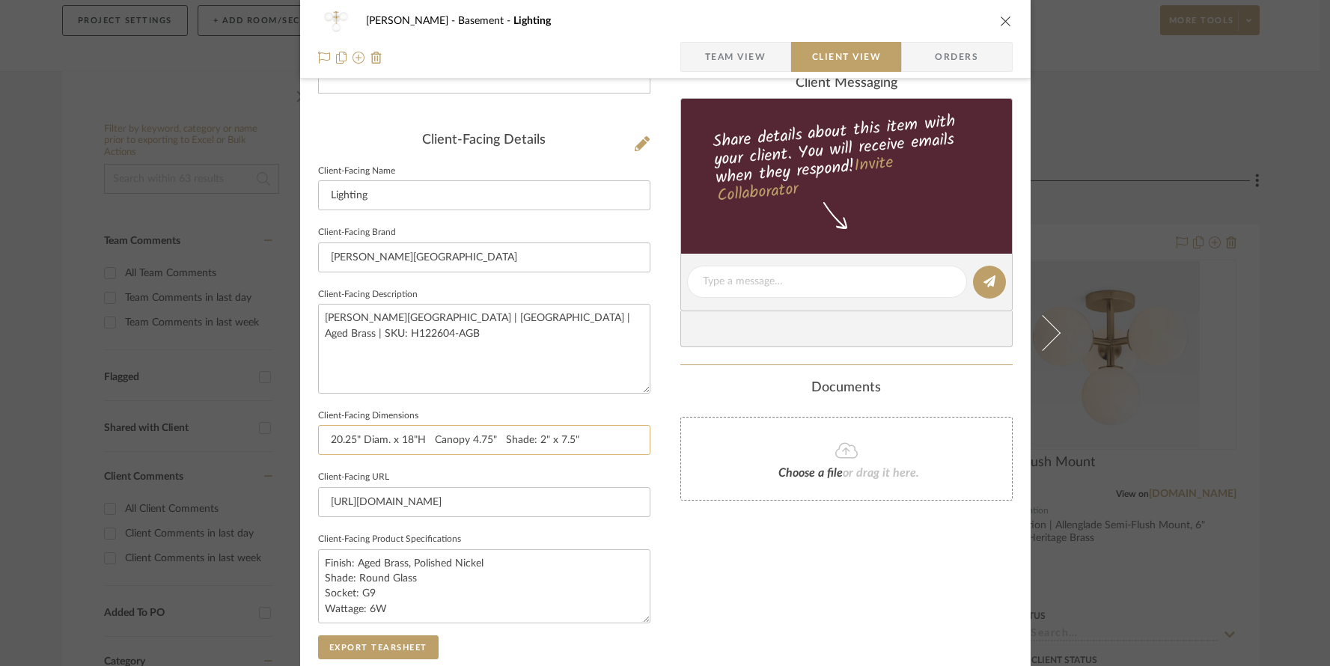
drag, startPoint x: 429, startPoint y: 437, endPoint x: 493, endPoint y: 442, distance: 63.8
click at [493, 442] on input "20.25" Diam. x 18"H Canopy 4.75" Shade: 2" x 7.5"" at bounding box center [484, 440] width 332 height 30
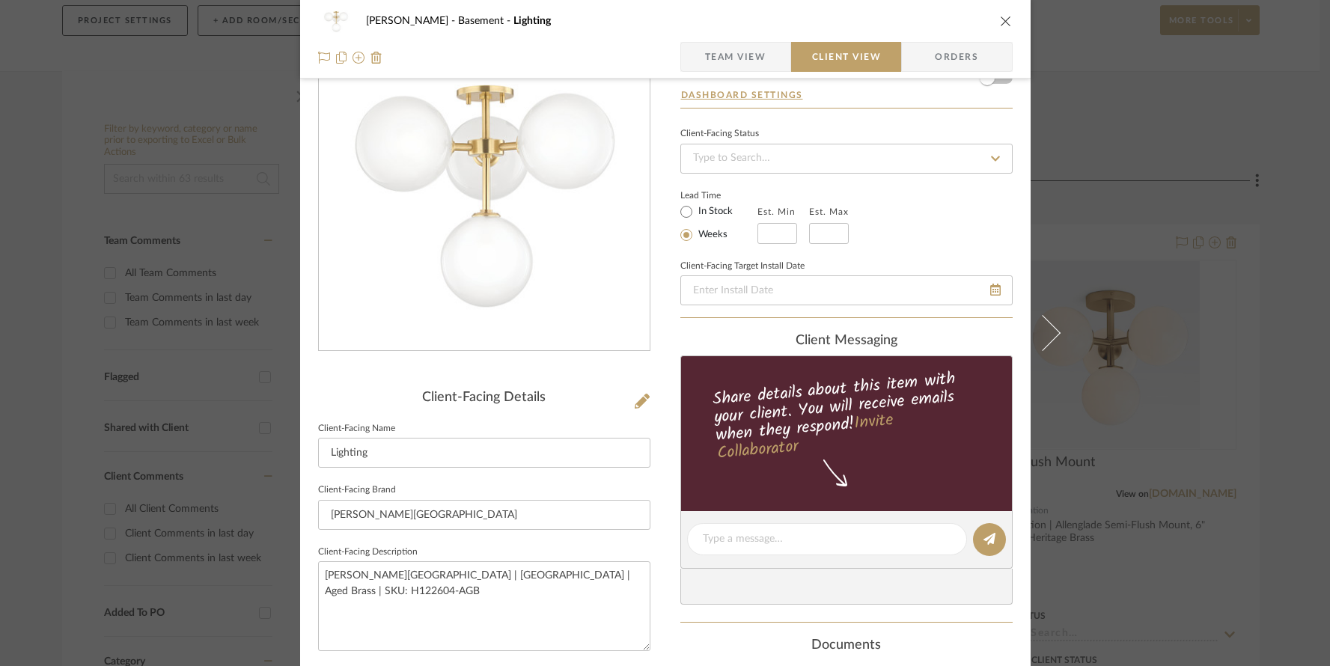
scroll to position [0, 0]
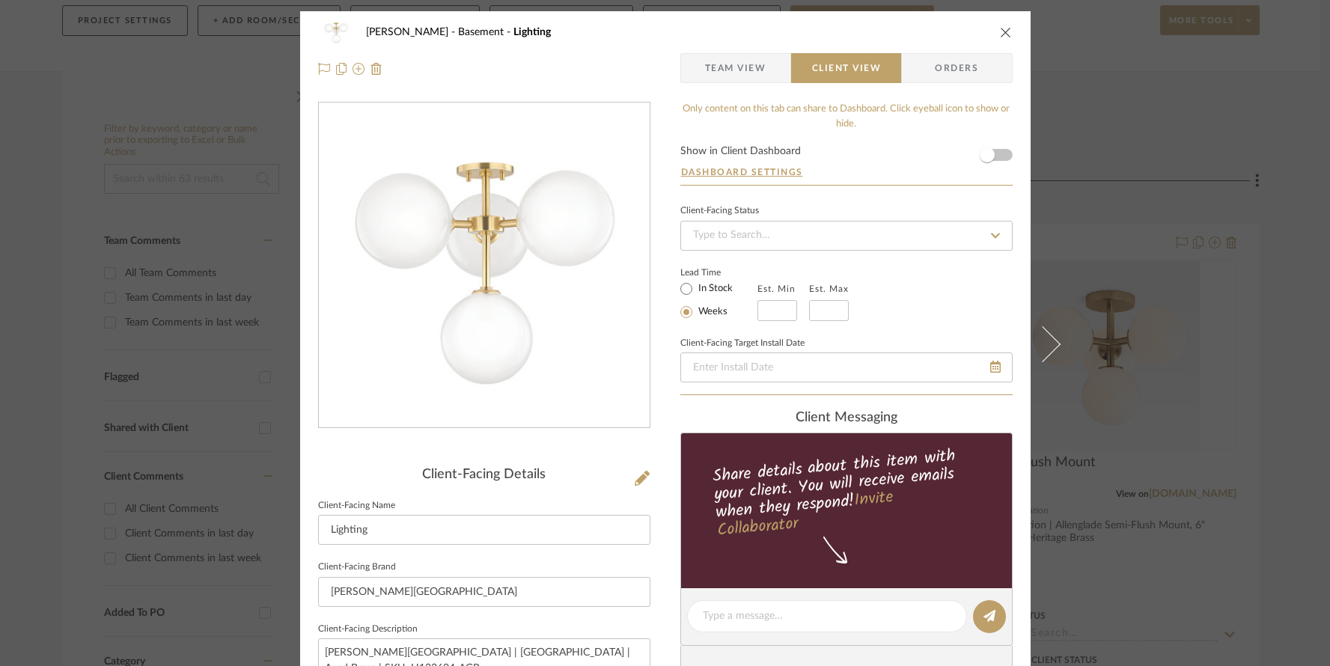
type input "20.25" Diam. x 18"H Shade: 2" x 7.5""
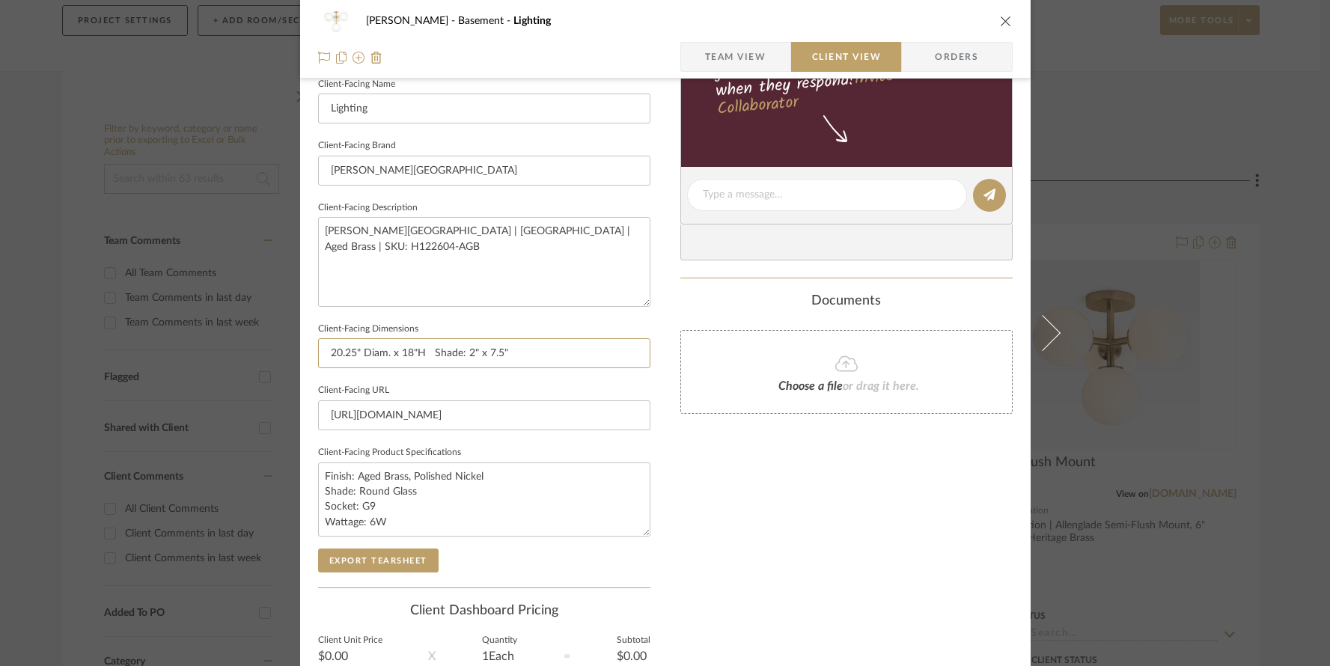
scroll to position [478, 0]
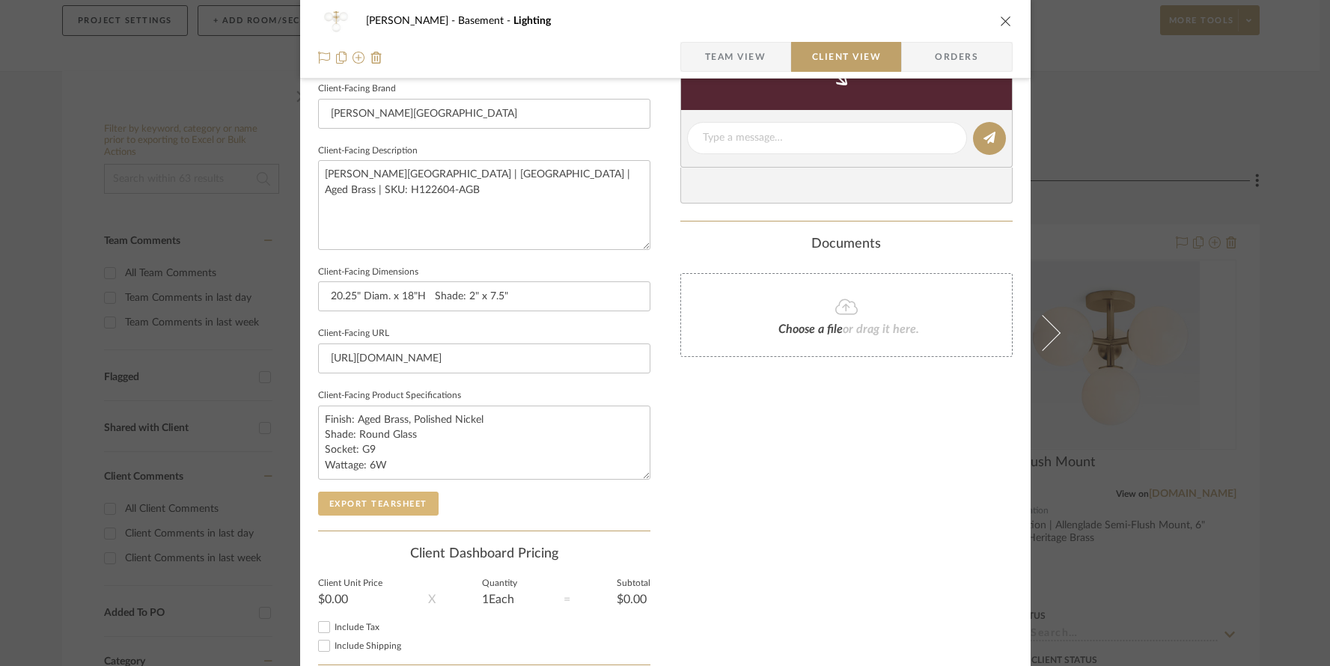
click at [361, 504] on button "Export Tearsheet" at bounding box center [378, 504] width 121 height 24
click at [412, 296] on input "20.25" Diam. x 18"H Shade: 2" x 7.5"" at bounding box center [484, 297] width 332 height 30
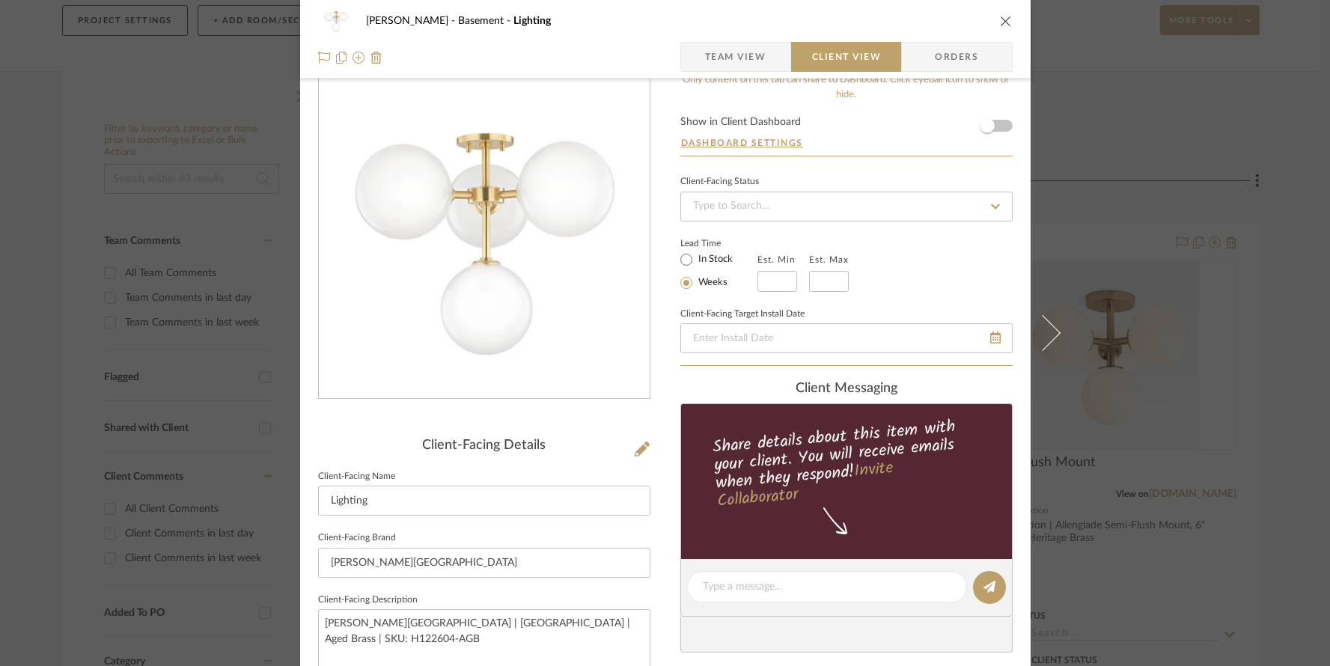
scroll to position [0, 0]
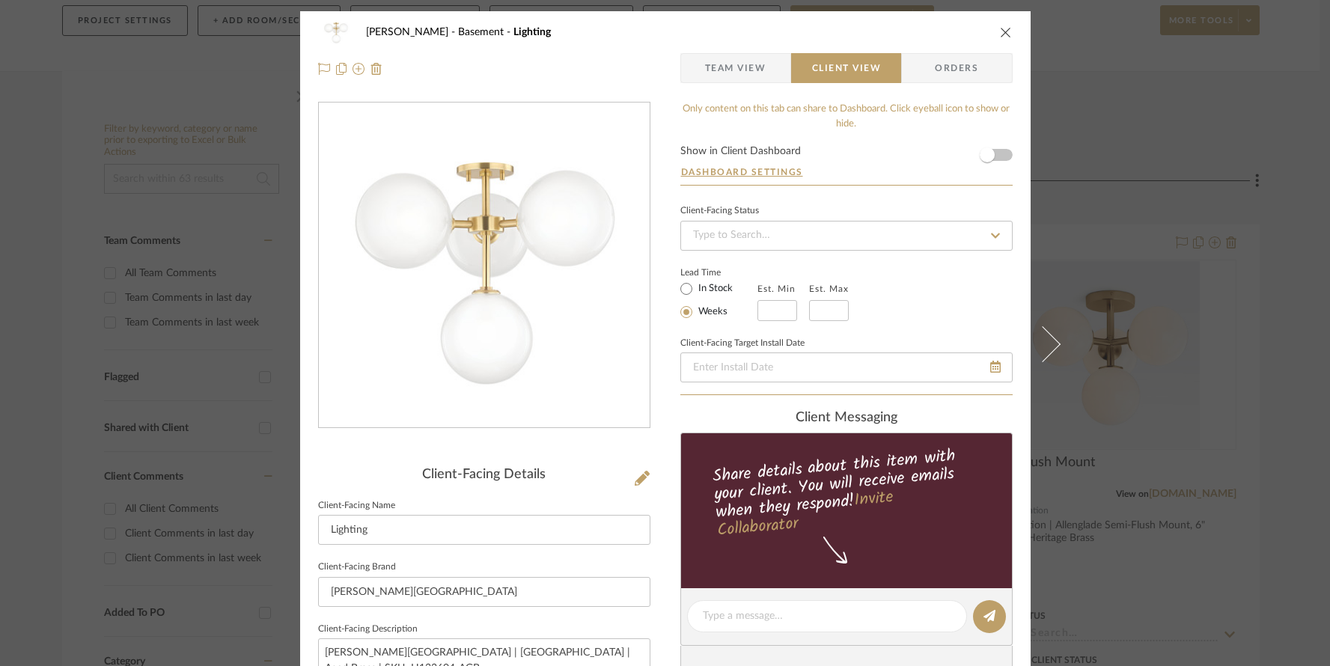
type input "20.25" Diam. x 18" H Shade: 2" x 7.5""
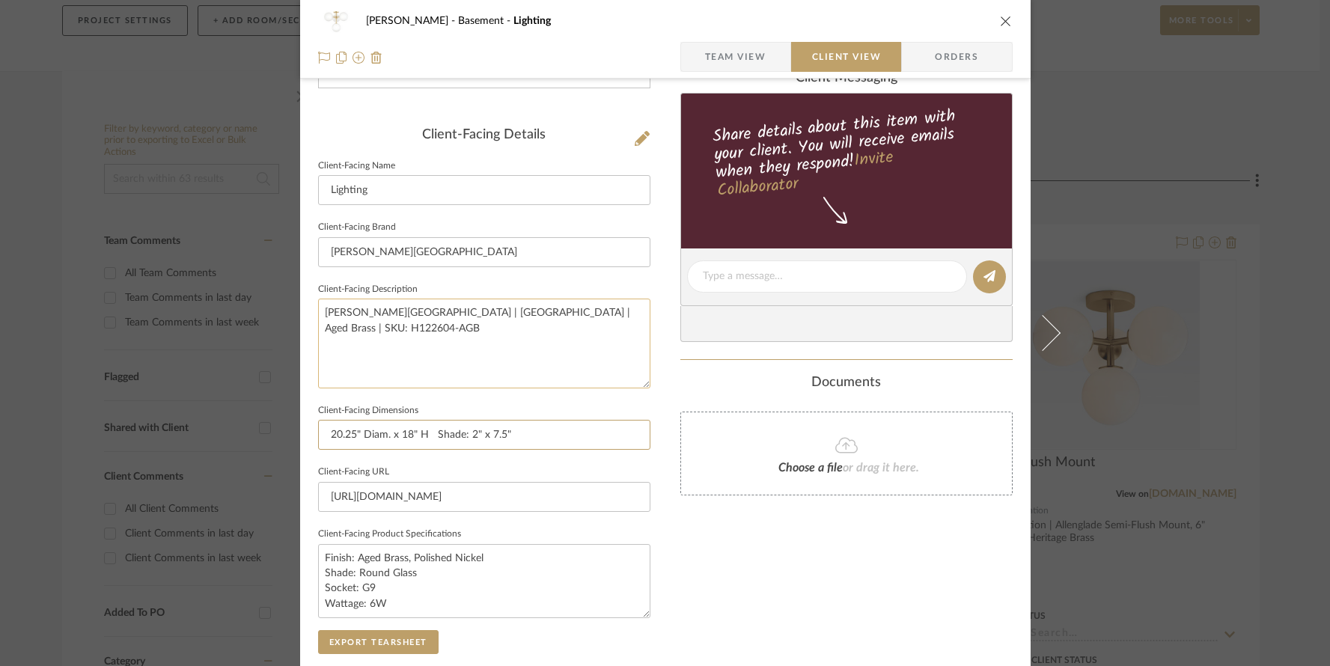
scroll to position [341, 0]
drag, startPoint x: 432, startPoint y: 434, endPoint x: 516, endPoint y: 435, distance: 83.9
click at [516, 435] on input "20.25" Diam. x 18" H Shade: 2" x 7.5"" at bounding box center [484, 434] width 332 height 30
type input "20.25" Diam. x 18" H"
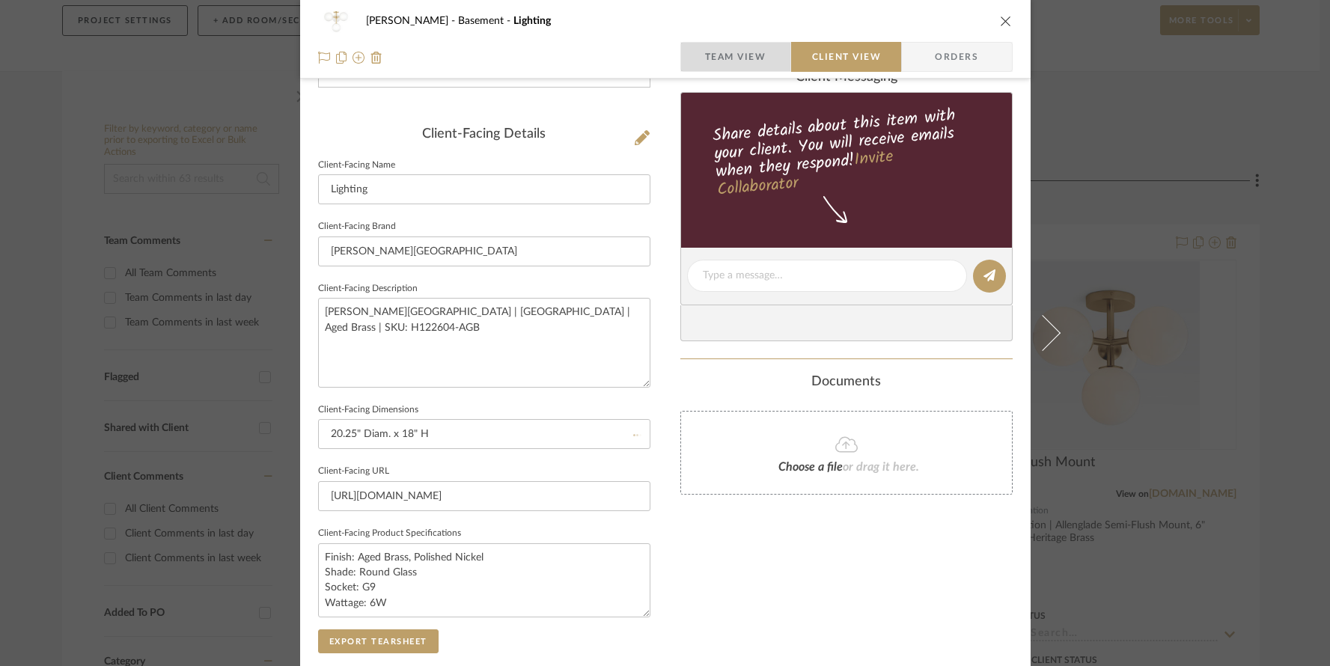
click at [743, 56] on span "Team View" at bounding box center [735, 57] width 61 height 30
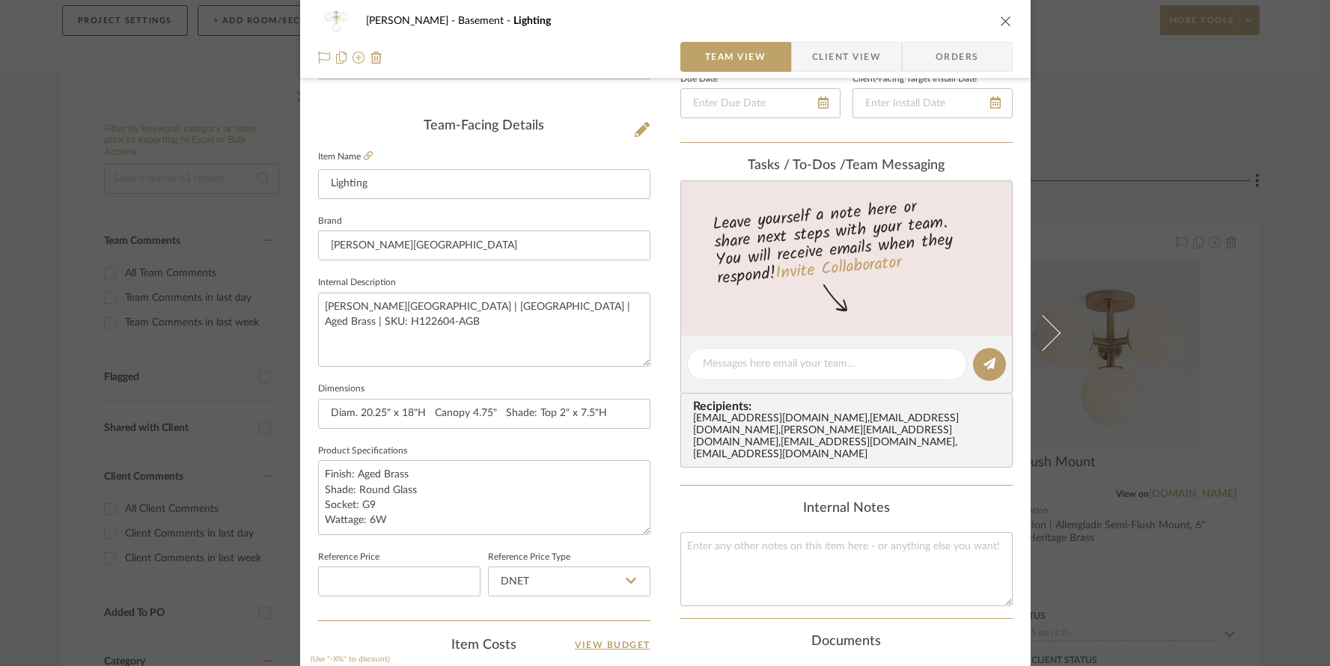
scroll to position [350, 0]
drag, startPoint x: 497, startPoint y: 413, endPoint x: 603, endPoint y: 414, distance: 105.6
click at [603, 414] on input "Diam. 20.25" x 18"H Canopy 4.75" Shade: Top 2" x 7.5"H" at bounding box center [484, 413] width 332 height 30
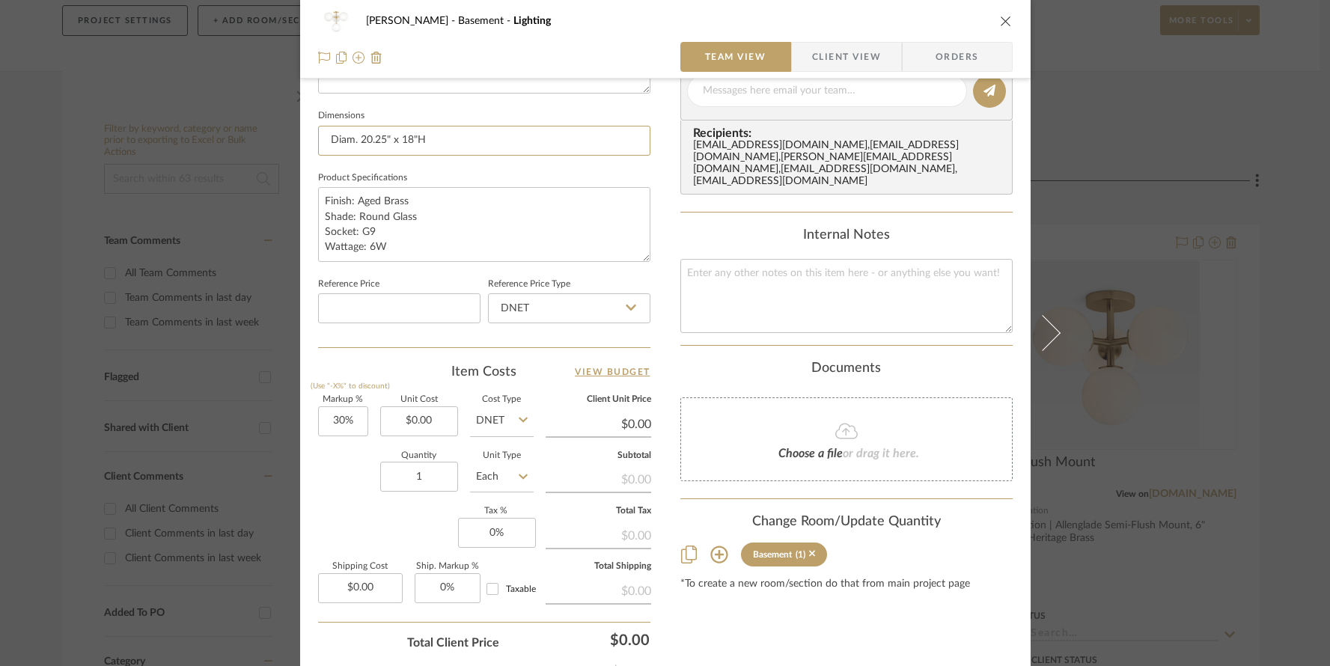
scroll to position [725, 0]
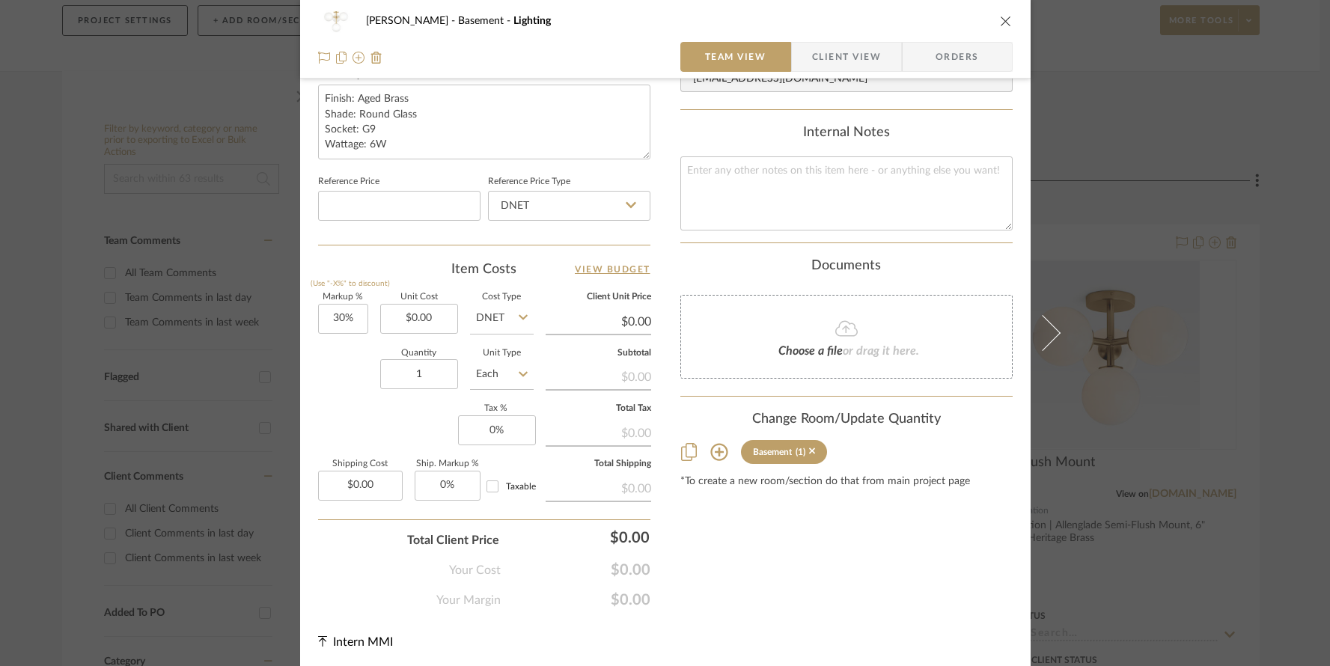
type input "Diam. 20.25" x 18"H"
click at [1001, 18] on icon "close" at bounding box center [1006, 21] width 12 height 12
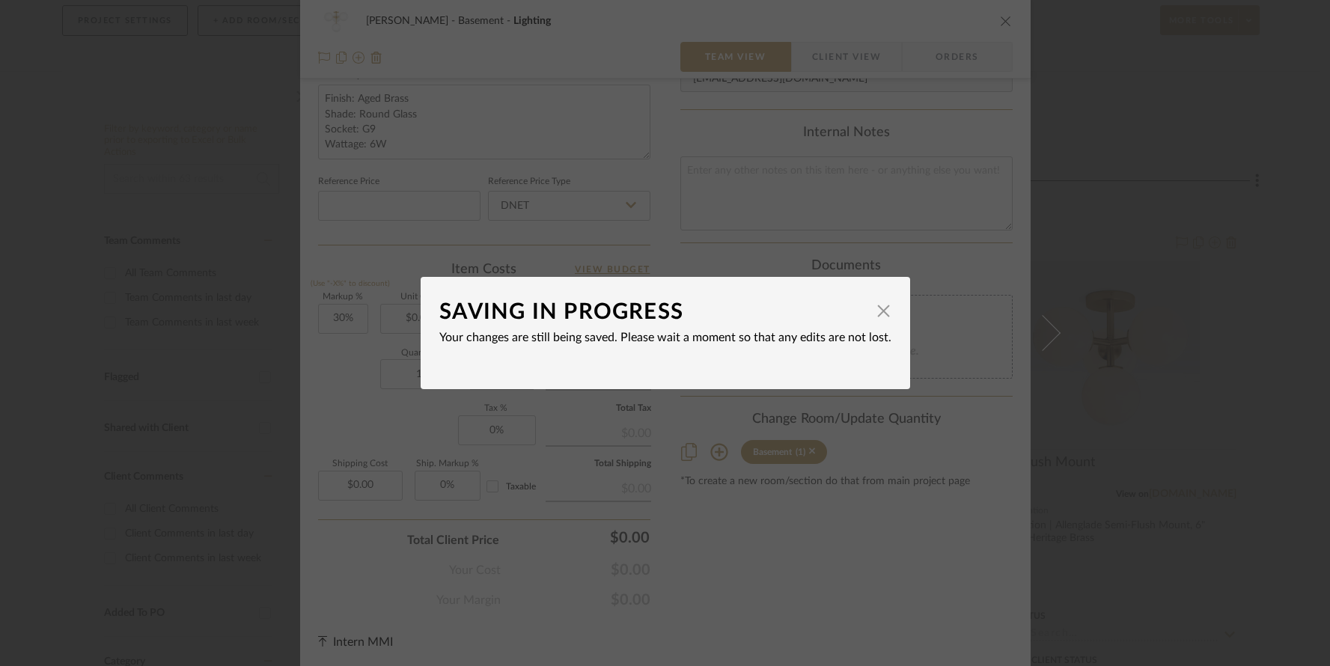
click at [1098, 301] on div "SAVING IN PROGRESS × Your changes are still being saved. Please wait a moment s…" at bounding box center [665, 333] width 1330 height 666
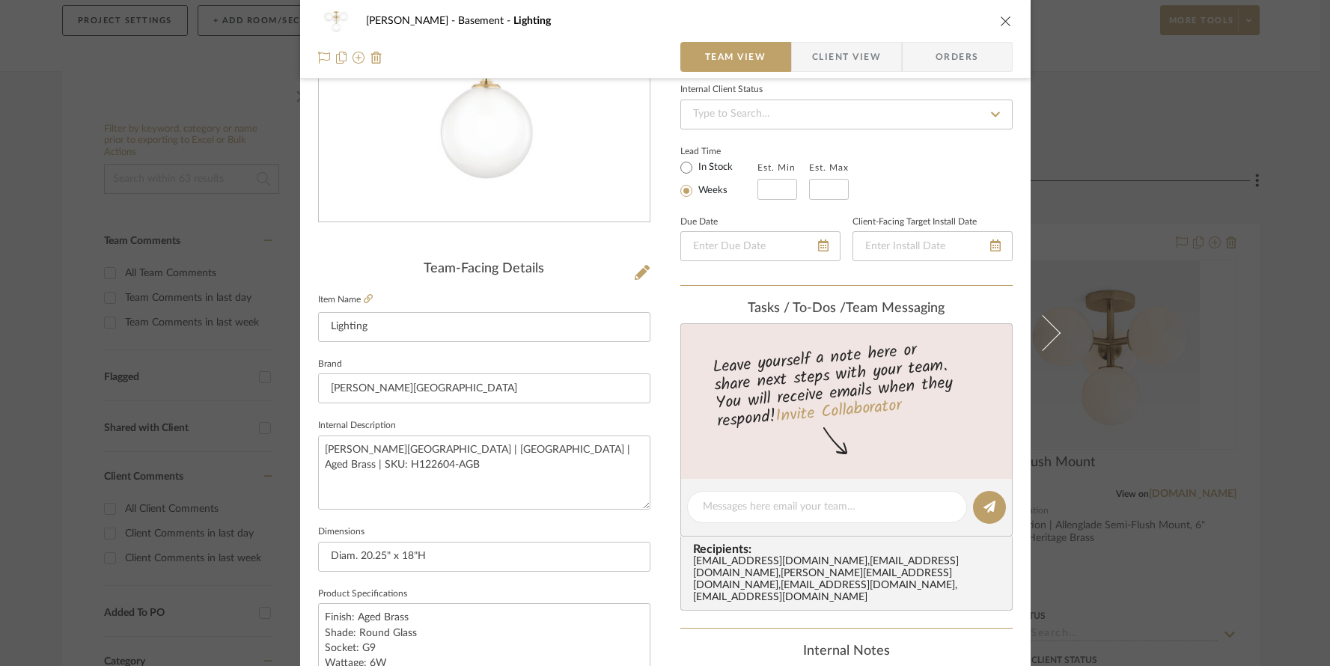
scroll to position [0, 0]
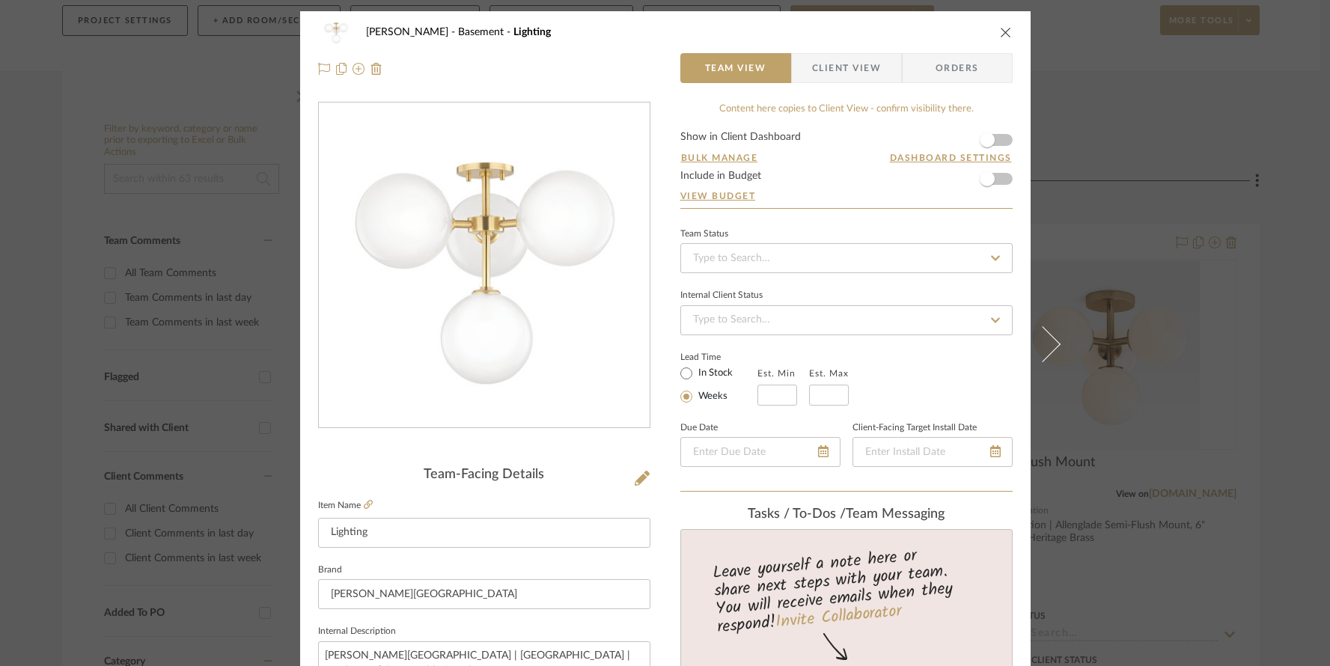
click at [1001, 29] on icon "close" at bounding box center [1006, 32] width 12 height 12
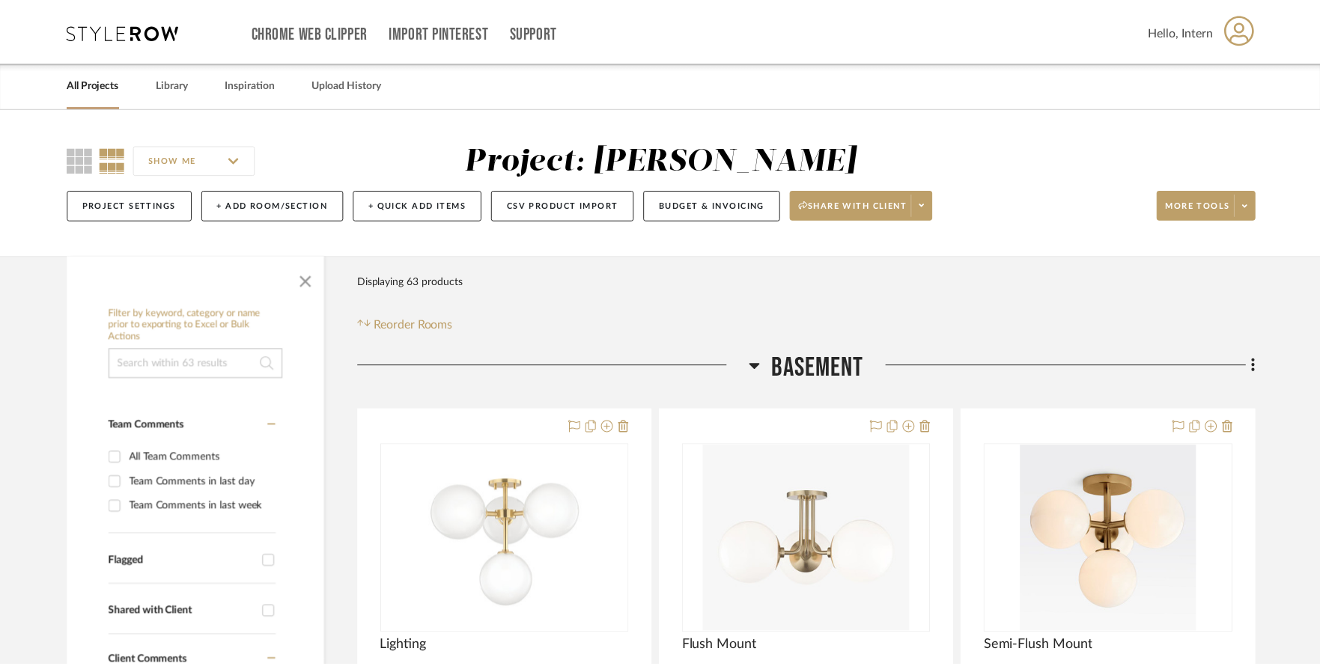
scroll to position [184, 0]
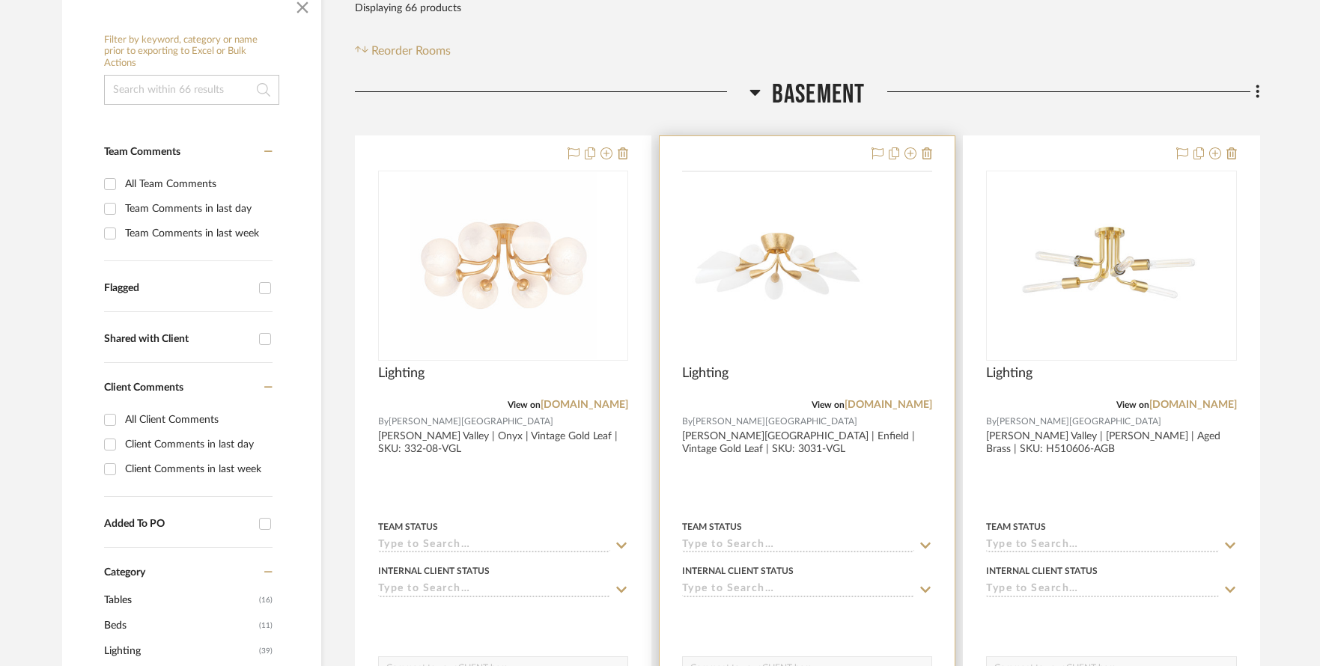
scroll to position [333, 0]
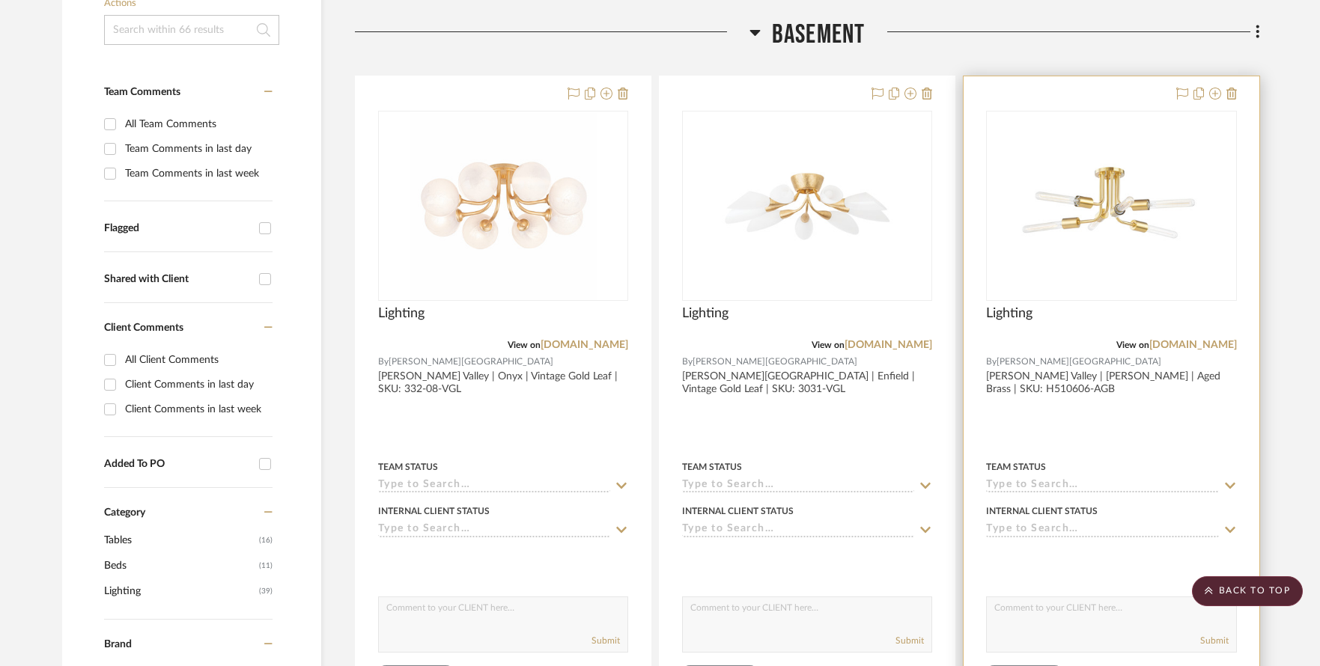
click at [1113, 210] on img "0" at bounding box center [1111, 205] width 187 height 187
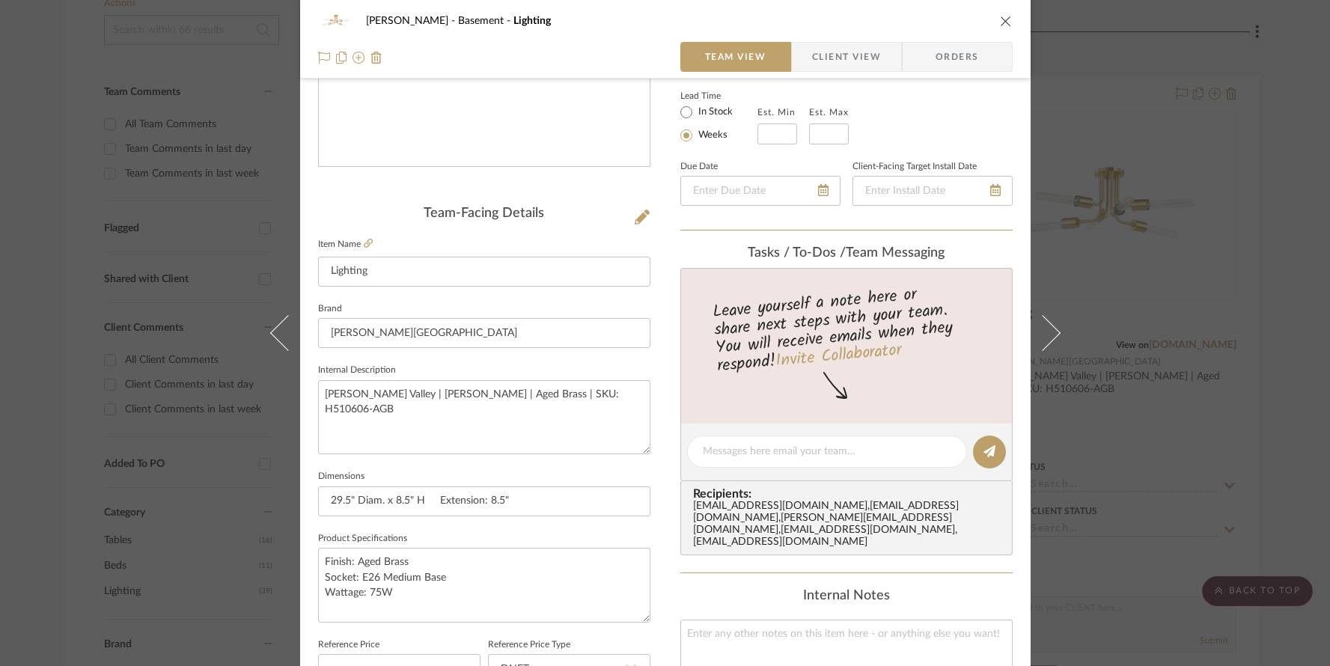
scroll to position [145, 0]
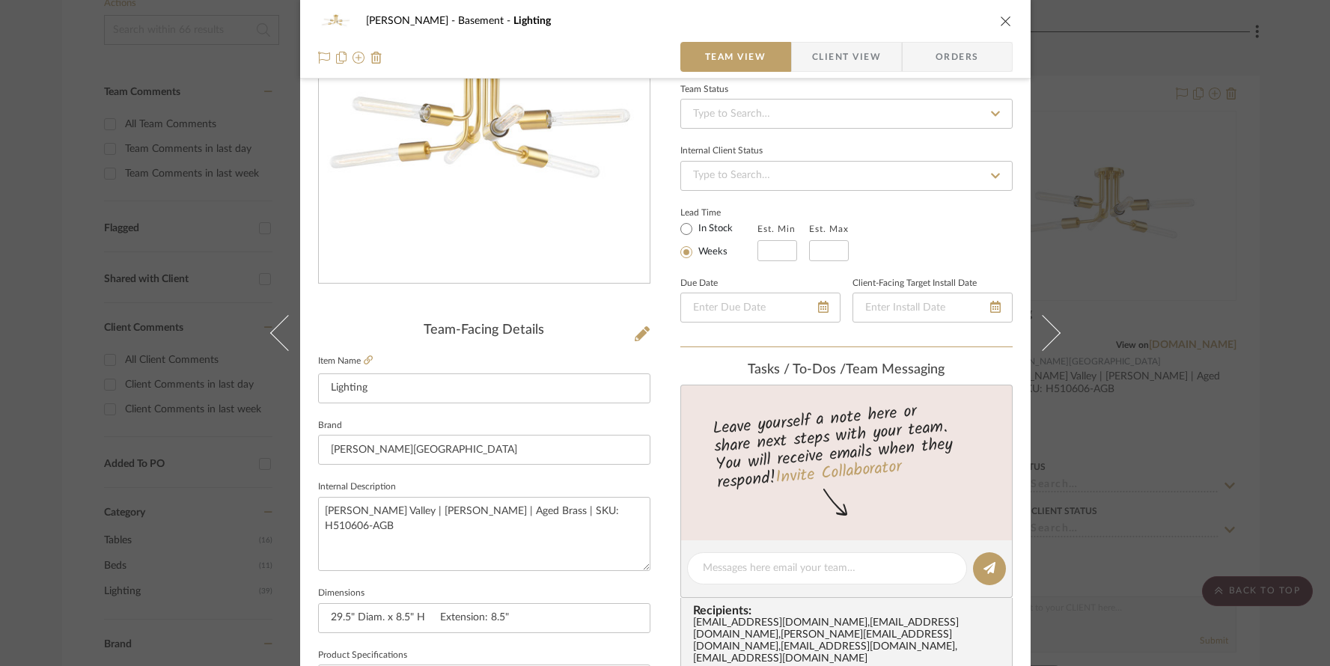
click at [829, 49] on span "Client View" at bounding box center [846, 57] width 69 height 30
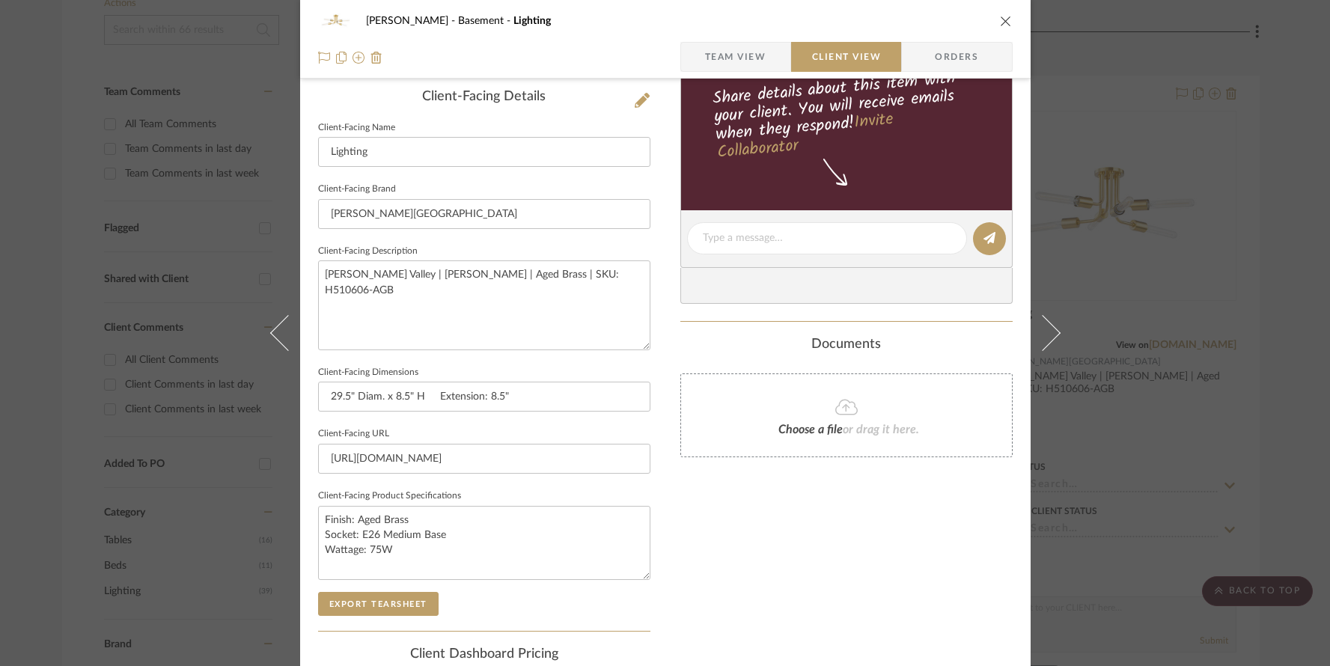
scroll to position [92, 0]
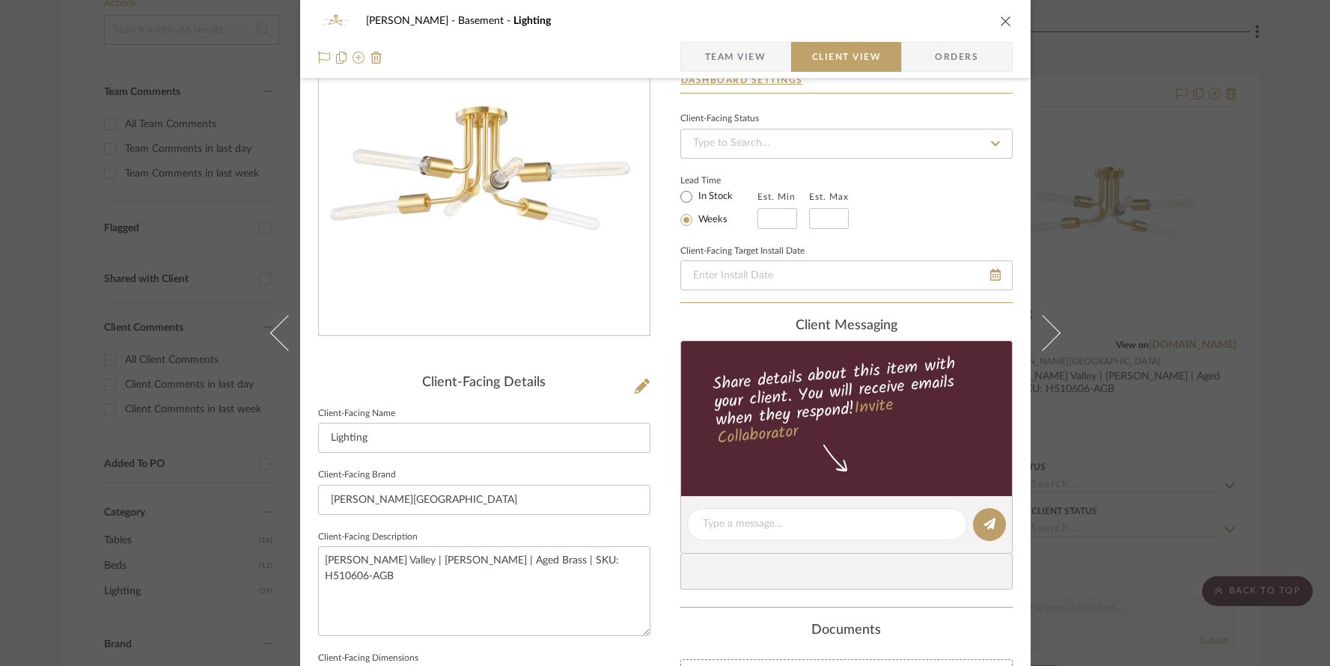
click at [1006, 19] on icon "close" at bounding box center [1006, 21] width 12 height 12
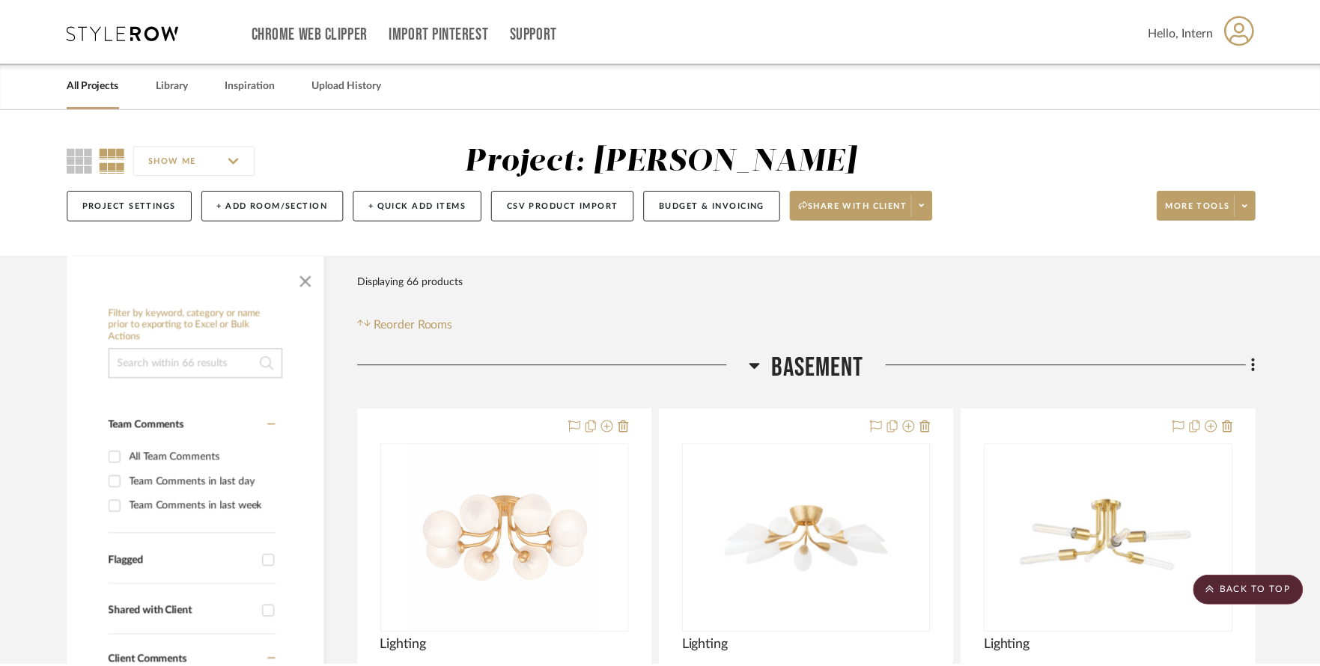
scroll to position [333, 0]
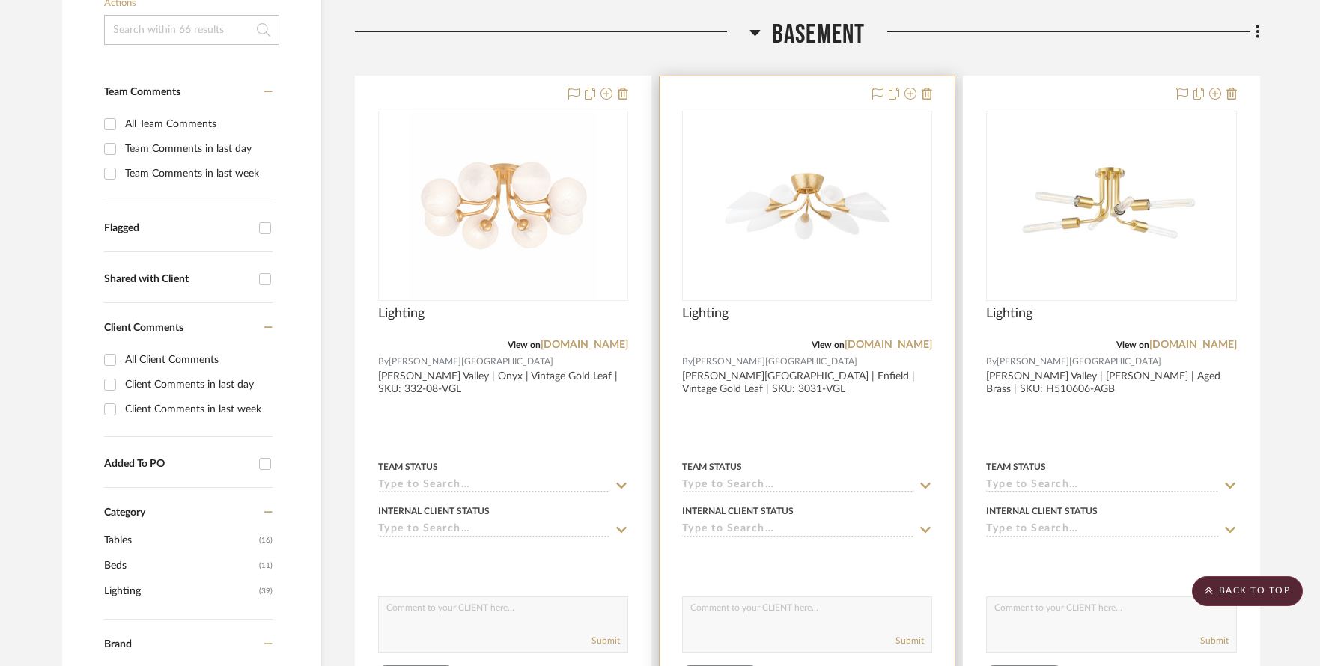
click at [789, 178] on img "0" at bounding box center [807, 205] width 187 height 187
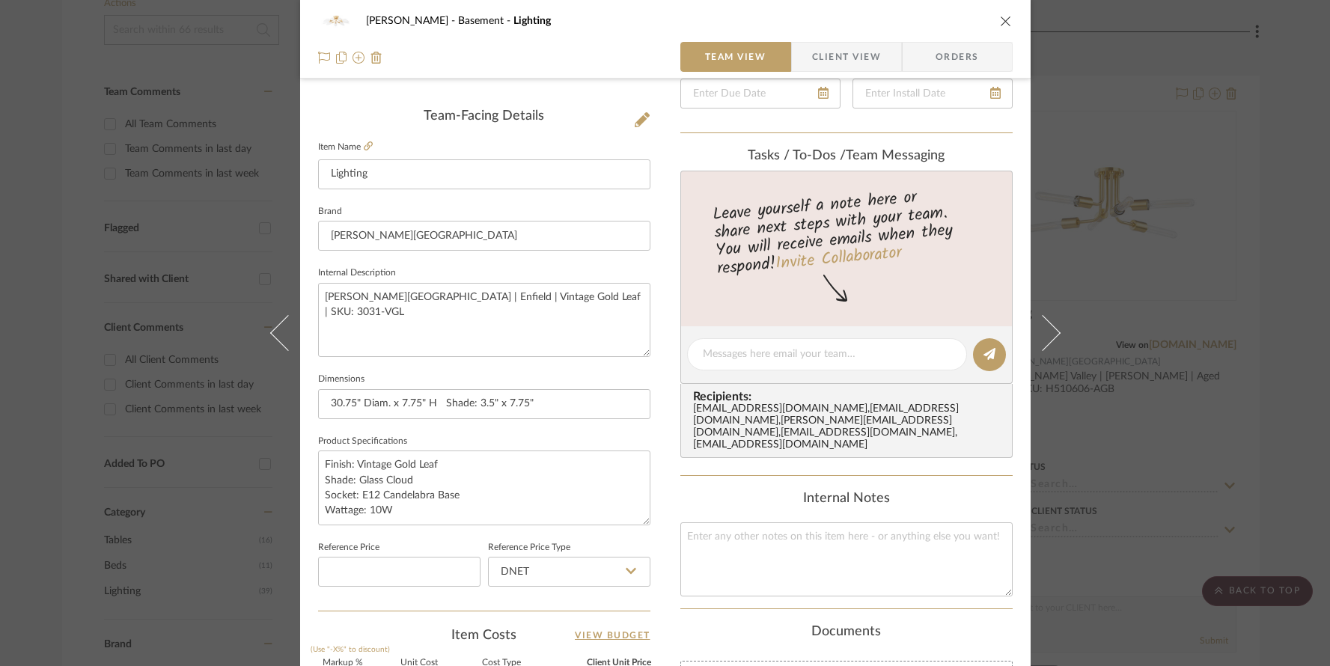
scroll to position [348, 0]
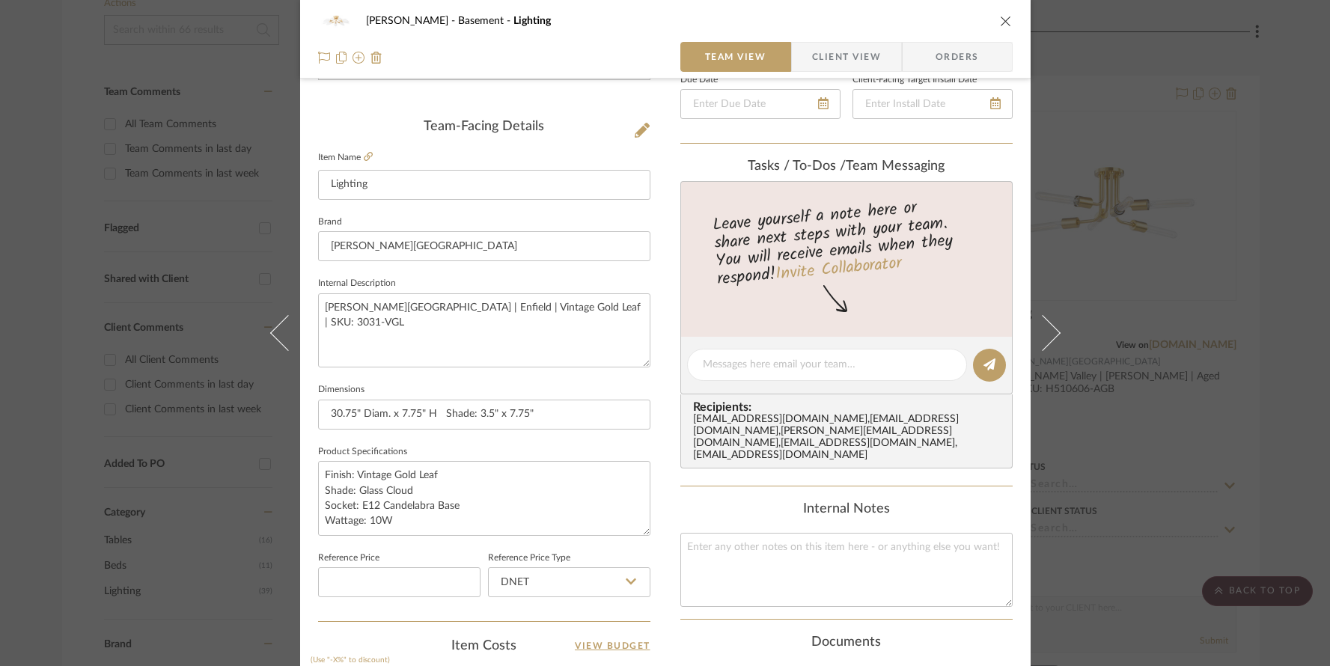
click at [844, 61] on span "Client View" at bounding box center [846, 57] width 69 height 30
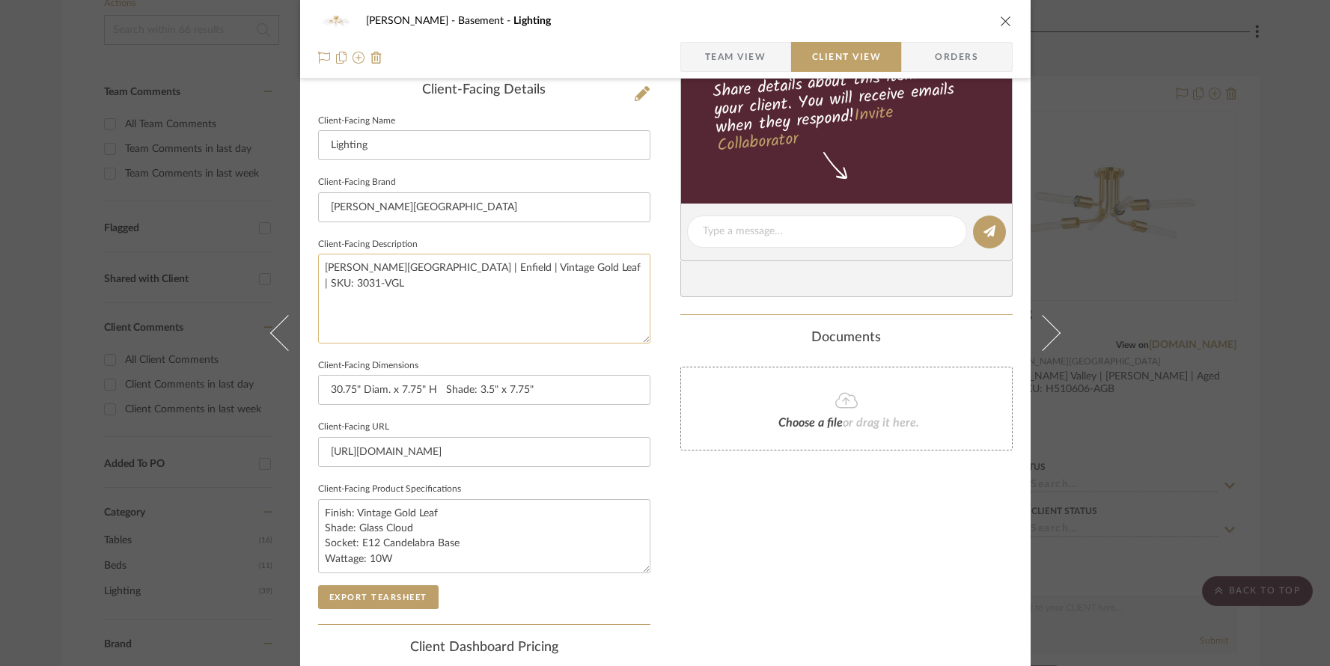
scroll to position [414, 0]
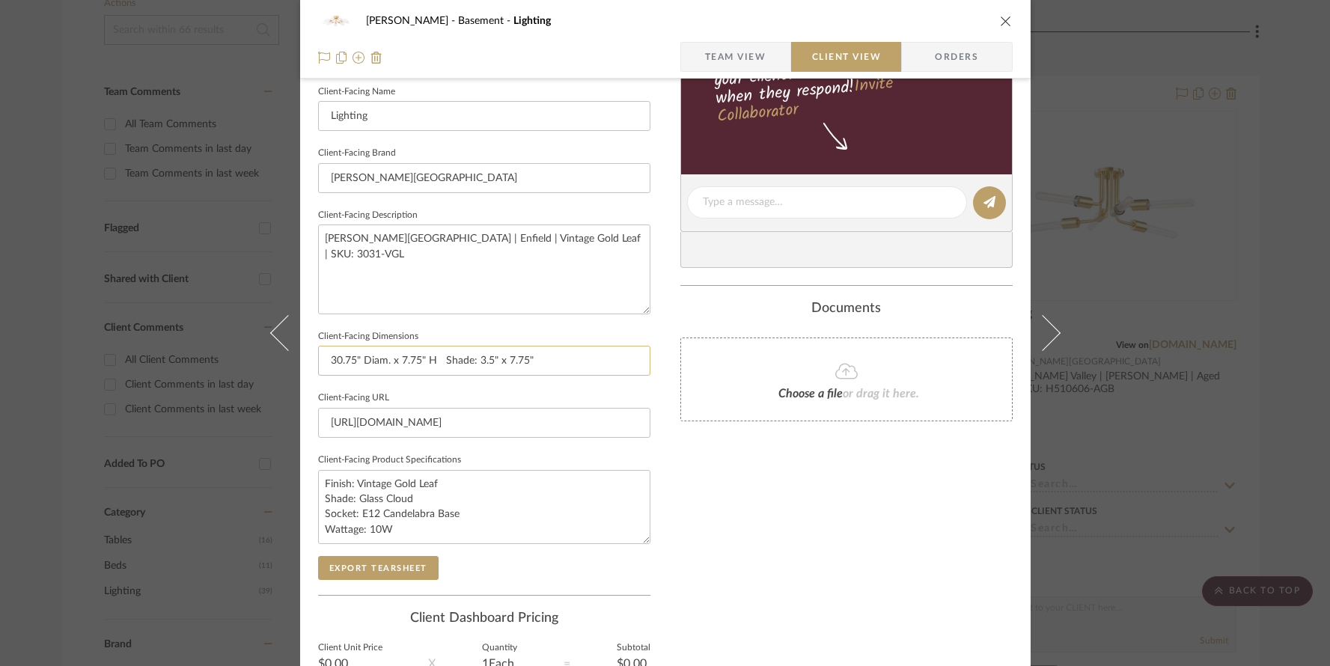
drag, startPoint x: 441, startPoint y: 359, endPoint x: 544, endPoint y: 366, distance: 103.6
click at [544, 366] on input "30.75" Diam. x 7.75" H Shade: 3.5" x 7.75"" at bounding box center [484, 361] width 332 height 30
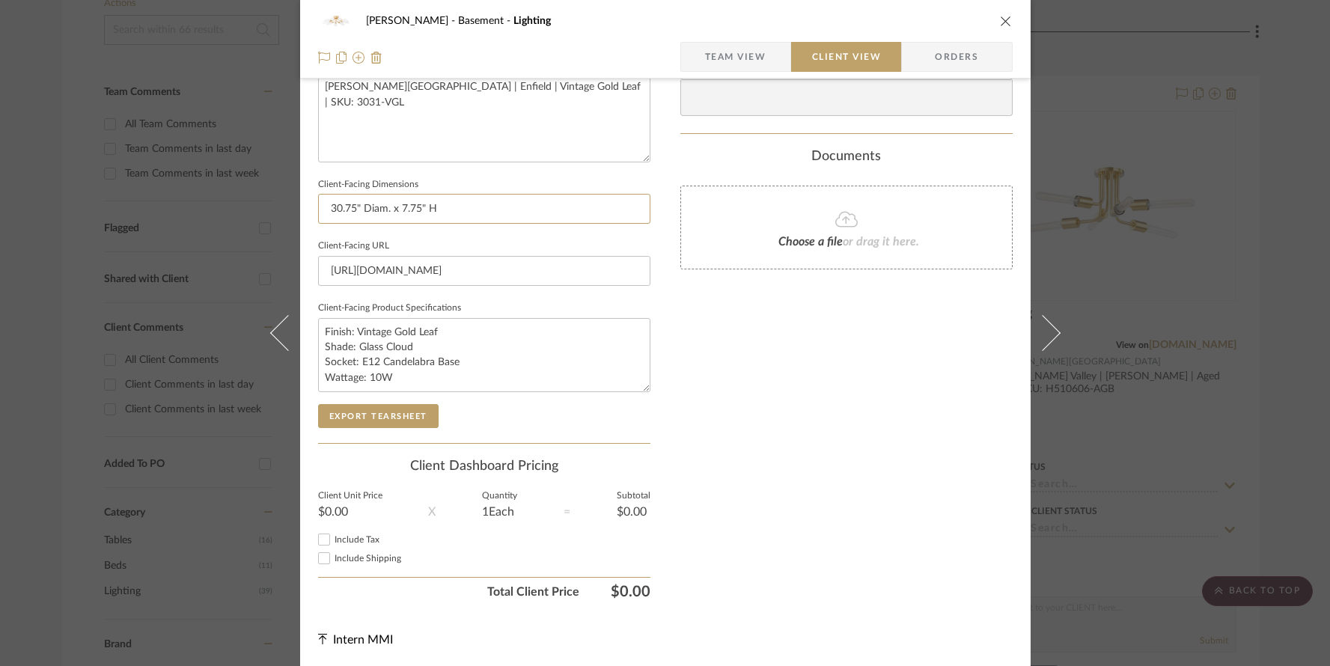
scroll to position [0, 0]
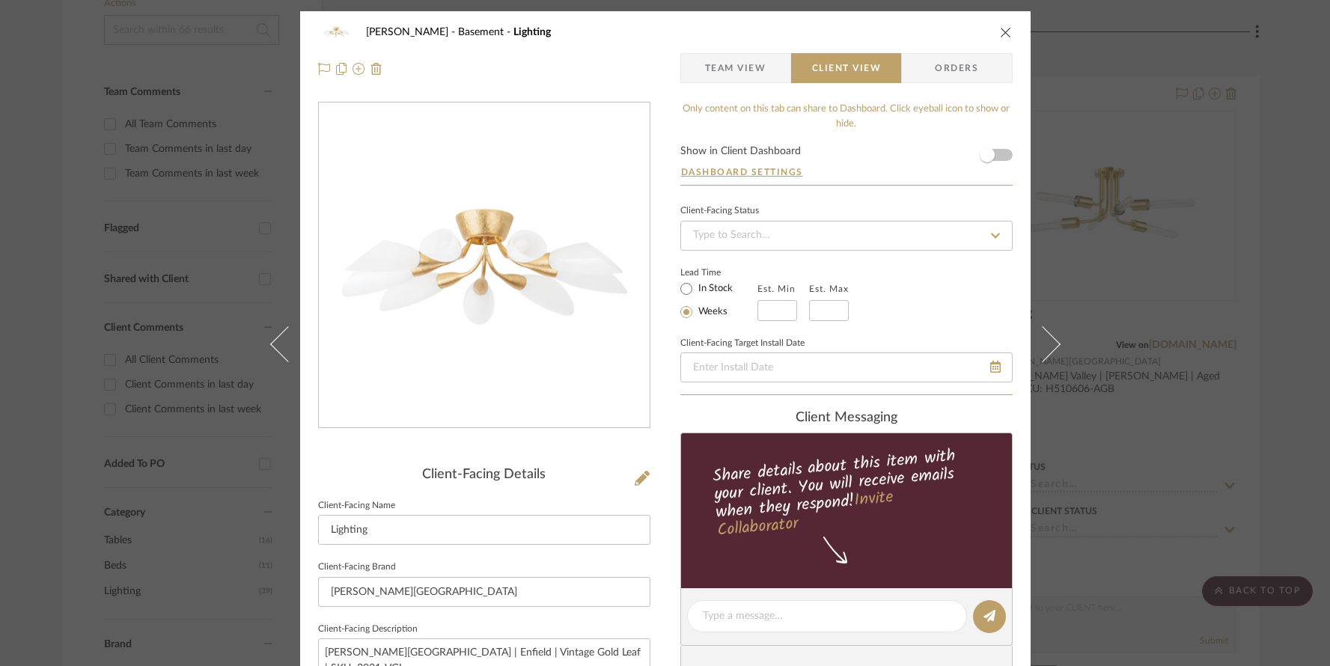
type input "30.75" Diam. x 7.75" H"
click at [1000, 31] on icon "close" at bounding box center [1006, 32] width 12 height 12
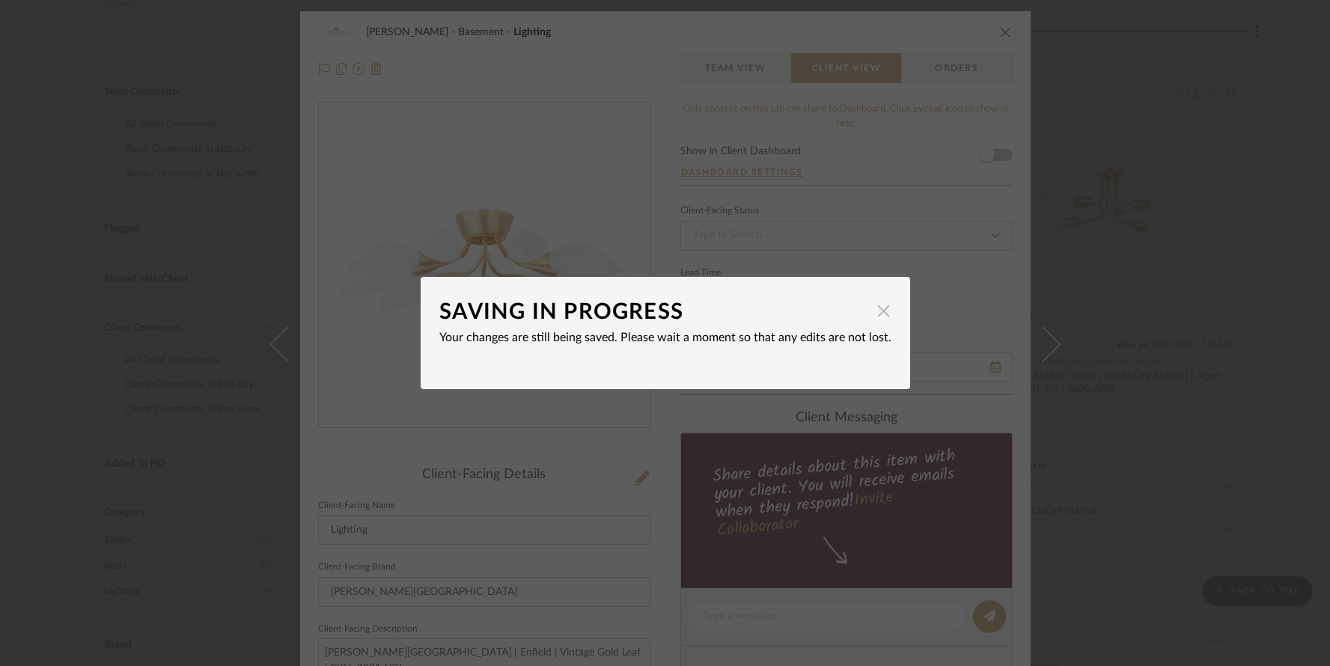
click at [878, 311] on span "button" at bounding box center [884, 311] width 30 height 30
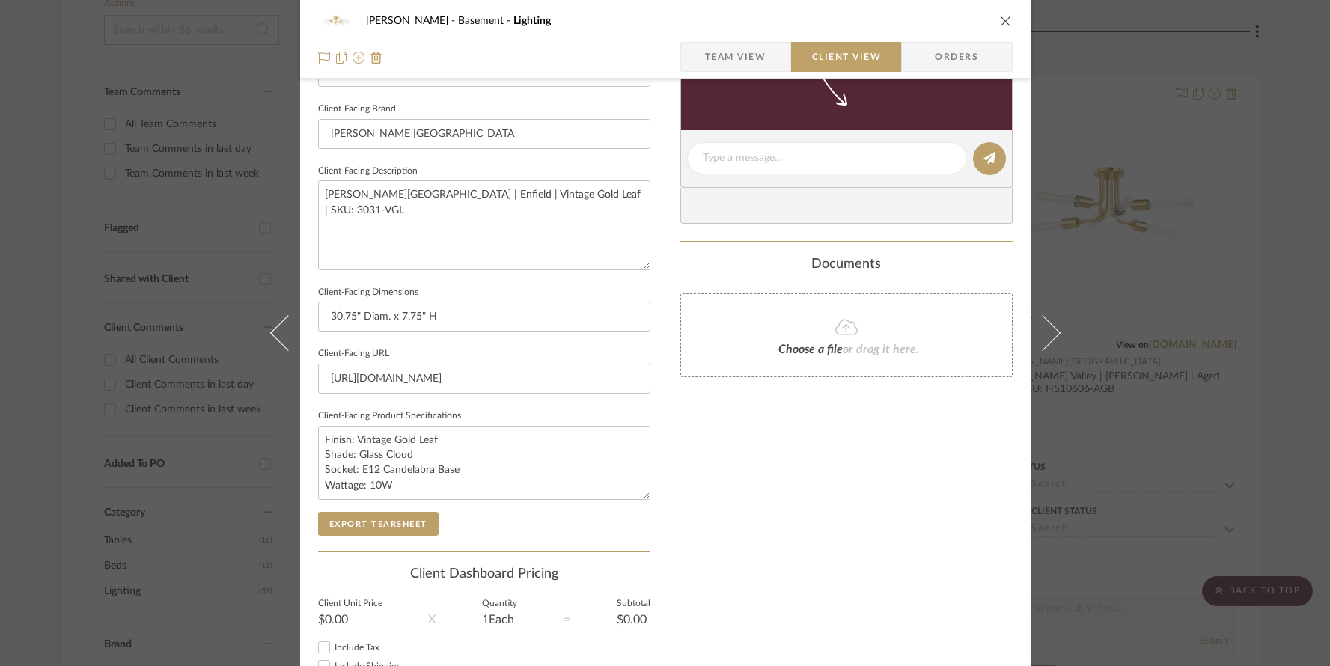
scroll to position [566, 0]
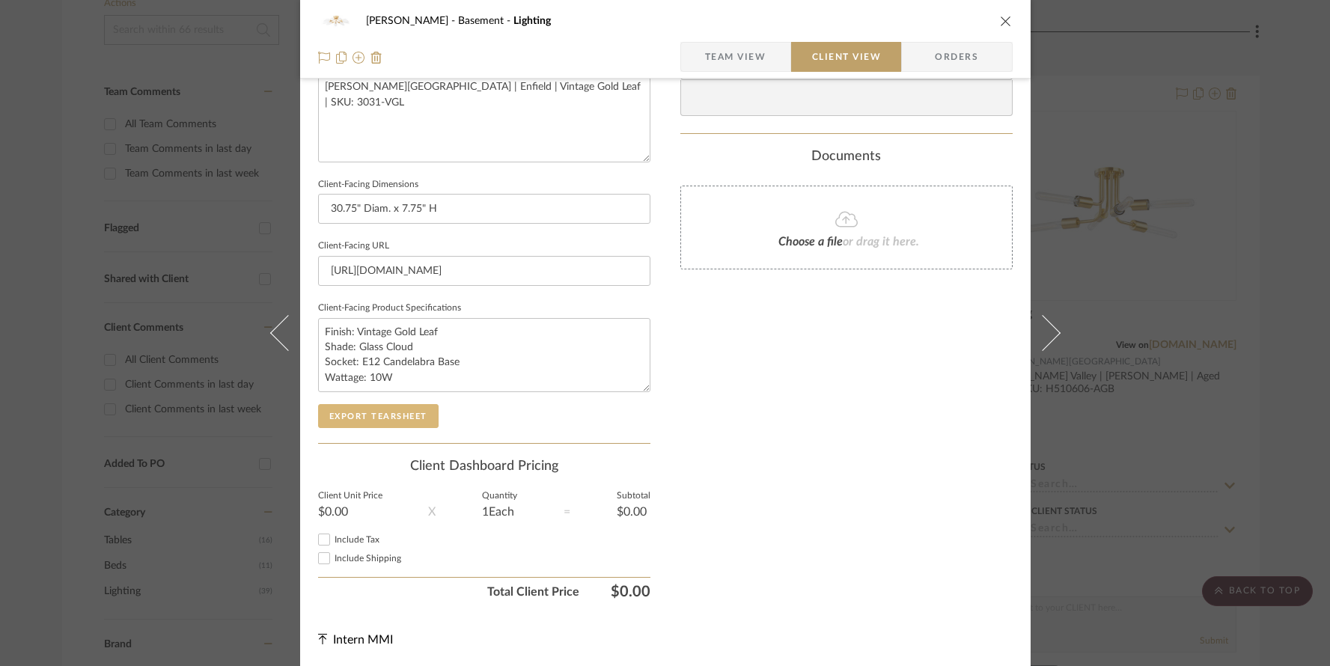
click at [389, 415] on button "Export Tearsheet" at bounding box center [378, 416] width 121 height 24
click at [1005, 16] on icon "close" at bounding box center [1006, 21] width 12 height 12
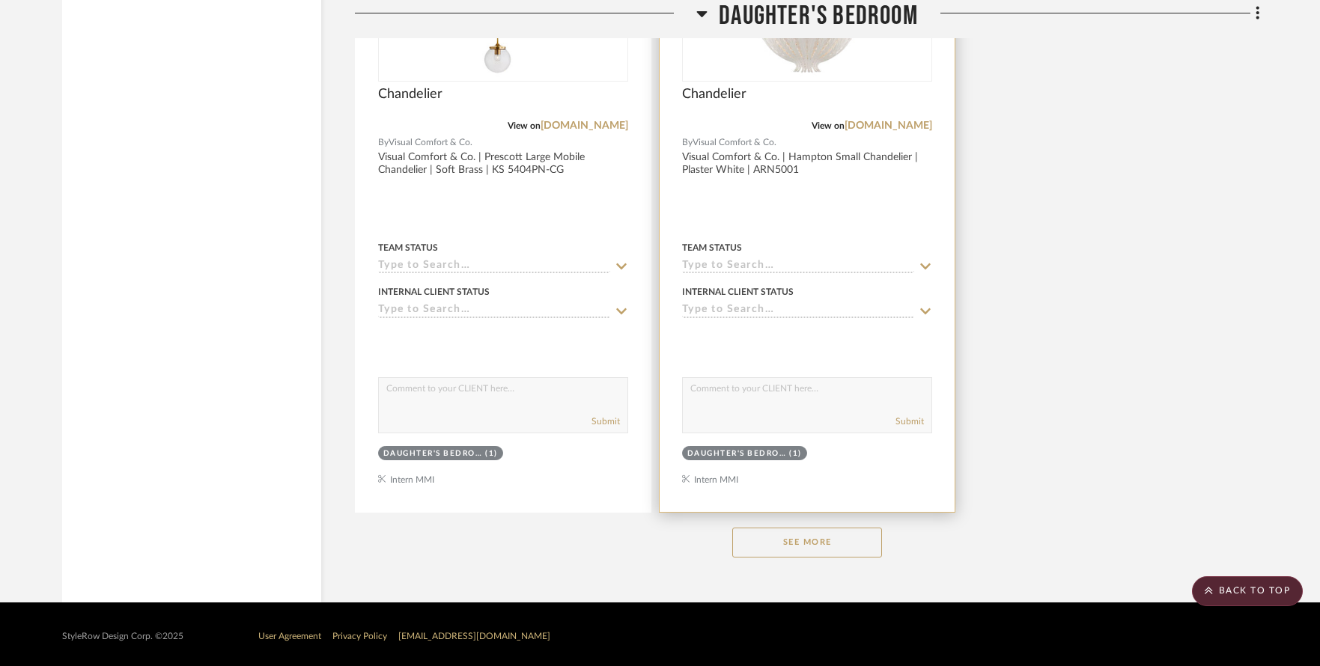
scroll to position [4002, 0]
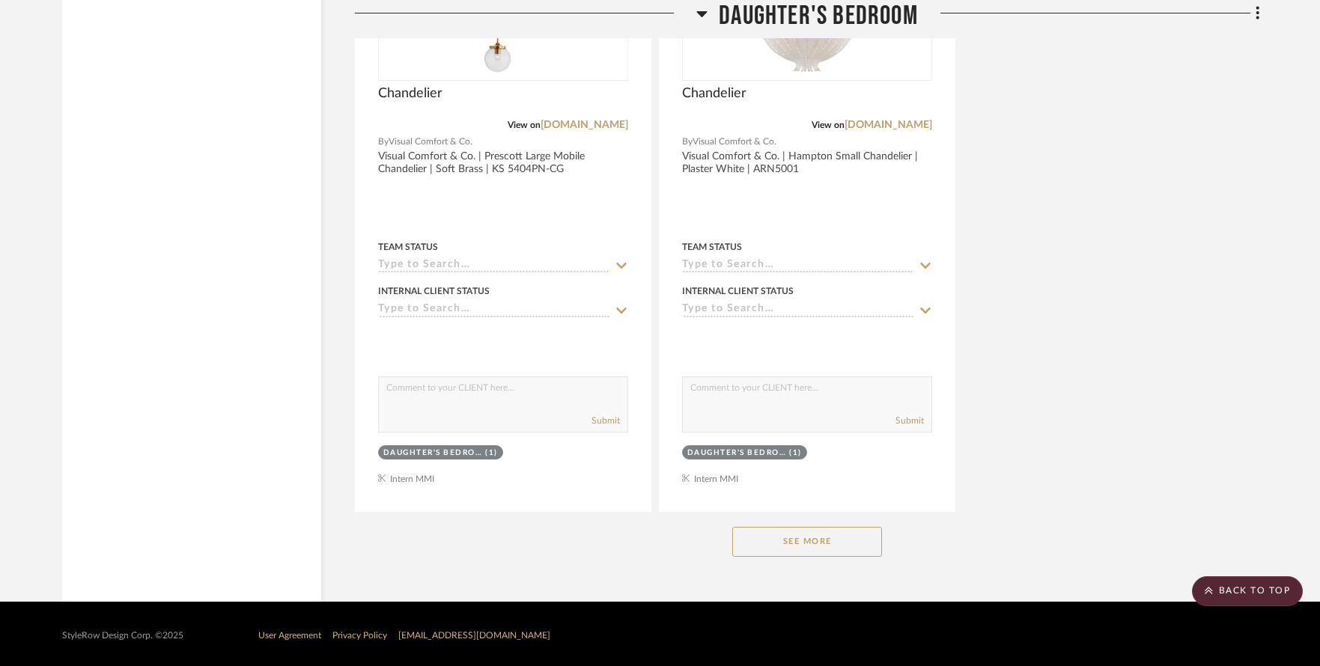
click at [806, 529] on button "See More" at bounding box center [807, 542] width 150 height 30
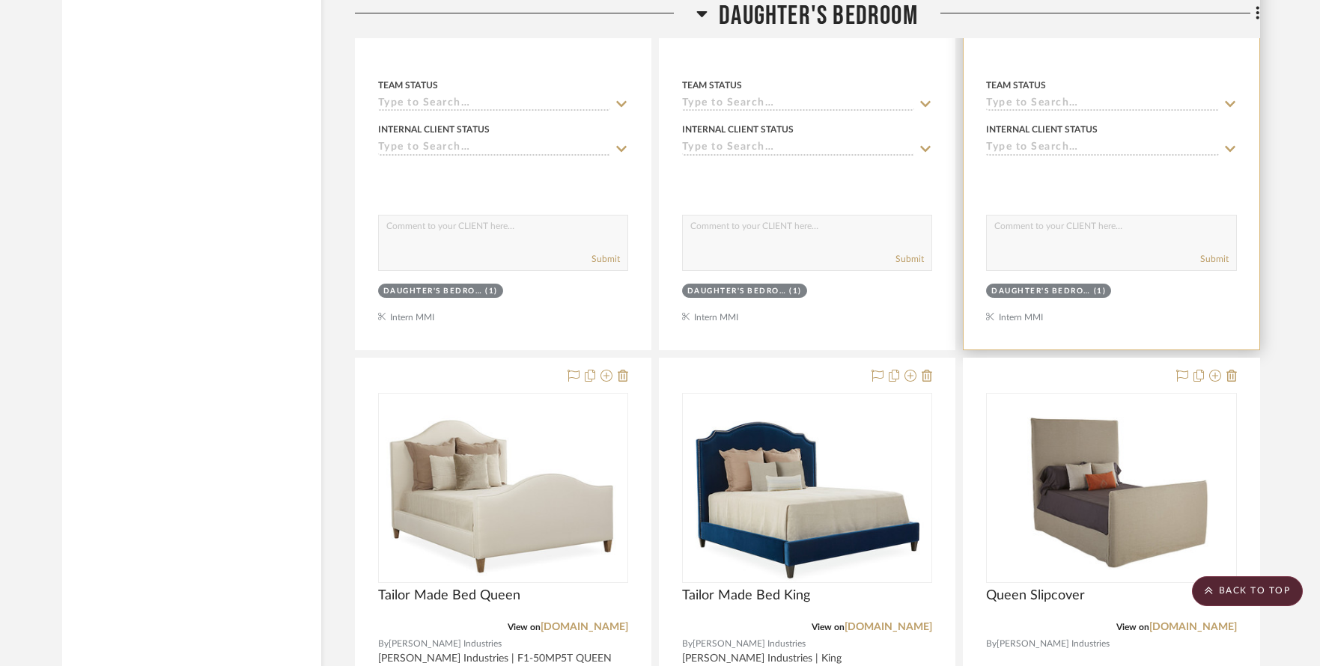
scroll to position [12131, 0]
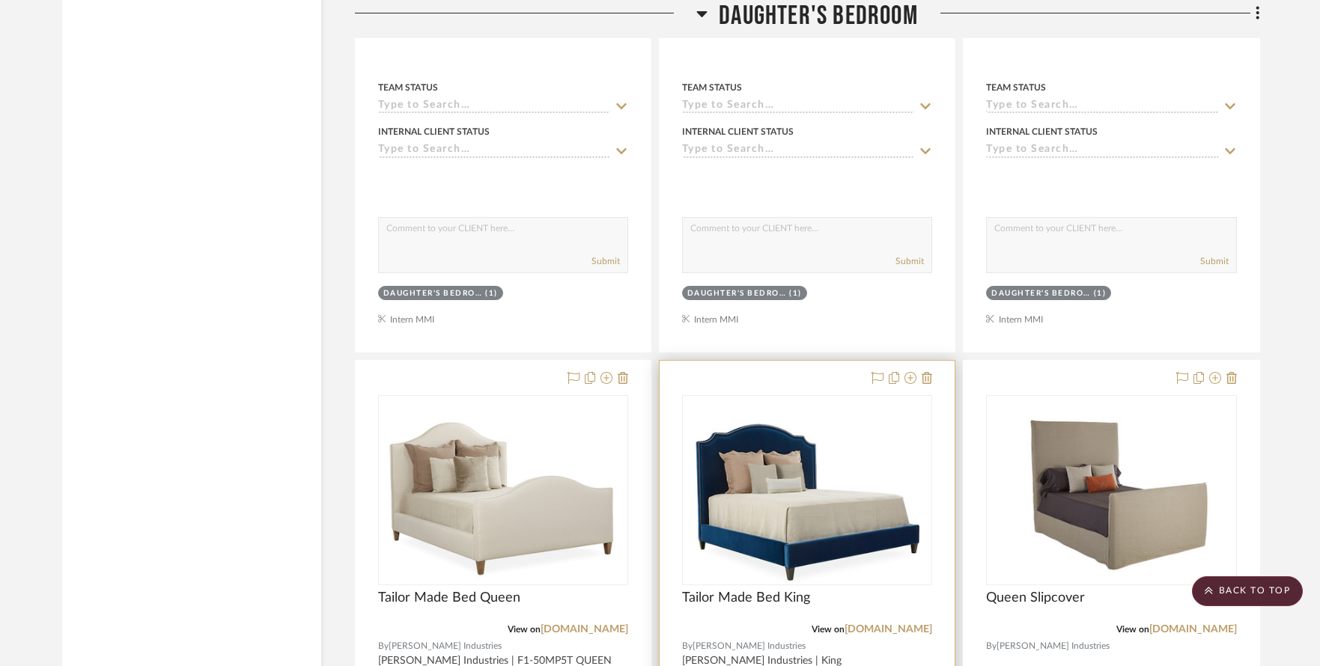
click at [807, 457] on img "0" at bounding box center [807, 490] width 234 height 187
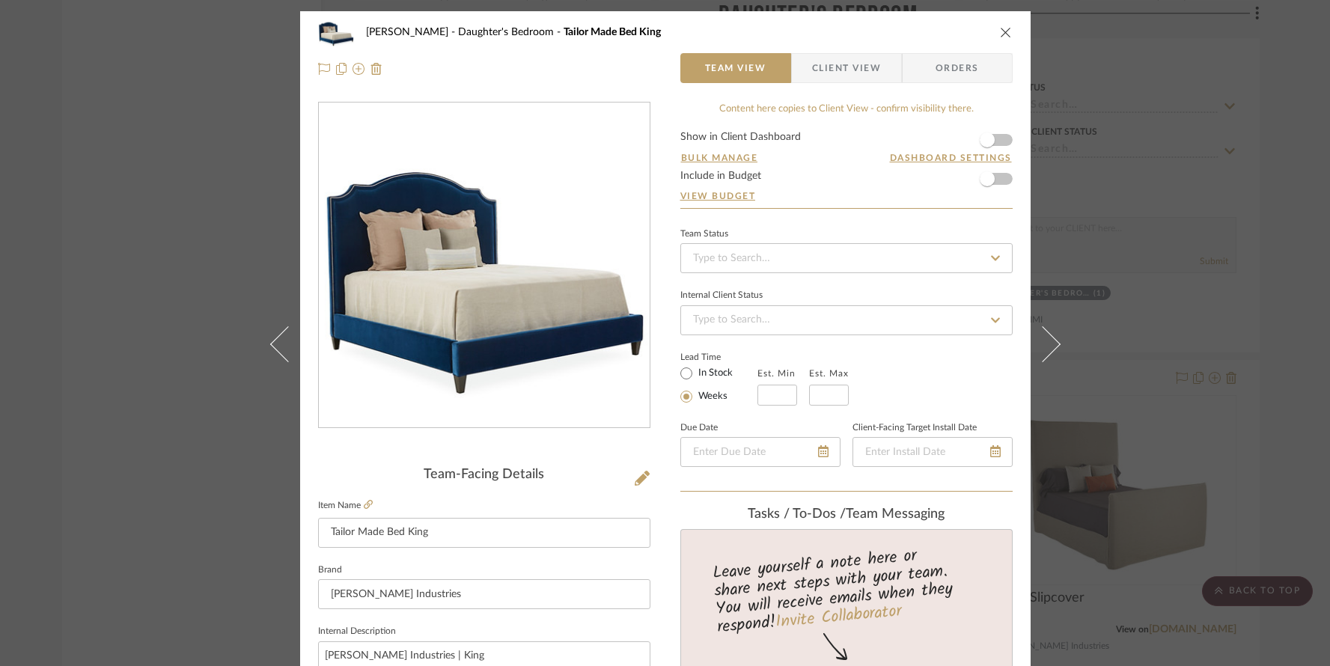
scroll to position [3, 0]
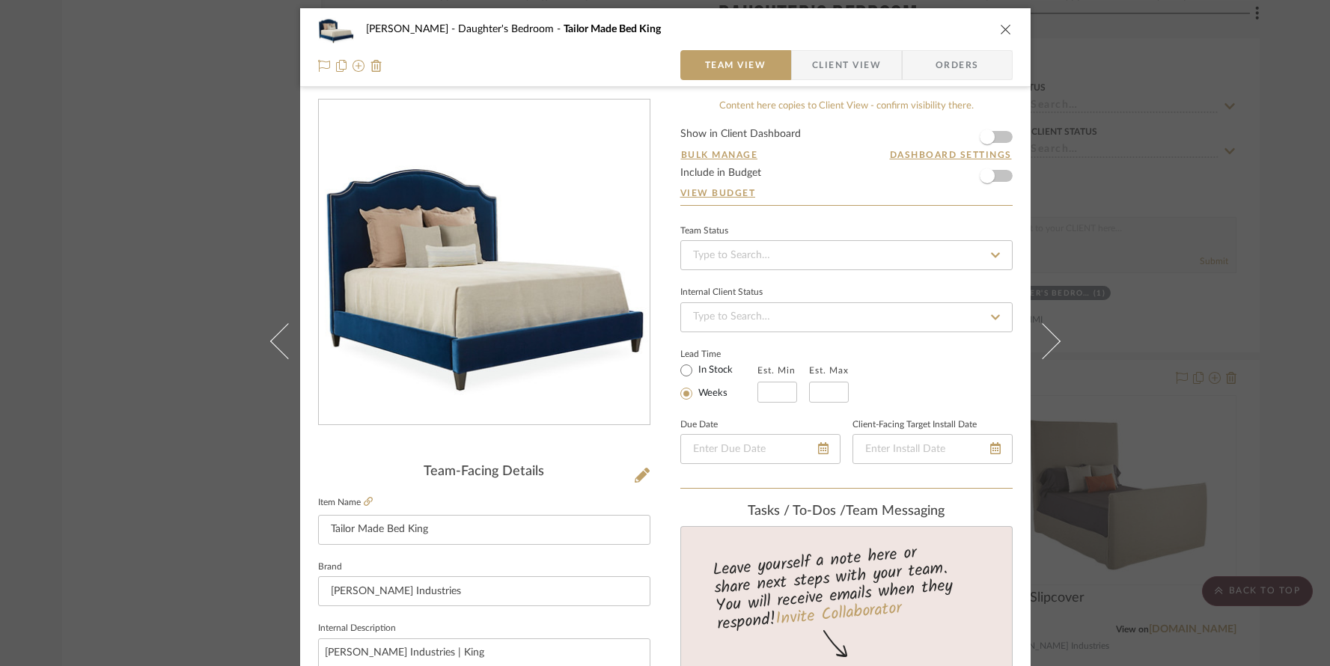
click at [836, 59] on span "Client View" at bounding box center [846, 65] width 69 height 30
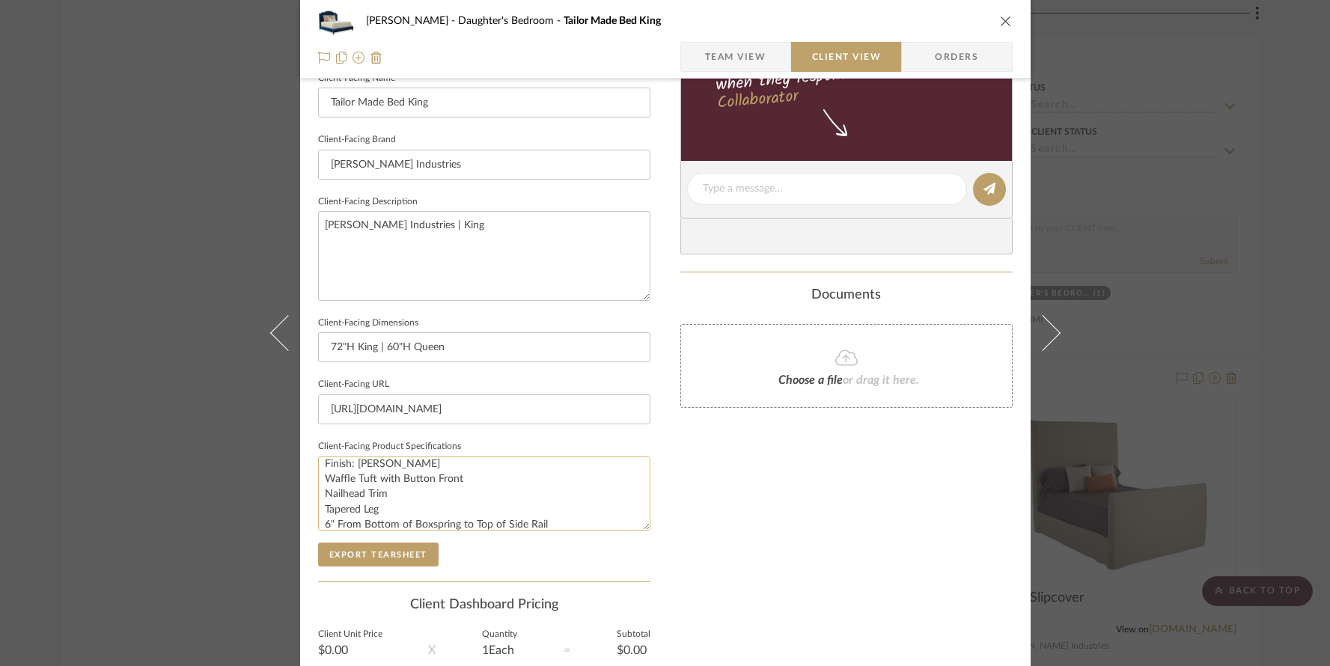
scroll to position [0, 0]
click at [1000, 16] on icon "close" at bounding box center [1006, 21] width 12 height 12
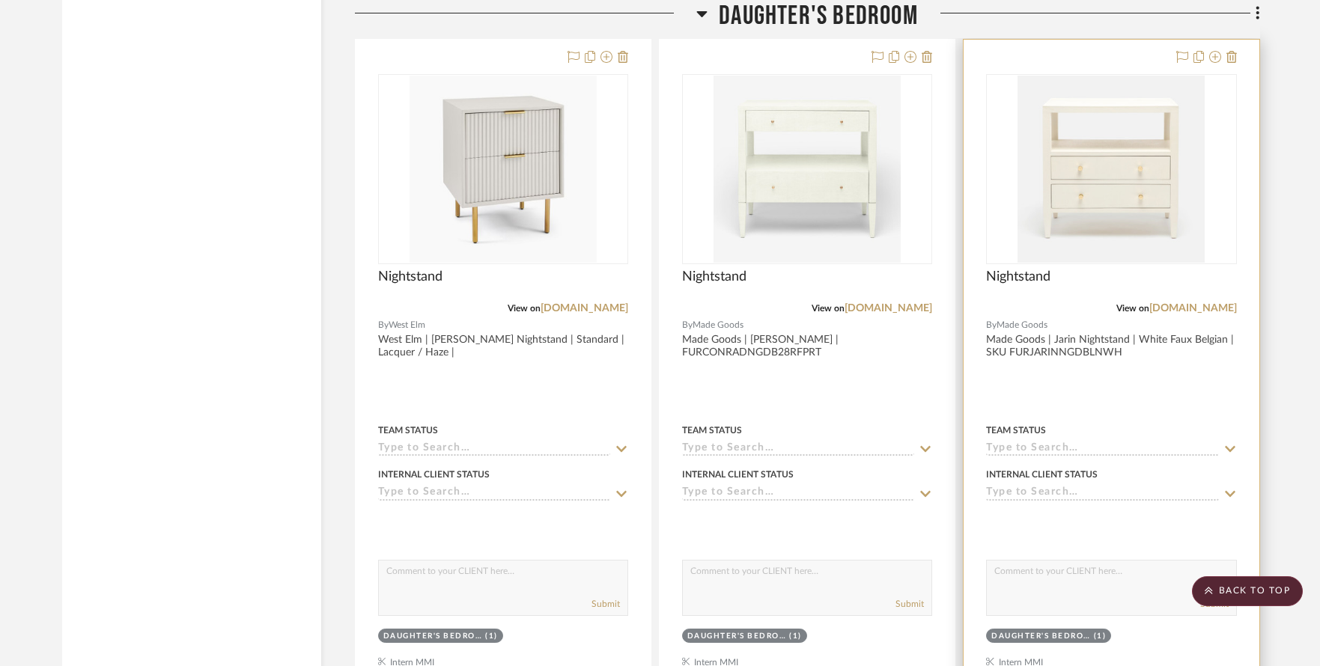
scroll to position [11097, 0]
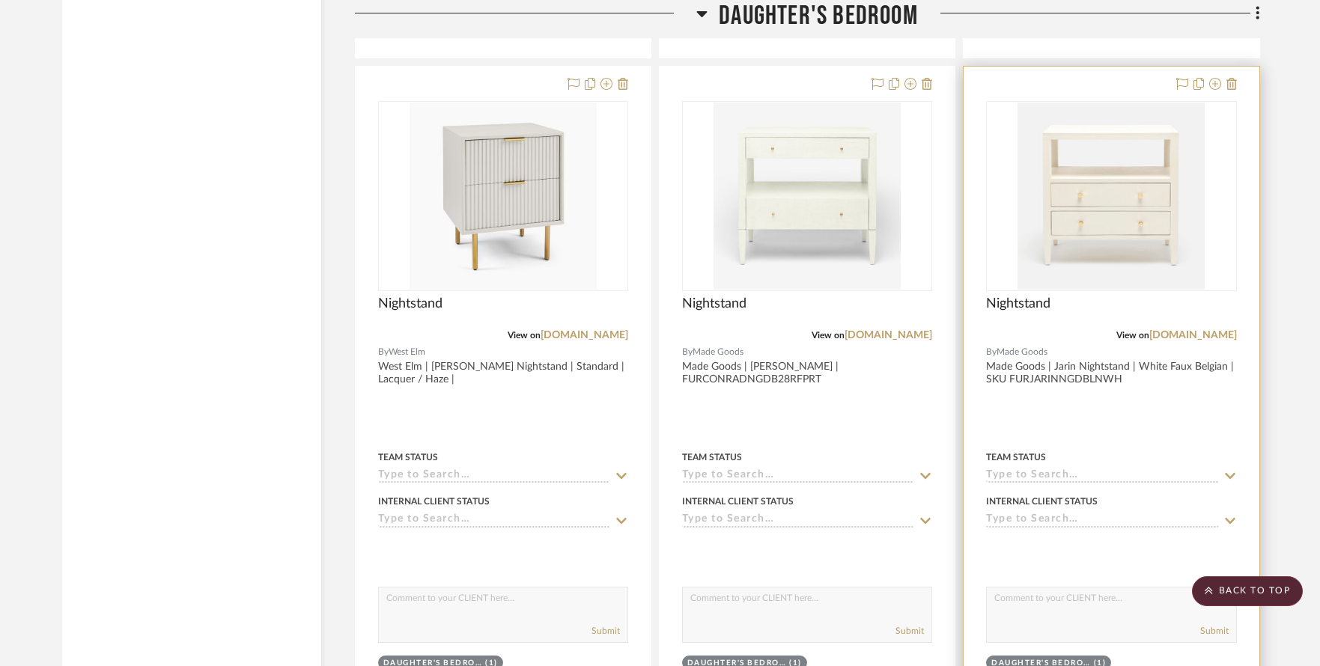
click at [1115, 186] on img "0" at bounding box center [1111, 196] width 187 height 187
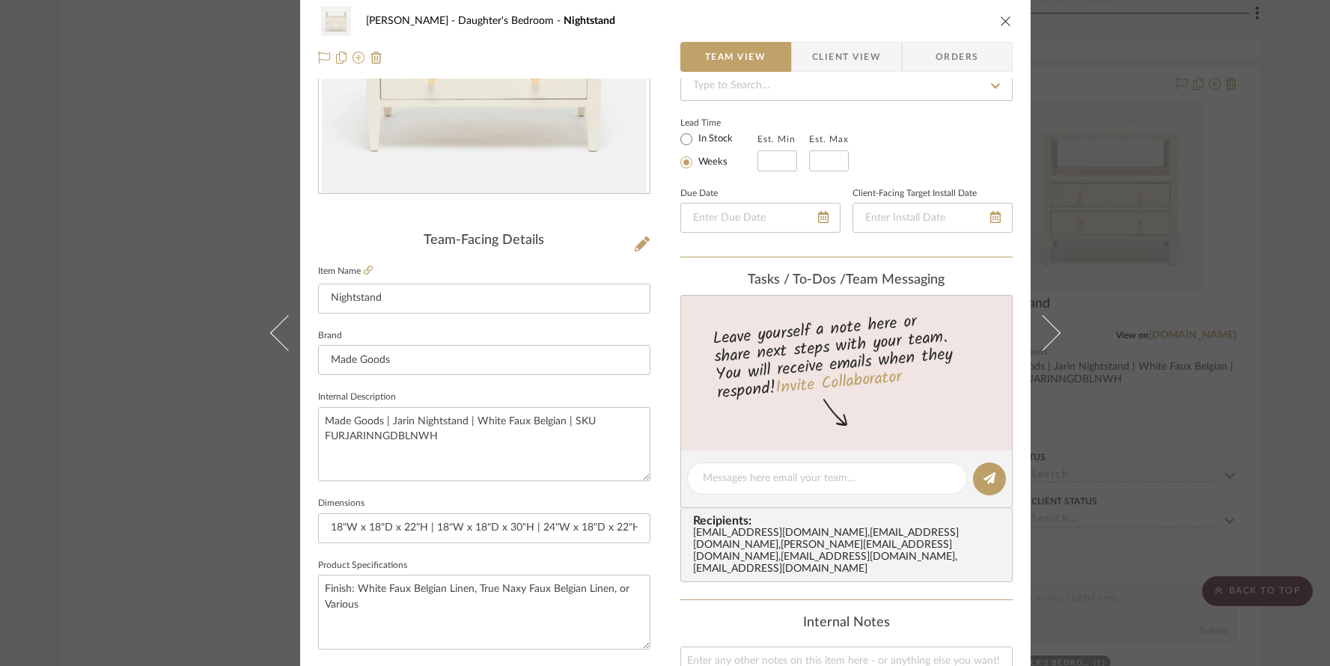
scroll to position [0, 0]
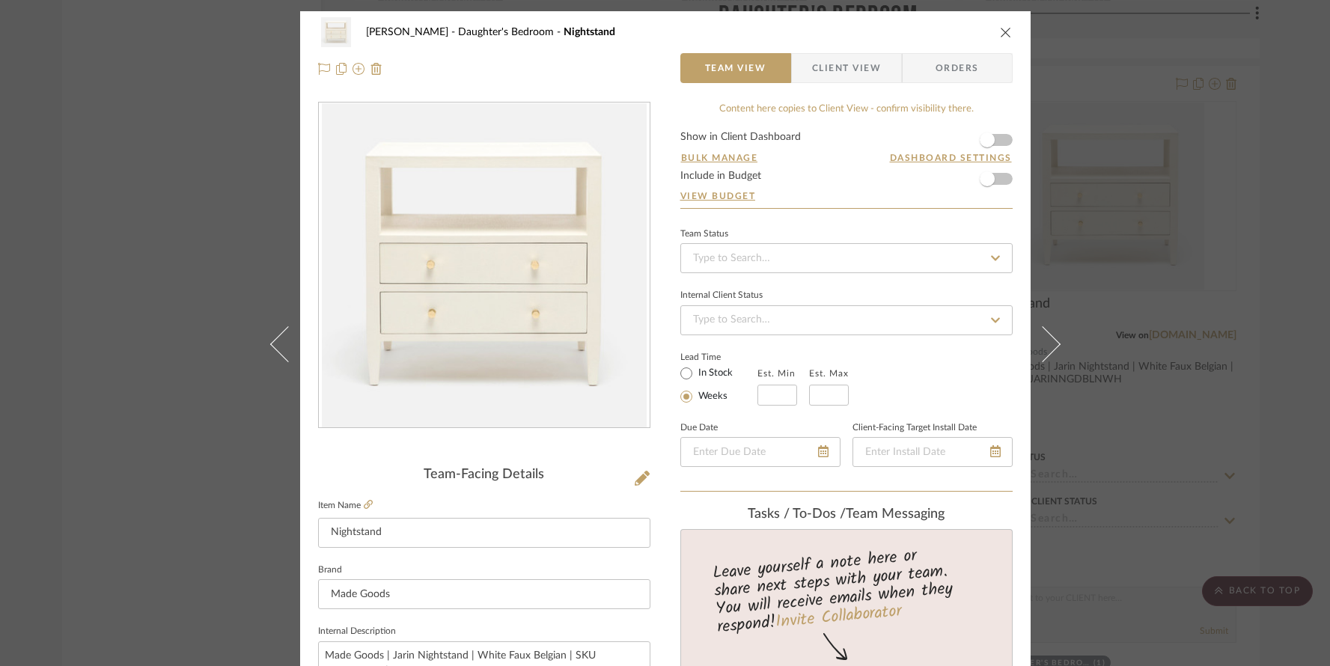
click at [1000, 26] on icon "close" at bounding box center [1006, 32] width 12 height 12
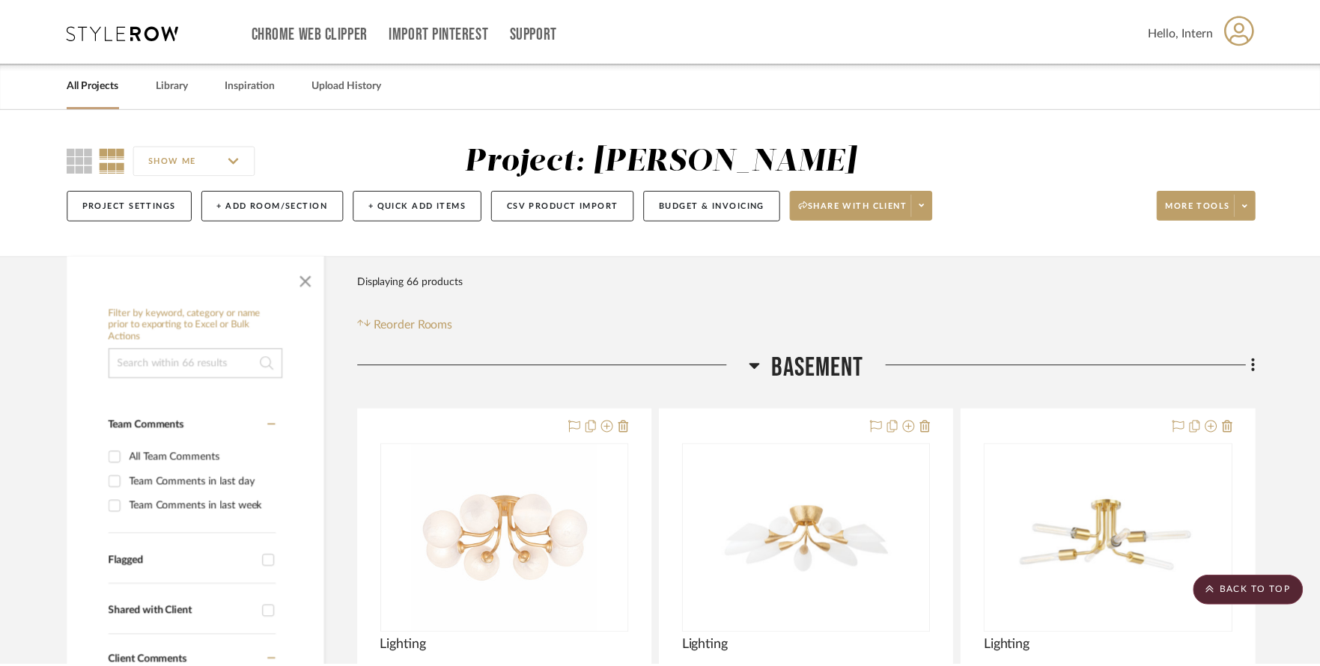
scroll to position [11097, 0]
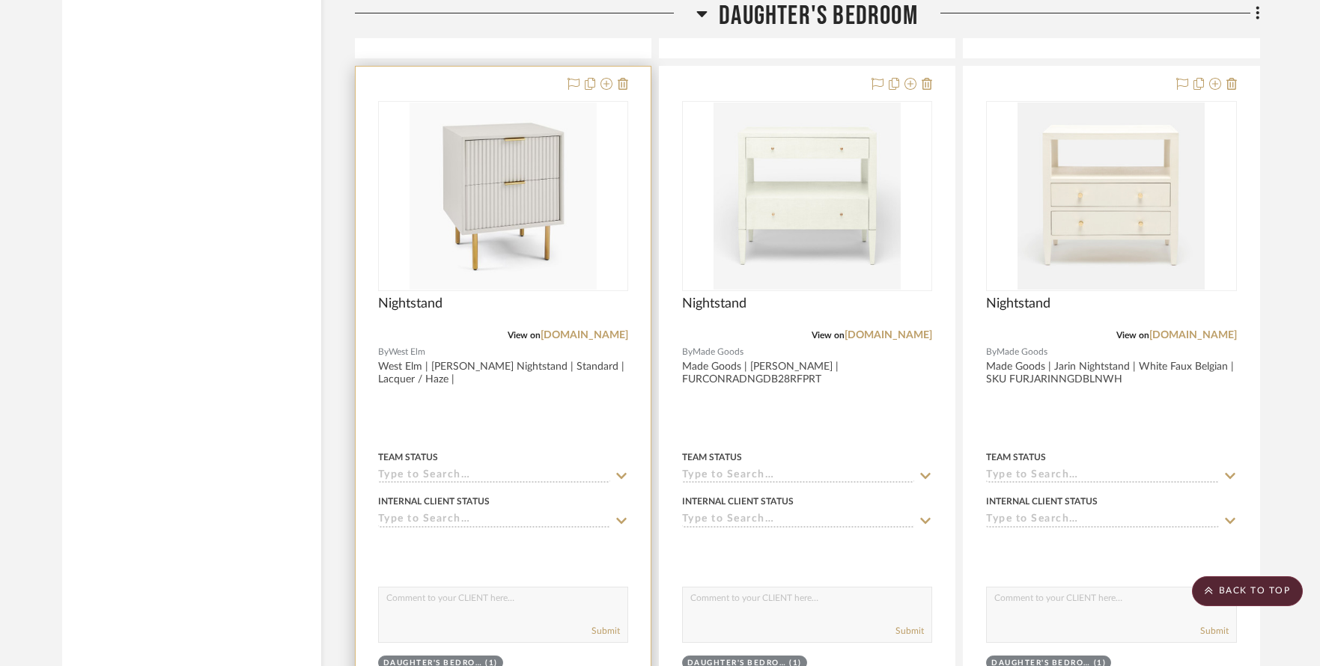
click at [538, 174] on img "0" at bounding box center [503, 196] width 187 height 187
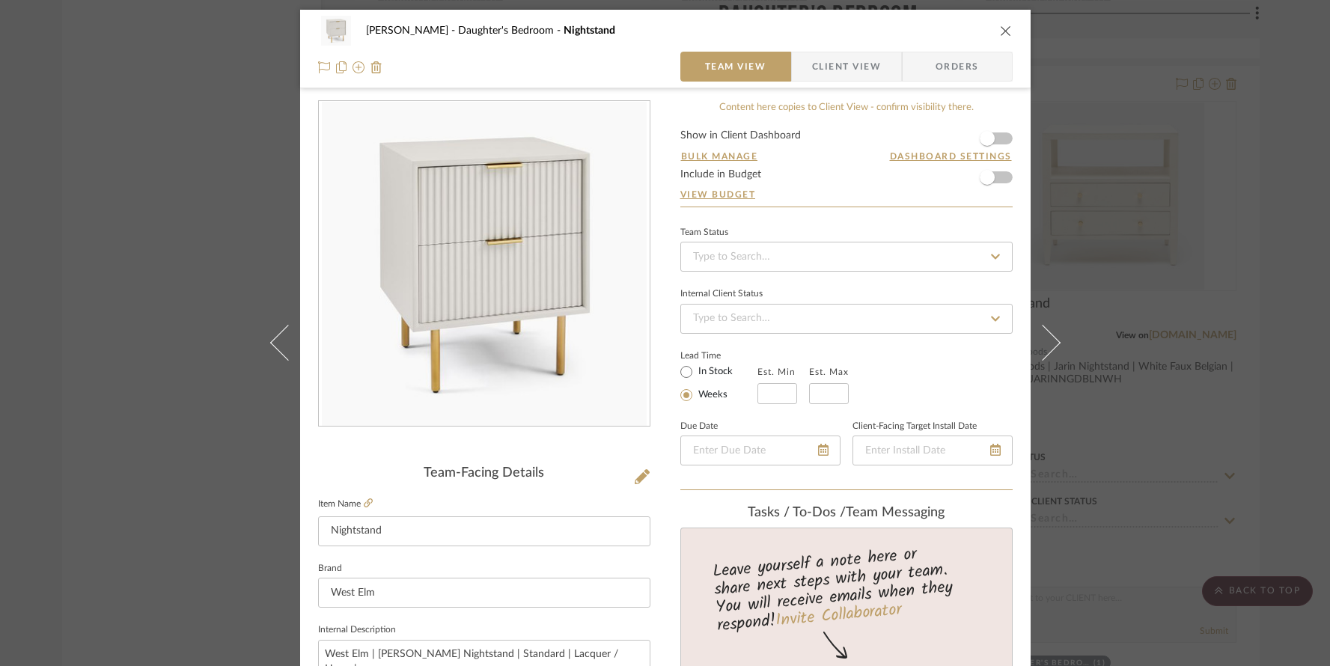
scroll to position [0, 0]
click at [1000, 31] on icon "close" at bounding box center [1006, 32] width 12 height 12
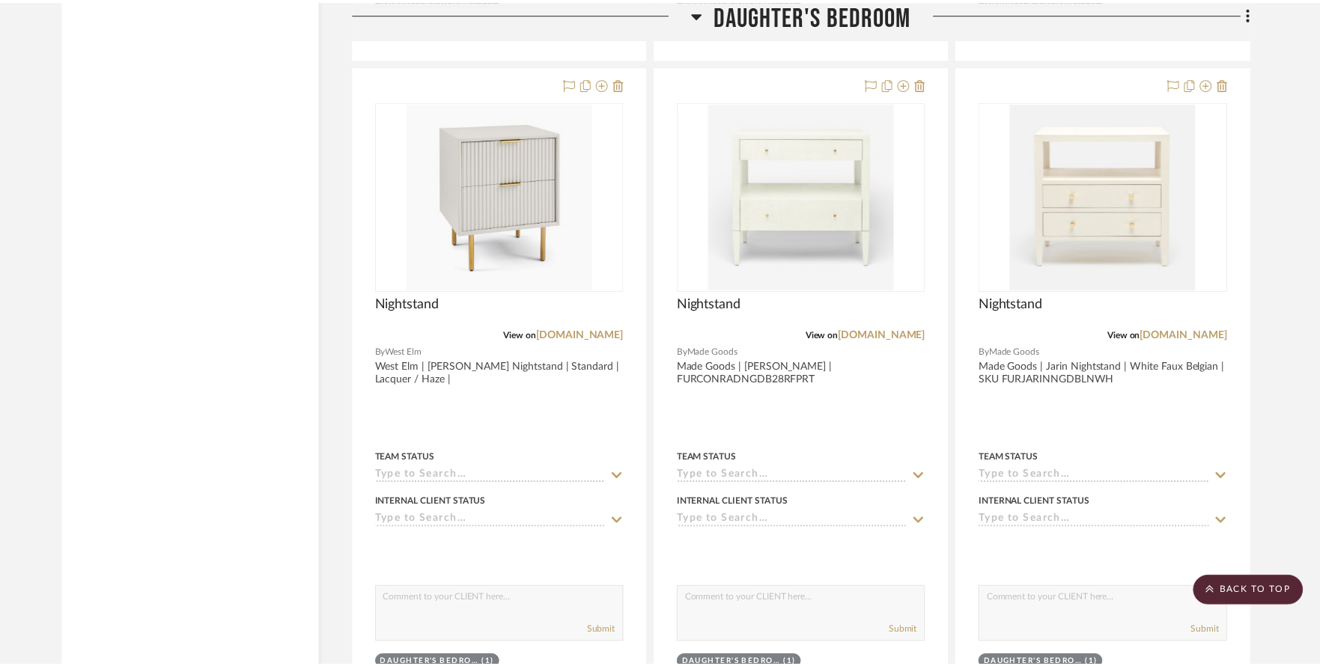
scroll to position [11097, 0]
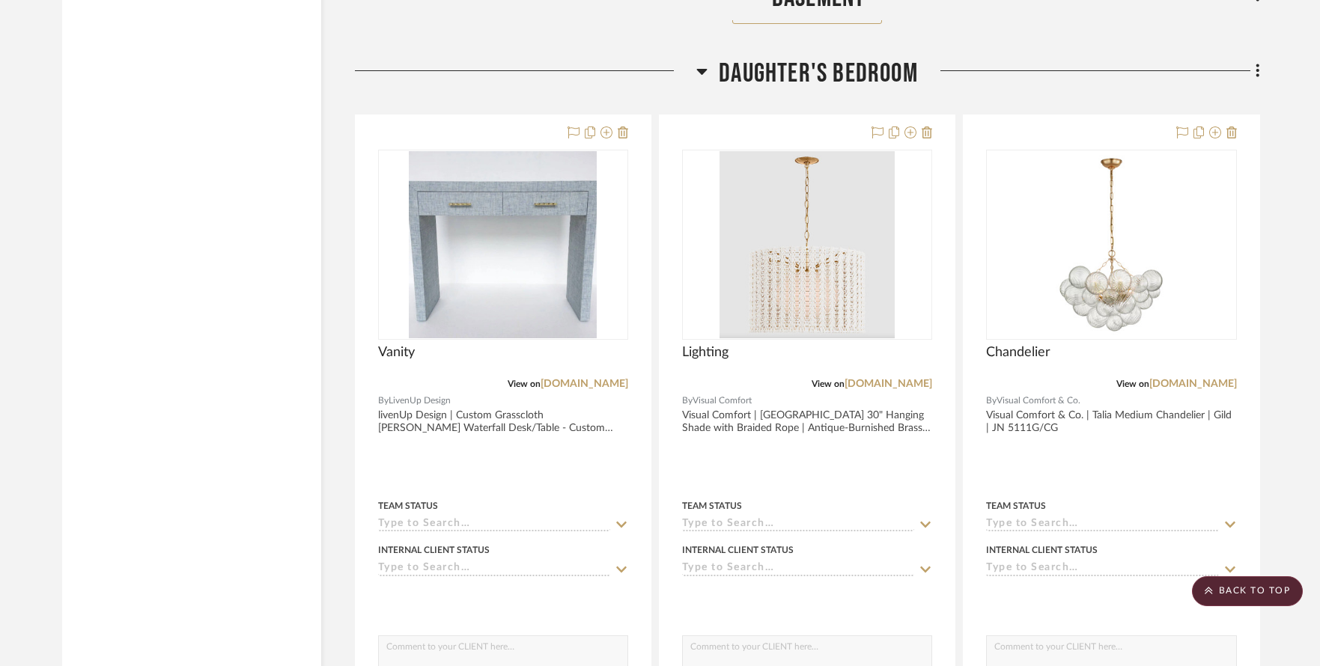
scroll to position [2540, 0]
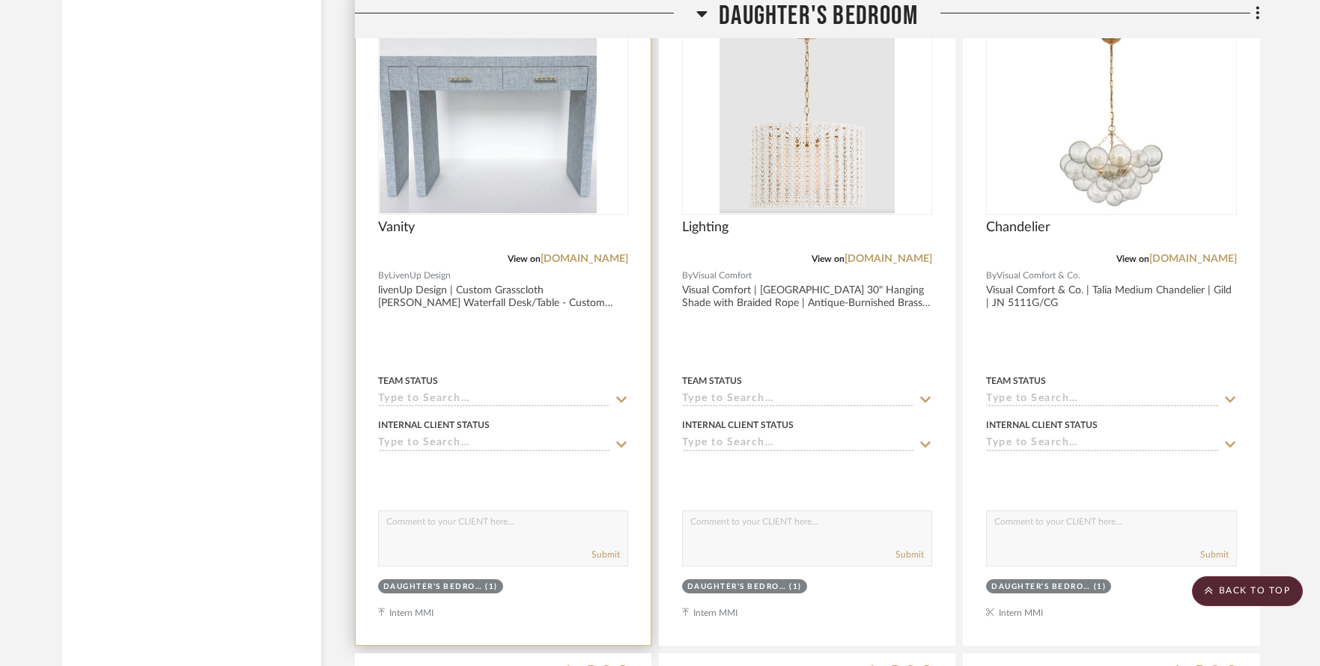
click at [488, 158] on img "0" at bounding box center [474, 119] width 188 height 187
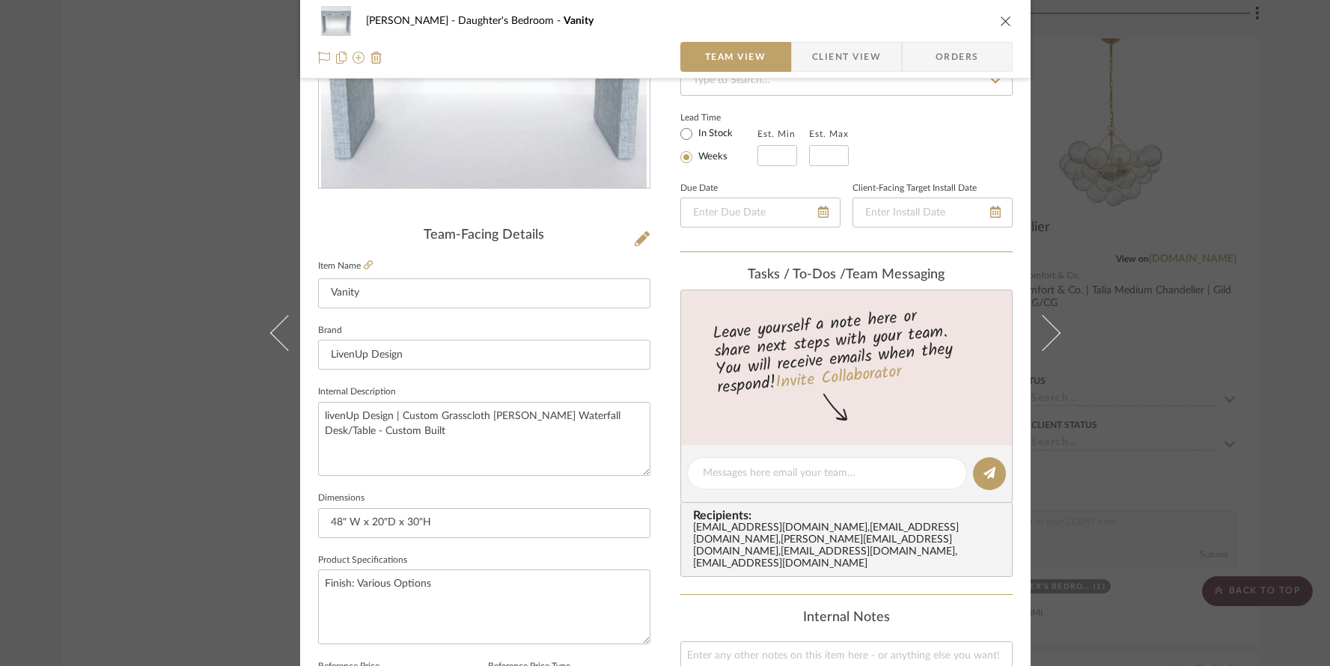
scroll to position [0, 0]
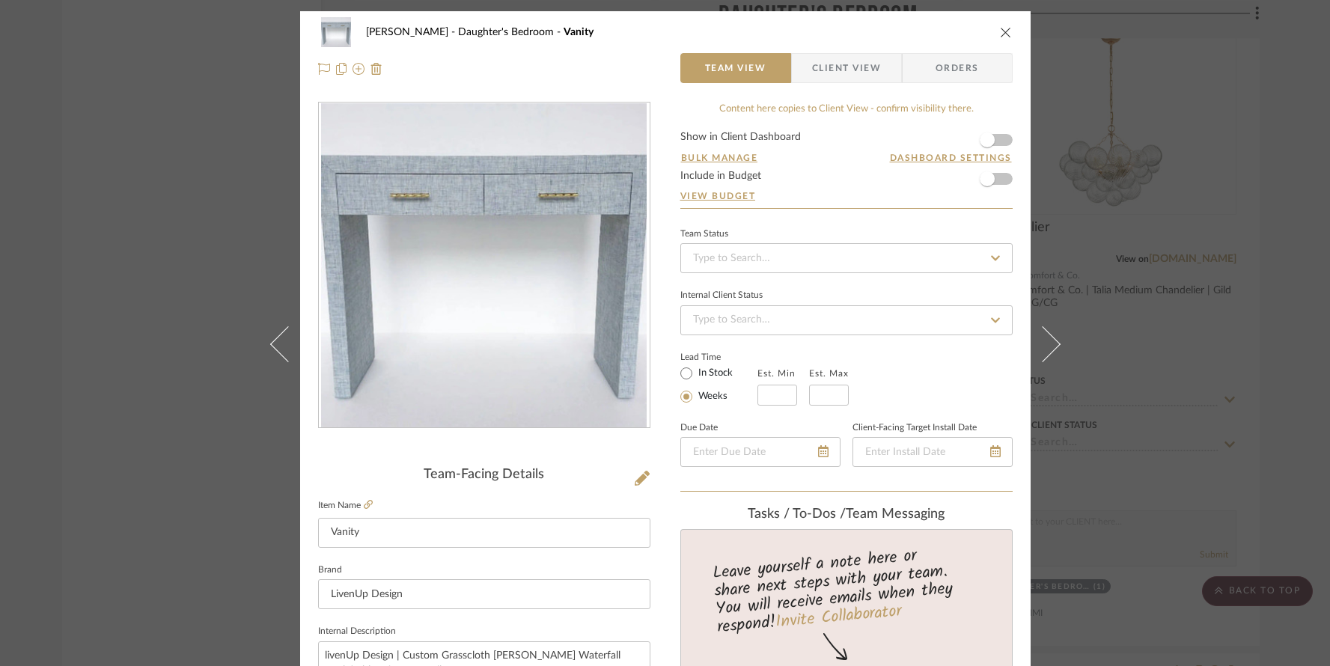
click at [848, 62] on span "Client View" at bounding box center [846, 68] width 69 height 30
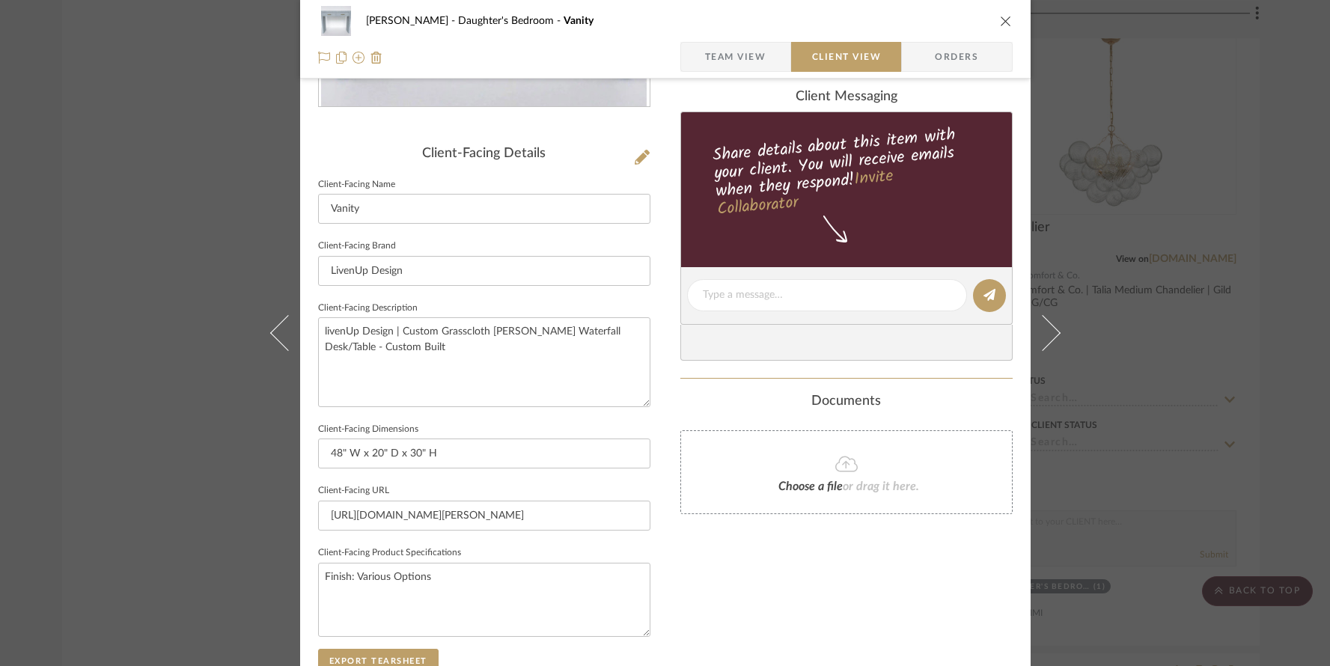
scroll to position [323, 0]
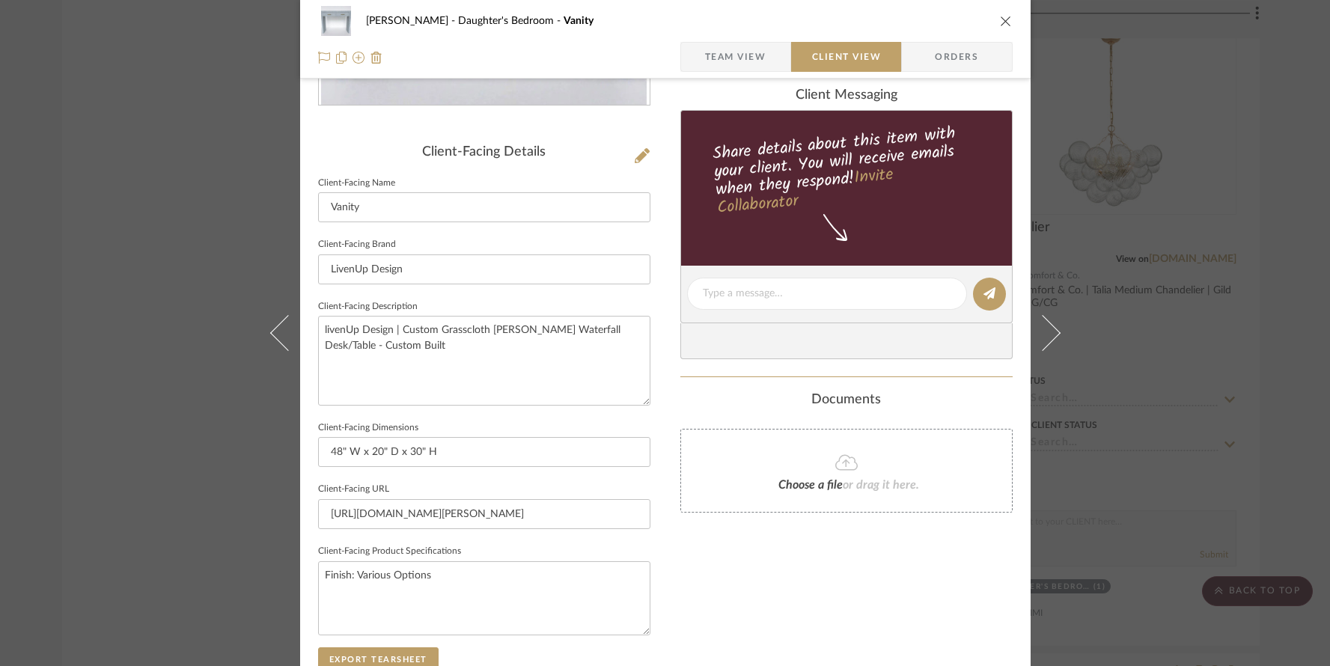
click at [727, 61] on span "Team View" at bounding box center [735, 57] width 61 height 30
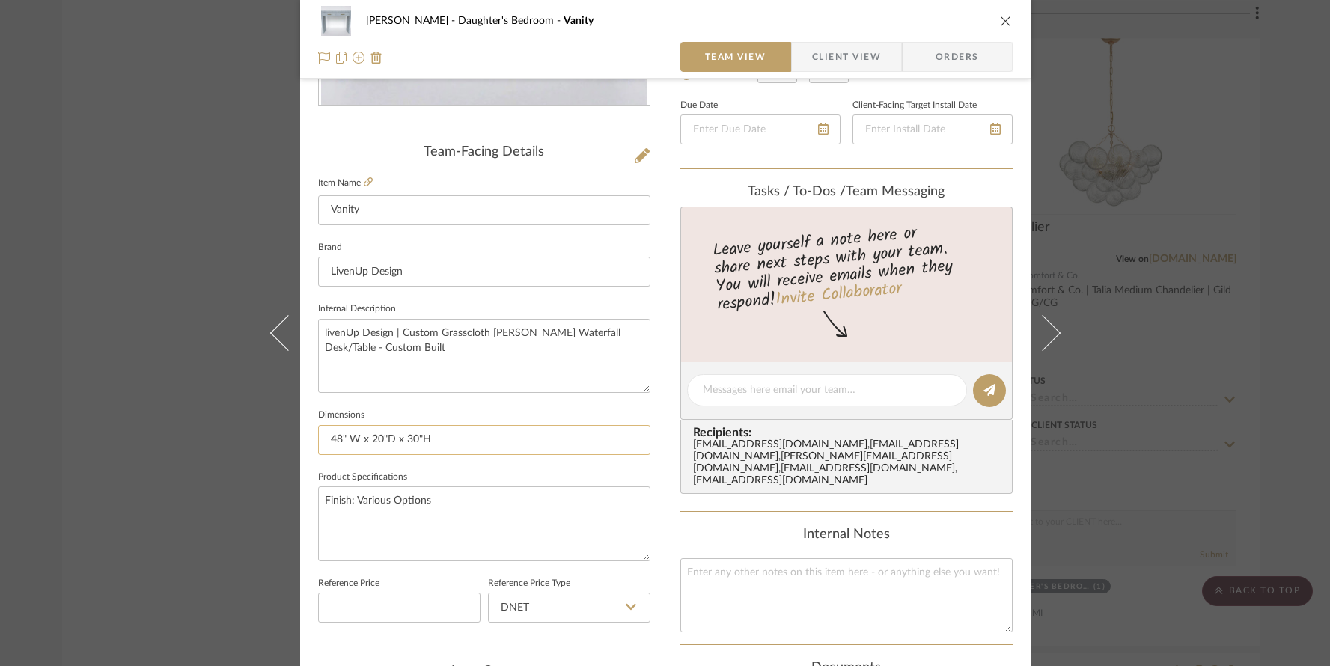
click at [383, 439] on input "48" W x 20"D x 30"H" at bounding box center [484, 440] width 332 height 30
click at [417, 440] on input "48" W x 20" D x 30"H" at bounding box center [484, 440] width 332 height 30
type input "48" W x 20" D x 30" H"
click at [1002, 20] on icon "close" at bounding box center [1006, 21] width 12 height 12
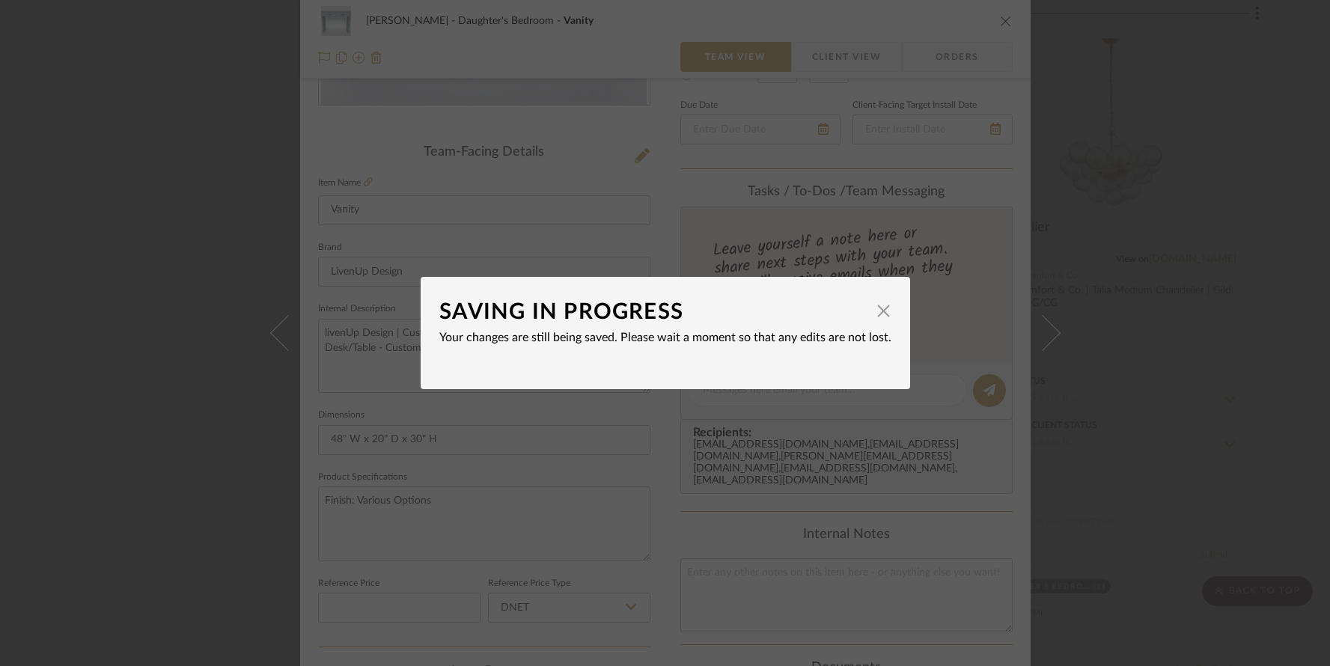
click at [1092, 256] on div "SAVING IN PROGRESS × Your changes are still being saved. Please wait a moment s…" at bounding box center [665, 333] width 1330 height 666
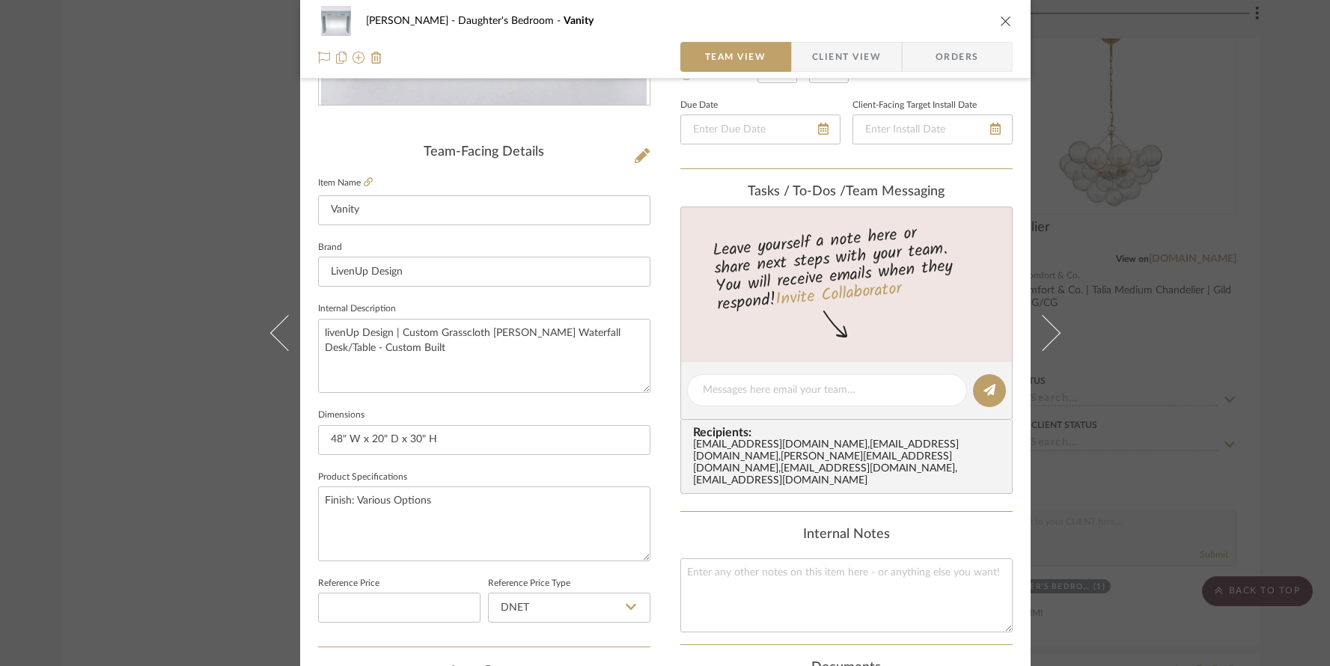
click at [1003, 20] on icon "close" at bounding box center [1006, 21] width 12 height 12
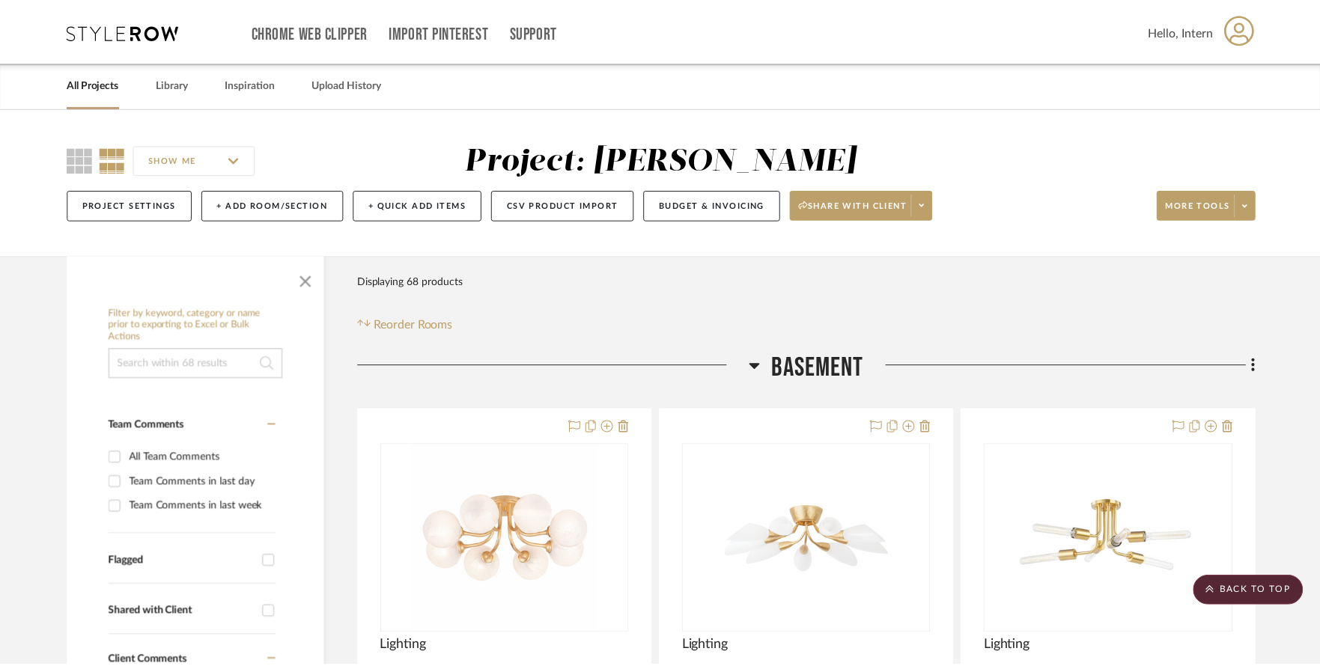
scroll to position [2540, 0]
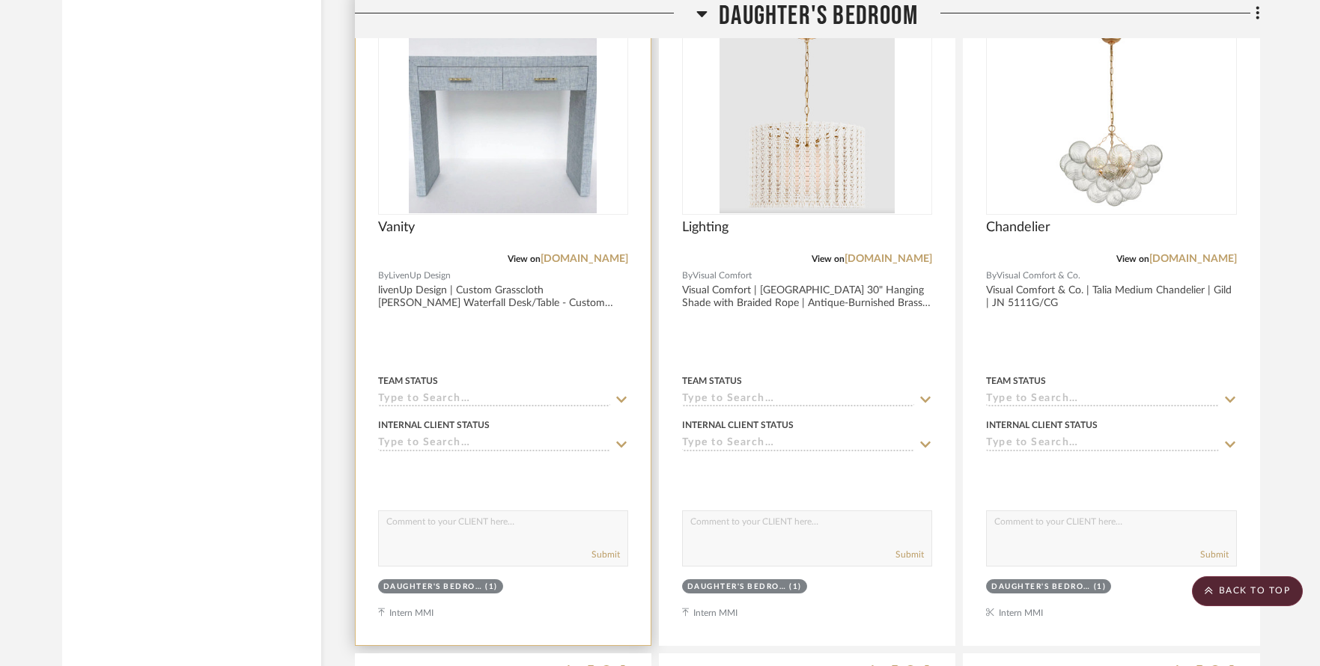
click at [559, 138] on img "0" at bounding box center [503, 119] width 188 height 187
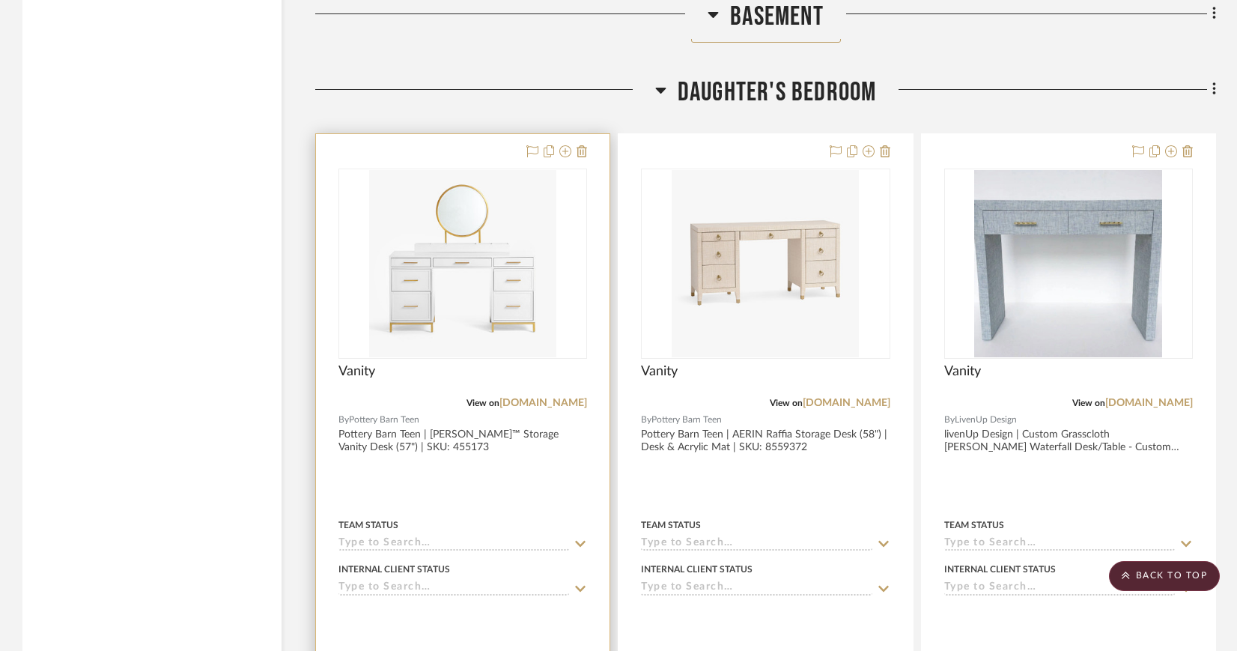
scroll to position [2385, 0]
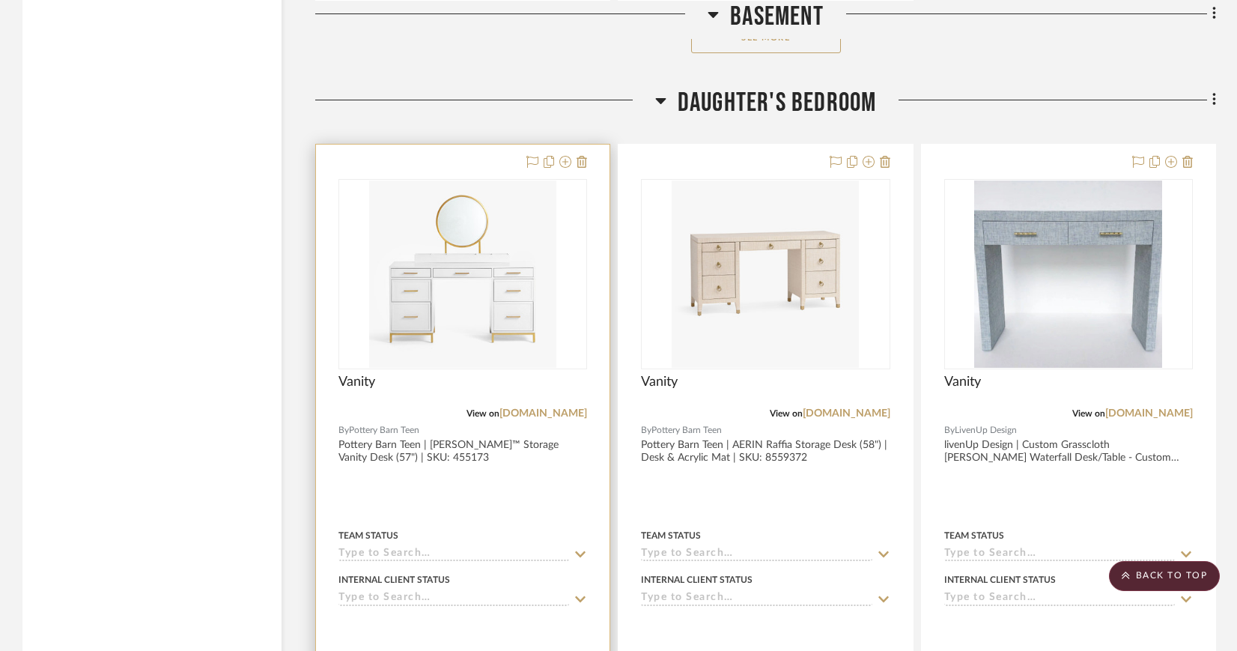
click at [457, 243] on img "0" at bounding box center [462, 273] width 187 height 187
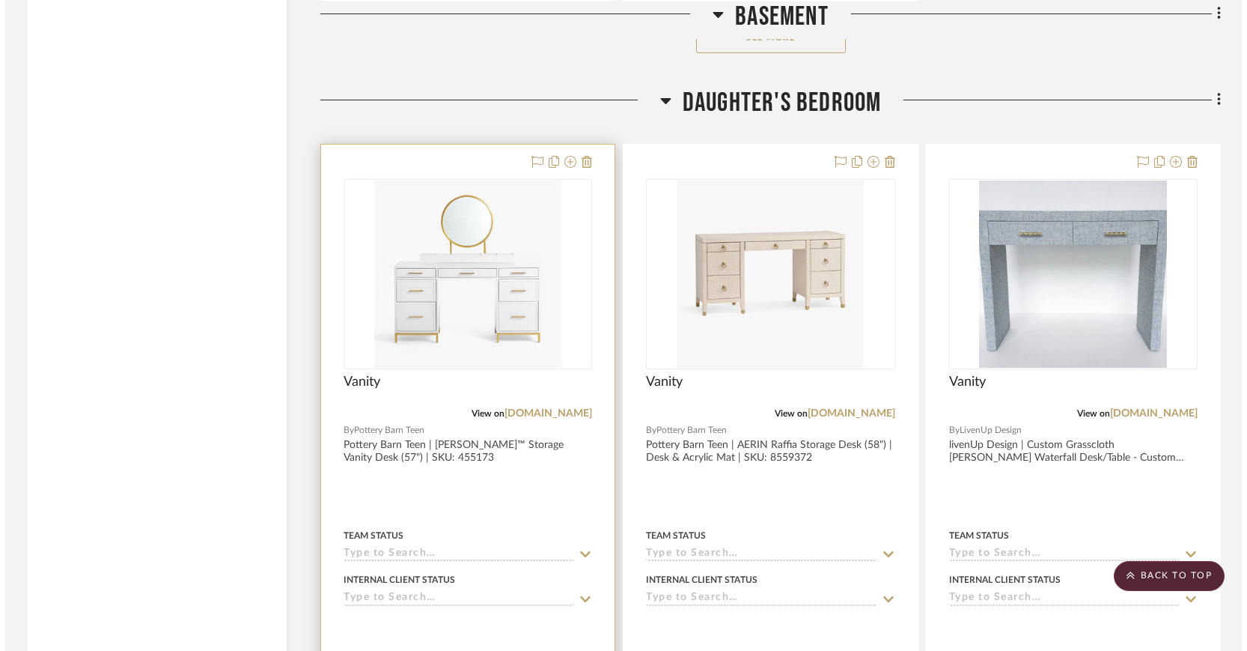
scroll to position [0, 0]
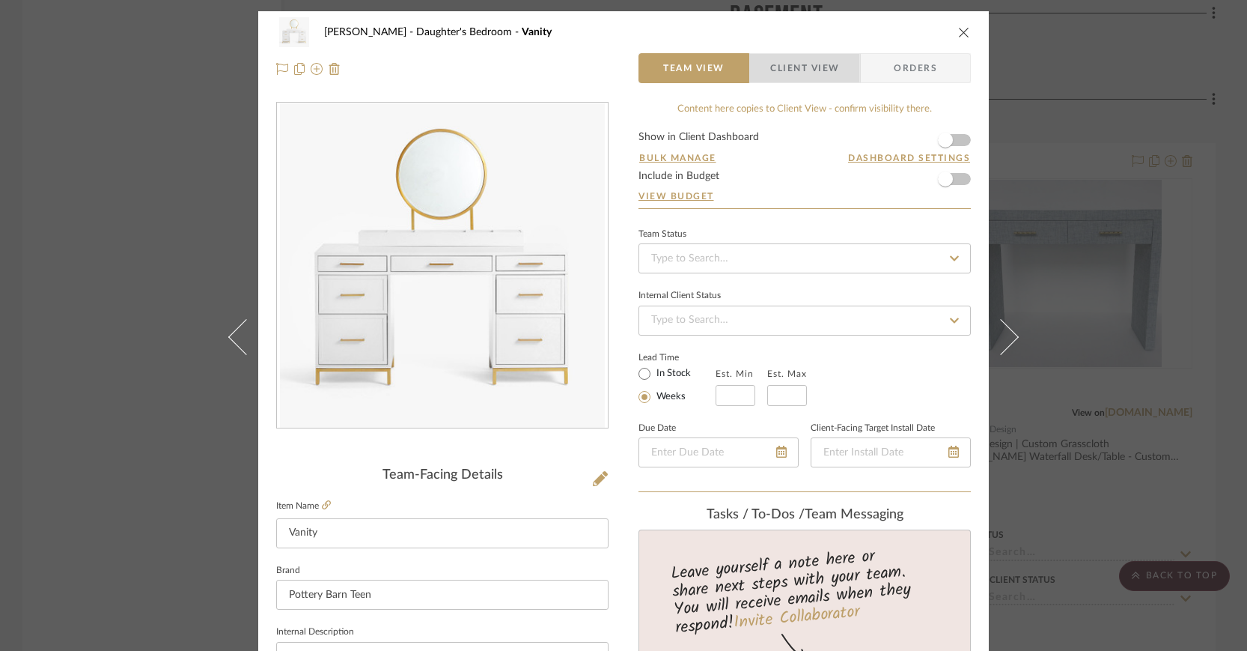
click at [770, 76] on span "Client View" at bounding box center [804, 68] width 69 height 30
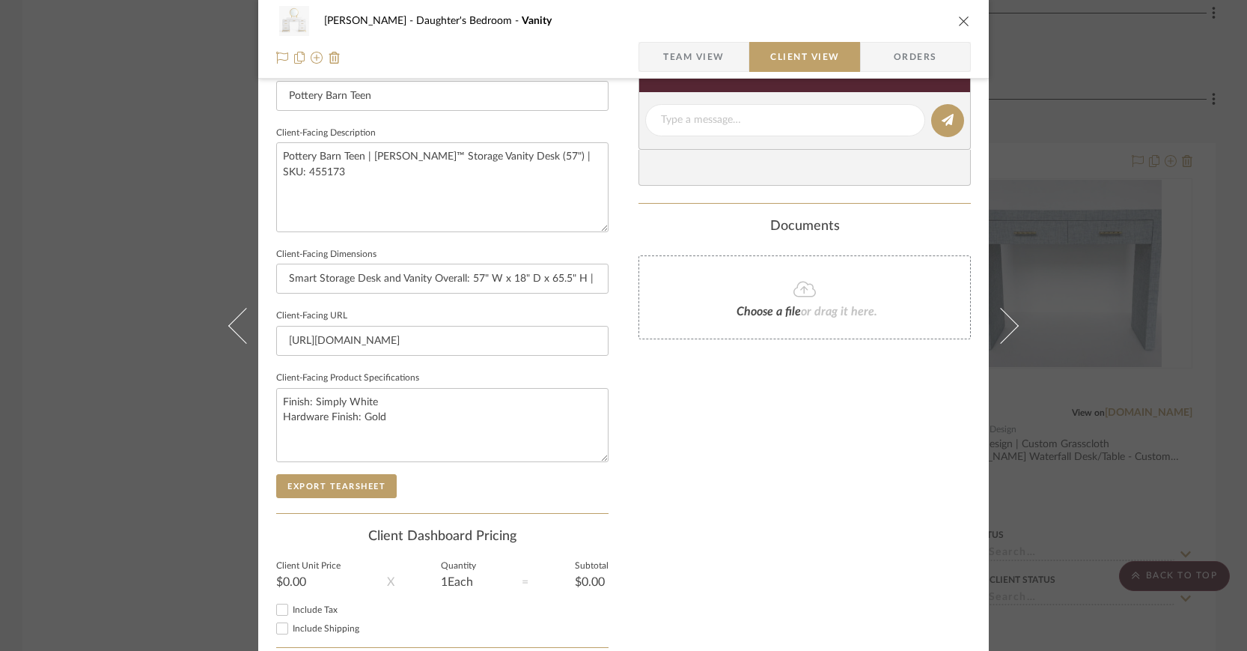
scroll to position [496, 0]
click at [343, 481] on button "Export Tearsheet" at bounding box center [336, 486] width 121 height 24
drag, startPoint x: 593, startPoint y: 276, endPoint x: 608, endPoint y: 278, distance: 15.1
click at [608, 278] on div "[PERSON_NAME] Daughter's Bedroom Vanity Team View Client View Orders Client-Fac…" at bounding box center [623, 126] width 731 height 1222
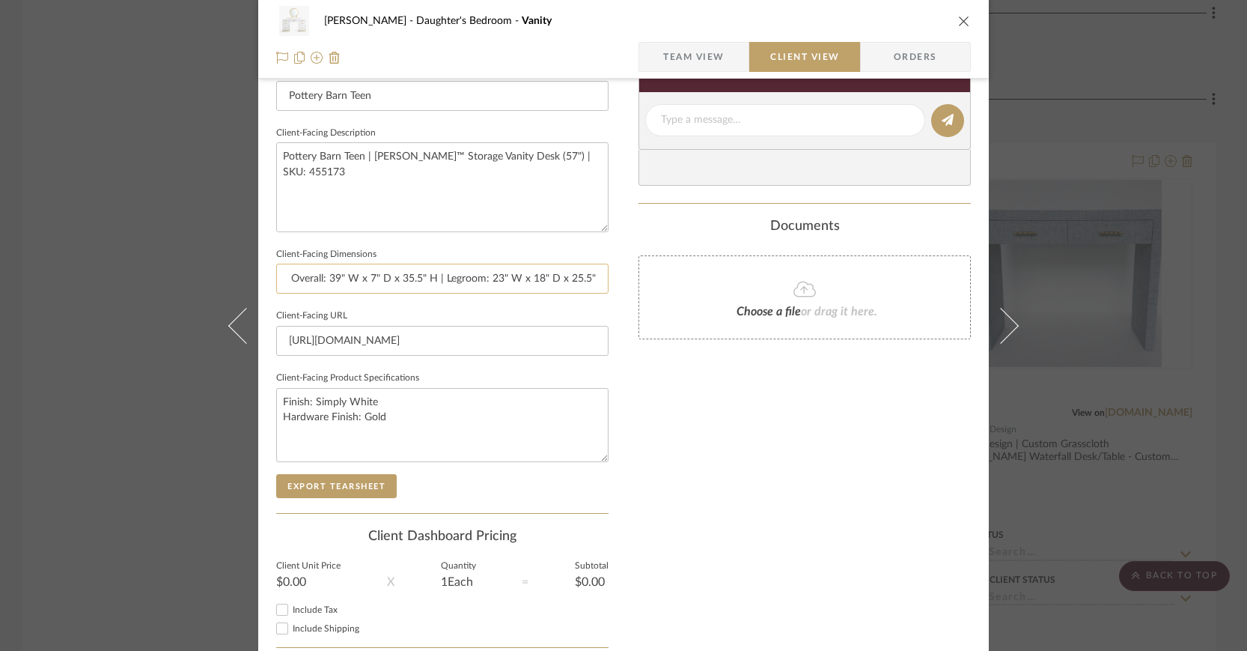
click at [600, 277] on input "Smart Storage Desk and Vanity Overall: 57" W x 18" D x 65.5" H | Smart Storage …" at bounding box center [442, 279] width 332 height 30
type input "Smart Storage Desk and Vanity Overall: 57" W x 18" D x 65.5" H | Smart Storage …"
click at [709, 57] on span "Team View" at bounding box center [693, 57] width 61 height 30
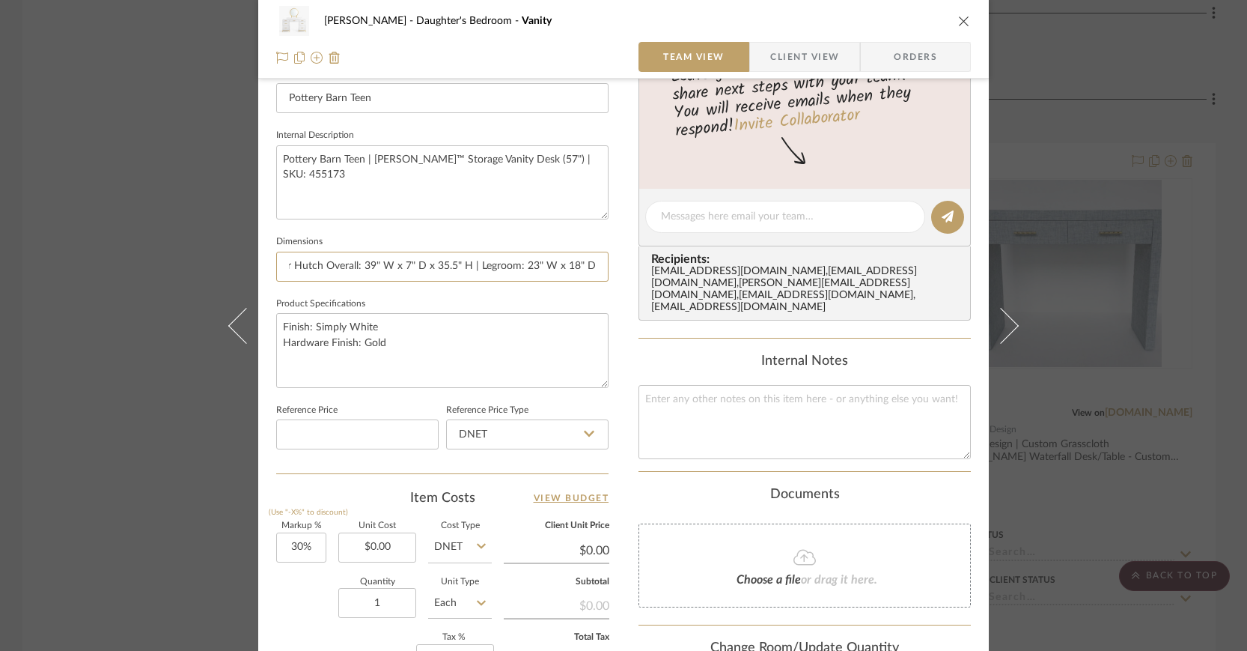
scroll to position [0, 649]
drag, startPoint x: 588, startPoint y: 266, endPoint x: 622, endPoint y: 264, distance: 33.7
click at [622, 264] on div "[PERSON_NAME] Daughter's Bedroom Vanity Team View Client View Orders Team-Facin…" at bounding box center [623, 206] width 731 height 1383
click at [600, 261] on input "Smart Storage Desk and Vanity Overall: 57" W x 18" D x 65.5" H | Smart Storage …" at bounding box center [442, 267] width 332 height 30
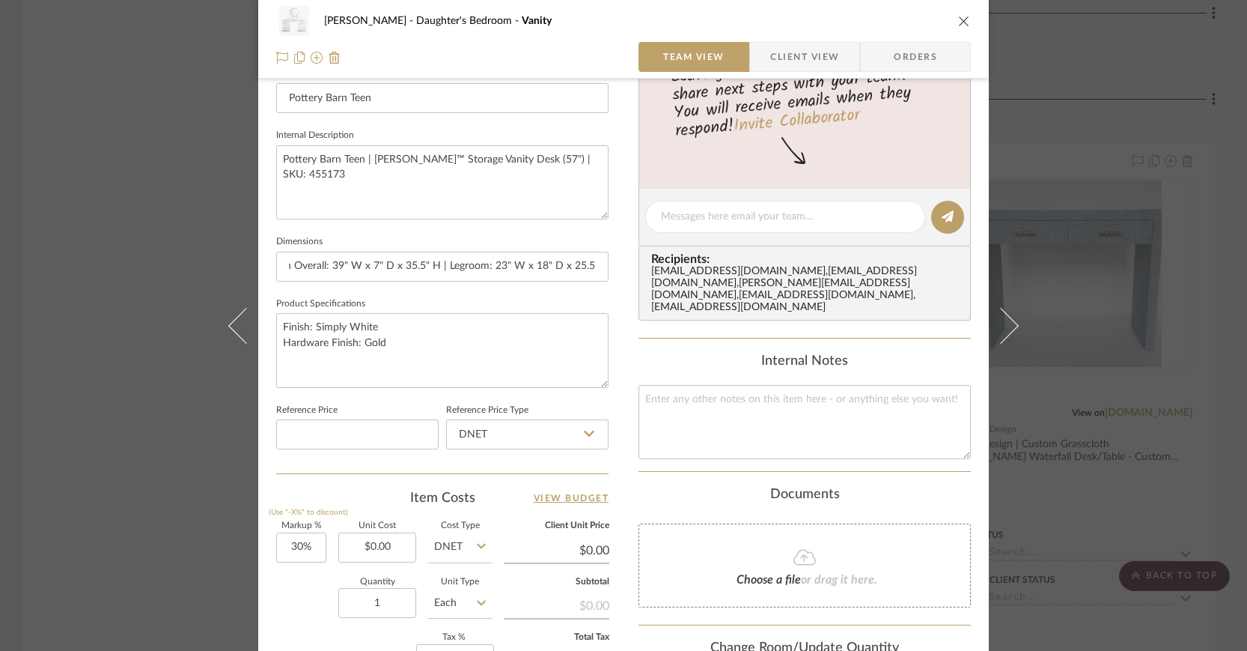
type input "Smart Storage Desk and Vanity Overall: 57" W x 18" D x 65.5" H | Smart Storage …"
click at [958, 22] on icon "close" at bounding box center [964, 21] width 12 height 12
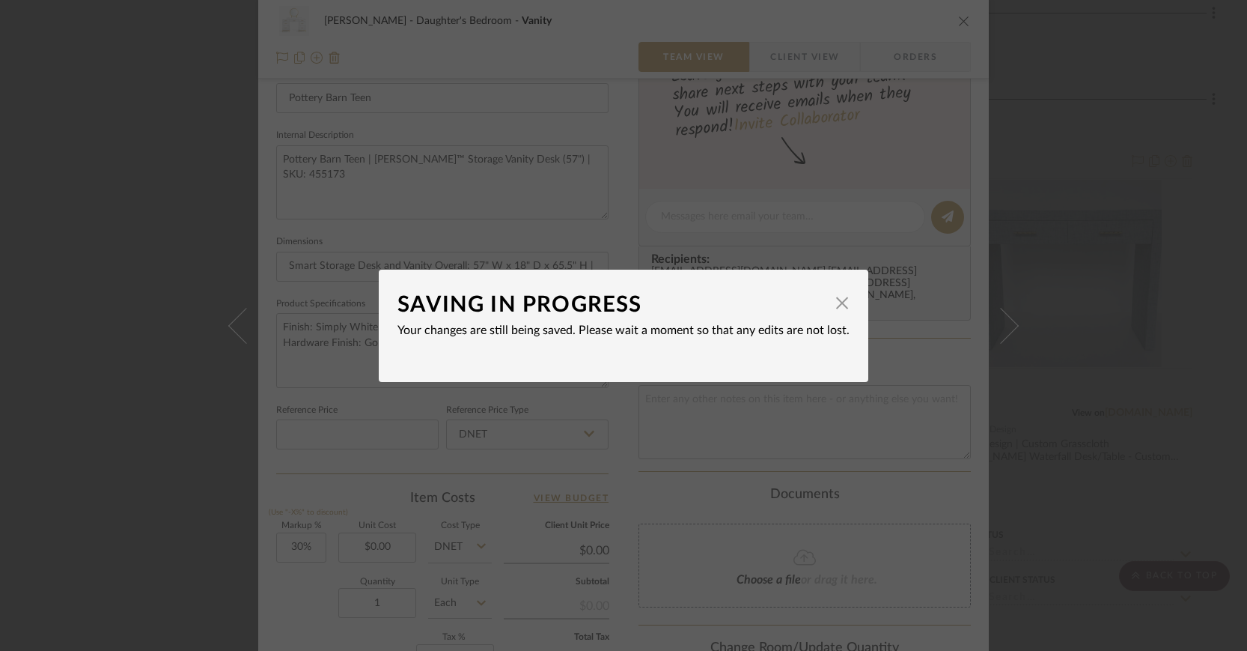
click at [1089, 177] on div "SAVING IN PROGRESS × Your changes are still being saved. Please wait a moment s…" at bounding box center [623, 325] width 1247 height 651
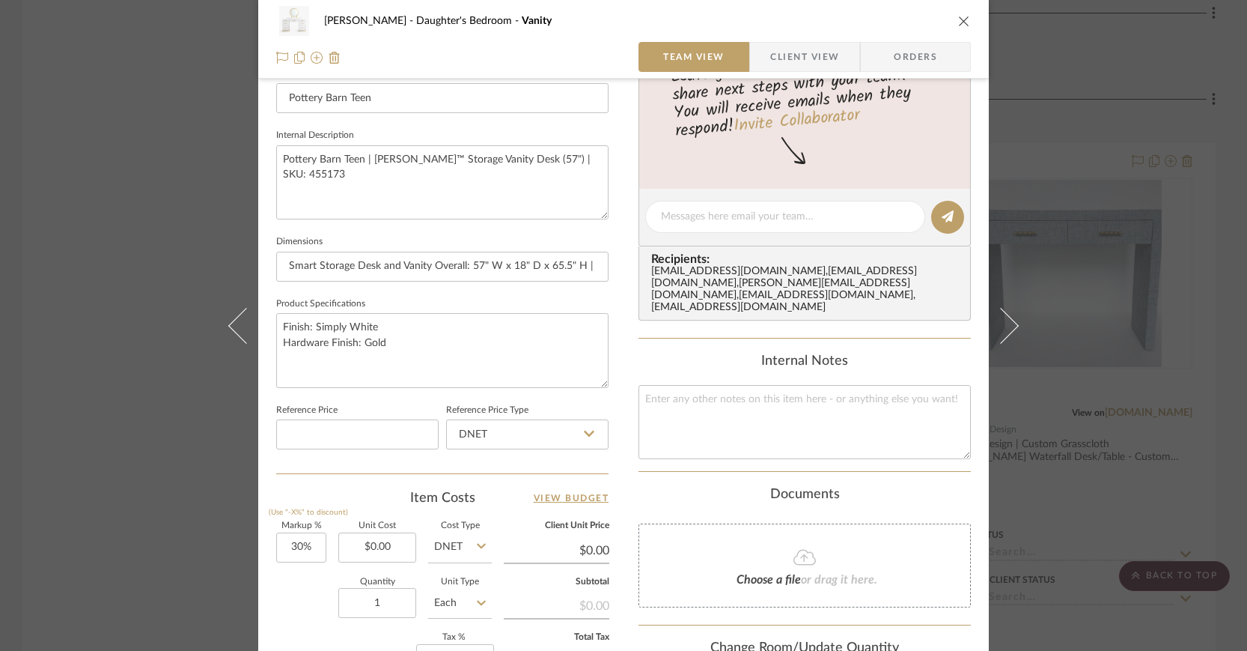
click at [958, 20] on icon "close" at bounding box center [964, 21] width 12 height 12
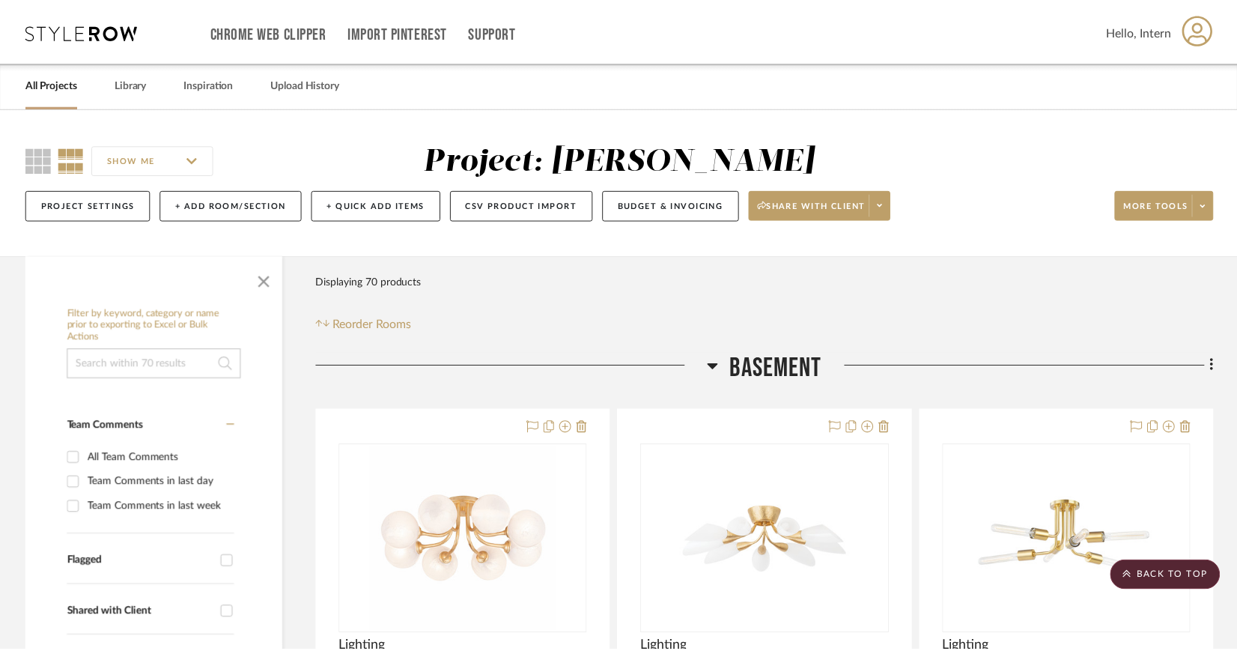
scroll to position [2385, 0]
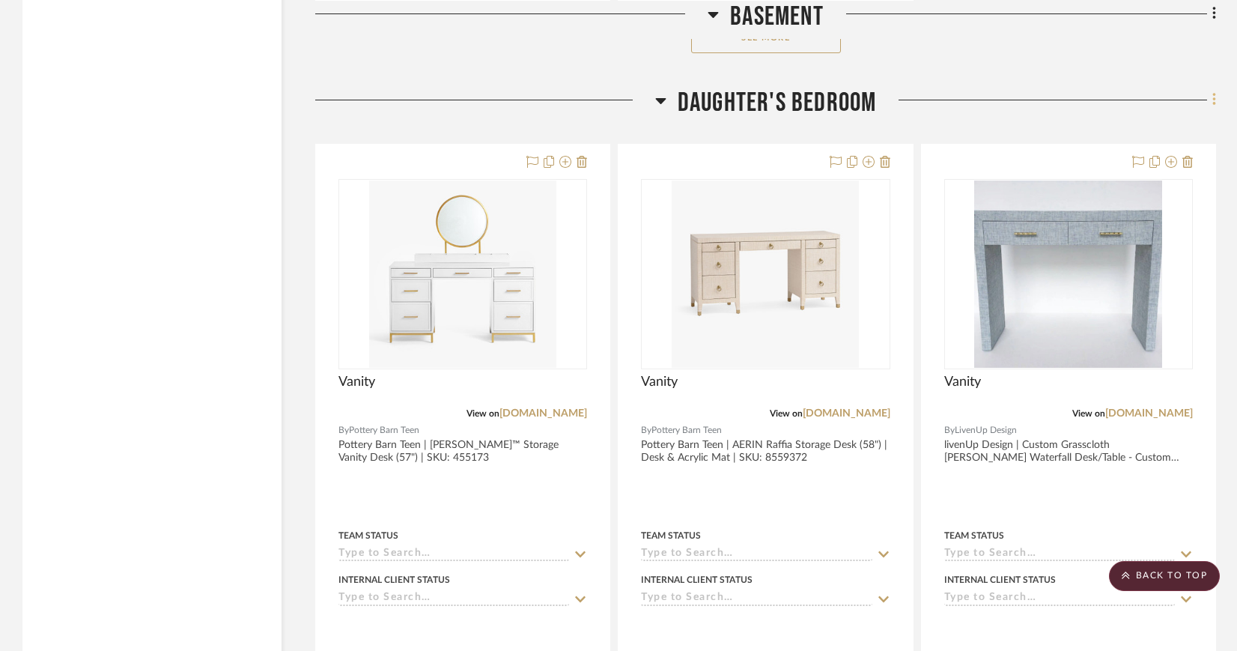
click at [1214, 99] on icon at bounding box center [1213, 100] width 3 height 13
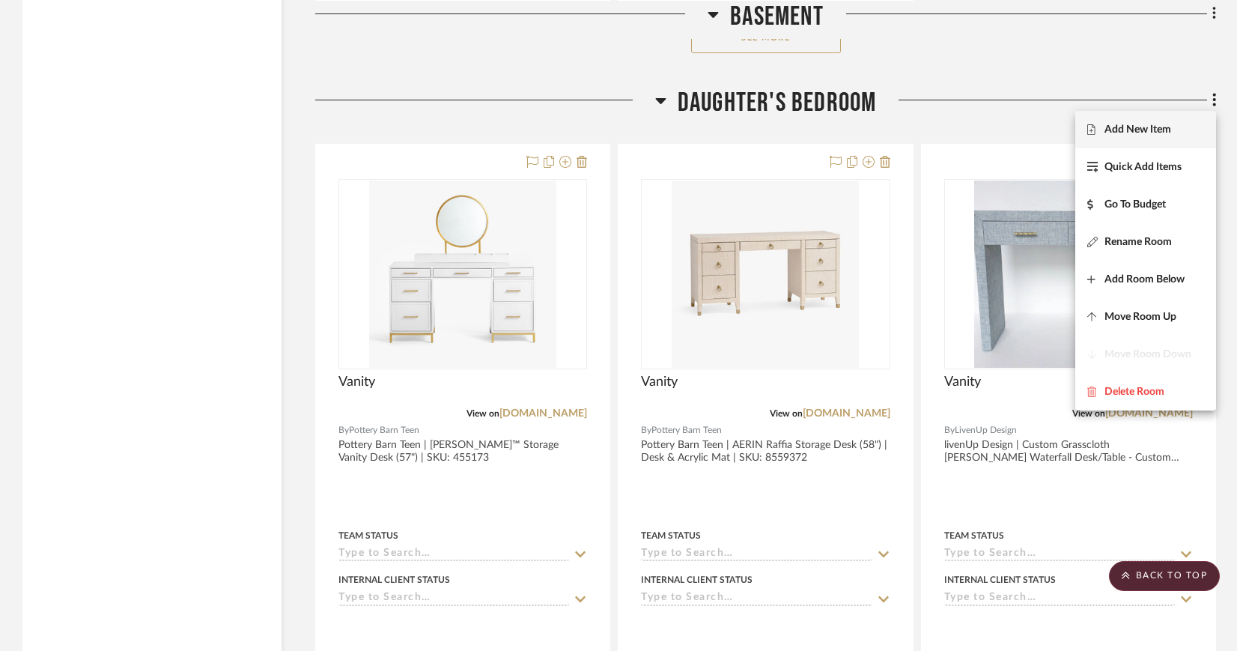
click at [1167, 128] on span "Add New Item" at bounding box center [1137, 130] width 67 height 13
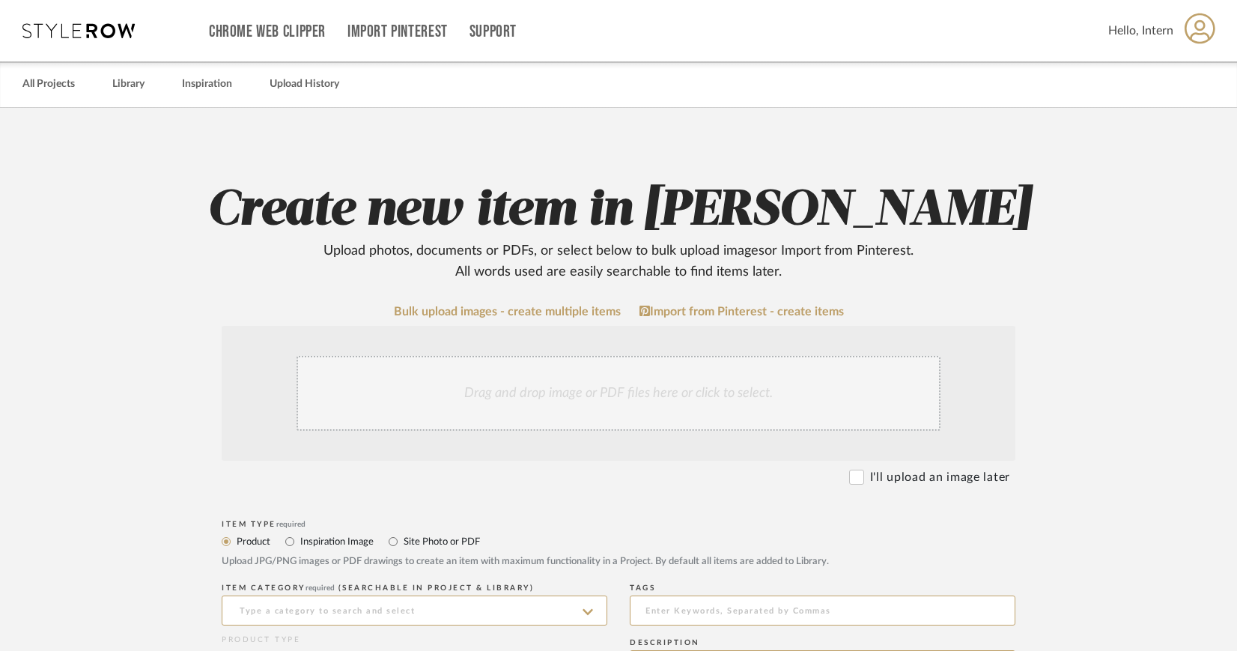
click at [632, 383] on div "Drag and drop image or PDF files here or click to select." at bounding box center [618, 393] width 644 height 75
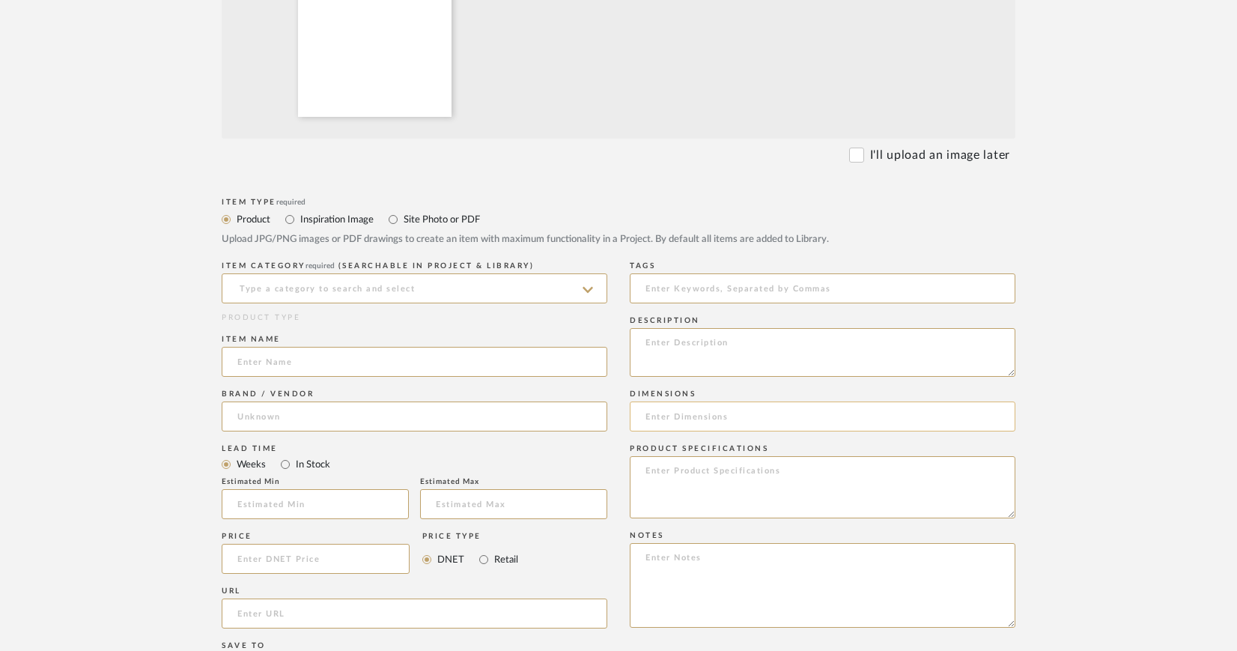
scroll to position [499, 0]
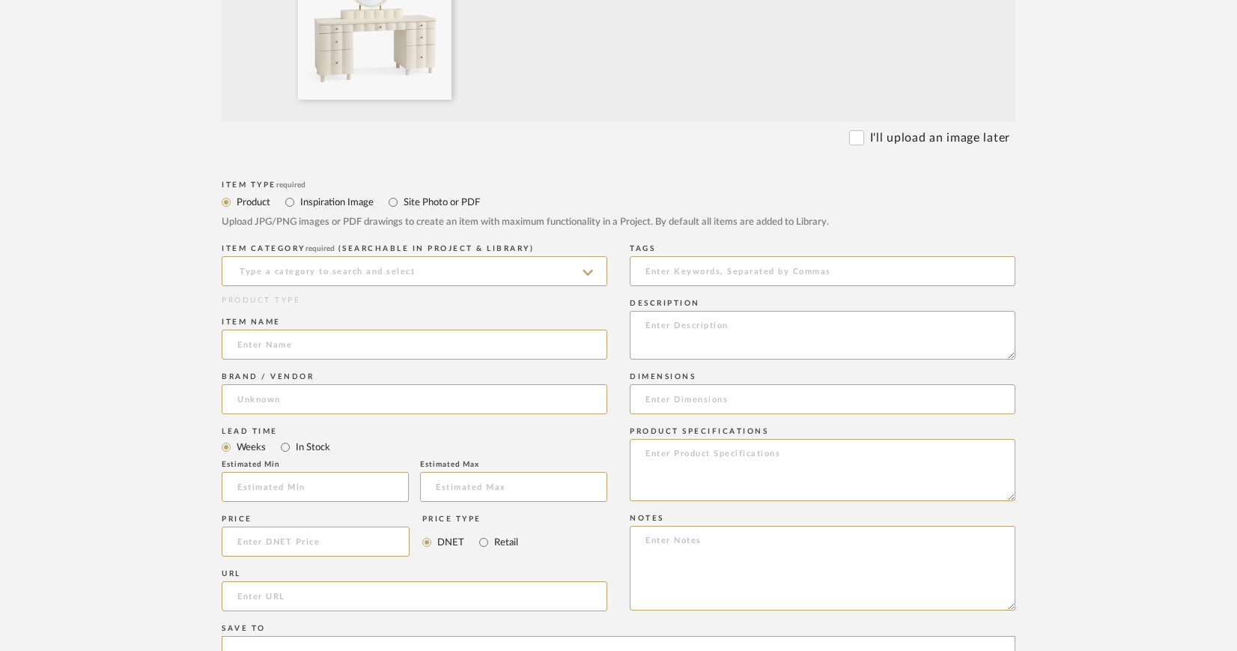
click at [590, 271] on icon at bounding box center [588, 273] width 10 height 6
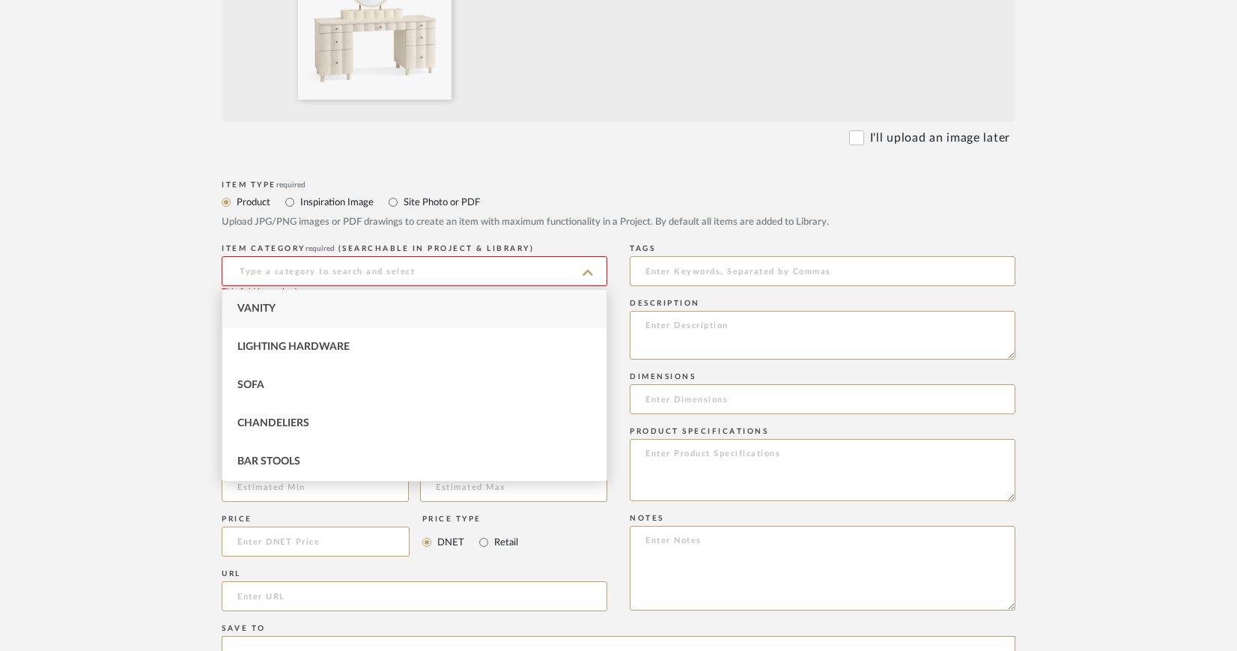
click at [294, 313] on div "Vanity" at bounding box center [414, 309] width 384 height 38
type input "Vanity"
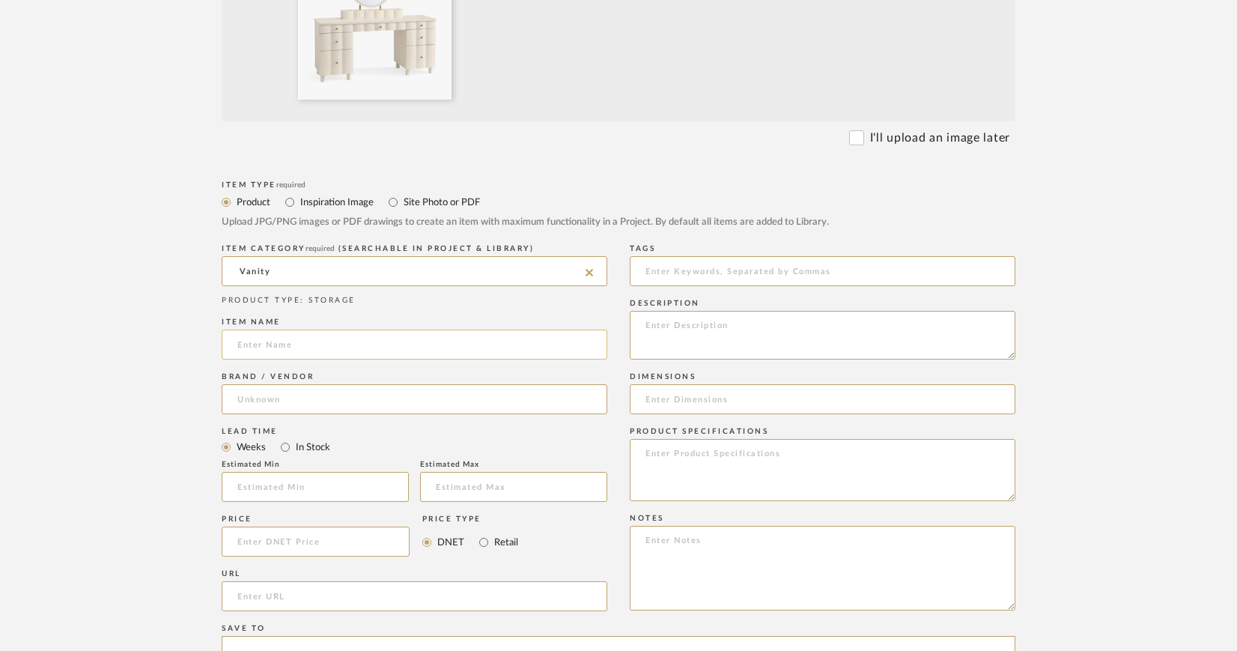
click at [278, 344] on input at bounding box center [415, 344] width 386 height 30
type input "Vanity"
click at [283, 395] on input at bounding box center [415, 399] width 386 height 30
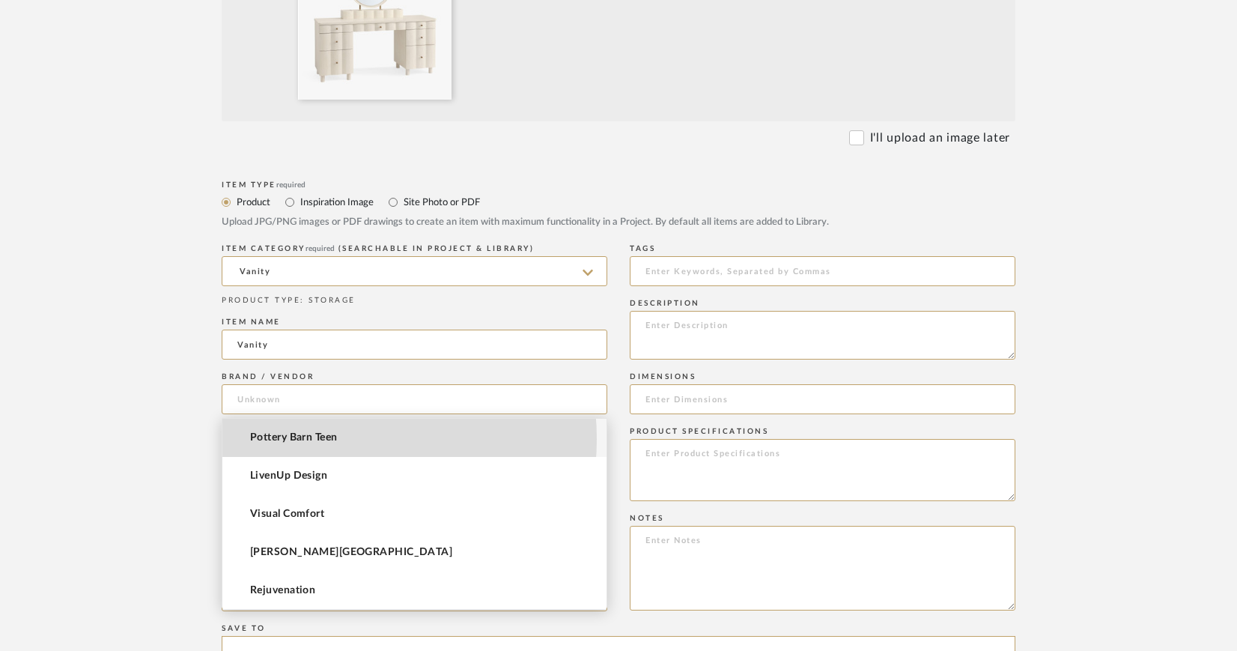
click at [320, 439] on span "Pottery Barn Teen" at bounding box center [293, 437] width 87 height 13
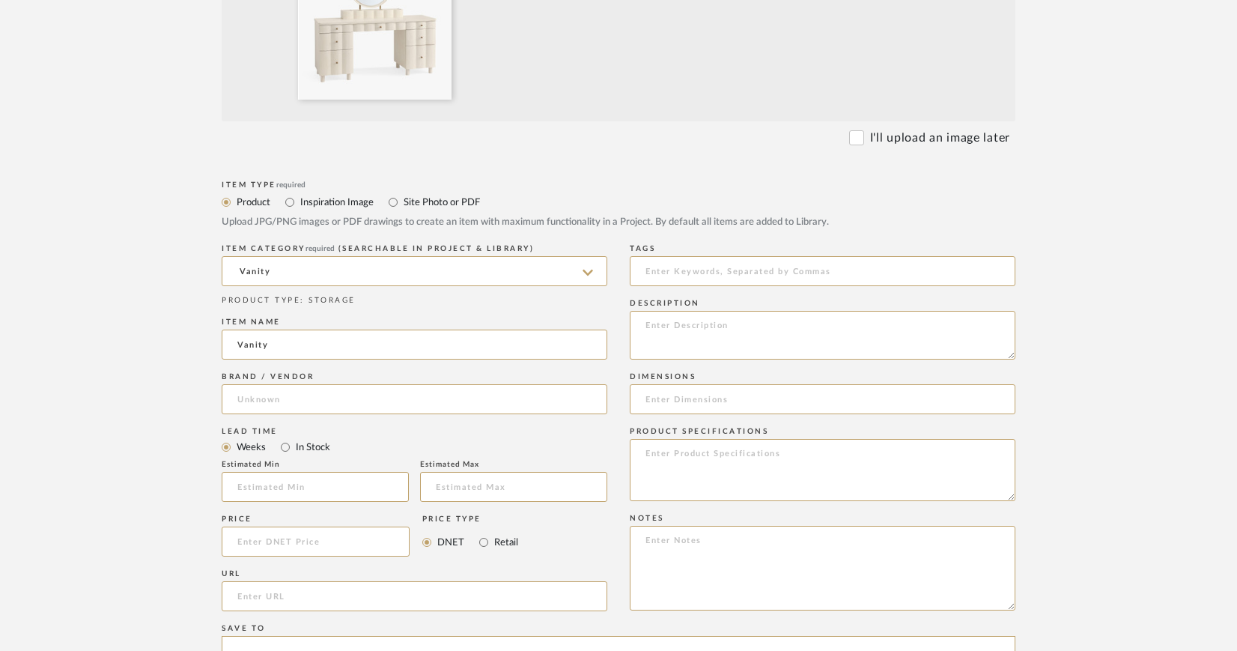
type input "Pottery Barn Teen"
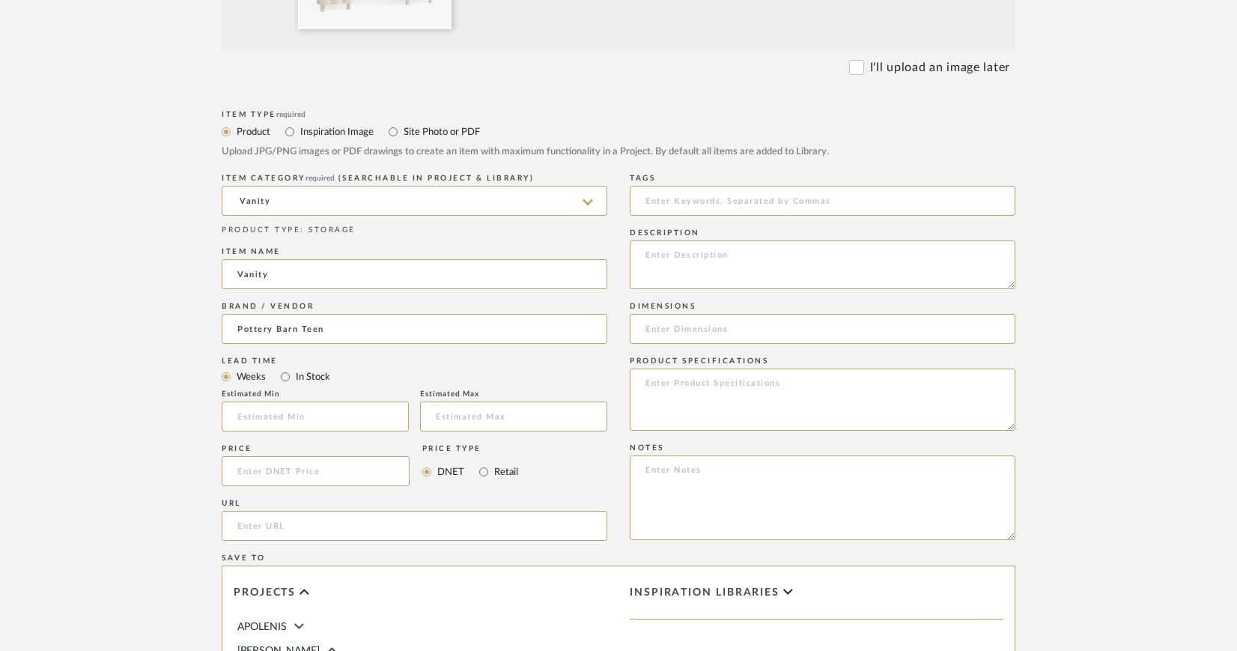
scroll to position [571, 0]
click at [244, 520] on input "url" at bounding box center [415, 524] width 386 height 30
paste input "https://www.pbteen.com/products/fluted-storage-vanity-desk/"
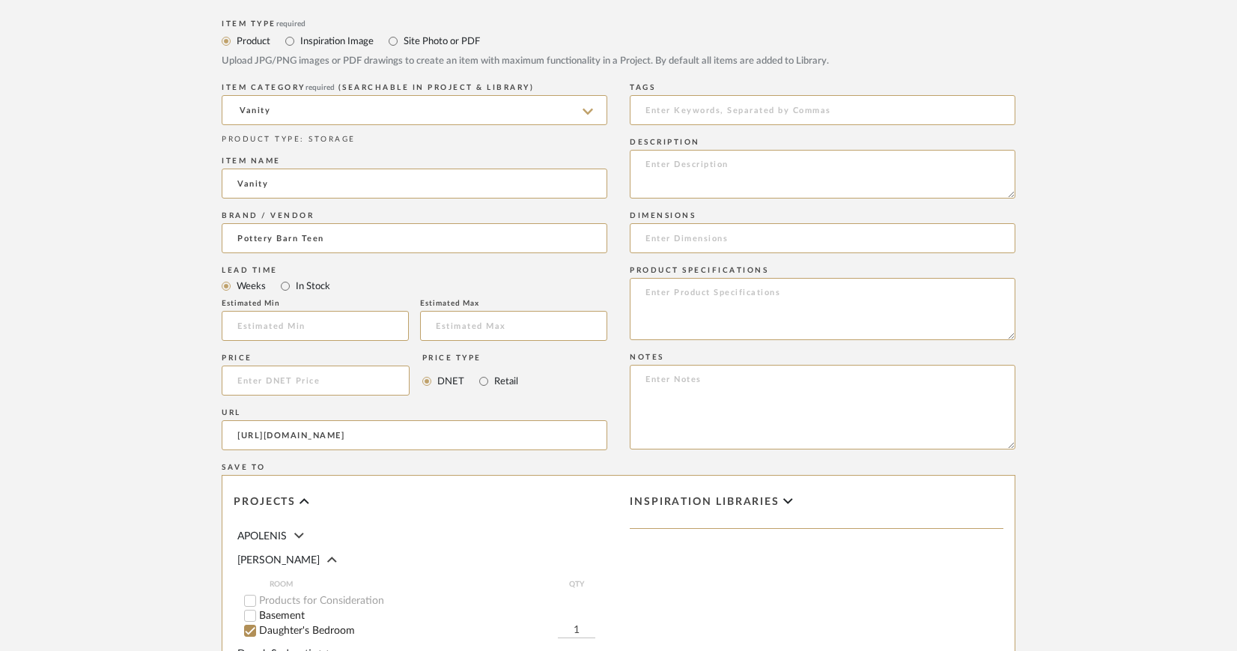
scroll to position [660, 0]
type input "https://www.pbteen.com/products/fluted-storage-vanity-desk/"
click at [651, 159] on textarea at bounding box center [823, 173] width 386 height 49
paste textarea "Fluted Smart™ Storage Vanity Desk (61")"
paste textarea "SKU: 1493579"
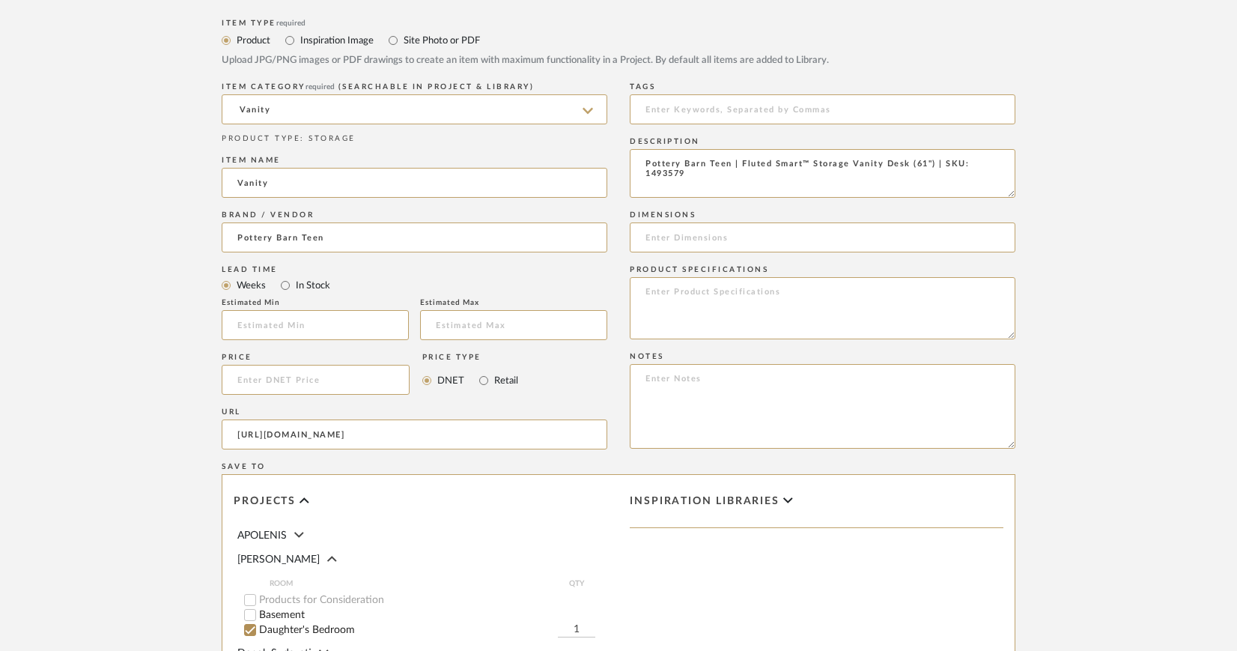
type textarea "Pottery Barn Teen | Fluted Smart™ Storage Vanity Desk (61") | SKU: 1493579"
click at [743, 294] on textarea at bounding box center [823, 308] width 386 height 62
paste textarea "water-based Bleached Bone finish with antique brass hardware."
click at [687, 292] on textarea "Finish: water-based Bleached Bone finish with antique brass hardware." at bounding box center [823, 308] width 386 height 62
click at [990, 294] on textarea "Finish: Water-based Bleached Bone finish with antique brass hardware." at bounding box center [823, 308] width 386 height 62
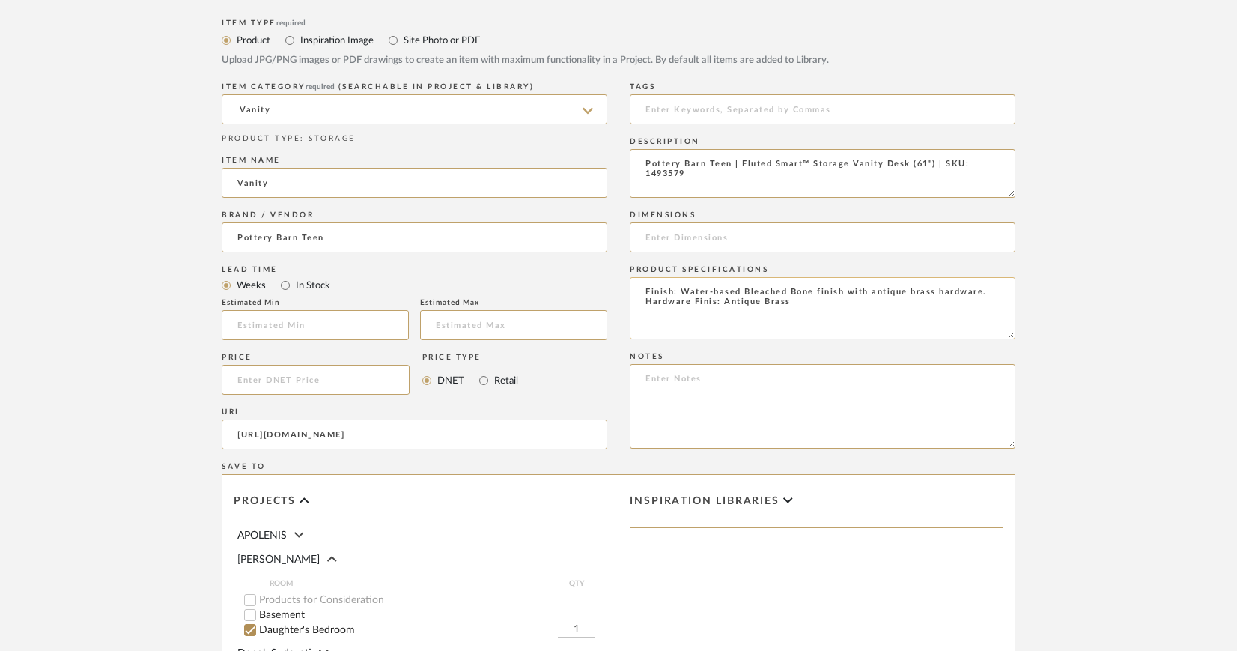
drag, startPoint x: 816, startPoint y: 292, endPoint x: 992, endPoint y: 293, distance: 176.0
click at [992, 293] on textarea "Finish: Water-based Bleached Bone finish with antique brass hardware. Hardware …" at bounding box center [823, 308] width 386 height 62
type textarea "Finish: Water-based Bleached Bone Hardware Finis: Antique Brass"
click at [665, 234] on input at bounding box center [823, 237] width 386 height 30
click at [700, 233] on input at bounding box center [823, 237] width 386 height 30
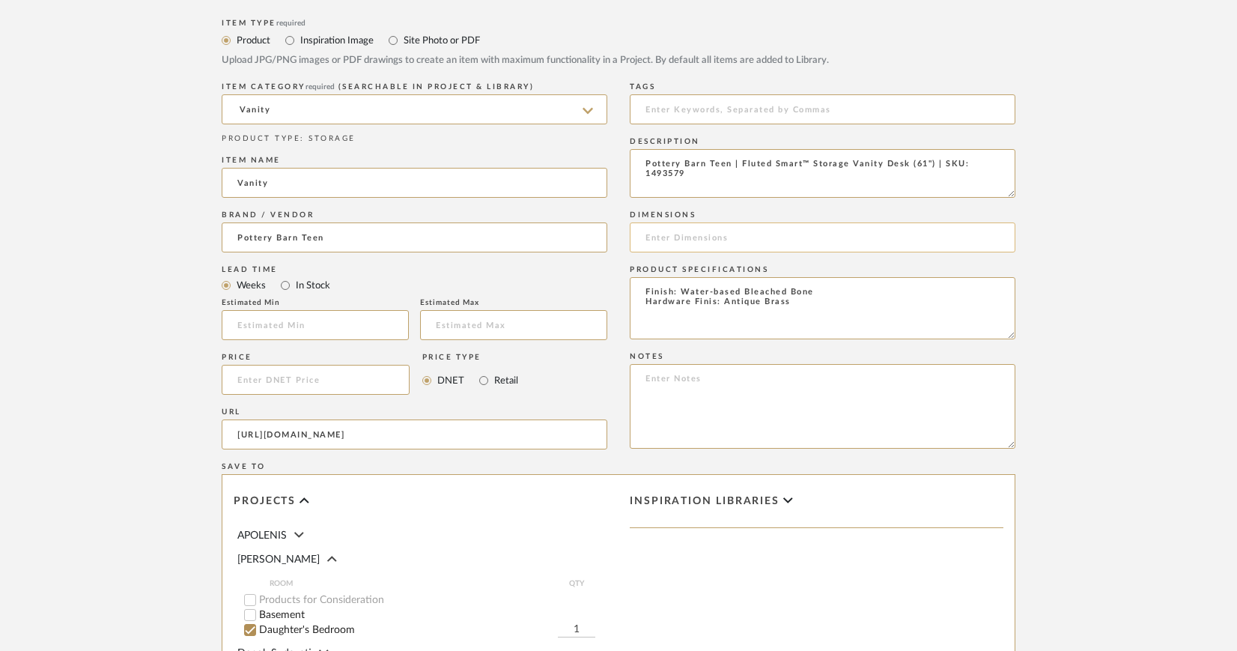
paste input "Vanity and Desk Set Overall: 61.25" wide x 19.5" deep x 59" high"
click at [839, 236] on input "Vanity and Desk Set Overall: 61.25" wide x 19.5" deep x 59" high" at bounding box center [823, 237] width 386 height 30
click at [889, 237] on input "Vanity and Desk Set Overall: 61.25" W x 19.5" deep x 59" high" at bounding box center [823, 237] width 386 height 30
click at [927, 237] on input "Vanity and Desk Set Overall: 61.25" W x 19.5" D x 59" high" at bounding box center [823, 237] width 386 height 30
paste input "Storage Desk Overall: 61.25" wide x 19.5" deep x 30" high"
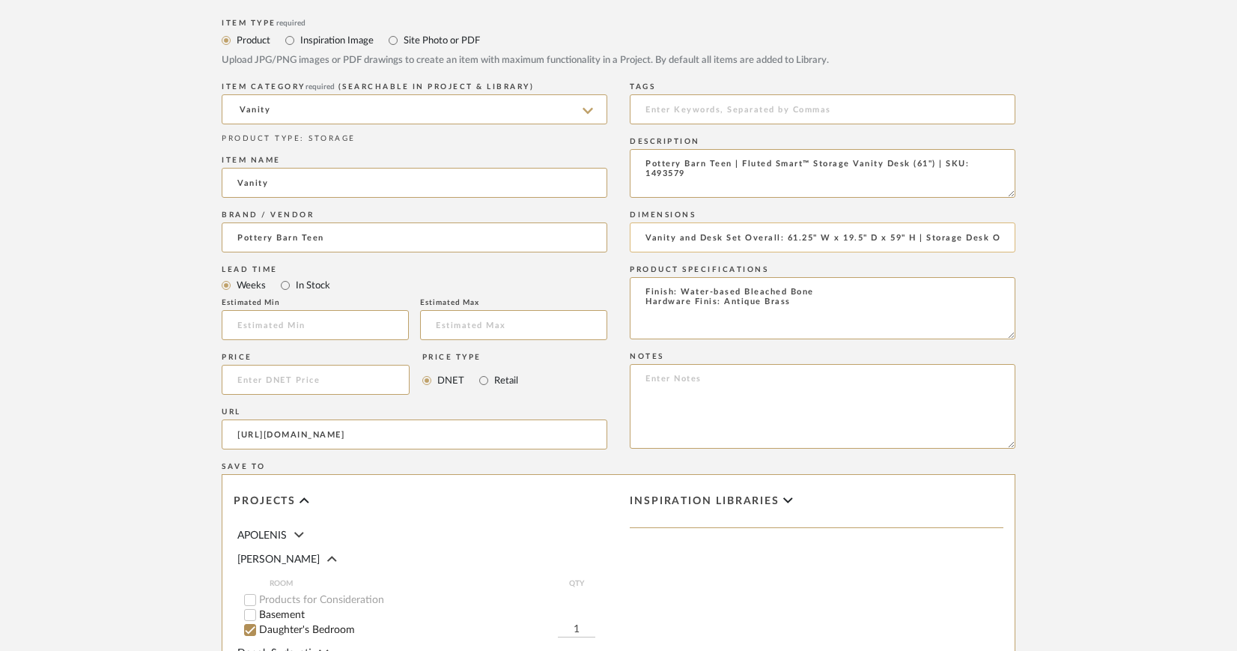
scroll to position [0, 199]
click at [883, 236] on input "Vanity and Desk Set Overall: 61.25" W x 19.5" D x 59" H | Storage Desk Overall:…" at bounding box center [823, 237] width 386 height 30
click at [958, 237] on input "Vanity and Desk Set Overall: 61.25" W x 19.5" D x 59" H | Storage Desk Overall:…" at bounding box center [823, 237] width 386 height 30
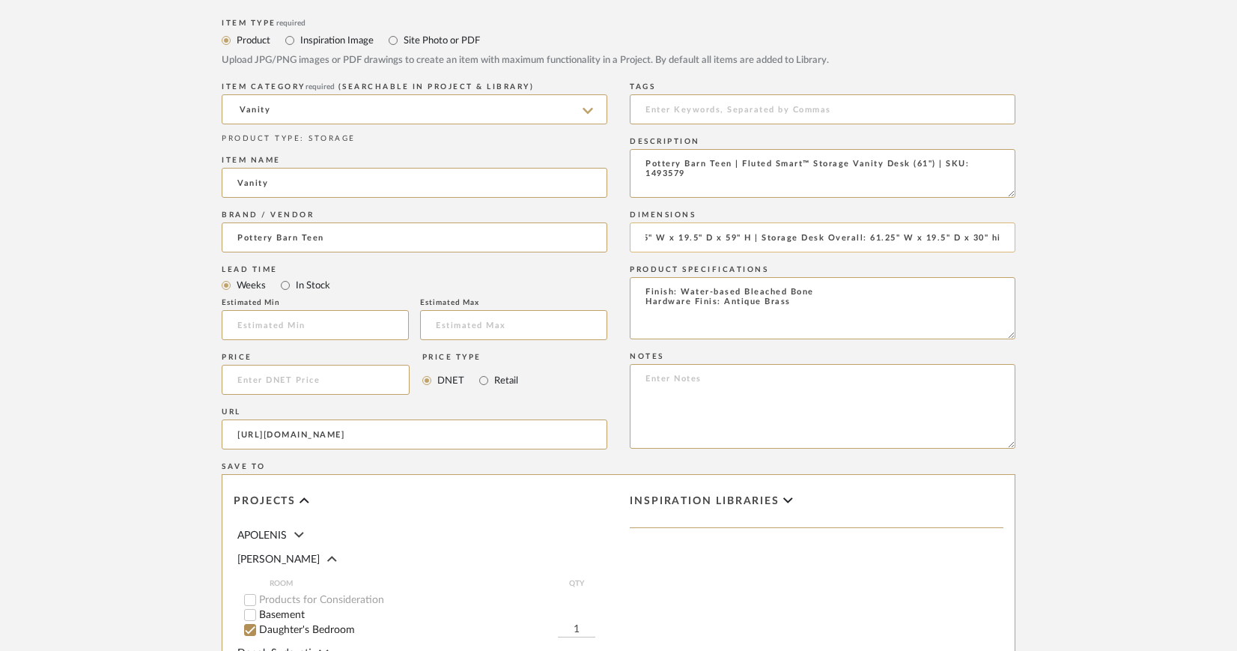
click at [997, 235] on input "Vanity and Desk Set Overall: 61.25" W x 19.5" D x 59" H | Storage Desk Overall:…" at bounding box center [823, 237] width 386 height 30
drag, startPoint x: 995, startPoint y: 238, endPoint x: 1004, endPoint y: 237, distance: 9.0
click at [1013, 239] on input "Vanity and Desk Set Overall: 61.25" W x 19.5" D x 59" H | Storage Desk Overall:…" at bounding box center [823, 237] width 386 height 30
click at [1005, 237] on input "Vanity and Desk Set Overall: 61.25" W x 19.5" D x 59" H | Storage Desk Overall:…" at bounding box center [823, 237] width 386 height 30
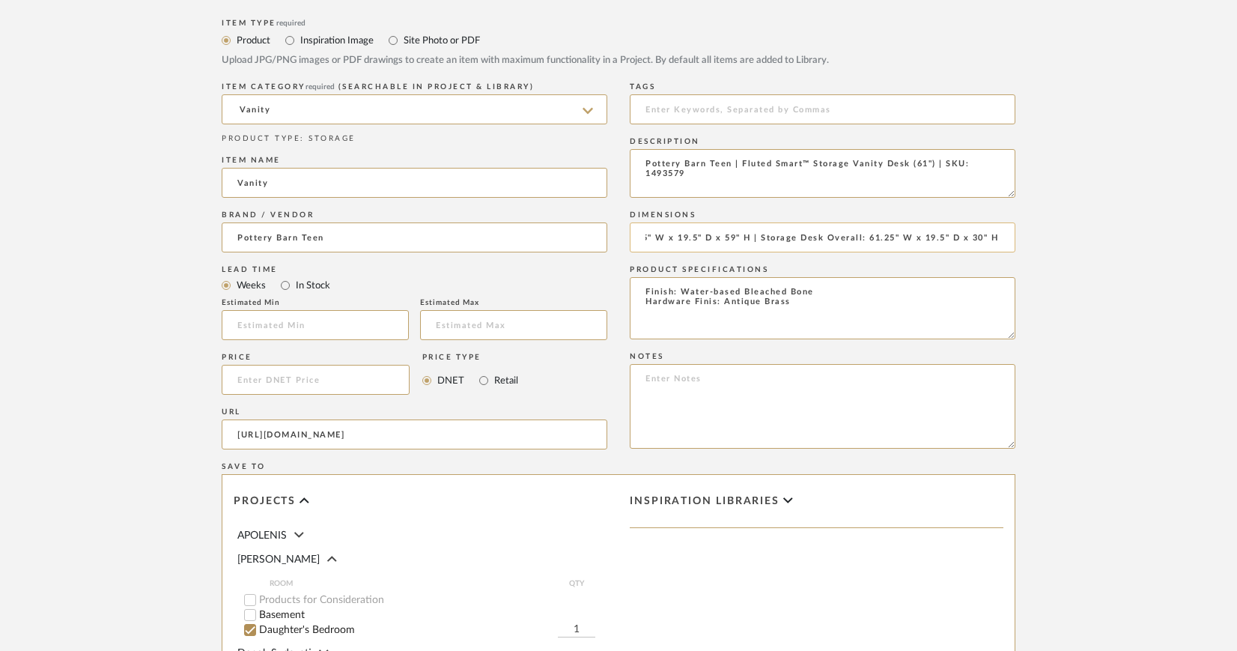
scroll to position [0, 168]
paste input "Vanity Topper Overall: 33" wide x 7.5" deep x 29" high"
click at [964, 237] on input "Vanity and Desk Set Overall: 61.25" W x 19.5" D x 59" H | Storage Desk Overall:…" at bounding box center [823, 237] width 386 height 30
click at [960, 237] on input "Vanity and Desk Set Overall: 61.25" W x 19.5" D x 59" H | Storage Desk Overall:…" at bounding box center [823, 237] width 386 height 30
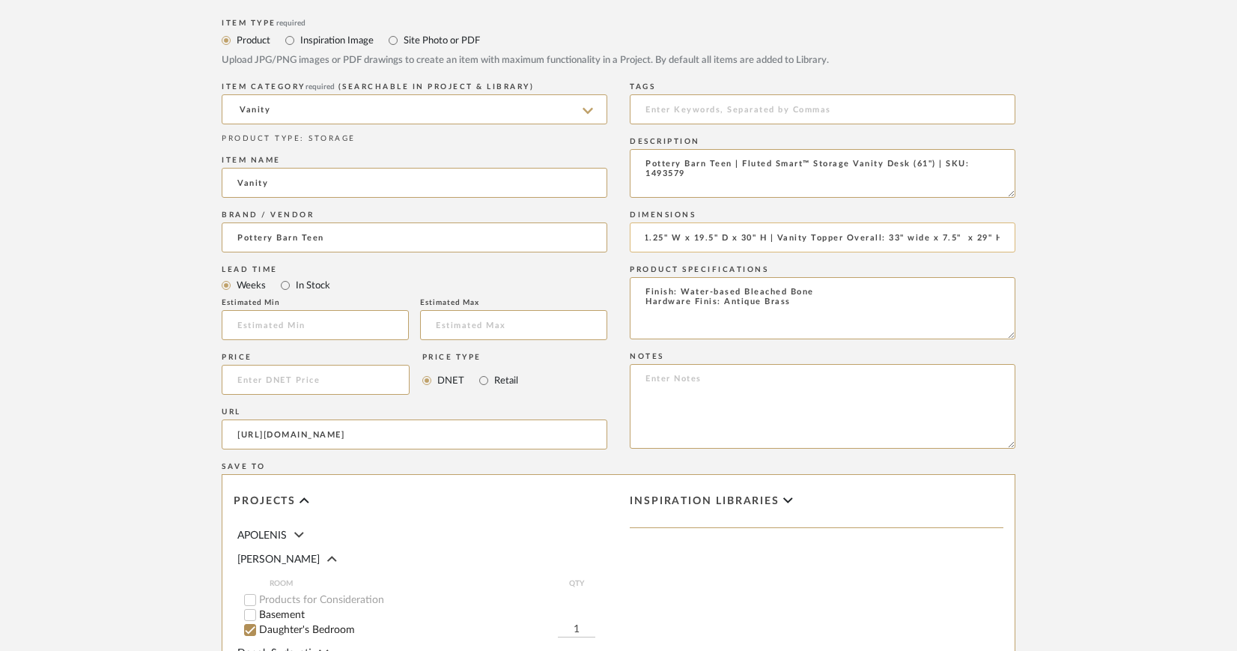
scroll to position [0, 391]
click at [926, 239] on input "Vanity and Desk Set Overall: 61.25" W x 19.5" D x 59" H | Storage Desk Overall:…" at bounding box center [823, 237] width 386 height 30
click at [980, 231] on input "Vanity and Desk Set Overall: 61.25" W x 19.5" D x 59" H | Storage Desk Overall:…" at bounding box center [823, 237] width 386 height 30
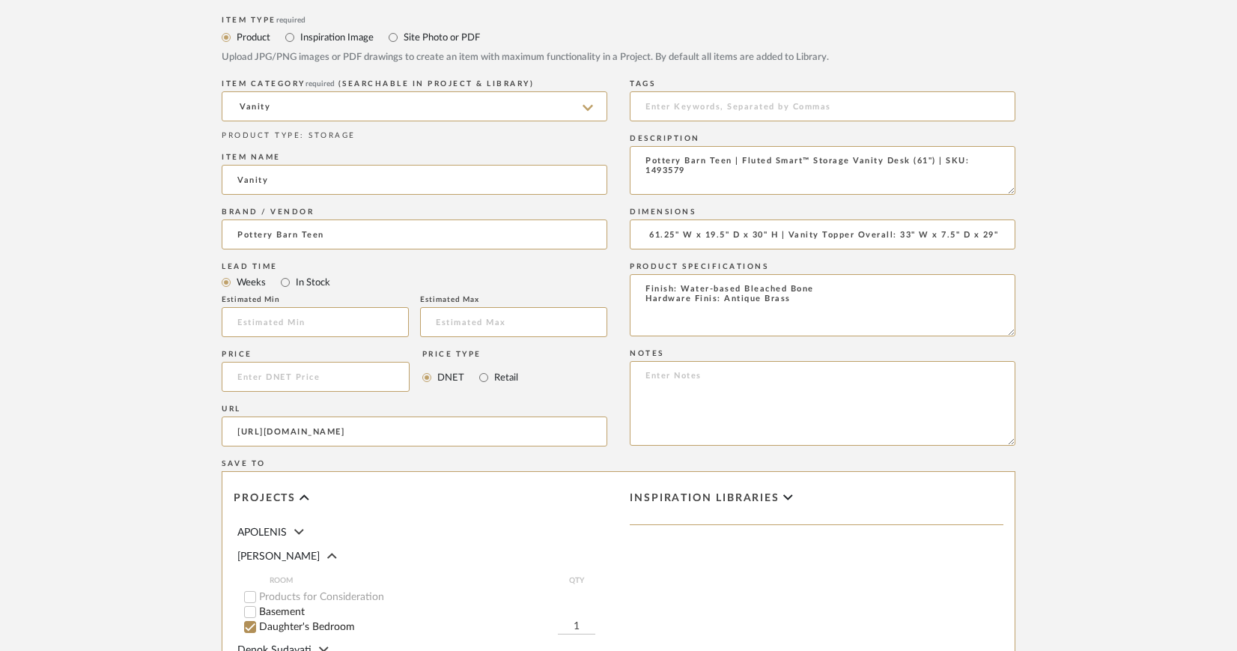
type input "Vanity and Desk Set Overall: 61.25" W x 19.5" D x 59" H | Storage Desk Overall:…"
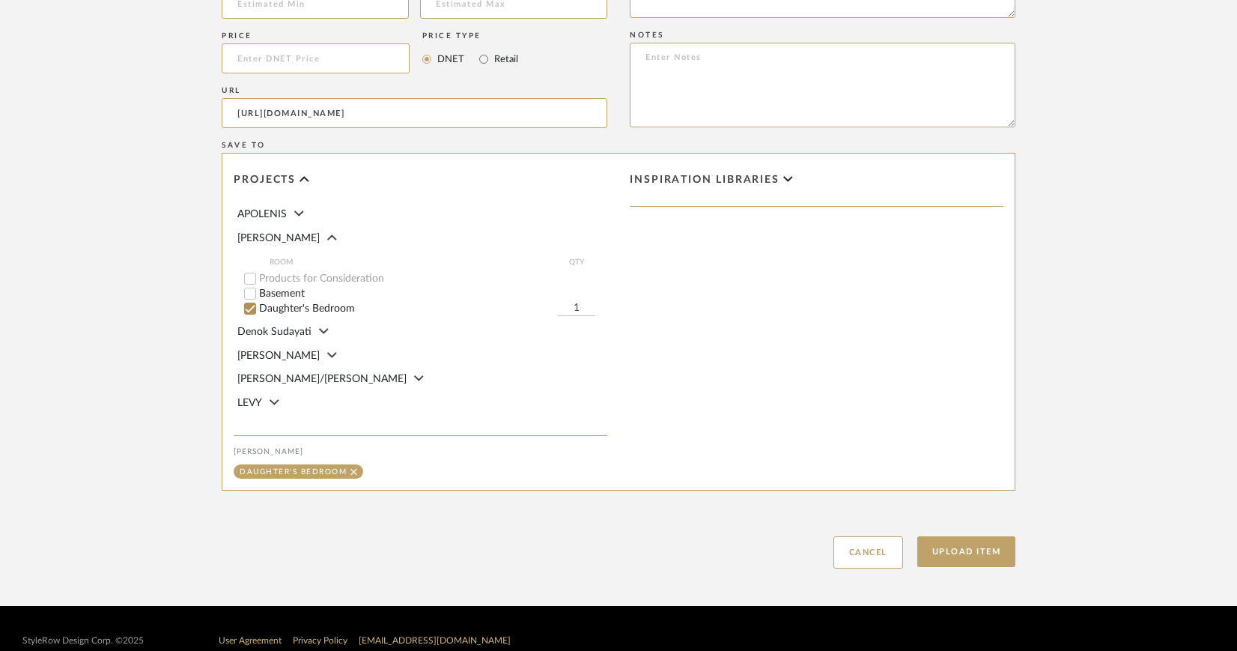
scroll to position [1006, 0]
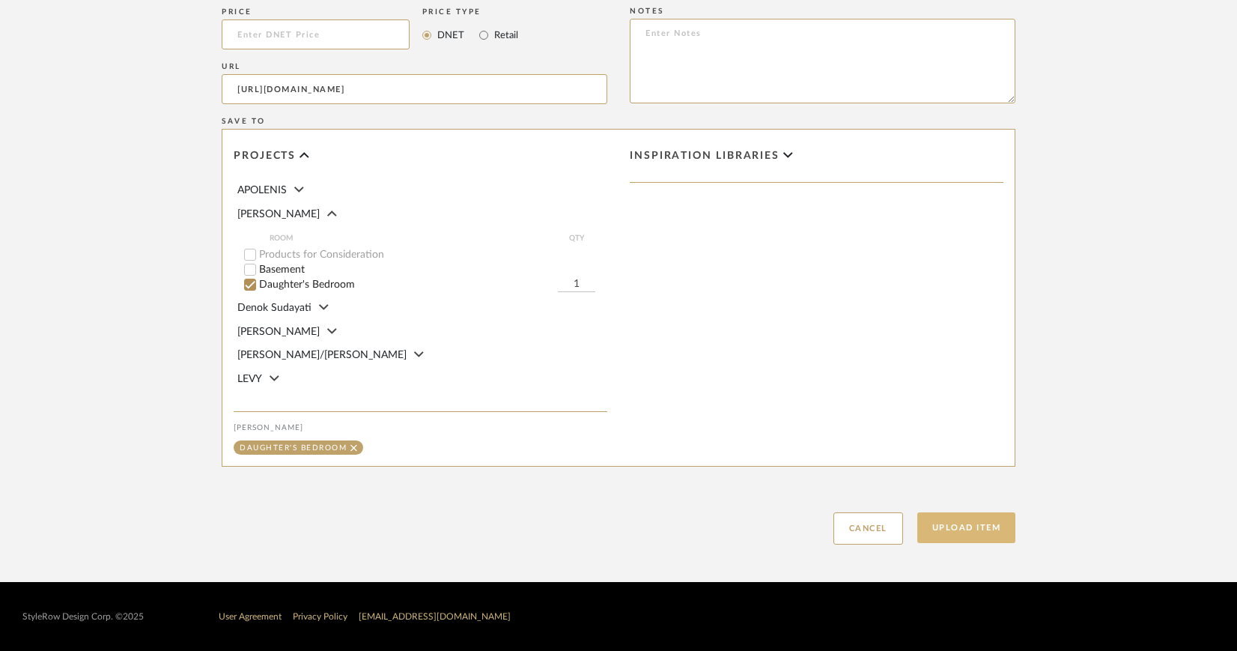
click at [978, 526] on button "Upload Item" at bounding box center [966, 527] width 99 height 31
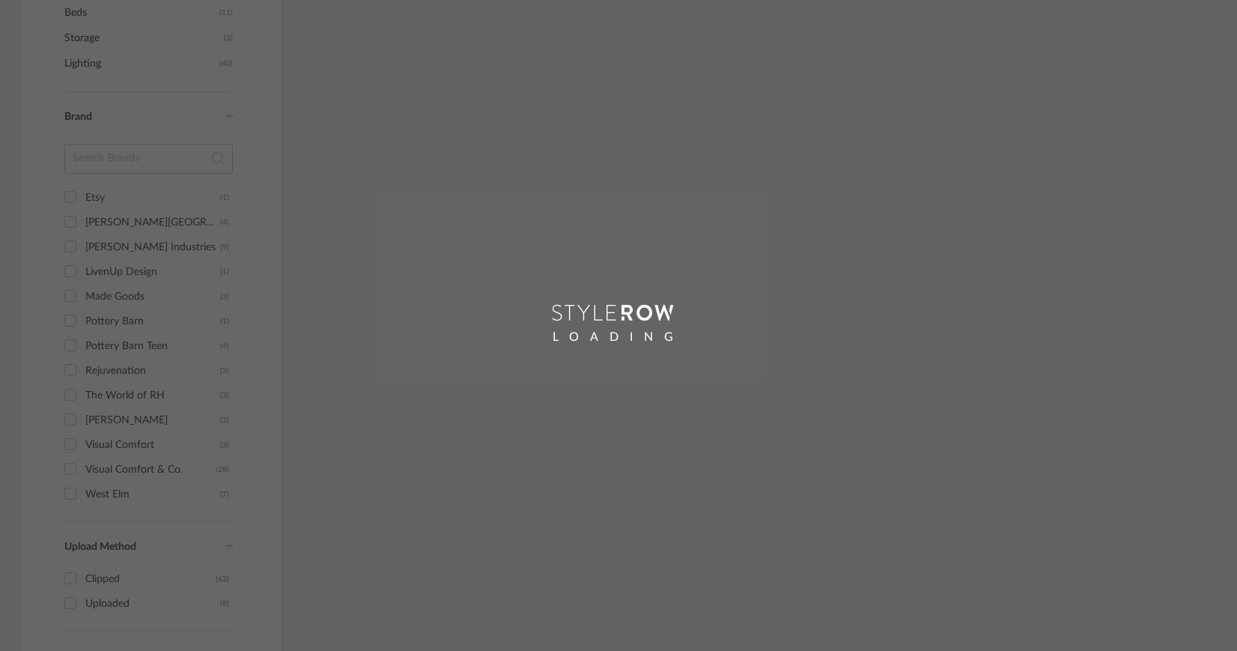
scroll to position [601, 0]
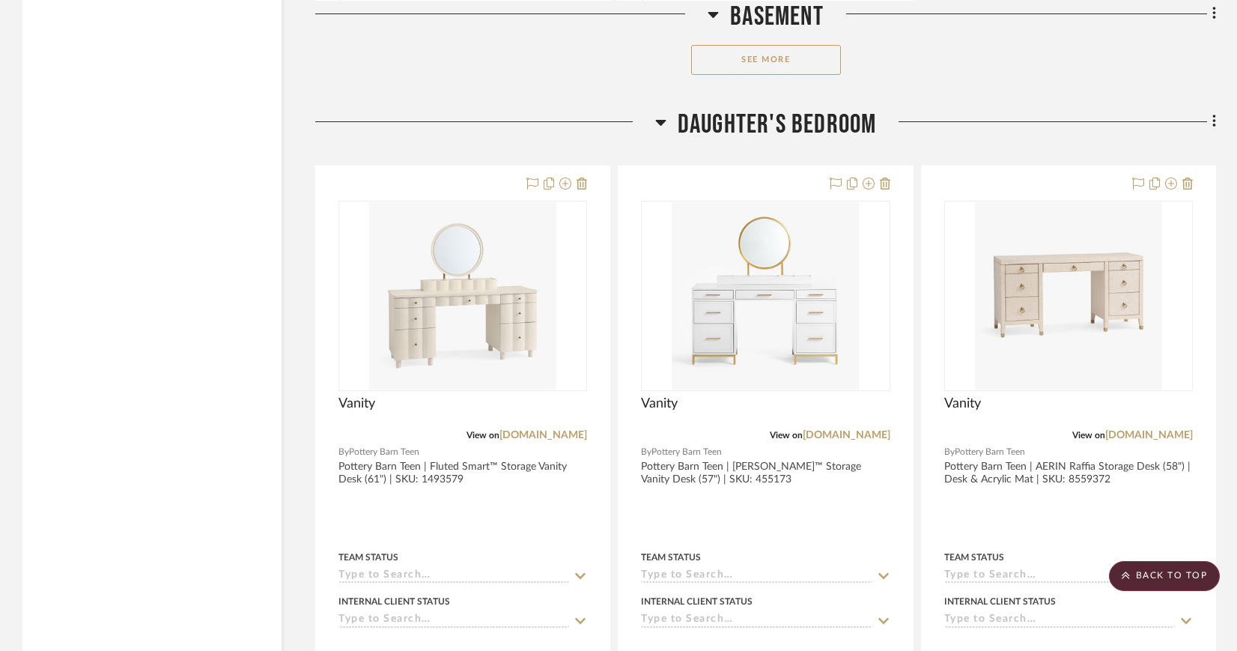
scroll to position [2465, 0]
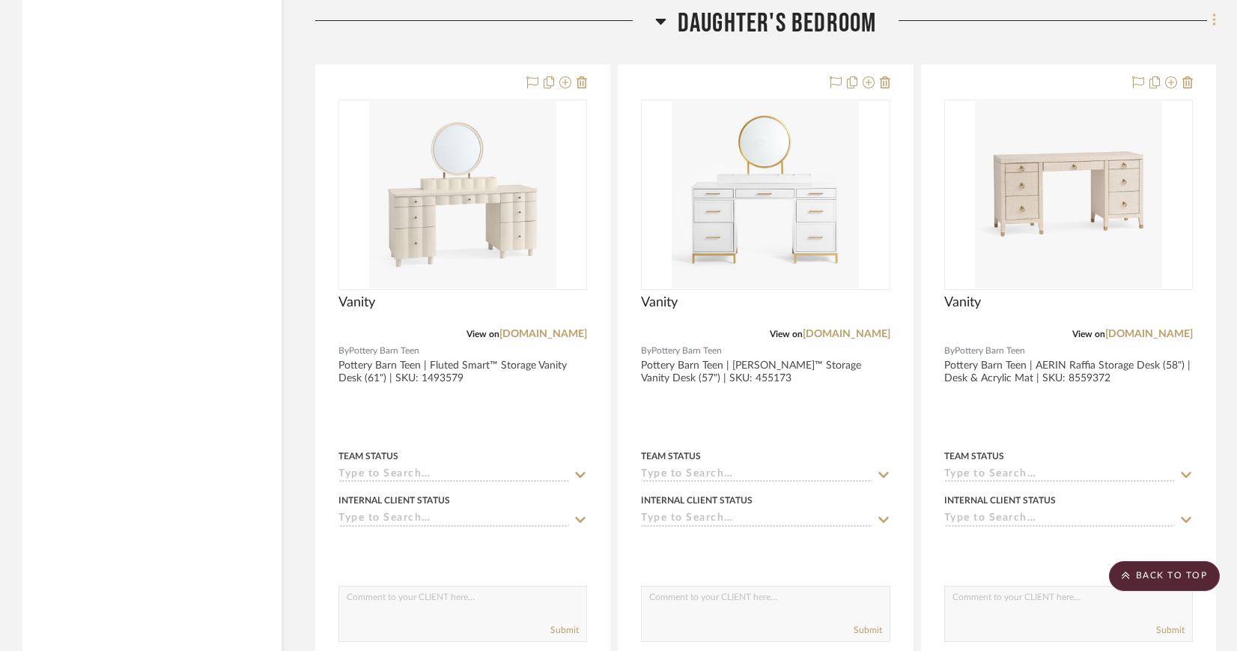
click at [1212, 16] on icon at bounding box center [1214, 20] width 4 height 16
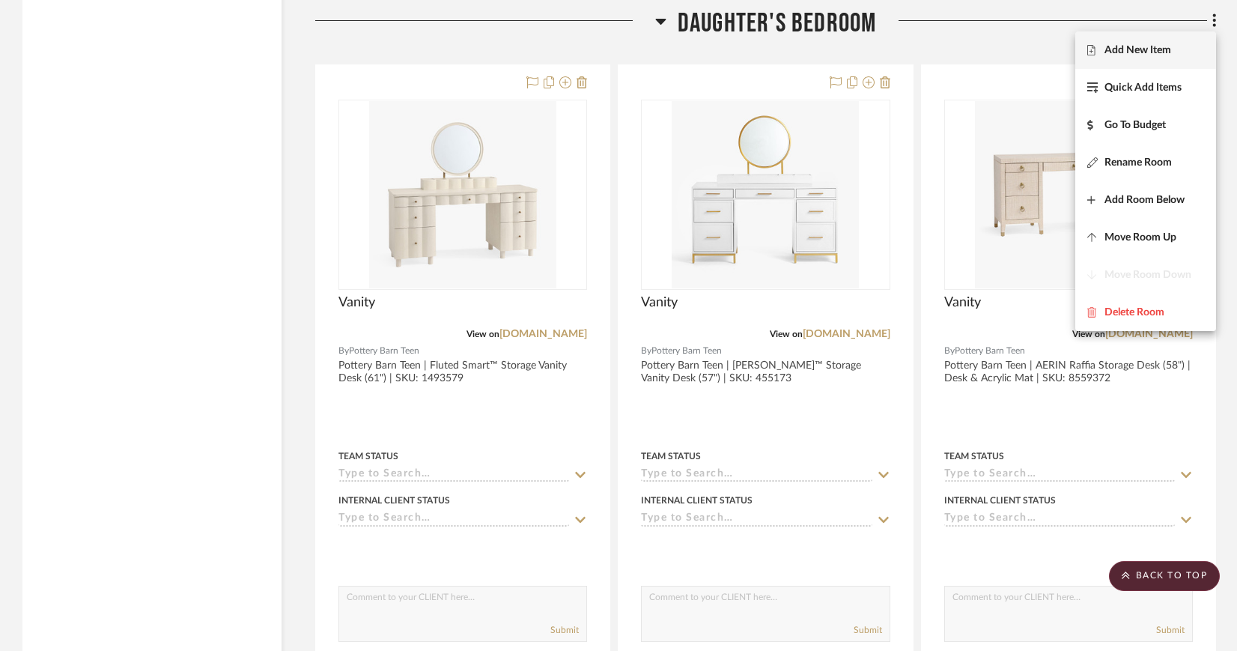
click at [1167, 47] on span "Add New Item" at bounding box center [1137, 50] width 67 height 13
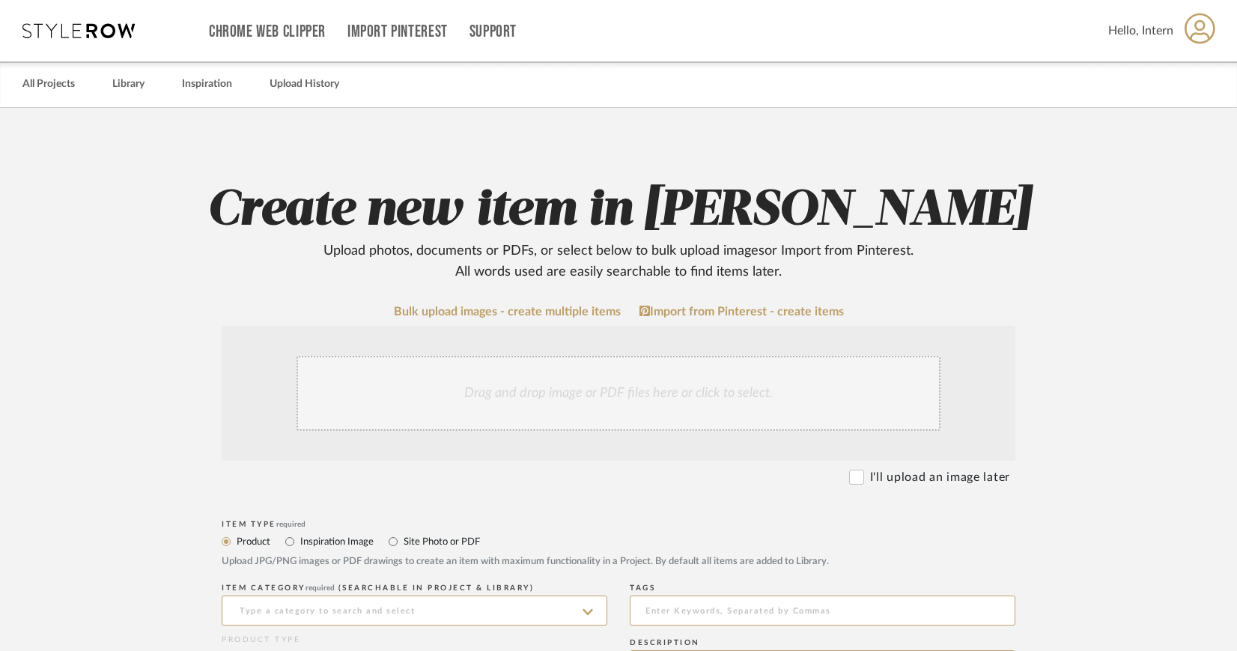
click at [638, 386] on div "Drag and drop image or PDF files here or click to select." at bounding box center [618, 393] width 644 height 75
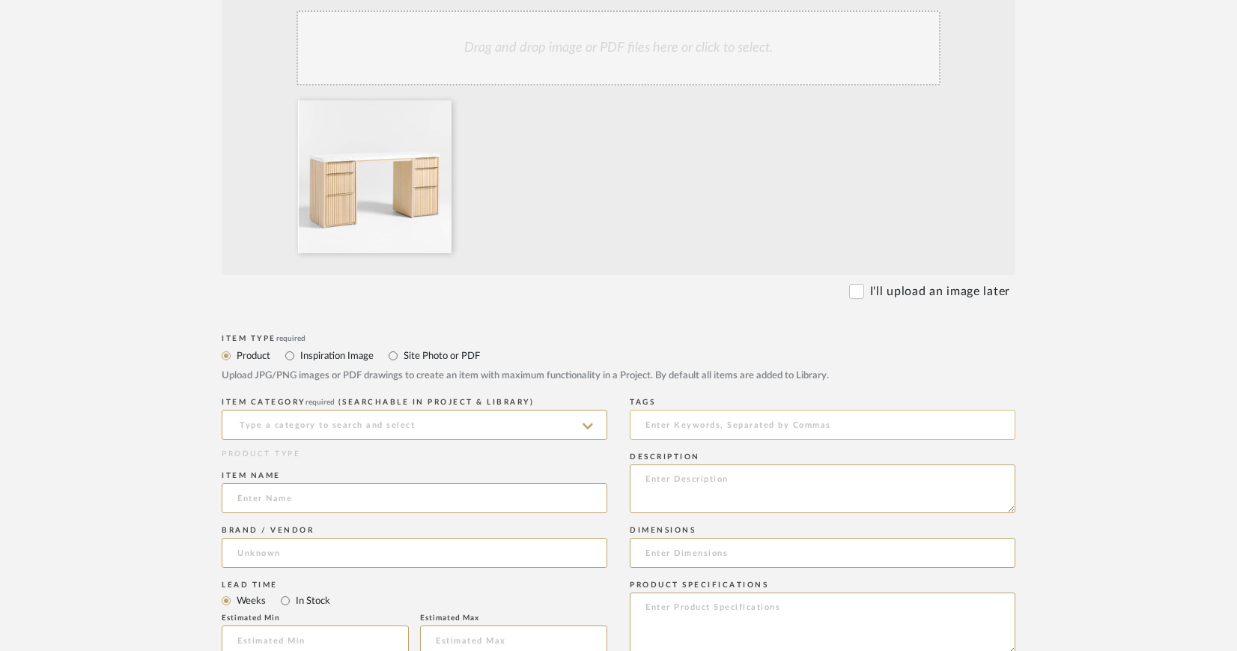
scroll to position [347, 0]
click at [588, 427] on icon at bounding box center [588, 425] width 10 height 6
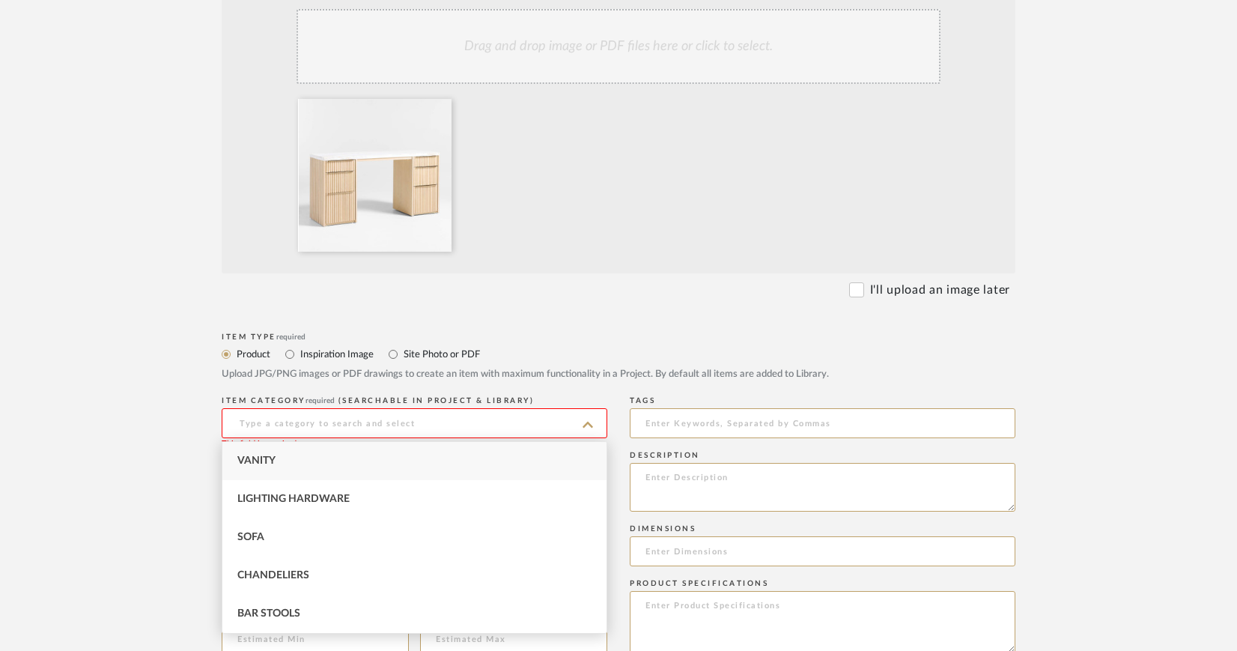
click at [304, 460] on div "Vanity" at bounding box center [414, 461] width 384 height 38
type input "Vanity"
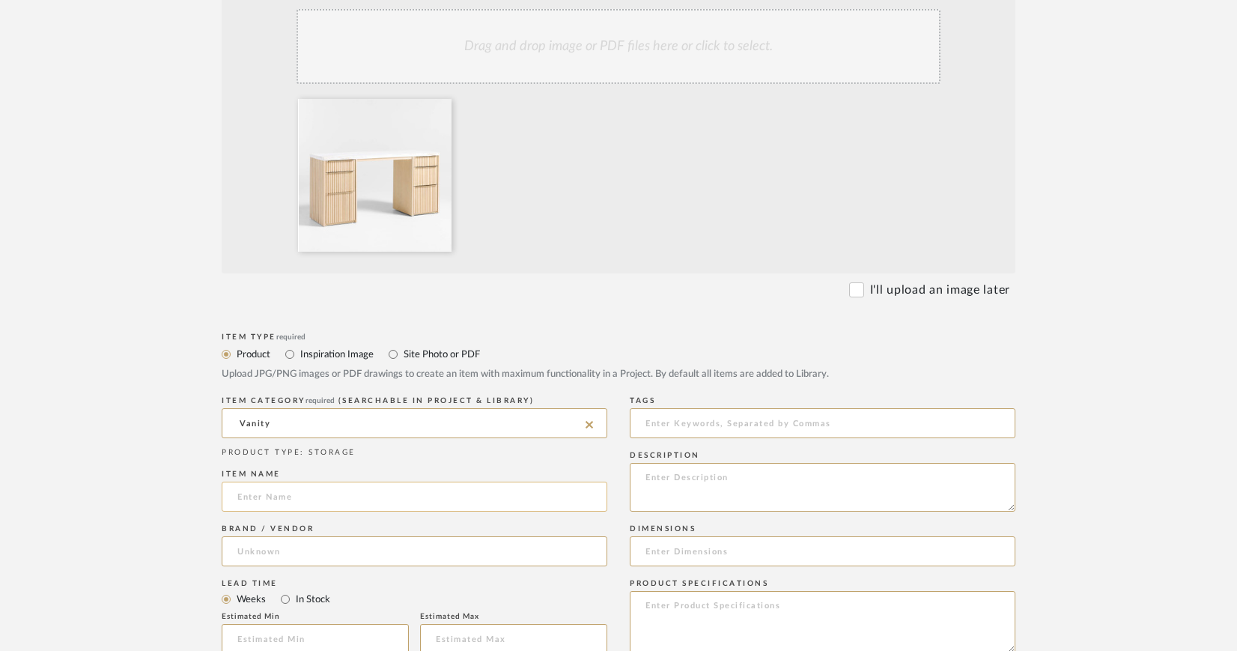
click at [268, 497] on input at bounding box center [415, 496] width 386 height 30
type input "Vanity"
click at [377, 543] on input at bounding box center [415, 551] width 386 height 30
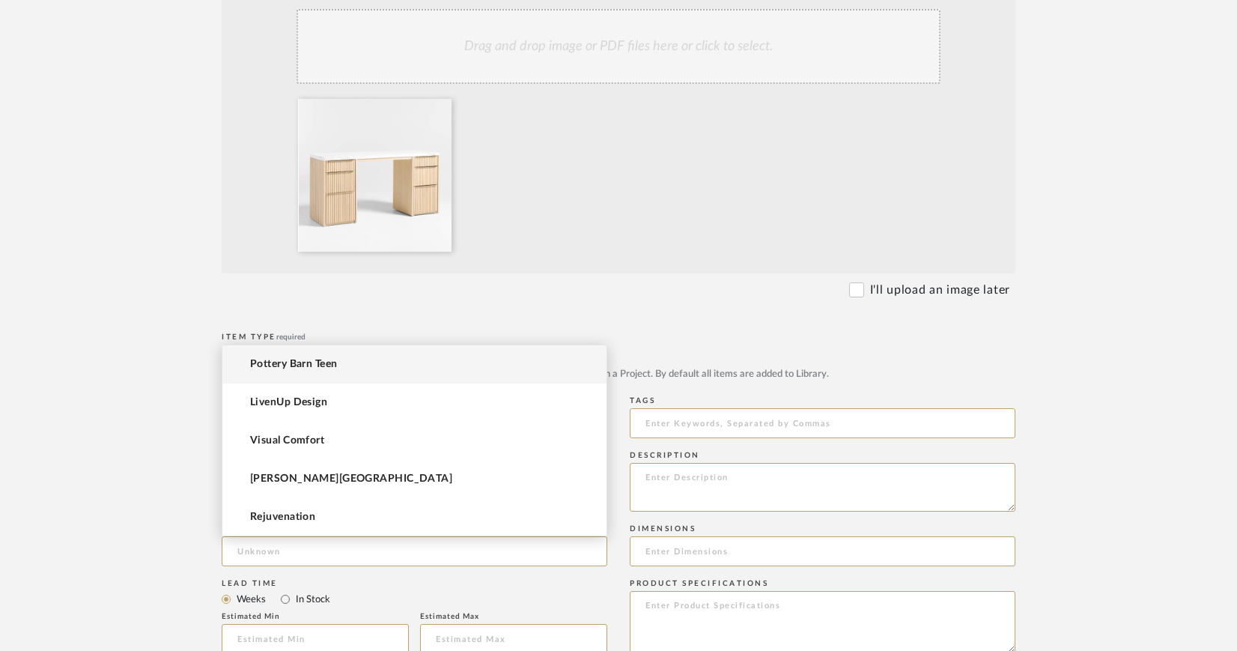
click at [484, 278] on form "Bulk upload images - create multiple items Import from Pinterest - create items…" at bounding box center [619, 580] width 954 height 1245
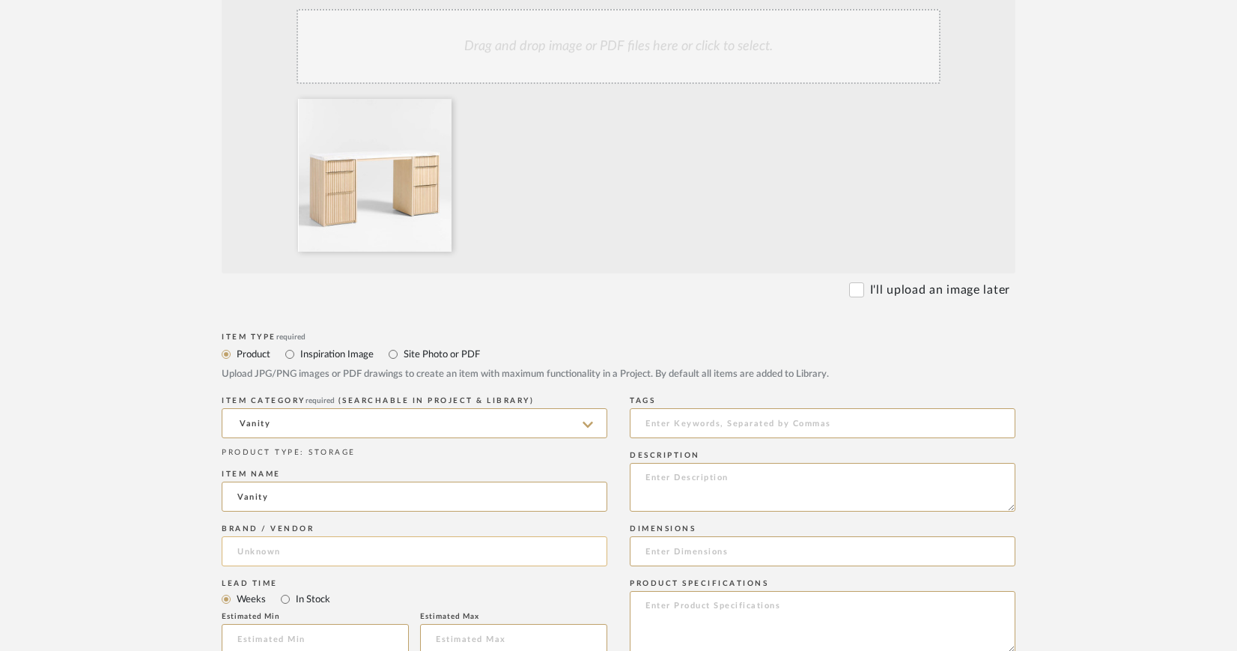
click at [285, 553] on input at bounding box center [415, 551] width 386 height 30
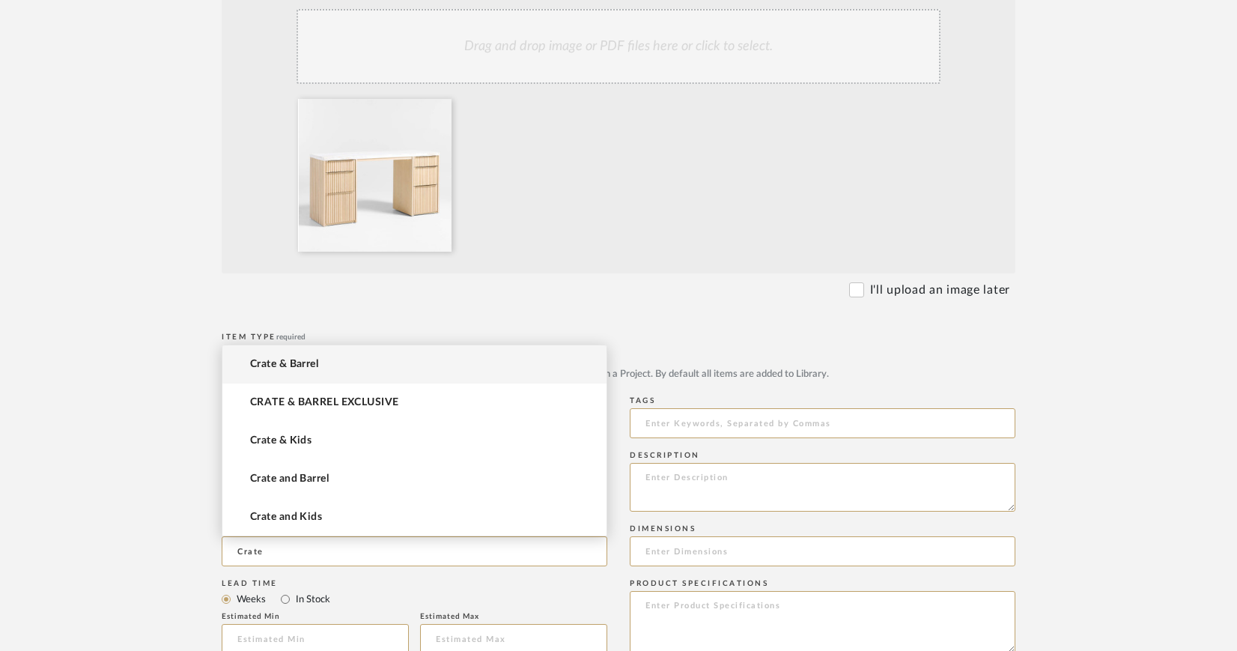
click at [312, 368] on span "Crate & Barrel" at bounding box center [284, 364] width 68 height 13
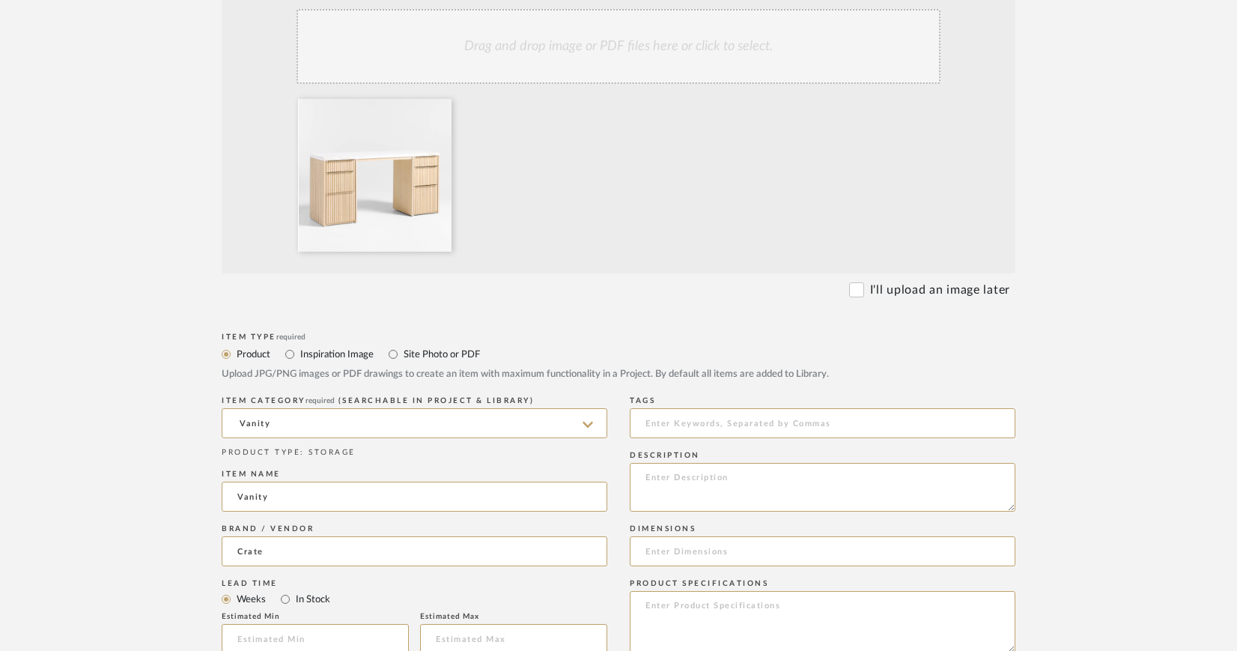
type input "Crate & Barrel"
click at [384, 577] on div "Lead Time Weeks In Stock" at bounding box center [415, 591] width 386 height 33
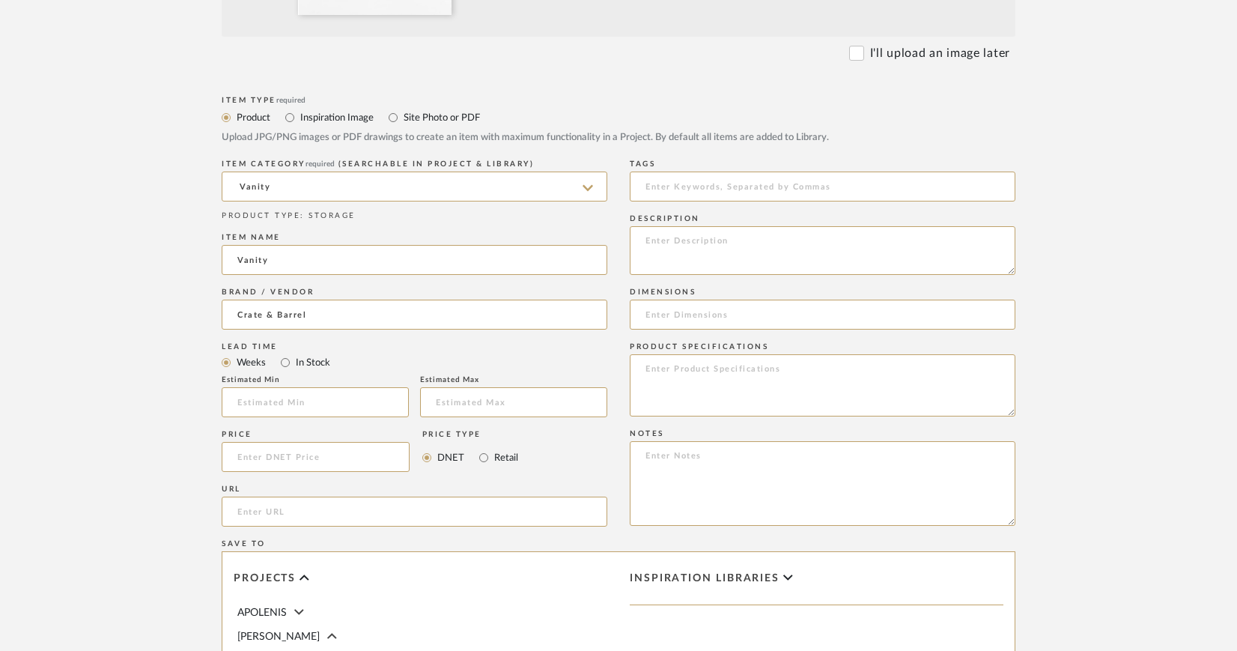
scroll to position [588, 0]
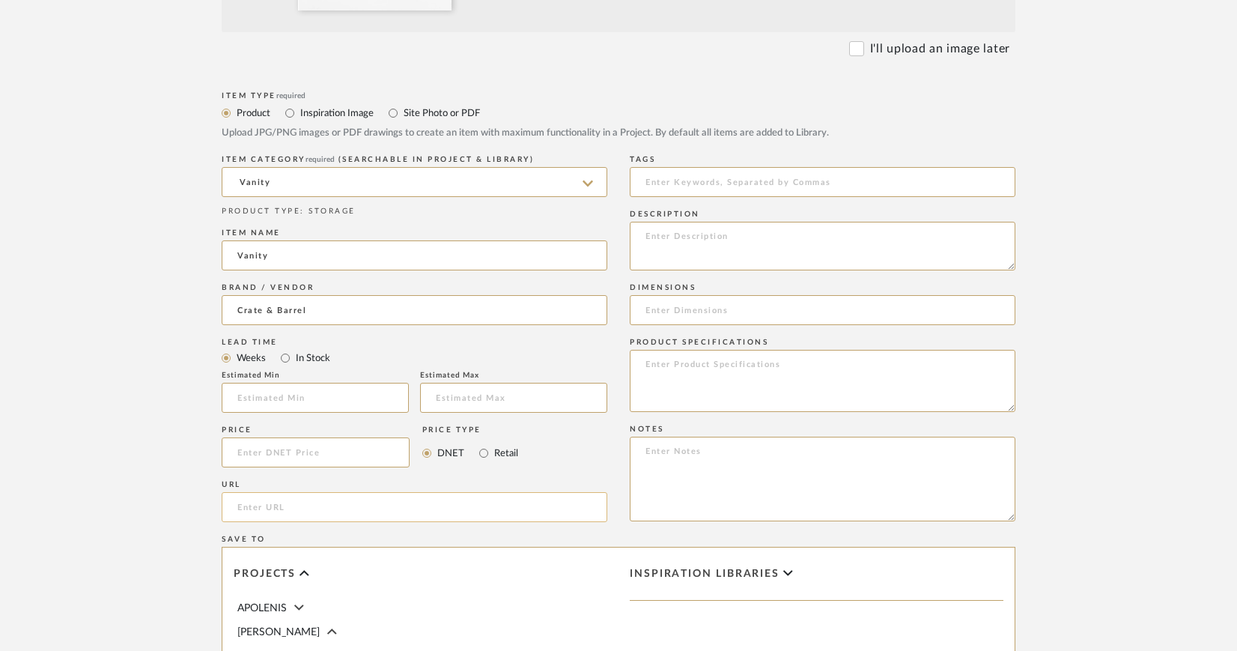
click at [352, 502] on input "url" at bounding box center [415, 507] width 386 height 30
click at [338, 508] on input "url" at bounding box center [415, 507] width 386 height 30
paste input "https://www.crateandbarrel.com/batten-61.5-natural-oak-wood-console-desk-with-w…"
drag, startPoint x: 530, startPoint y: 507, endPoint x: 179, endPoint y: 476, distance: 352.5
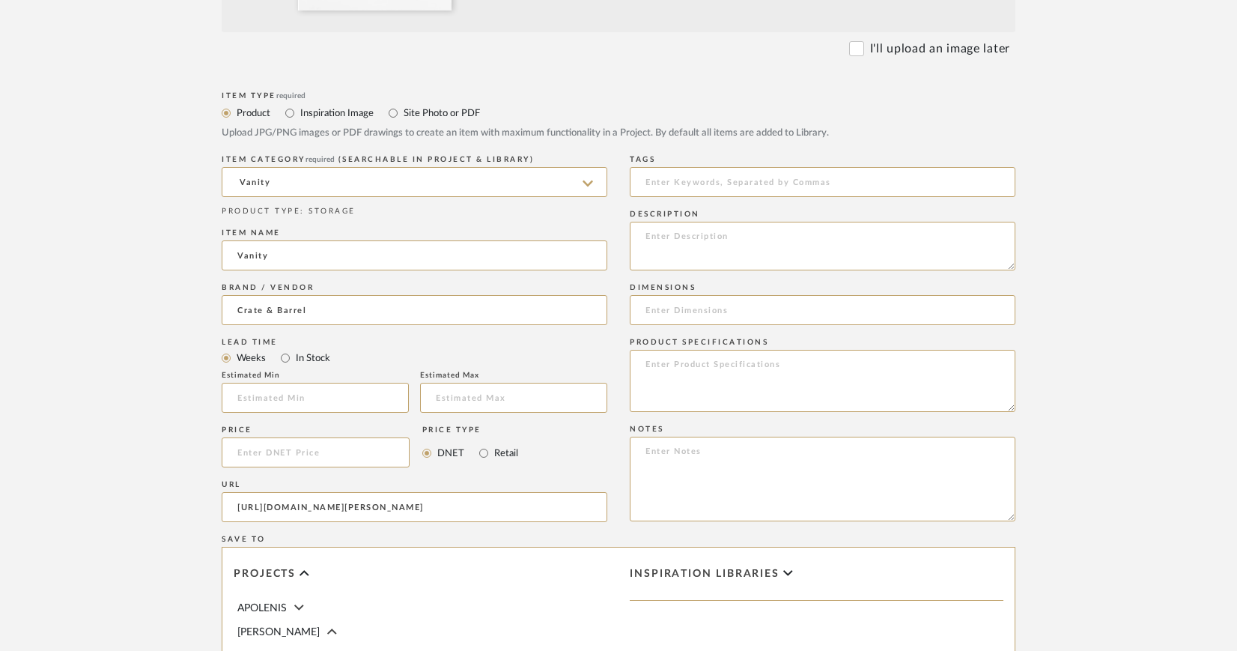
click at [179, 476] on form "Bulk upload images - create multiple items Import from Pinterest - create items…" at bounding box center [619, 339] width 954 height 1245
type input "https://www.crateandbarrel.com/batten-61.5-natural-oak-wood-console-desk-with-w…"
click at [480, 582] on div "Projects" at bounding box center [421, 573] width 374 height 22
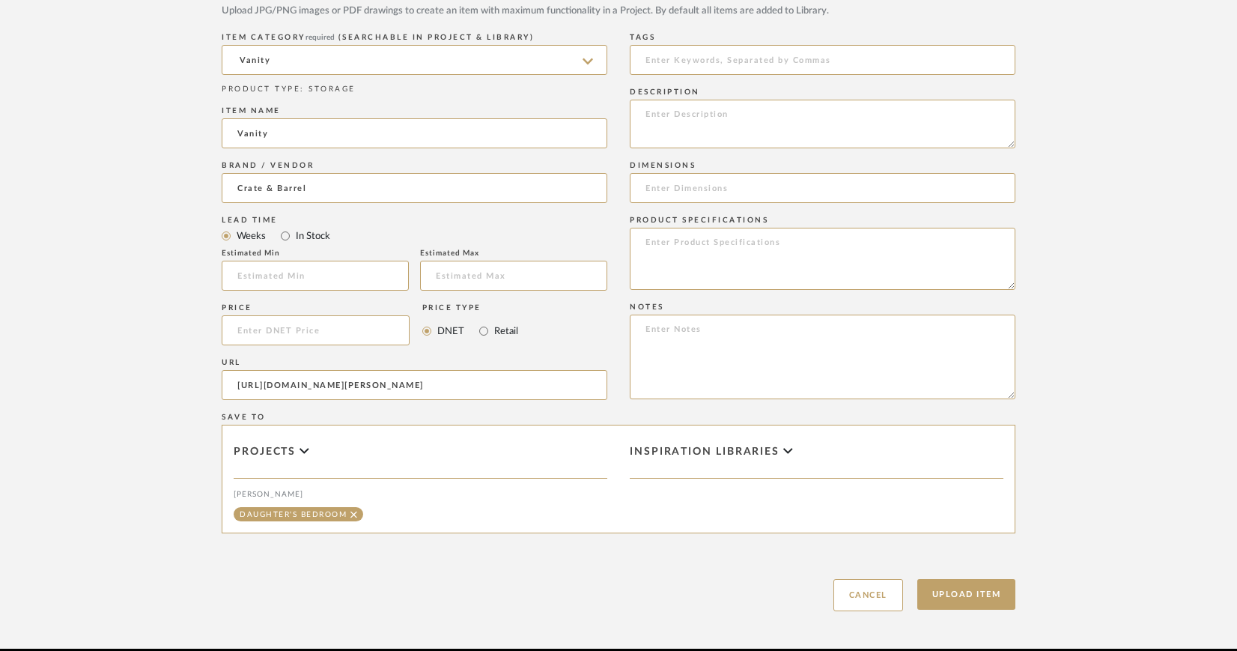
scroll to position [711, 0]
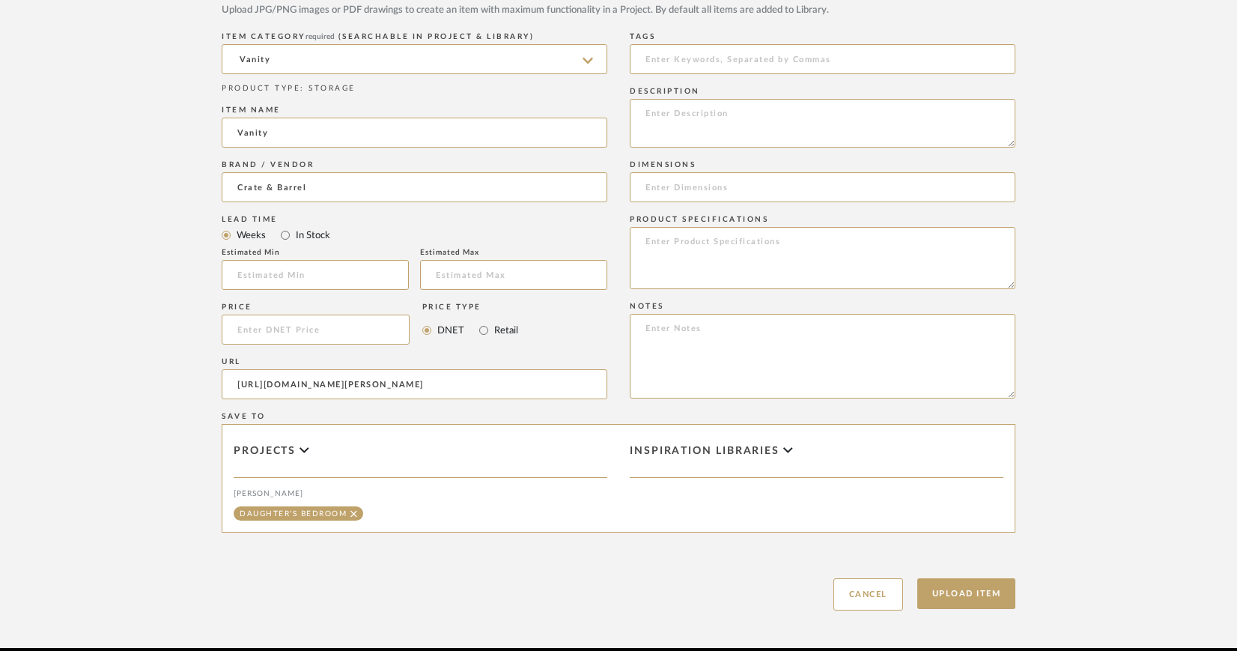
click at [300, 450] on icon at bounding box center [304, 449] width 10 height 5
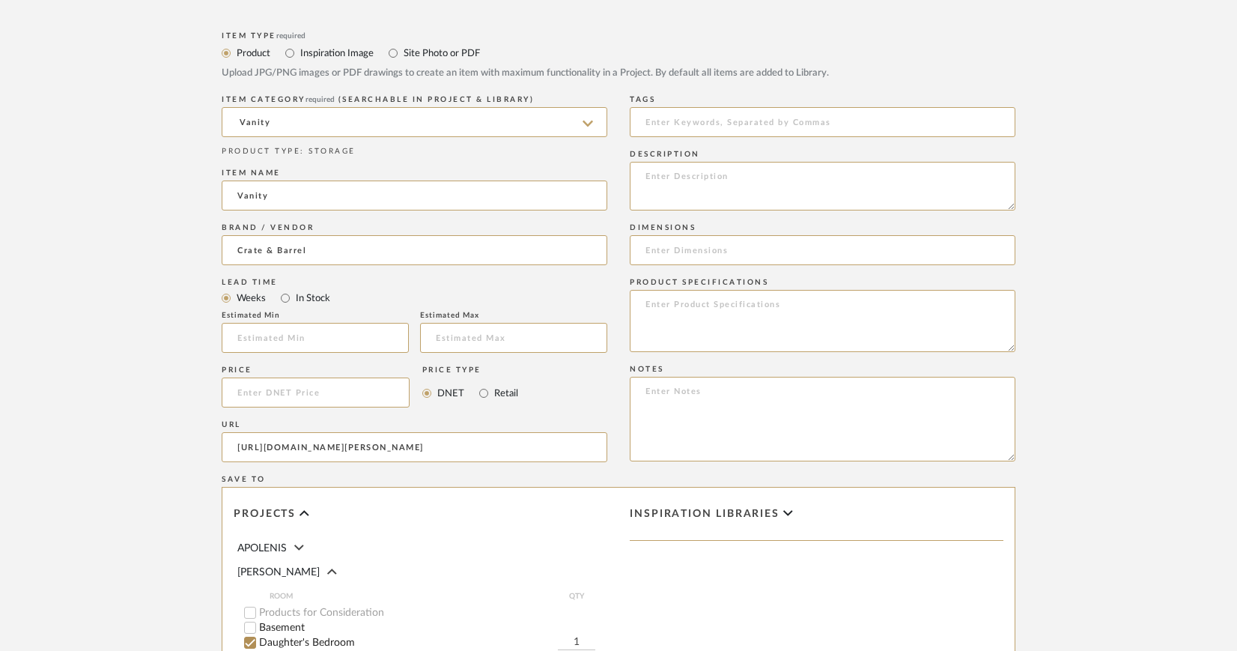
scroll to position [585, 0]
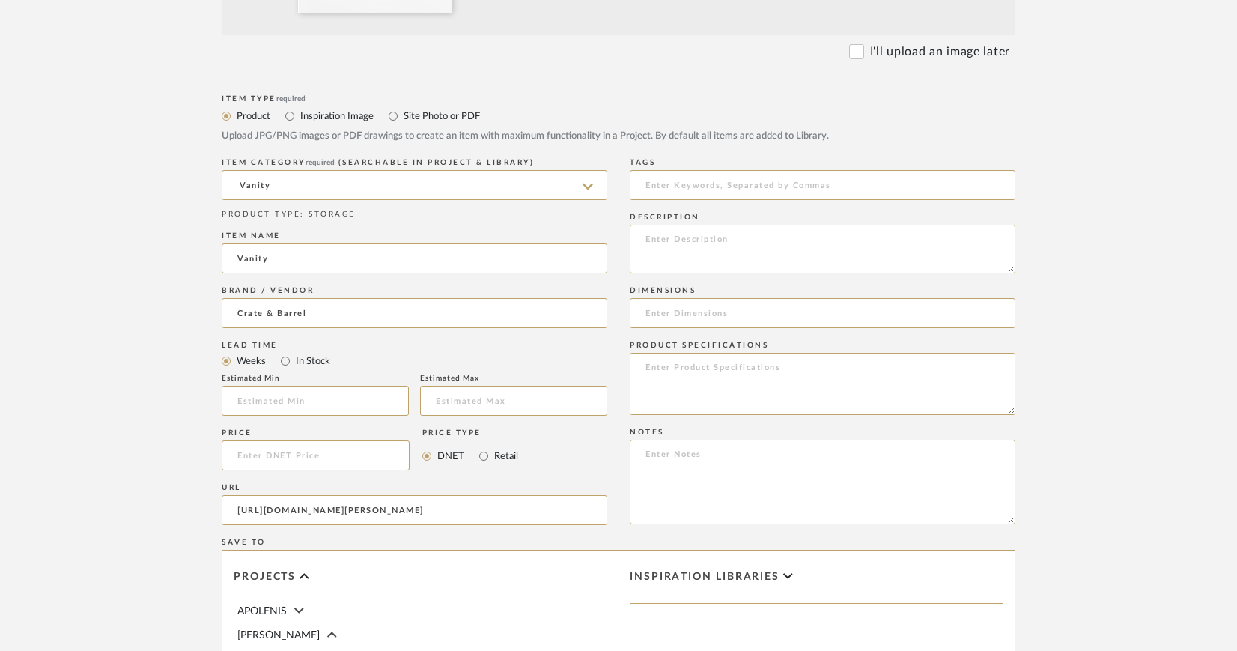
click at [738, 237] on textarea at bounding box center [823, 249] width 386 height 49
paste textarea "Batten 61.5" Natural Oak Wood Console Desk with White Marble Top"
paste textarea "SKU: 355061 Set Options"
drag, startPoint x: 701, startPoint y: 257, endPoint x: 635, endPoint y: 259, distance: 65.9
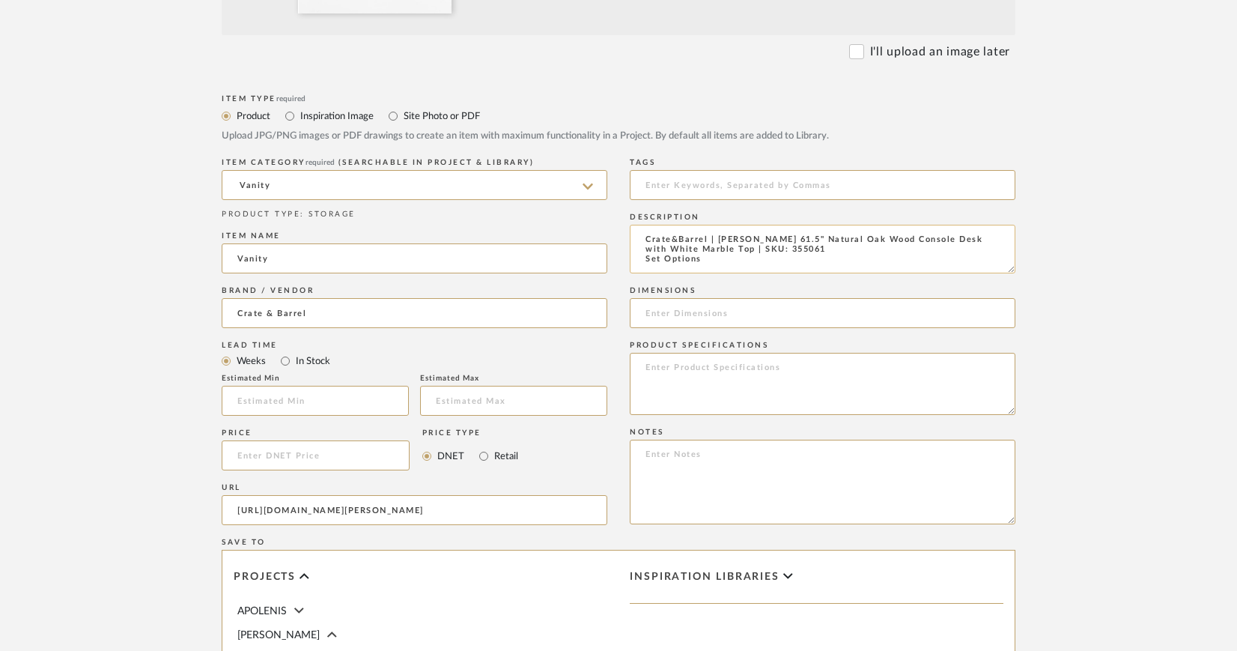
click at [635, 259] on textarea "Crate&Barrel | Batten 61.5" Natural Oak Wood Console Desk with White Marble Top…" at bounding box center [823, 249] width 386 height 49
type textarea "Crate&Barrel | Batten 61.5" Natural Oak Wood Console Desk with White Marble Top…"
click at [657, 362] on textarea at bounding box center [823, 384] width 386 height 62
paste textarea "Honed Volakas marble top"
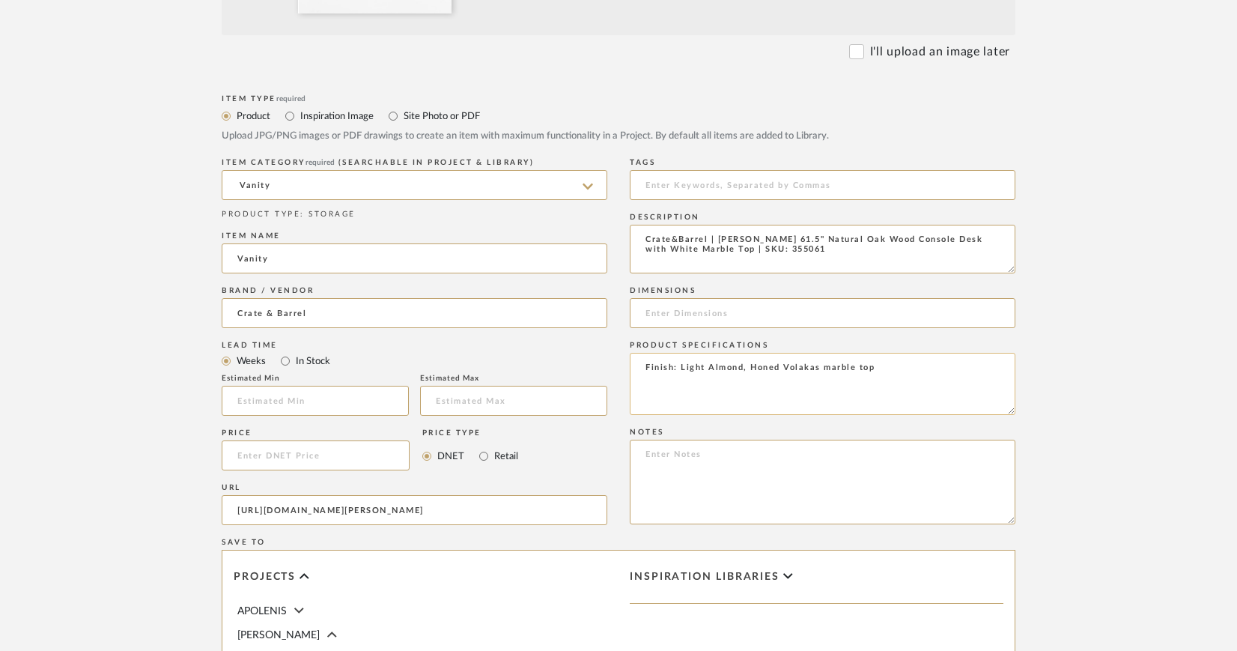
click at [828, 368] on textarea "Finish: Light Almond, Honed Volakas marble top" at bounding box center [823, 384] width 386 height 62
click at [860, 367] on textarea "Finish: Light Almond, Honed Volakas Marble top" at bounding box center [823, 384] width 386 height 62
click at [883, 368] on textarea "Finish: Light Almond, Honed Volakas Marble Top" at bounding box center [823, 384] width 386 height 62
paste textarea "Burnished brass"
click at [782, 379] on textarea "Finish: Light Almond, Honed Volakas Marble Top Hardware Finish: Burnished brass" at bounding box center [823, 384] width 386 height 62
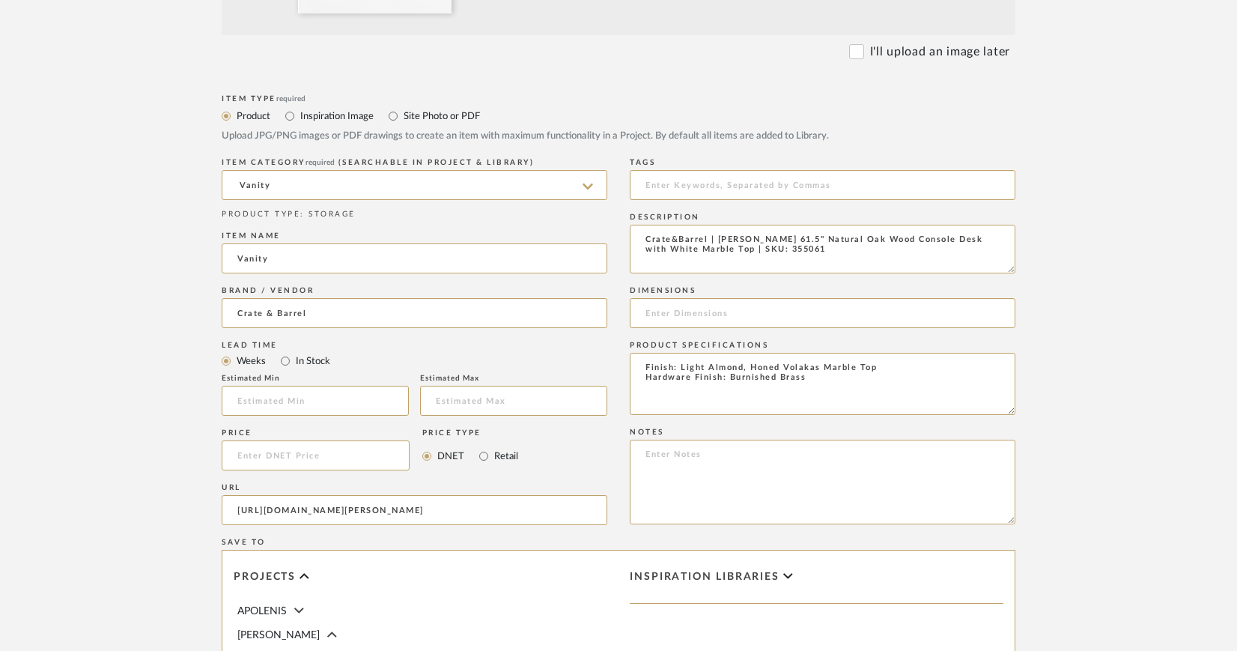
type textarea "Finish: Light Almond, Honed Volakas Marble Top Hardware Finish: Burnished Brass"
click at [705, 310] on input at bounding box center [823, 313] width 386 height 30
paste input "Width: 61.5" Depth: 18.75" Height: 30""
click at [681, 314] on input "Width: 61.5" Depth: 18.75" Height: 30"" at bounding box center [823, 313] width 386 height 30
click at [732, 311] on input "61.5" W x Depth: 18.75" Height: 30"" at bounding box center [823, 313] width 386 height 30
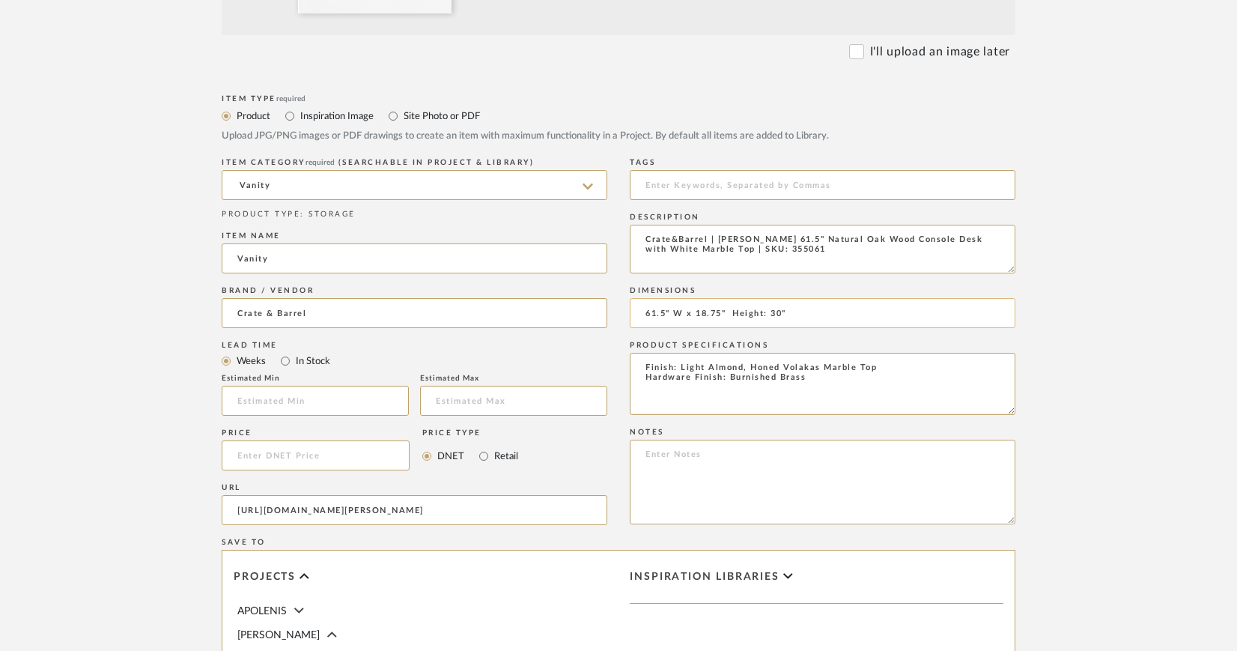
click at [725, 313] on input "61.5" W x 18.75" Height: 30"" at bounding box center [823, 313] width 386 height 30
drag, startPoint x: 790, startPoint y: 313, endPoint x: 749, endPoint y: 310, distance: 40.5
click at [749, 310] on input "61.5" W x 18.75" D x Height: 30"" at bounding box center [823, 313] width 386 height 30
click at [791, 314] on input "61.5" W x 18.75" D x 30"" at bounding box center [823, 313] width 386 height 30
type input "61.5" W x 18.75" D x 30" H"
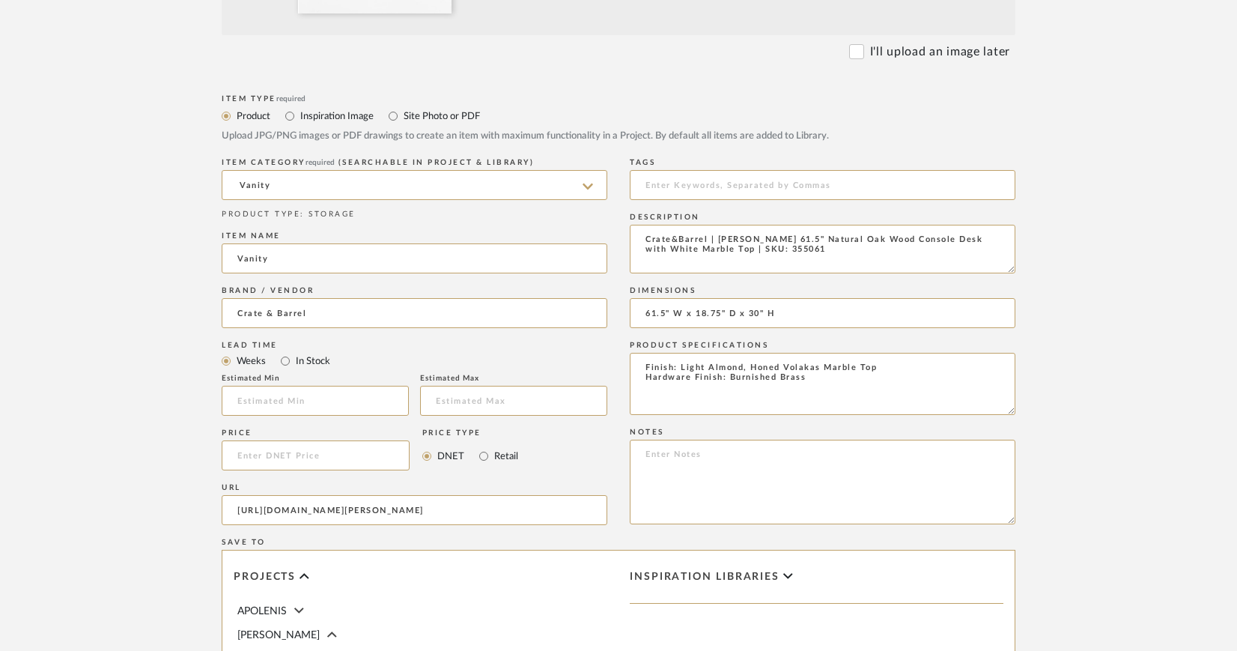
click at [1071, 301] on form "Bulk upload images - create multiple items Import from Pinterest - create items…" at bounding box center [619, 342] width 954 height 1245
click at [845, 475] on textarea at bounding box center [823, 482] width 386 height 85
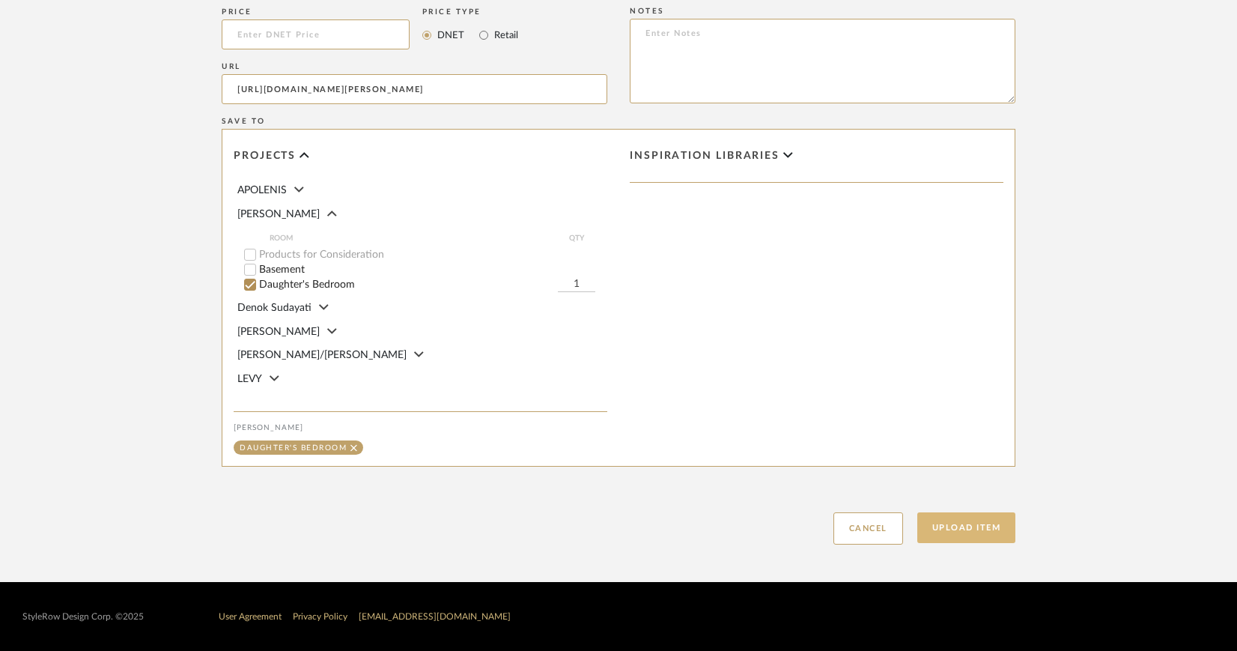
scroll to position [1006, 0]
click at [980, 532] on button "Upload Item" at bounding box center [966, 527] width 99 height 31
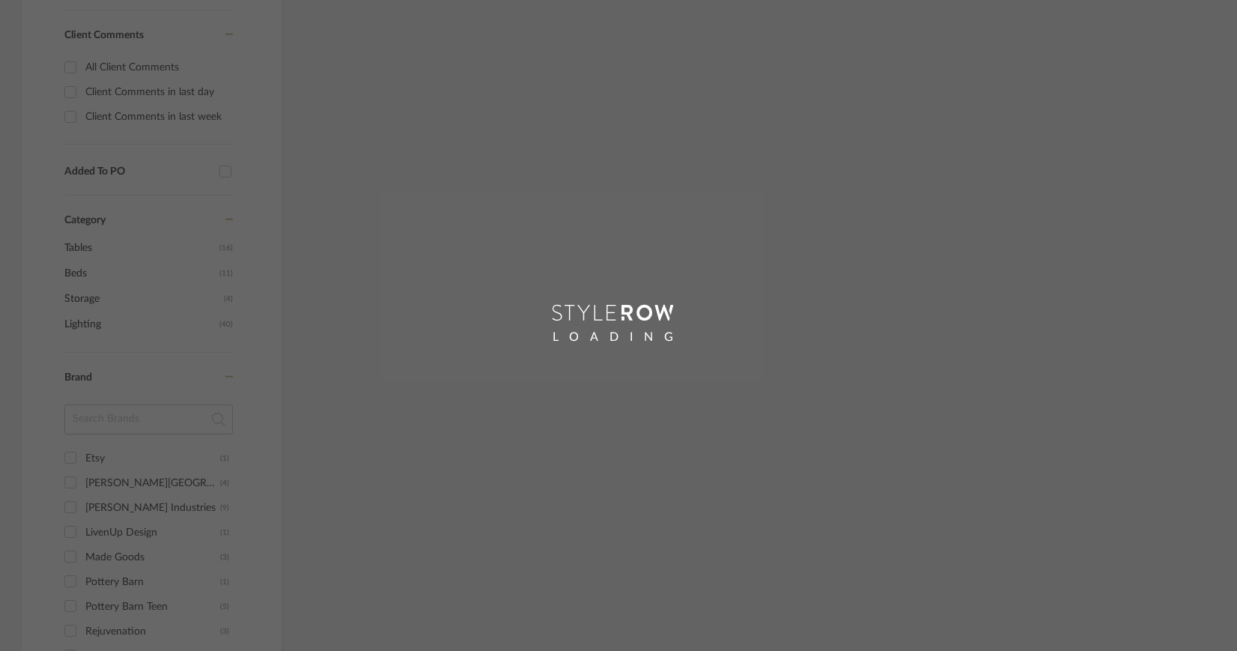
scroll to position [264, 0]
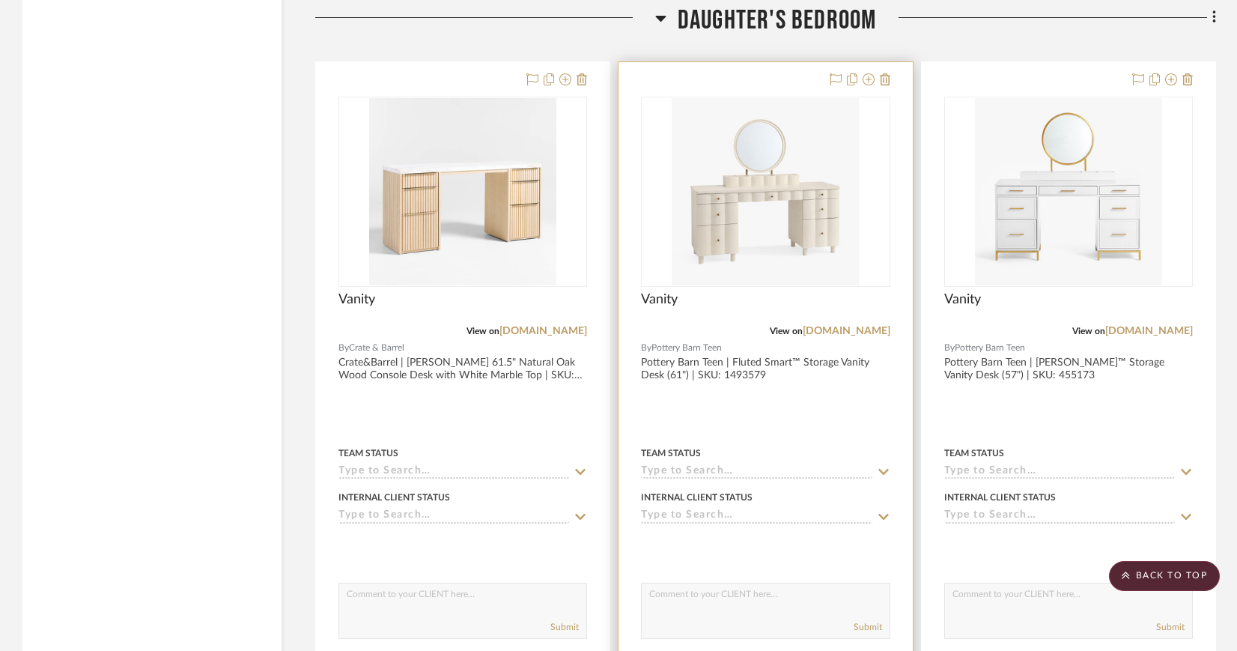
scroll to position [2278, 0]
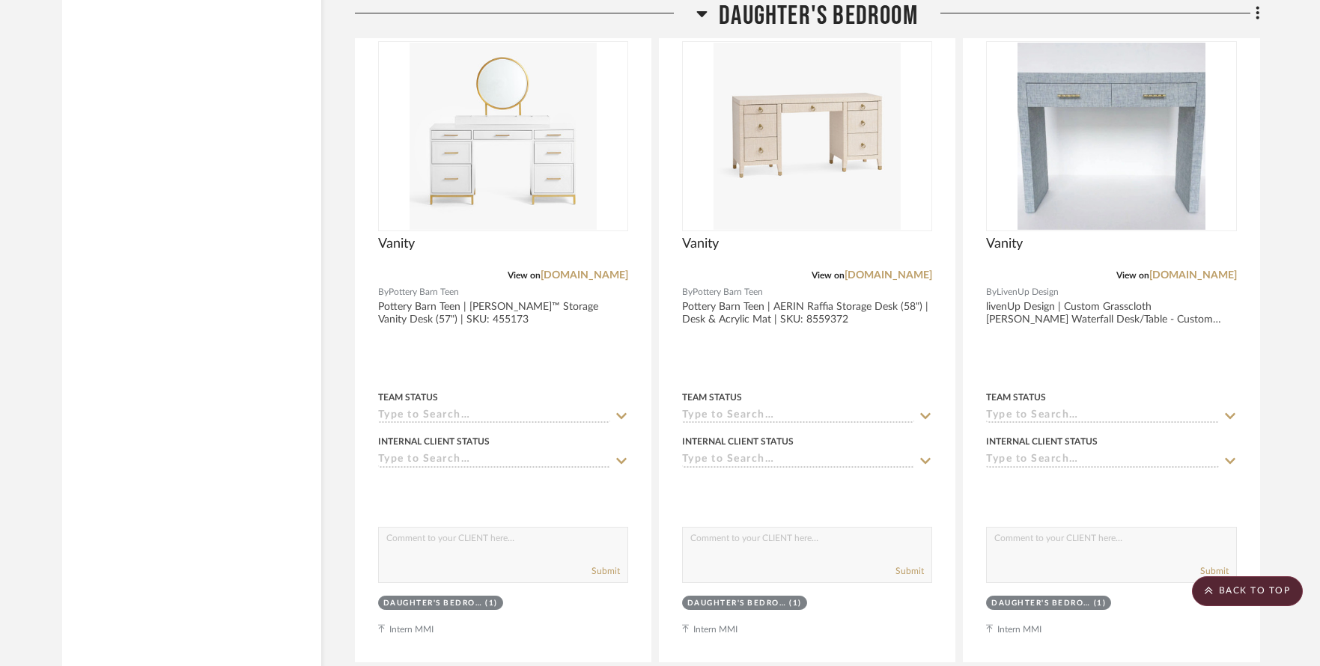
scroll to position [2591, 0]
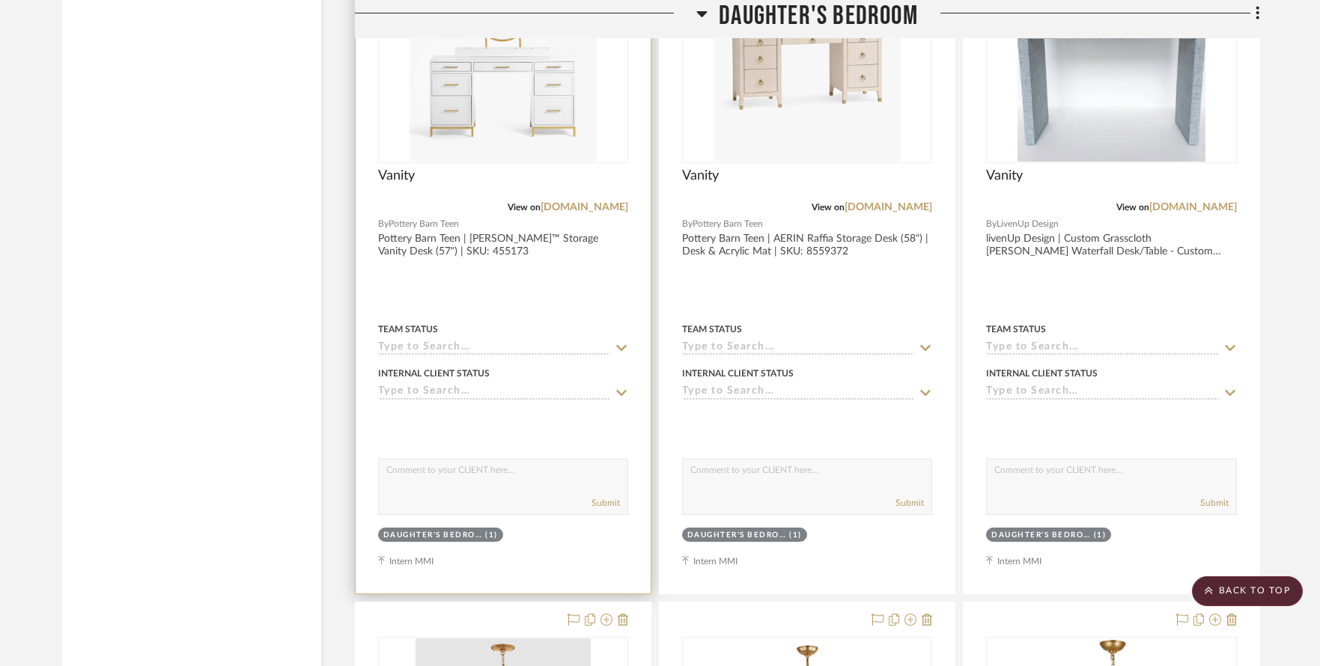
click at [526, 68] on img "0" at bounding box center [503, 68] width 187 height 187
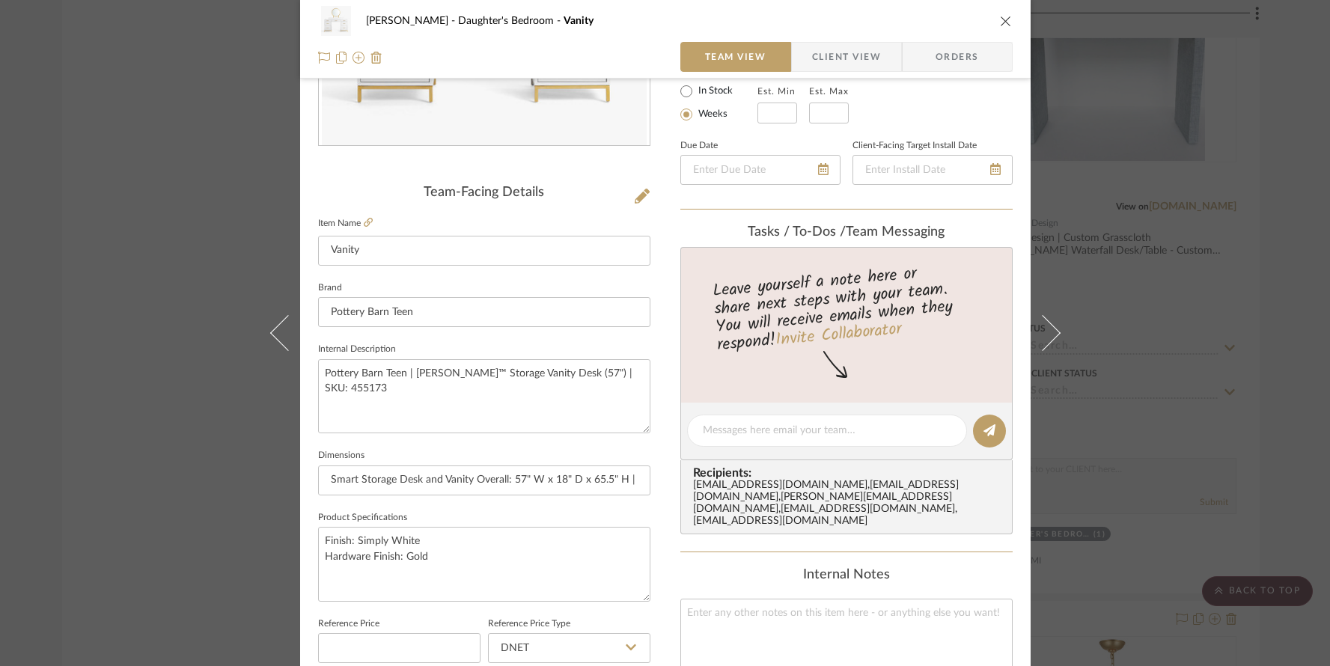
scroll to position [4, 0]
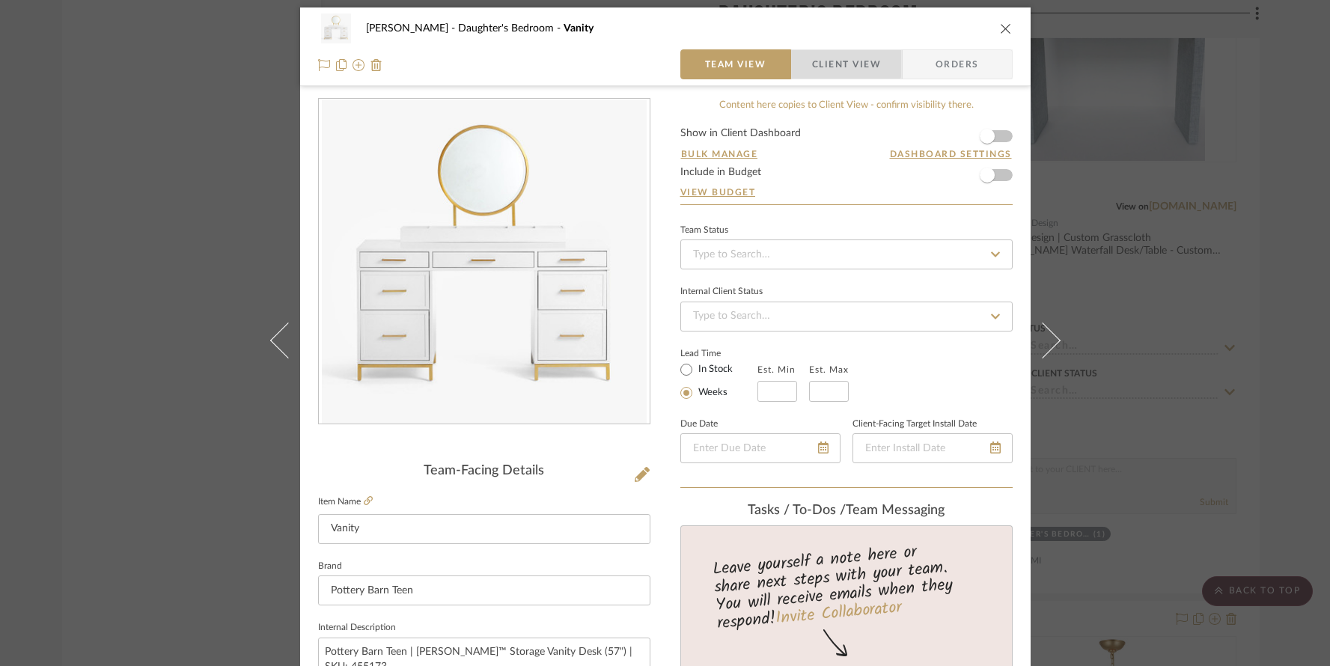
click at [817, 58] on span "Client View" at bounding box center [846, 64] width 69 height 30
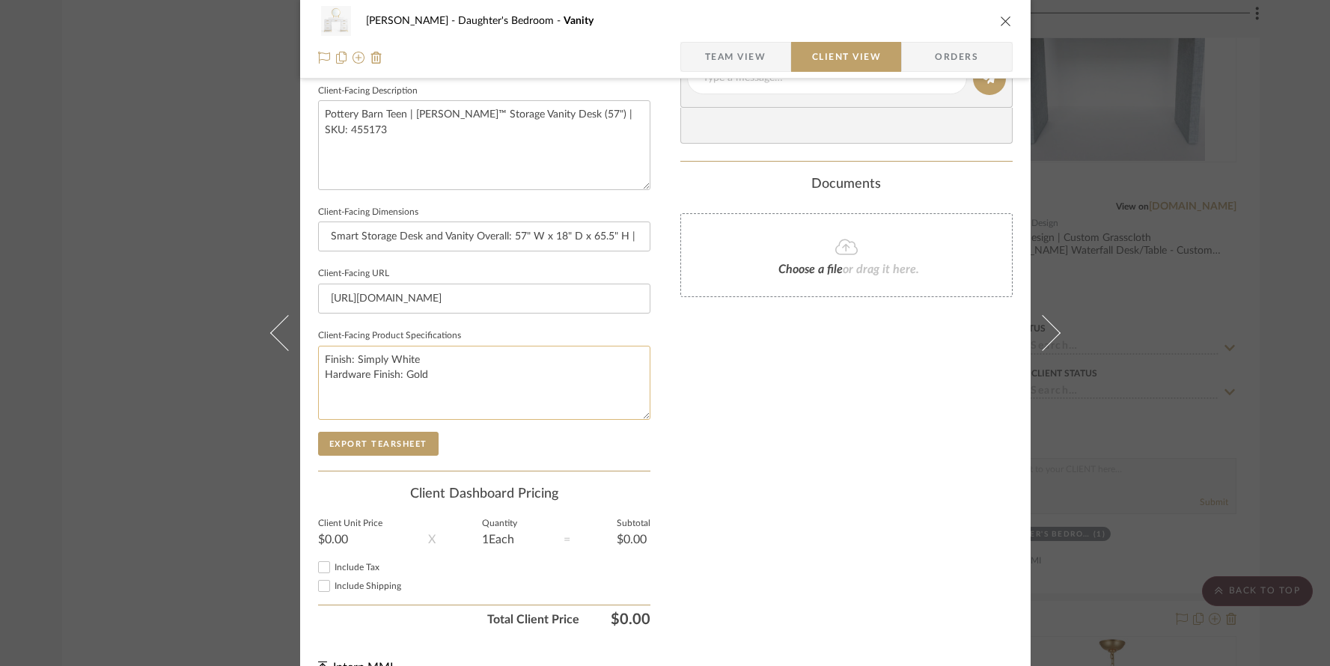
scroll to position [566, 0]
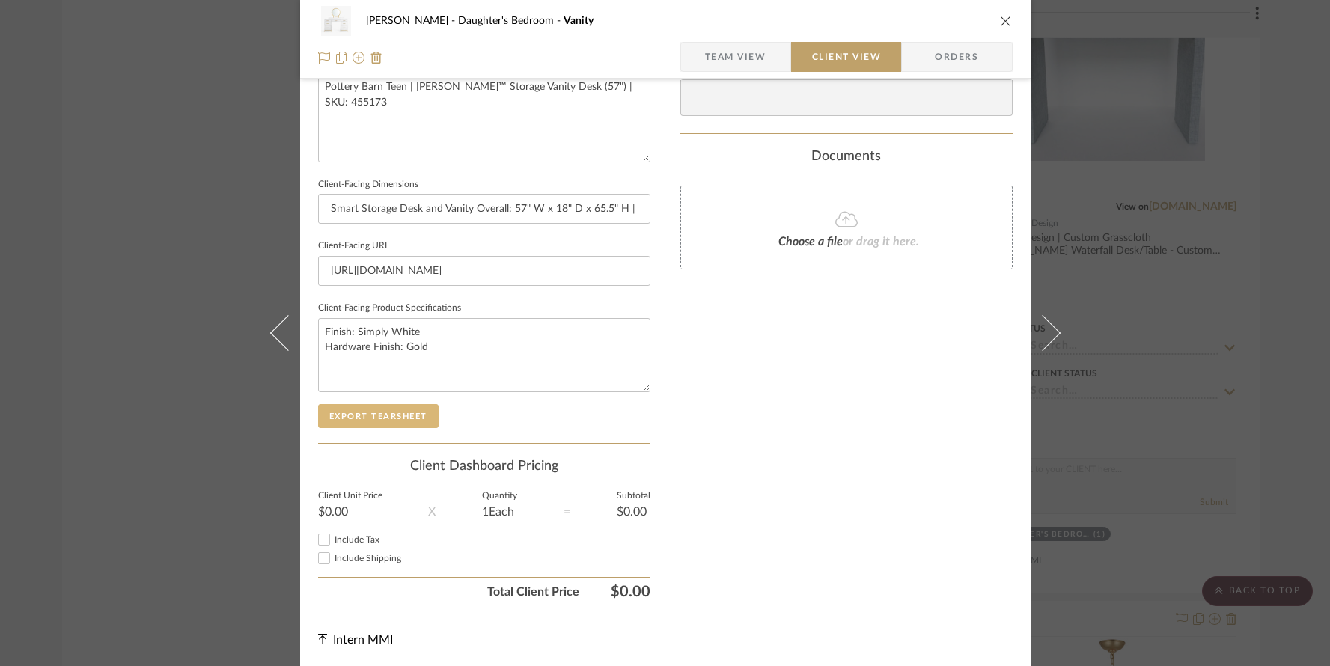
click at [394, 416] on button "Export Tearsheet" at bounding box center [378, 416] width 121 height 24
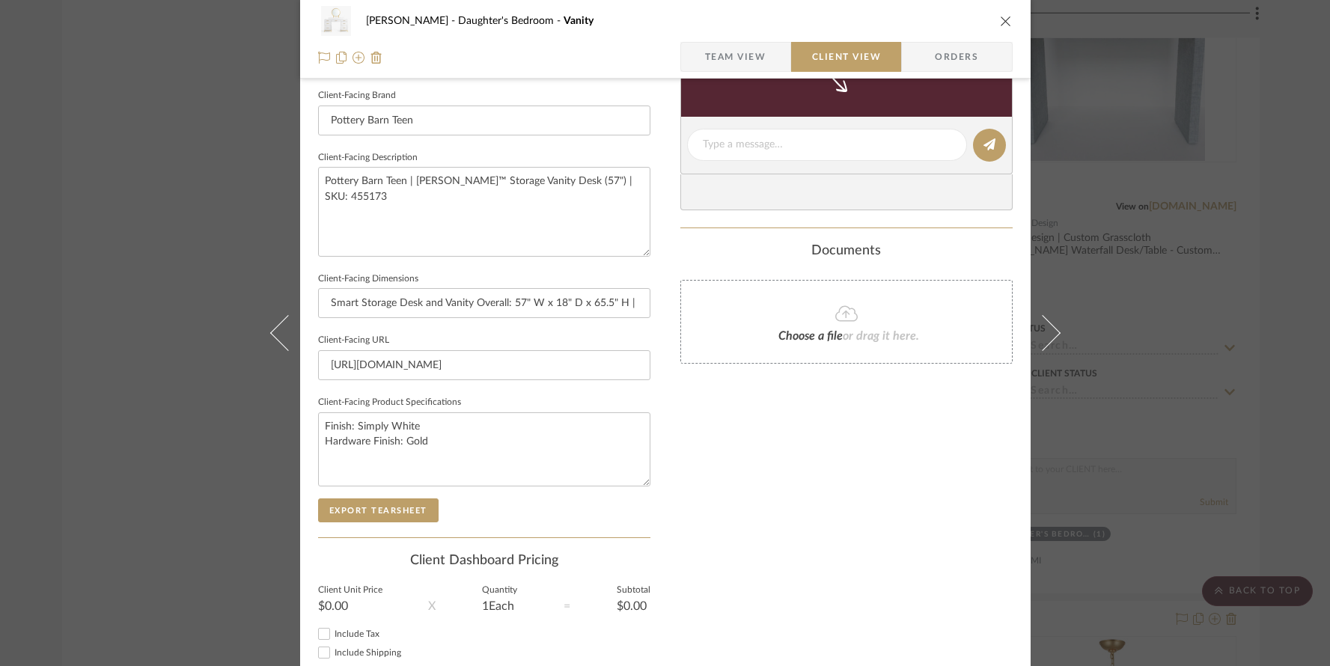
scroll to position [475, 0]
